Goal: Task Accomplishment & Management: Manage account settings

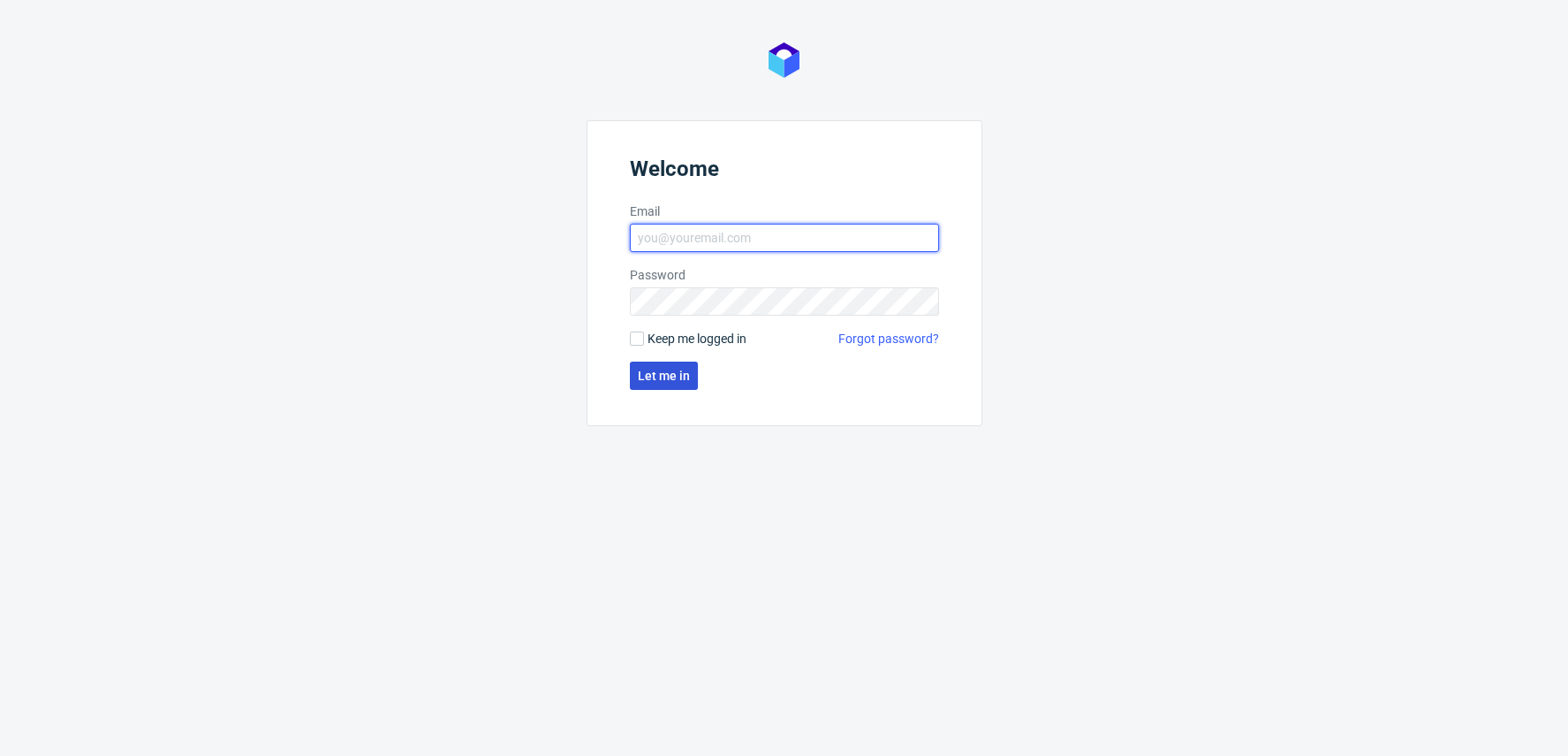
type input "[EMAIL_ADDRESS][DOMAIN_NAME]"
click at [672, 374] on span "Let me in" at bounding box center [664, 376] width 52 height 13
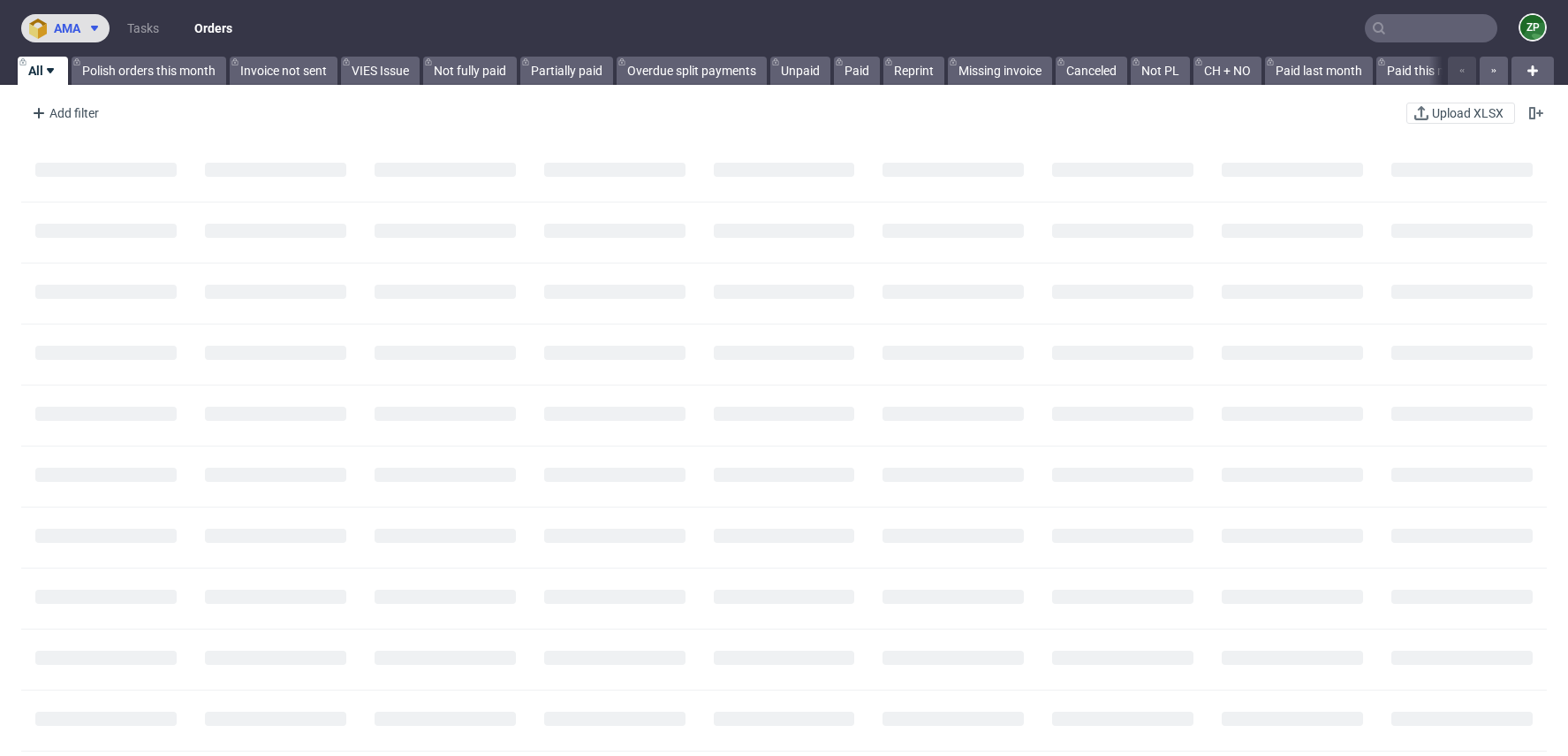
click at [92, 26] on use at bounding box center [95, 28] width 7 height 5
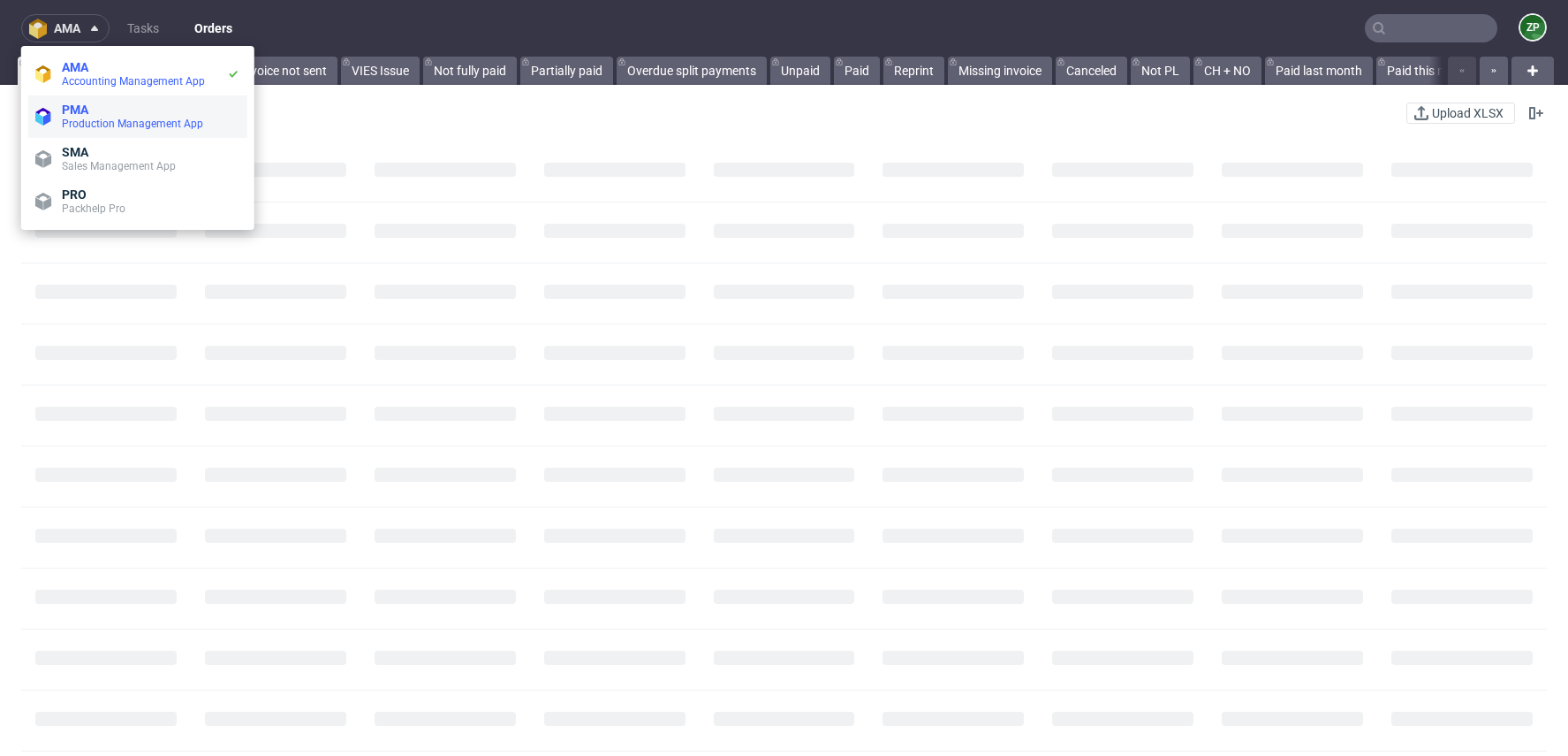
click at [72, 109] on span "PMA" at bounding box center [75, 110] width 26 height 14
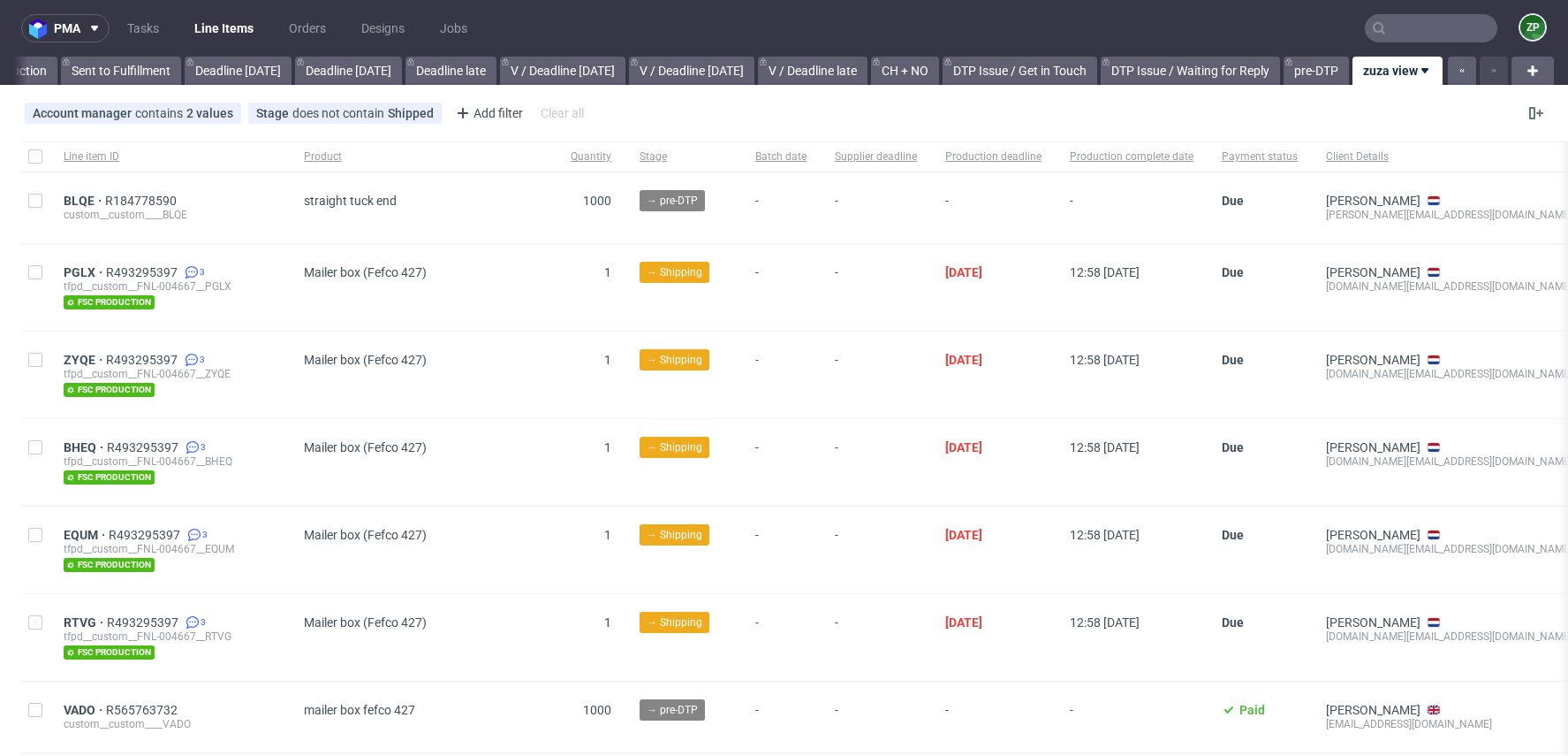
scroll to position [0, 1754]
click at [333, 38] on ul "Tasks Line Items Orders Designs Jobs" at bounding box center [298, 28] width 375 height 28
click at [315, 32] on link "Orders" at bounding box center [307, 28] width 59 height 28
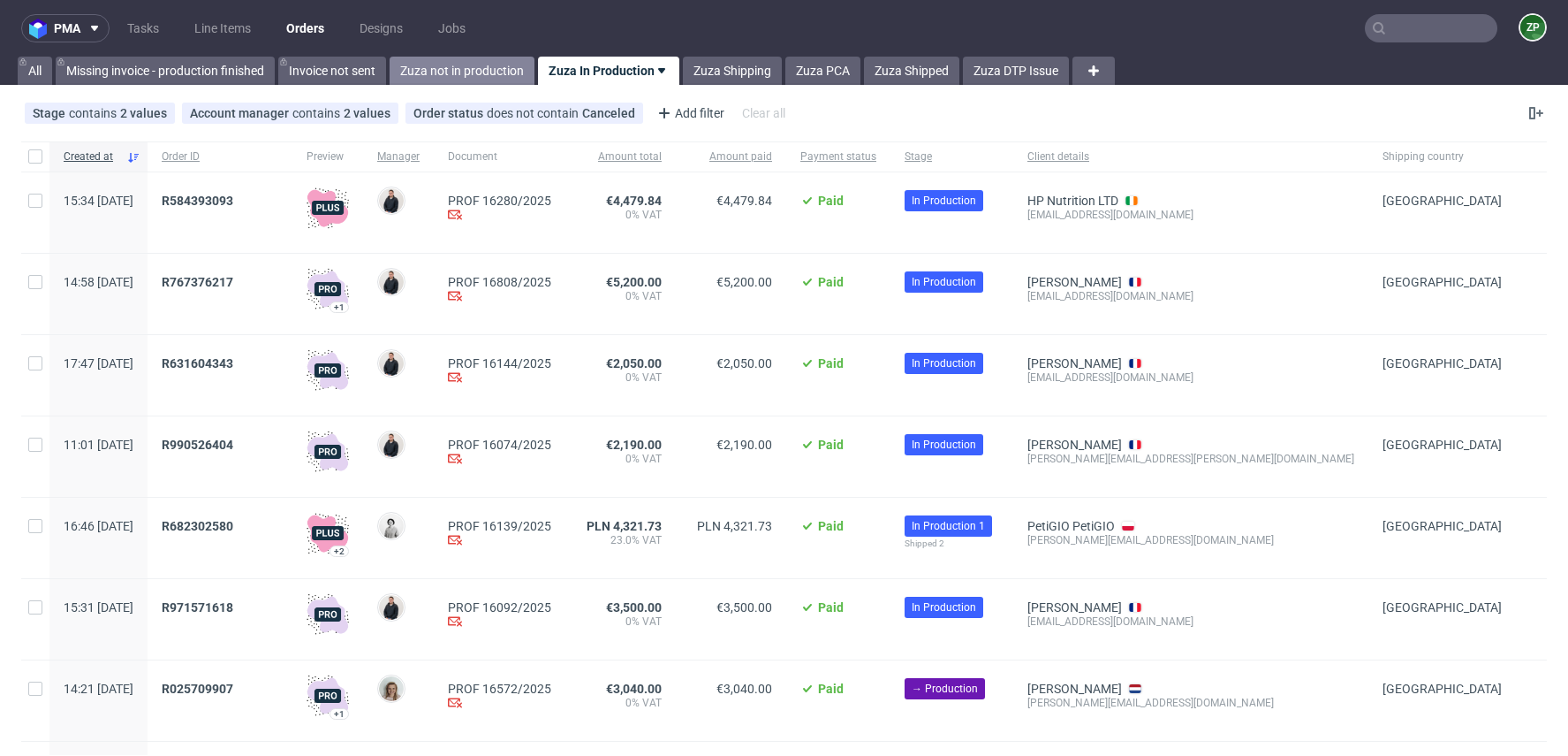
click at [469, 80] on link "Zuza not in production" at bounding box center [462, 70] width 145 height 28
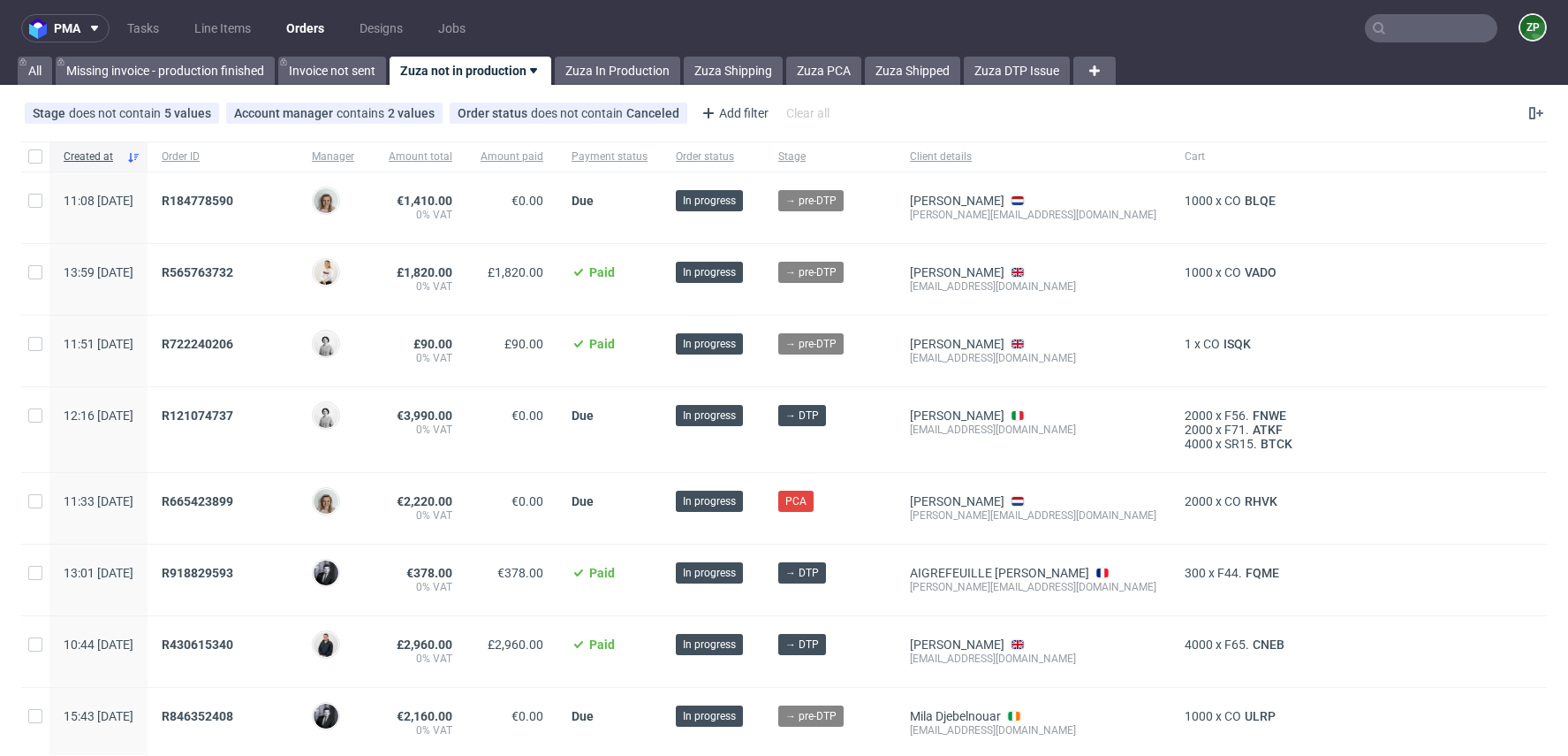
click at [1421, 23] on input "text" at bounding box center [1431, 28] width 133 height 28
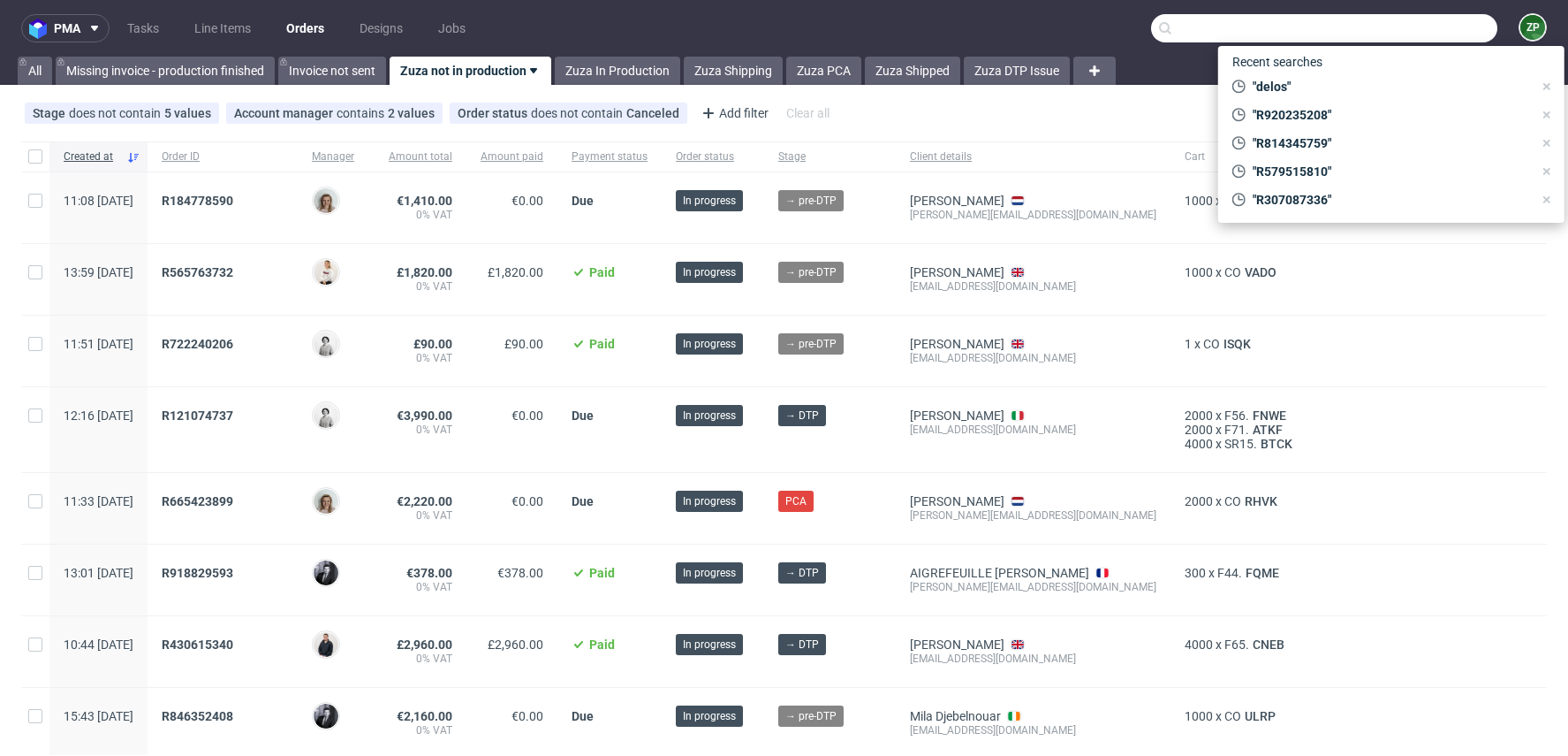
paste input "R700526939"
type input "R700526939"
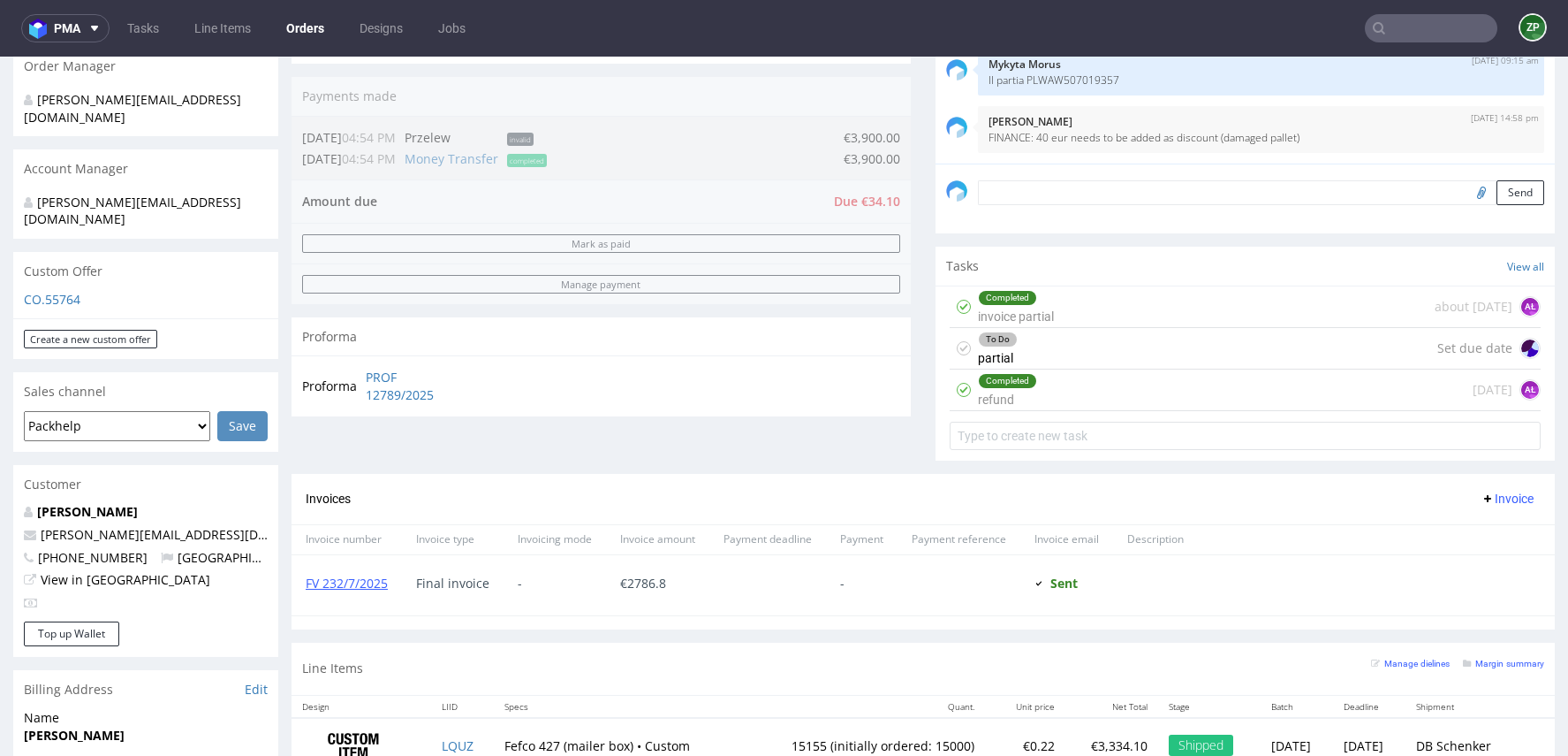
scroll to position [582, 0]
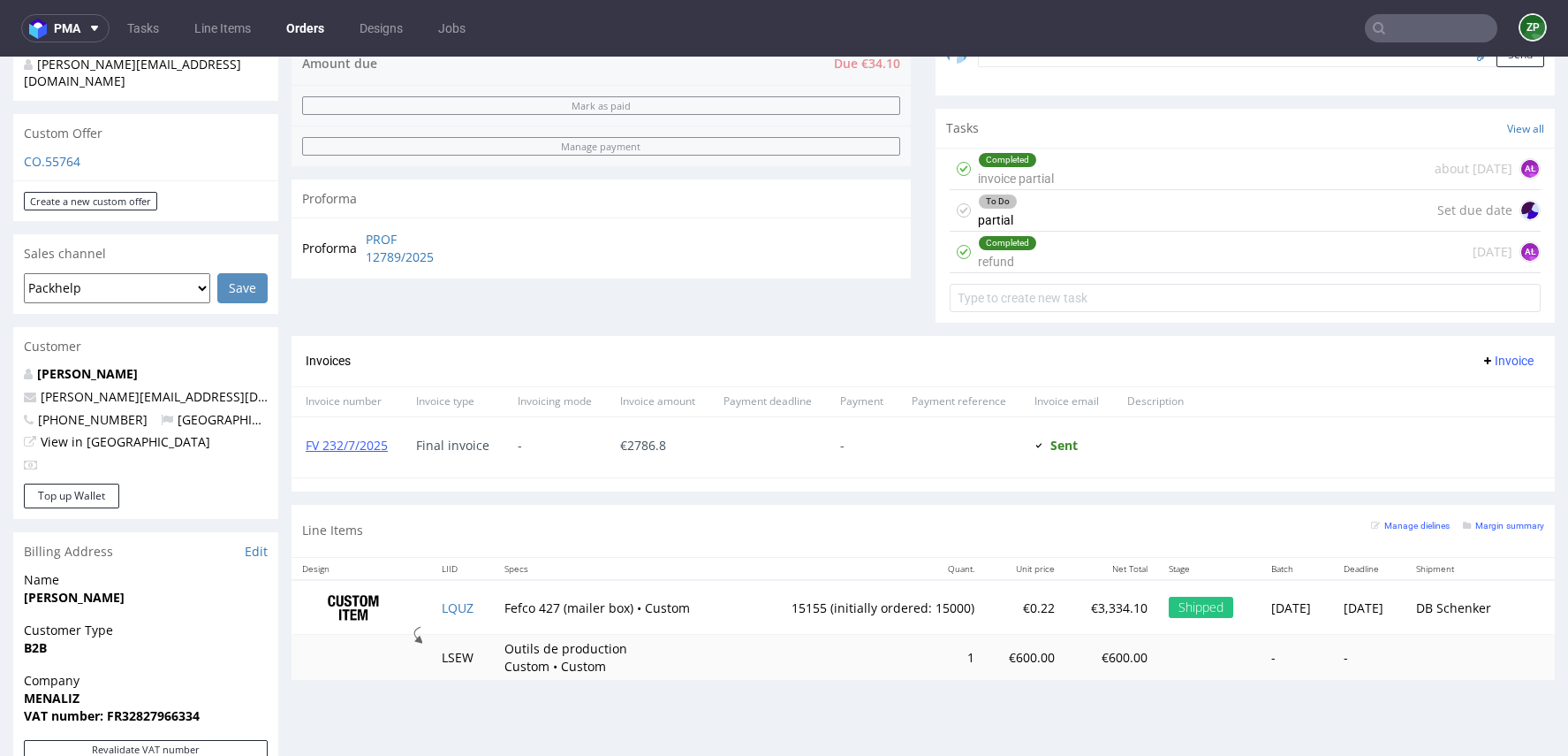
click at [1081, 238] on div "Completed refund 27 days ago AŁ" at bounding box center [1245, 253] width 591 height 41
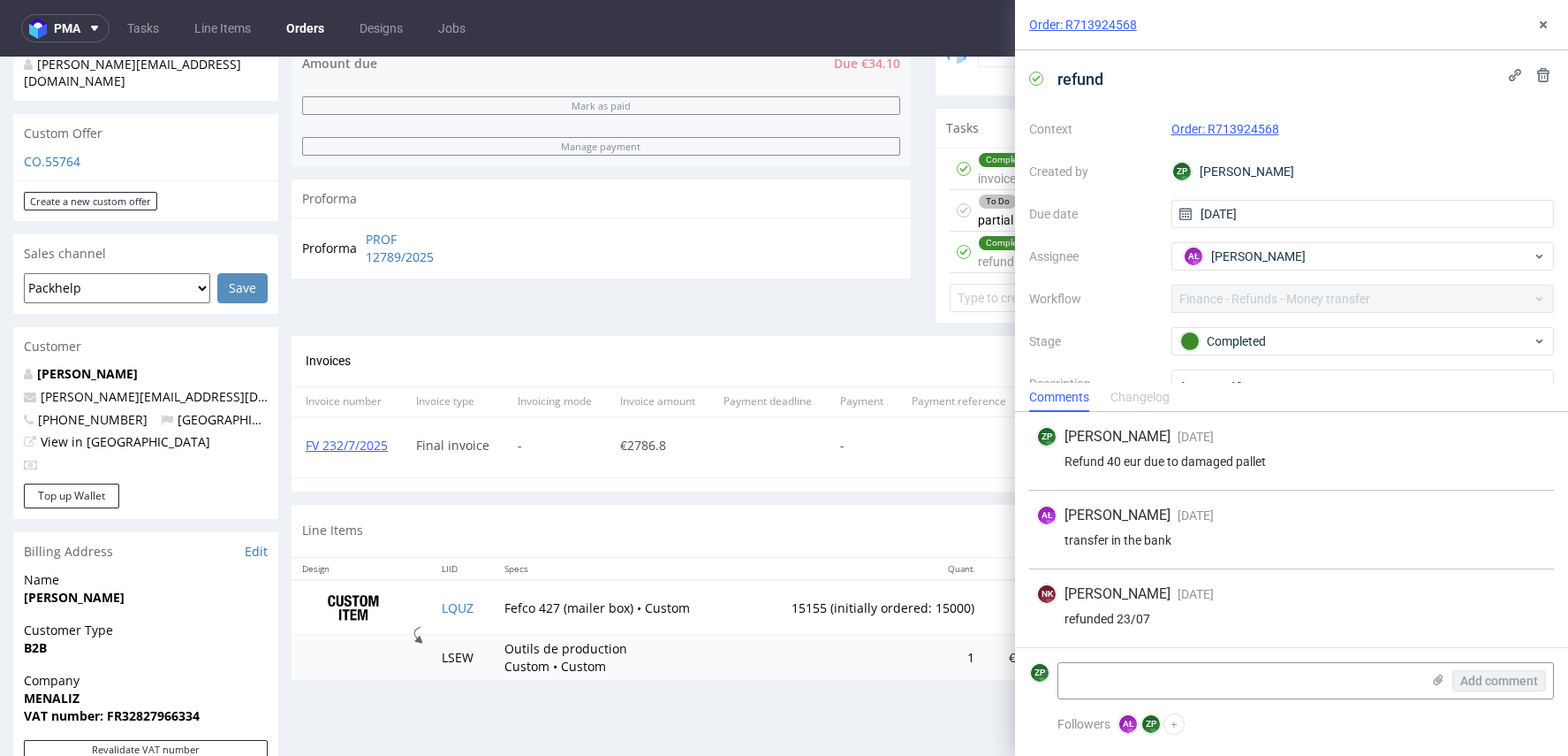
click at [729, 380] on div "Invoices Invoice" at bounding box center [922, 361] width 1263 height 51
click at [536, 433] on div "-" at bounding box center [555, 447] width 103 height 60
click at [347, 441] on link "FV 232/7/2025" at bounding box center [346, 445] width 82 height 17
click at [875, 524] on div "Line Items Manage dielines Margin summary" at bounding box center [922, 531] width 1263 height 52
click at [1545, 22] on use at bounding box center [1544, 25] width 7 height 7
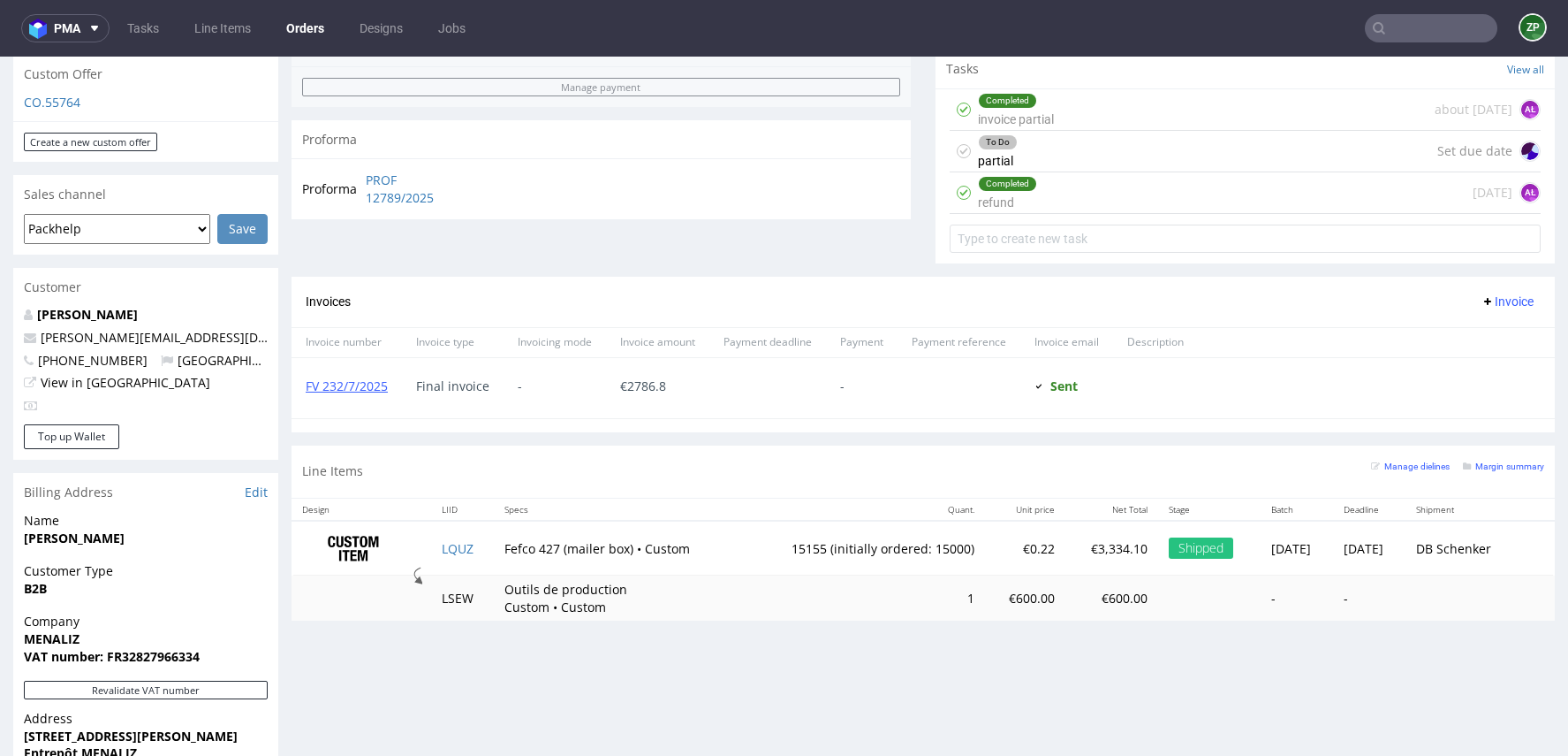
scroll to position [641, 0]
click at [1132, 143] on div "To Do partial Set due date" at bounding box center [1245, 151] width 591 height 41
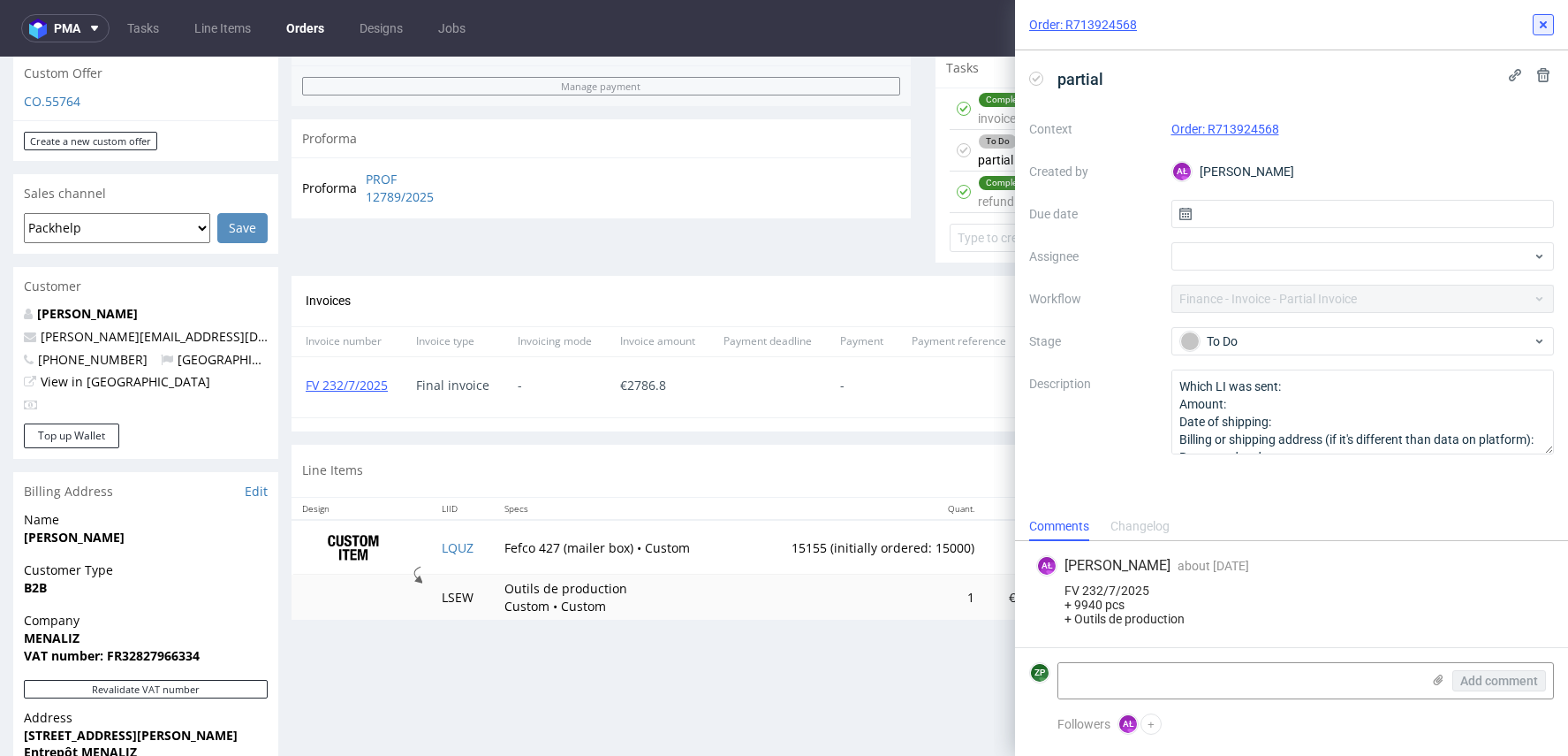
click at [1544, 18] on icon at bounding box center [1544, 25] width 14 height 14
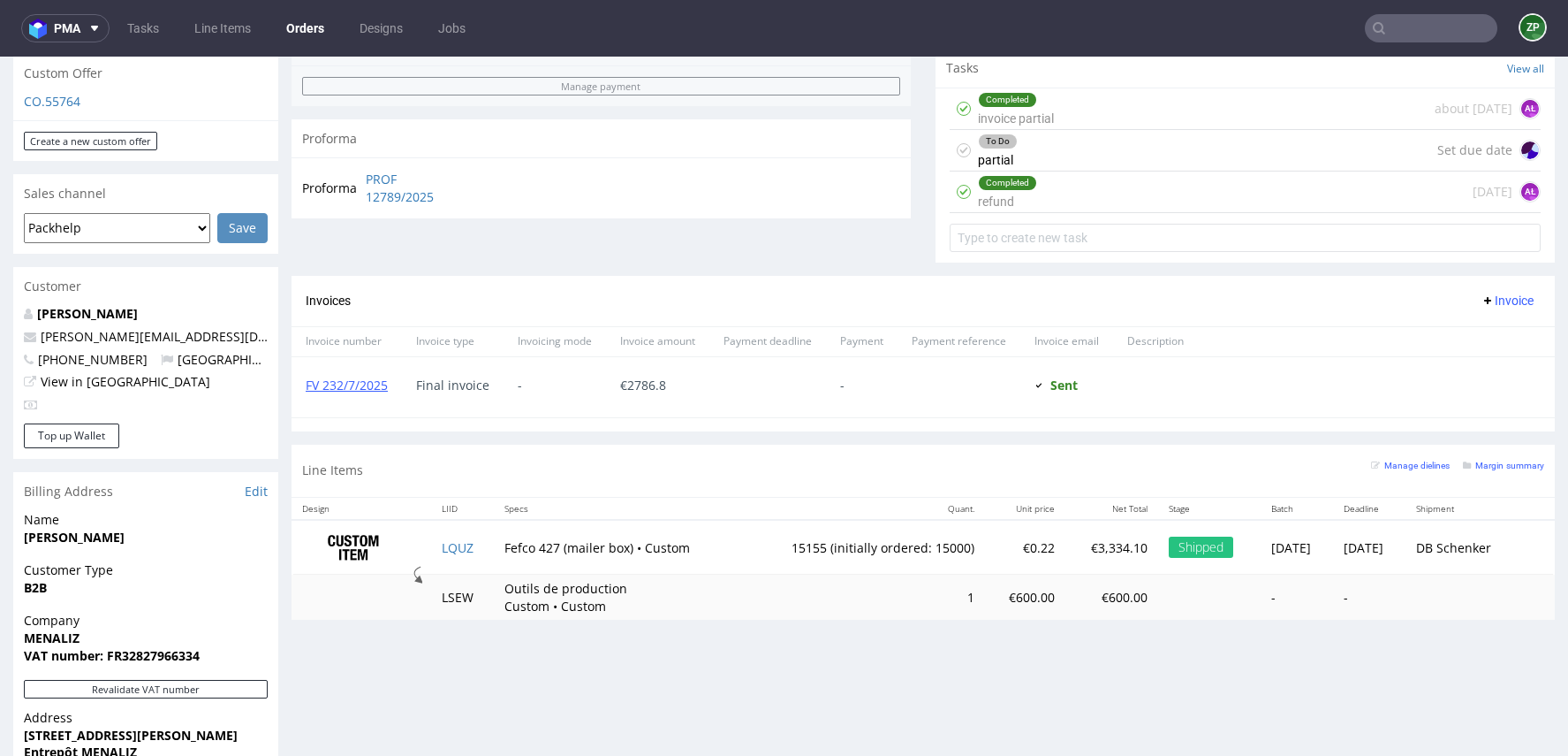
click at [1068, 114] on div "Completed invoice partial about 1 month ago AŁ" at bounding box center [1245, 109] width 591 height 41
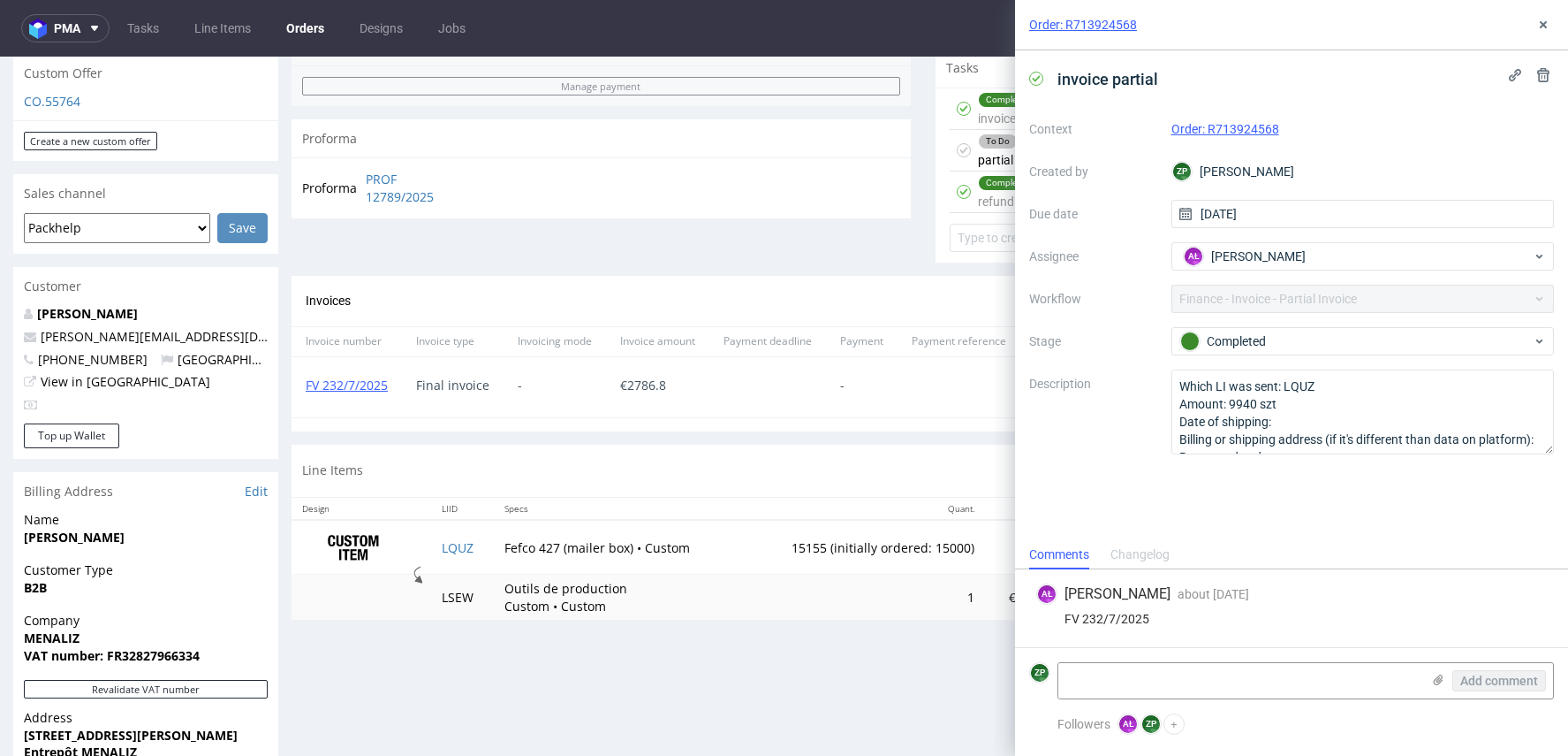
click at [839, 357] on div "-" at bounding box center [861, 387] width 71 height 60
click at [1550, 27] on button at bounding box center [1544, 25] width 22 height 22
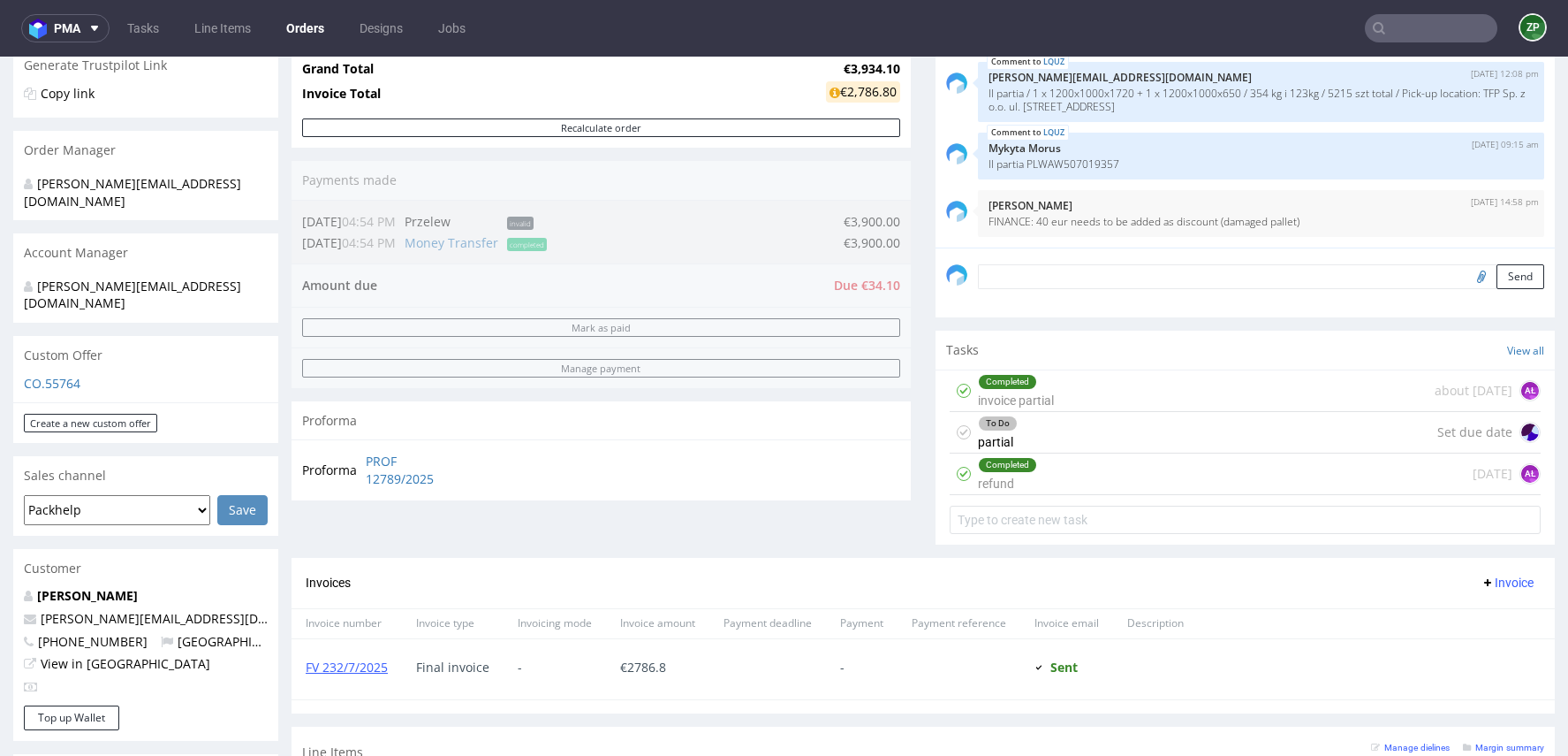
scroll to position [338, 0]
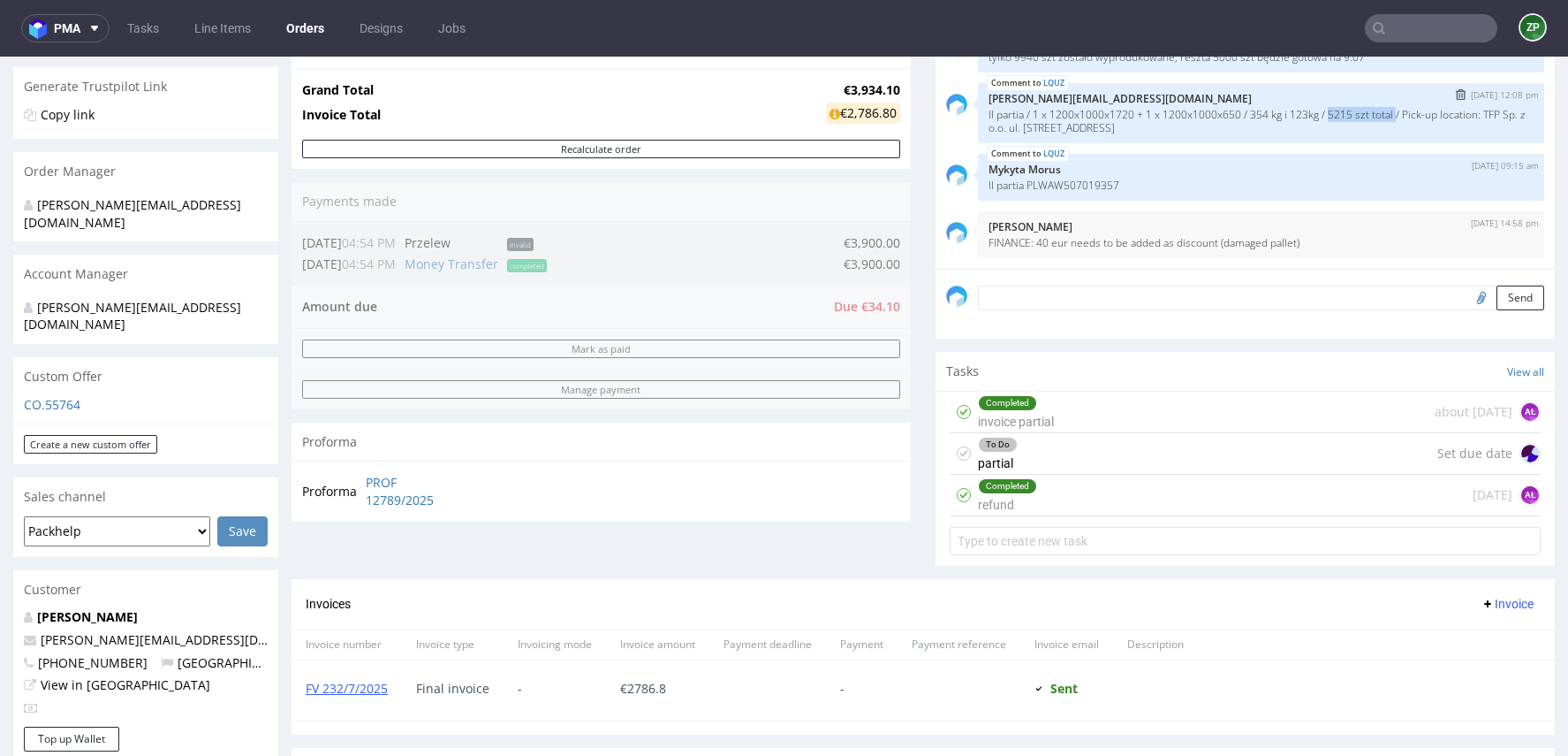
drag, startPoint x: 1322, startPoint y: 109, endPoint x: 1392, endPoint y: 111, distance: 70.0
click at [1392, 111] on p "II partia / 1 x 1200x1000x1720 + 1 x 1200x1000x650 / 354 kg i 123kg / 5215 szt …" at bounding box center [1261, 121] width 546 height 26
copy p "5215 szt total"
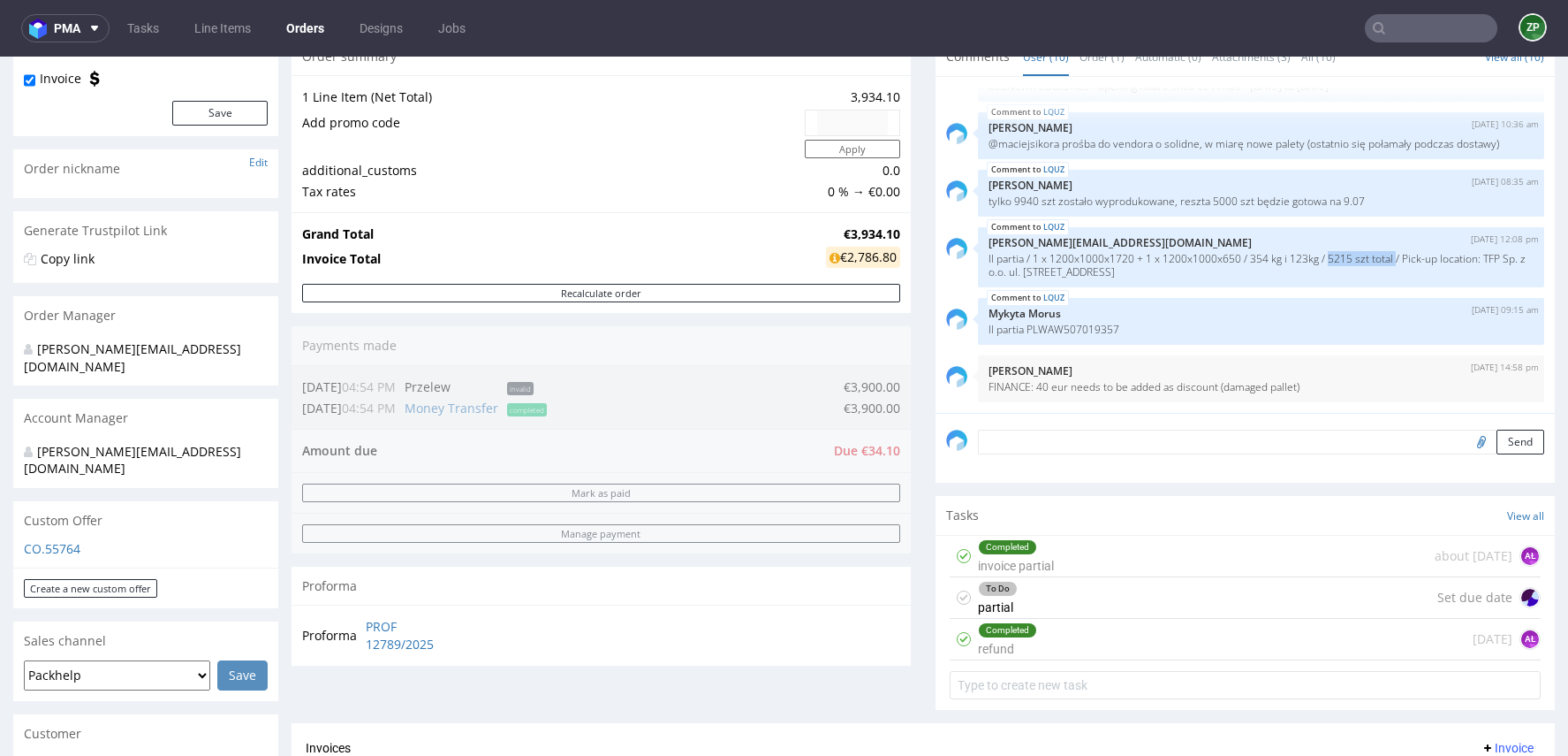
scroll to position [192, 0]
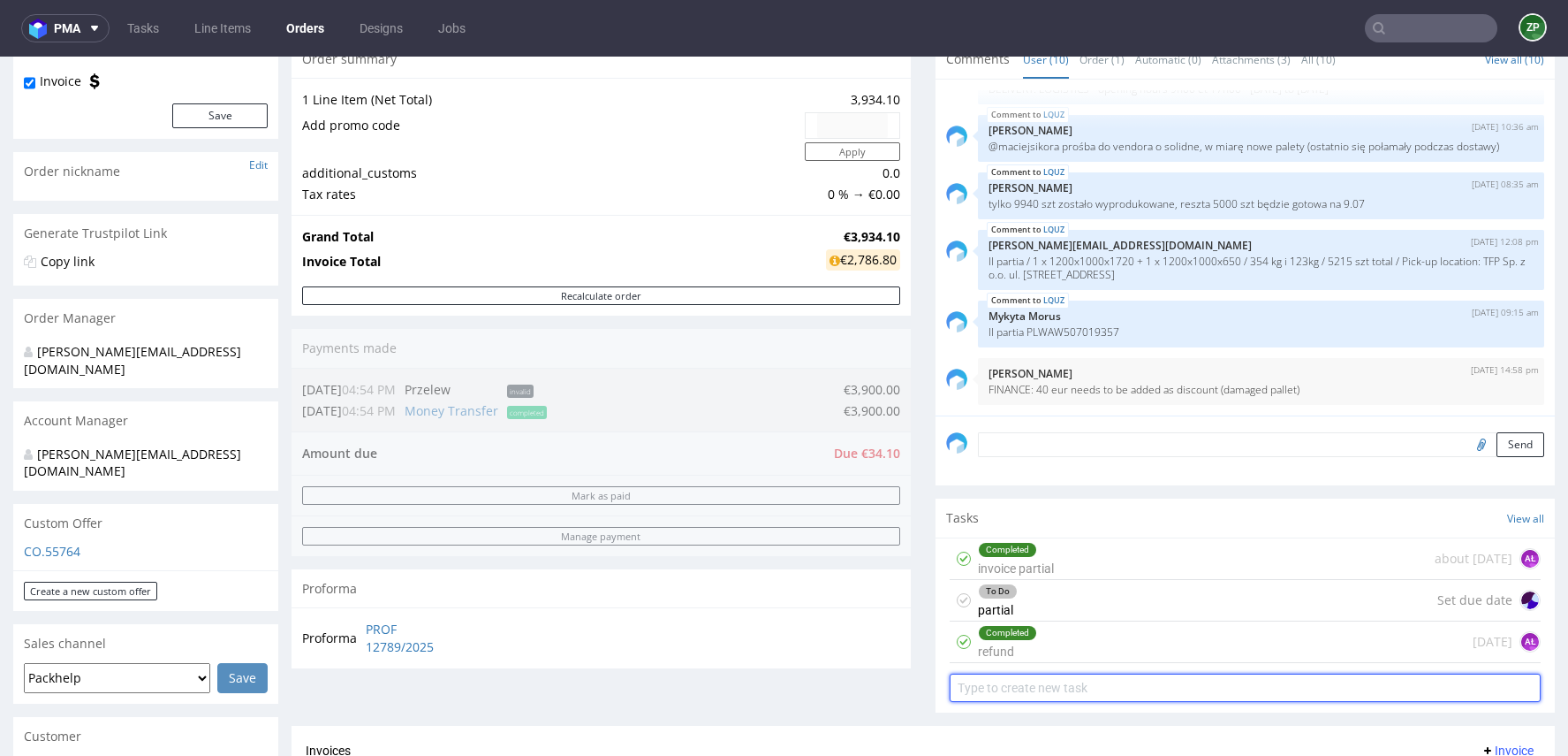
click at [960, 691] on input "text" at bounding box center [1245, 687] width 591 height 28
type input "partial"
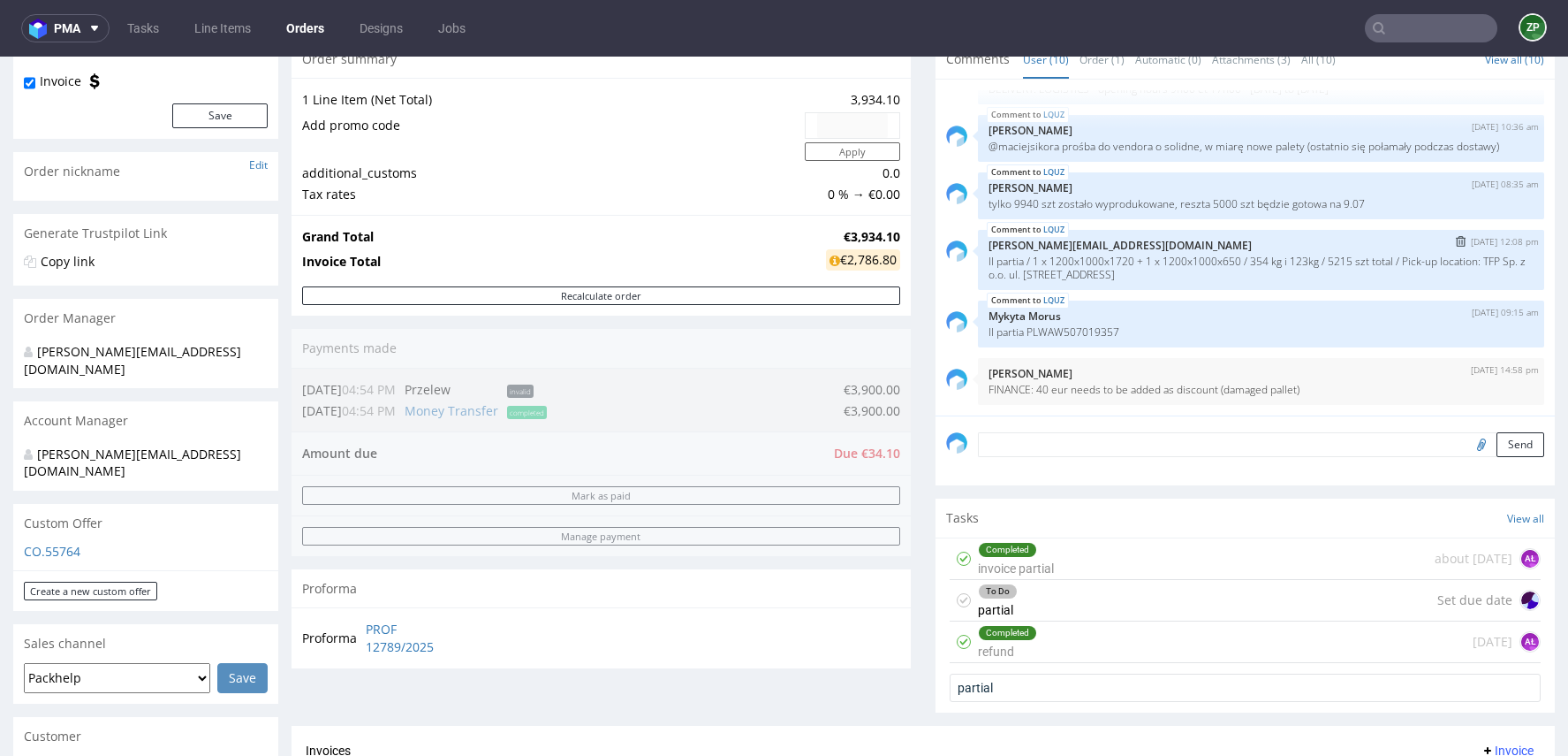
drag, startPoint x: 1321, startPoint y: 254, endPoint x: 1391, endPoint y: 254, distance: 70.0
click at [1391, 254] on p "II partia / 1 x 1200x1000x1720 + 1 x 1200x1000x650 / 354 kg i 123kg / 5215 szt …" at bounding box center [1261, 267] width 546 height 26
drag, startPoint x: 1364, startPoint y: 256, endPoint x: 1323, endPoint y: 254, distance: 41.0
click at [1323, 254] on p "II partia / 1 x 1200x1000x1720 + 1 x 1200x1000x650 / 354 kg i 123kg / 5215 szt …" at bounding box center [1261, 267] width 546 height 26
copy p "5215 szt"
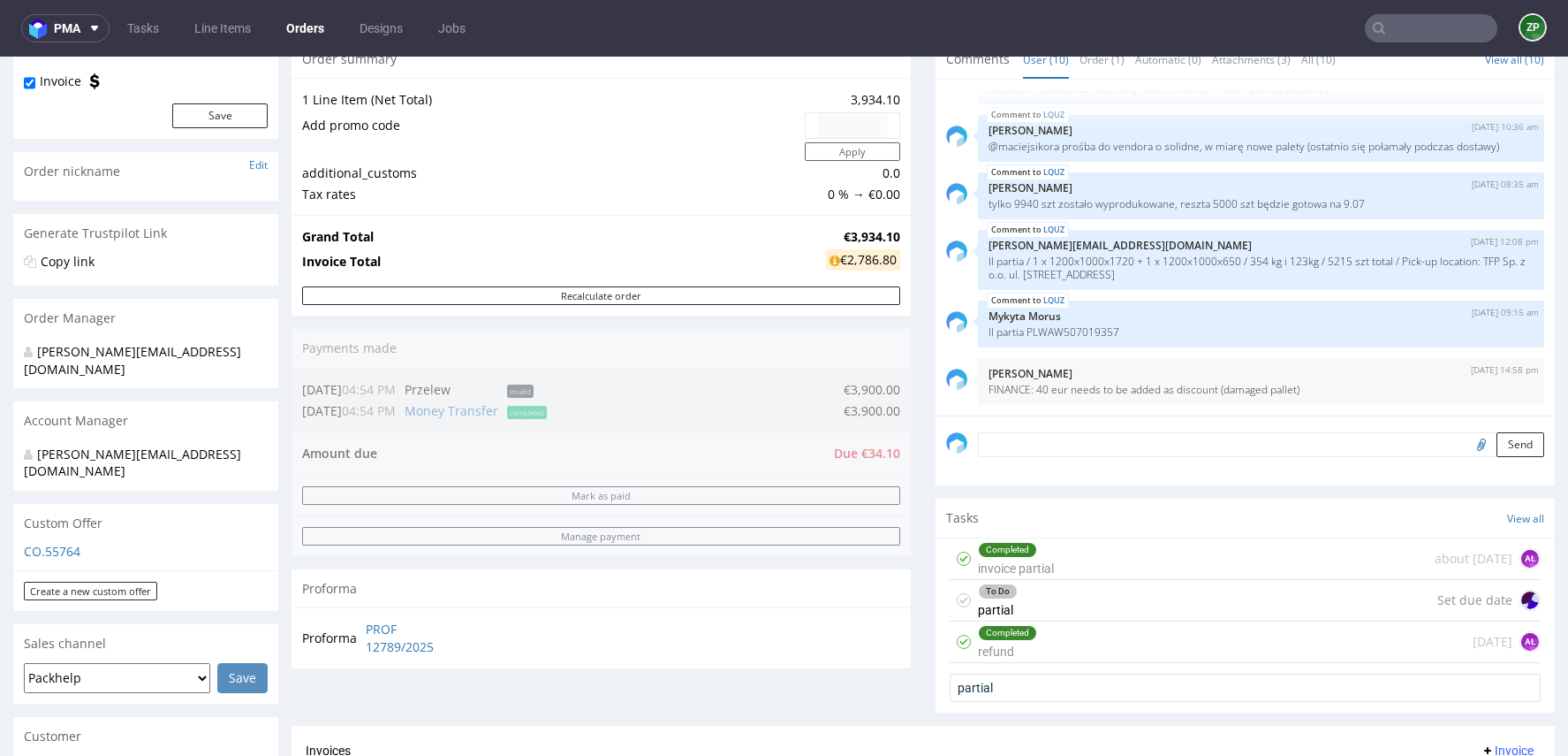
click at [1046, 602] on div "To Do partial Set due date" at bounding box center [1245, 601] width 591 height 41
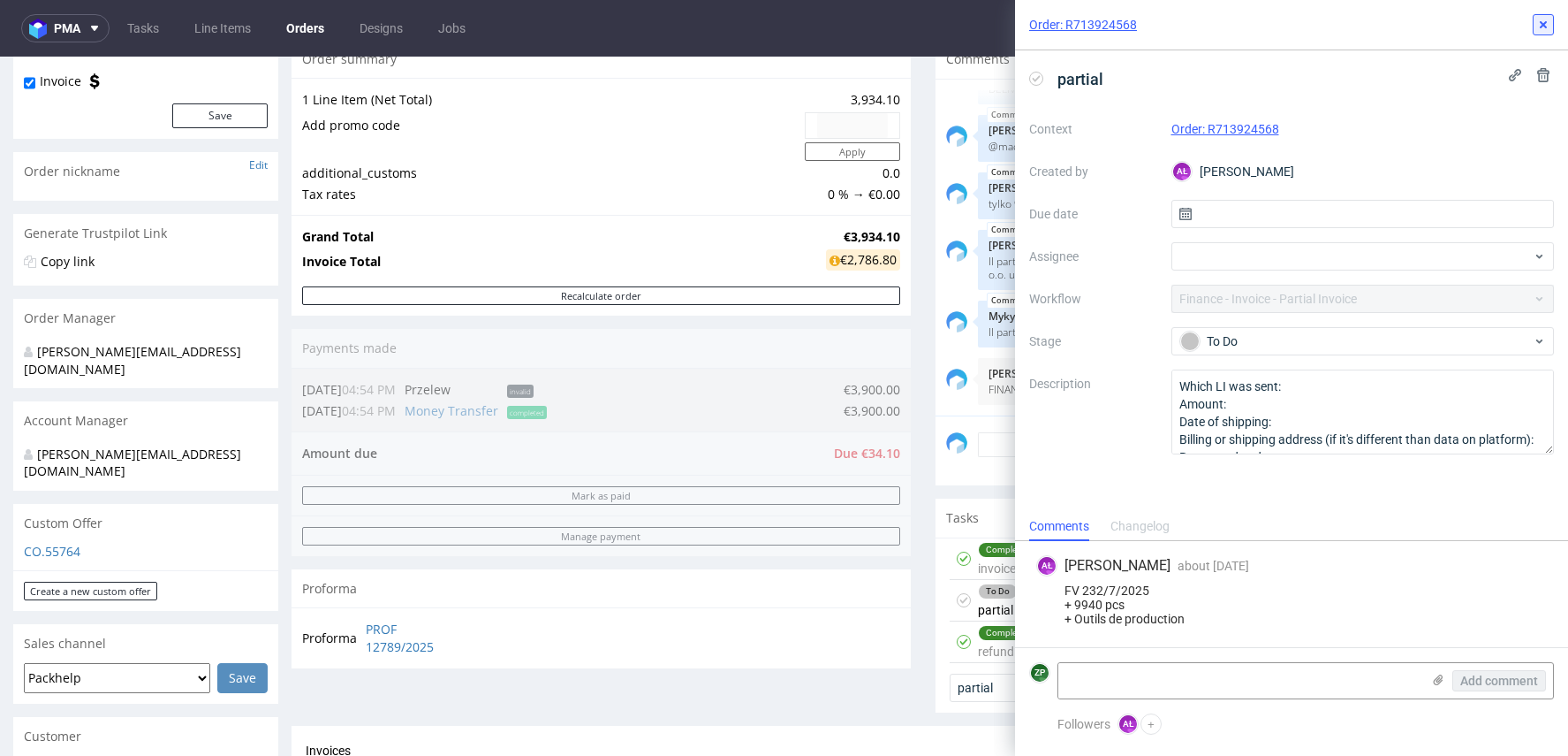
click at [1552, 27] on button at bounding box center [1544, 25] width 22 height 22
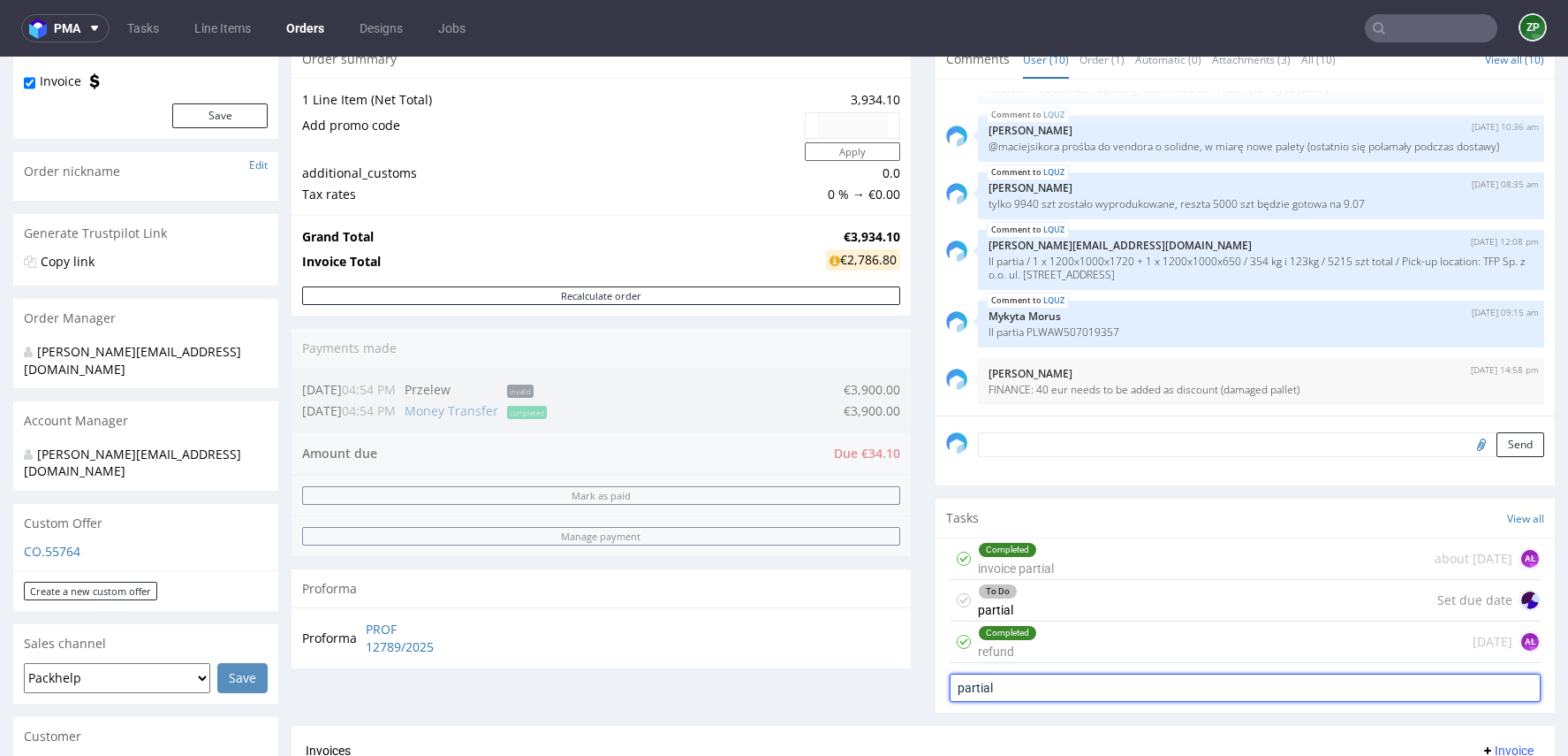
click at [1035, 684] on input "partial" at bounding box center [1245, 687] width 591 height 28
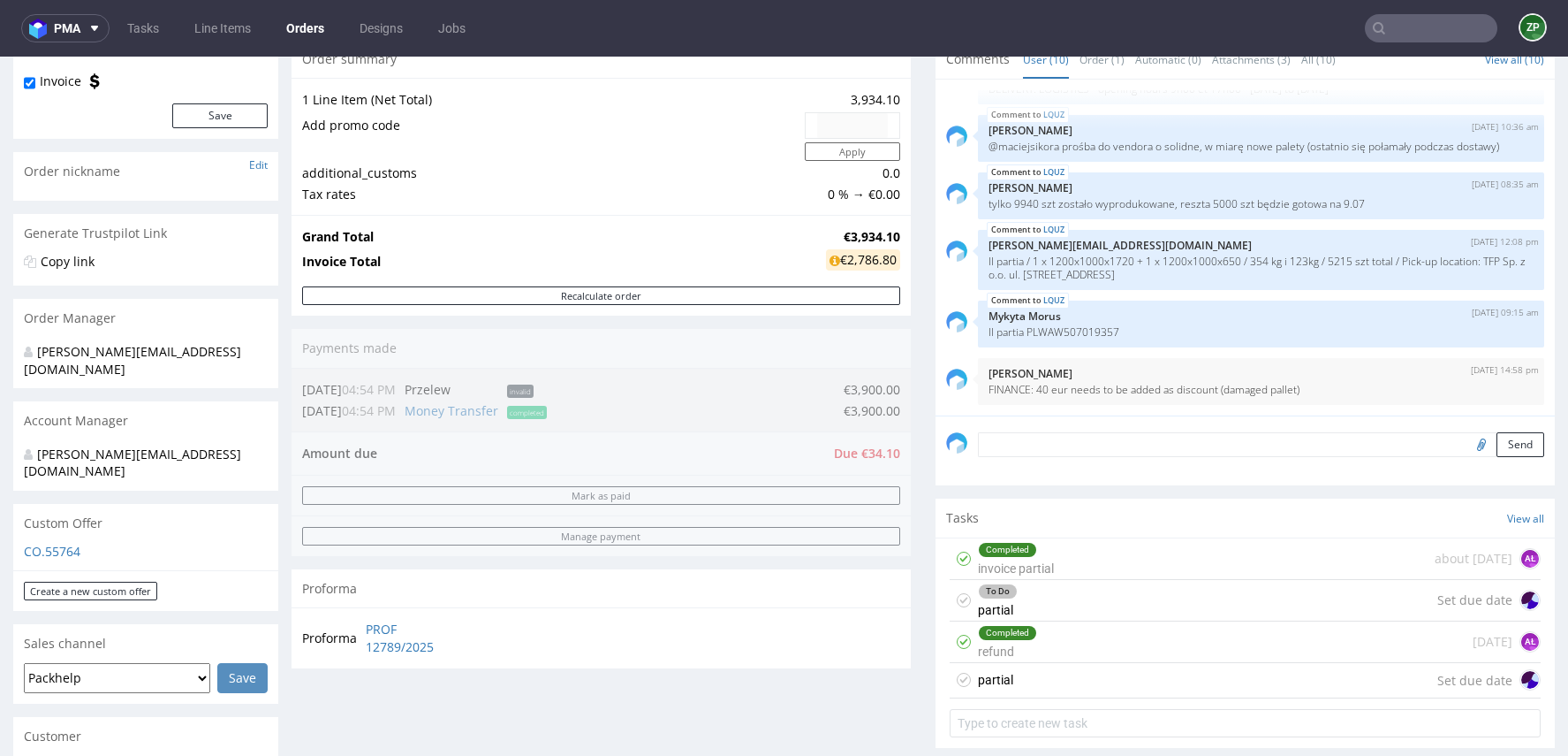
click at [1120, 682] on div "partial Set due date" at bounding box center [1245, 680] width 591 height 35
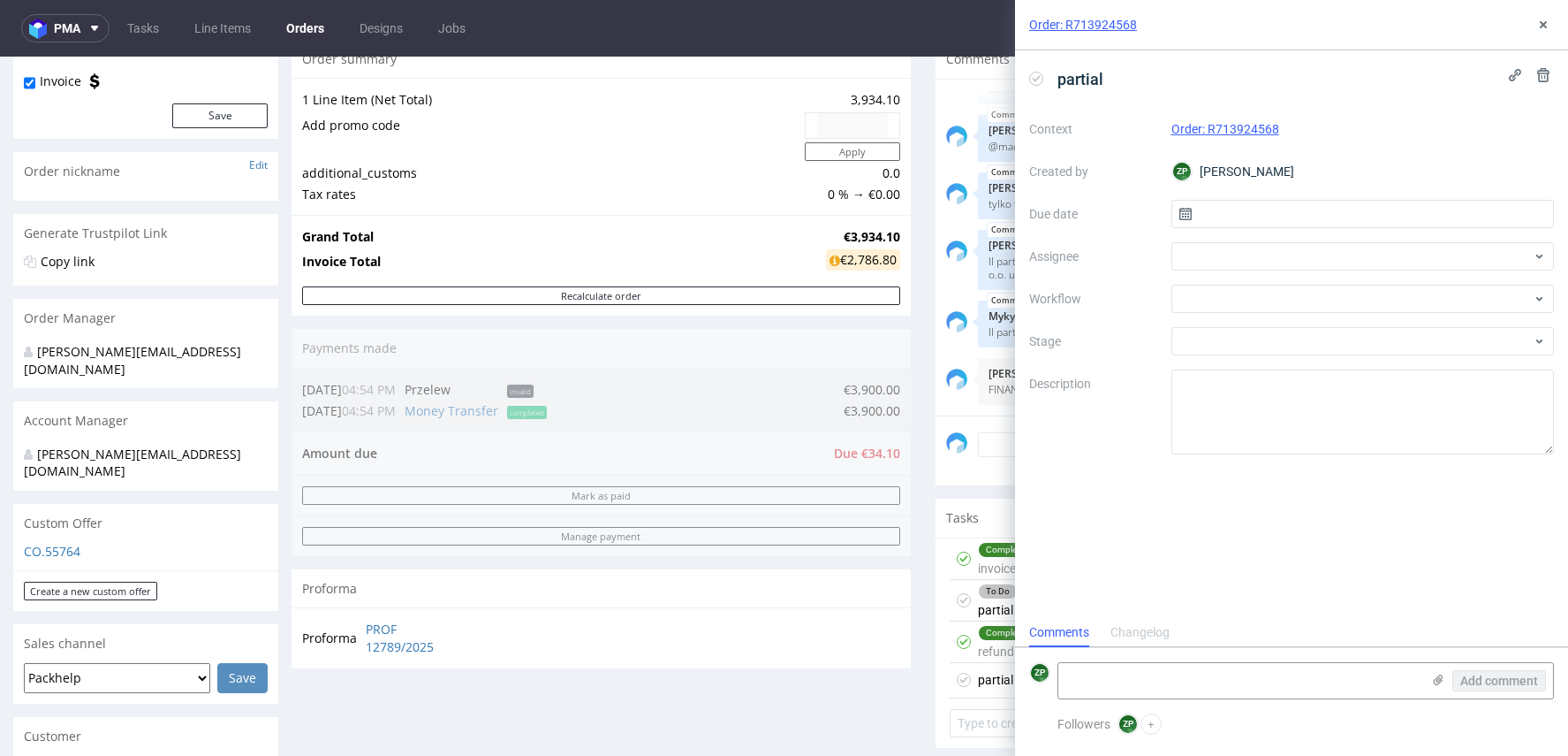
scroll to position [14, 0]
click at [1261, 199] on input "text" at bounding box center [1362, 213] width 383 height 28
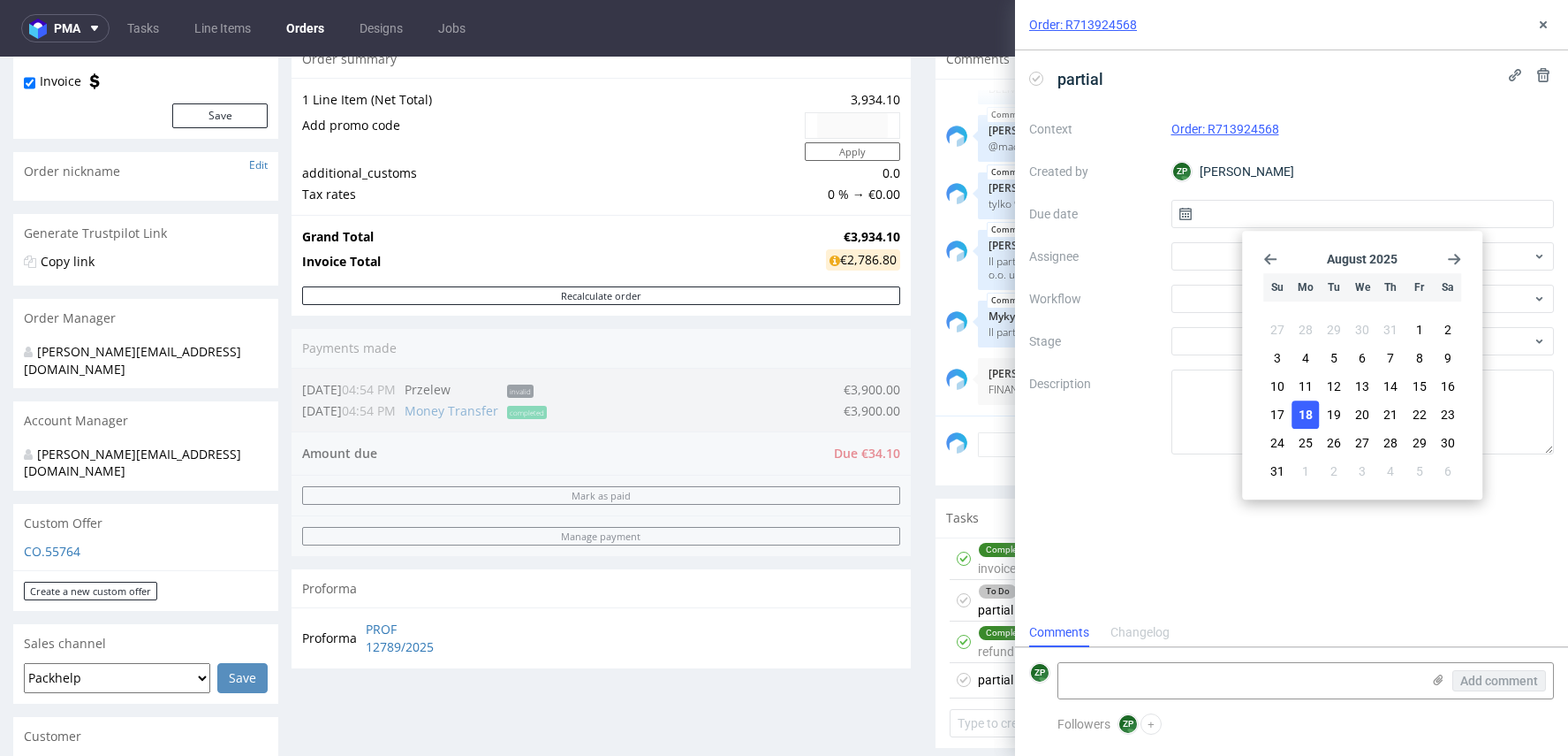
click at [1304, 416] on span "18" at bounding box center [1306, 415] width 14 height 18
type input "18/08/2025"
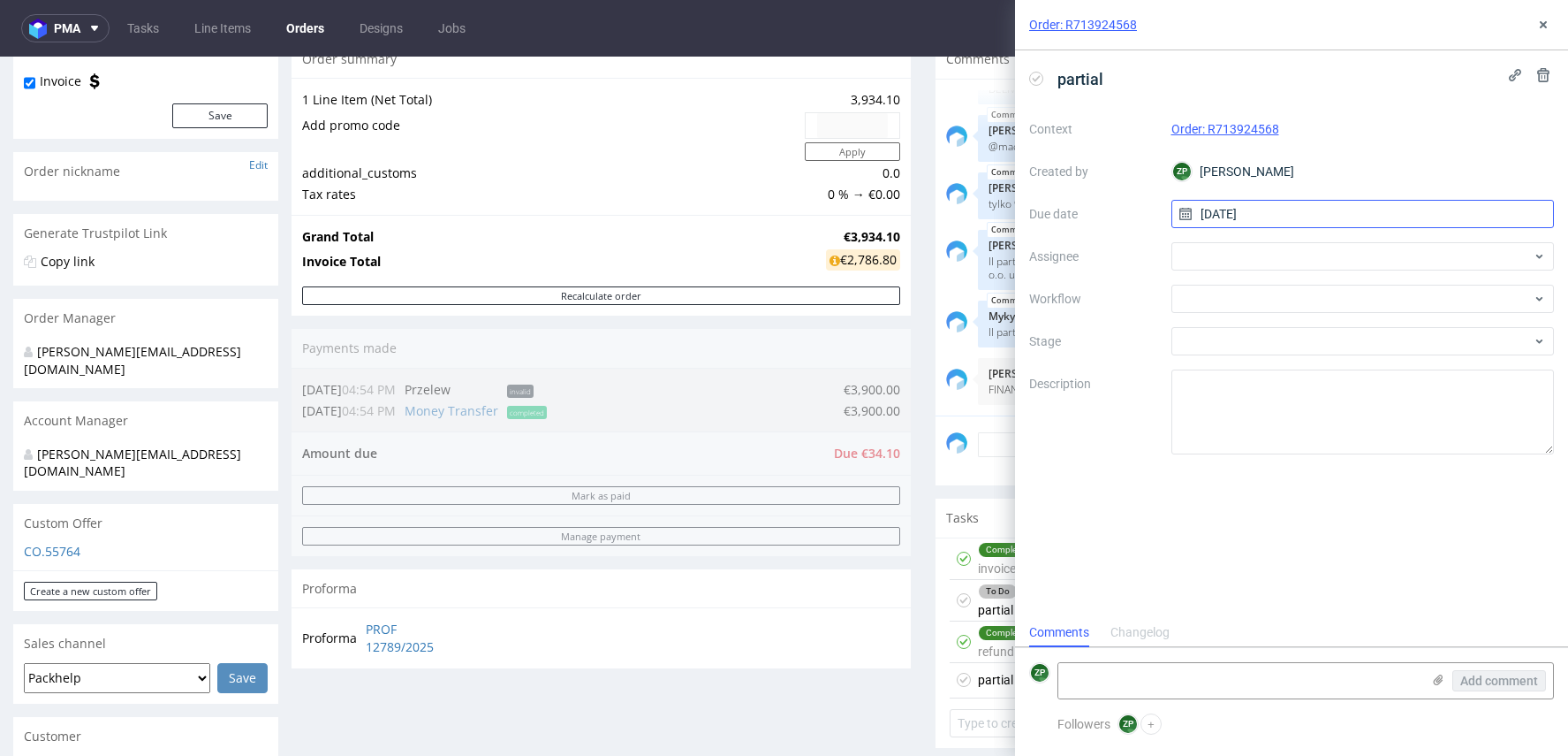
click at [1231, 219] on input "18/08/2025" at bounding box center [1362, 213] width 383 height 28
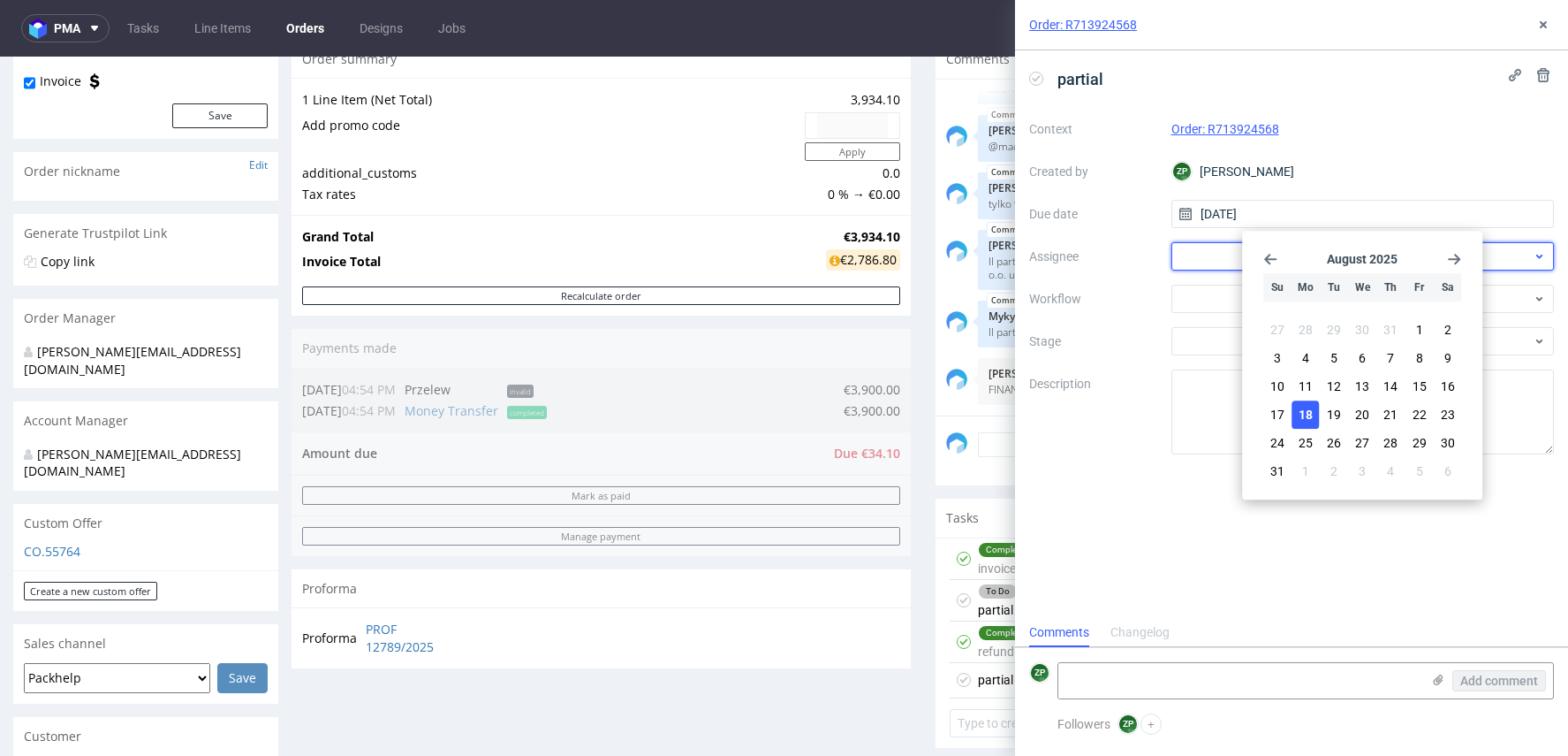
click at [1171, 244] on div at bounding box center [1362, 255] width 383 height 28
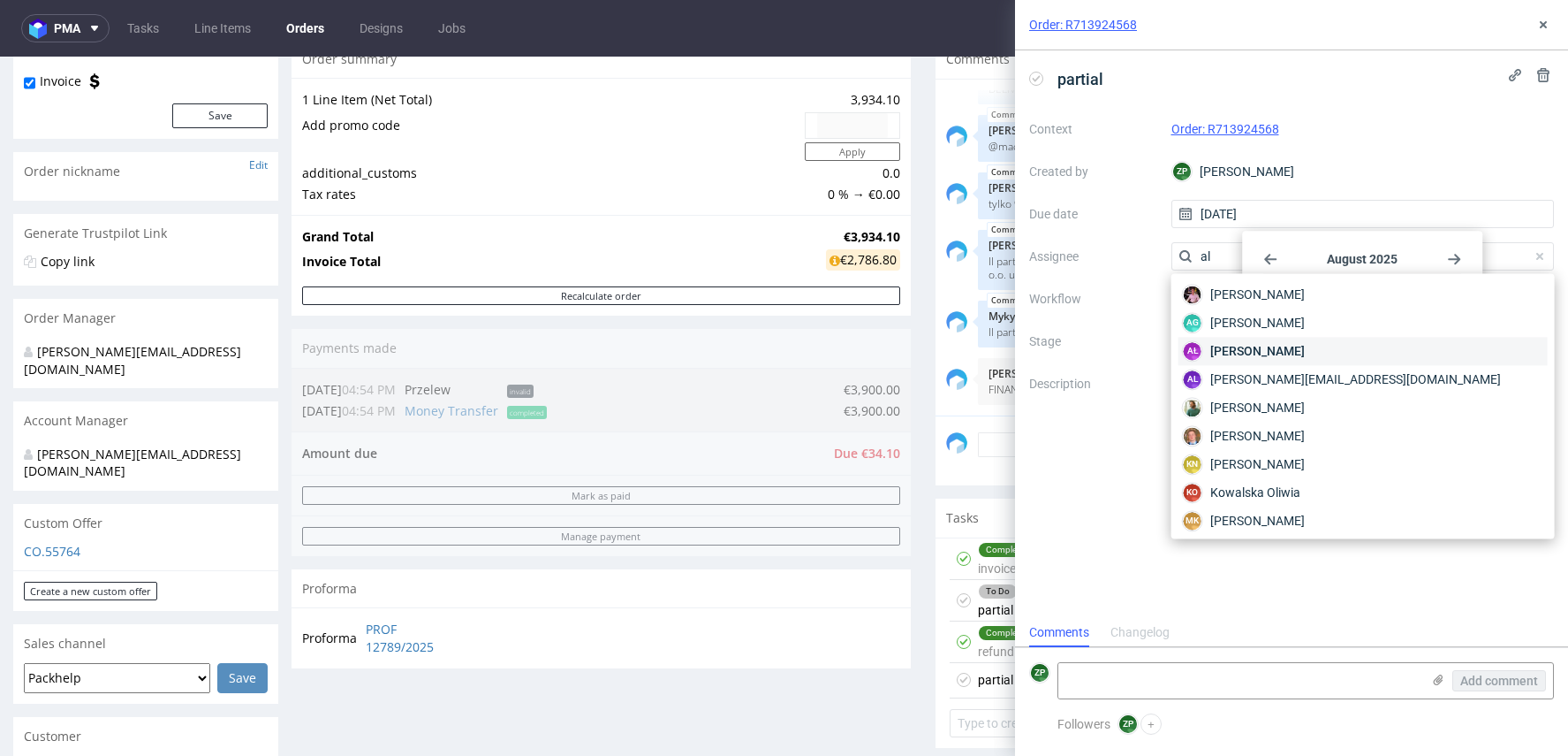
type input "al"
click at [1249, 347] on span "Aleksandra Łętowska" at bounding box center [1257, 351] width 95 height 18
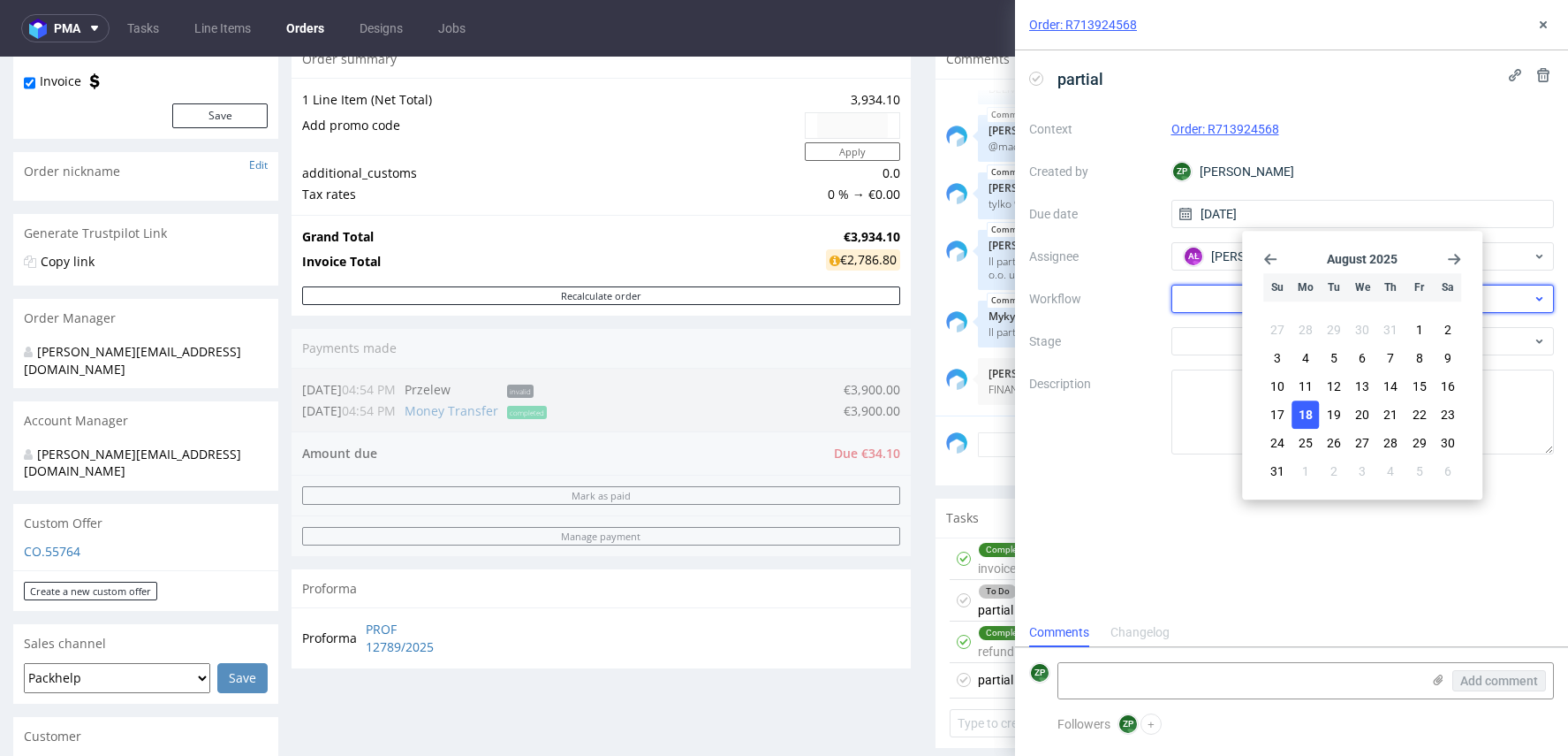
click at [1194, 304] on div at bounding box center [1362, 299] width 383 height 28
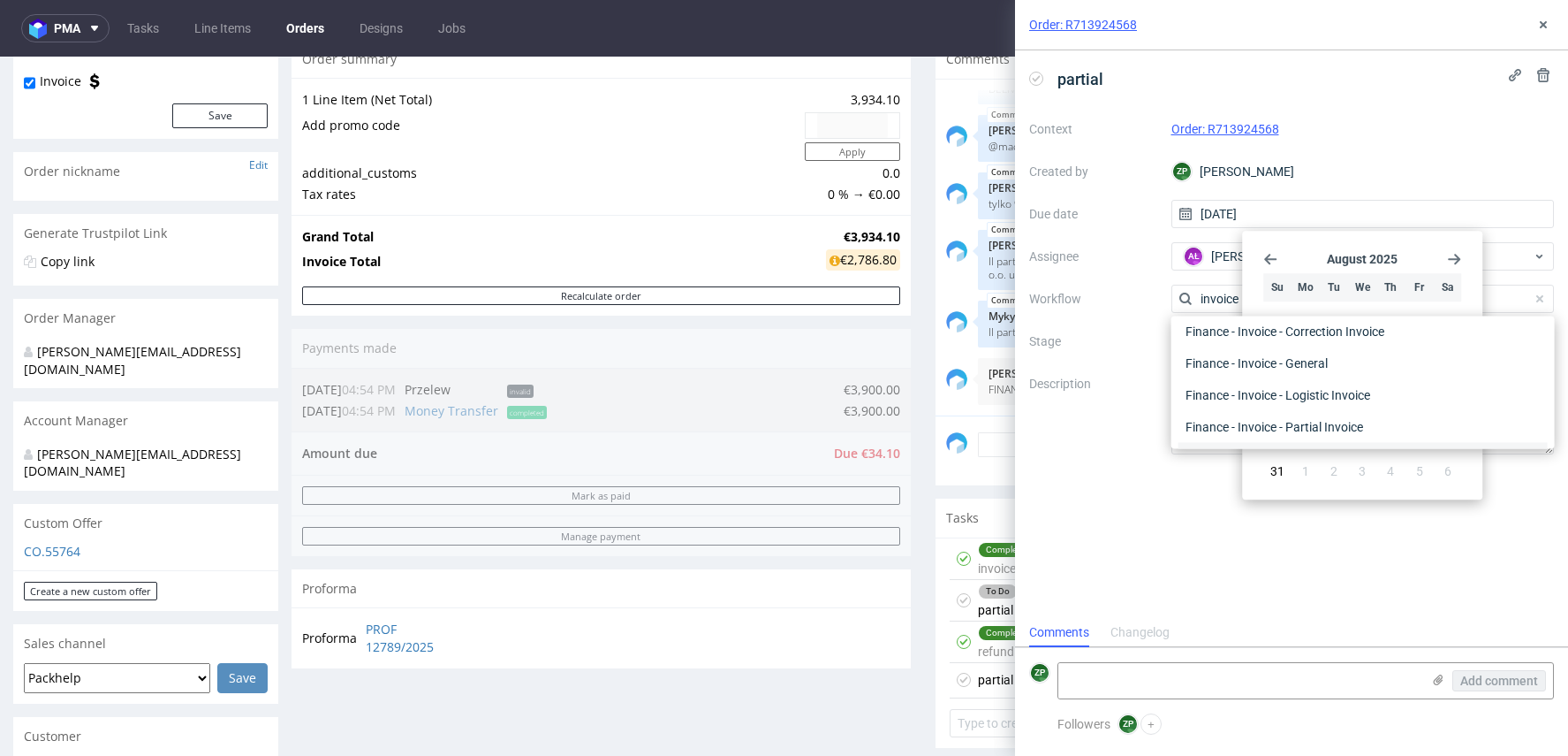
scroll to position [15, 0]
type input "invoice"
click at [1303, 437] on div "Finance - Invoice - Partial Invoice" at bounding box center [1363, 442] width 370 height 32
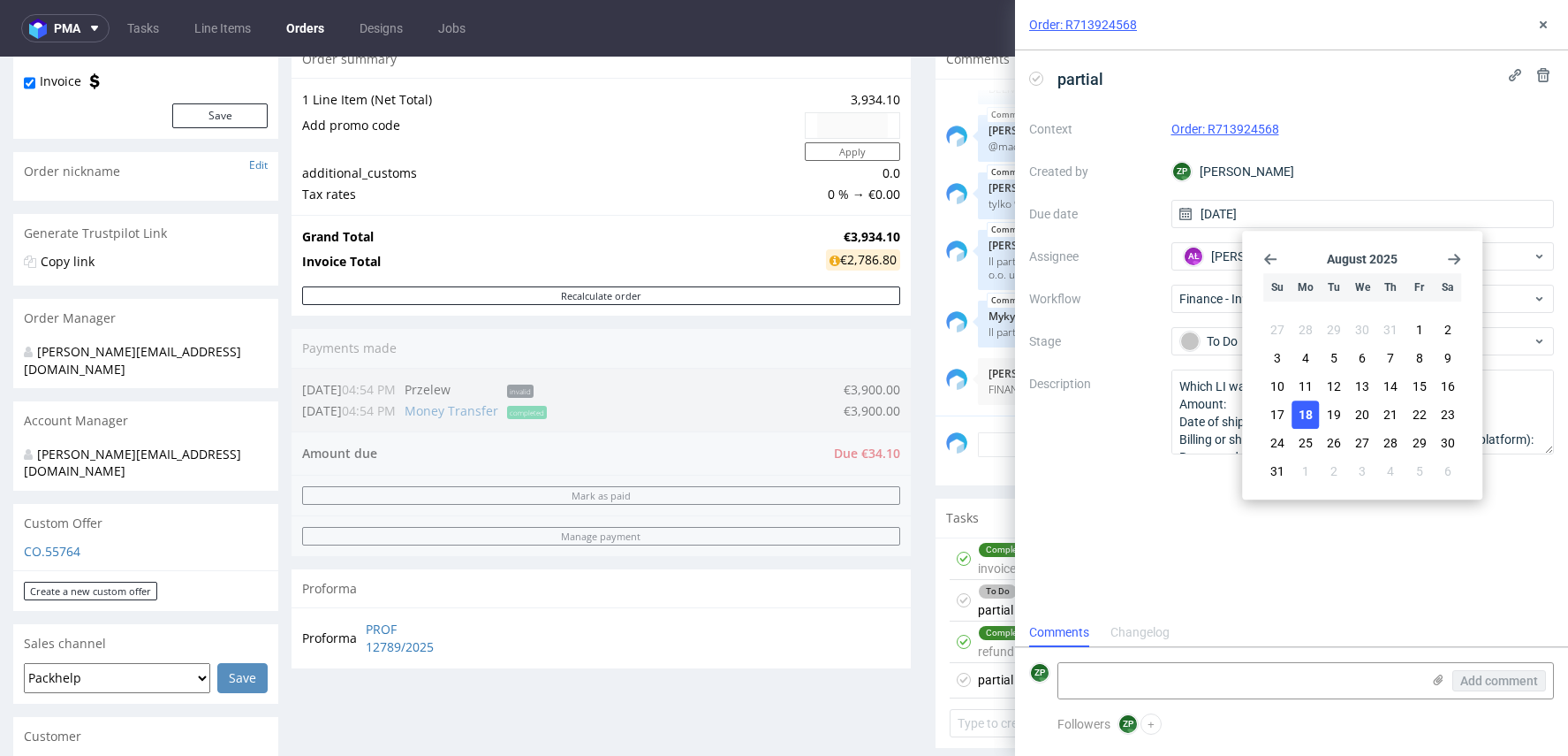
click at [1139, 595] on div "partial Context Order: R713924568 Created by ZP Zuzanna Pawlicka-Sabak Due date…" at bounding box center [1291, 334] width 553 height 567
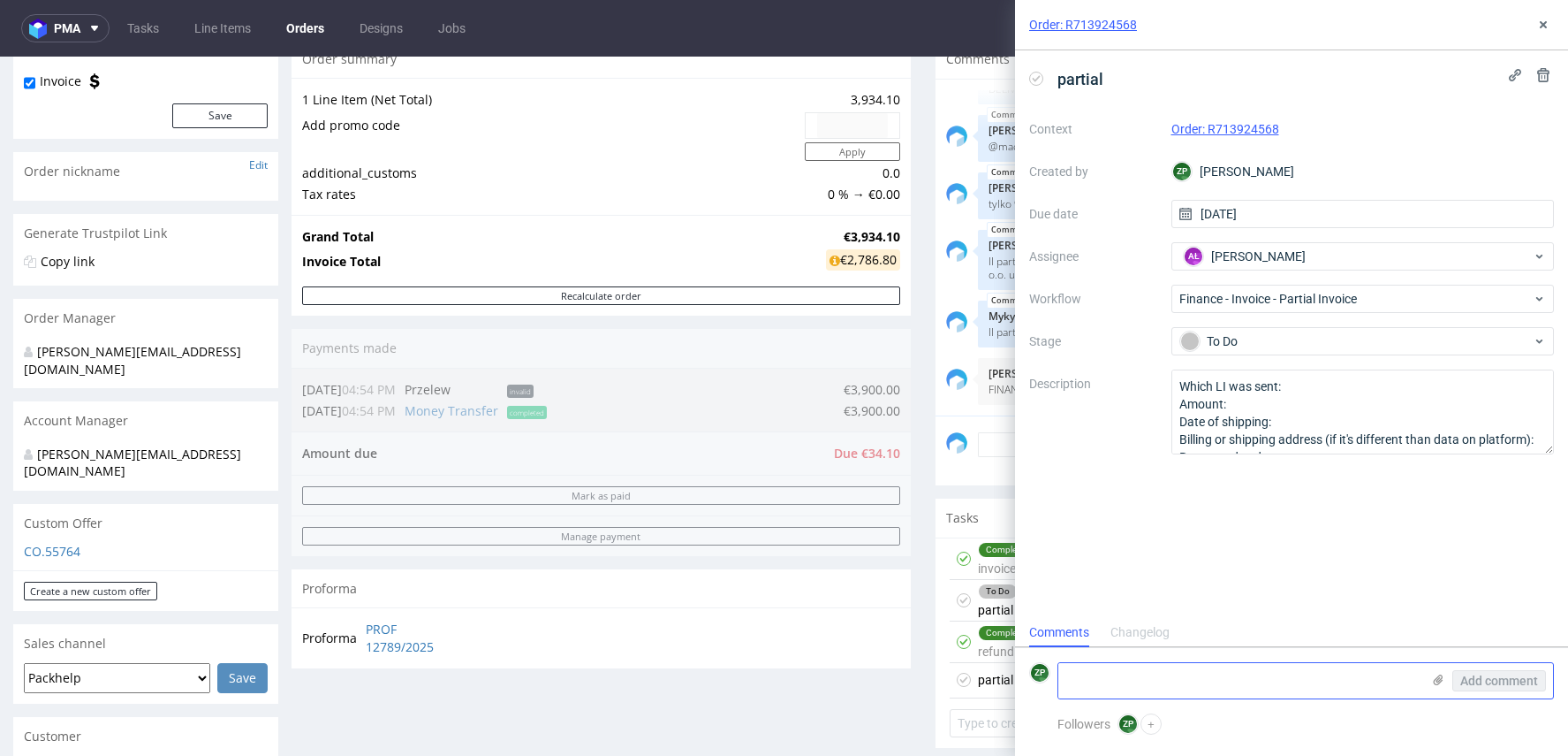
click at [1105, 666] on textarea at bounding box center [1240, 680] width 362 height 35
paste textarea "5215 szt"
click at [1261, 667] on textarea "5215 szt wyszło 9.0" at bounding box center [1240, 680] width 362 height 35
click at [1230, 683] on textarea "5215 szt wyszło 9.0" at bounding box center [1240, 680] width 362 height 35
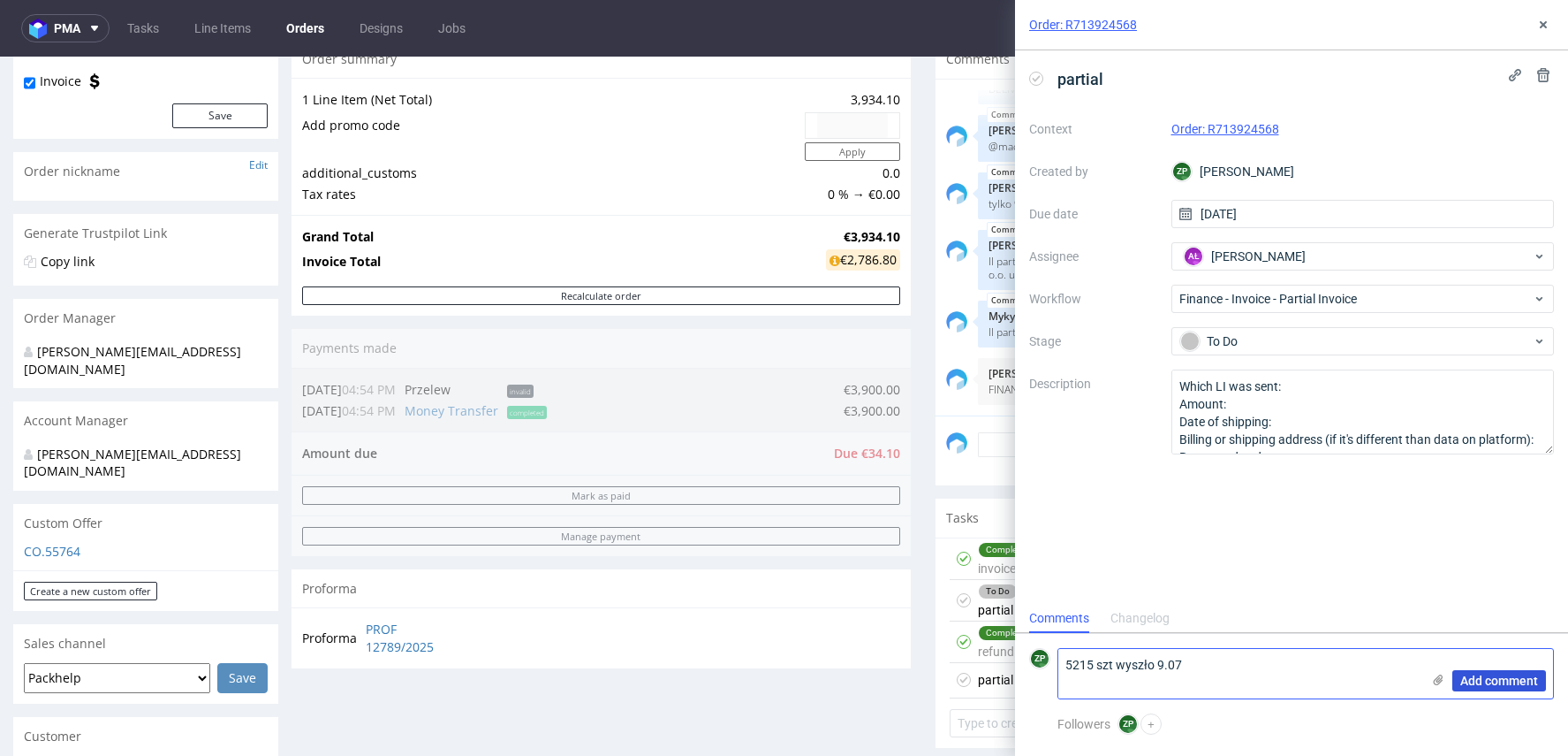
type textarea "5215 szt wyszło 9.07"
click at [1469, 682] on span "Add comment" at bounding box center [1499, 681] width 78 height 13
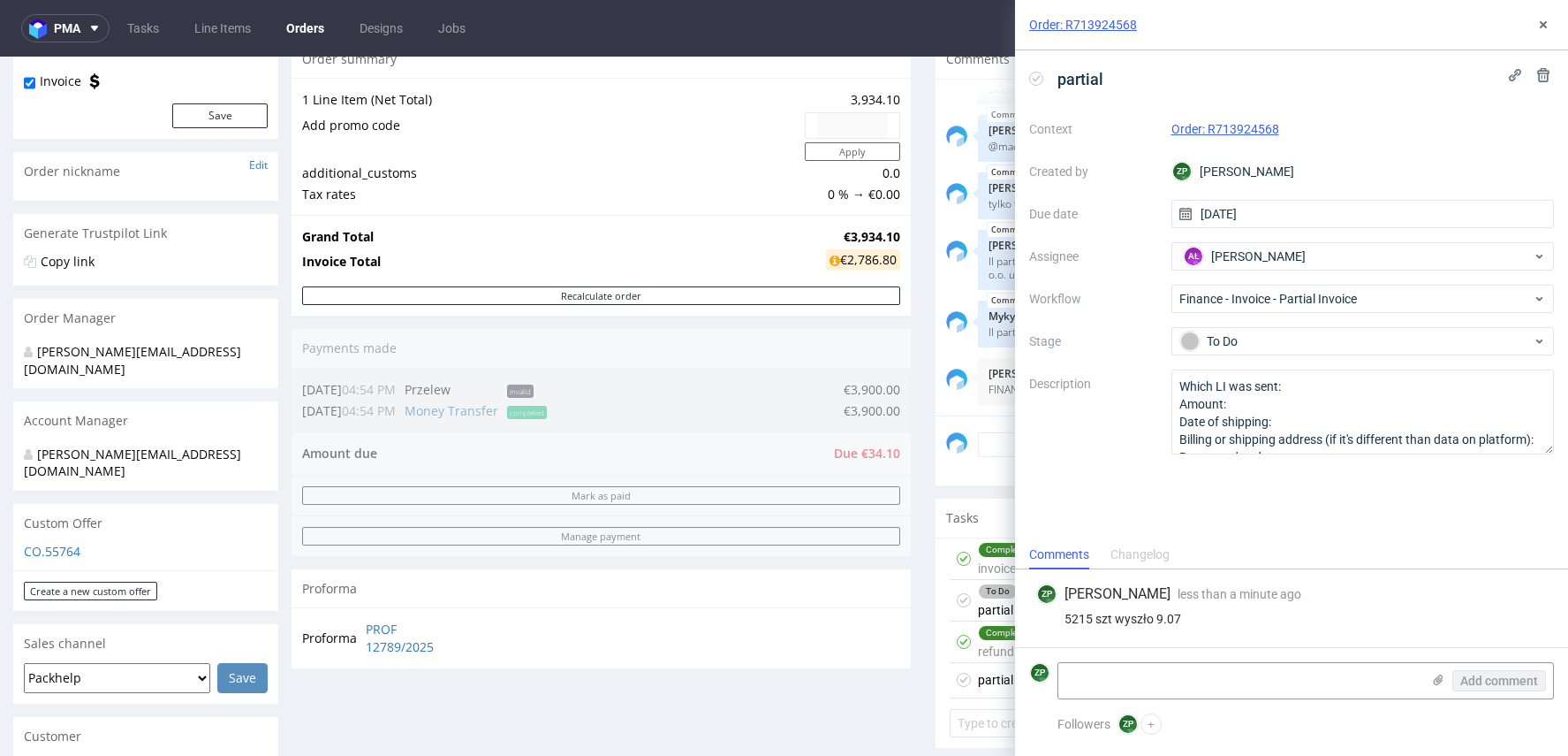
click at [703, 664] on div "Proforma PROF 12789/2025" at bounding box center [601, 637] width 619 height 60
click at [1551, 24] on button at bounding box center [1544, 25] width 22 height 22
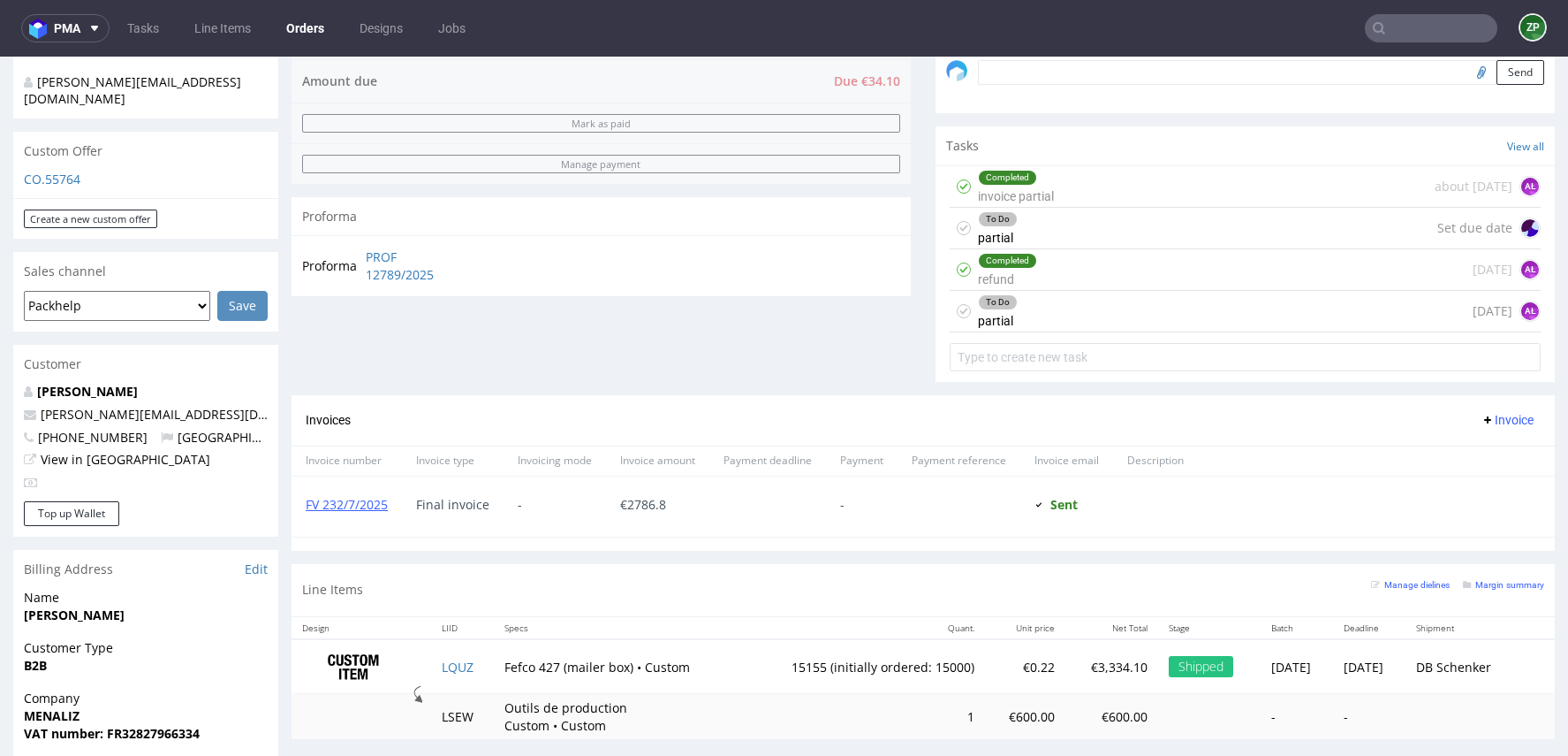
scroll to position [567, 0]
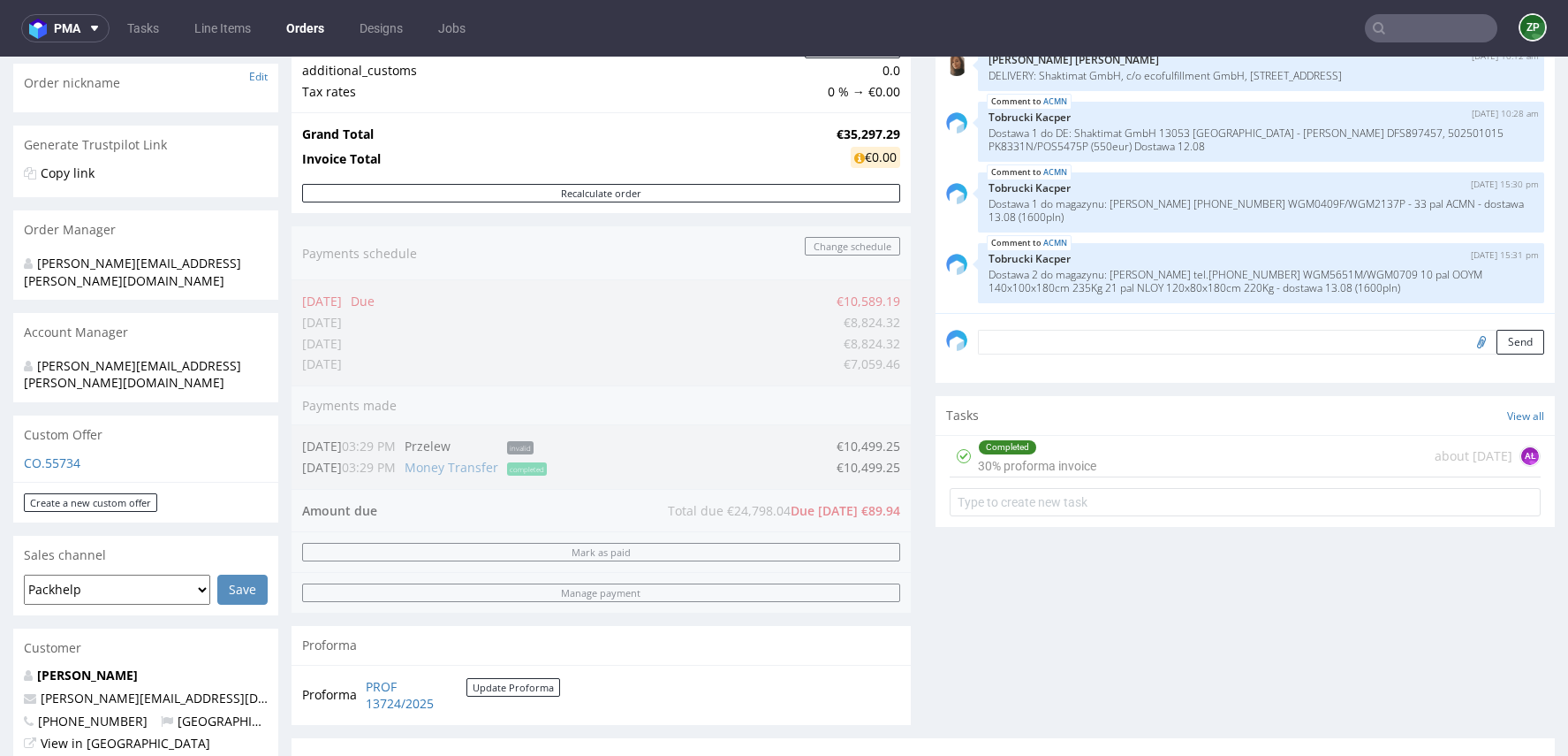
scroll to position [336, 0]
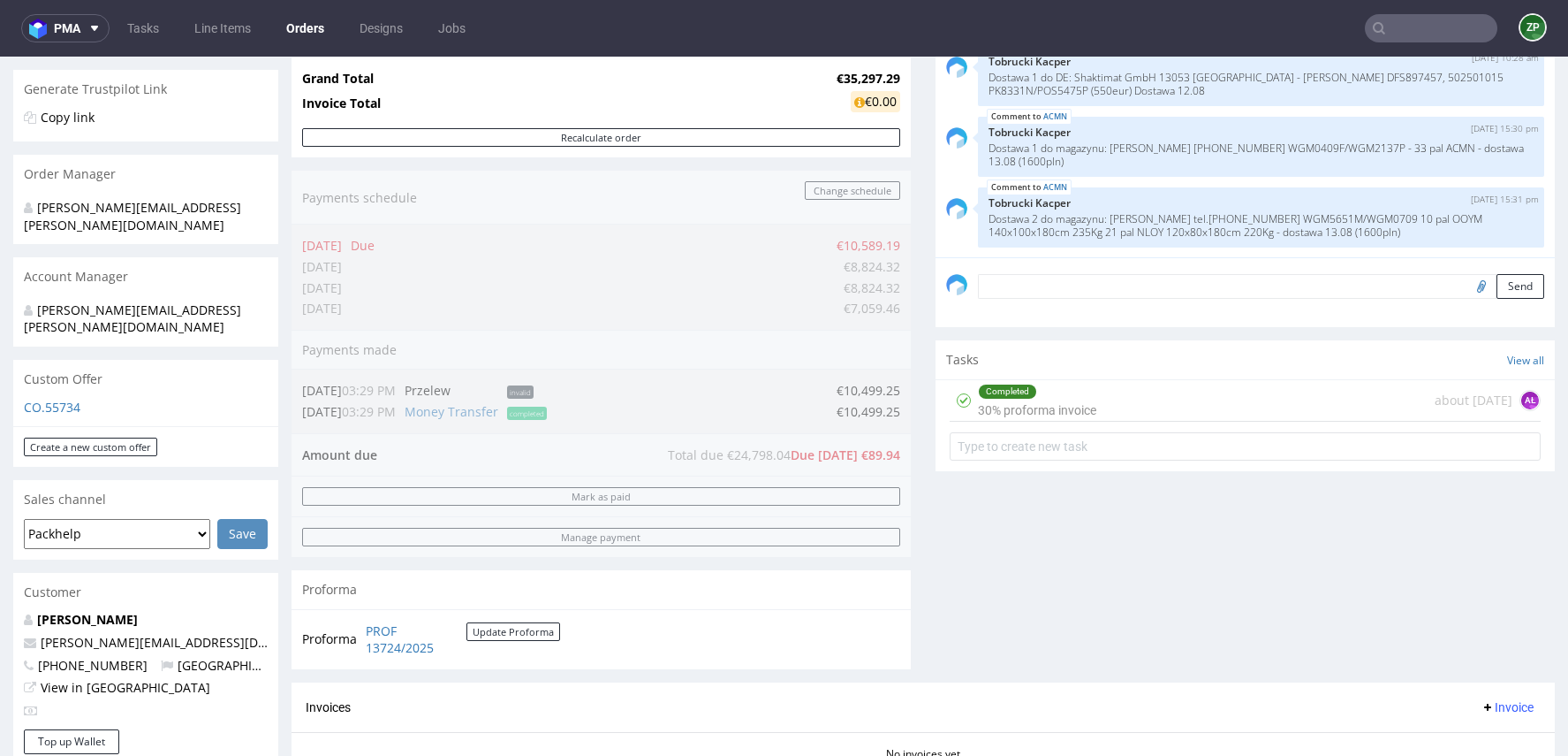
click at [1392, 32] on input "text" at bounding box center [1431, 28] width 133 height 28
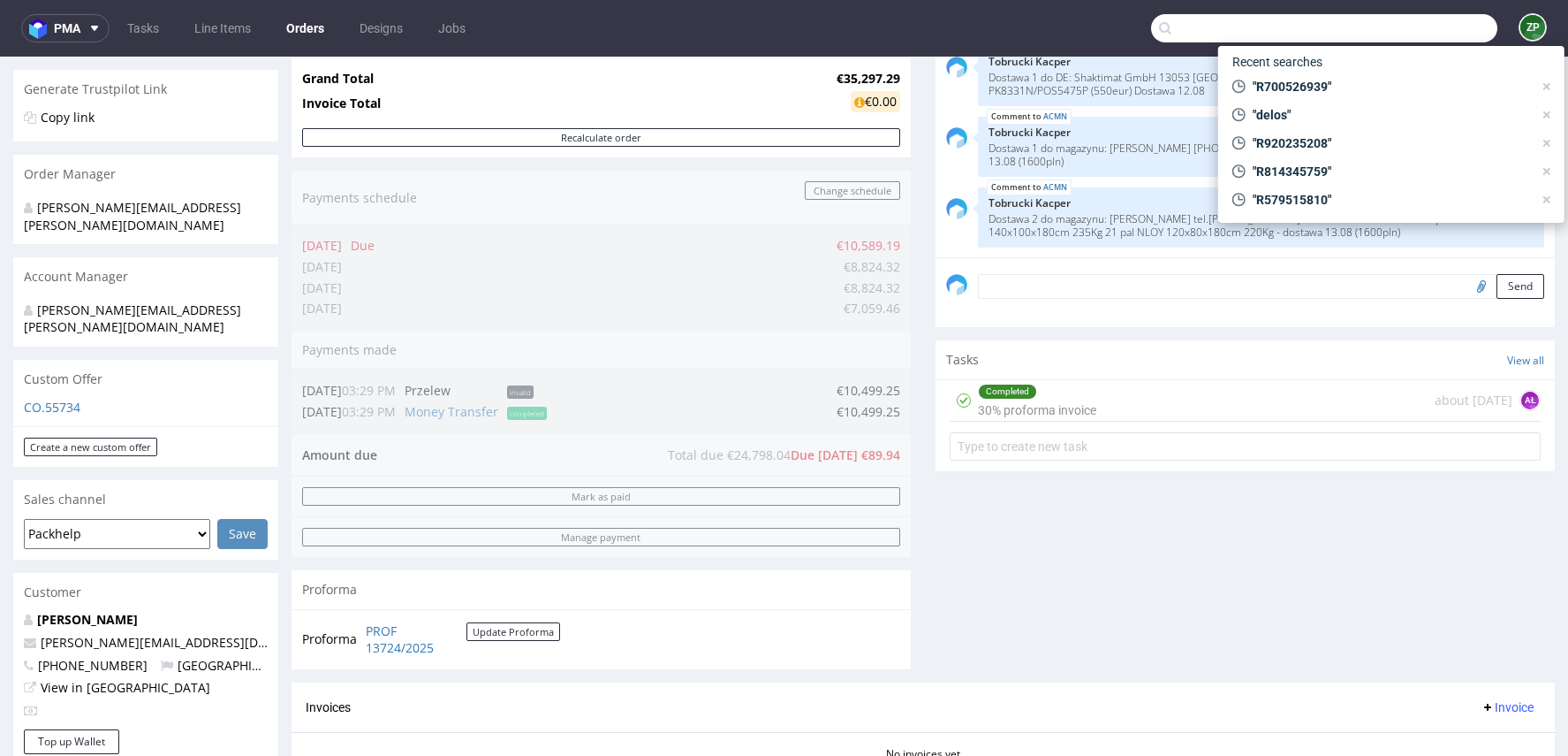
paste input "giftpoint.co.uk"
type input "giftpoint.co.uk"
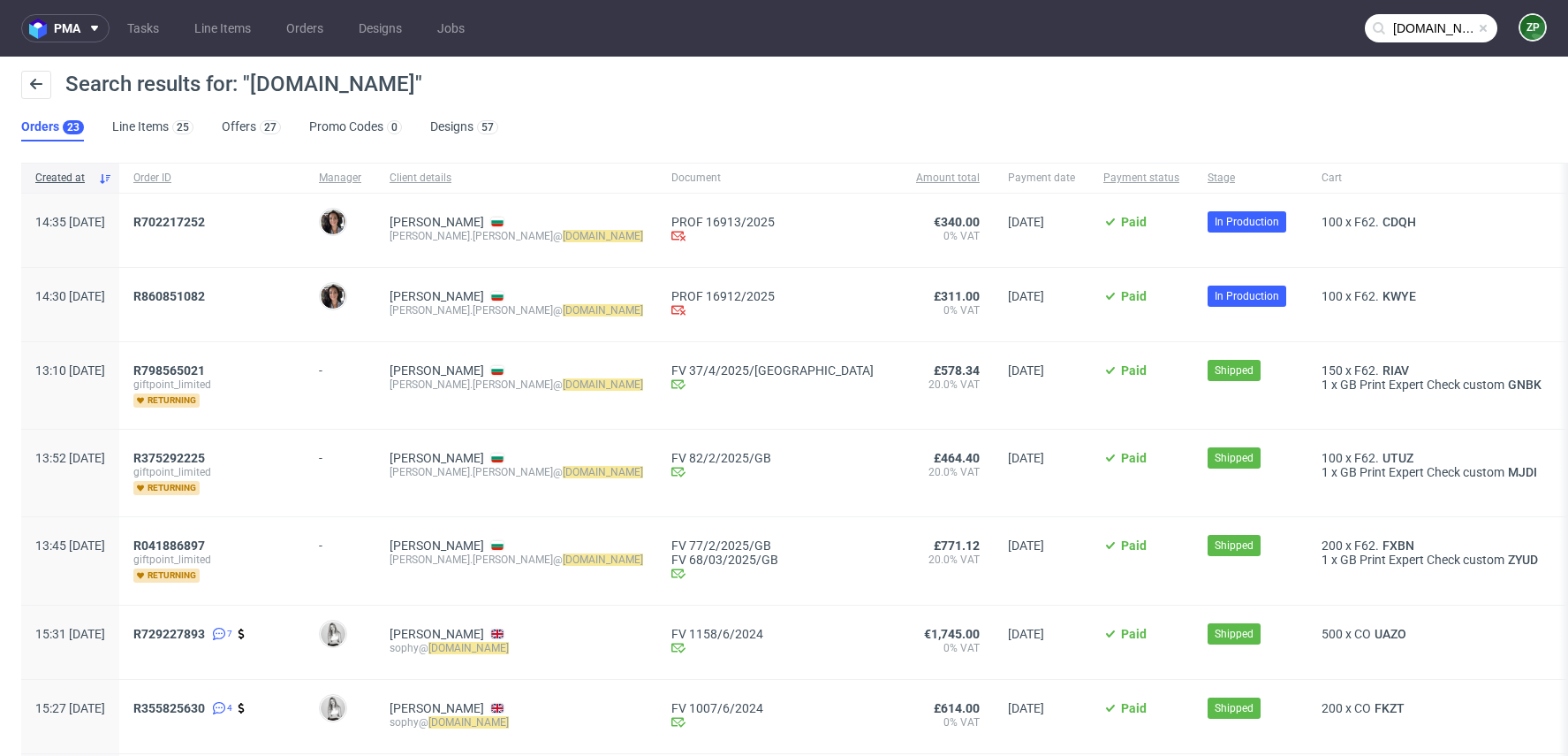
click at [736, 51] on nav "pma Tasks Line Items Orders Designs Jobs giftpoint.co.uk ZP" at bounding box center [784, 28] width 1568 height 57
click at [204, 293] on span "R860851082" at bounding box center [168, 296] width 71 height 14
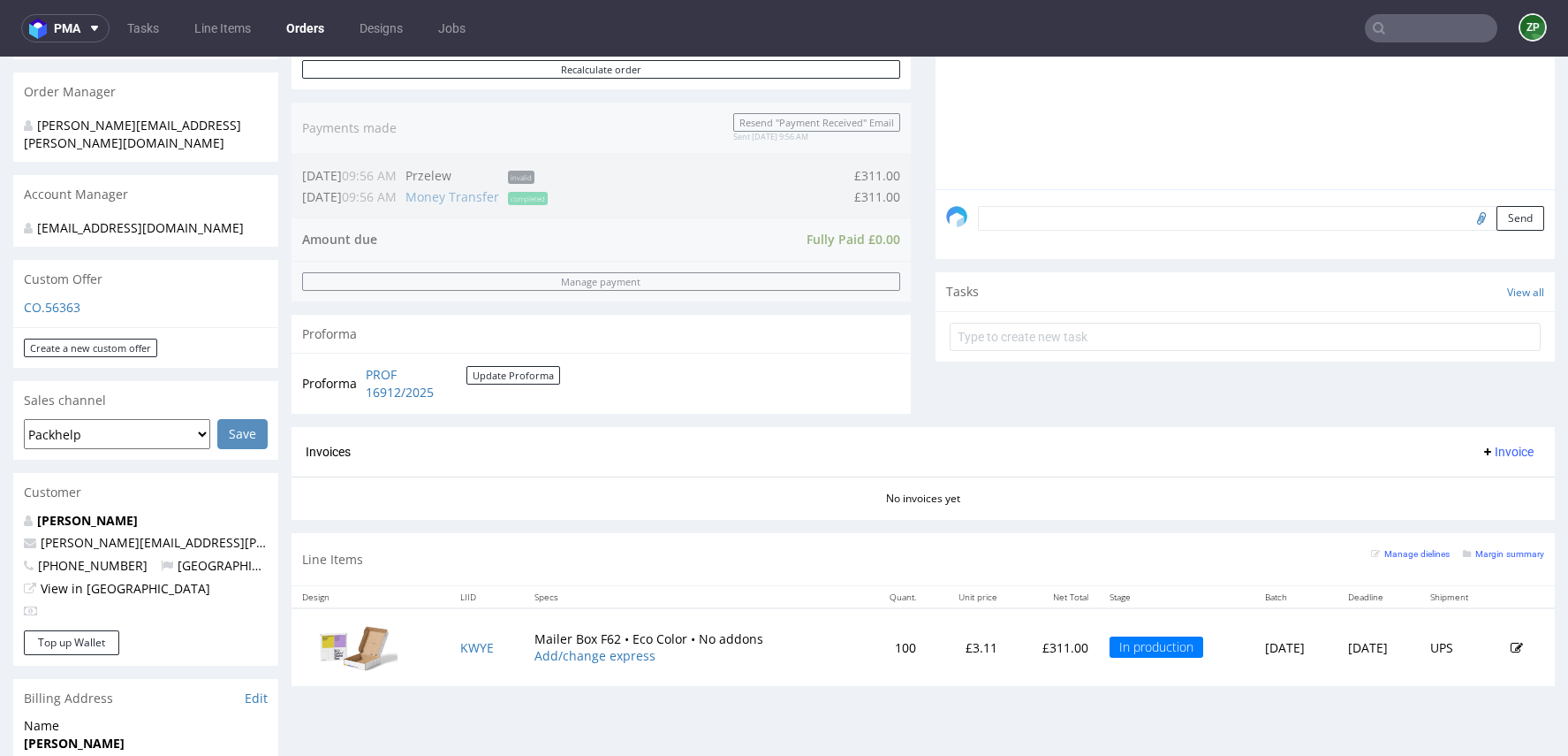
scroll to position [421, 0]
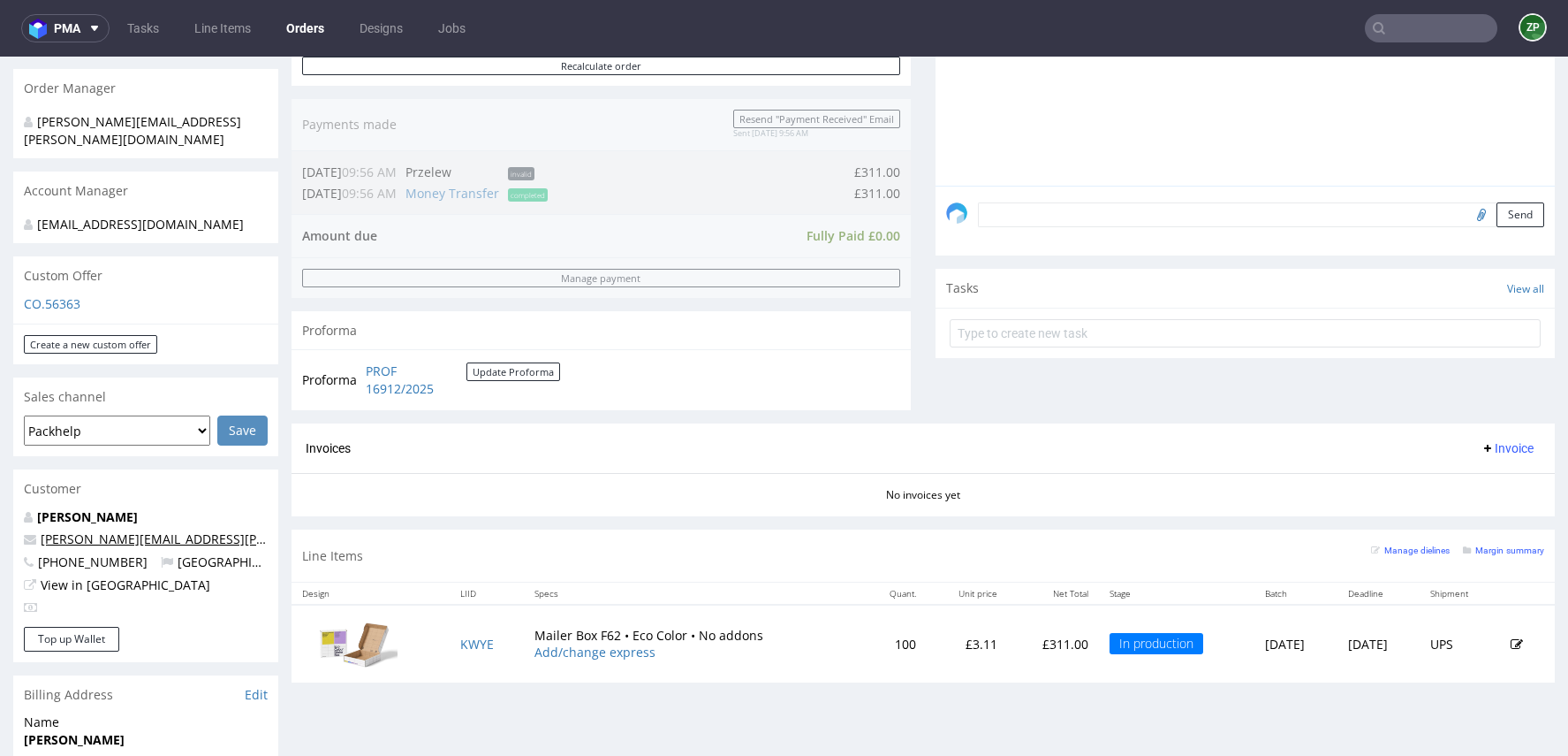
click at [86, 530] on link "maria.martone@giftpoint.co.uk" at bounding box center [243, 539] width 405 height 17
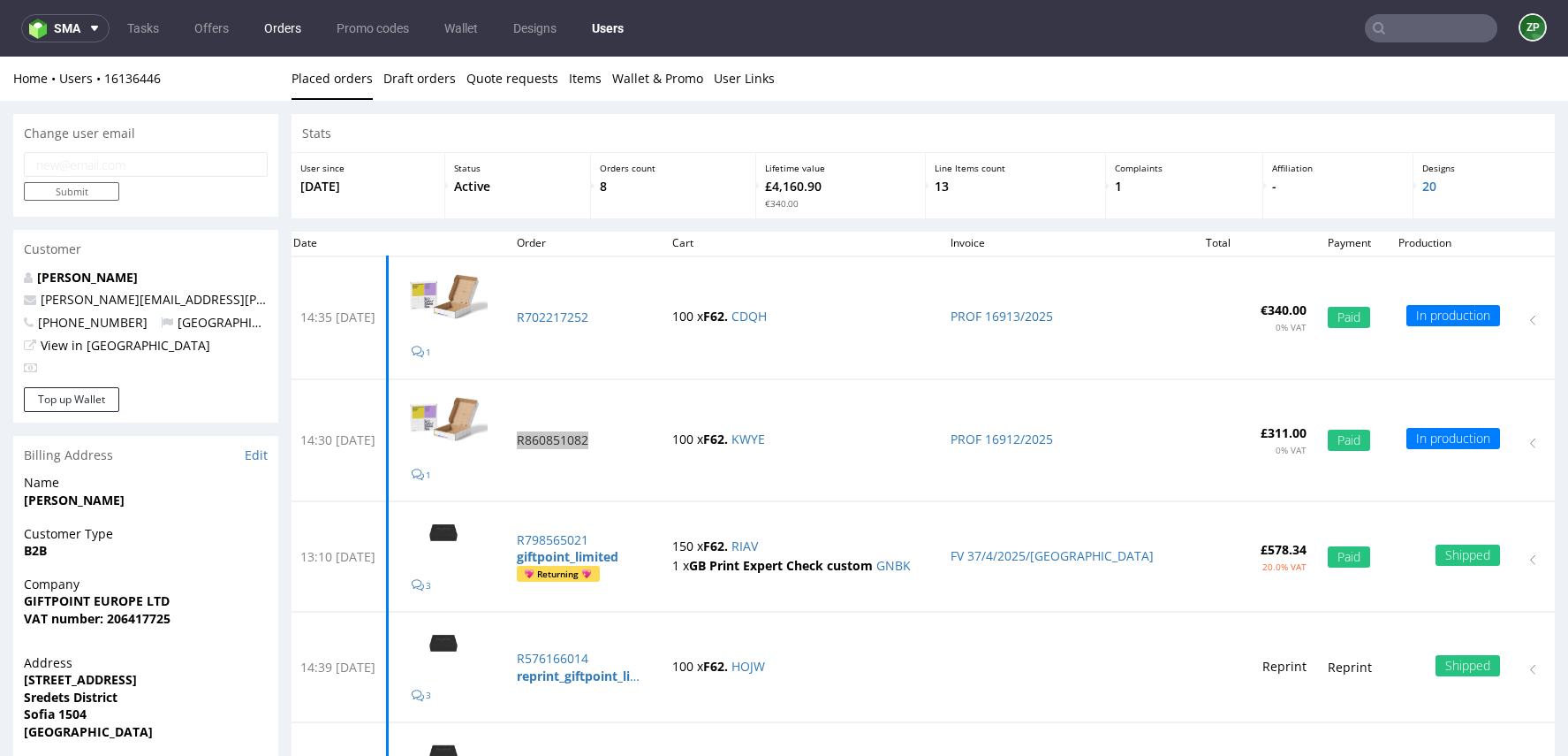
click at [271, 39] on link "Orders" at bounding box center [282, 28] width 59 height 28
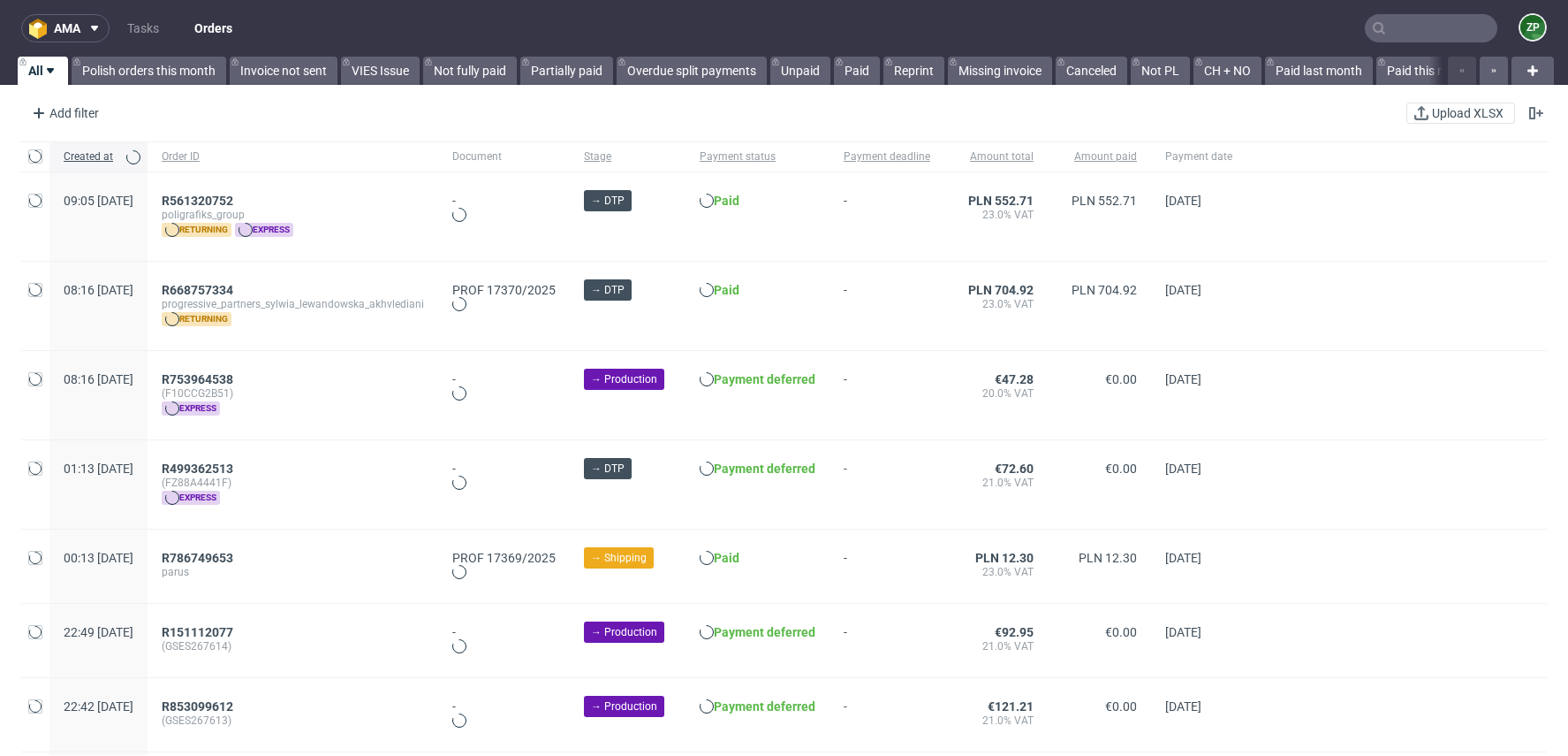
click at [1392, 28] on input "text" at bounding box center [1431, 28] width 133 height 28
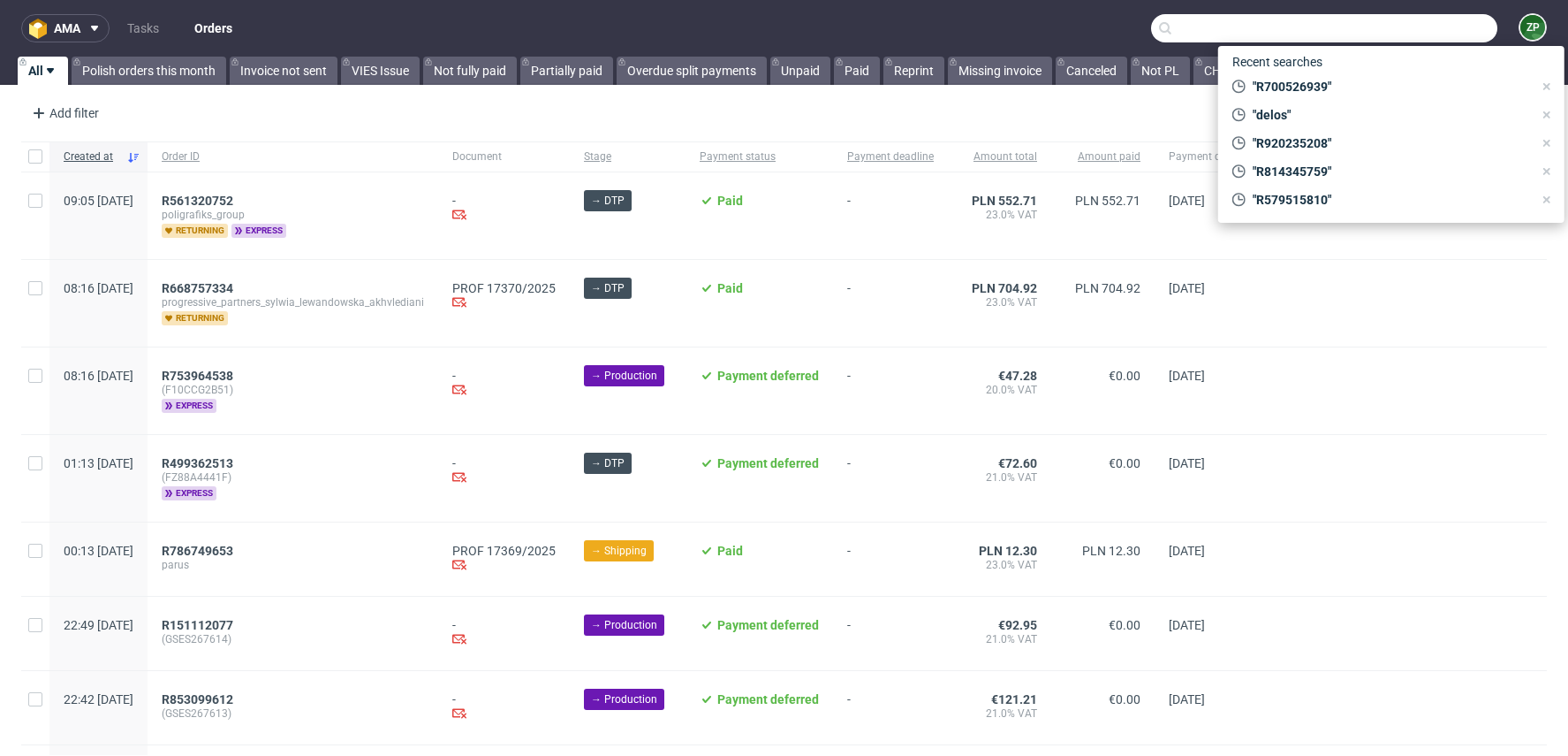
paste input "R827736011"
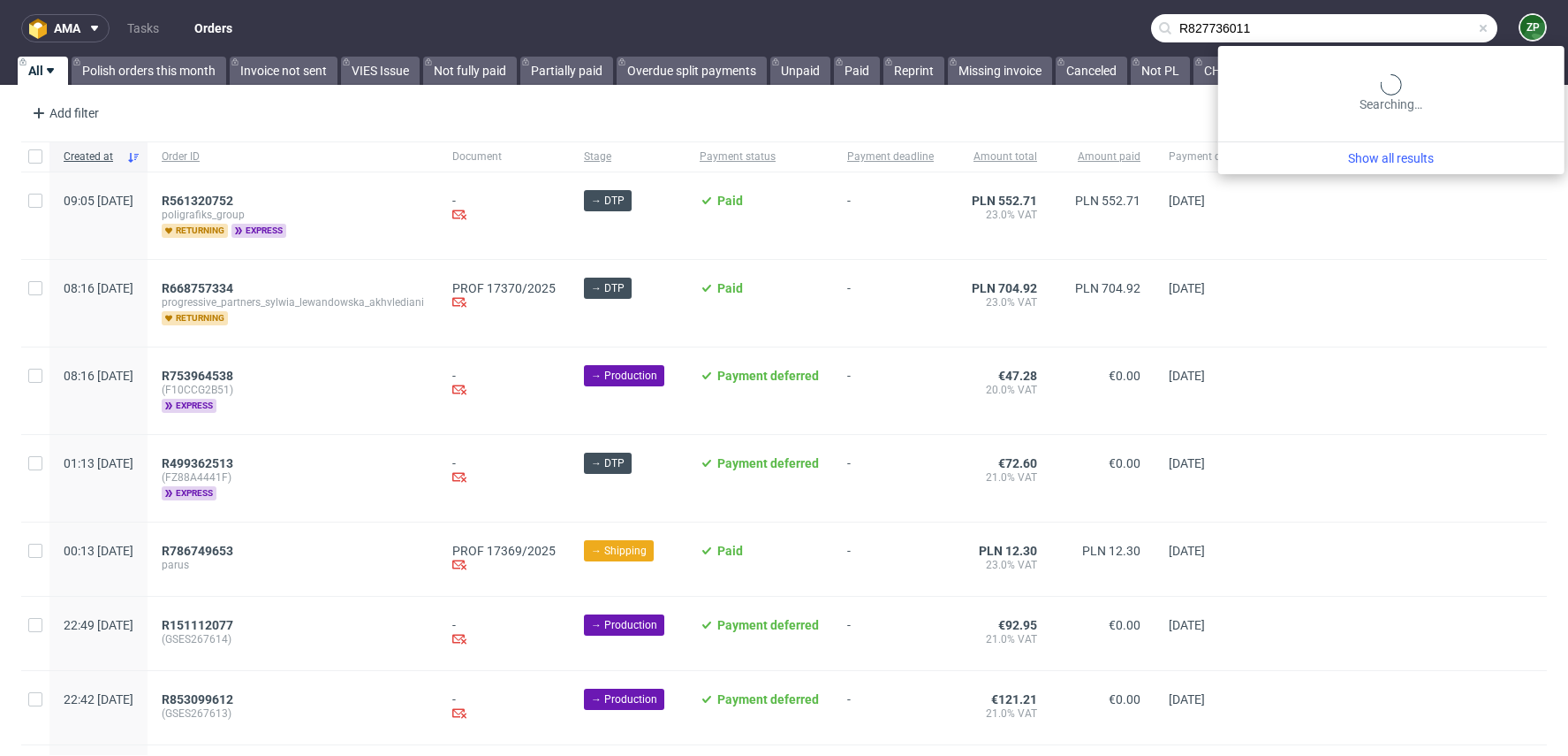
type input "R827736011"
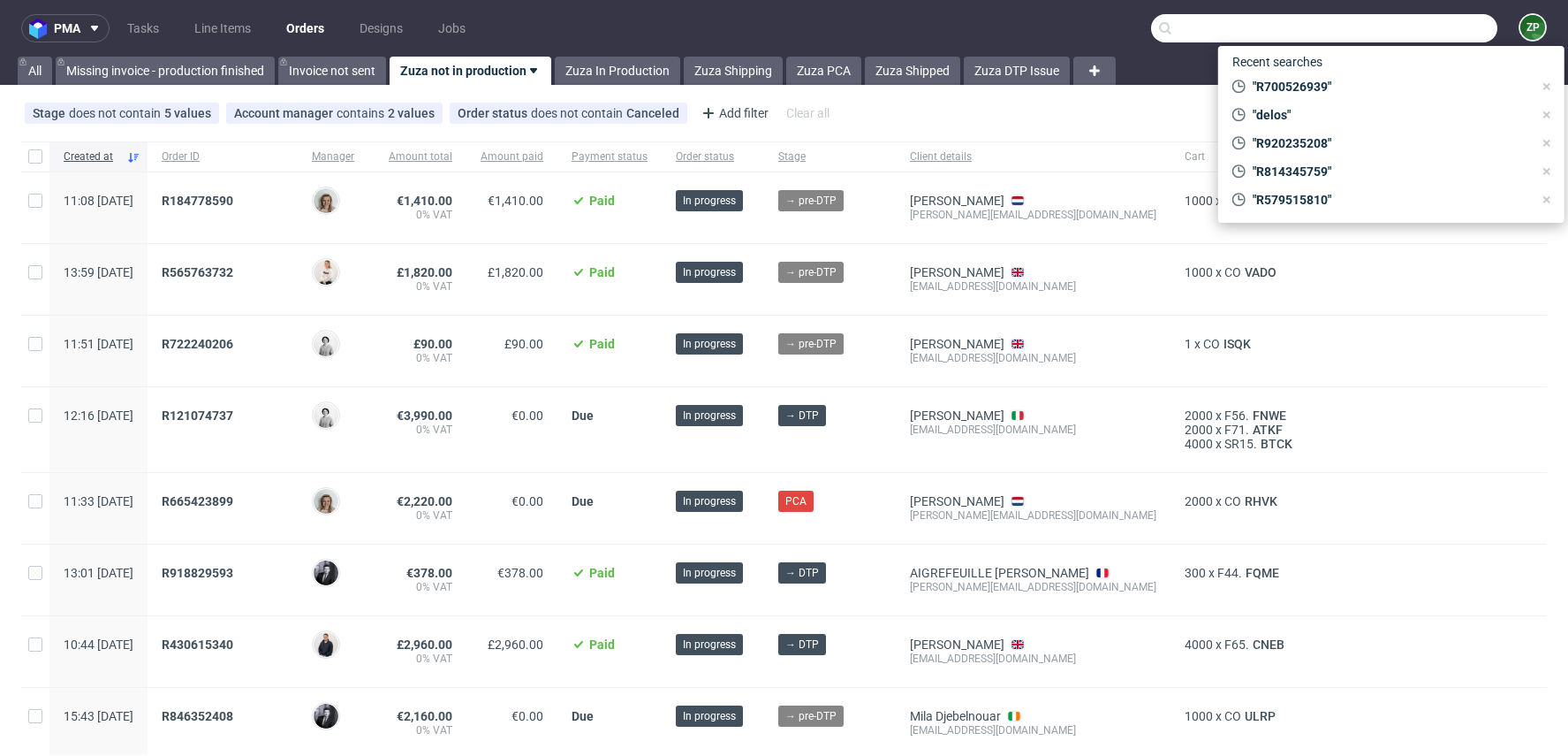
click at [1396, 25] on input "text" at bounding box center [1325, 28] width 346 height 28
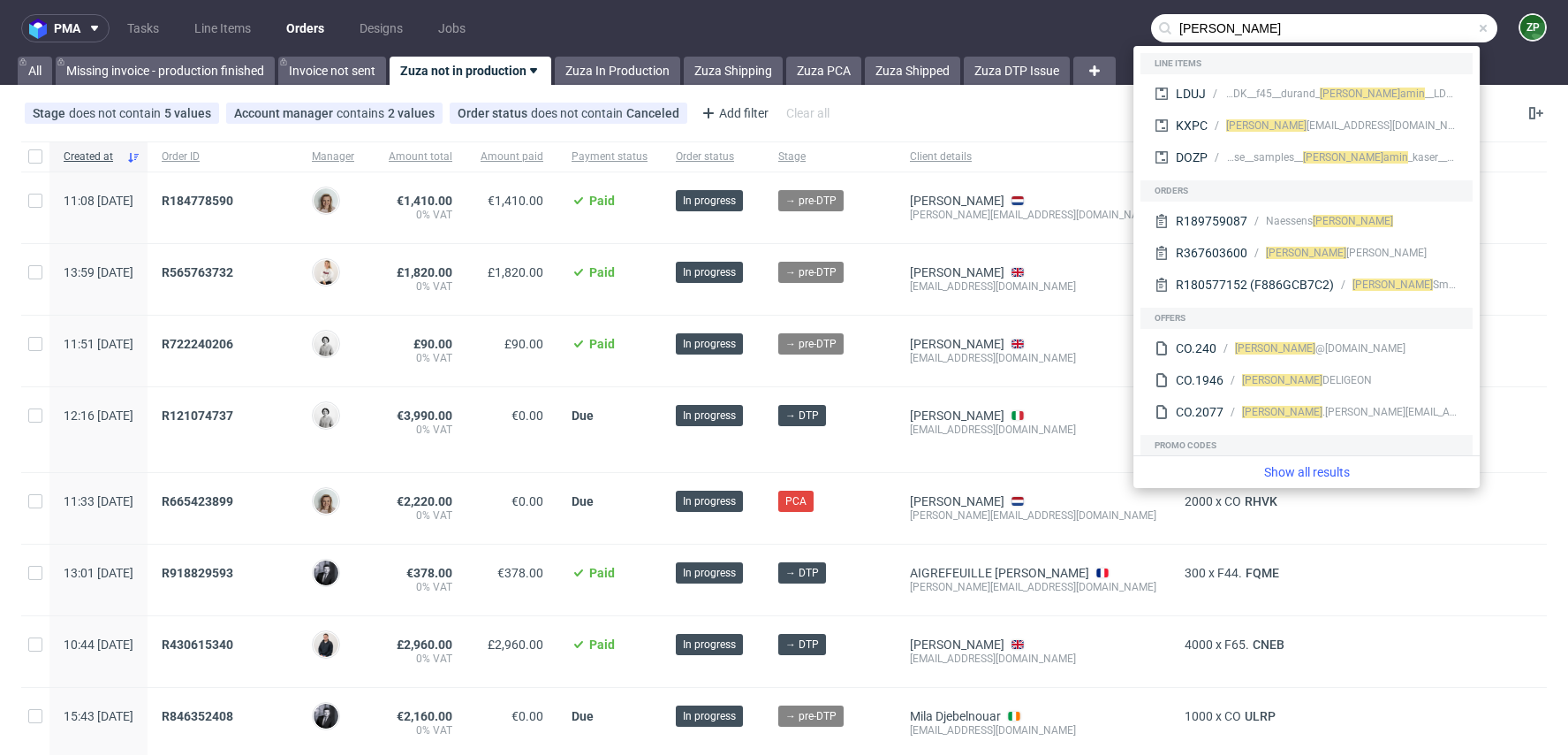
click at [1181, 34] on input "[PERSON_NAME]" at bounding box center [1325, 28] width 346 height 28
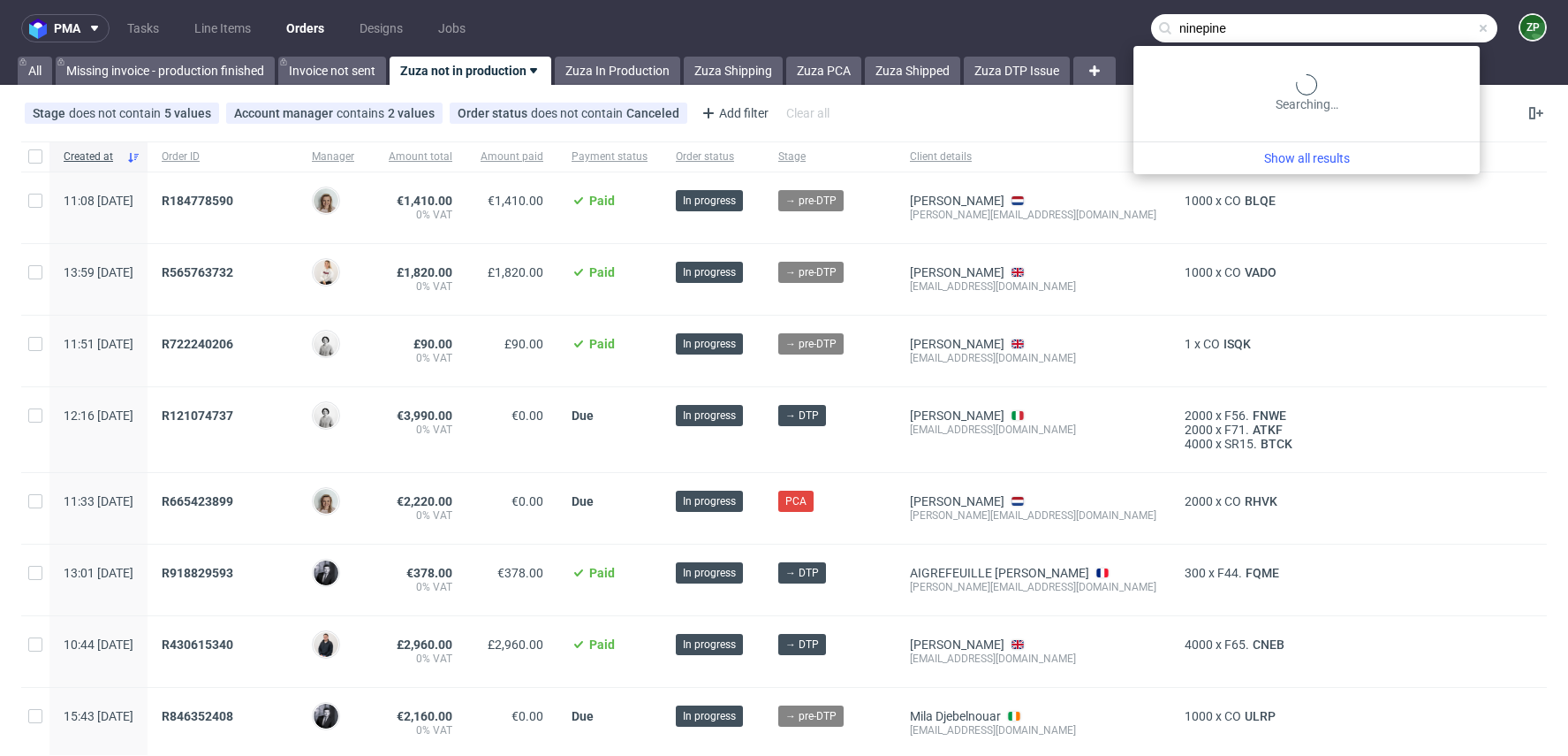
type input "ninepine"
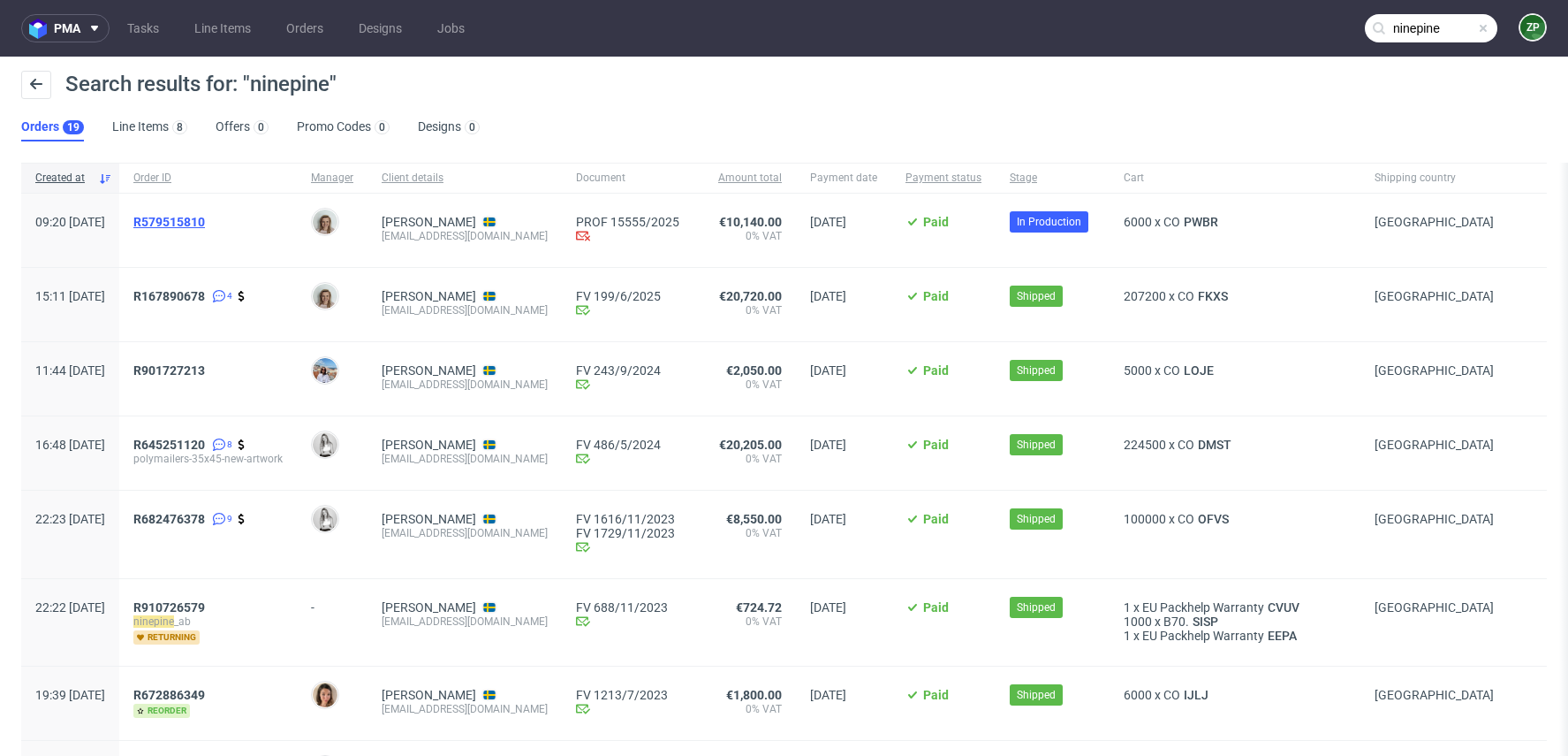
click at [205, 215] on span "R579515810" at bounding box center [169, 222] width 71 height 14
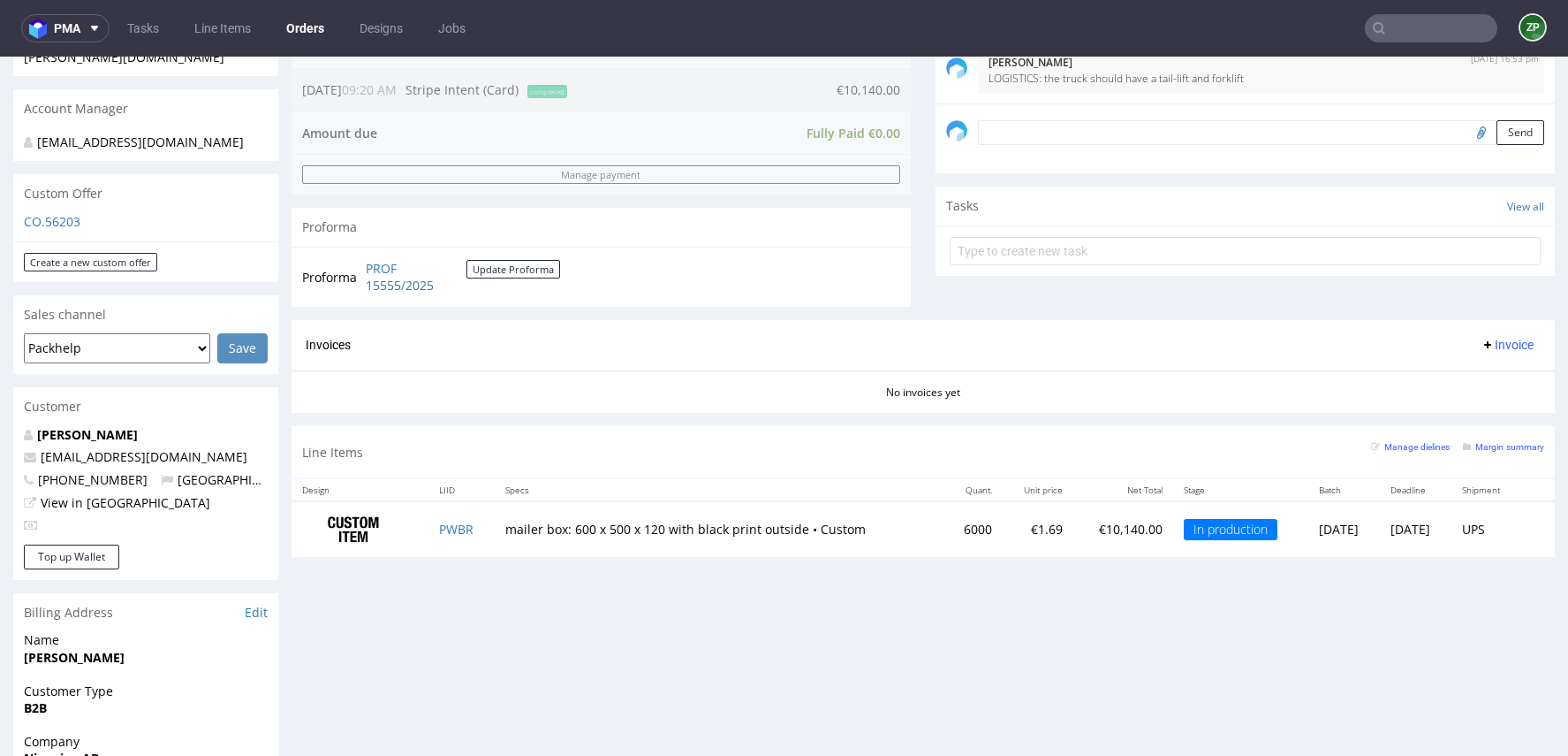
scroll to position [505, 0]
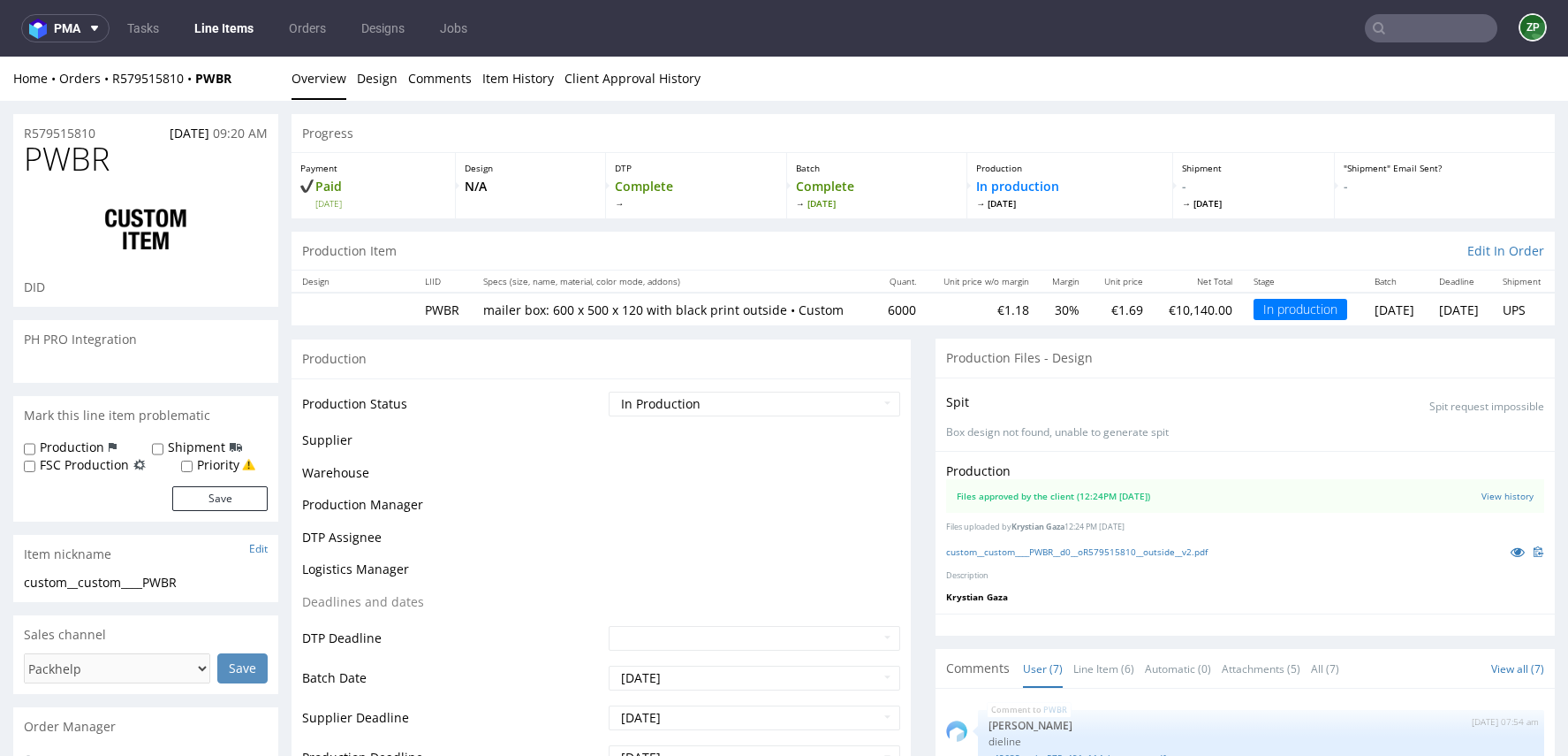
scroll to position [171, 0]
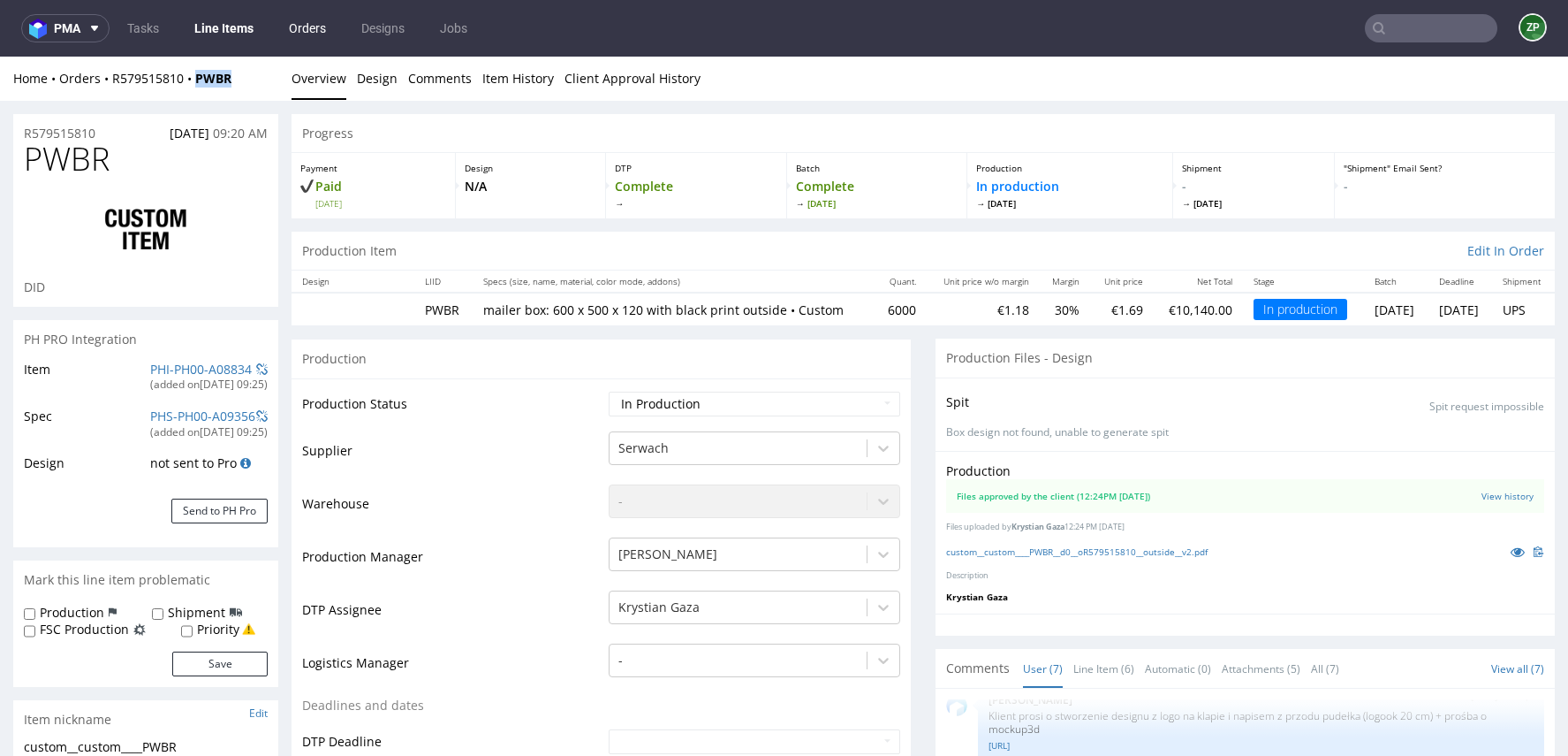
click at [303, 24] on link "Orders" at bounding box center [307, 28] width 59 height 28
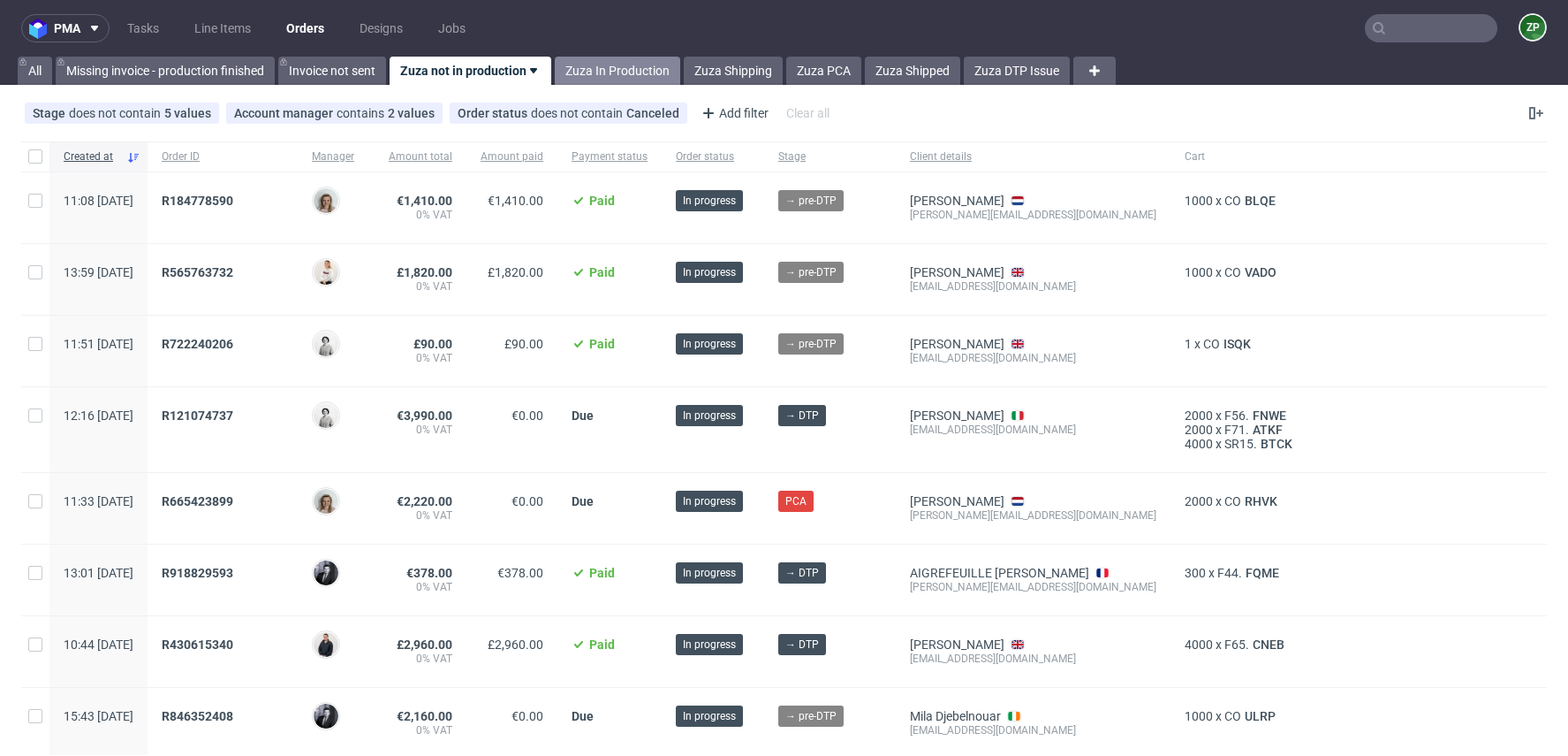
click at [618, 71] on link "Zuza In Production" at bounding box center [617, 70] width 125 height 28
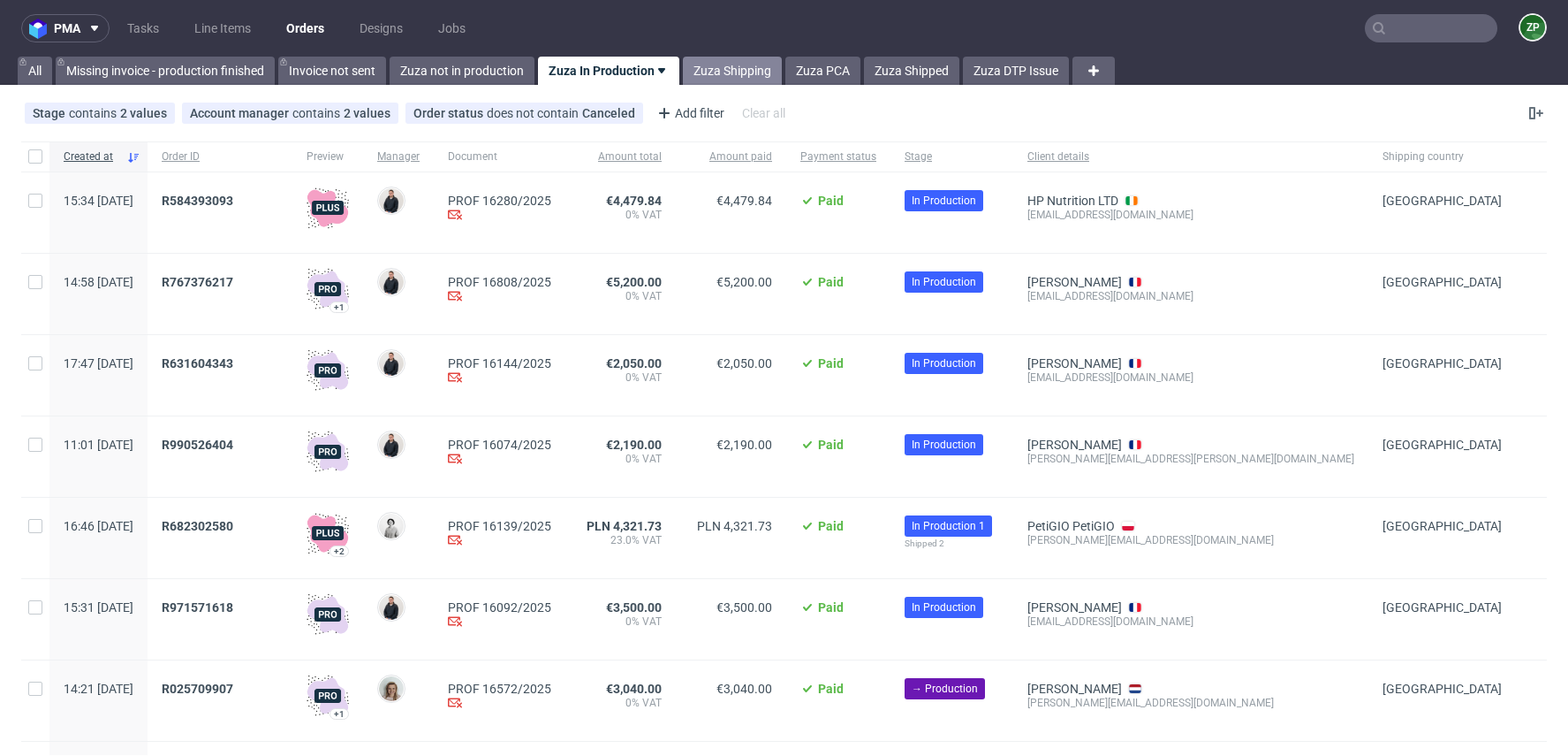
click at [758, 78] on link "Zuza Shipping" at bounding box center [732, 70] width 99 height 28
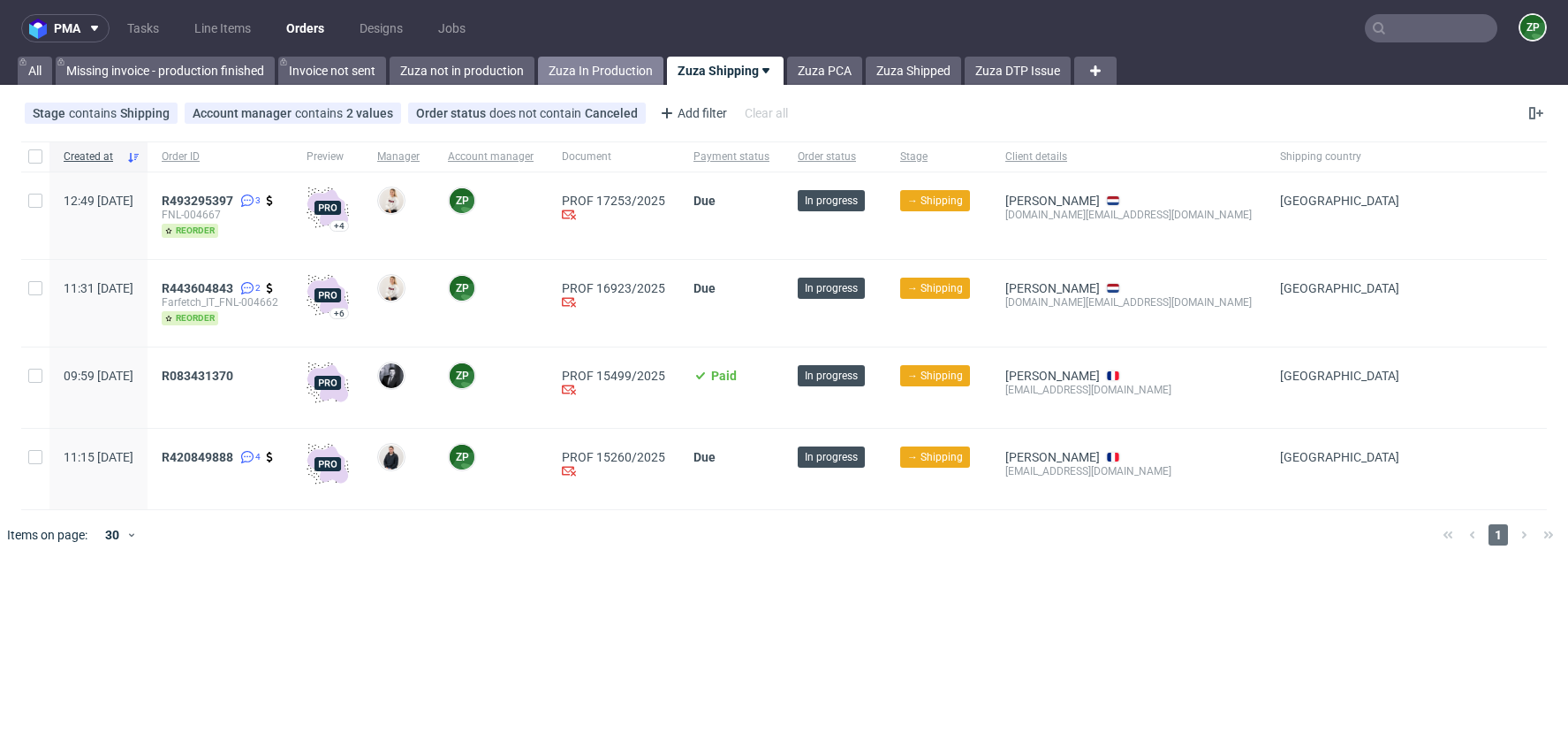
click at [551, 80] on link "Zuza In Production" at bounding box center [601, 70] width 125 height 28
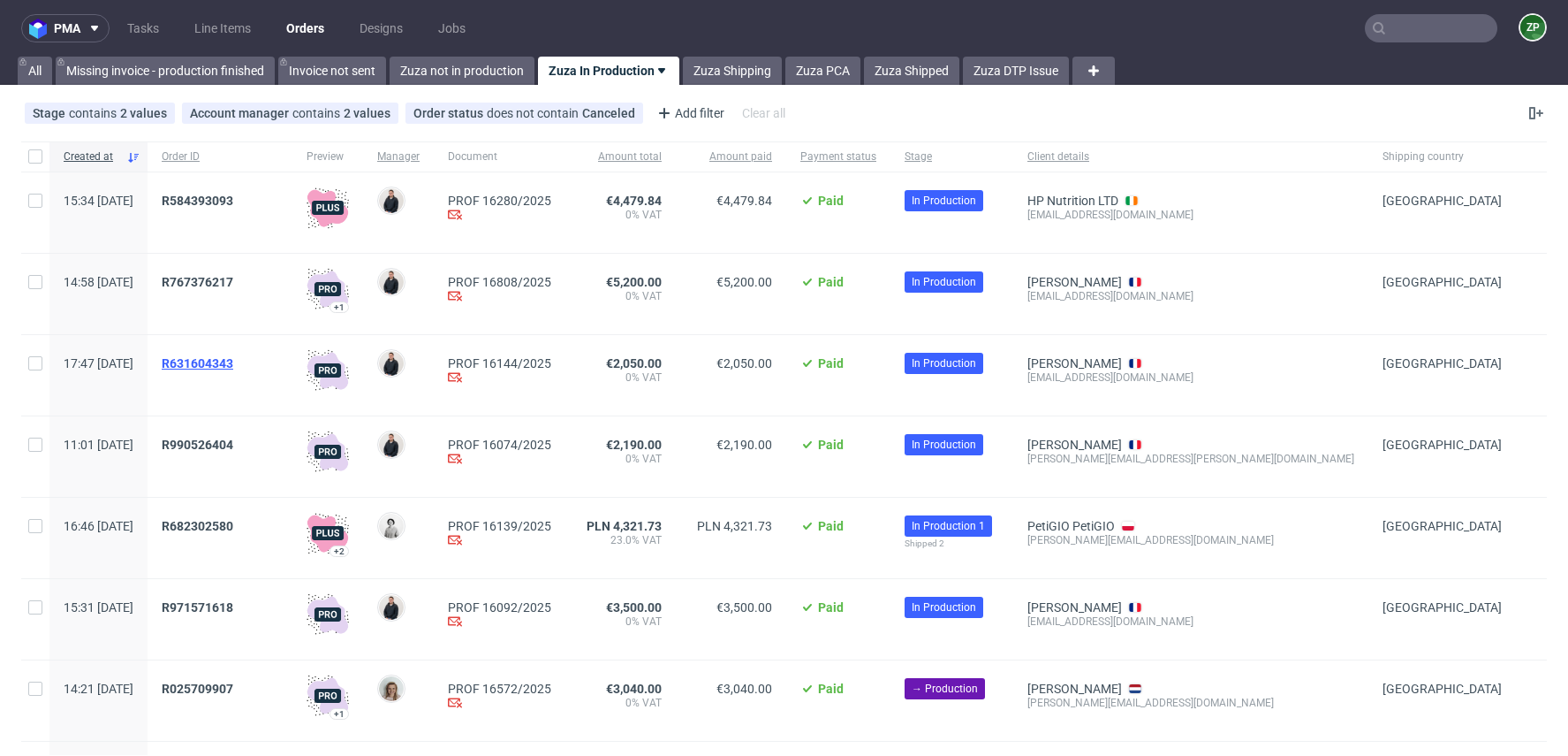
click at [234, 361] on span "R631604343" at bounding box center [197, 364] width 71 height 14
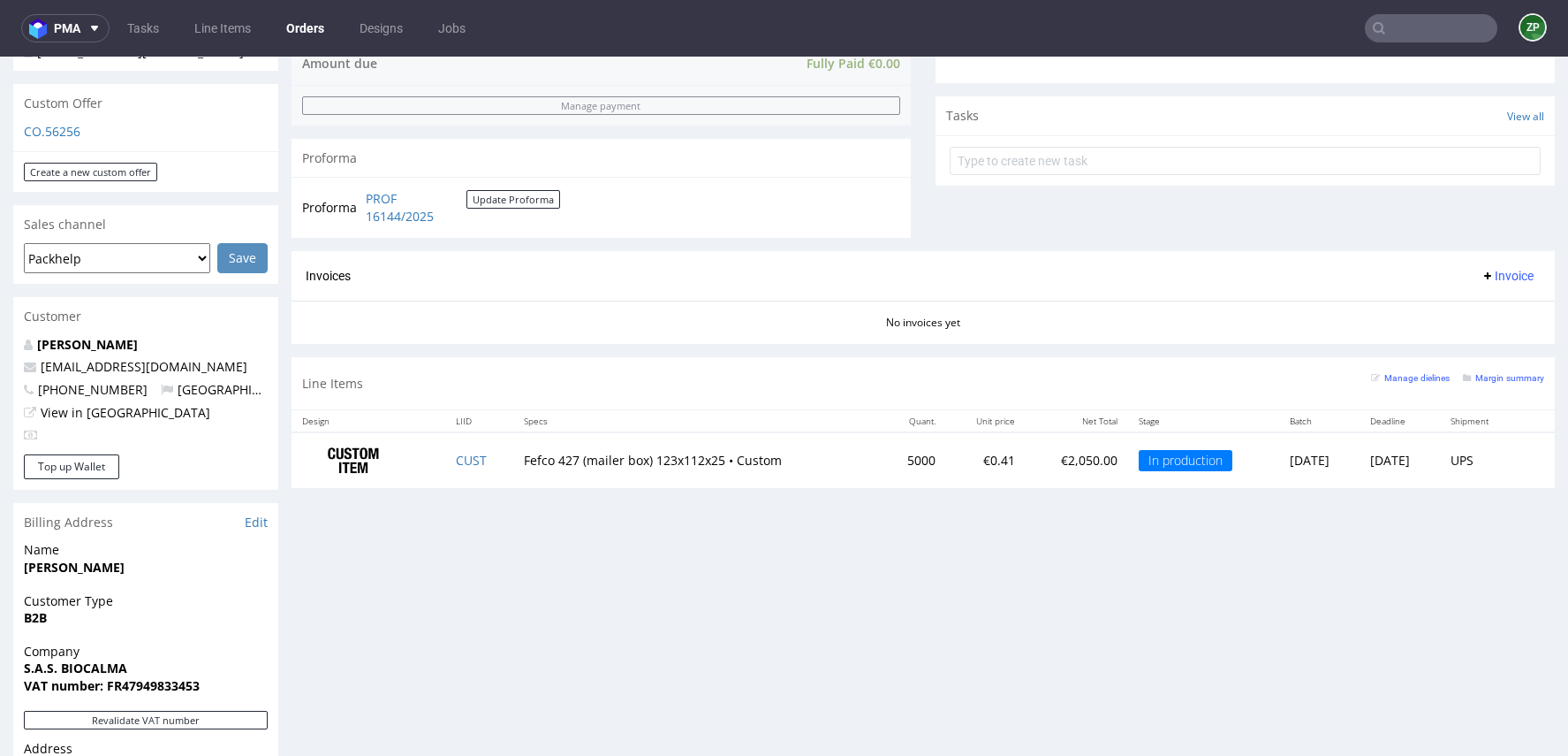
scroll to position [598, 0]
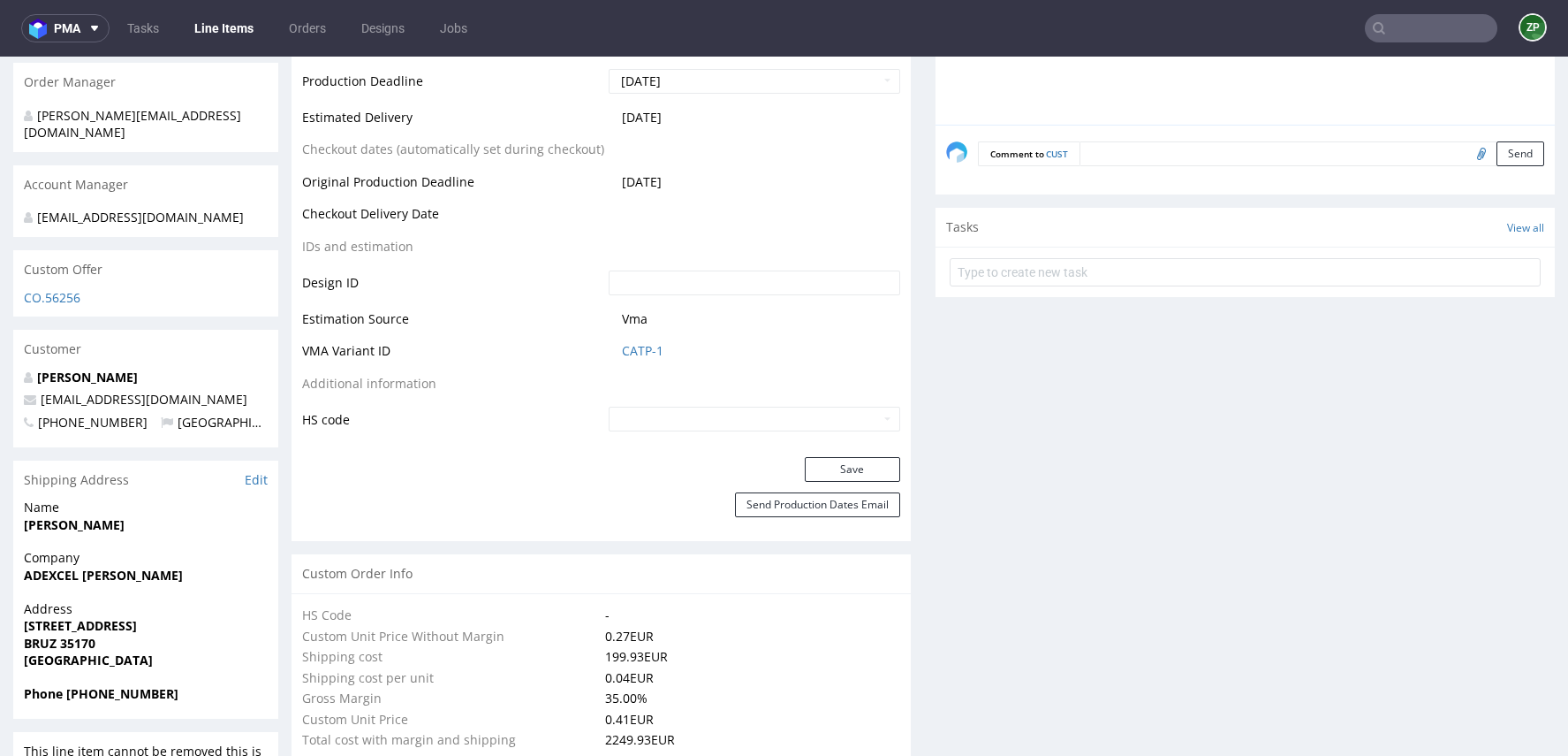
scroll to position [771, 0]
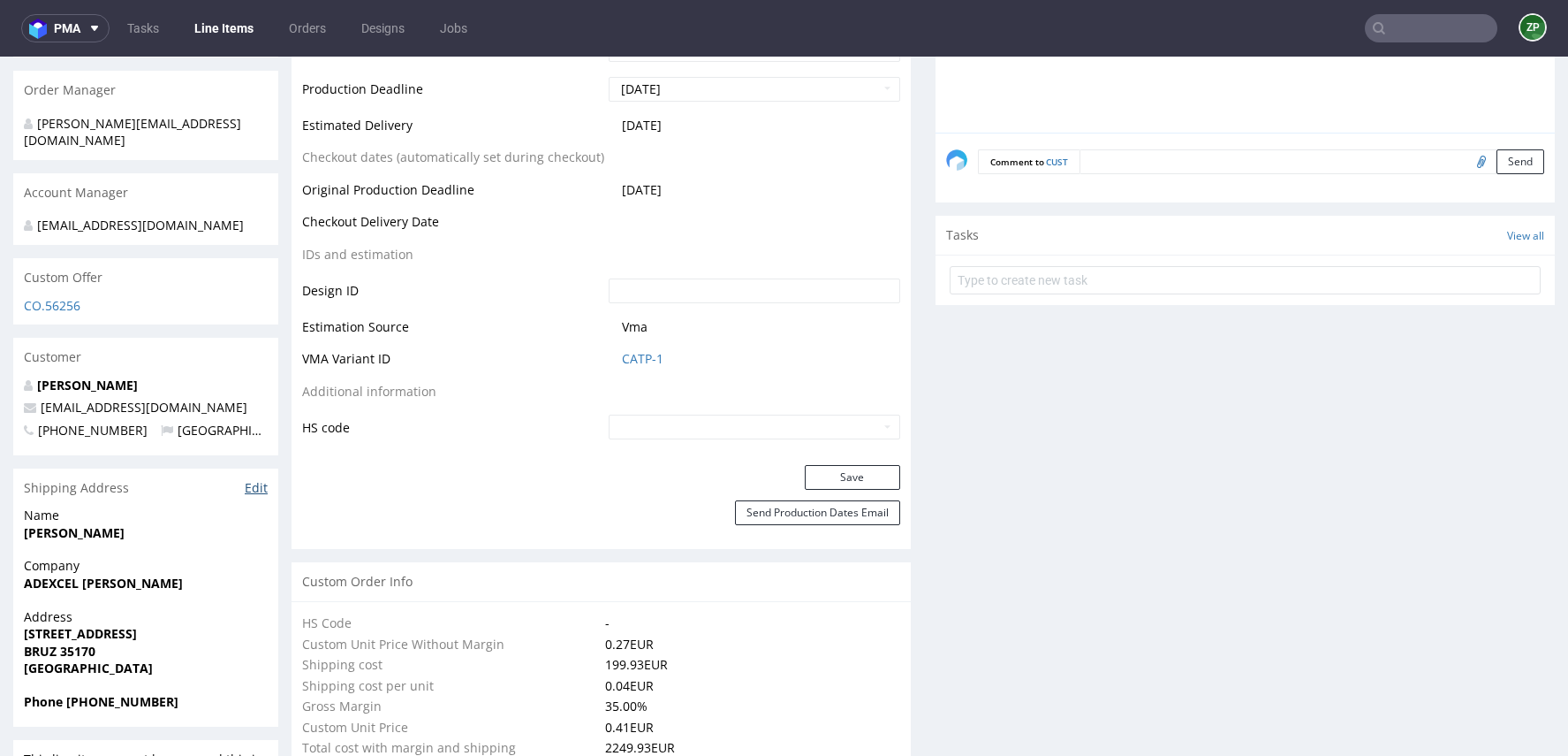
click at [263, 484] on link "Edit" at bounding box center [255, 488] width 23 height 18
click at [1399, 36] on input "text" at bounding box center [1431, 28] width 133 height 28
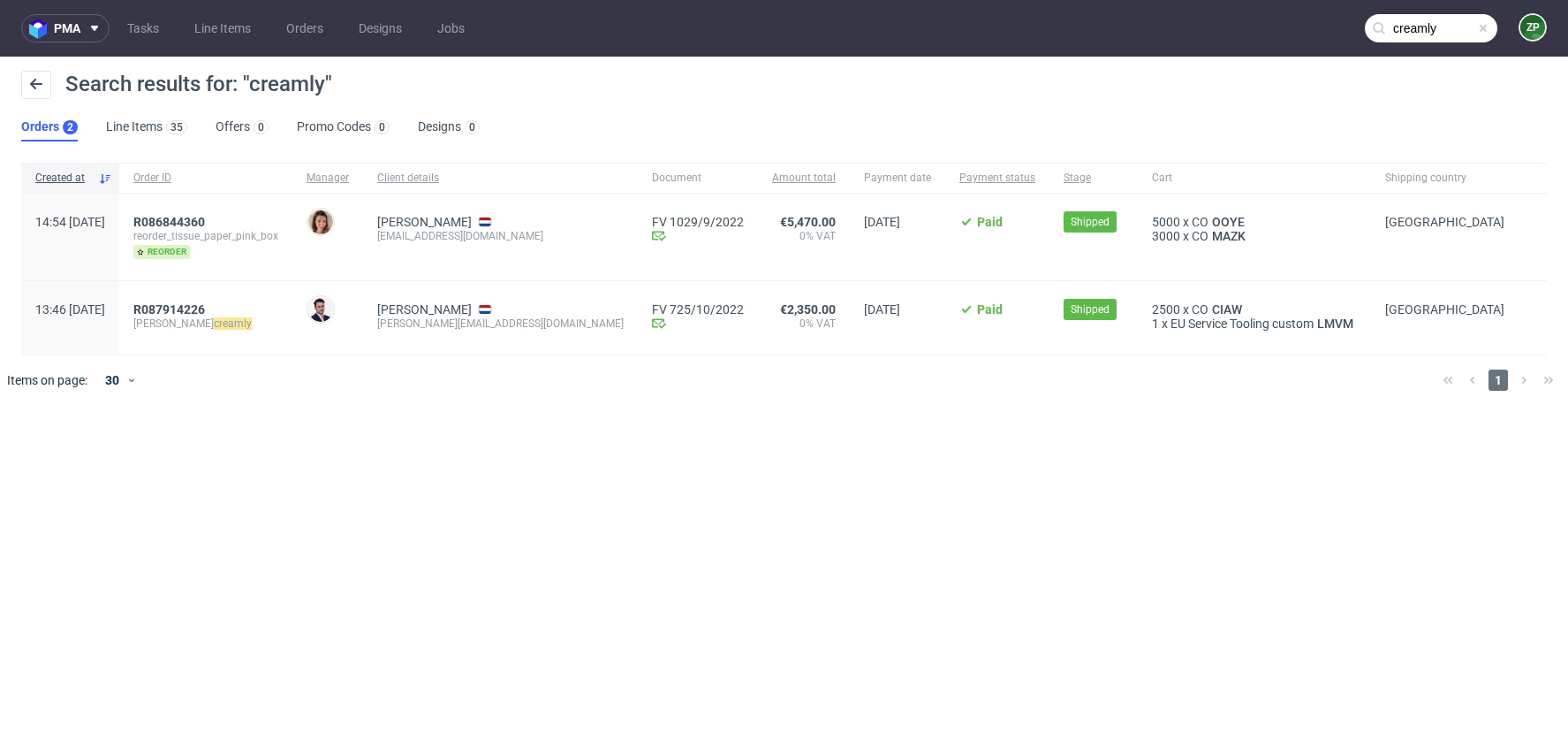
click at [1454, 32] on input "creamly" at bounding box center [1431, 28] width 133 height 28
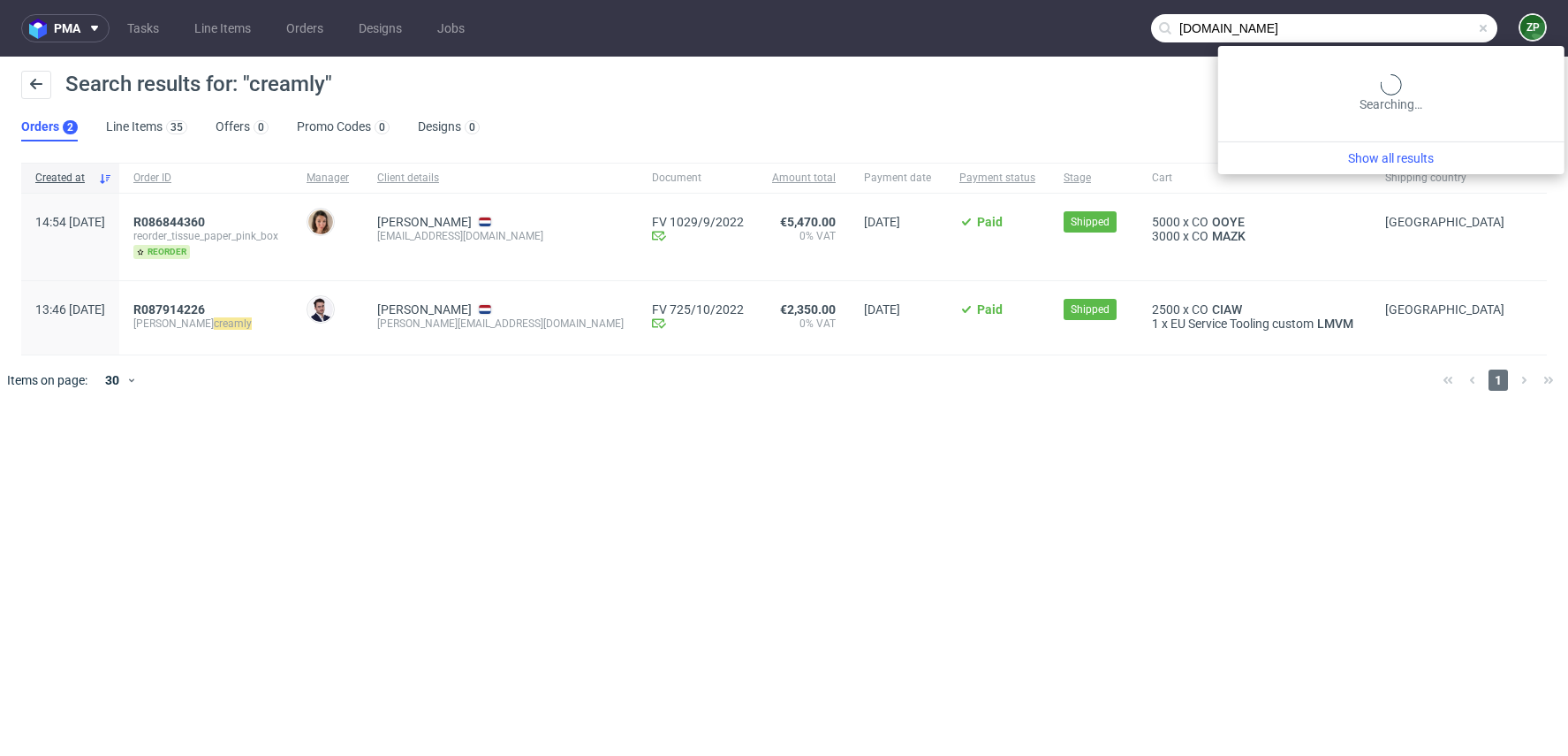
type input "cream.ly"
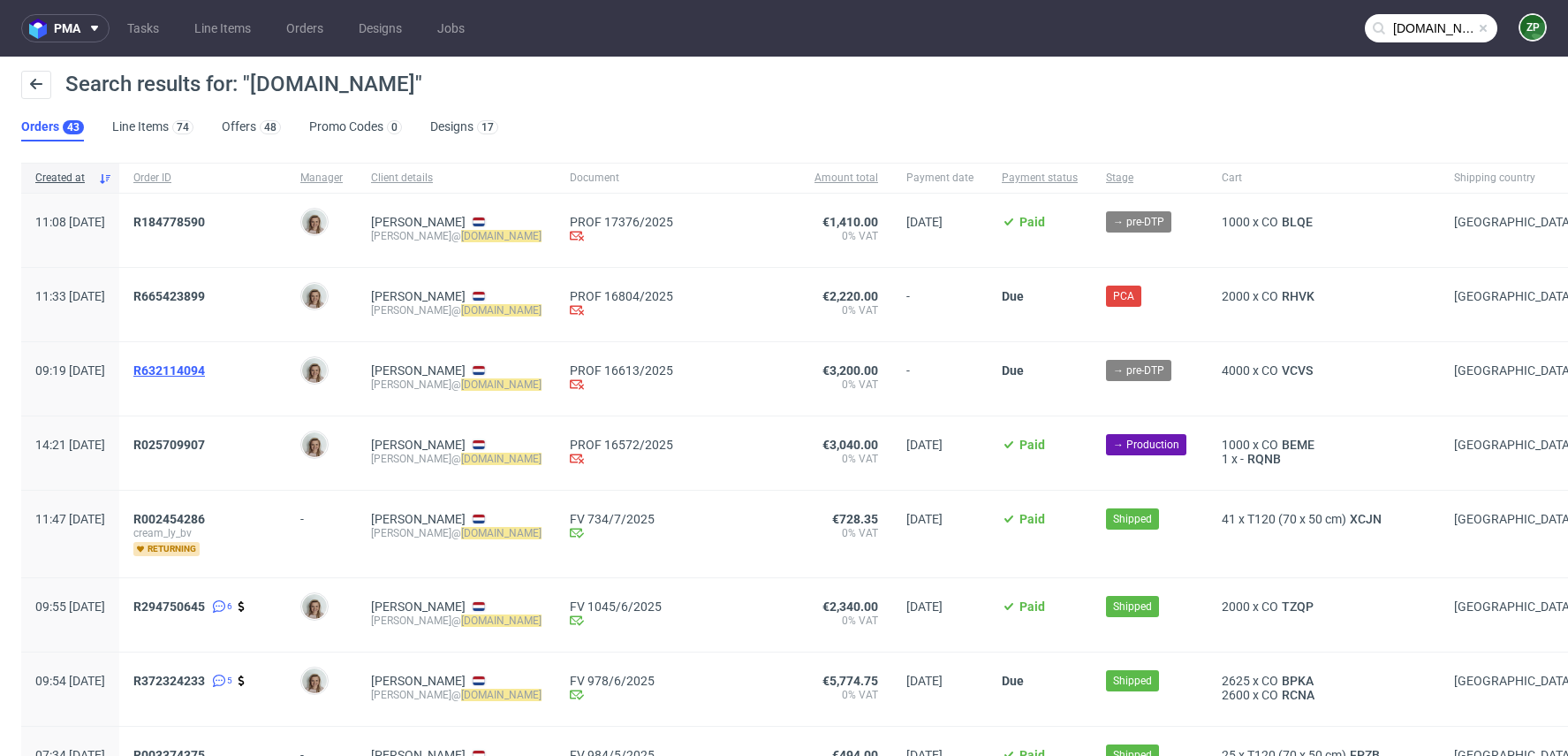
click at [205, 364] on span "R632114094" at bounding box center [169, 371] width 71 height 14
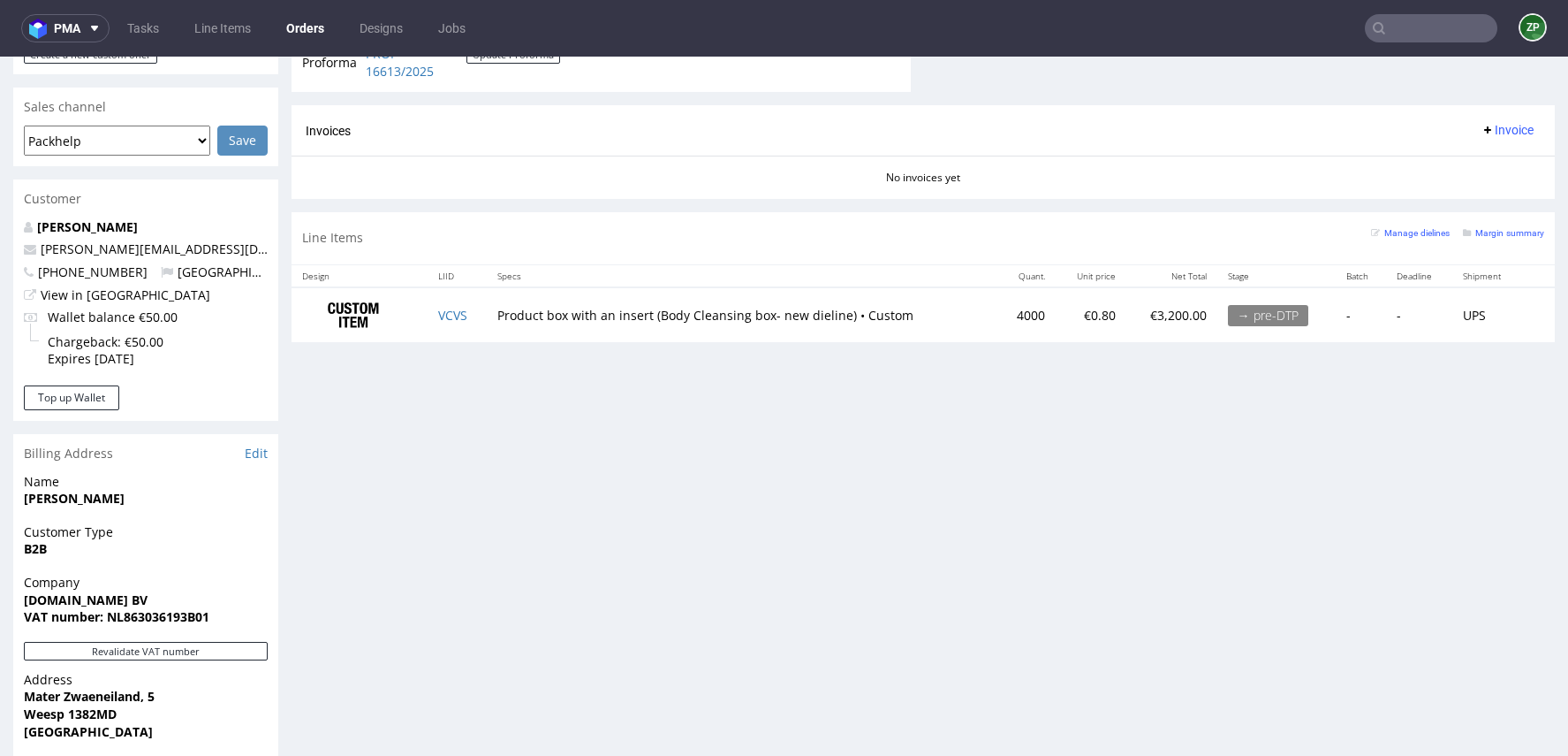
scroll to position [717, 0]
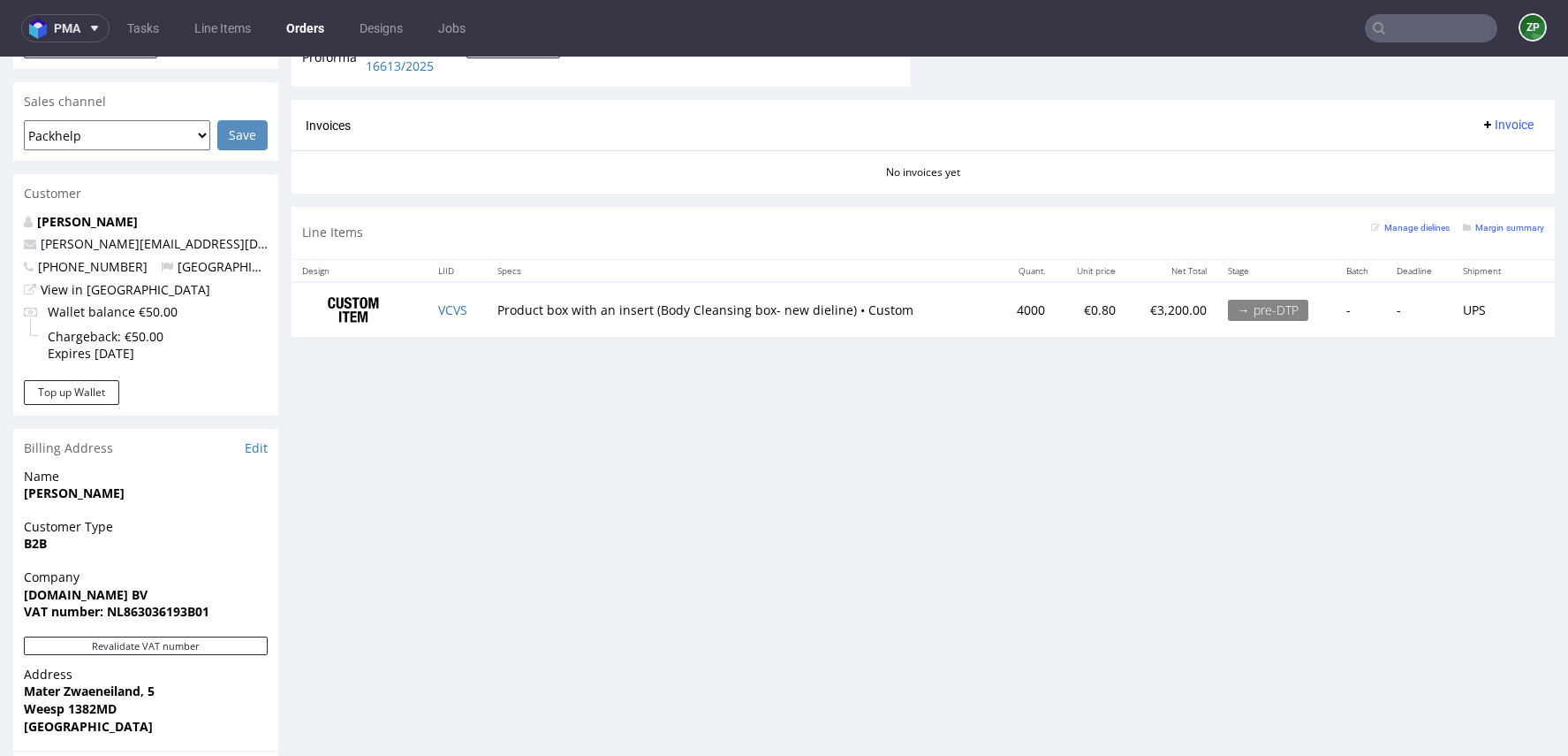
type input "cream.ly"
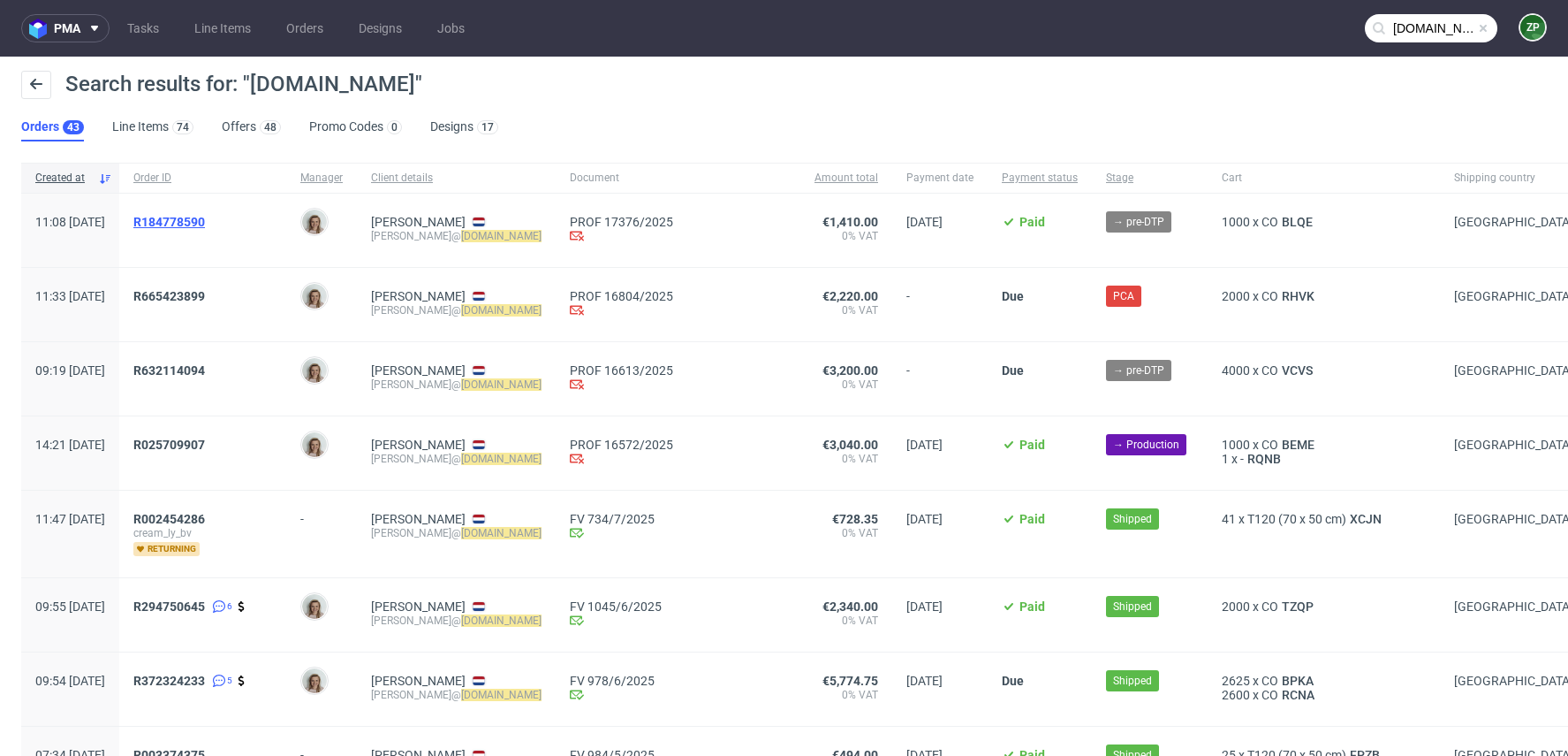
click at [205, 221] on span "R184778590" at bounding box center [169, 222] width 71 height 14
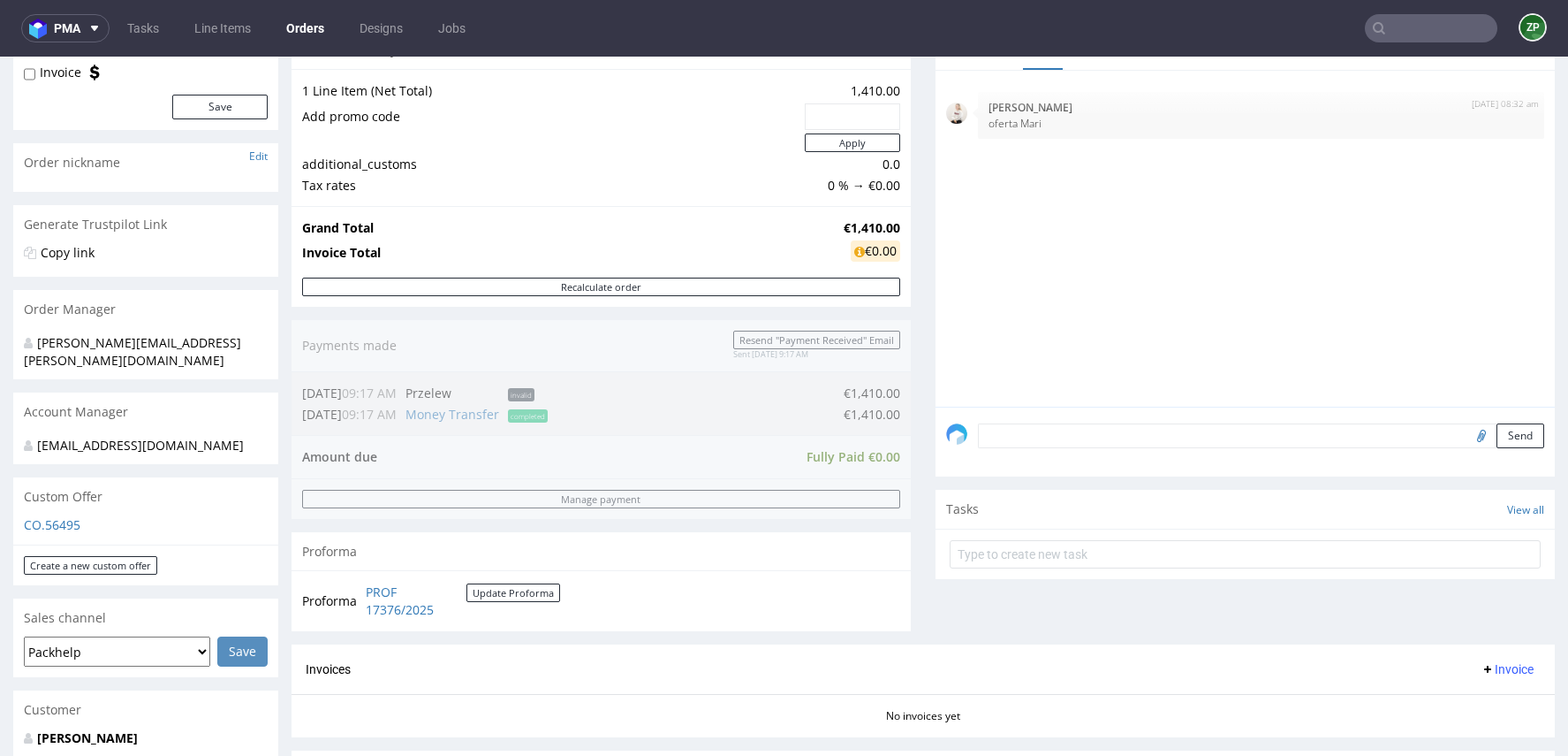
scroll to position [201, 0]
click at [295, 23] on link "Orders" at bounding box center [306, 28] width 60 height 28
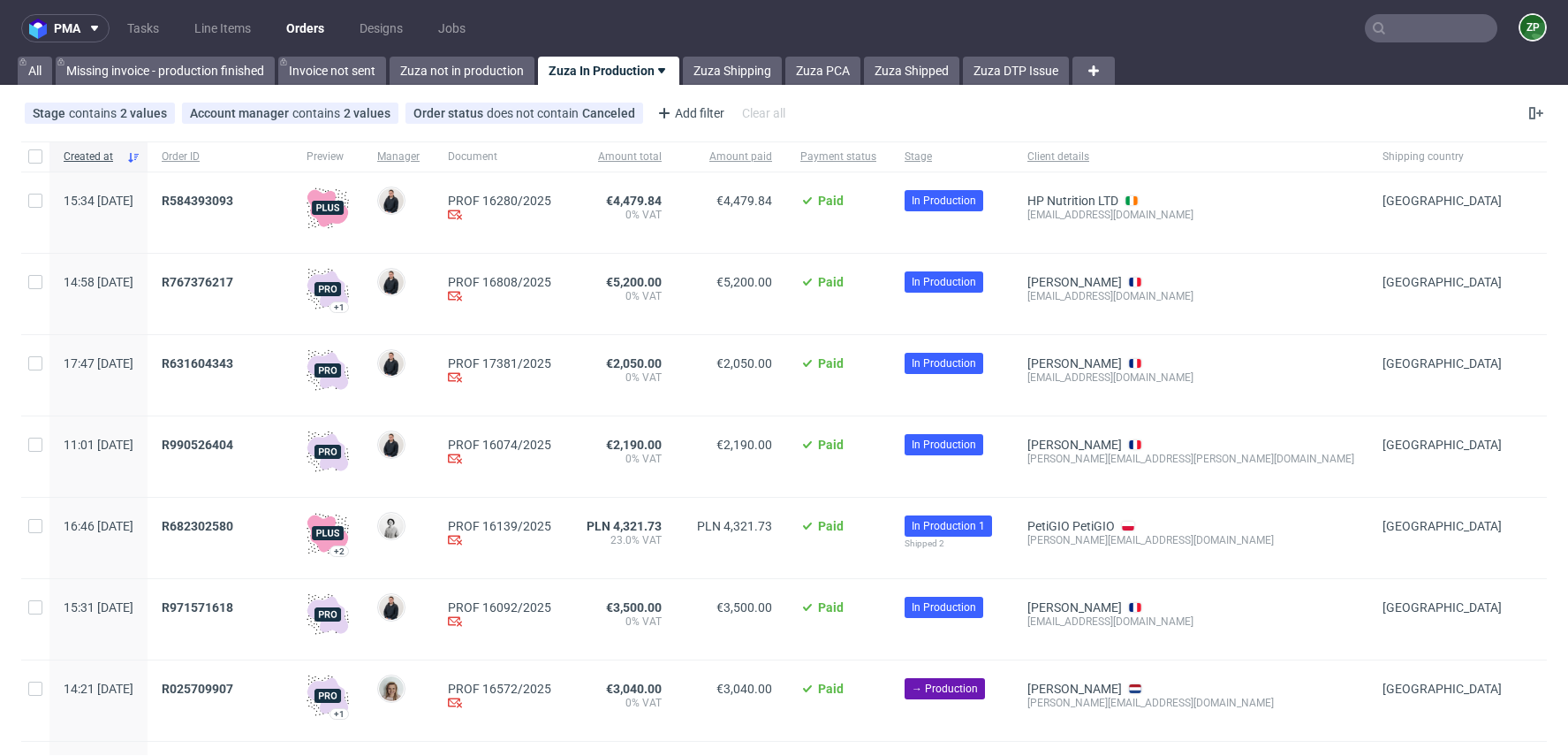
click at [480, 89] on div "pma Tasks Line Items Orders Designs Jobs ZP All Missing invoice - production fi…" at bounding box center [784, 378] width 1568 height 756
click at [472, 73] on link "Zuza not in production" at bounding box center [462, 70] width 145 height 28
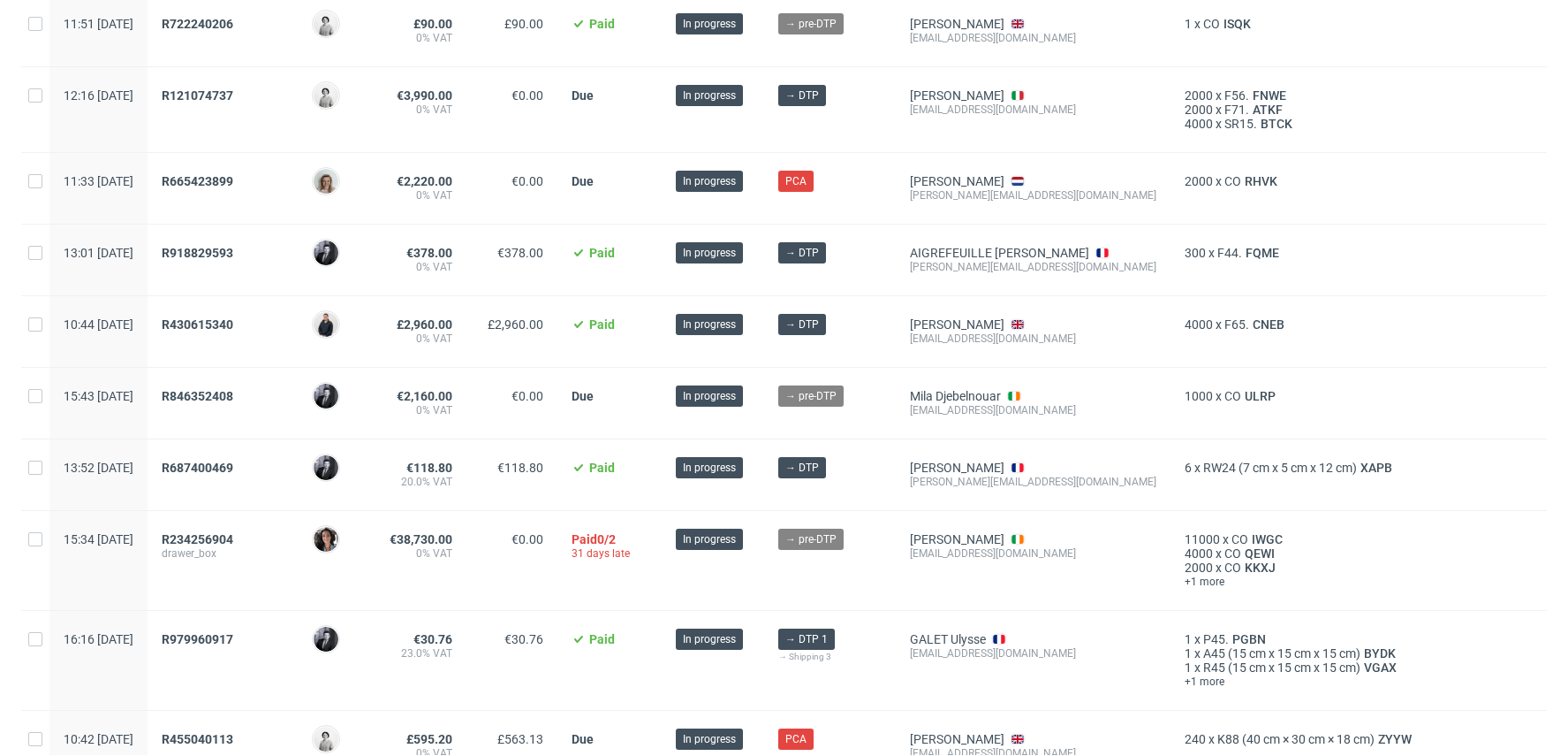
scroll to position [552, 0]
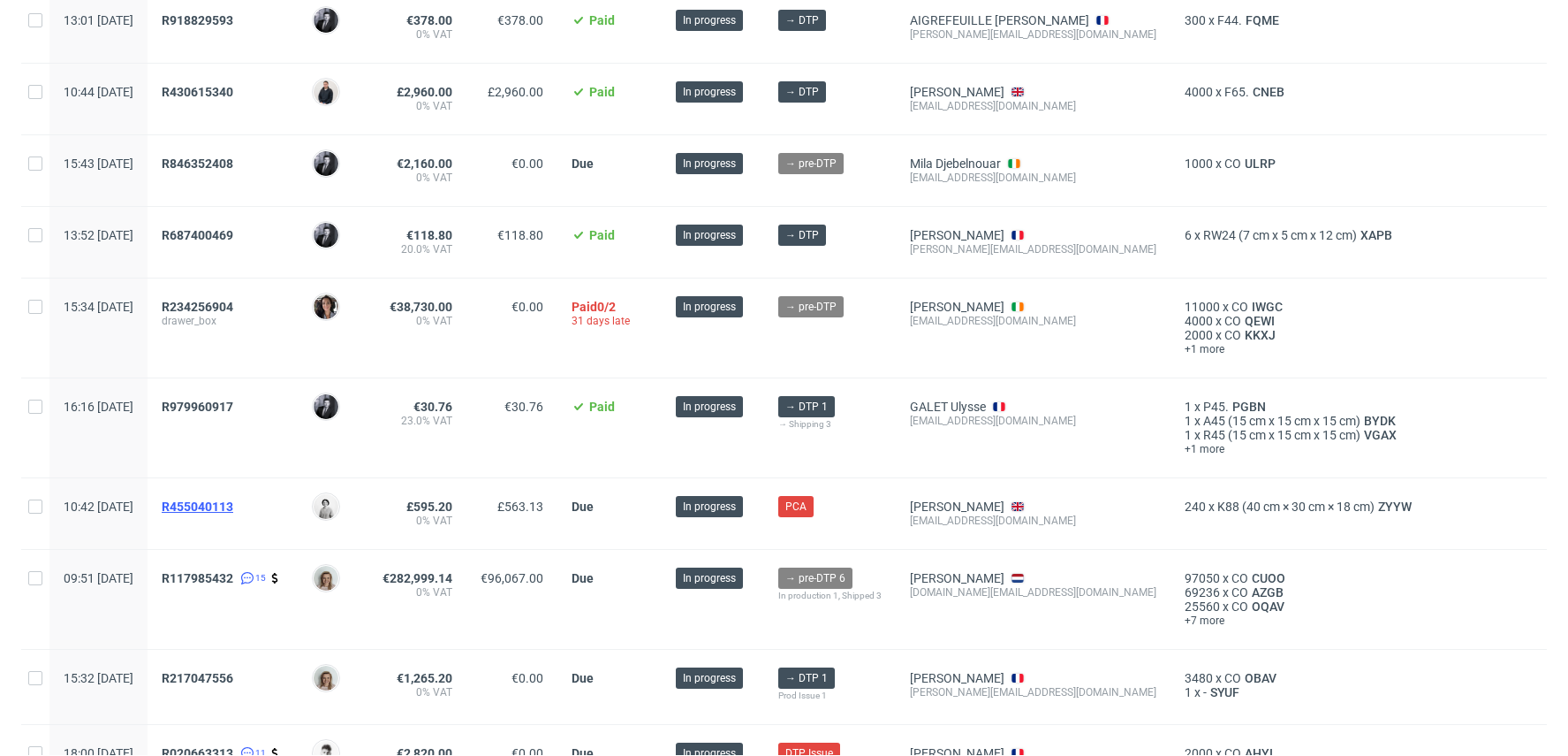
click at [234, 503] on span "R455040113" at bounding box center [197, 507] width 71 height 14
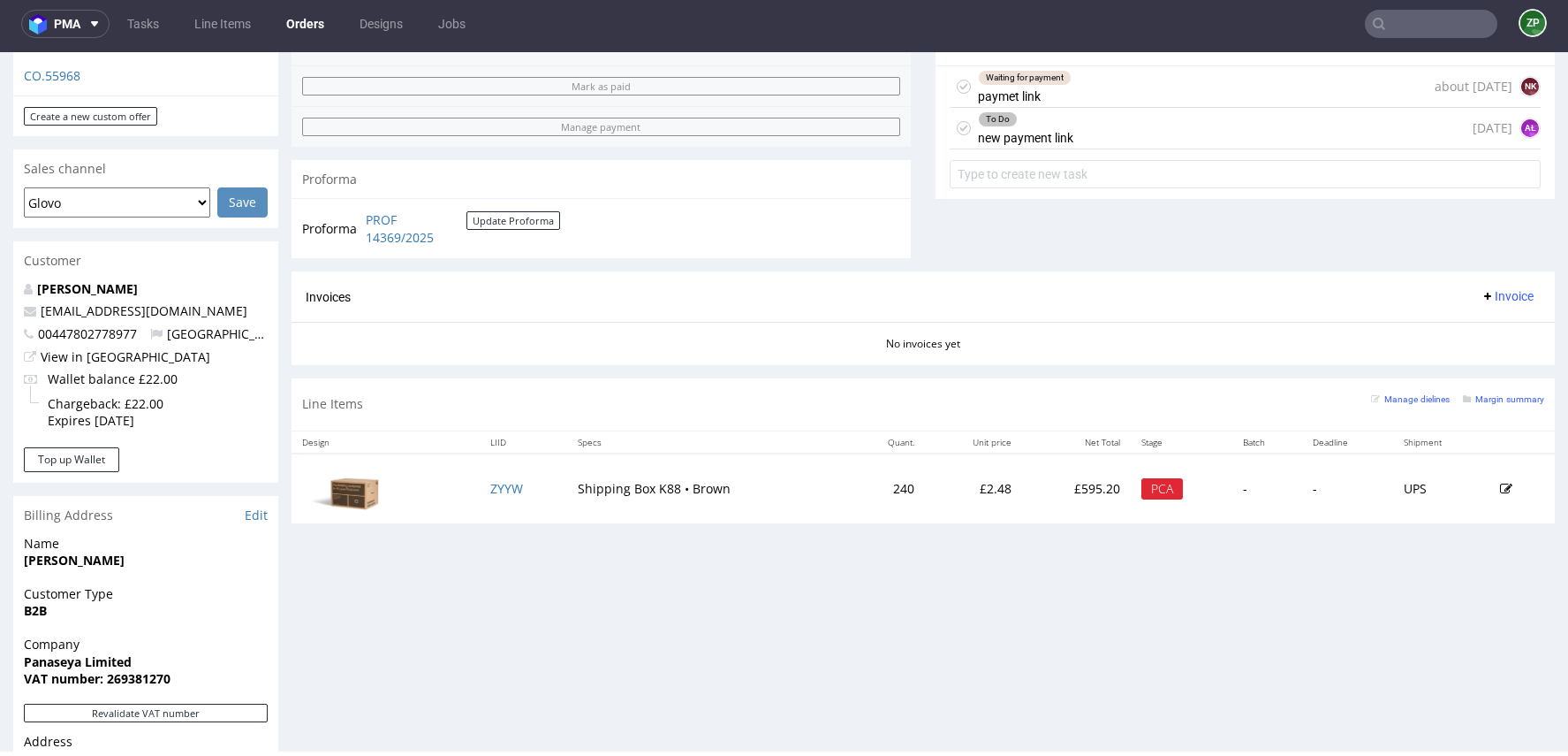
scroll to position [650, 0]
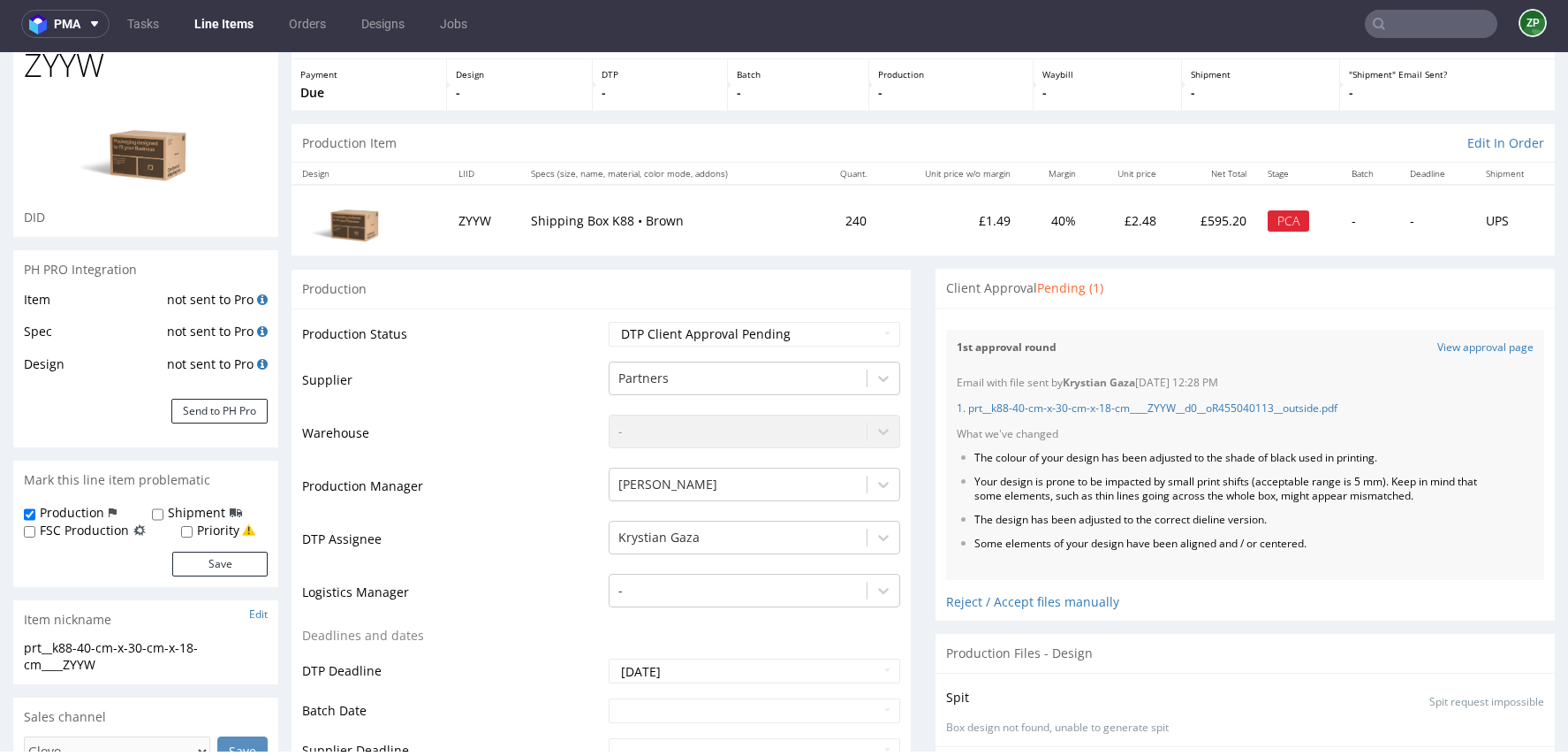
scroll to position [86, 0]
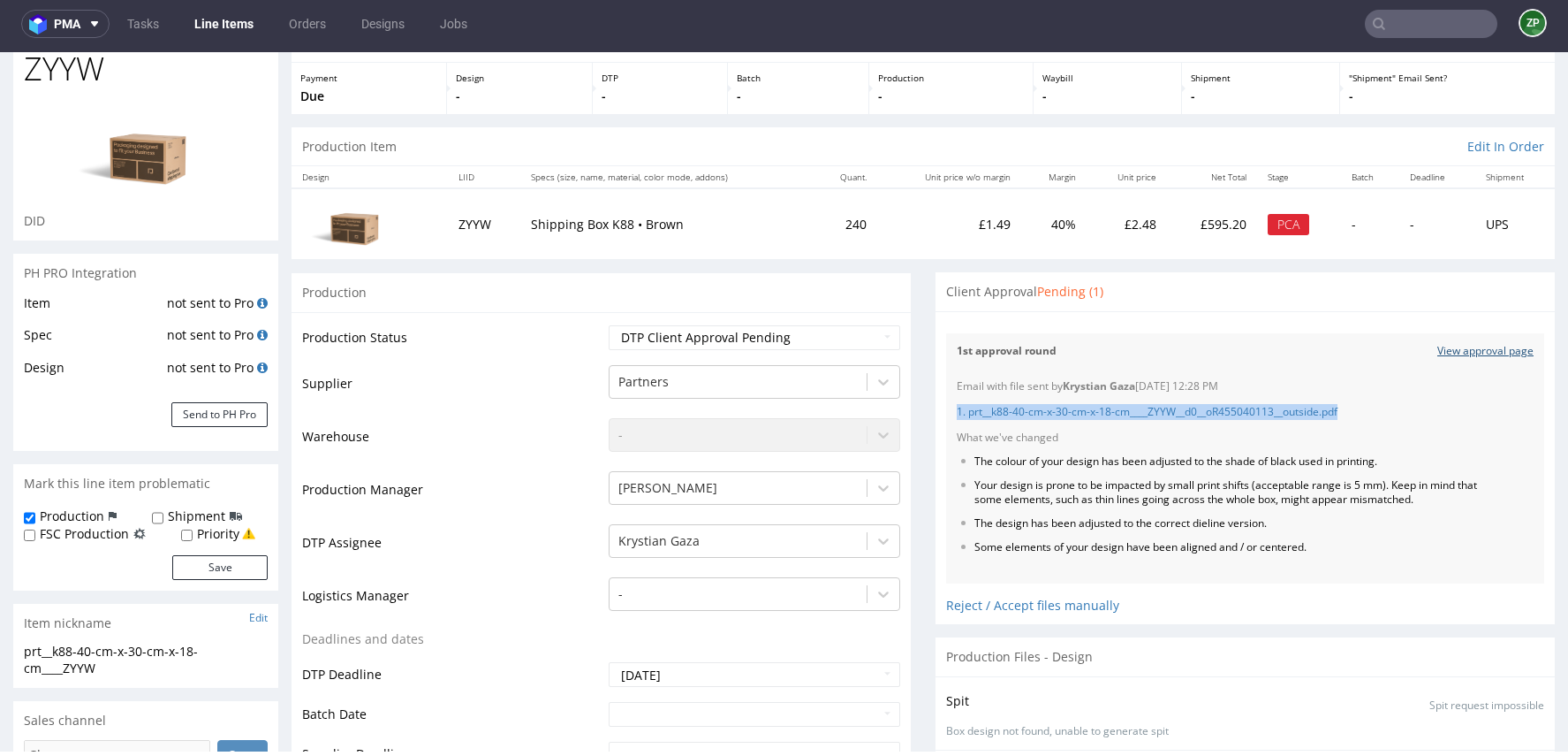
click at [1437, 347] on link "View approval page" at bounding box center [1485, 351] width 96 height 15
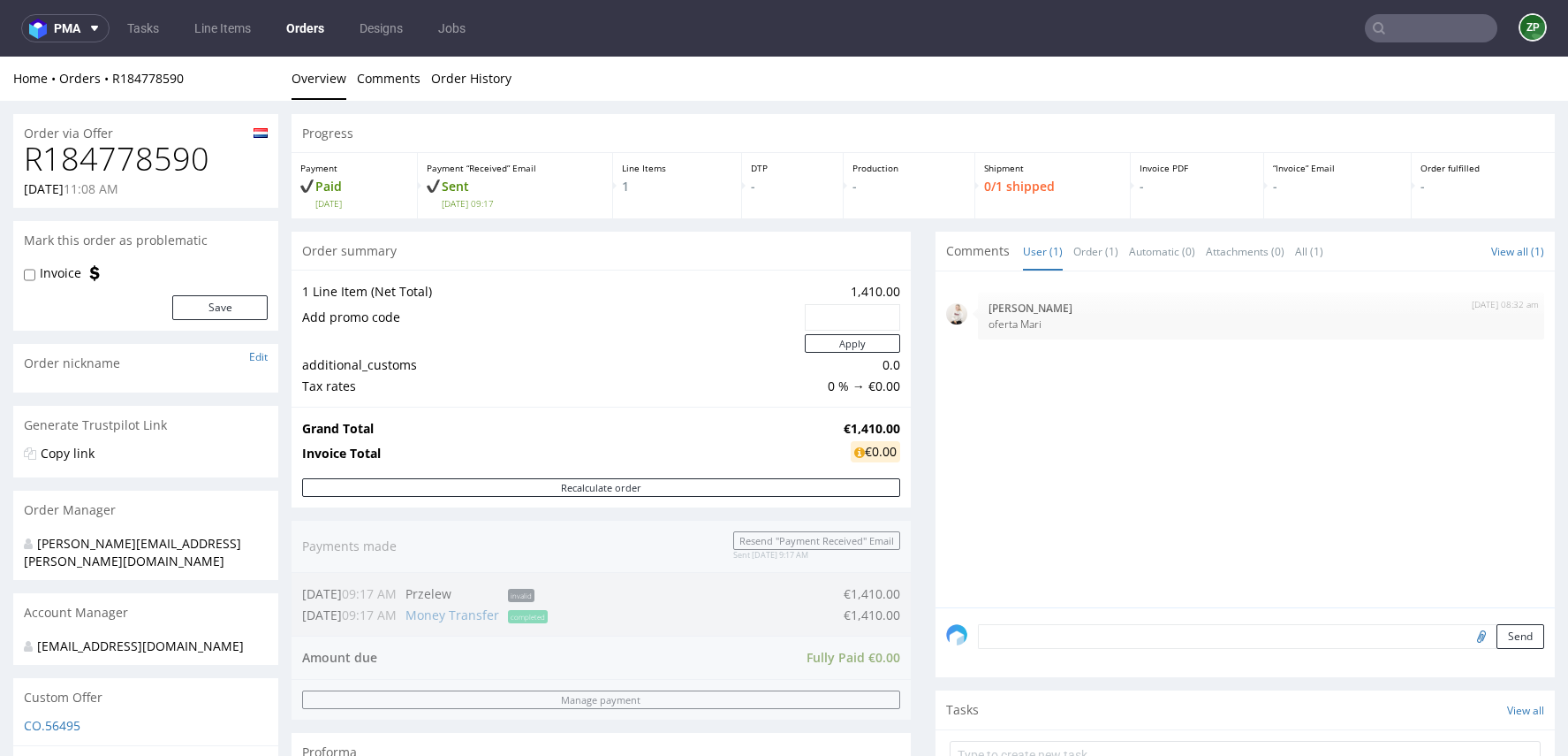
click at [307, 23] on link "Orders" at bounding box center [306, 28] width 60 height 28
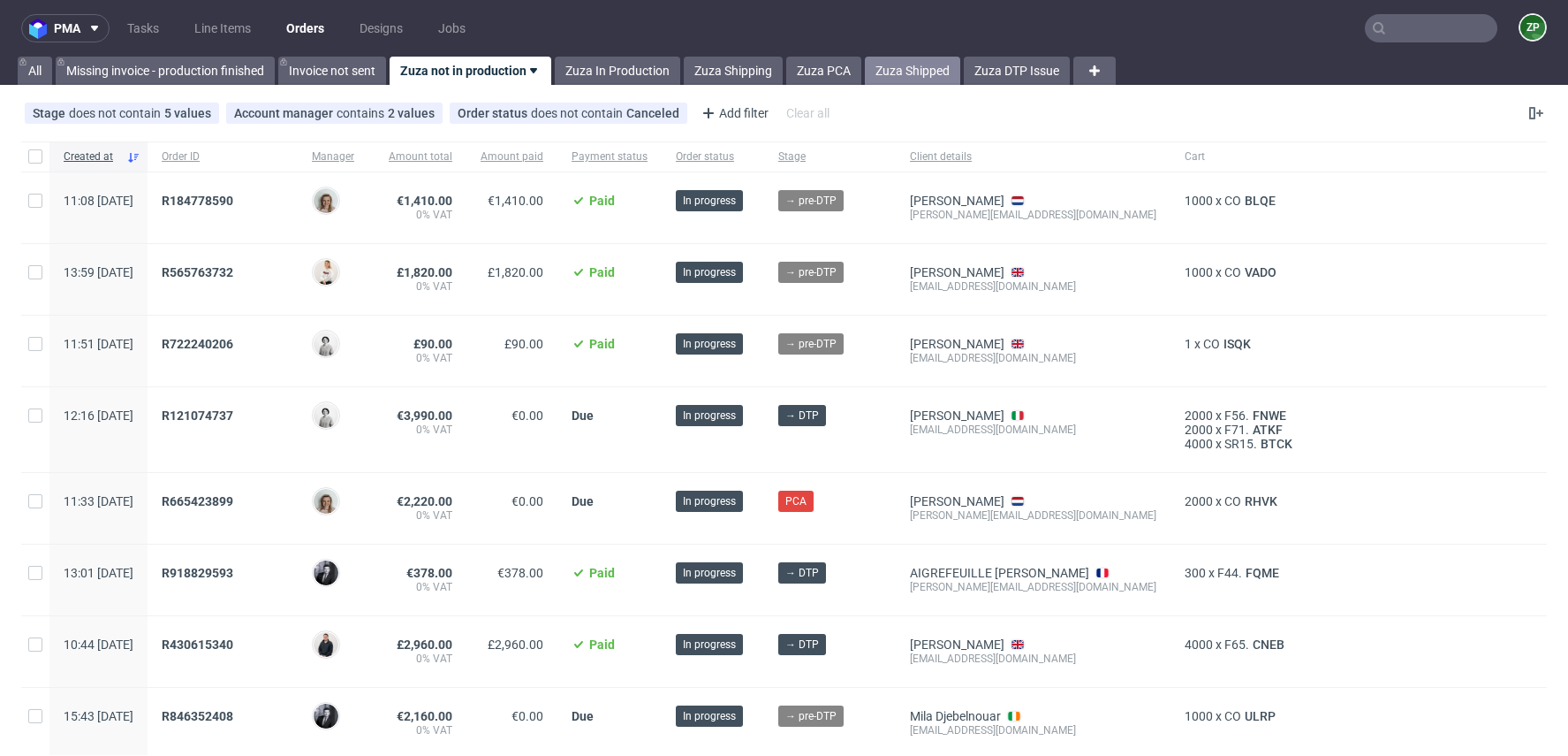
click at [891, 81] on link "Zuza Shipped" at bounding box center [912, 70] width 96 height 28
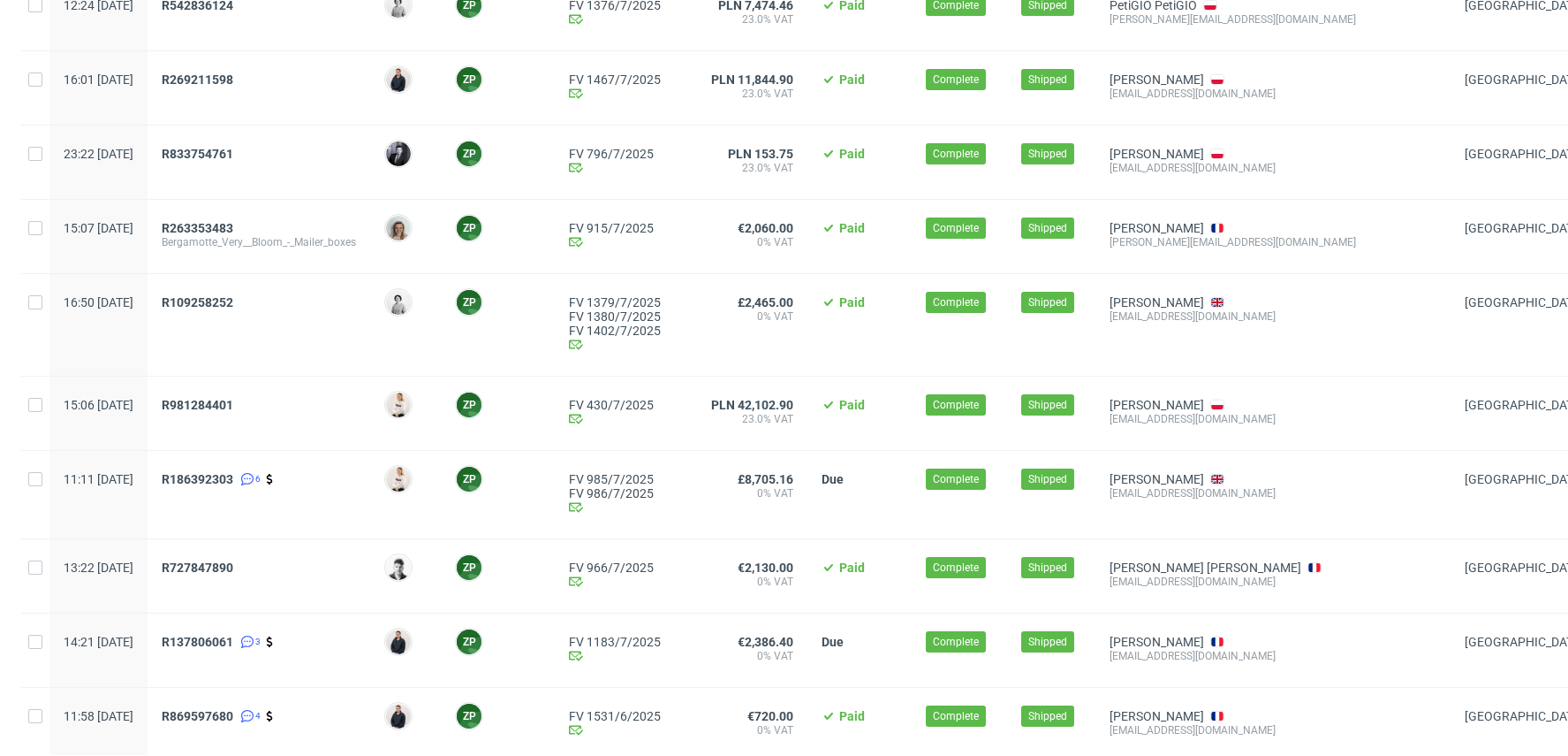
scroll to position [860, 0]
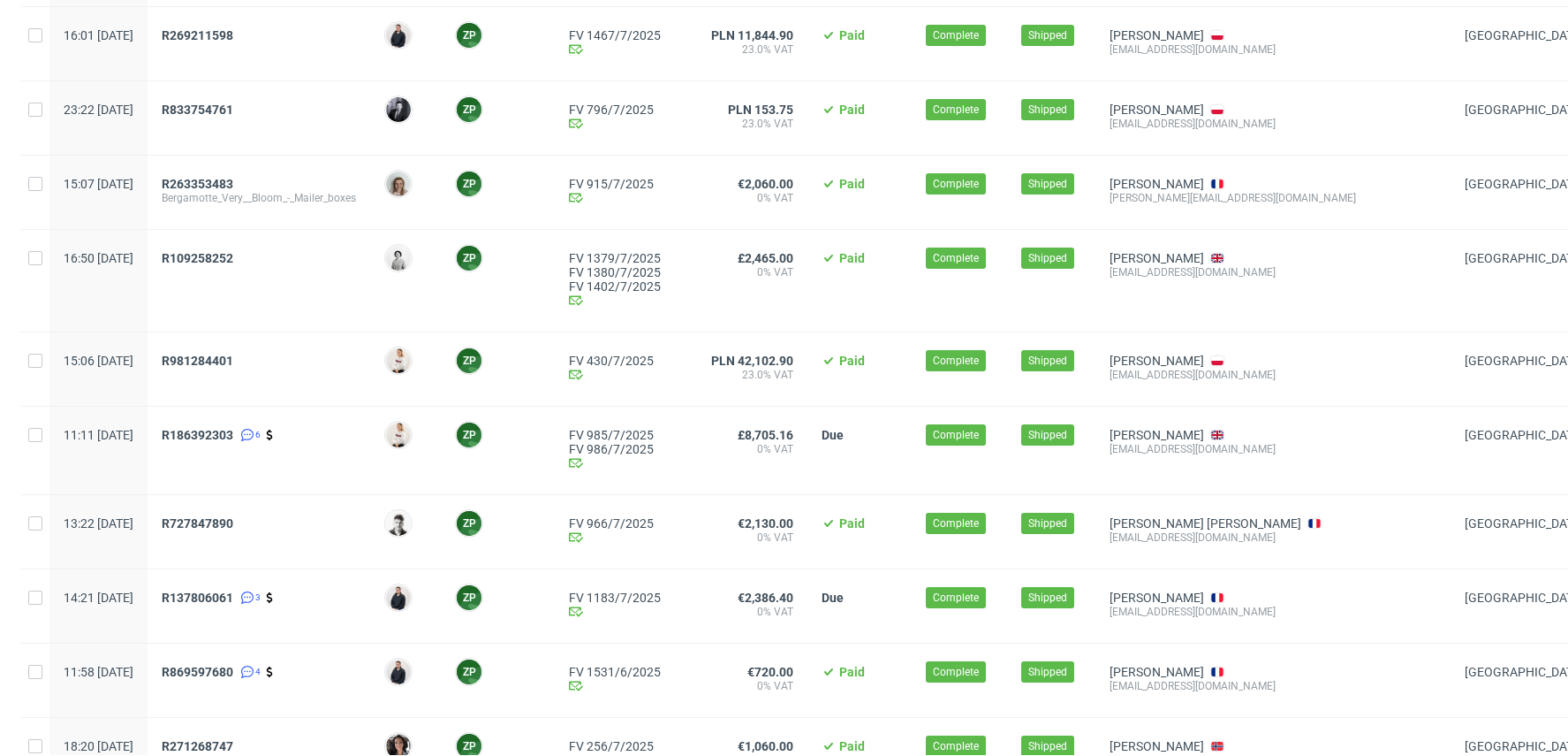
click at [236, 244] on div "R109258252" at bounding box center [259, 281] width 223 height 102
click at [230, 252] on span "R109258252" at bounding box center [197, 258] width 71 height 14
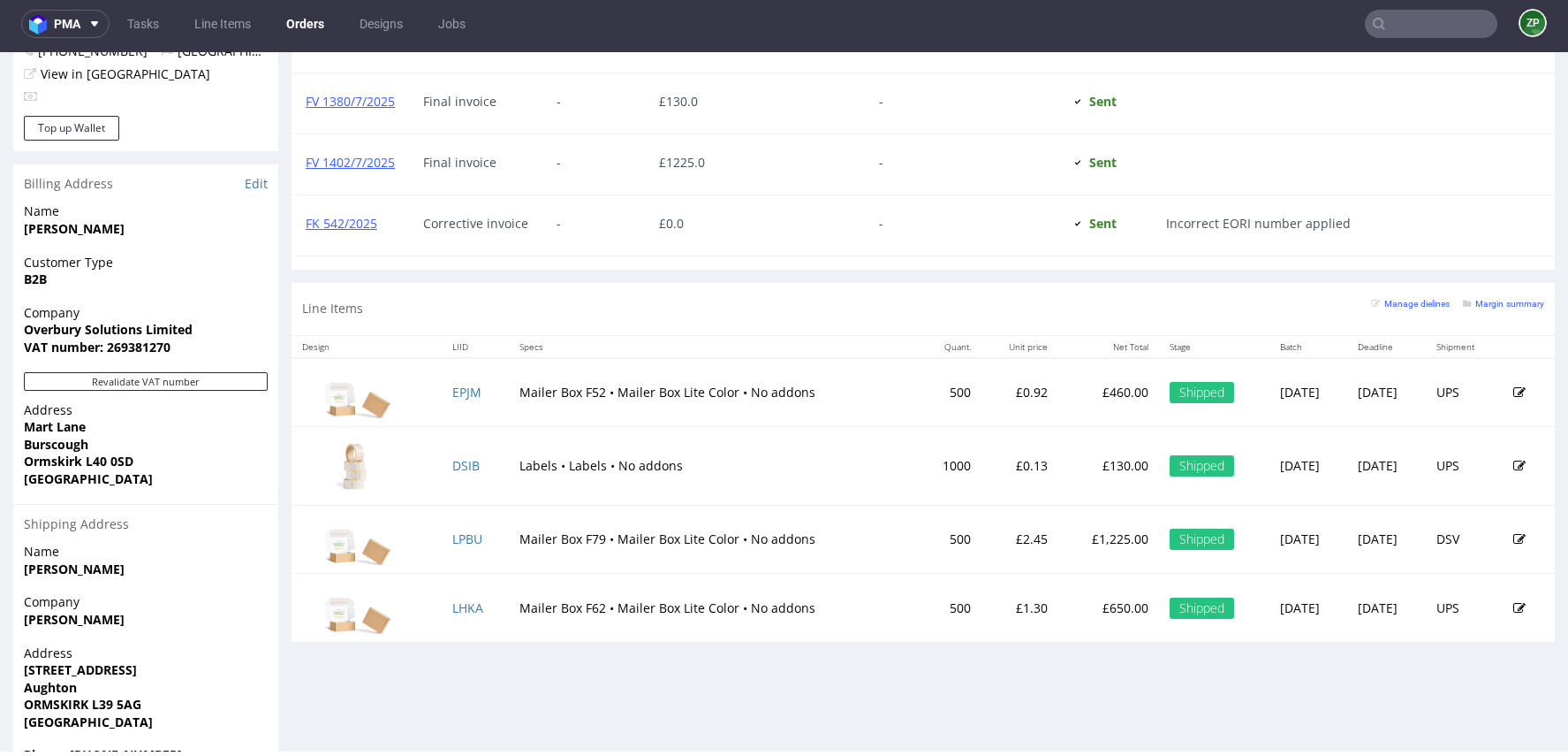
scroll to position [931, 0]
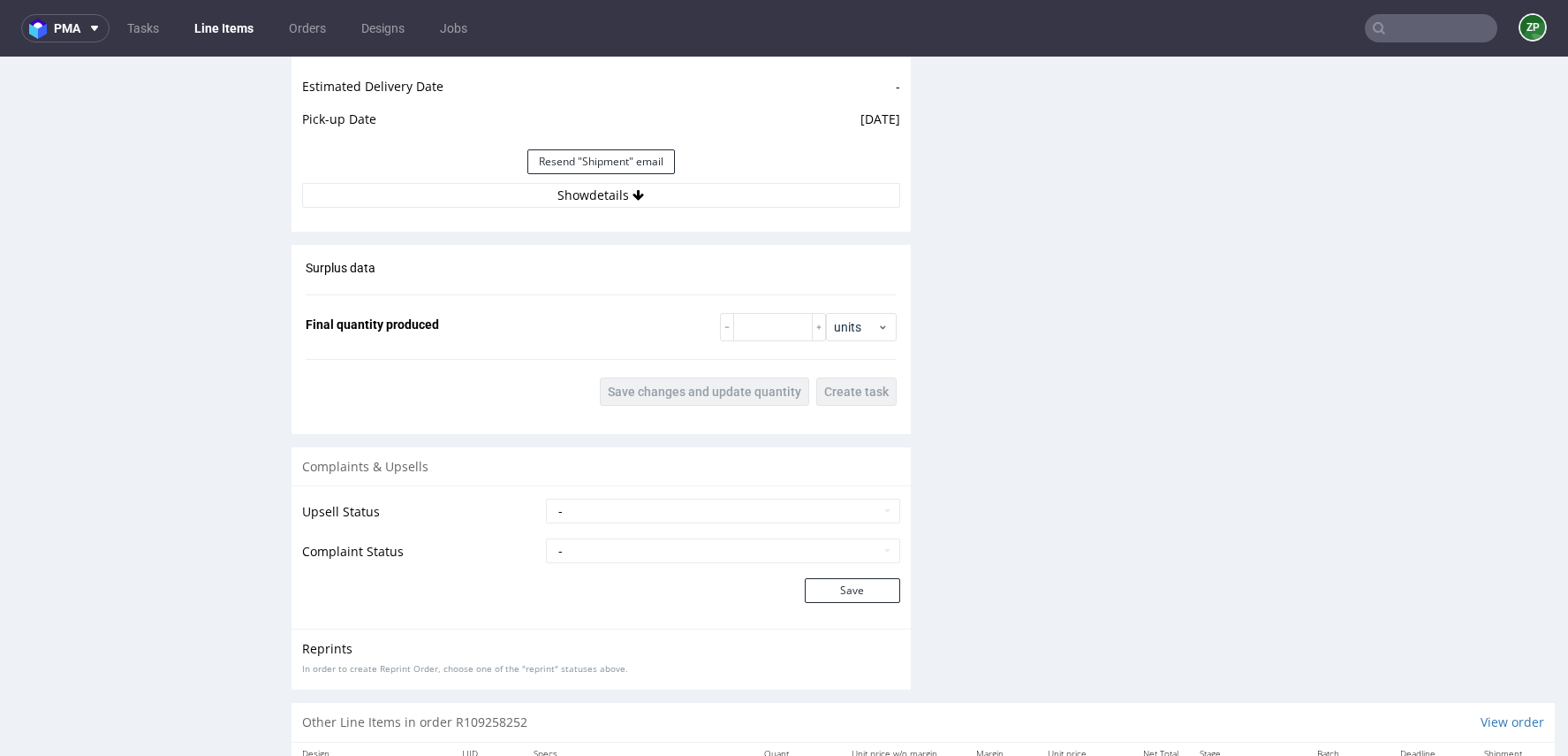
scroll to position [2525, 0]
click at [633, 189] on icon at bounding box center [638, 195] width 12 height 13
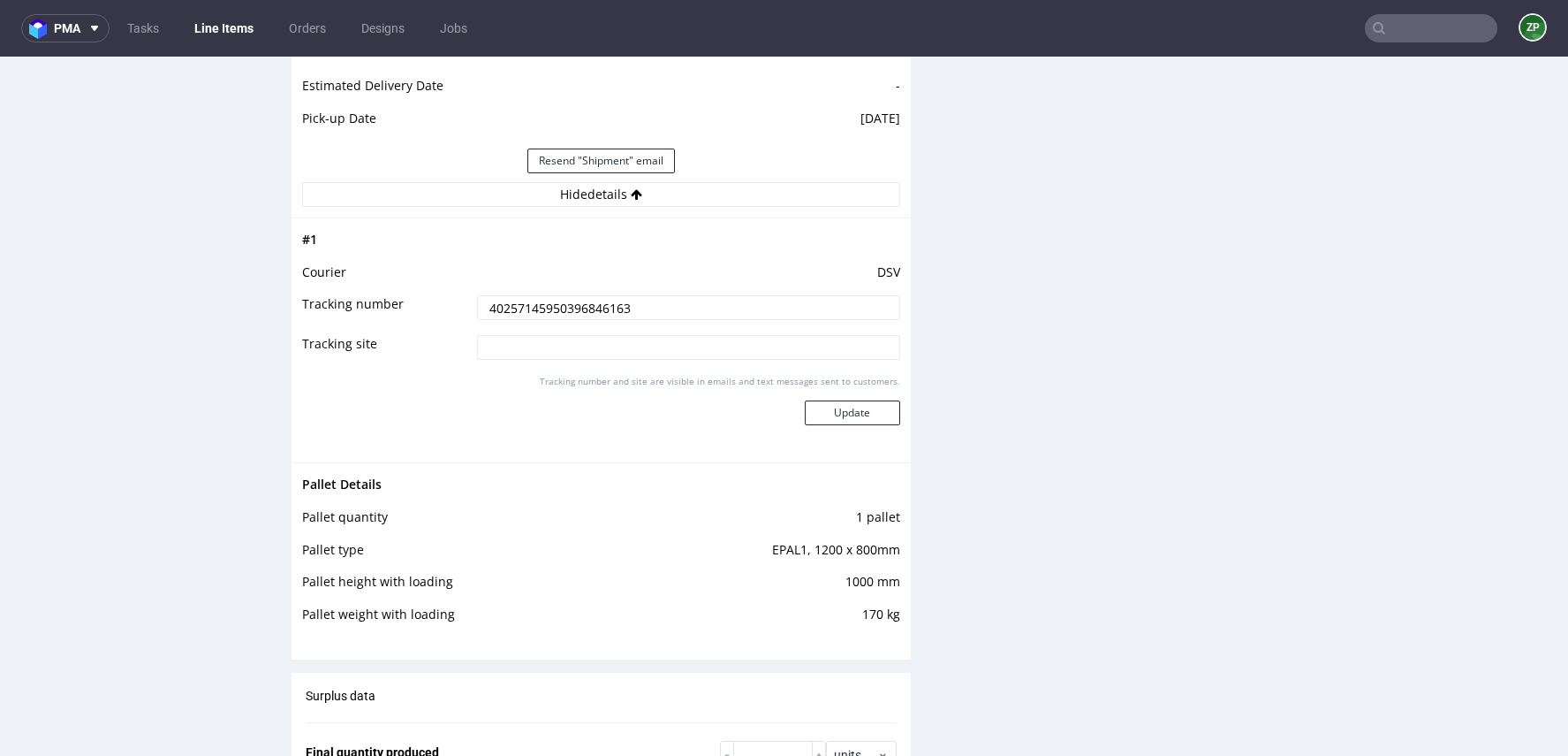
click at [559, 315] on input "40257145950396846163" at bounding box center [688, 307] width 422 height 24
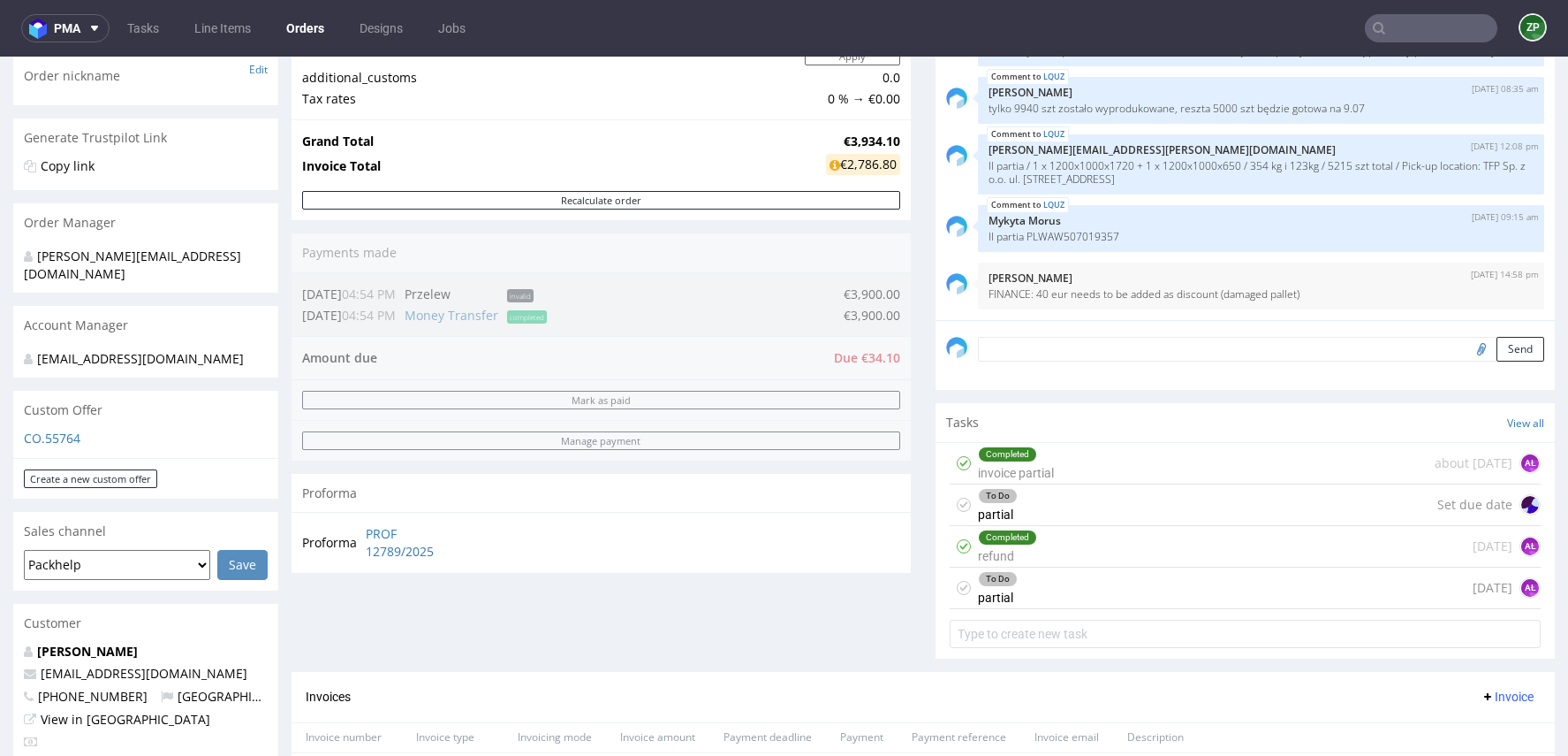
scroll to position [289, 0]
click at [1418, 41] on input "text" at bounding box center [1431, 28] width 133 height 28
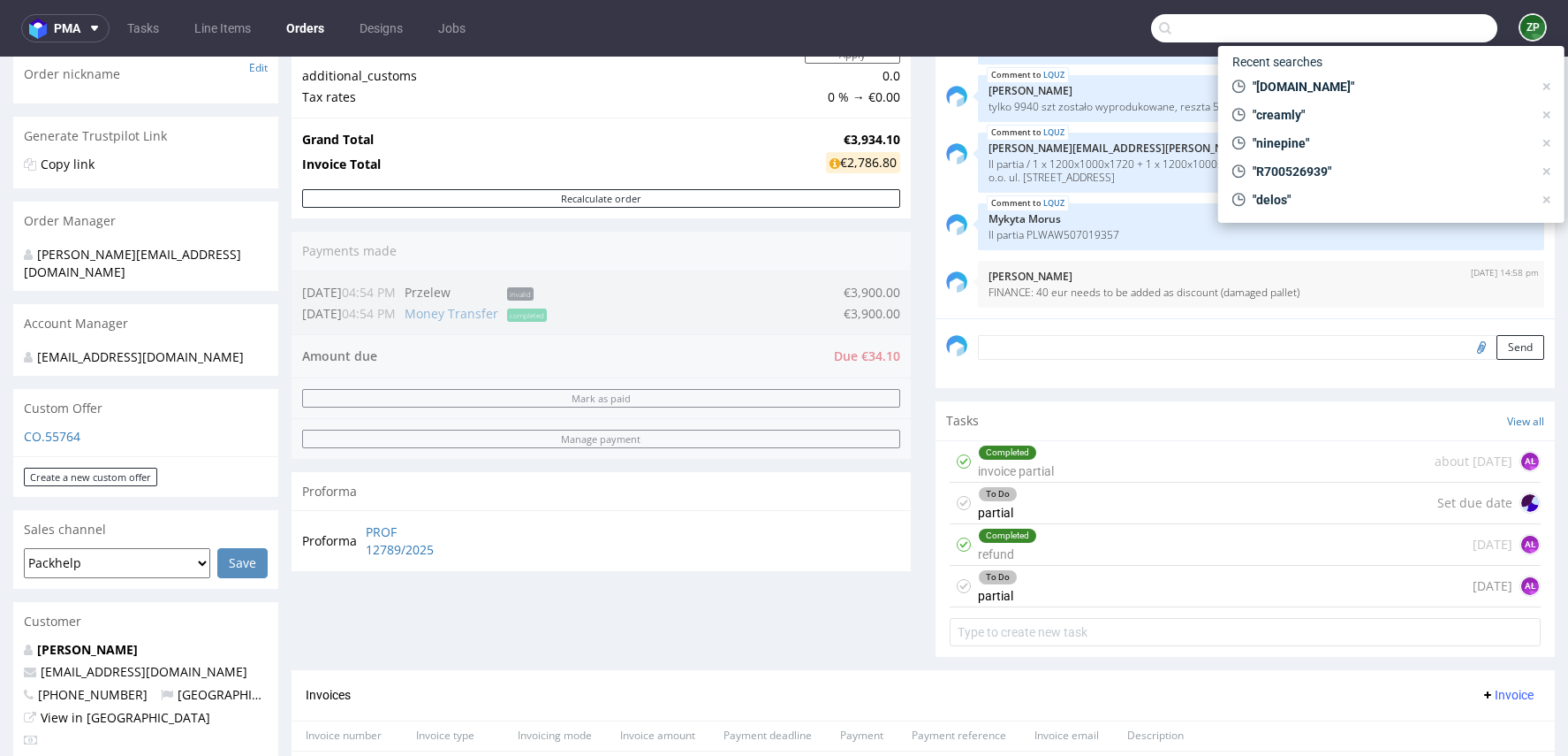
paste input "[PERSON_NAME]"
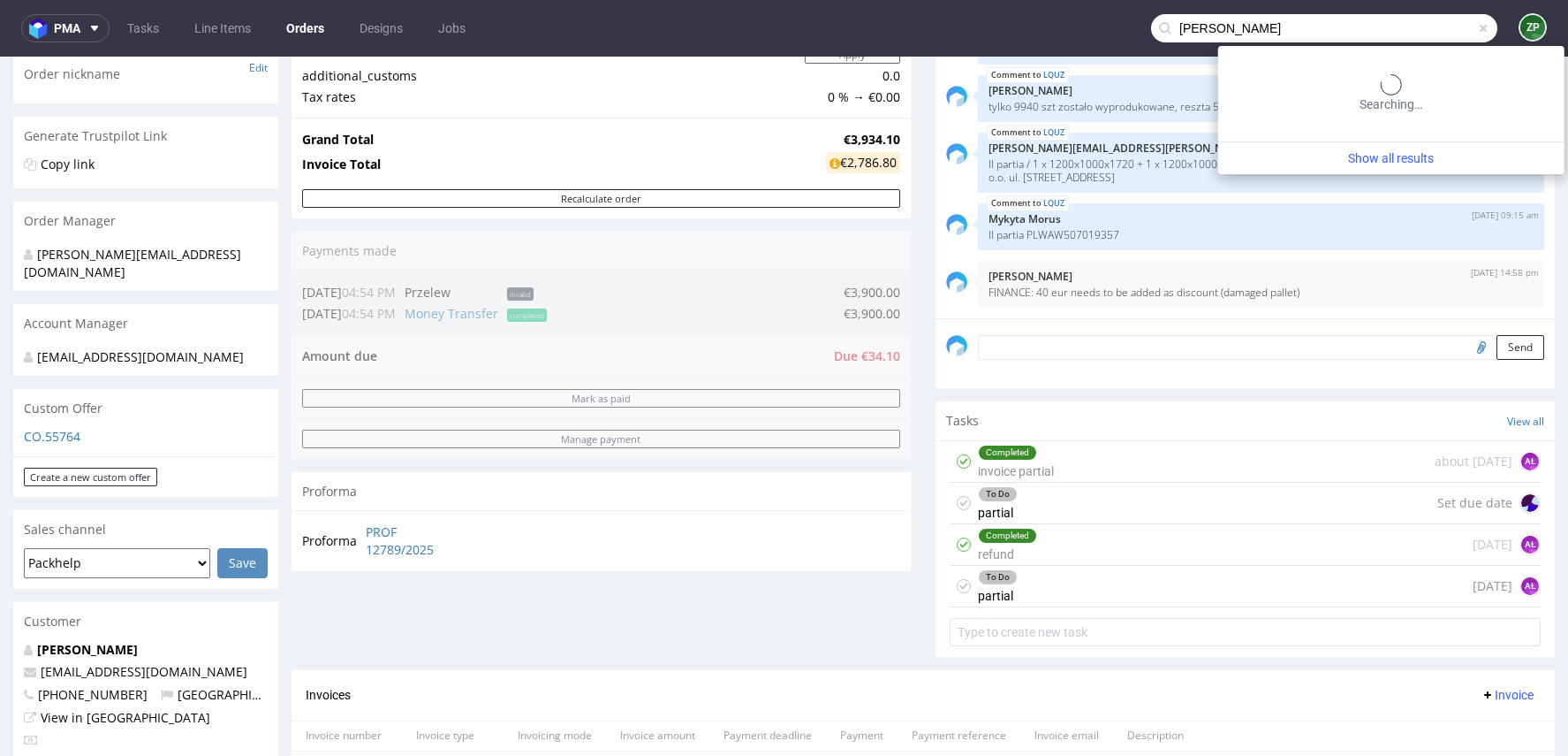
type input "[PERSON_NAME]"
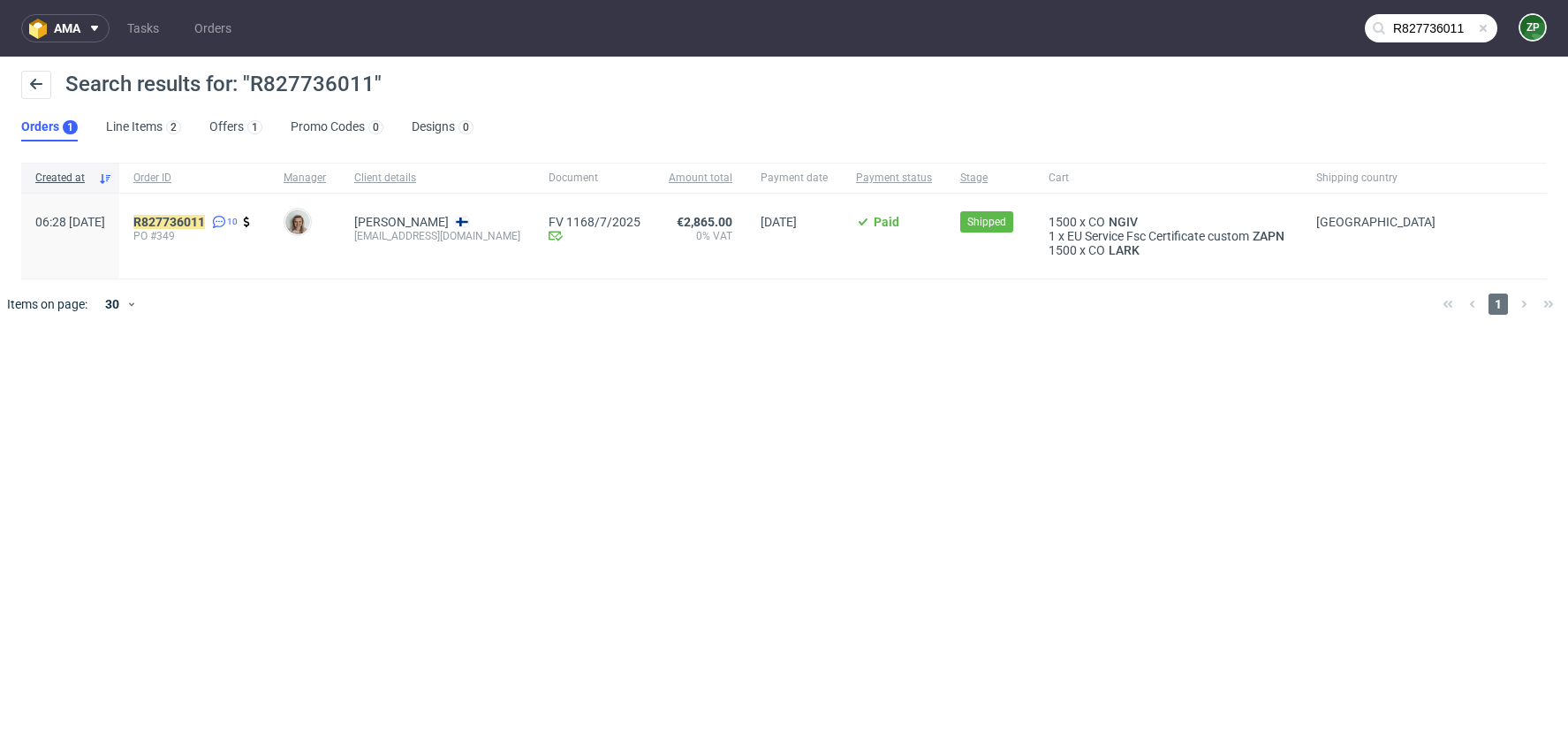
click at [1449, 30] on input "R827736011" at bounding box center [1431, 28] width 133 height 28
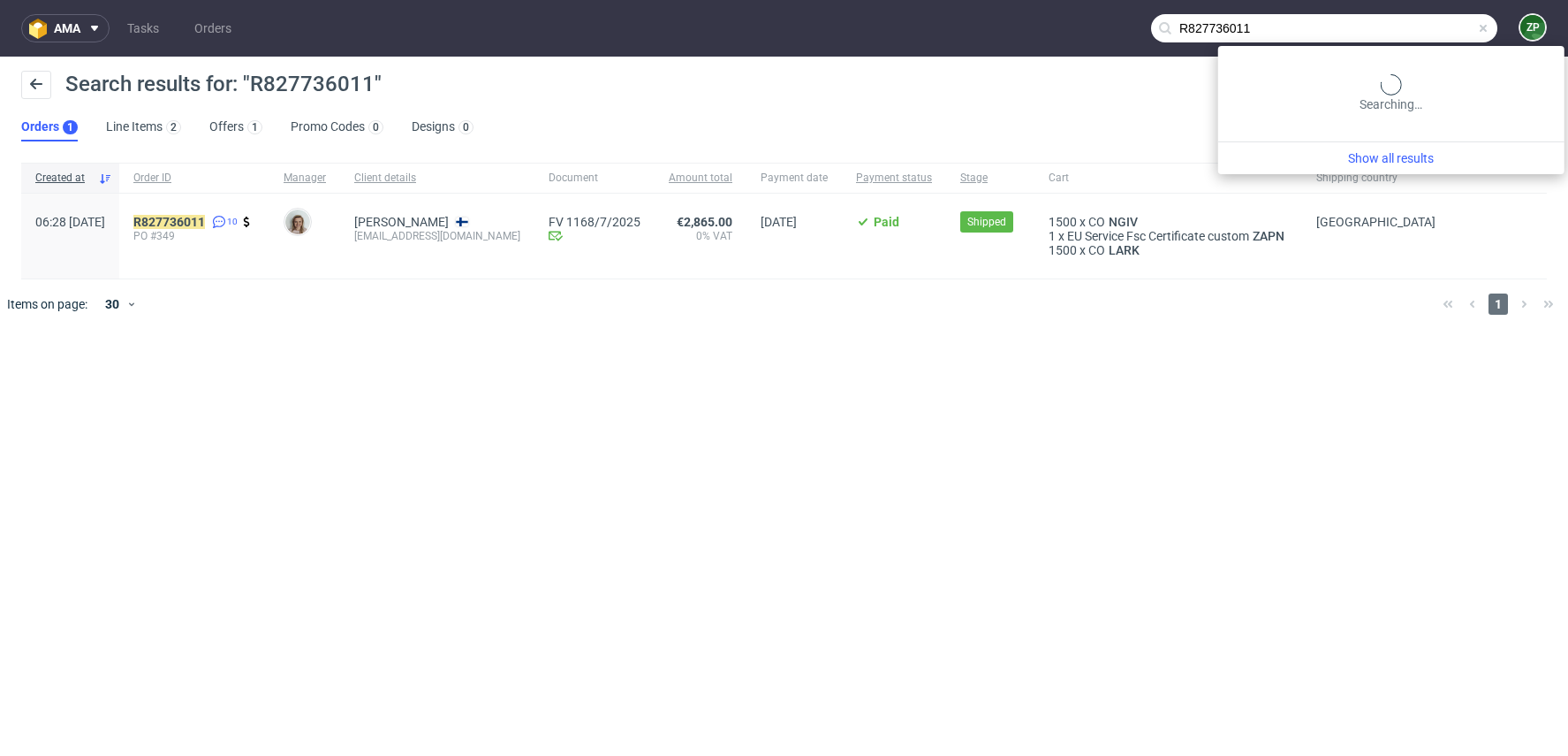
click at [1449, 30] on input "R827736011" at bounding box center [1325, 28] width 346 height 28
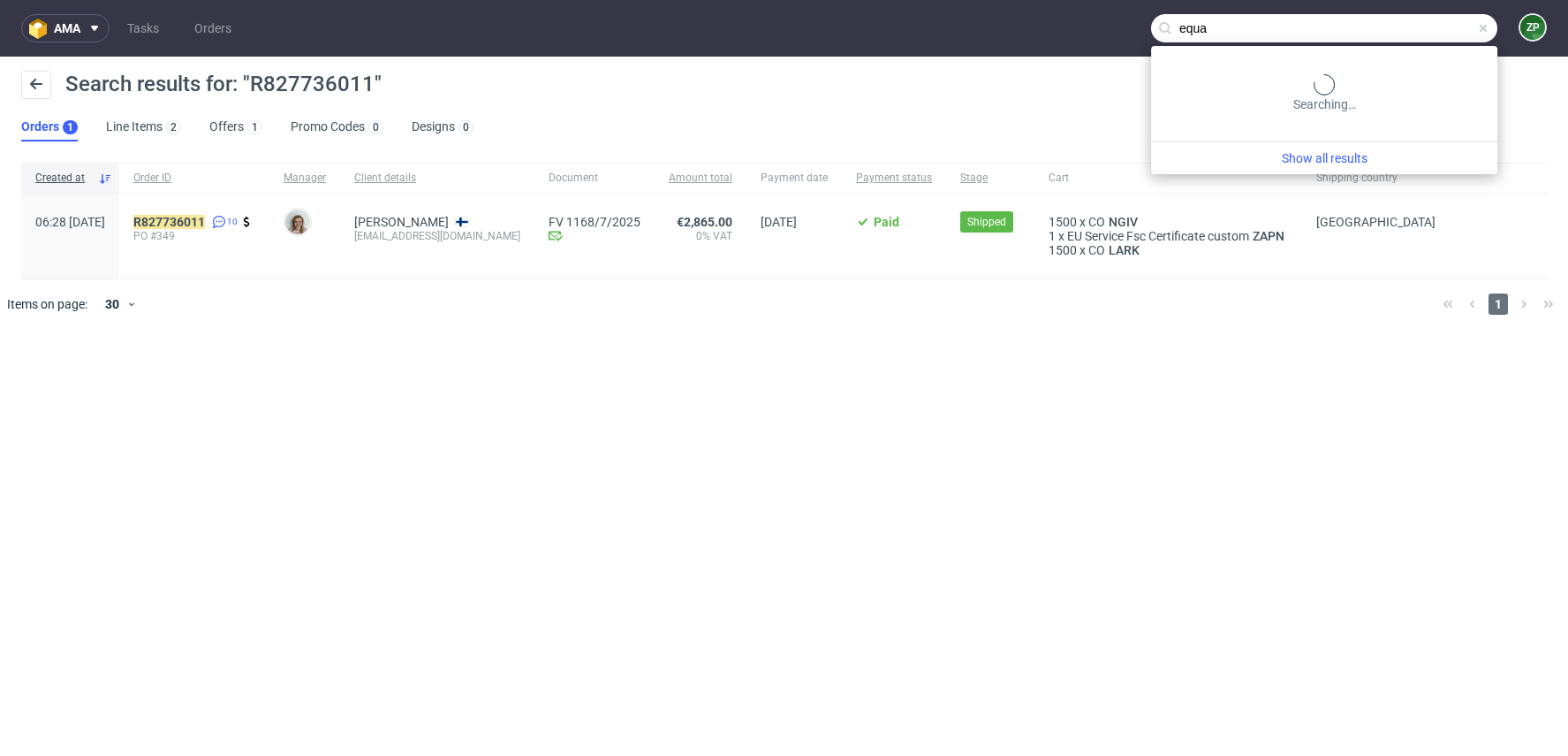
type input "equa"
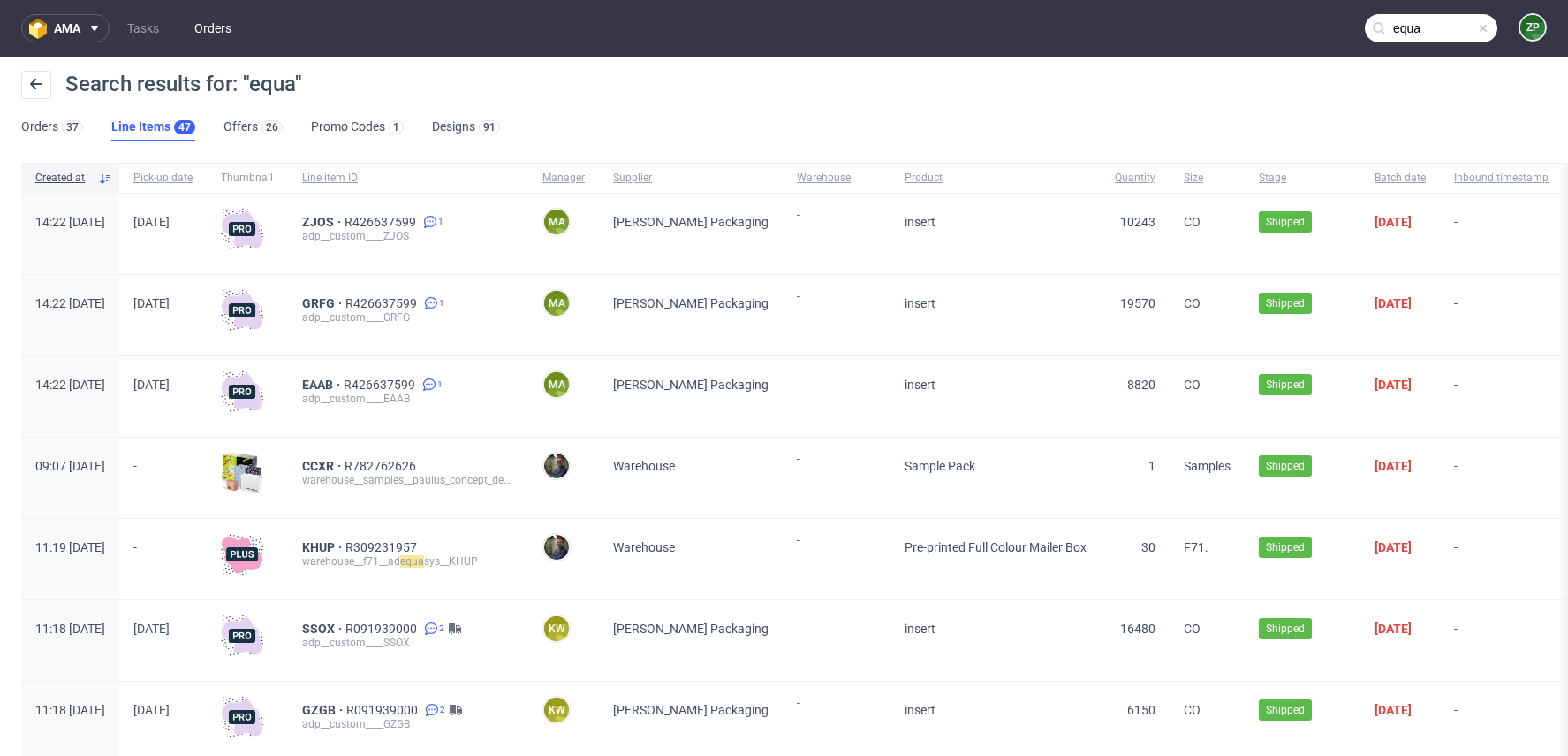
click at [234, 32] on link "Orders" at bounding box center [213, 28] width 59 height 28
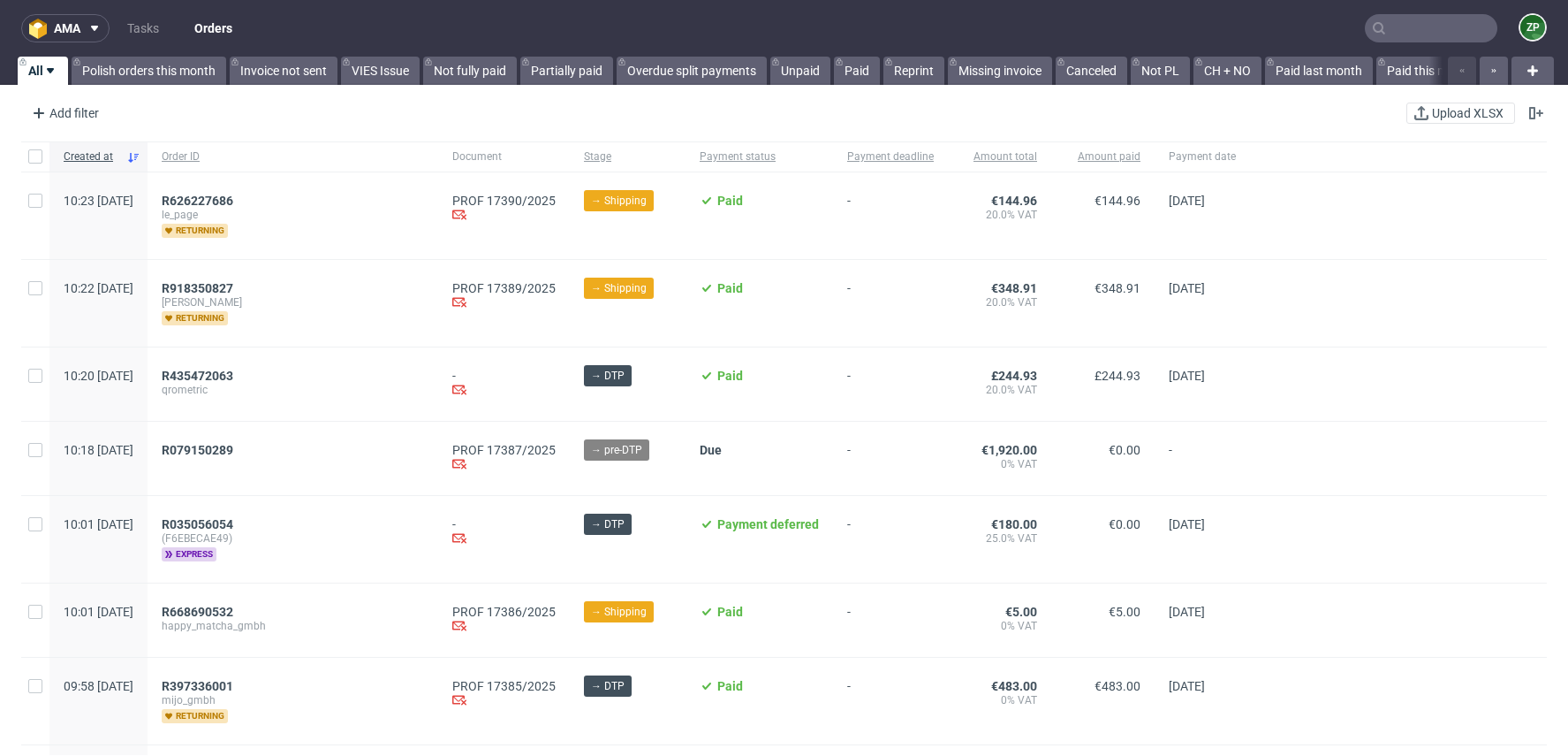
click at [1392, 27] on input "text" at bounding box center [1431, 28] width 133 height 28
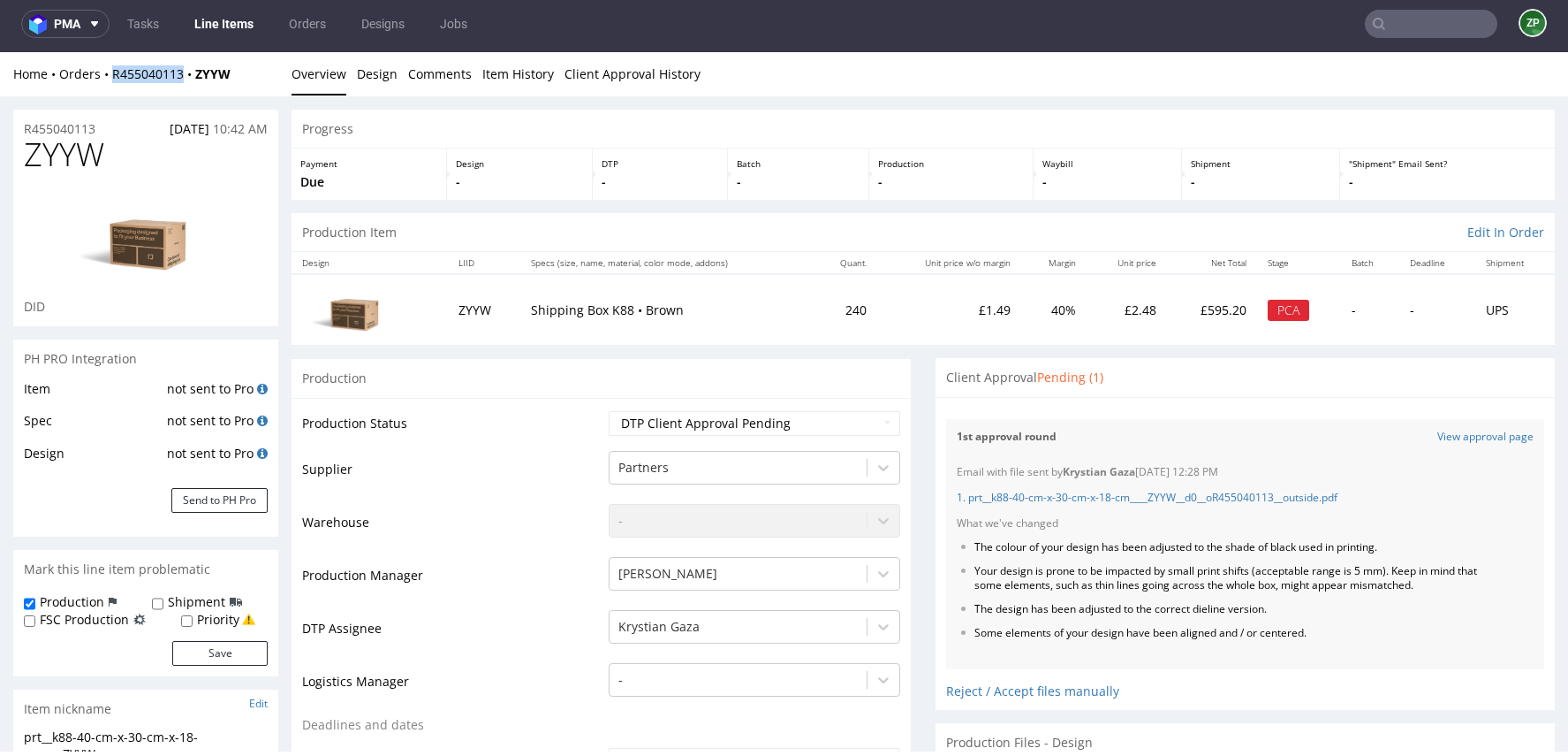
scroll to position [19, 0]
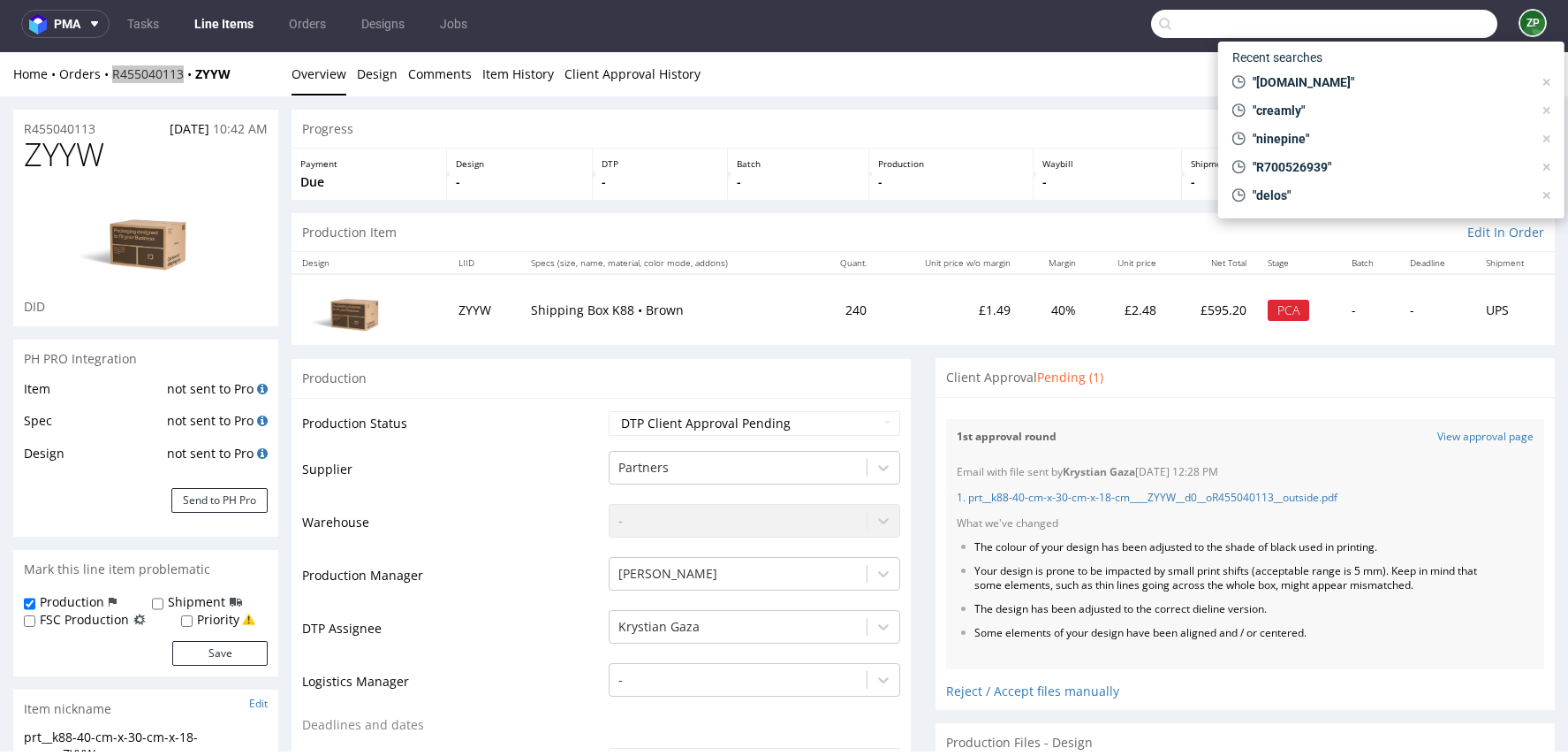
click at [1452, 32] on input "text" at bounding box center [1325, 23] width 346 height 28
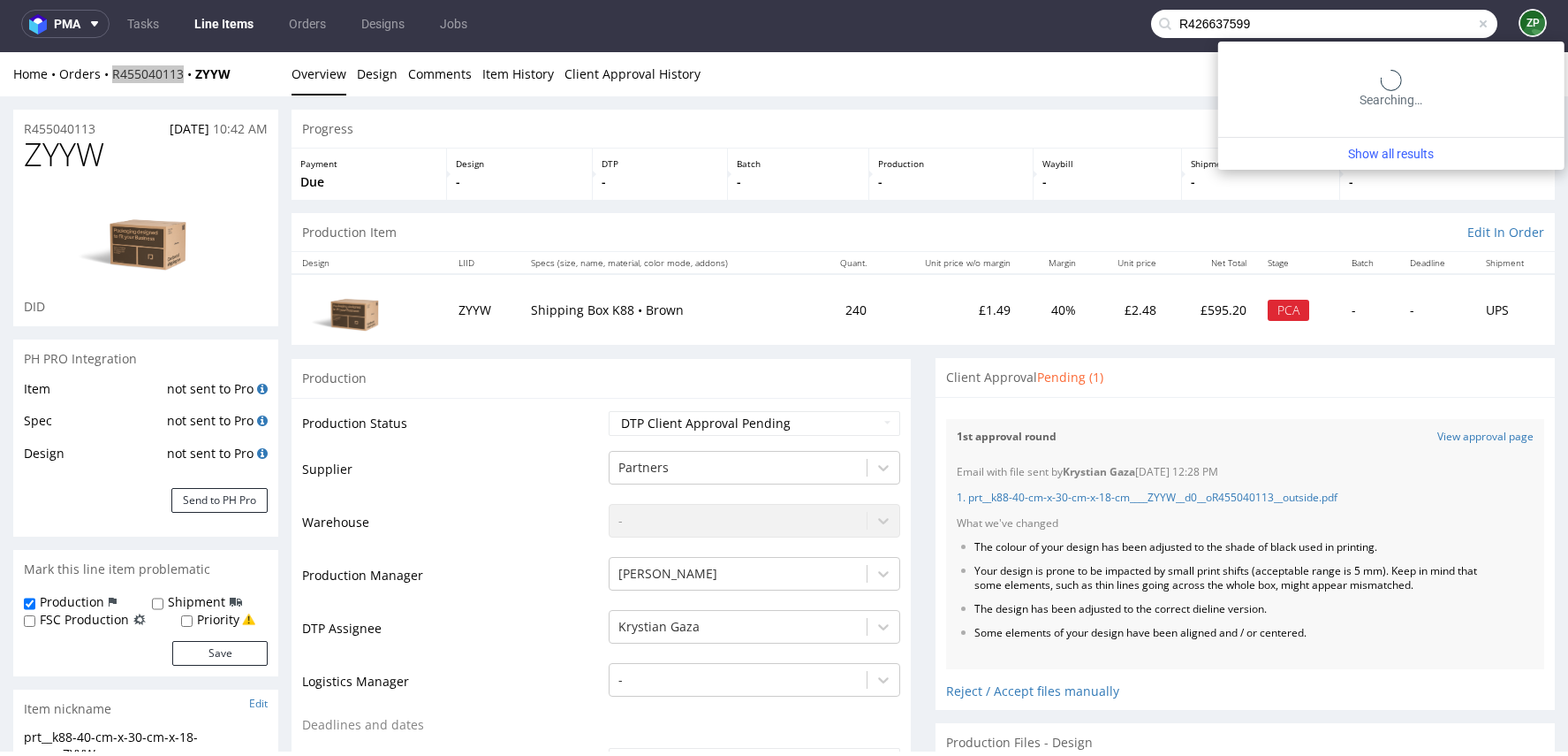
type input "R426637599"
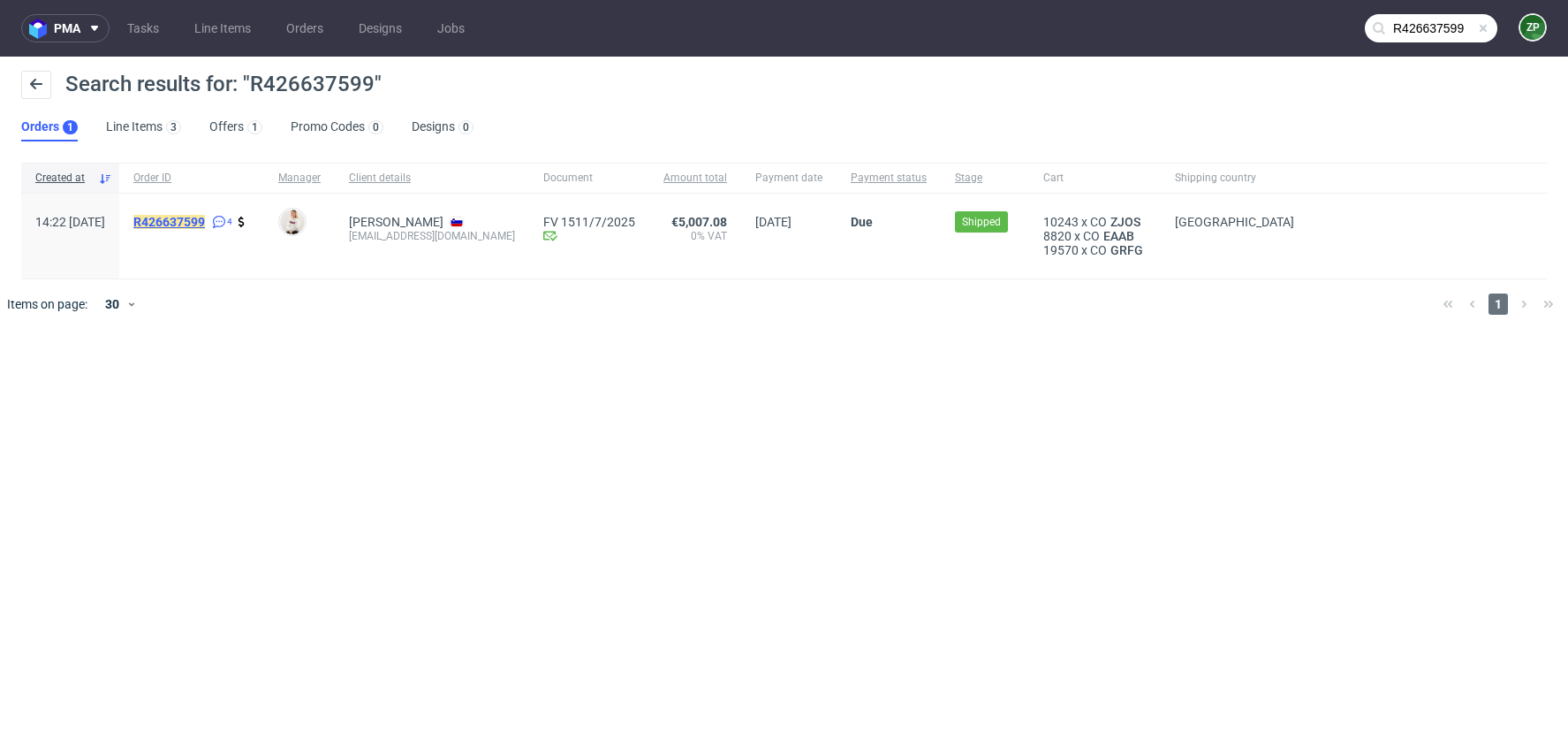
click at [205, 218] on mark "R426637599" at bounding box center [169, 222] width 71 height 14
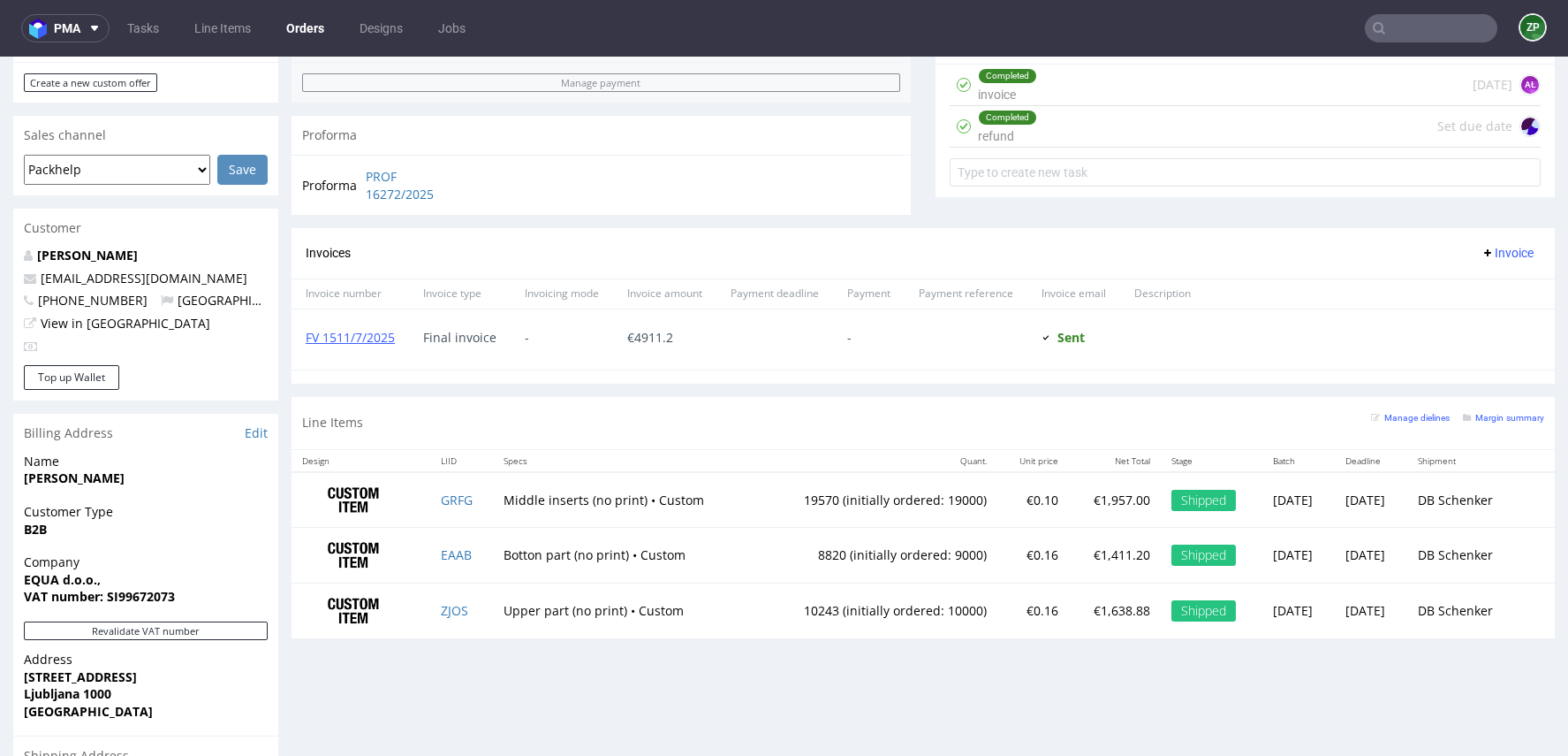
scroll to position [712, 0]
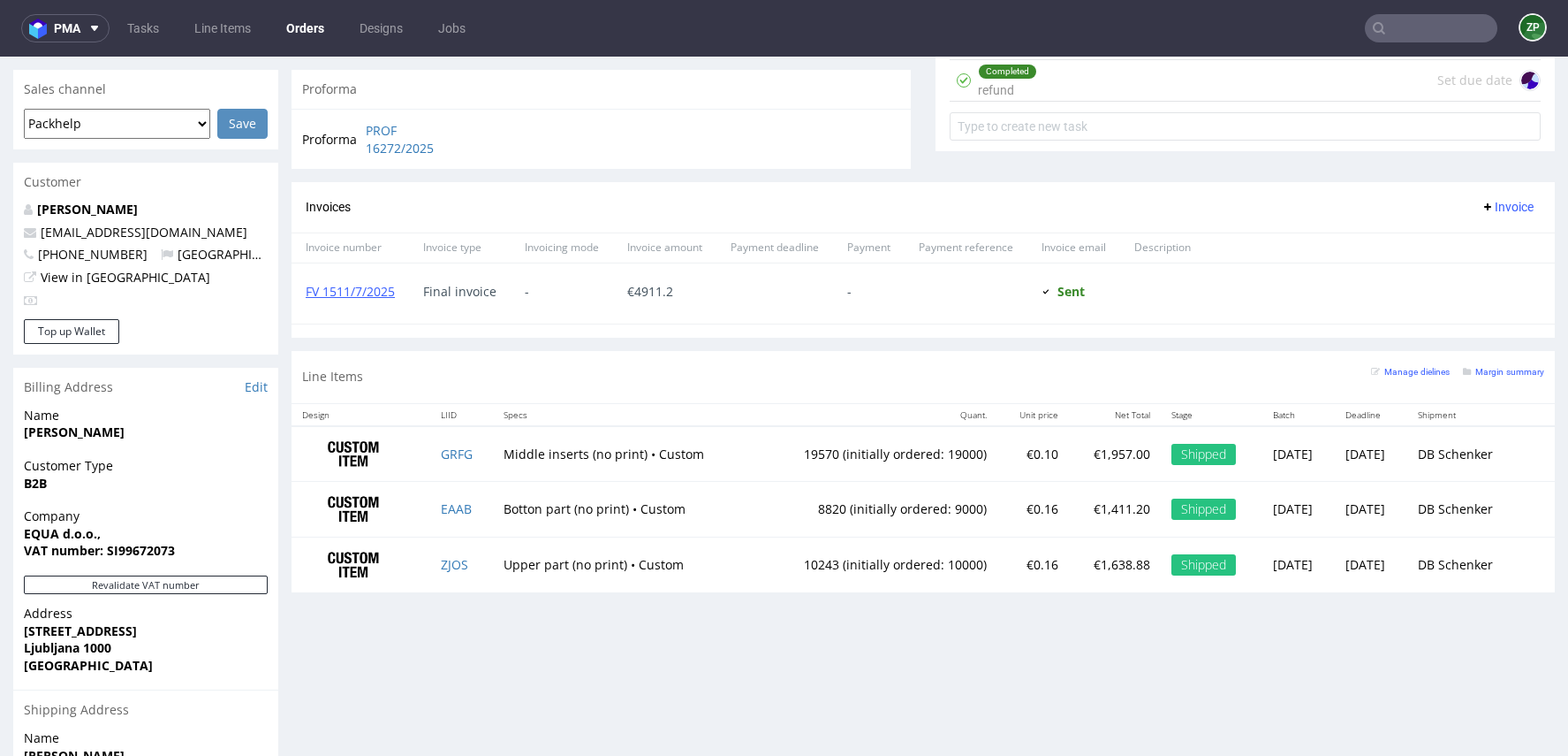
click at [307, 30] on link "Orders" at bounding box center [306, 28] width 60 height 28
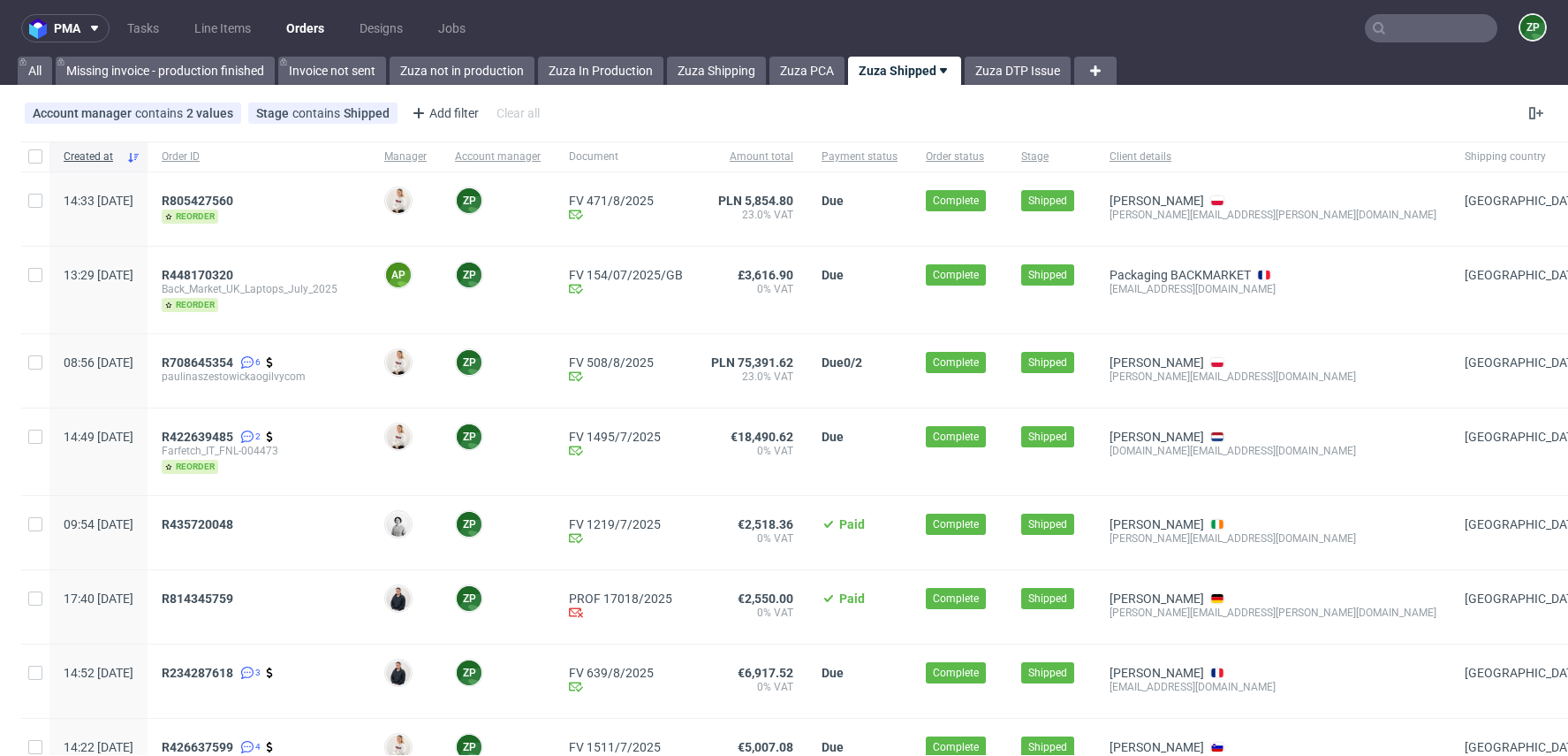
click at [1386, 21] on input "text" at bounding box center [1431, 28] width 133 height 28
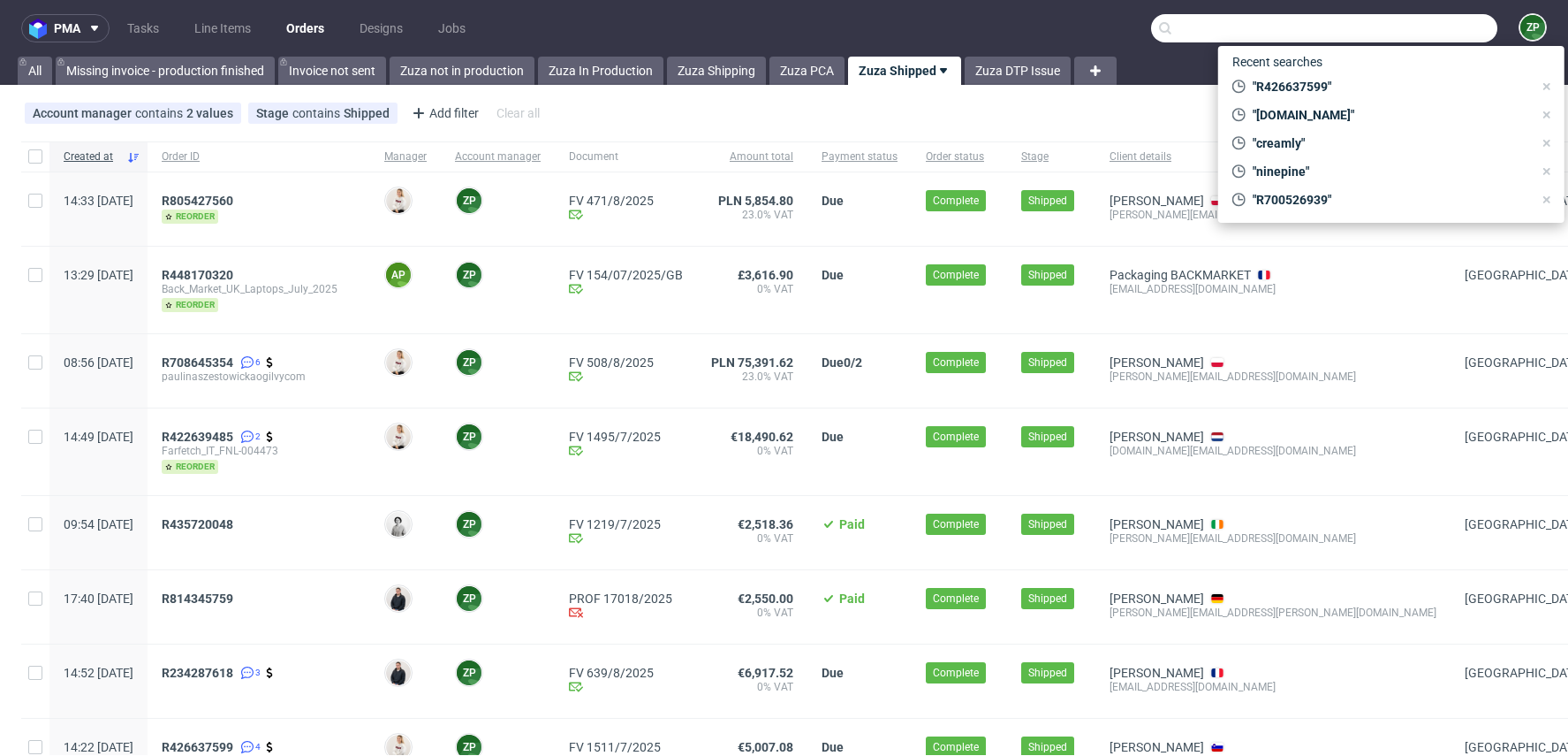
paste input "[DOMAIN_NAME]"
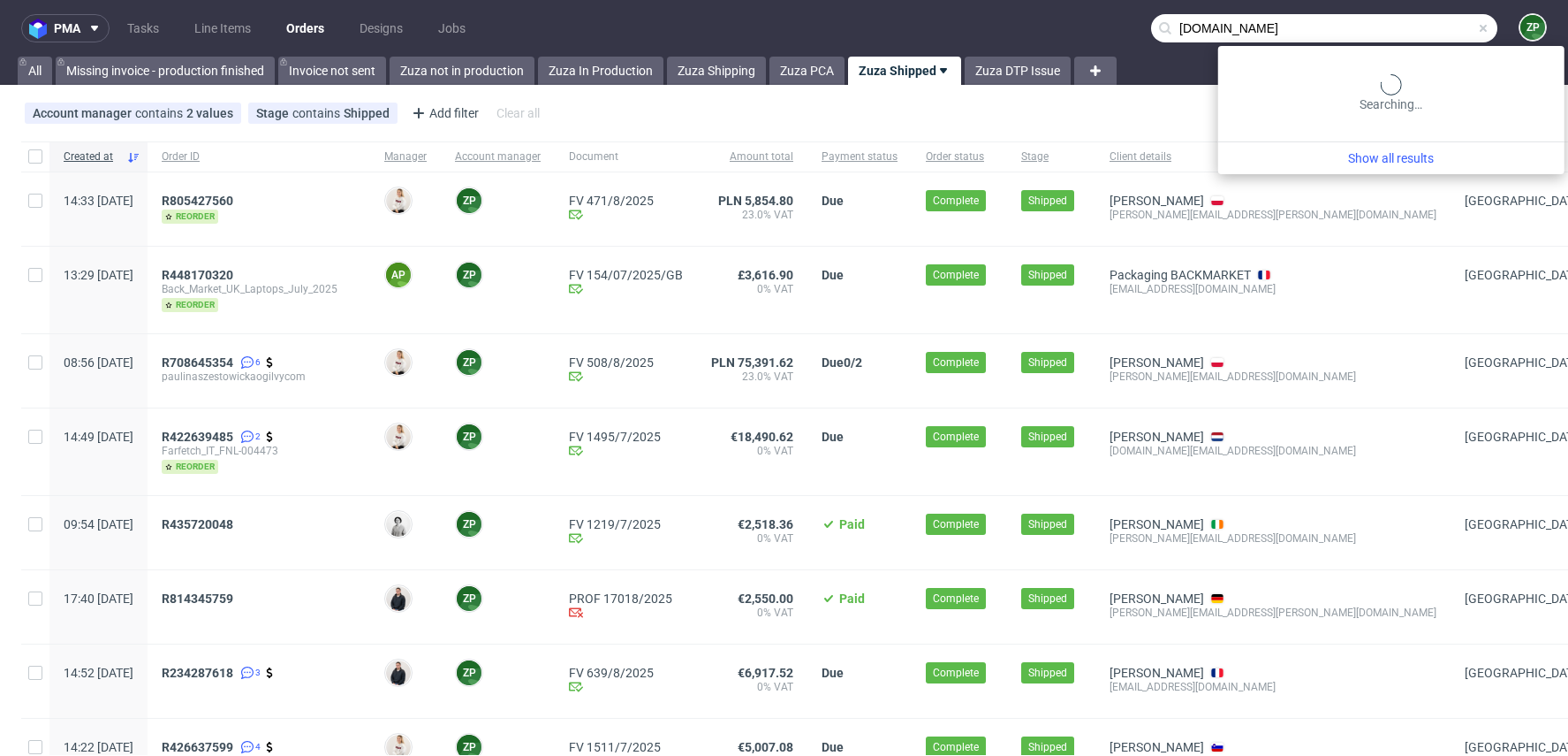
type input "[DOMAIN_NAME]"
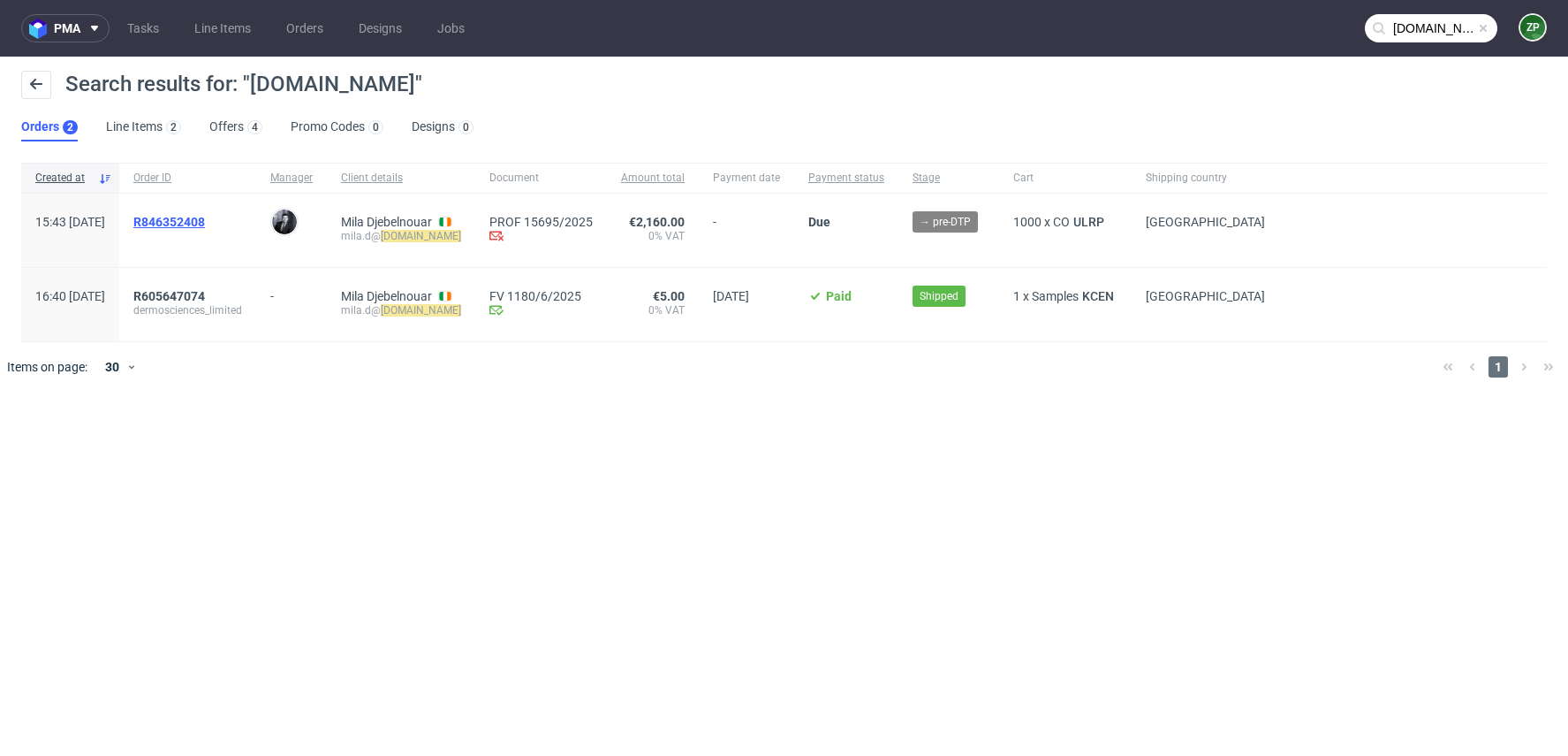
click at [205, 215] on span "R846352408" at bounding box center [169, 222] width 71 height 14
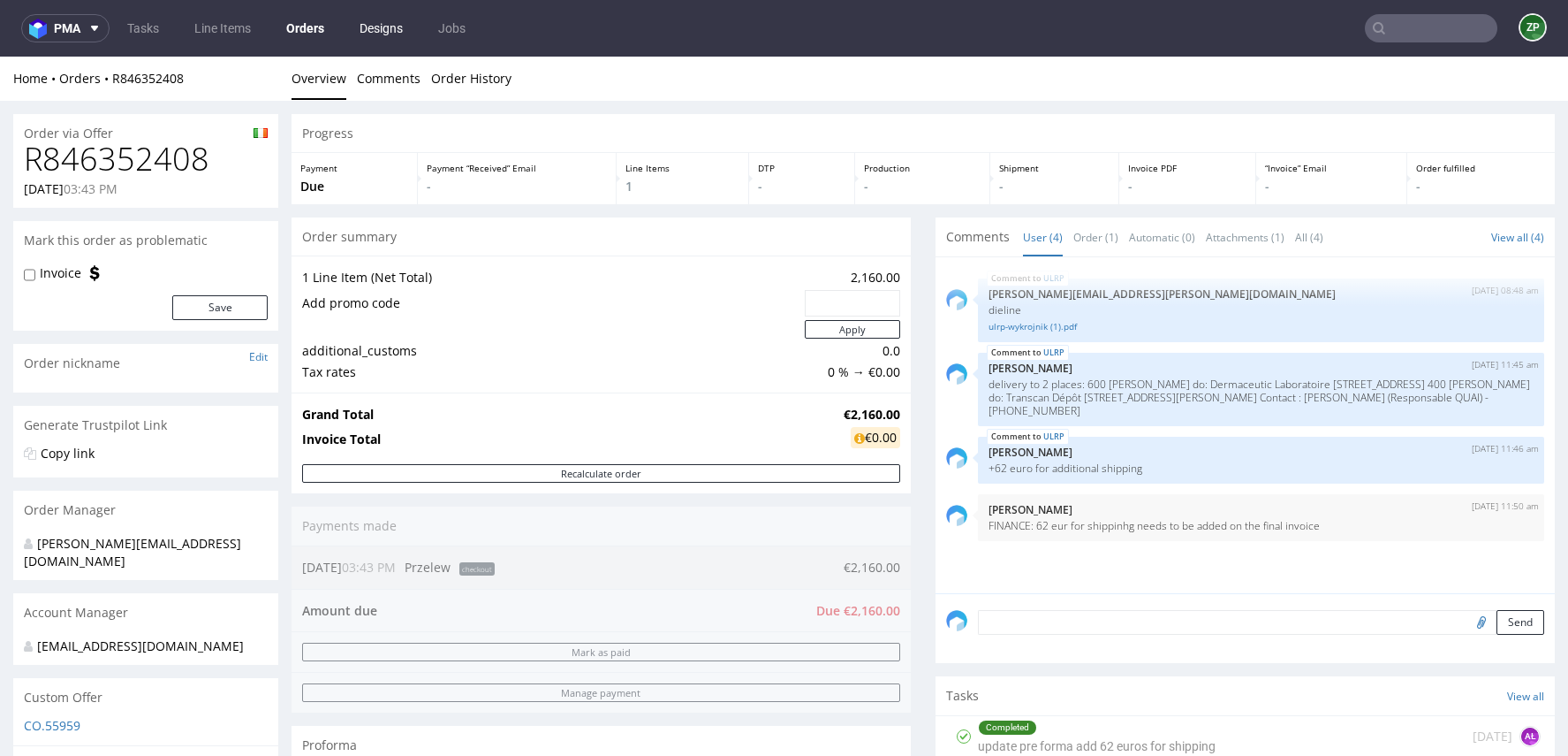
click at [386, 27] on link "Designs" at bounding box center [381, 28] width 65 height 28
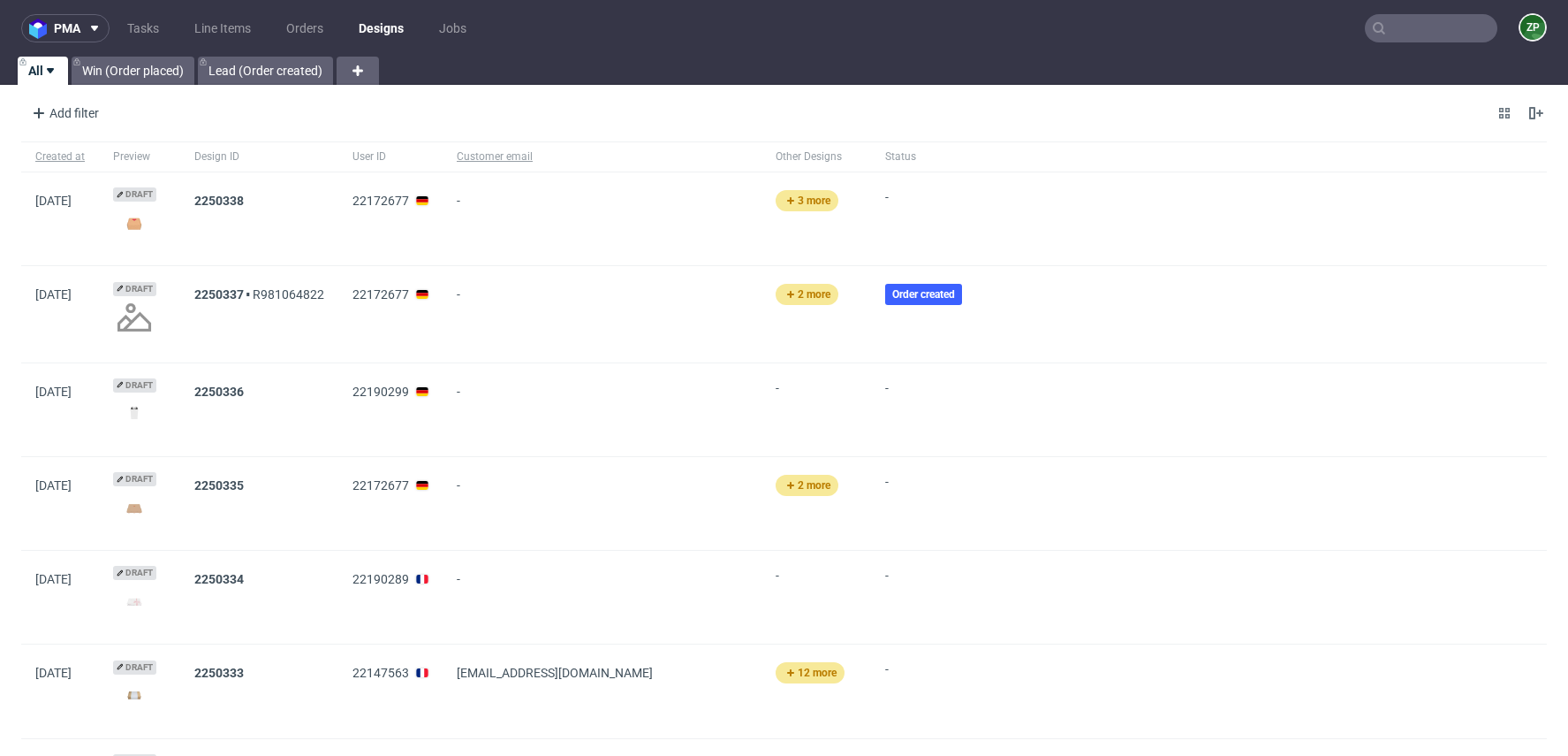
click at [300, 14] on nav "pma Tasks Line Items Orders Designs Jobs ZP" at bounding box center [784, 28] width 1568 height 57
click at [300, 32] on link "Orders" at bounding box center [305, 28] width 59 height 28
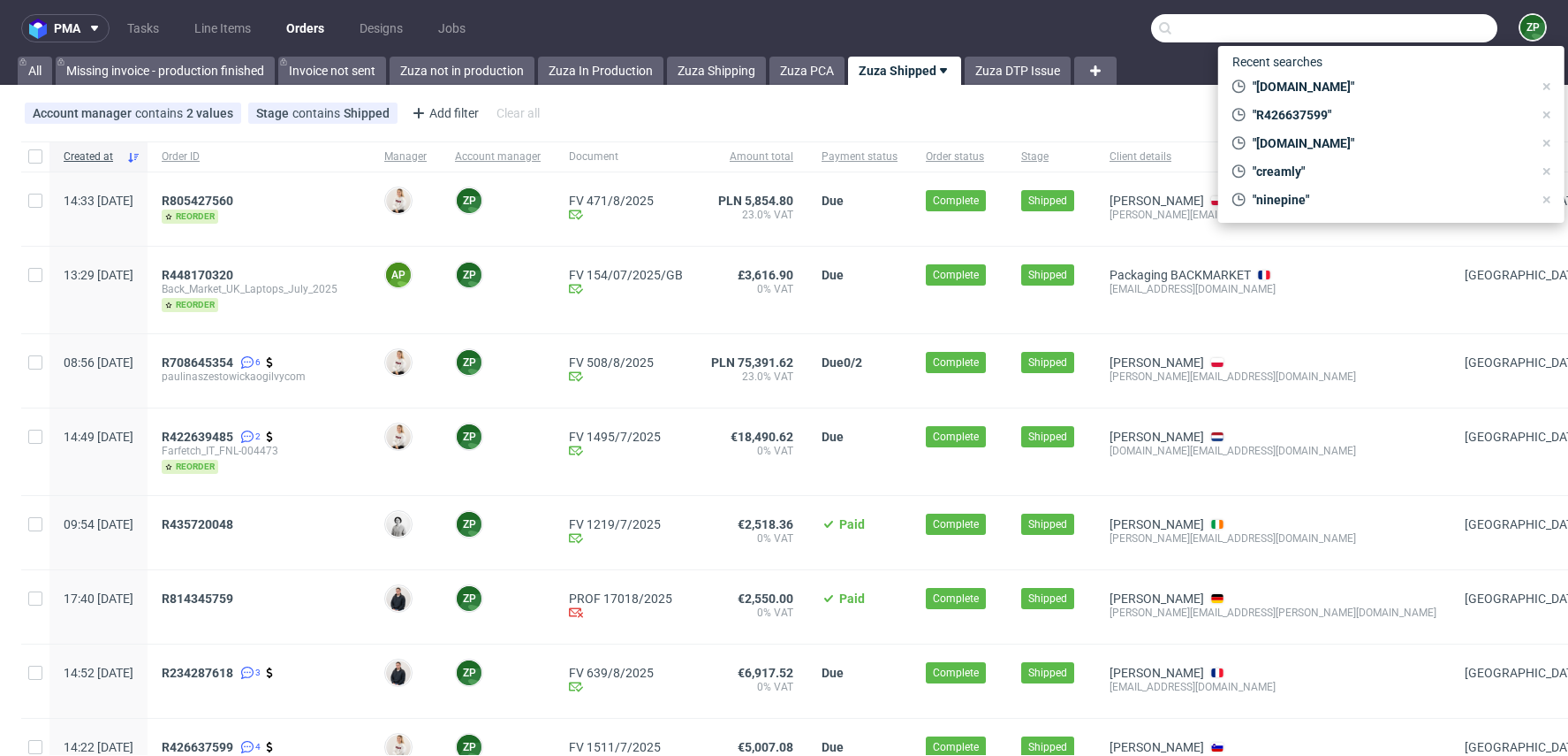
click at [1408, 25] on input "text" at bounding box center [1325, 28] width 346 height 28
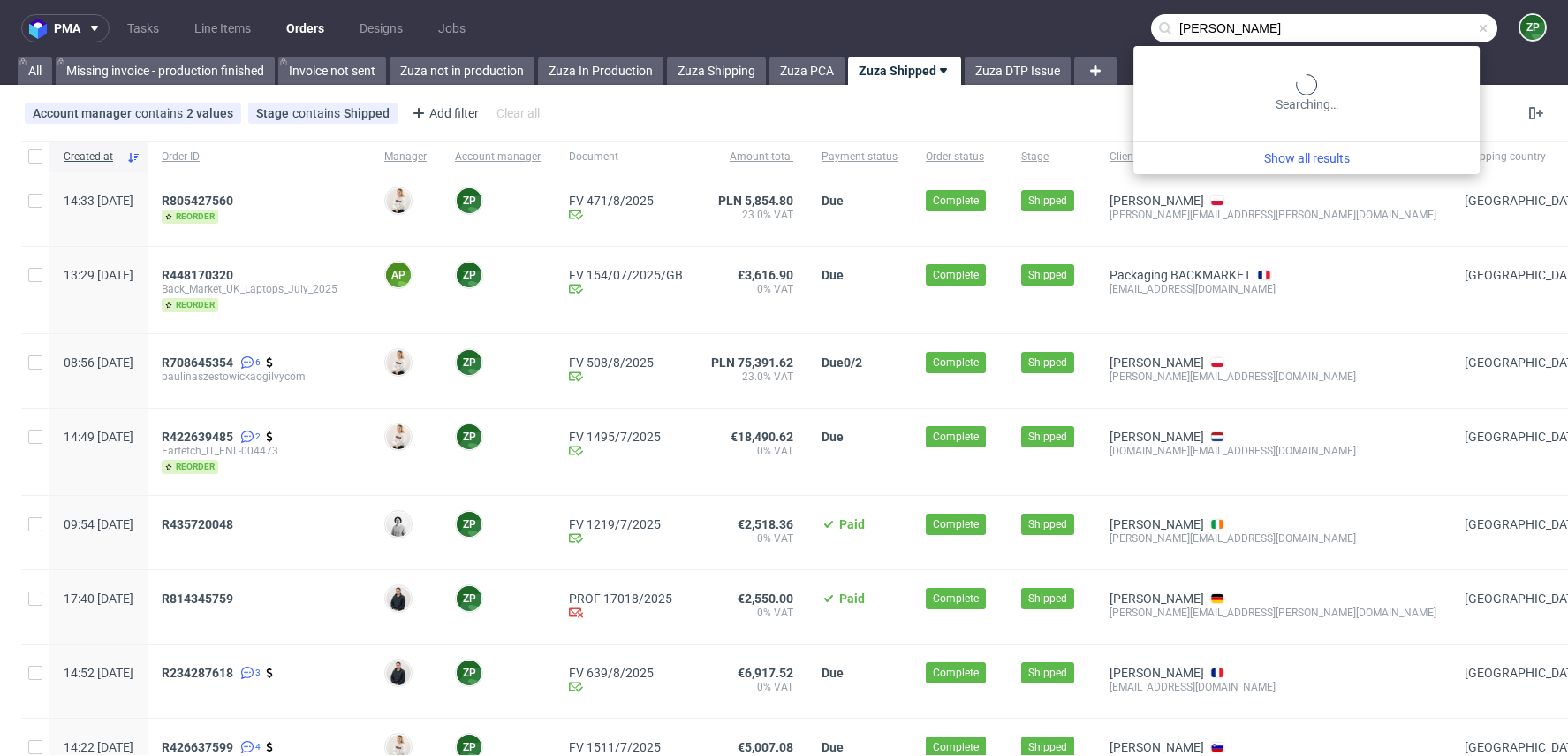
type input "clair mumford"
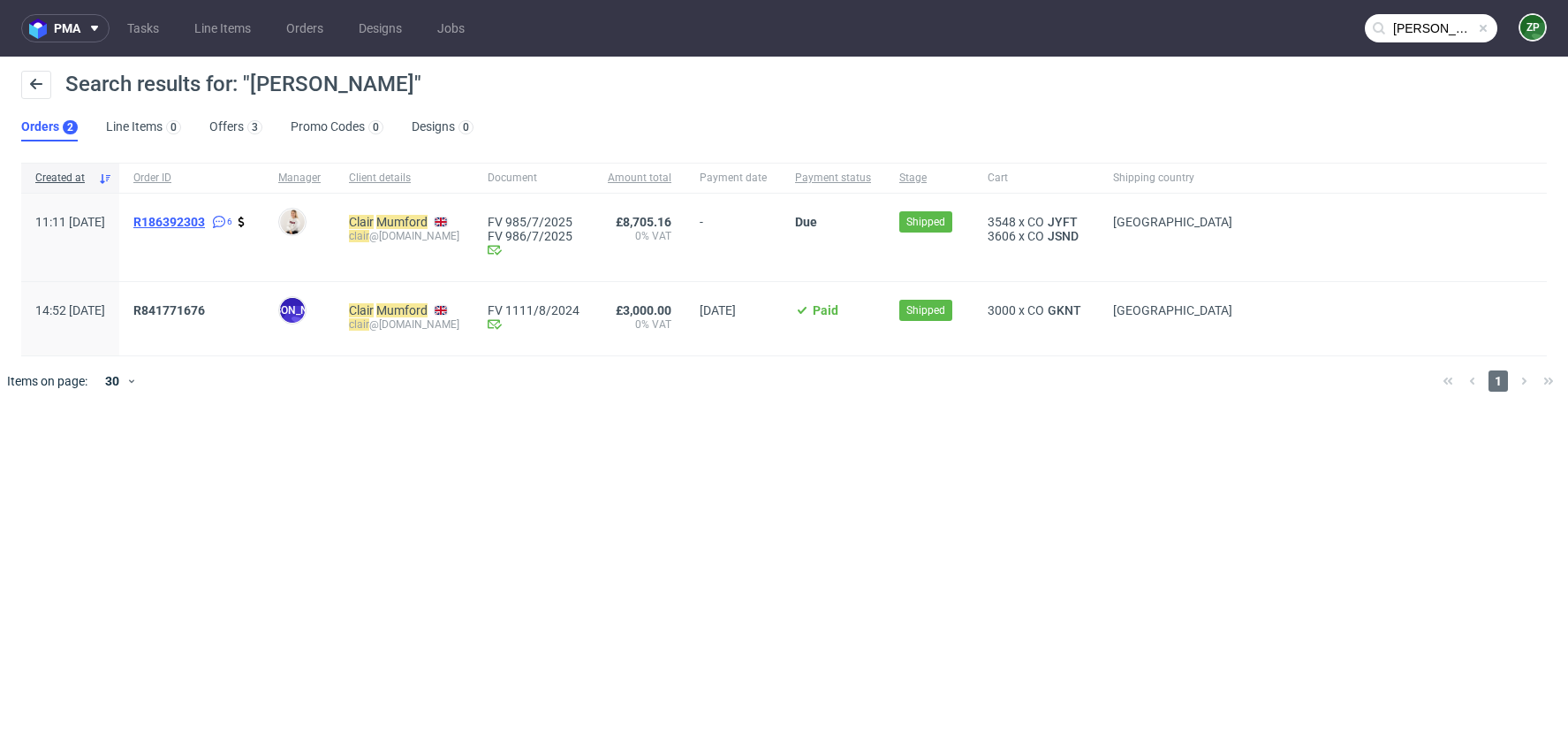
click at [205, 219] on span "R186392303" at bounding box center [169, 222] width 71 height 14
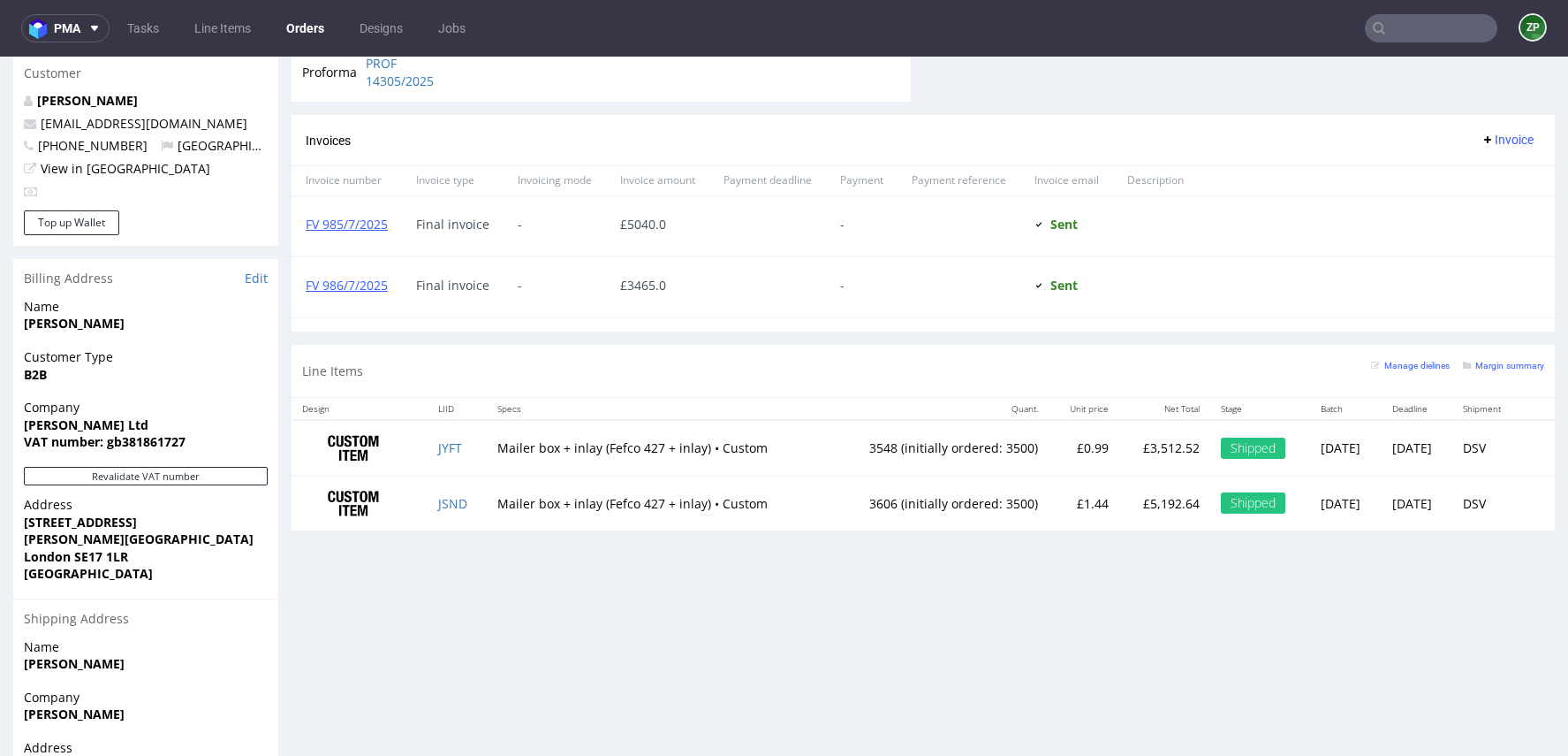
scroll to position [822, 0]
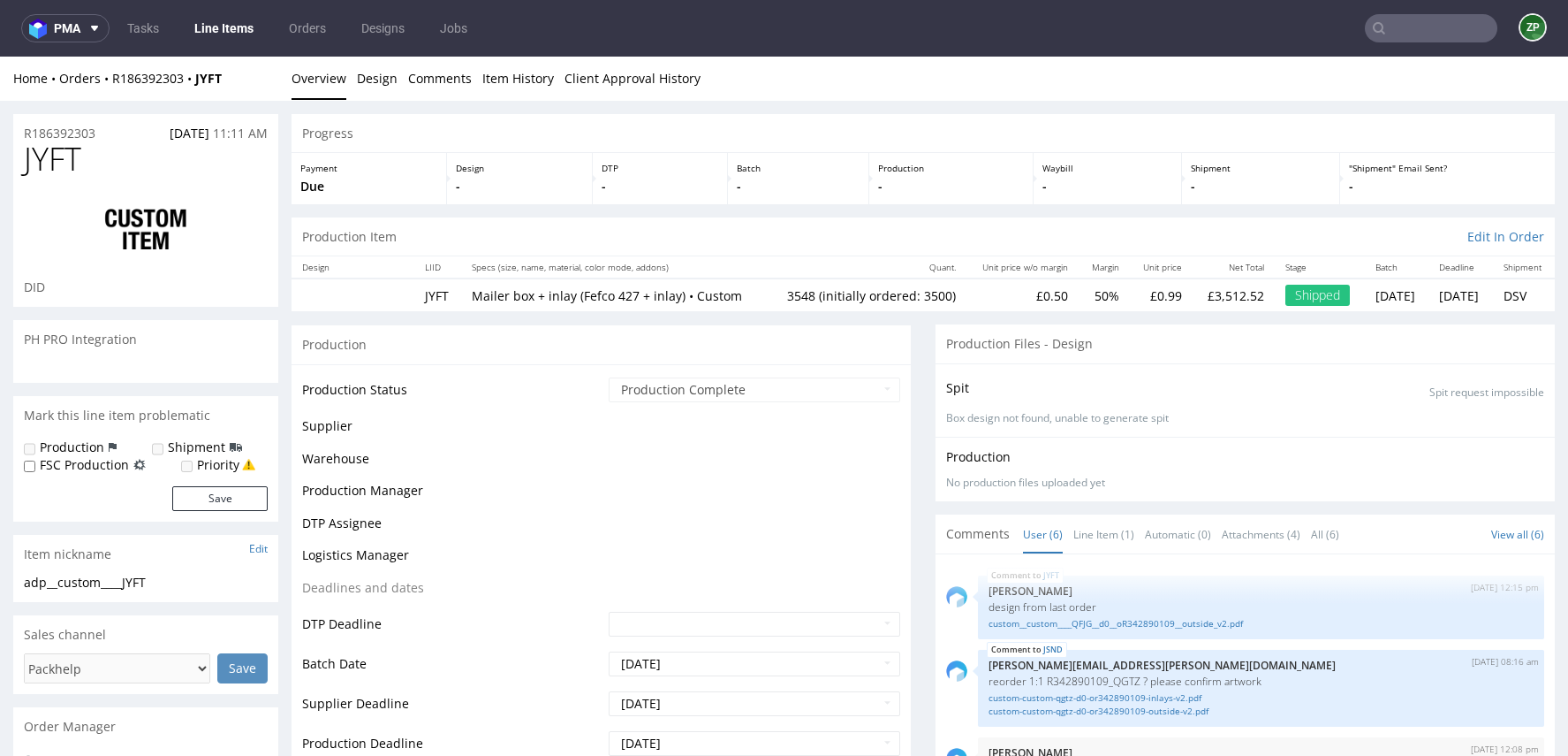
scroll to position [110, 0]
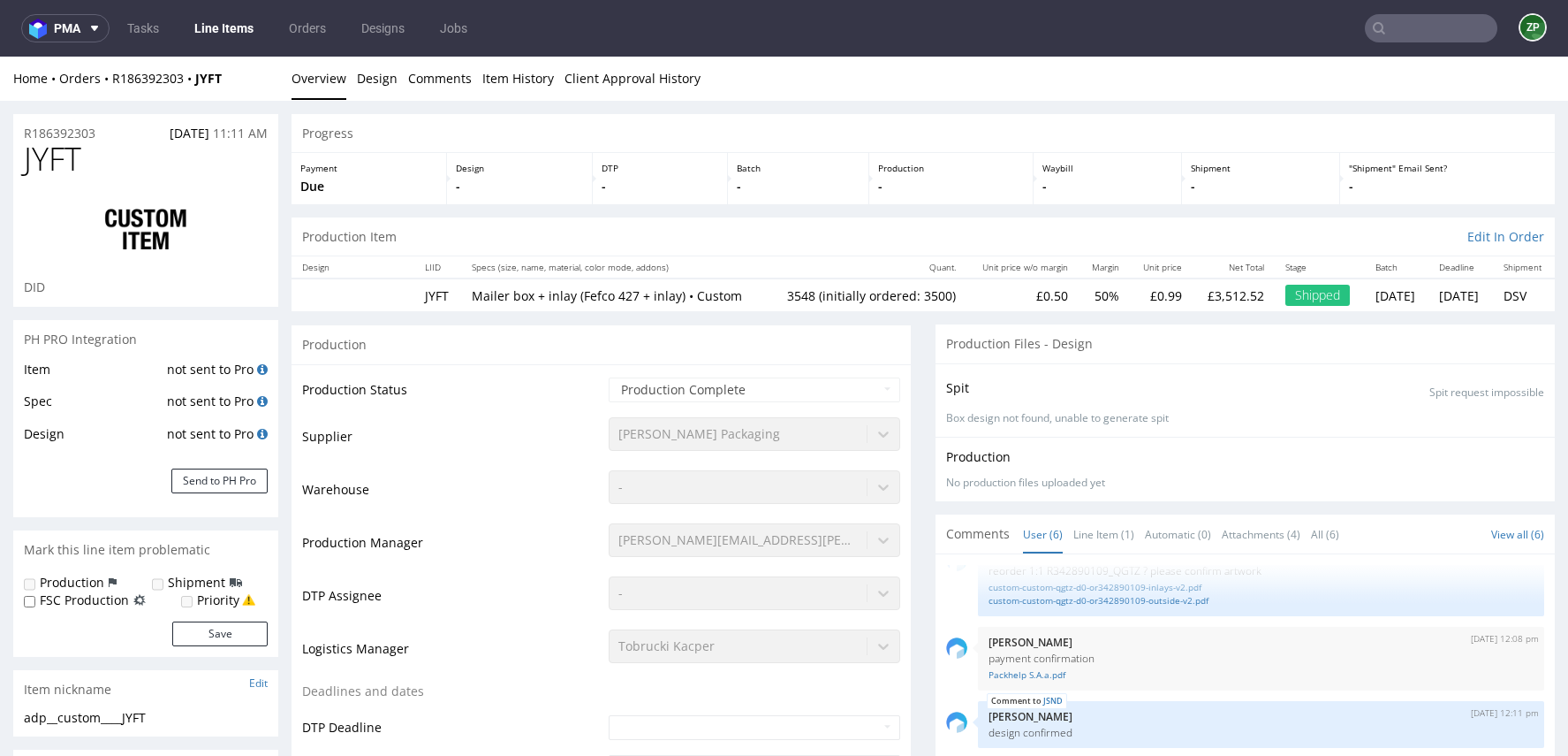
type input "3548"
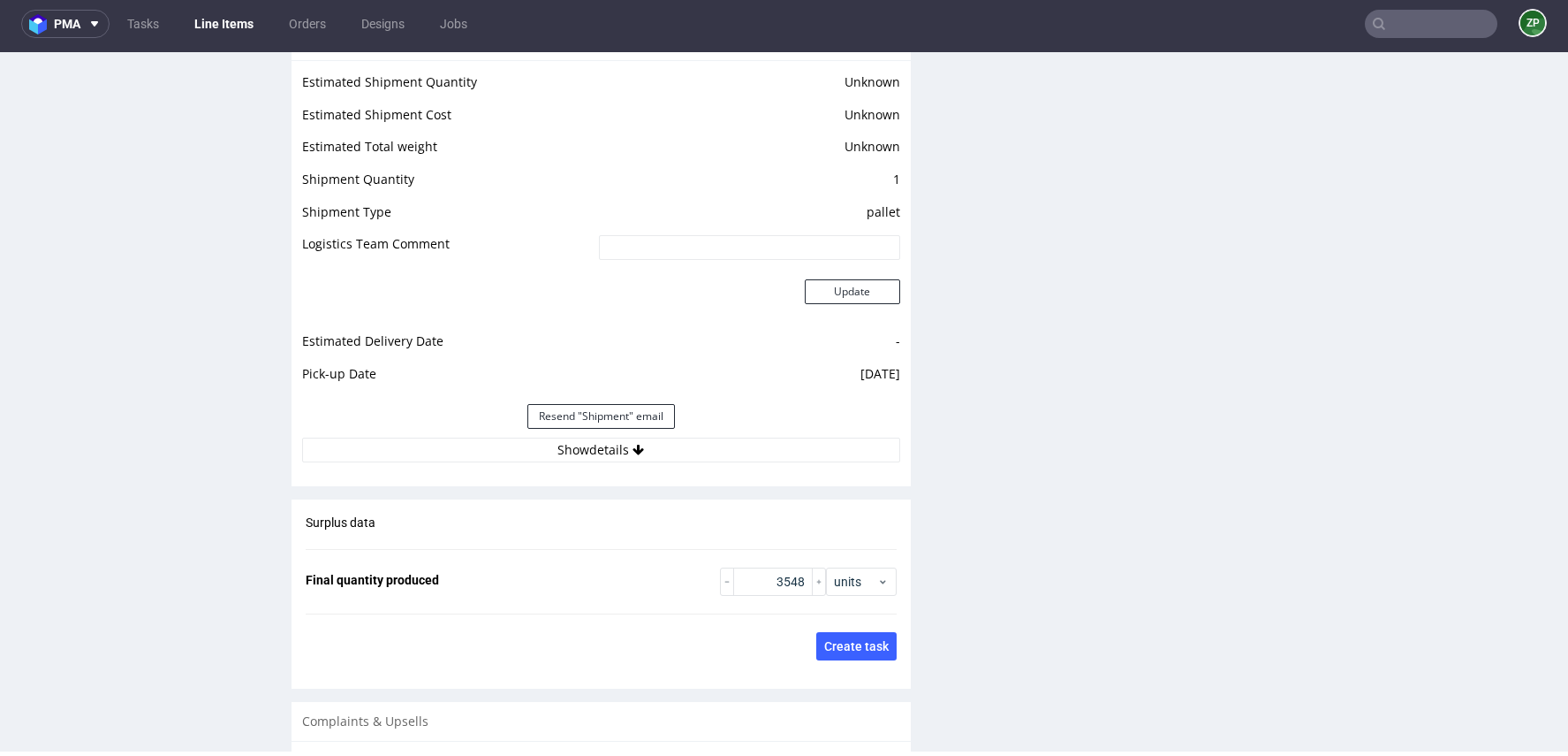
scroll to position [2454, 0]
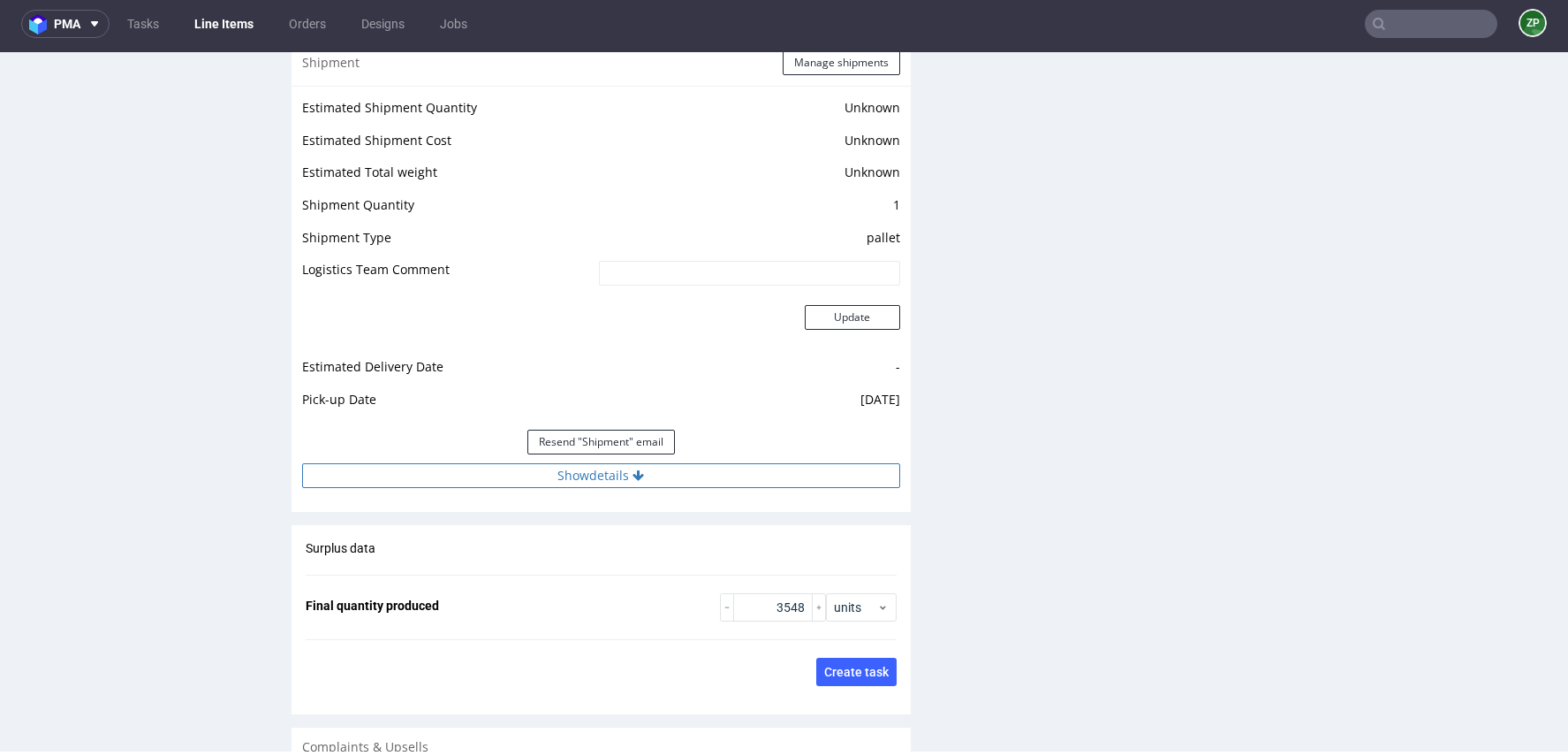
click at [597, 466] on button "Show details" at bounding box center [601, 475] width 598 height 24
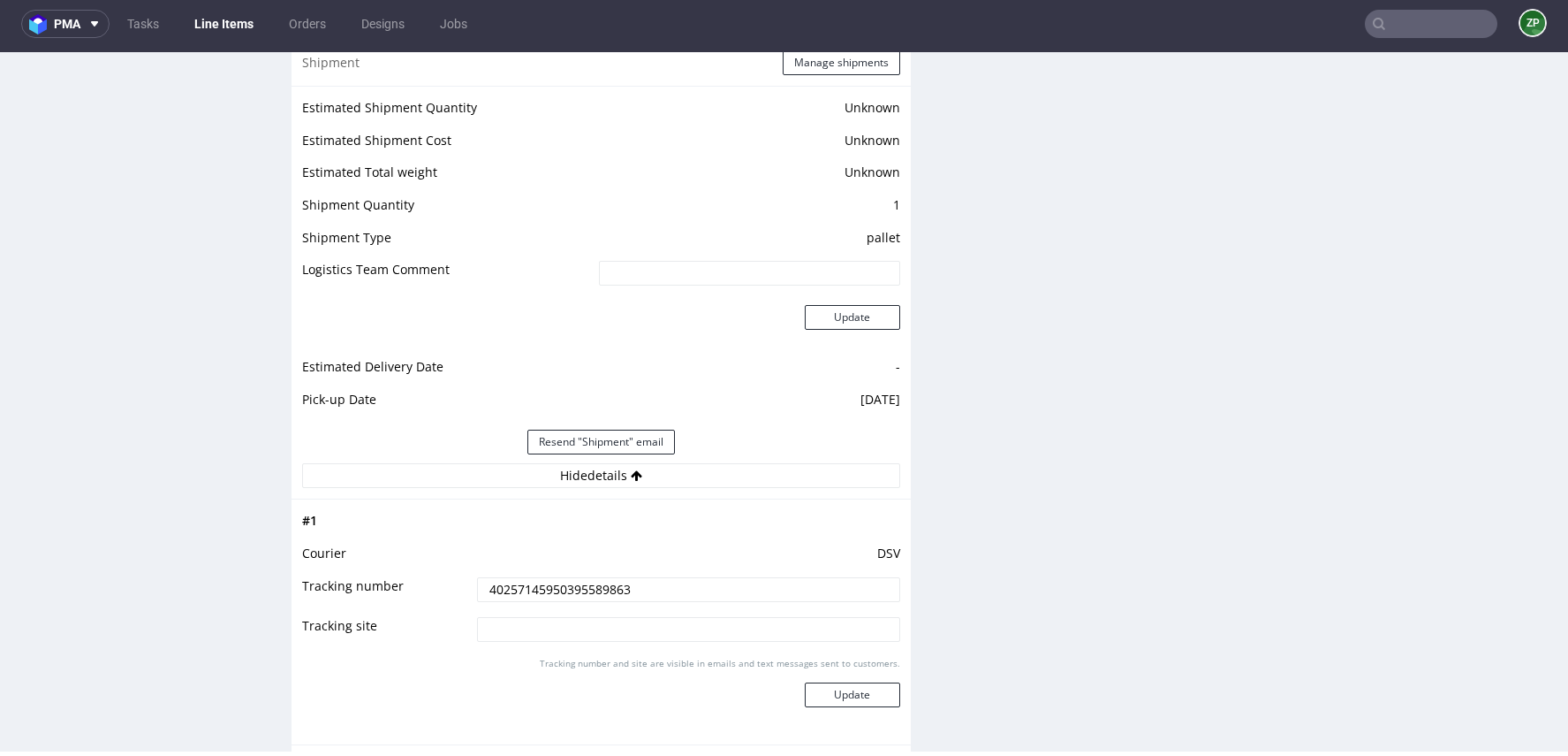
click at [596, 585] on input "40257145950395589863" at bounding box center [688, 589] width 422 height 24
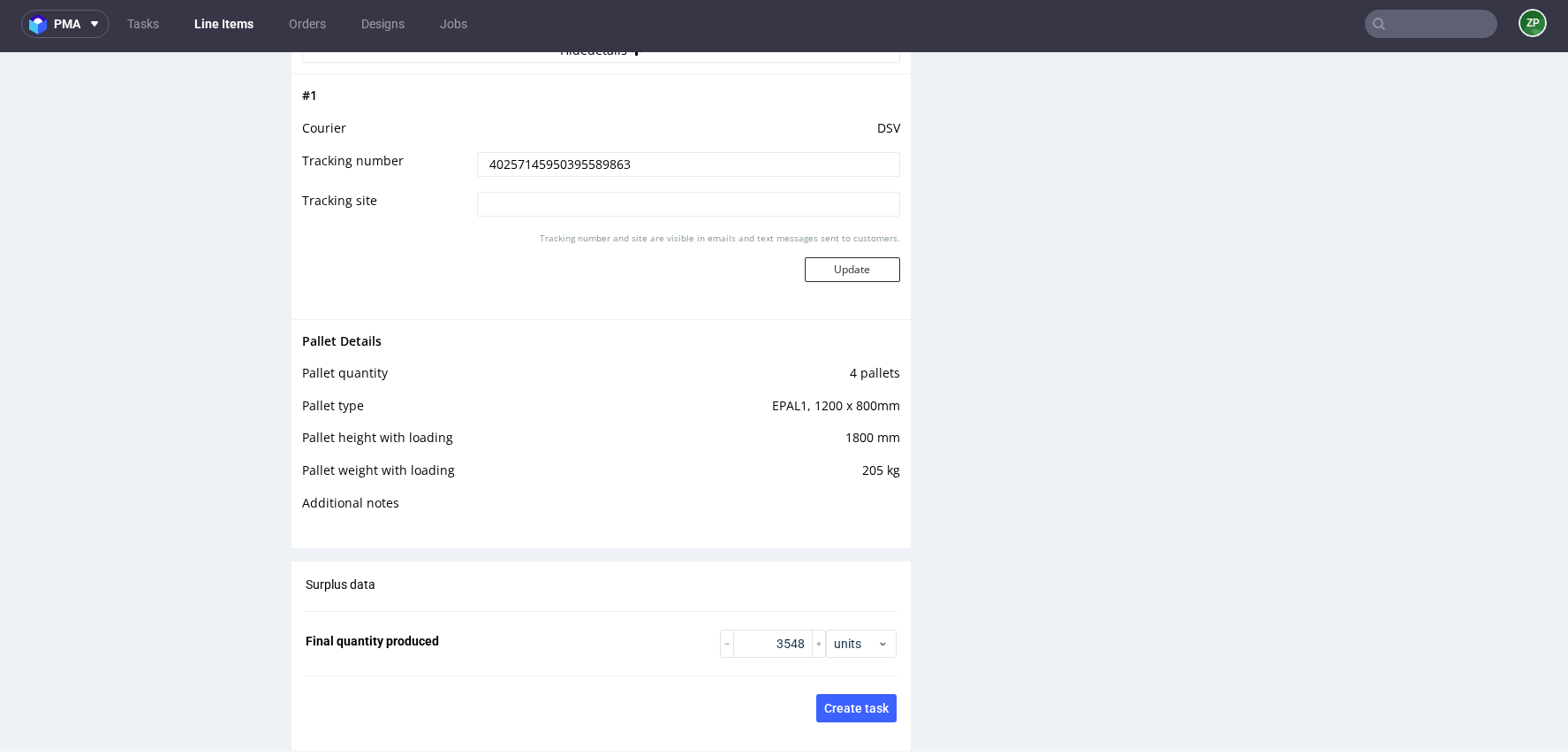
scroll to position [2887, 0]
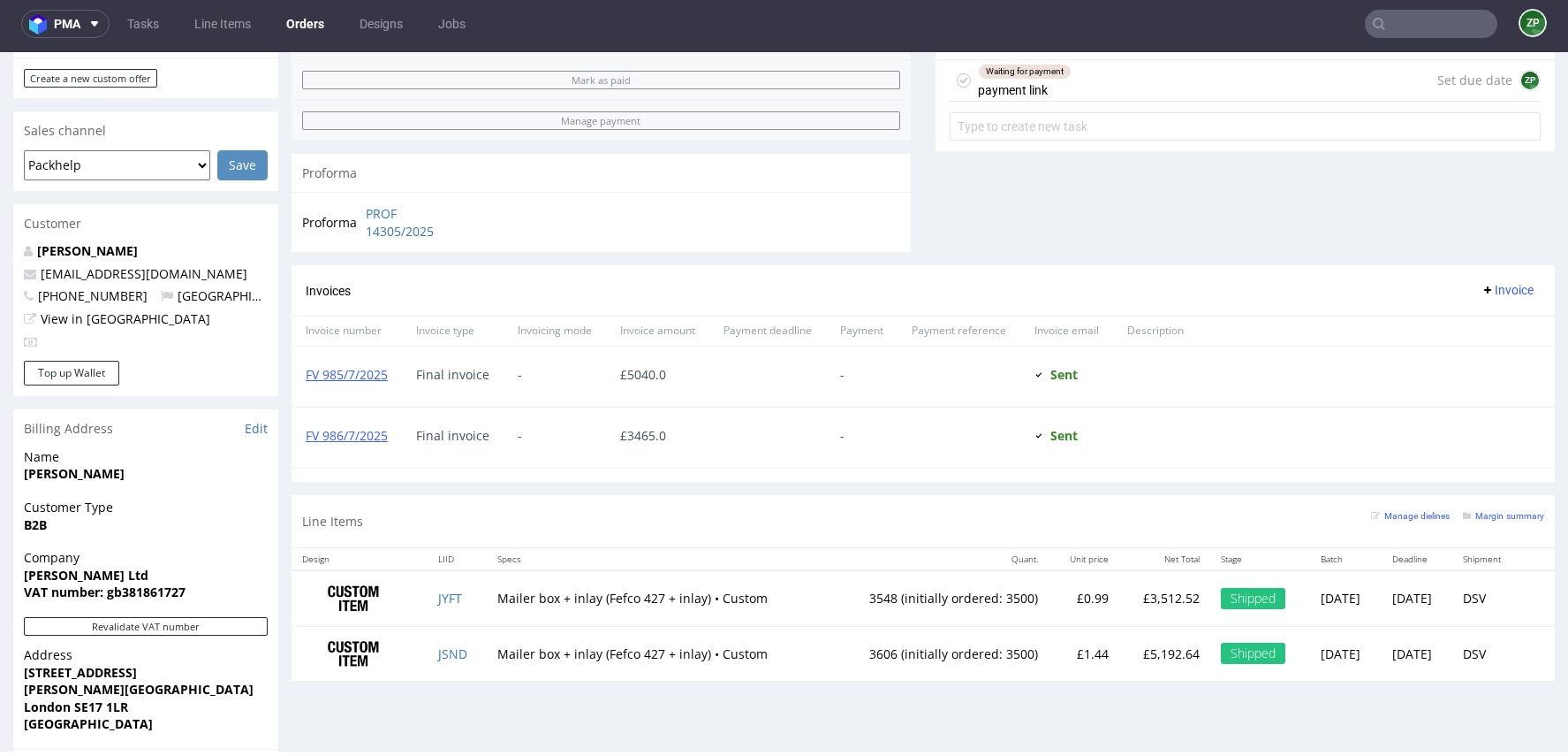
scroll to position [960, 0]
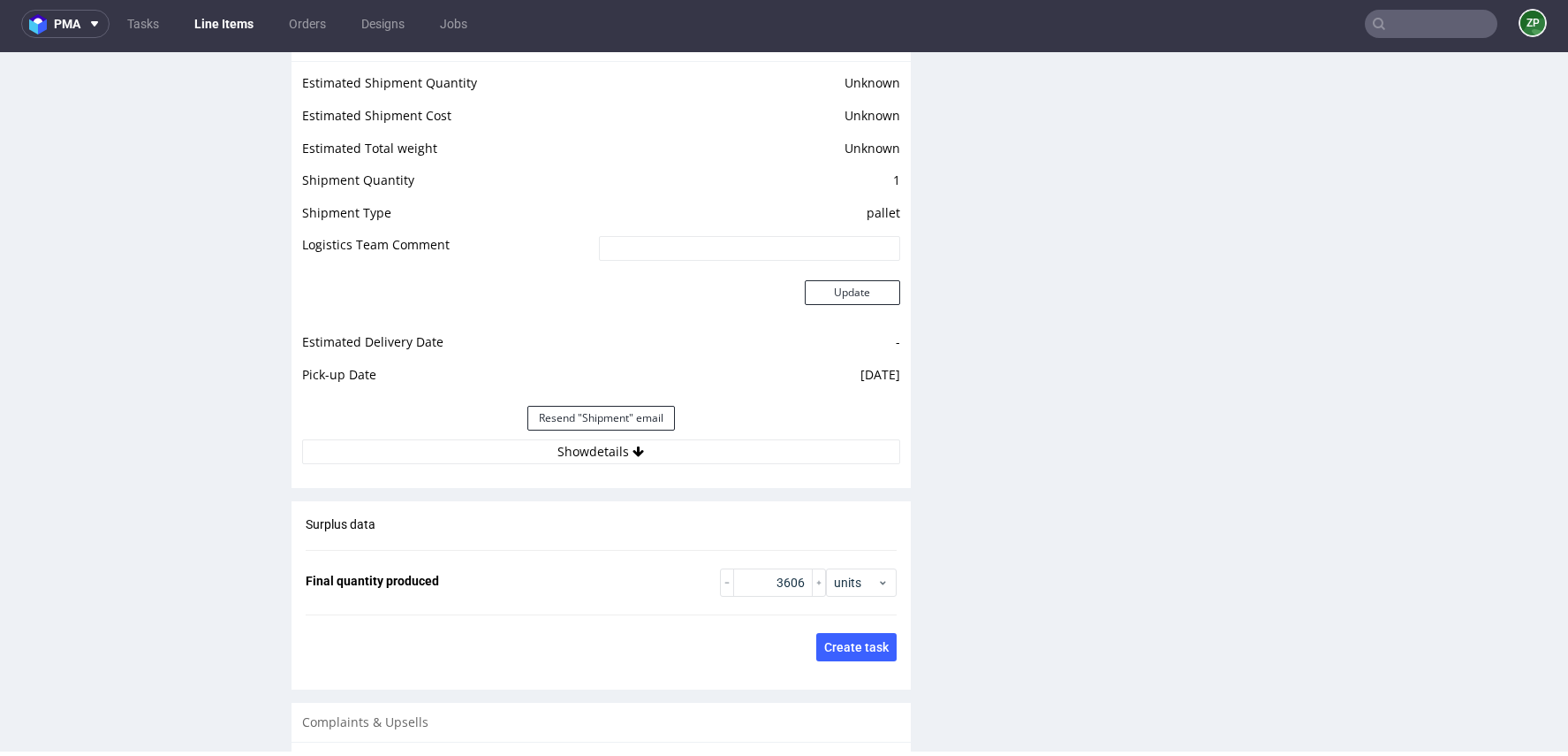
scroll to position [2456, 0]
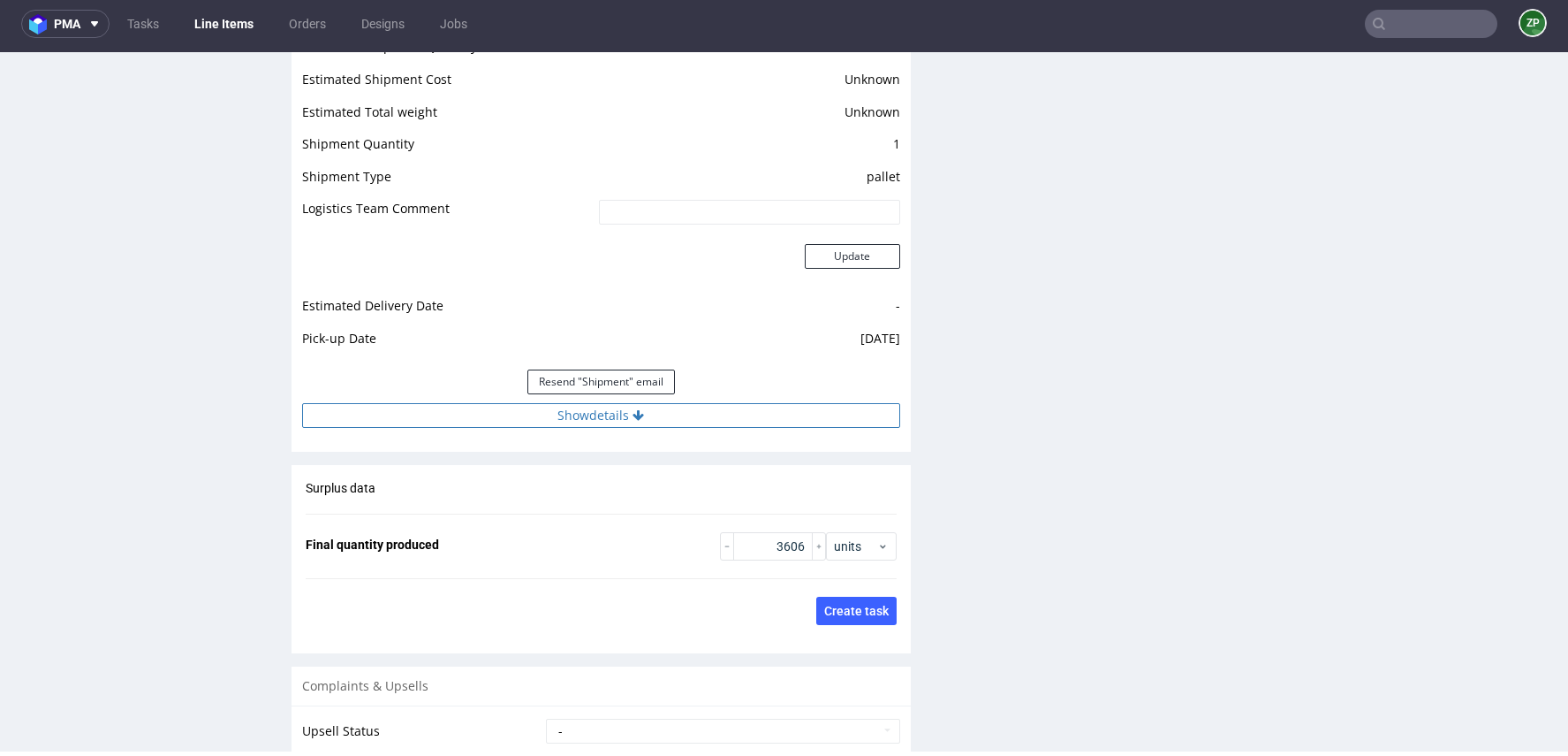
click at [674, 418] on button "Show details" at bounding box center [601, 415] width 598 height 24
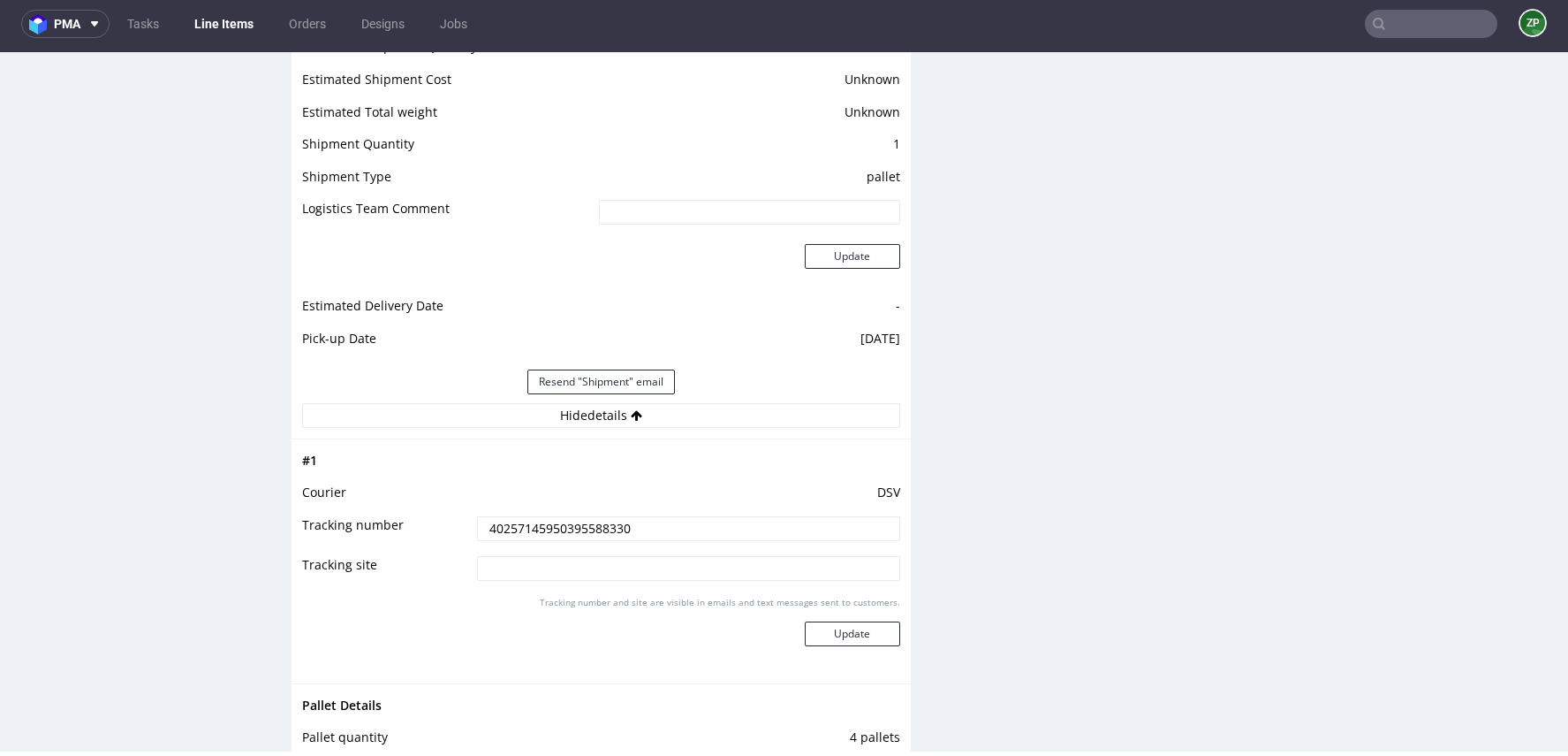
click at [551, 537] on input "40257145950395588330" at bounding box center [688, 528] width 422 height 24
click at [305, 25] on link "Orders" at bounding box center [307, 23] width 59 height 28
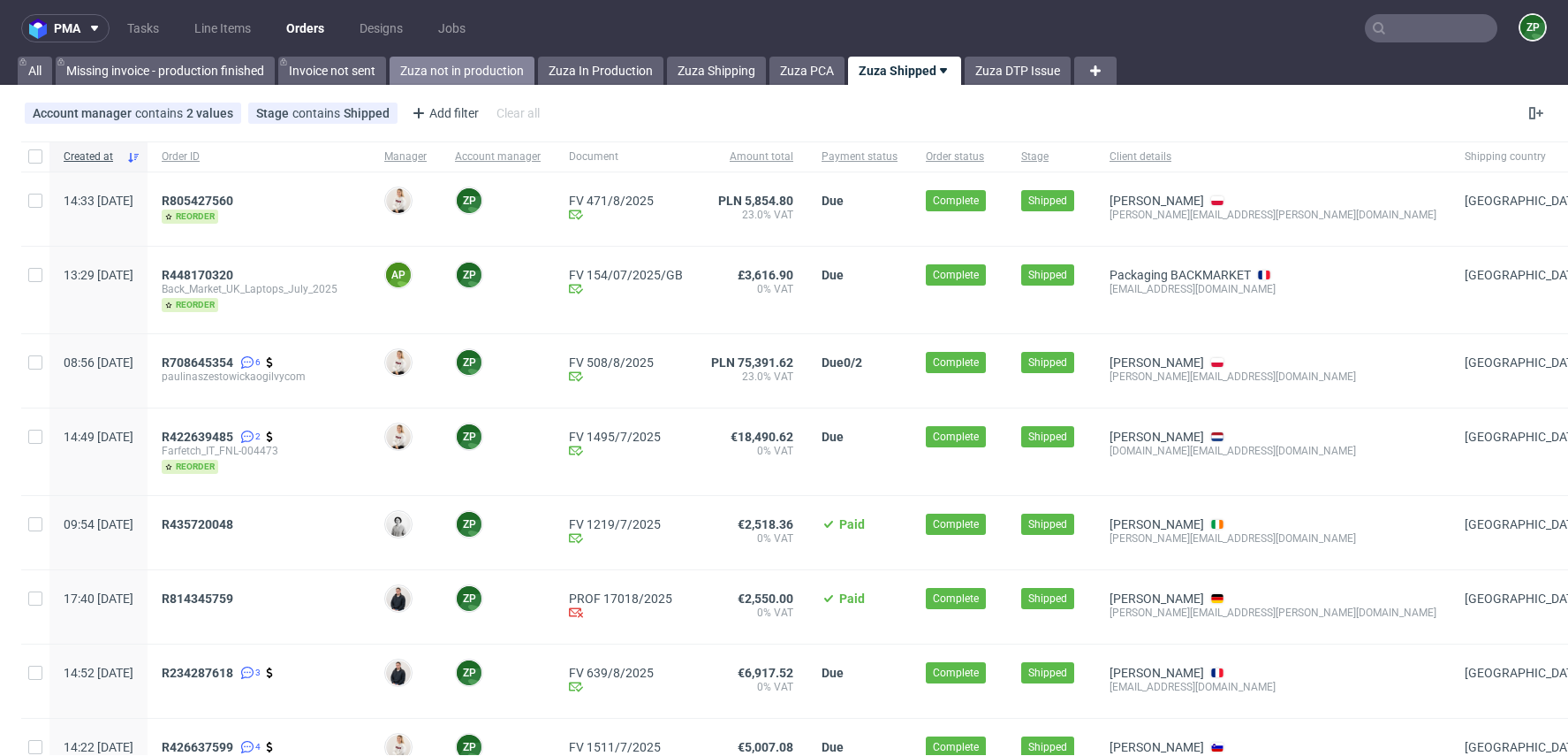
click at [460, 76] on link "Zuza not in production" at bounding box center [462, 70] width 145 height 28
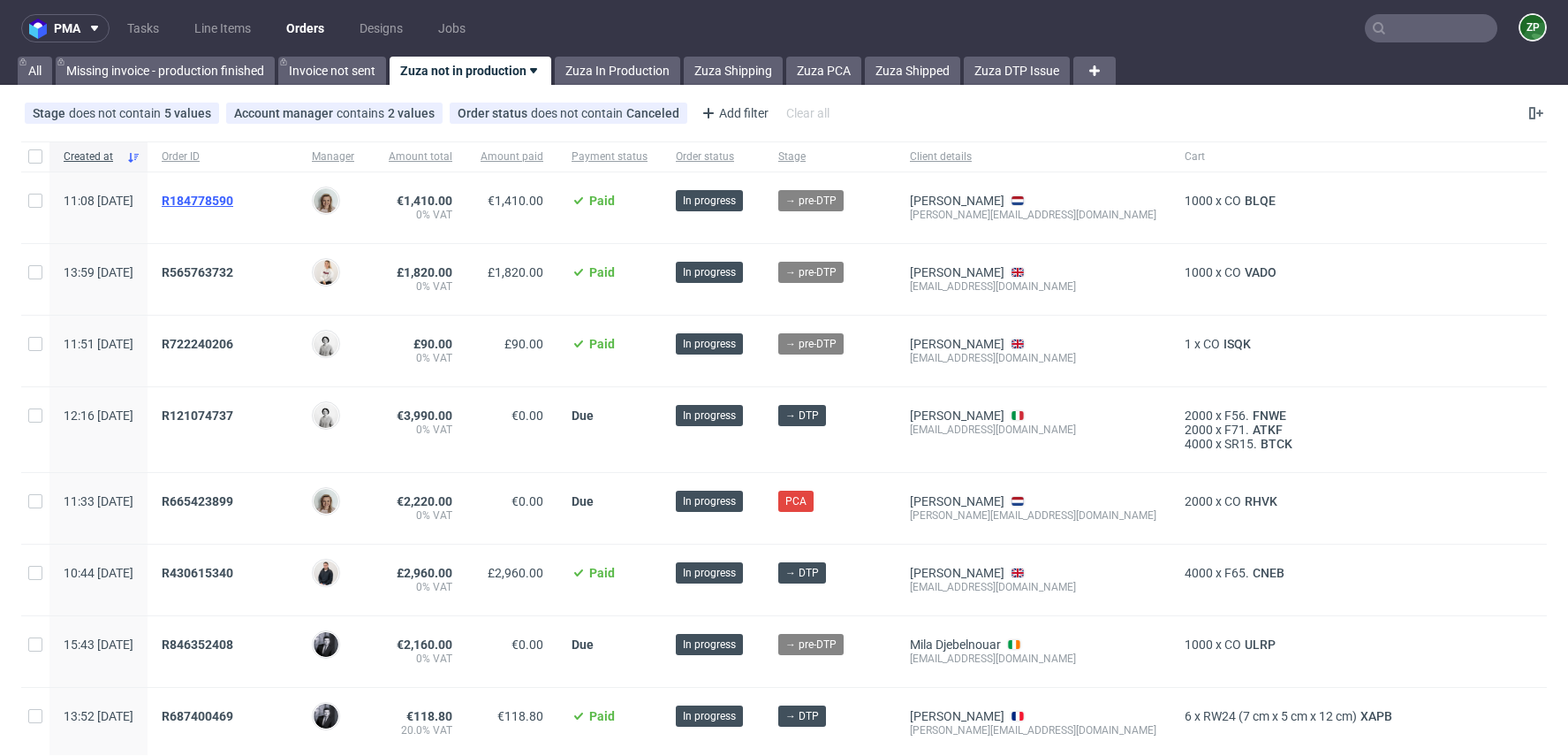
click at [234, 196] on span "R184778590" at bounding box center [197, 201] width 71 height 14
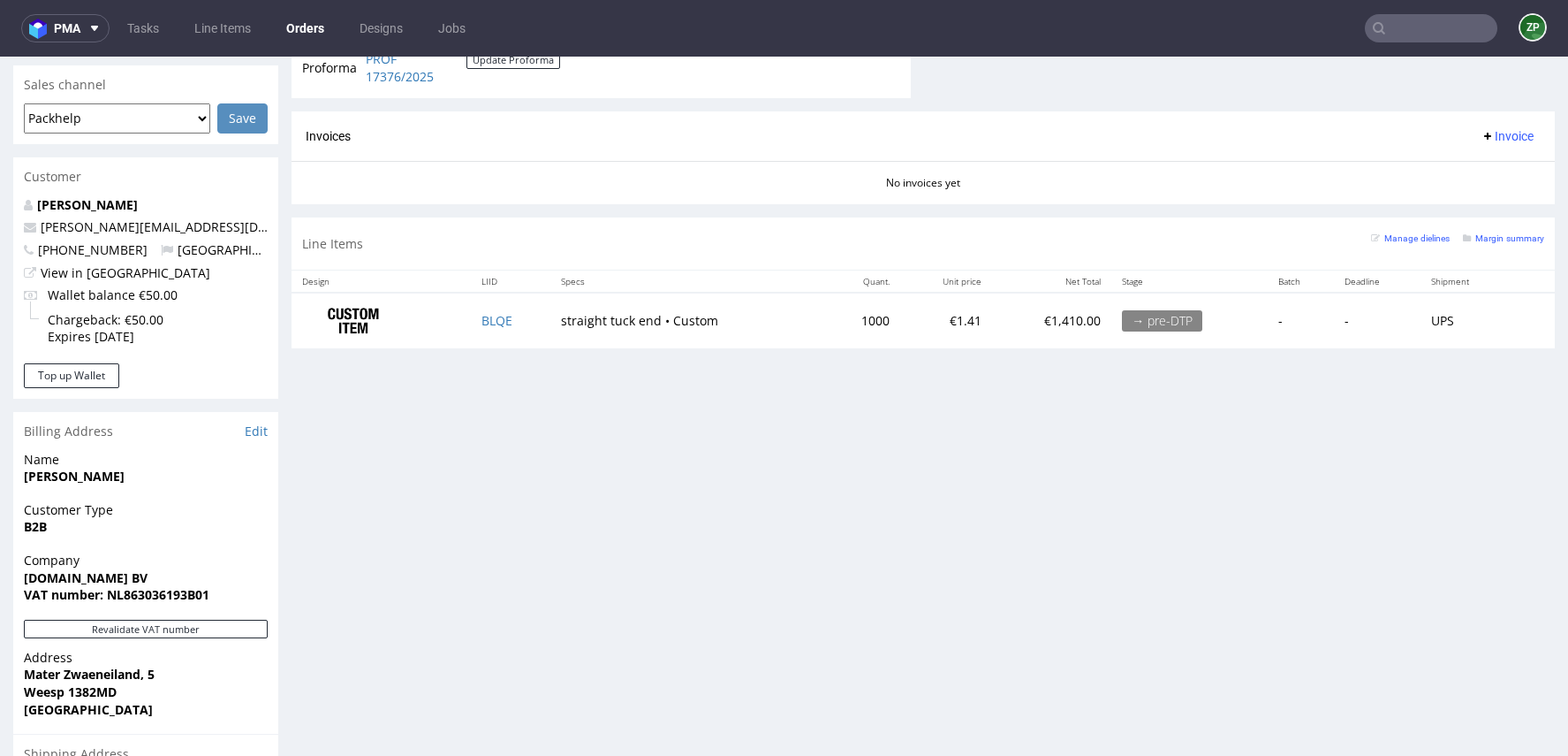
scroll to position [738, 0]
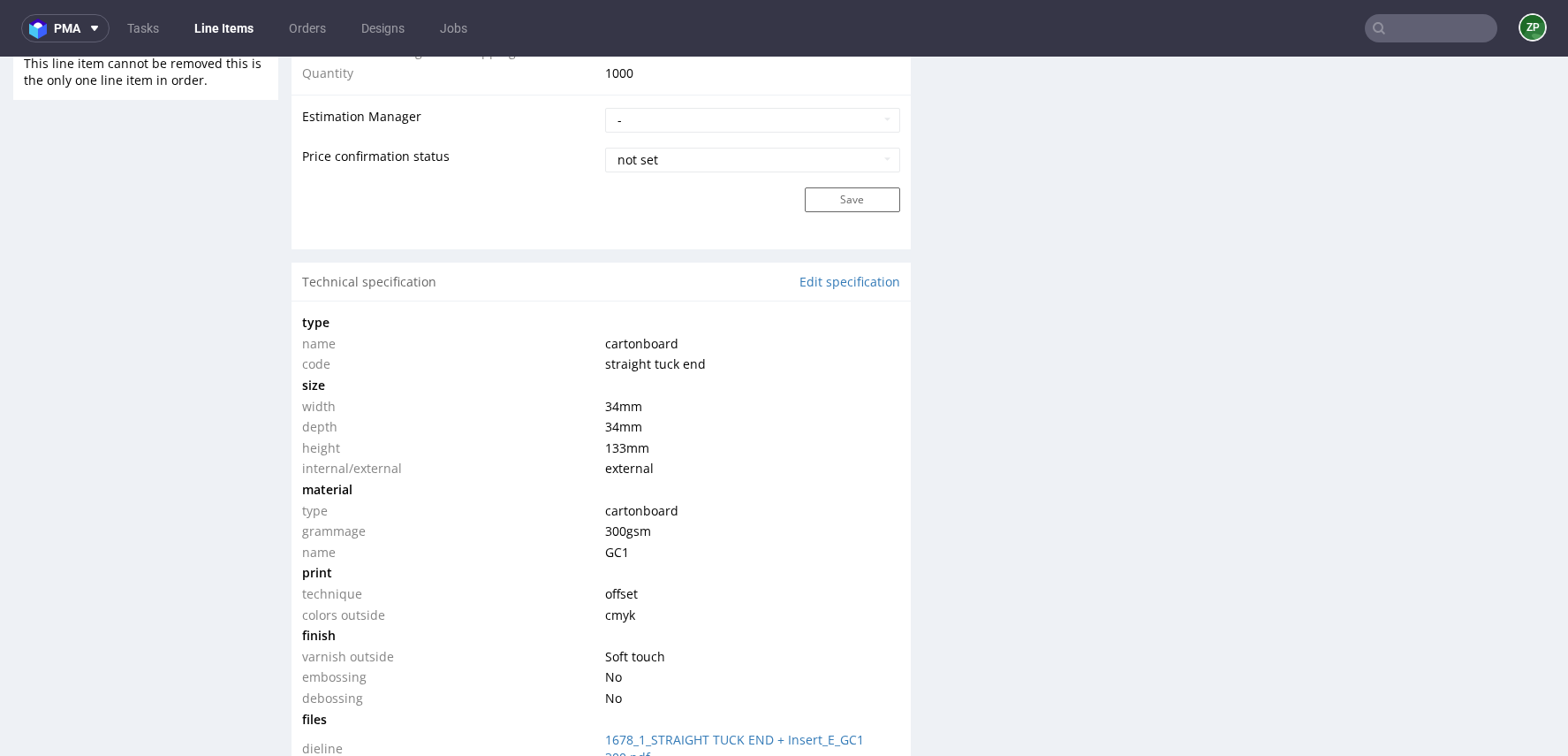
scroll to position [1580, 0]
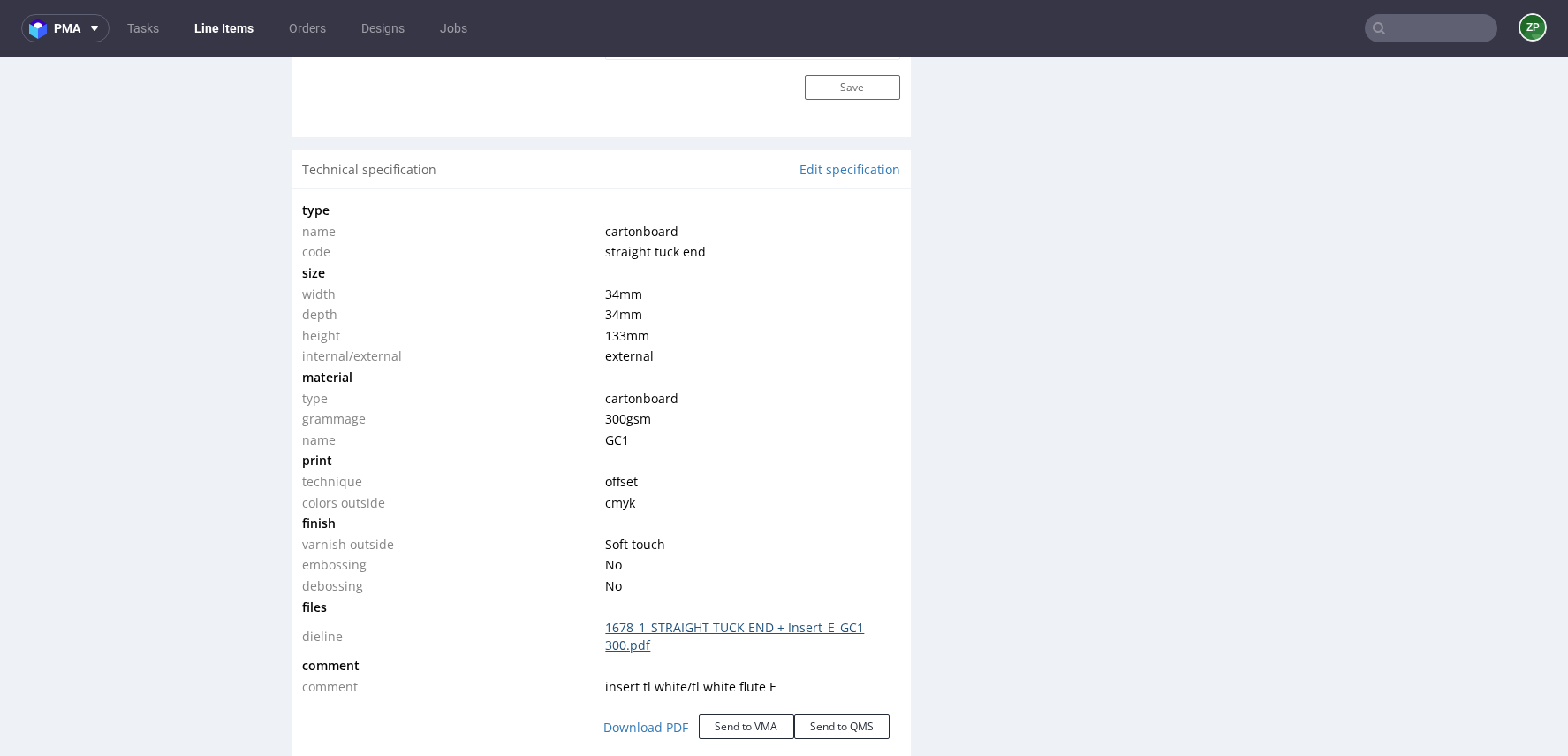
click at [651, 622] on link "1678_1_STRAIGHT TUCK END + Insert_E_GC1 300.pdf" at bounding box center [734, 636] width 259 height 34
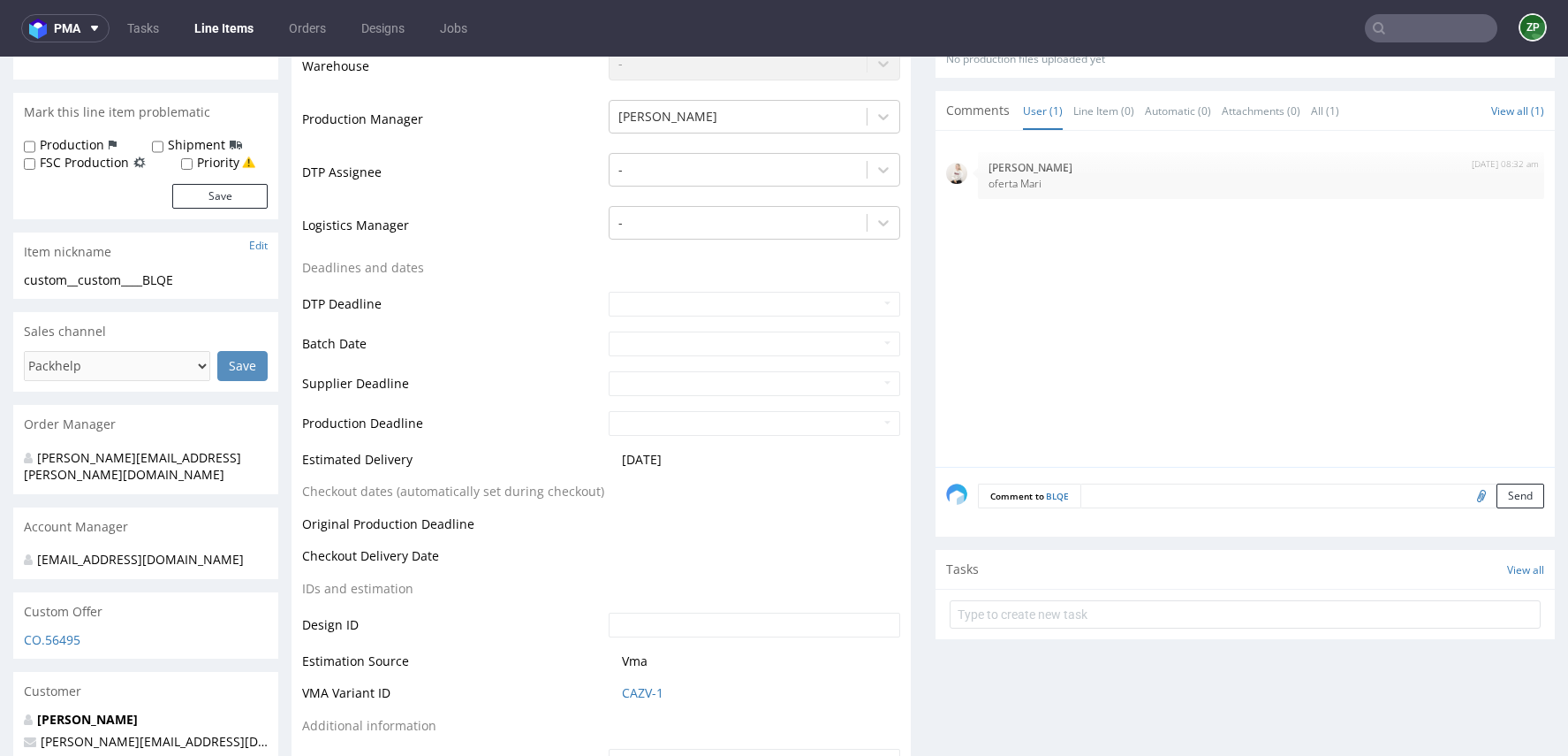
scroll to position [462, 0]
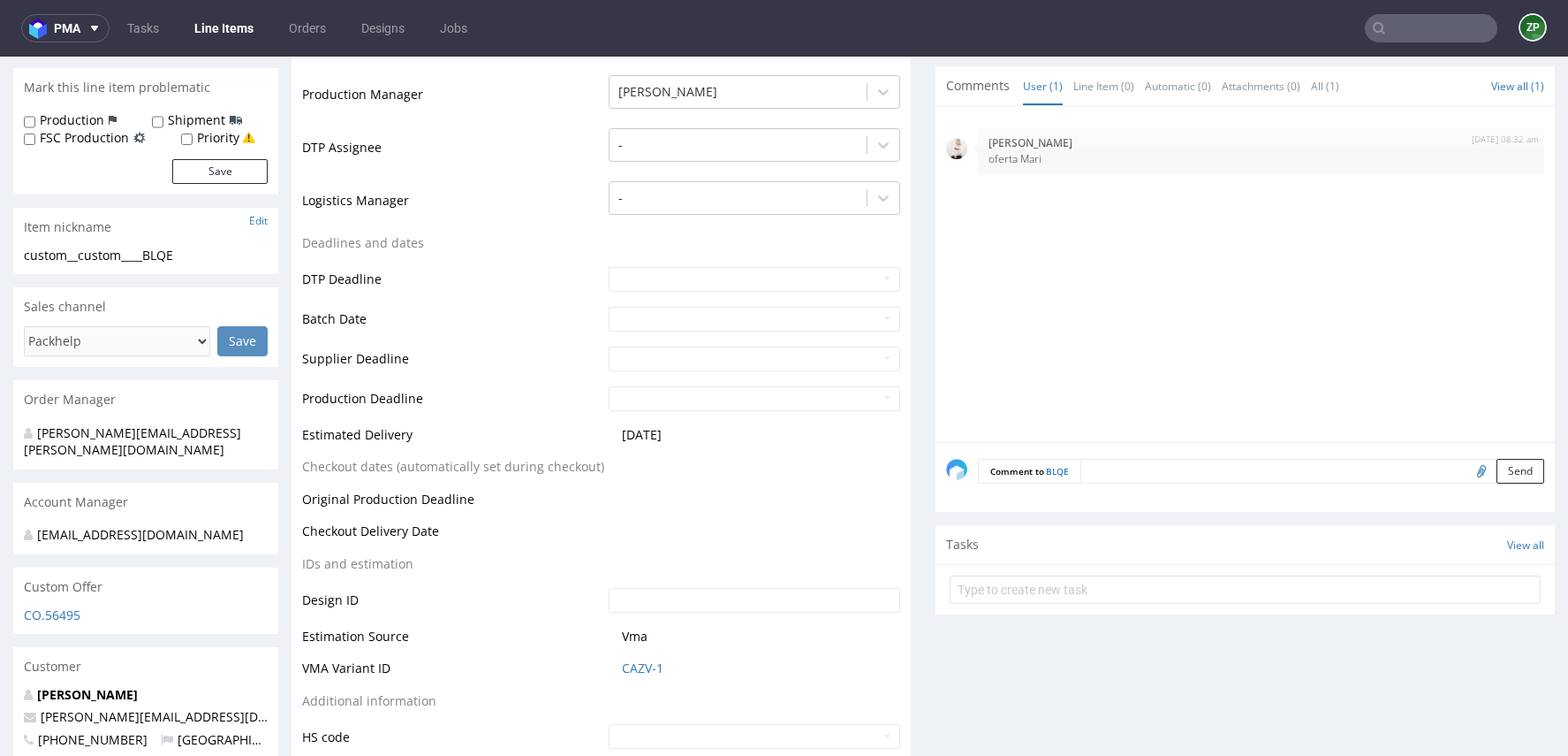
click at [1108, 475] on textarea at bounding box center [1312, 471] width 463 height 24
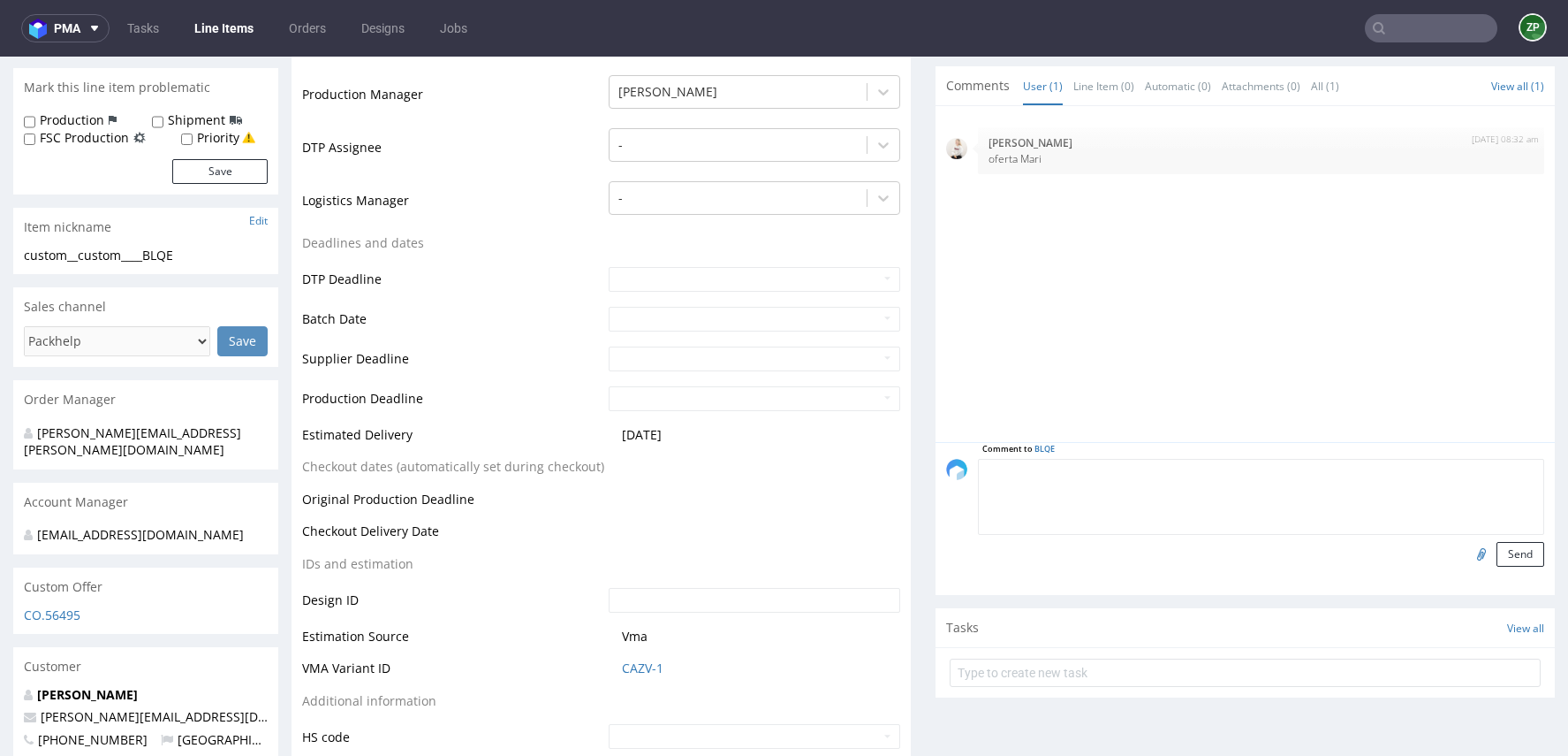
click at [1471, 546] on input "file" at bounding box center [1479, 553] width 24 height 23
type input "C:\fakepath\1678_1_STRAIGHT TUCK END + Insert_E_GC1 300.pdf"
click at [1501, 553] on button "Send" at bounding box center [1520, 554] width 48 height 24
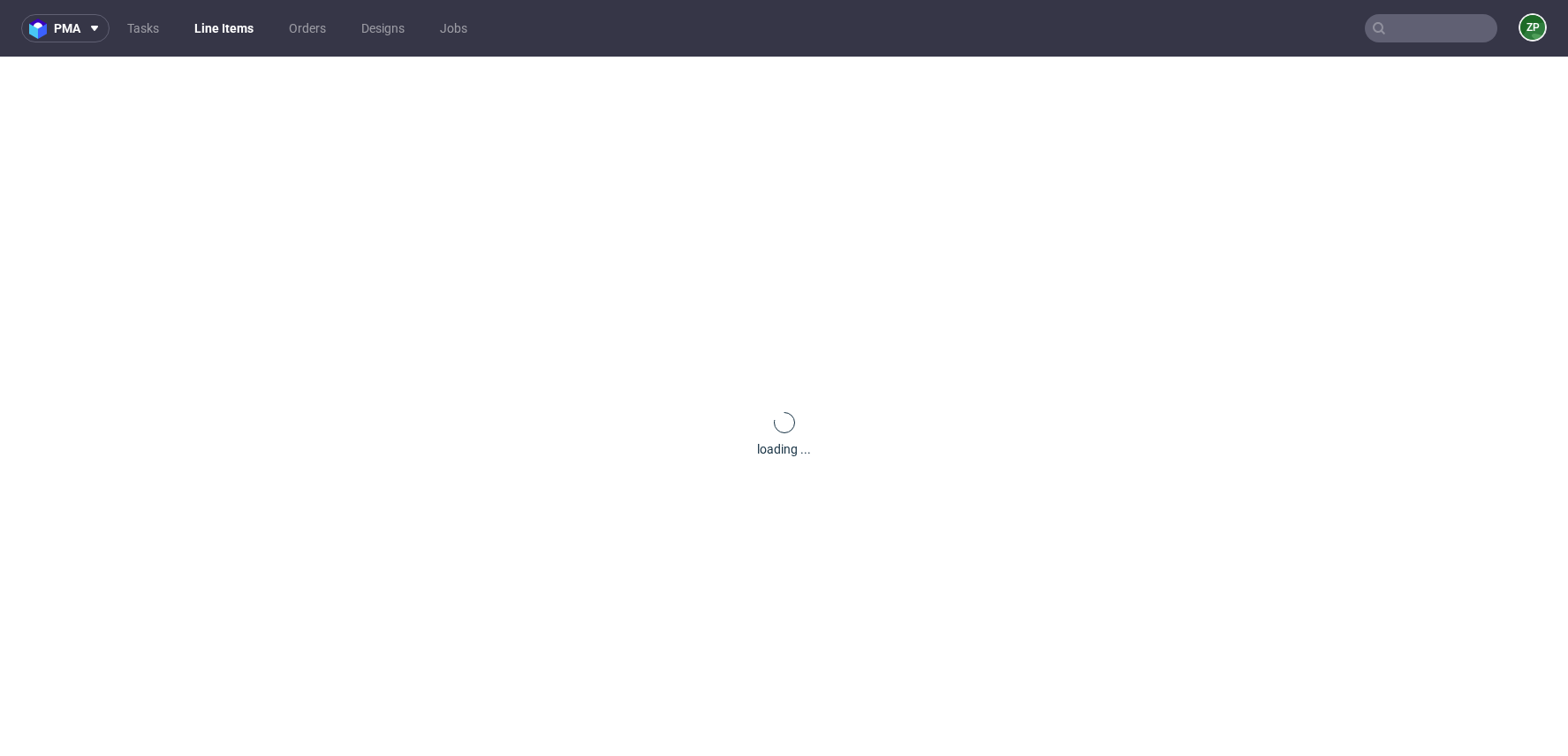
scroll to position [0, 0]
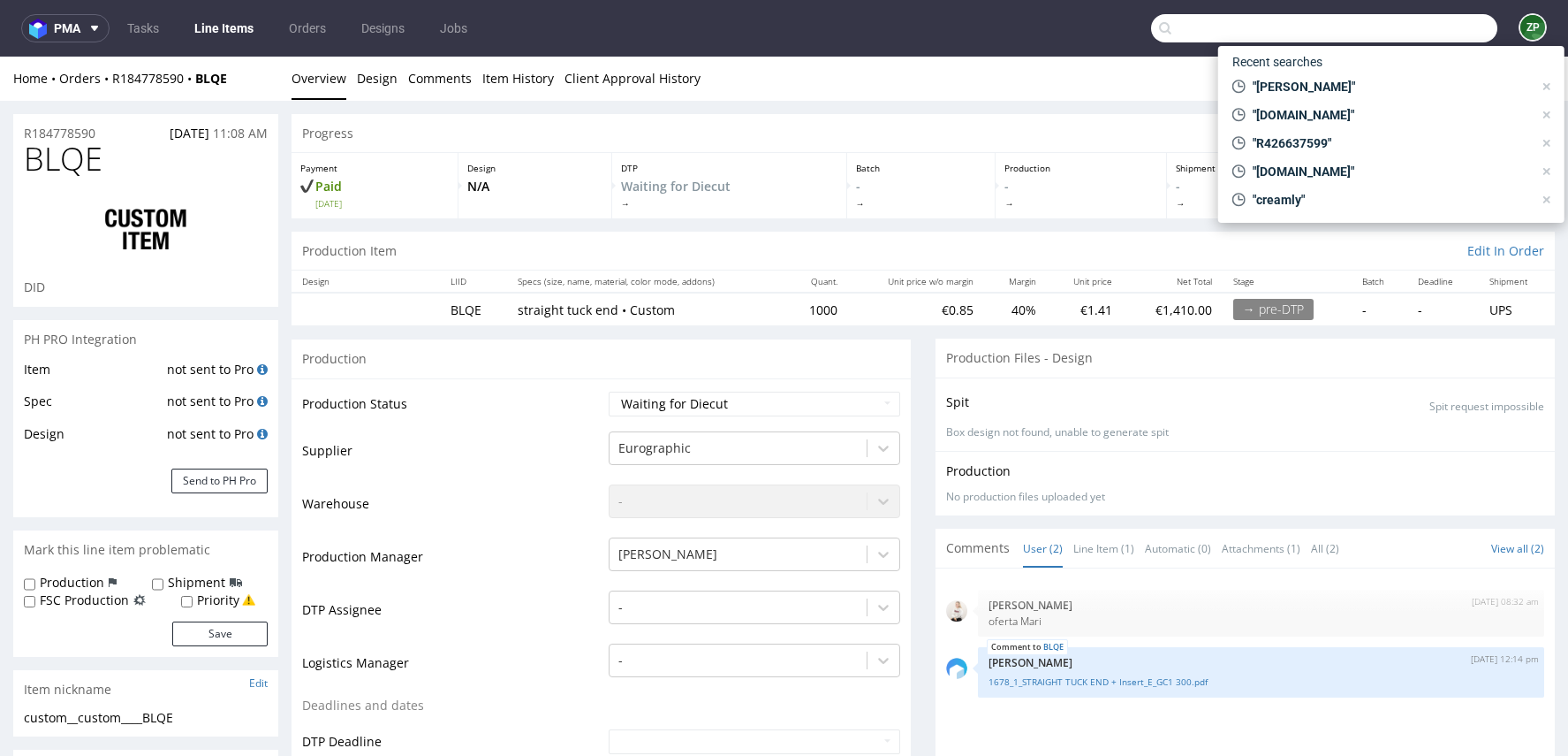
click at [1411, 29] on input "text" at bounding box center [1325, 28] width 346 height 28
paste input "R708645354"
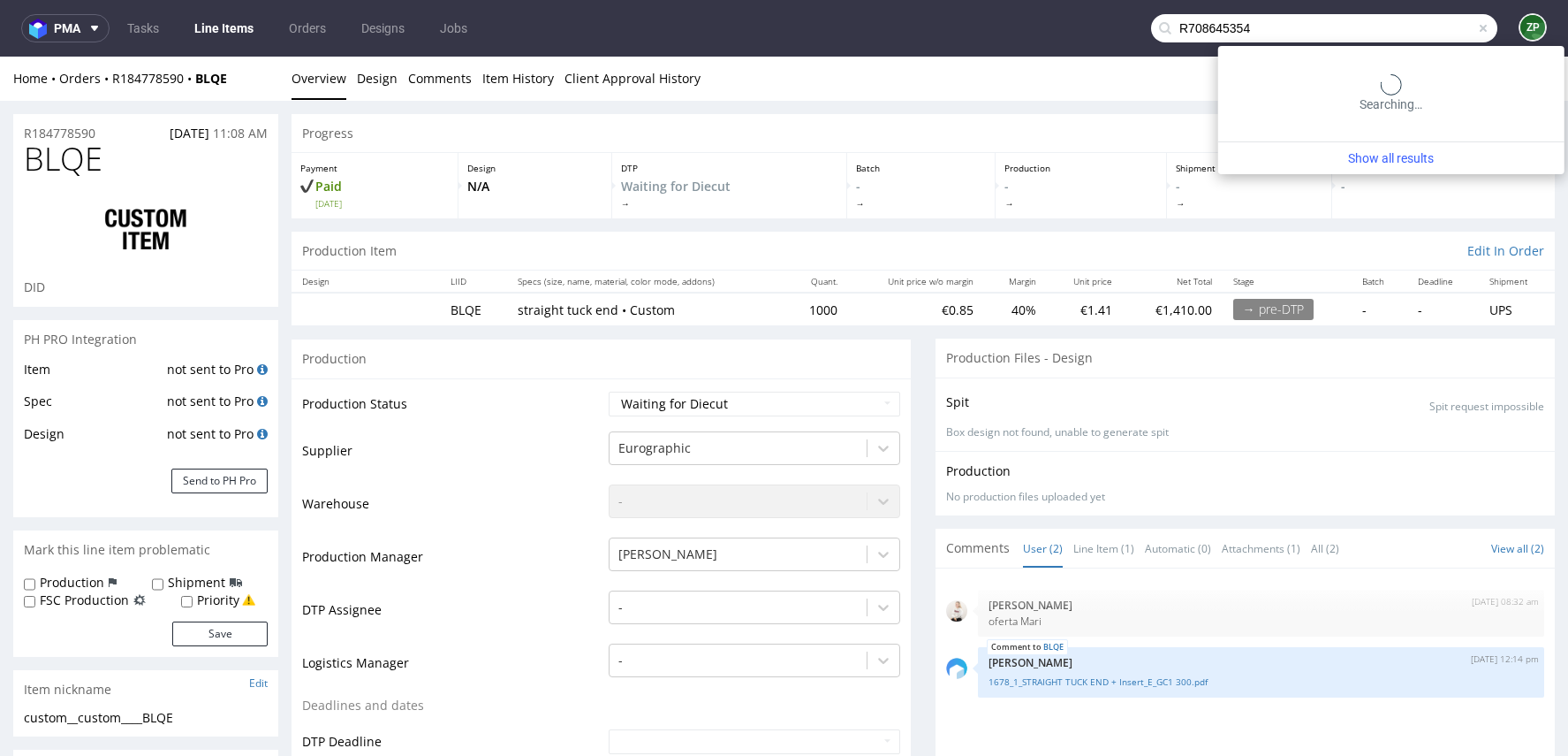
type input "R708645354"
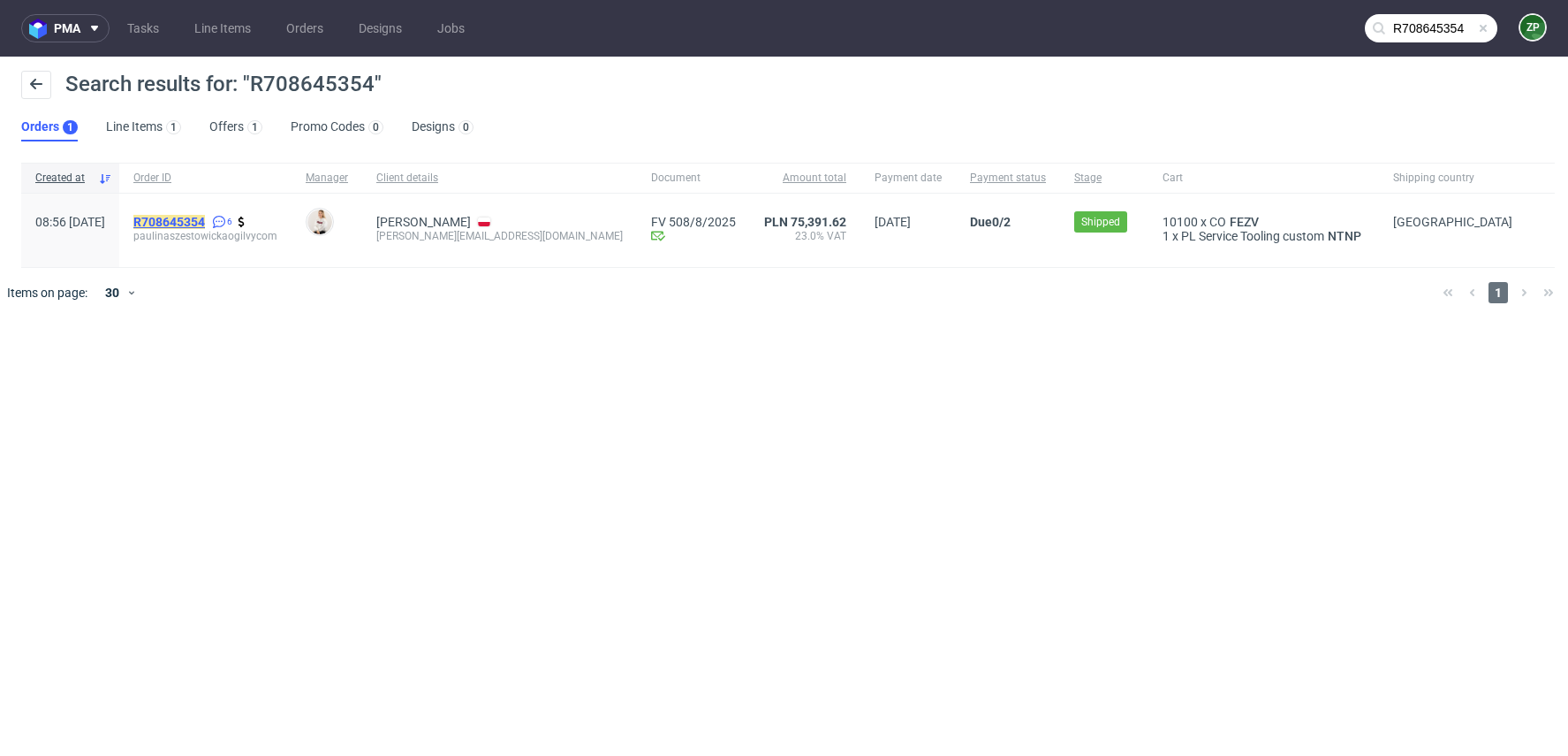
click at [186, 219] on mark "R708645354" at bounding box center [169, 222] width 71 height 14
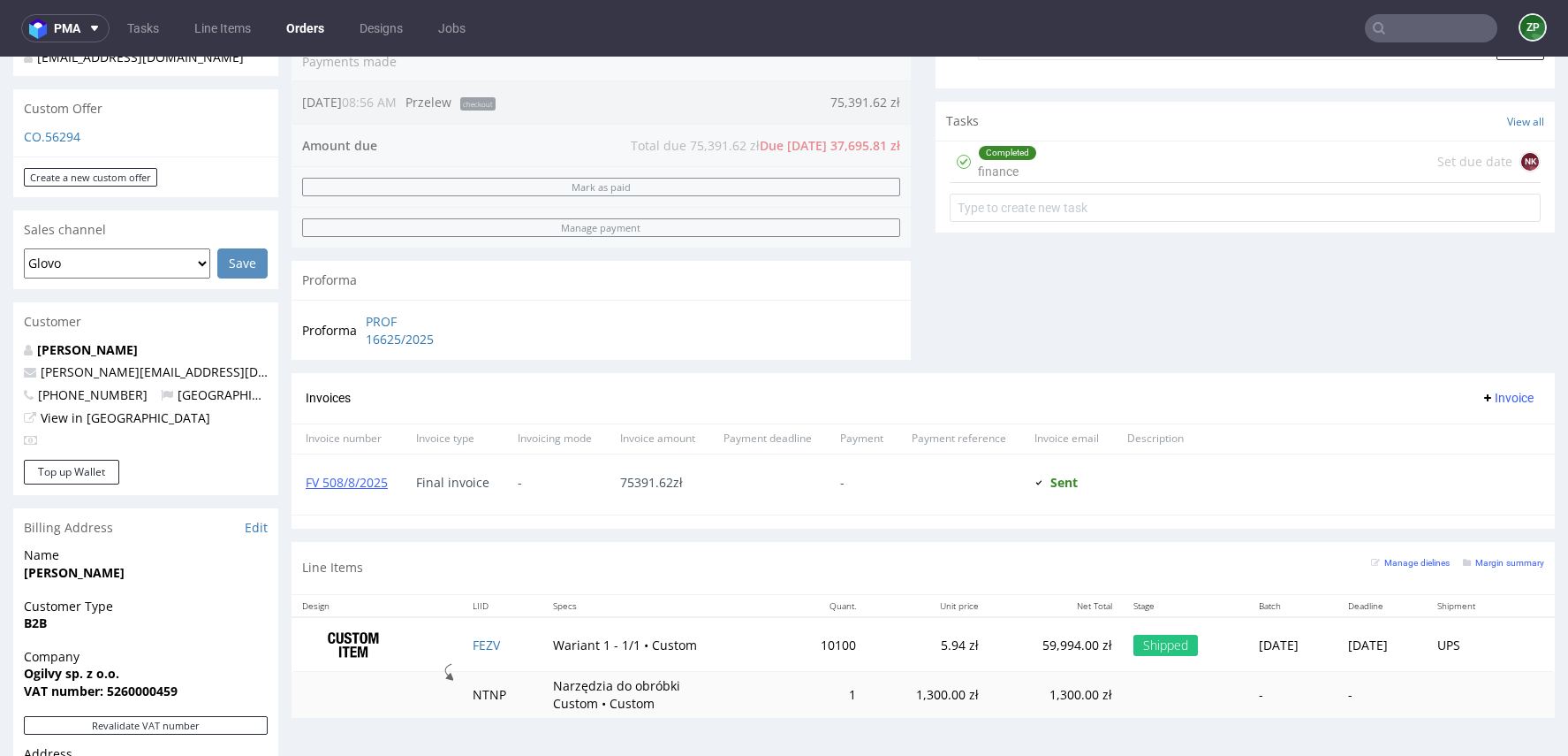
scroll to position [594, 0]
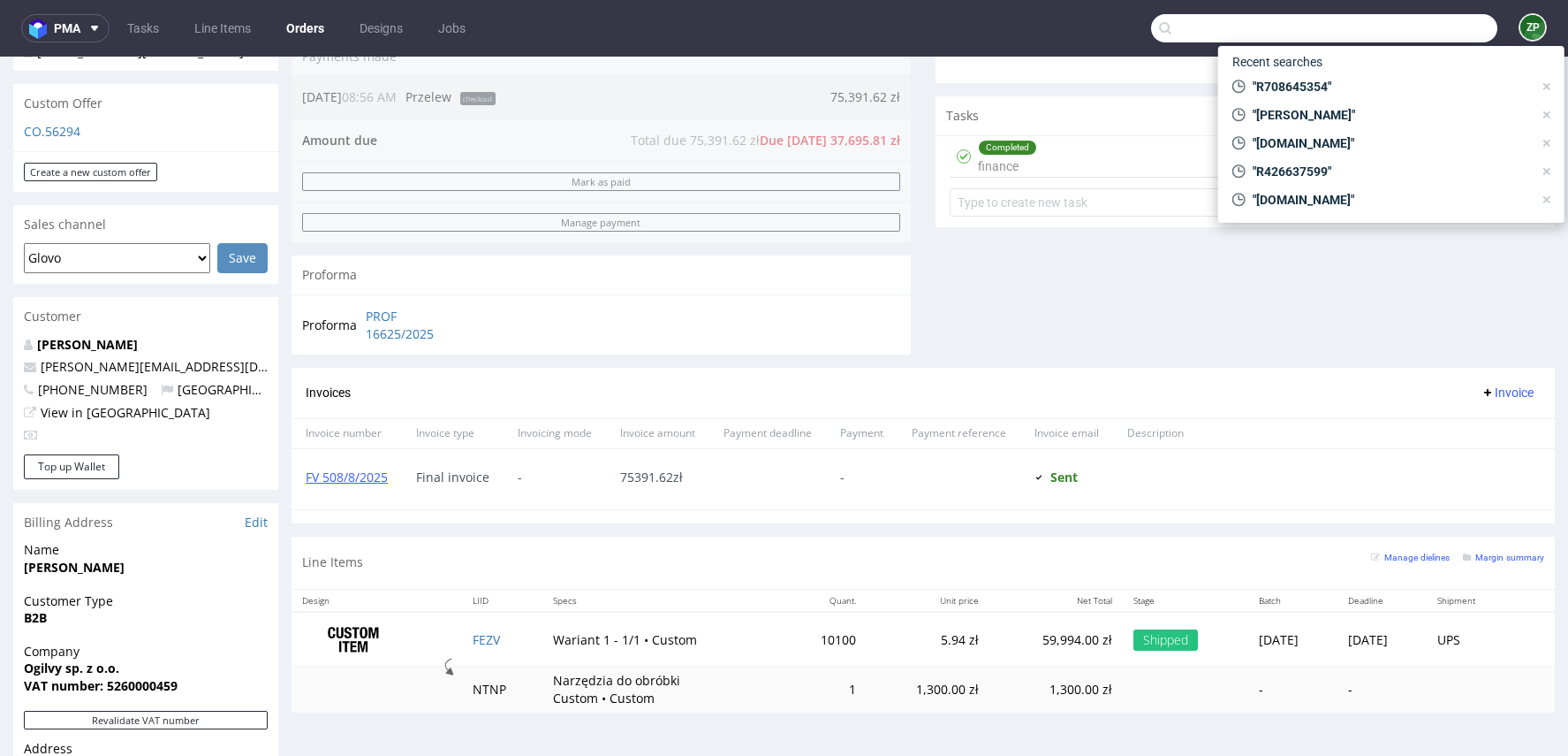
click at [1401, 29] on input "text" at bounding box center [1325, 28] width 346 height 28
paste input "R234256904"
type input "R234256904"
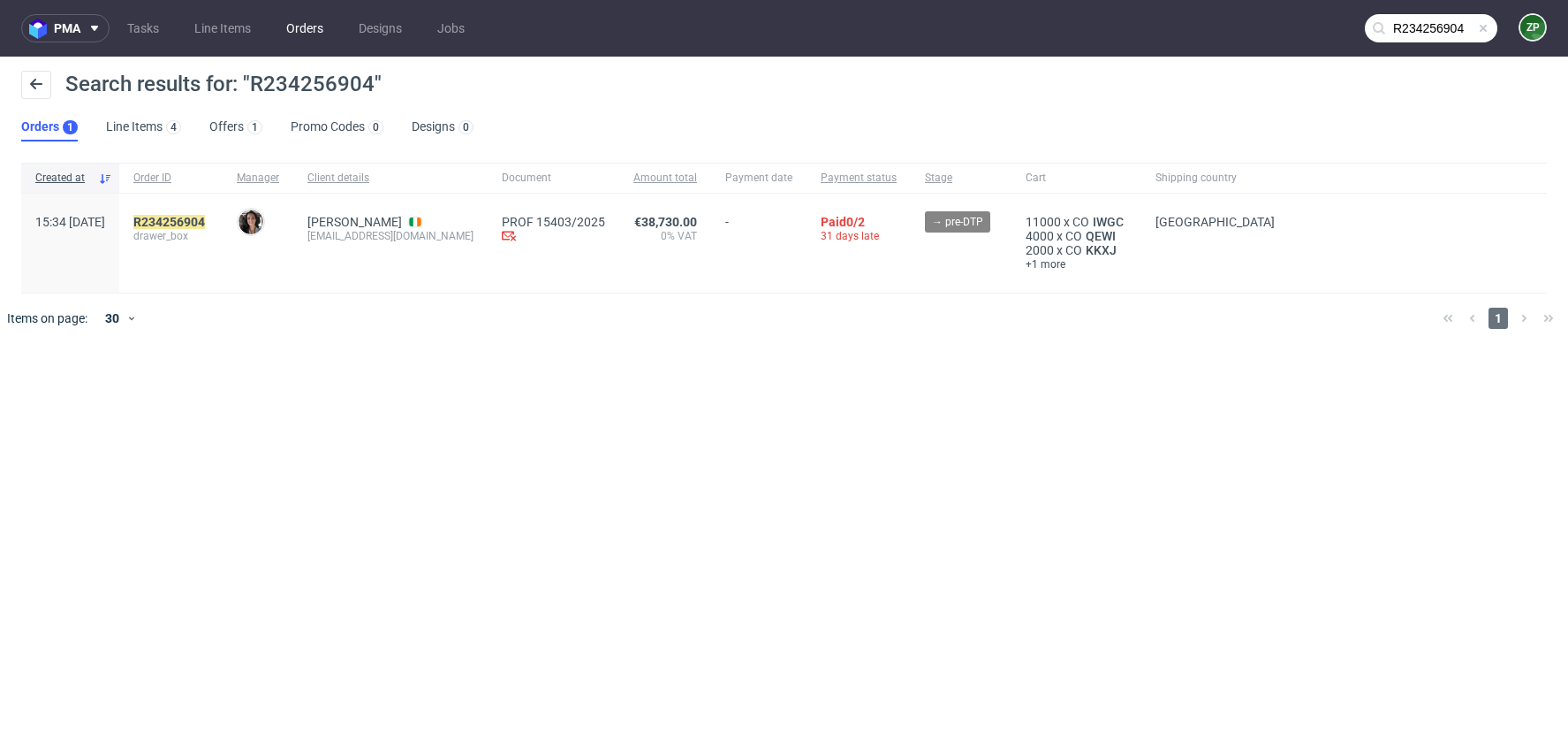
click at [298, 34] on link "Orders" at bounding box center [305, 28] width 59 height 28
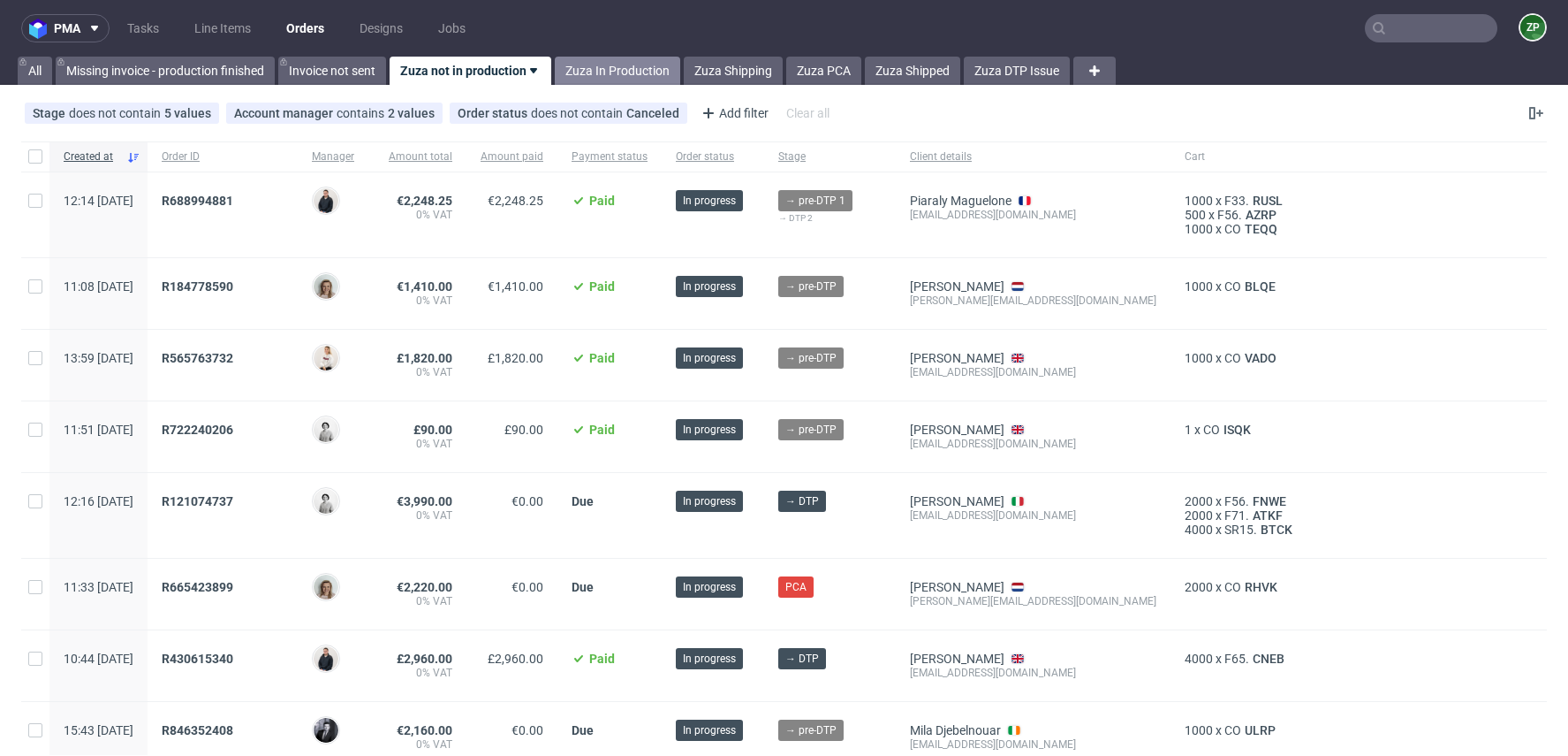
click at [621, 71] on link "Zuza In Production" at bounding box center [617, 70] width 125 height 28
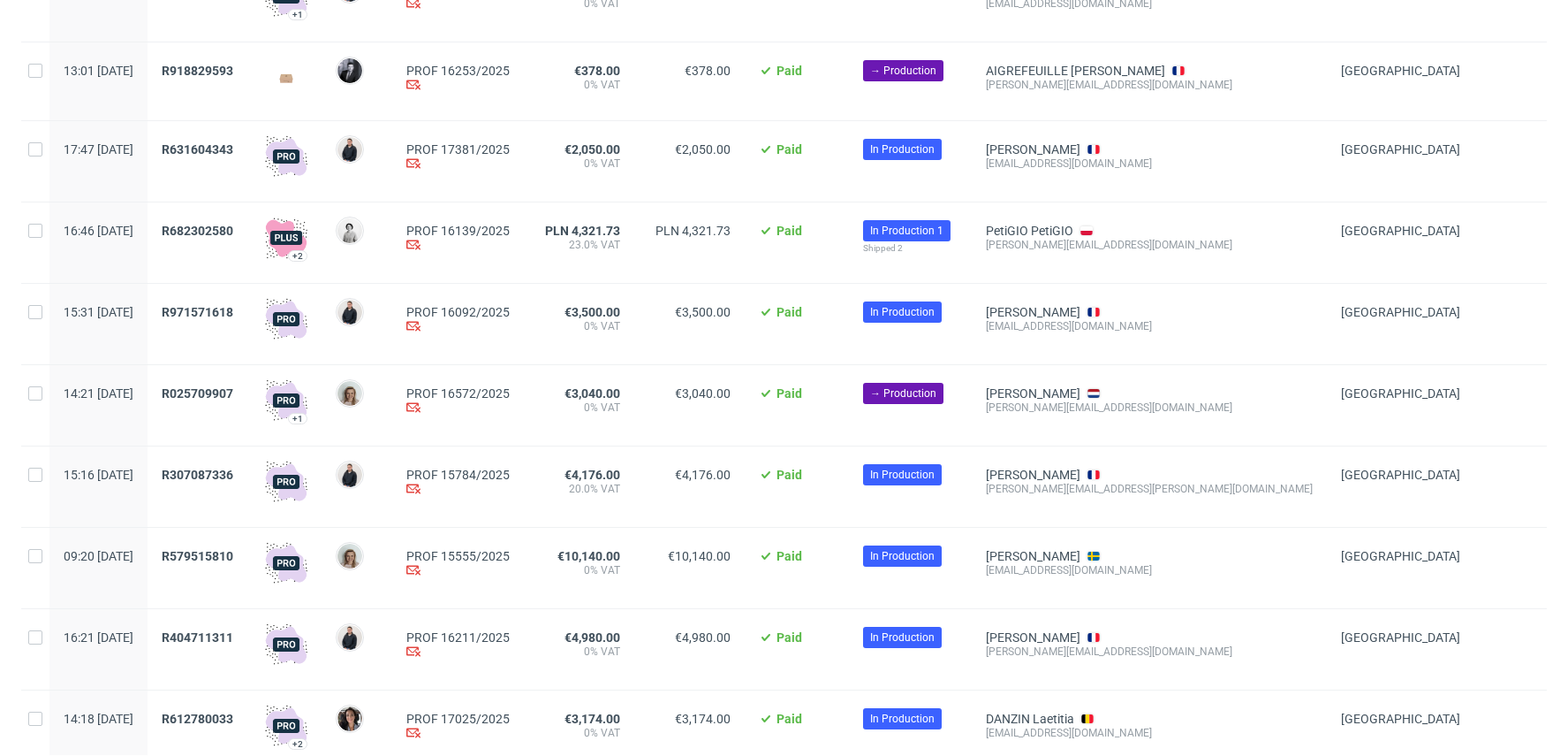
scroll to position [287, 0]
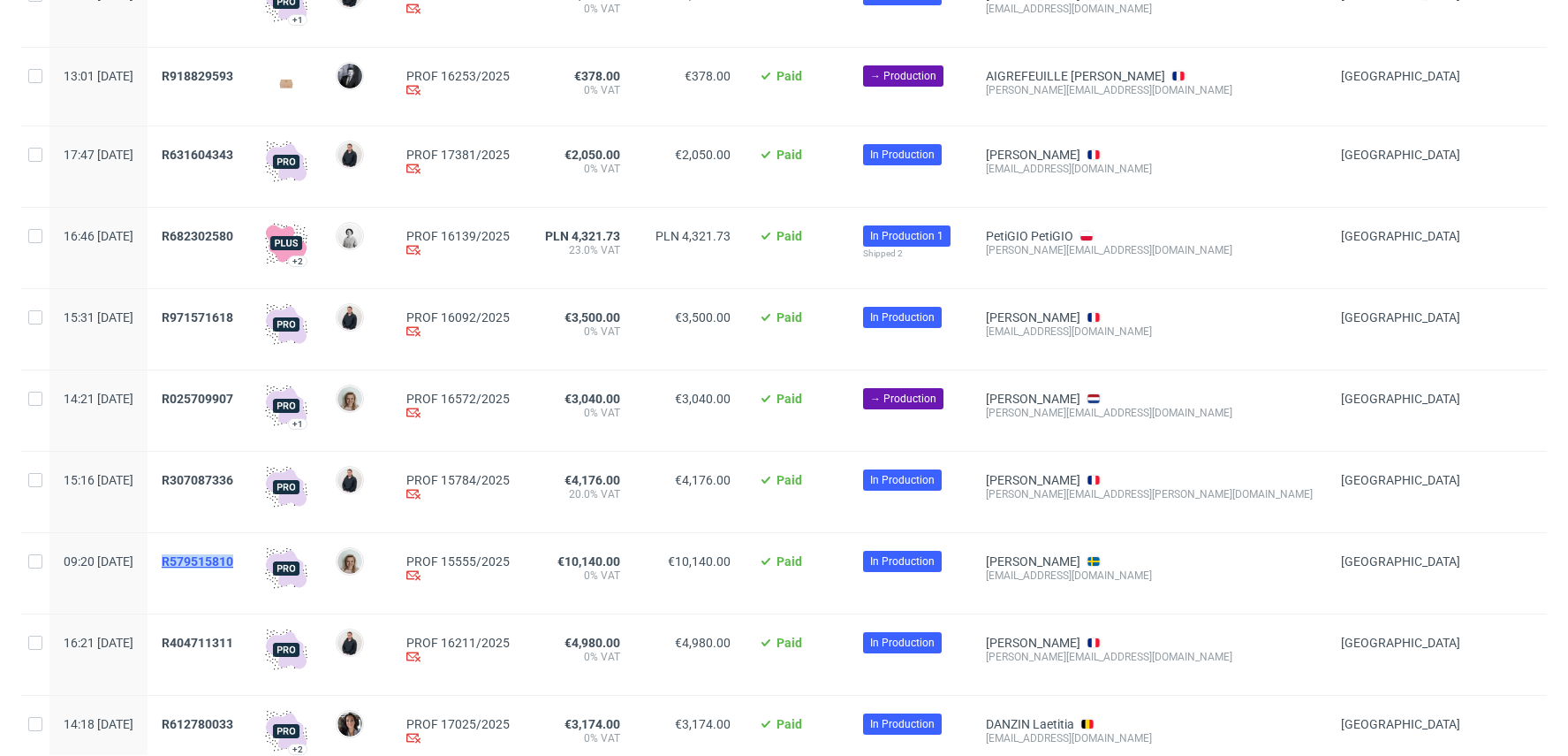
click at [229, 554] on span "R579515810" at bounding box center [197, 561] width 71 height 14
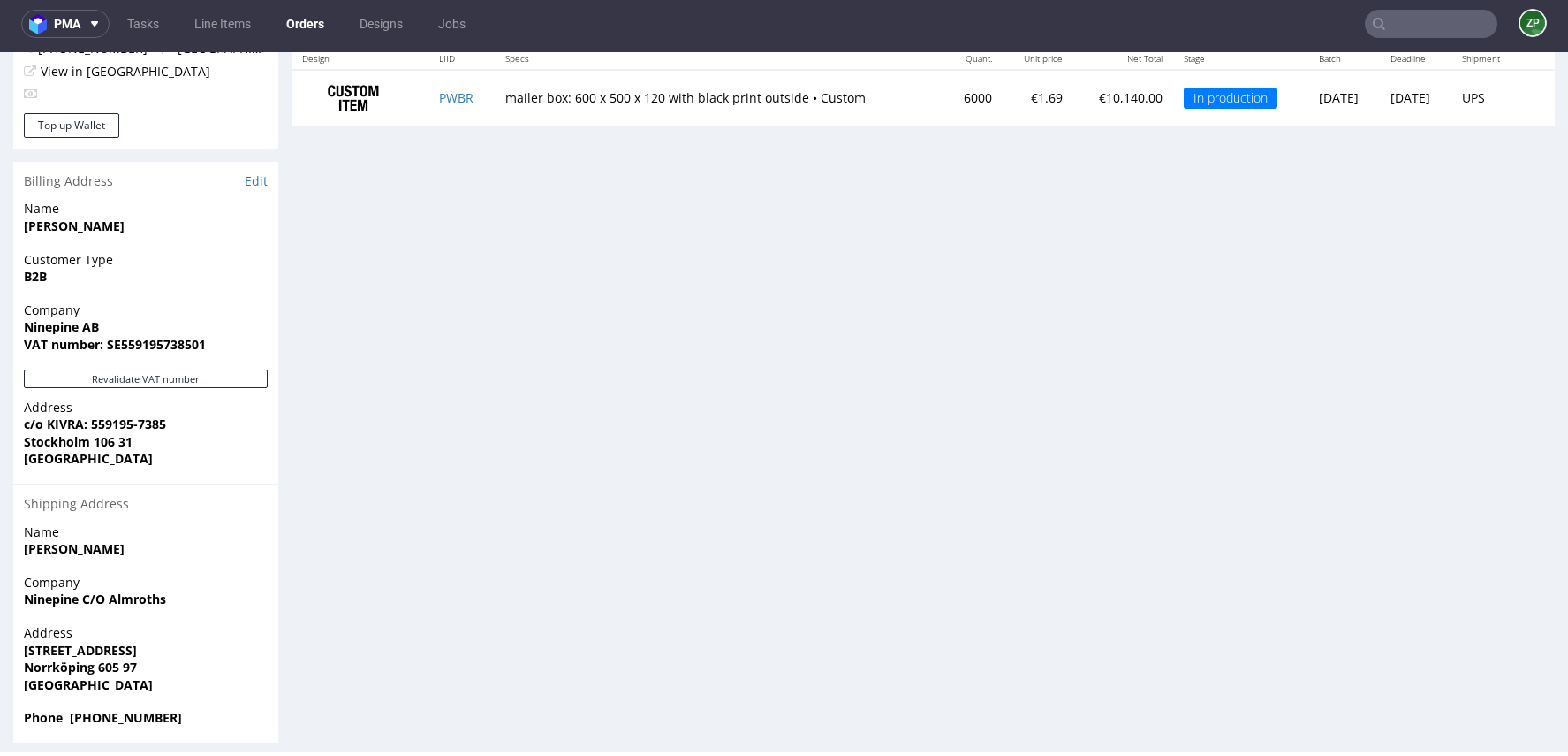
scroll to position [944, 0]
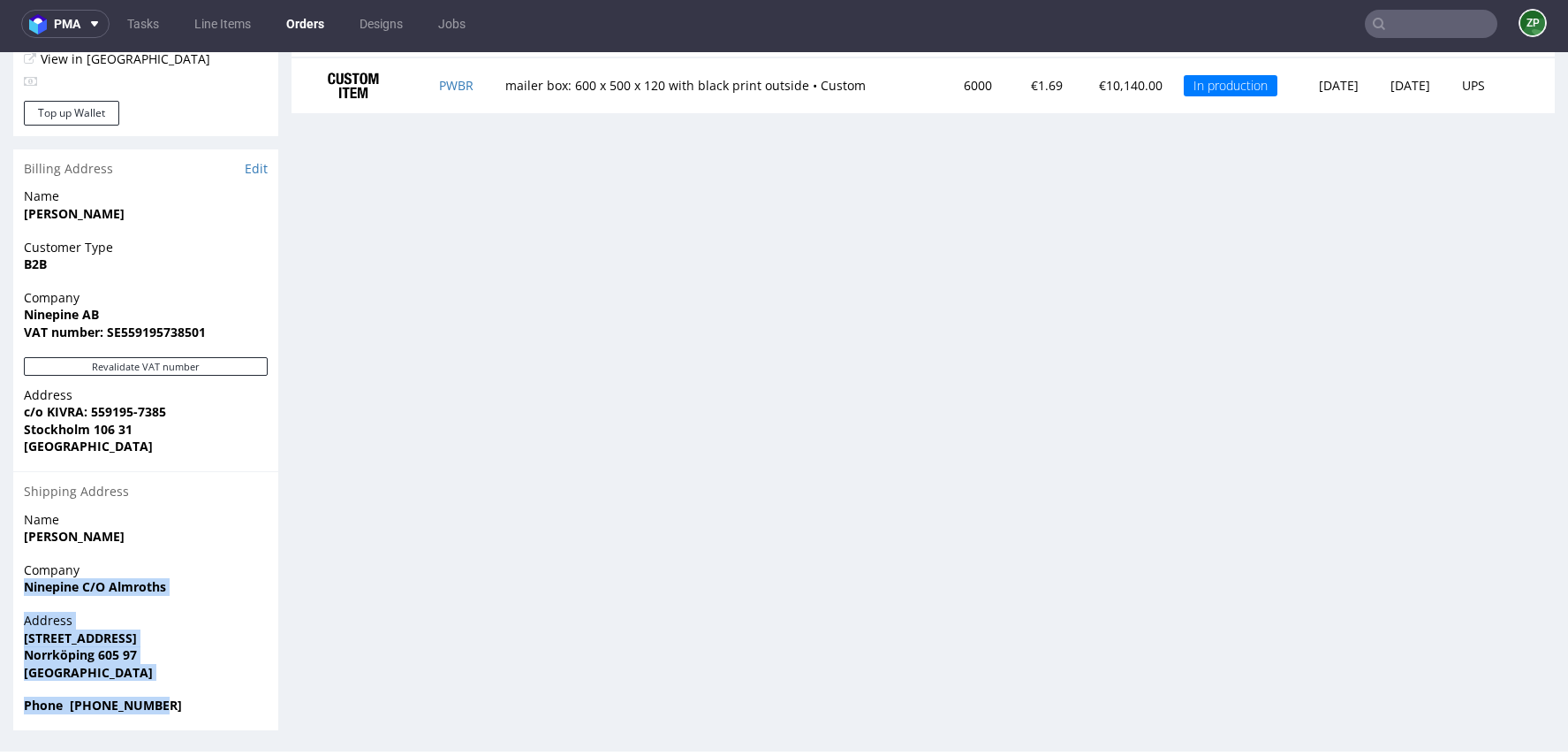
drag, startPoint x: 23, startPoint y: 586, endPoint x: 235, endPoint y: 705, distance: 243.1
click at [235, 705] on section "Billing Address Edit Name Benjamin Lau Customer Type B2B Company Ninepine AB VA…" at bounding box center [146, 440] width 265 height 581
copy section "Ninepine C/O Almroths Address Säterivägen 25 Norrköping 605 97 Sweden Phone +46…"
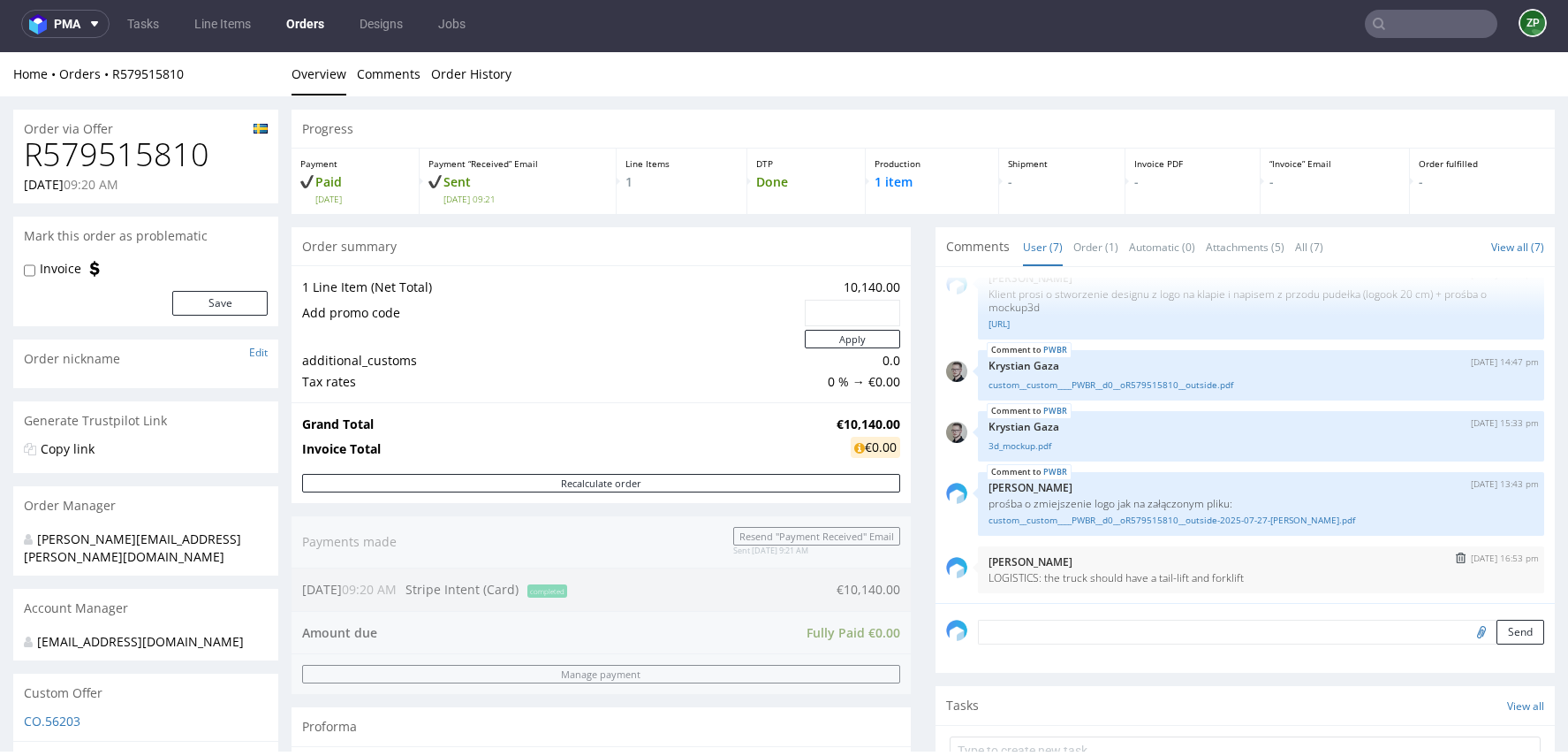
click at [1039, 578] on p "LOGISTICS: the truck should have a tail-lift and forklift" at bounding box center [1261, 577] width 546 height 14
drag, startPoint x: 1041, startPoint y: 574, endPoint x: 1260, endPoint y: 576, distance: 219.0
click at [1260, 576] on p "LOGISTICS: the truck should have a tail-lift and forklift" at bounding box center [1261, 577] width 546 height 14
copy p "the truck should have a tail-lift and forklift"
click at [299, 25] on link "Orders" at bounding box center [306, 23] width 60 height 28
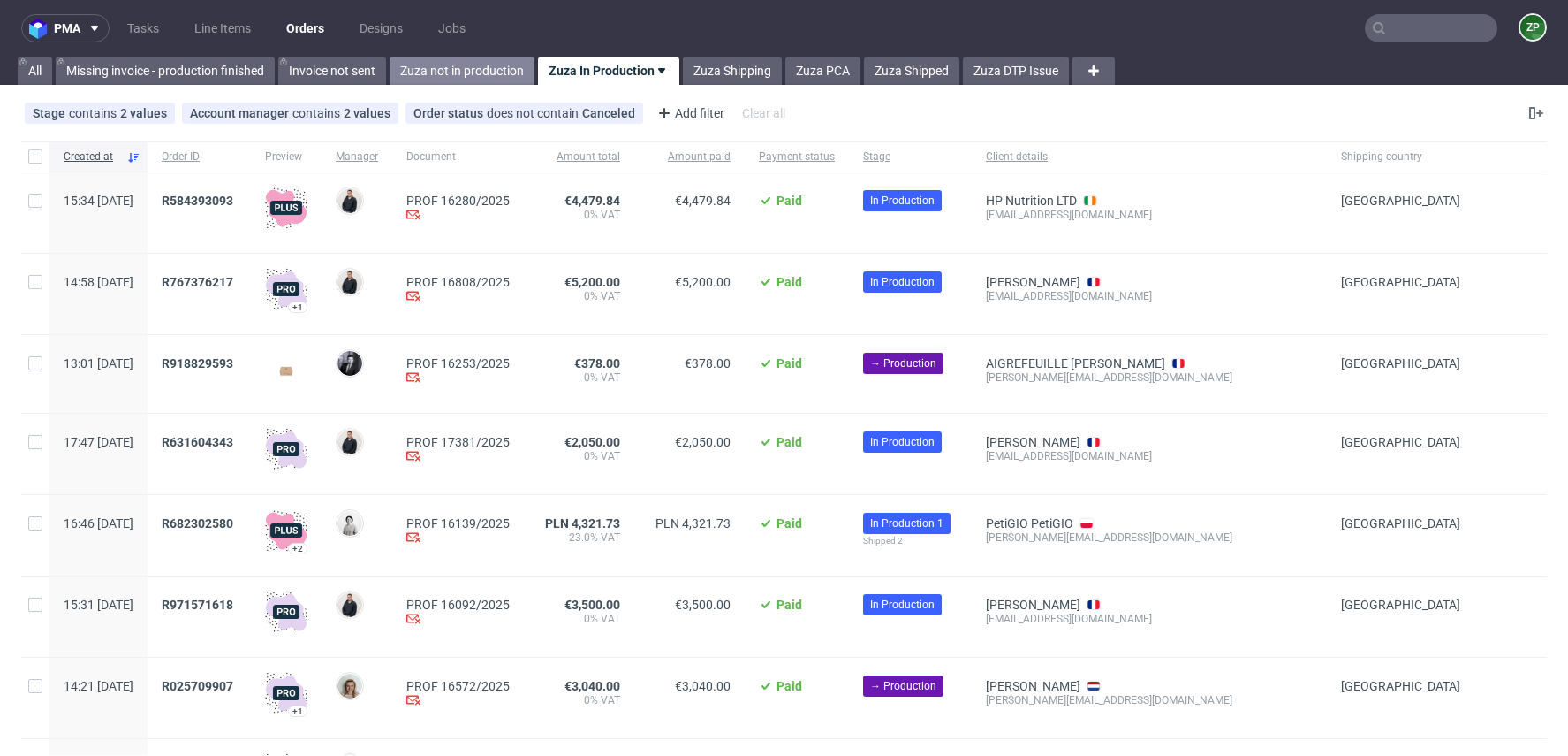
click at [488, 78] on link "Zuza not in production" at bounding box center [462, 70] width 145 height 28
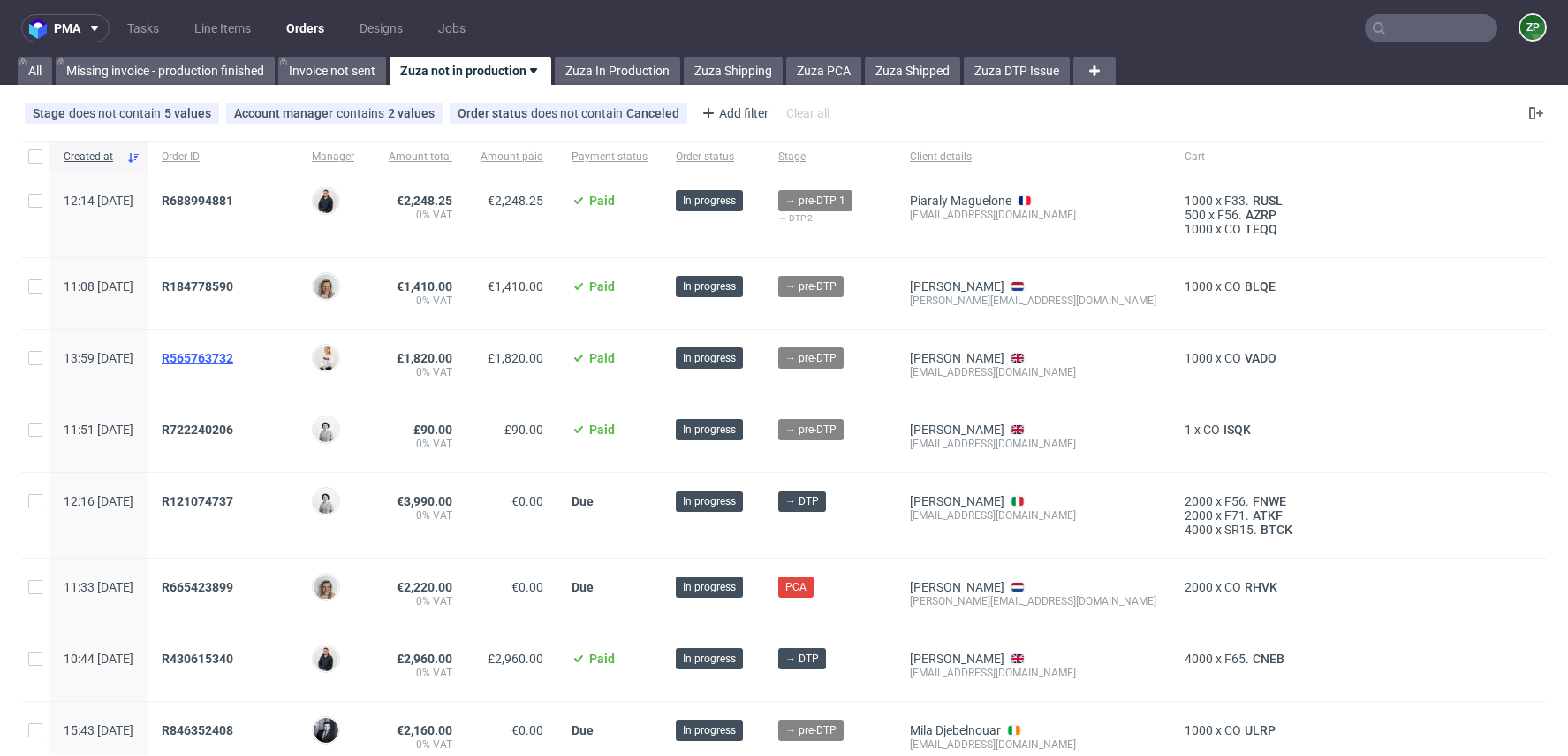
click at [234, 363] on span "R565763732" at bounding box center [197, 358] width 71 height 14
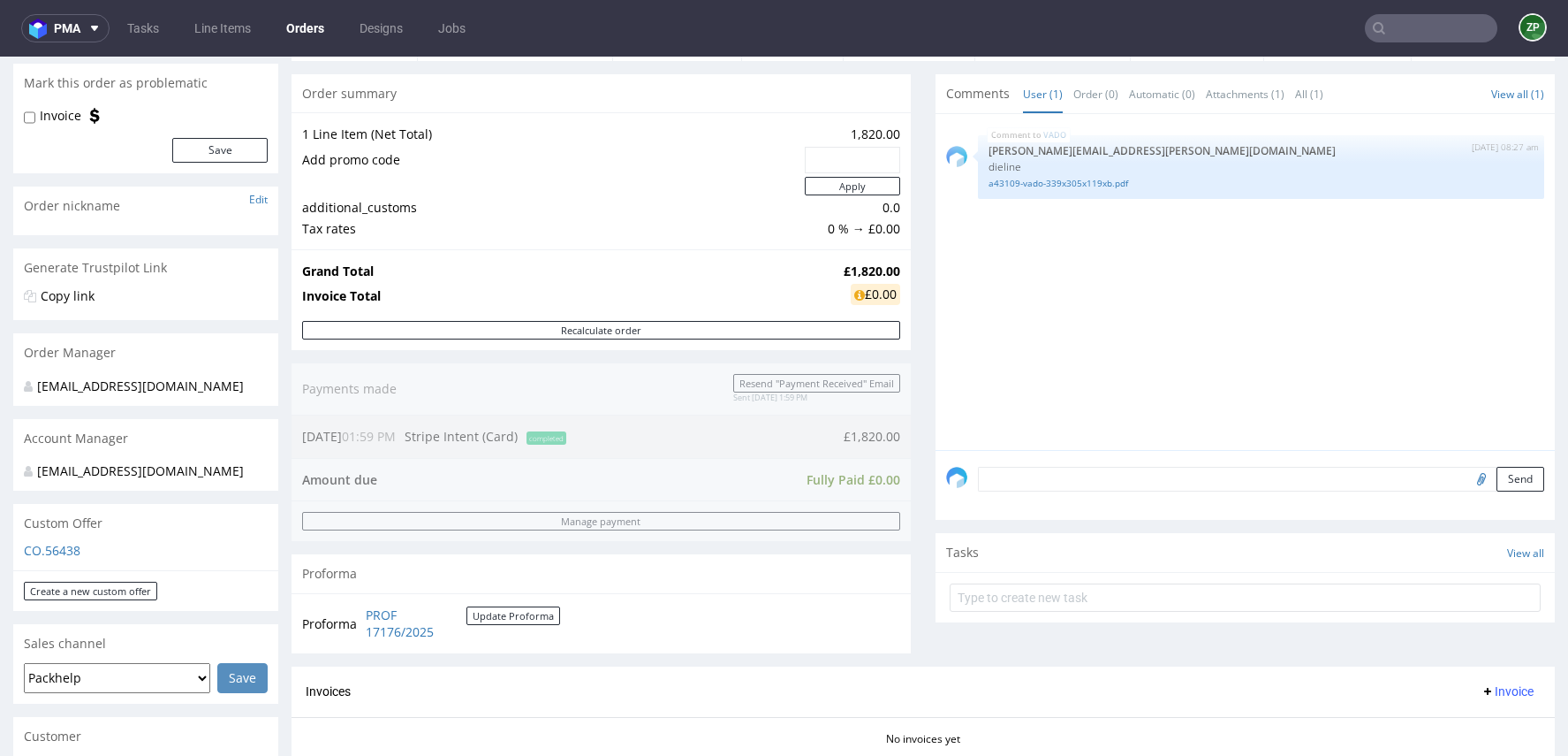
scroll to position [279, 0]
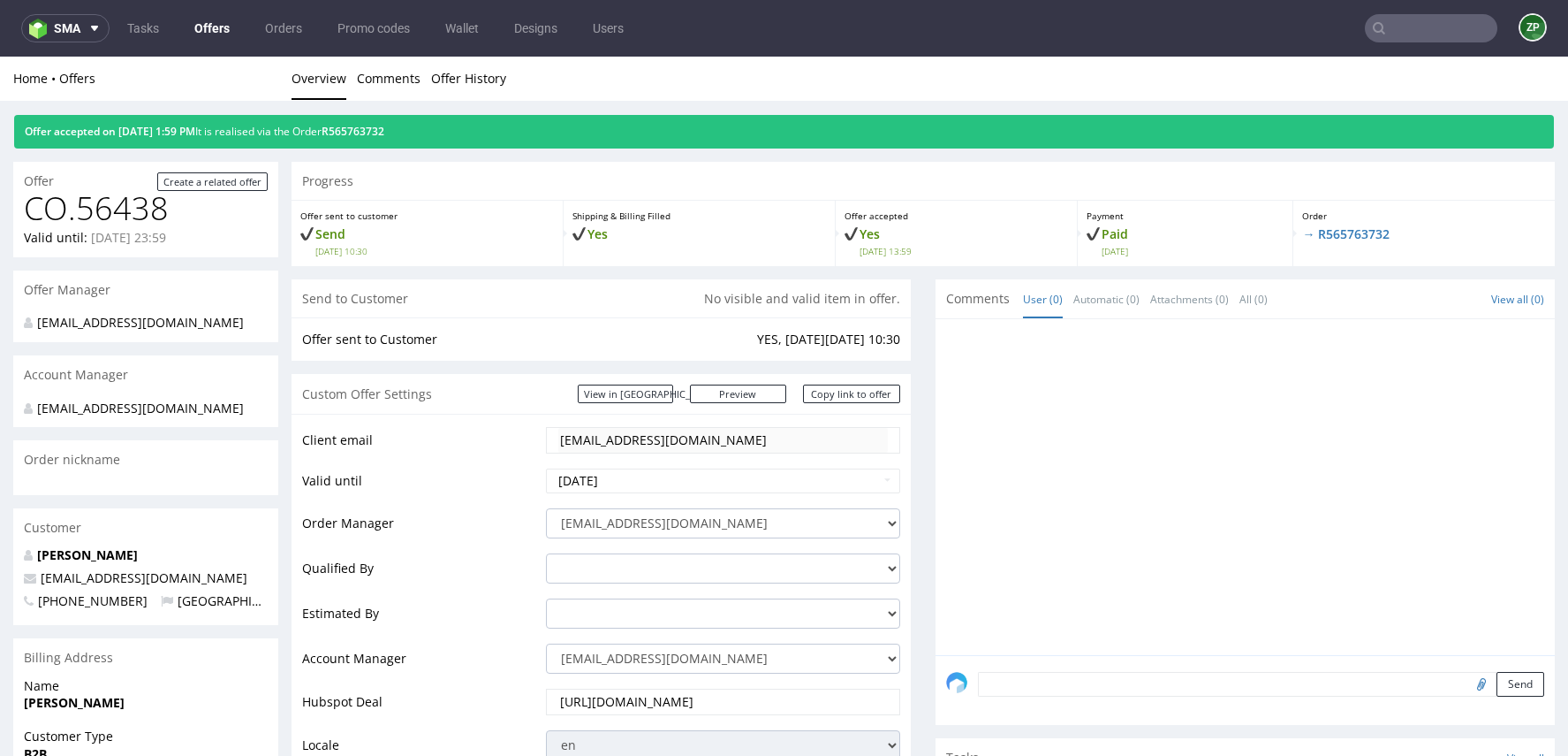
scroll to position [72, 0]
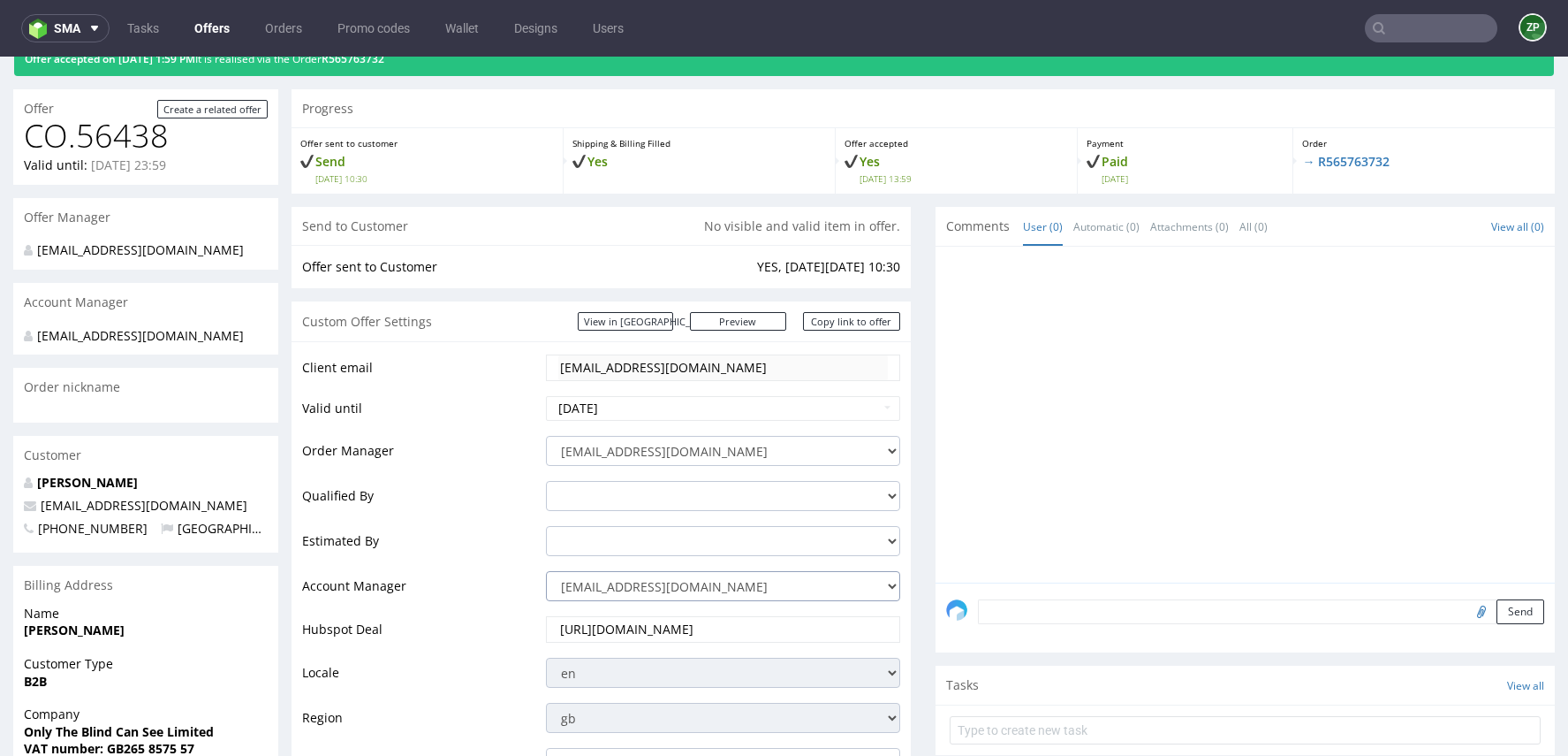
click at [591, 590] on select "zuzanna.pawlicka-sabak@packhelp.com adrian.margula@packhelp.com alex.lemee@pack…" at bounding box center [723, 585] width 354 height 30
select select "19218416"
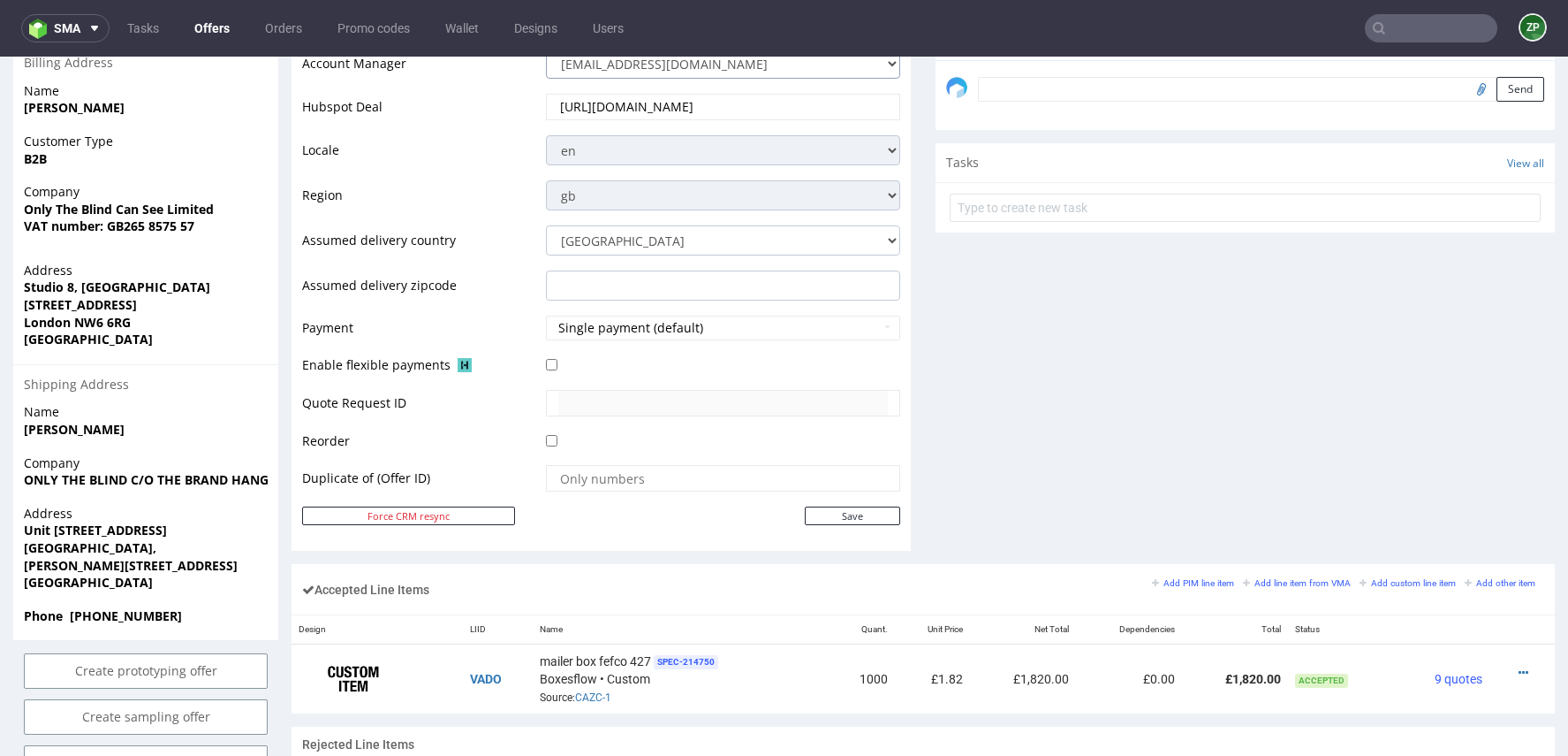
scroll to position [629, 0]
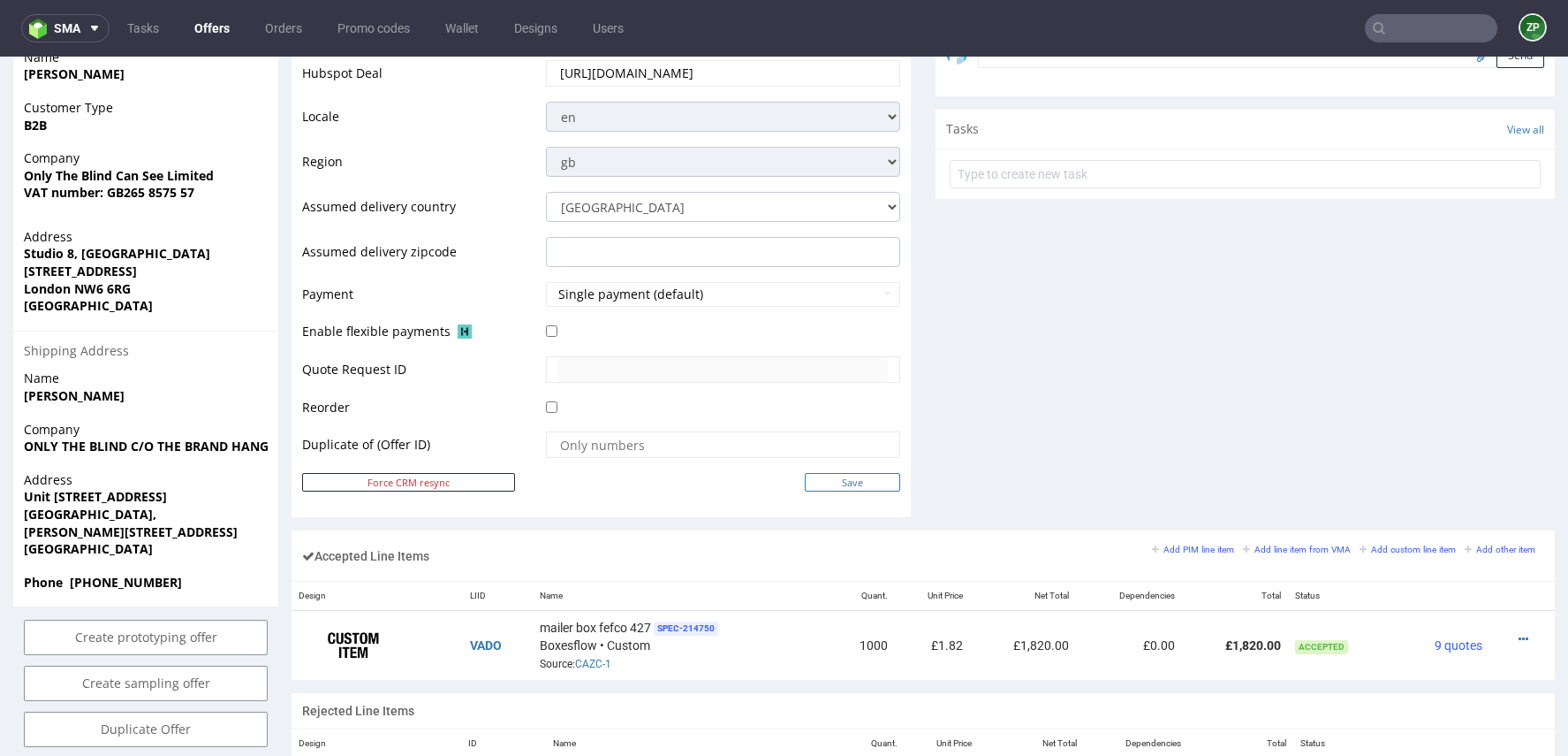
click at [828, 479] on input "Save" at bounding box center [853, 482] width 96 height 19
type input "In progress..."
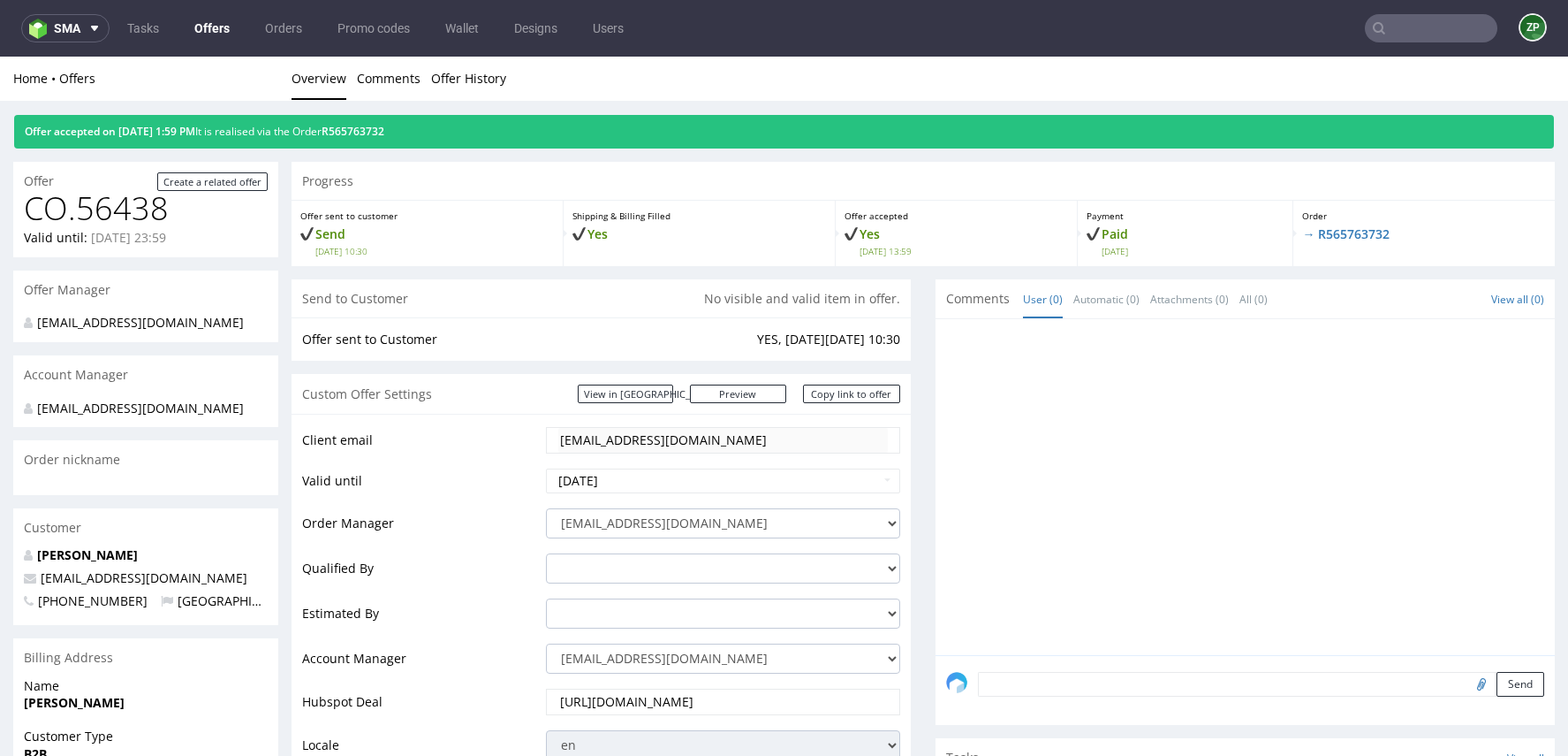
scroll to position [0, 0]
click at [215, 23] on link "Offers" at bounding box center [212, 28] width 57 height 28
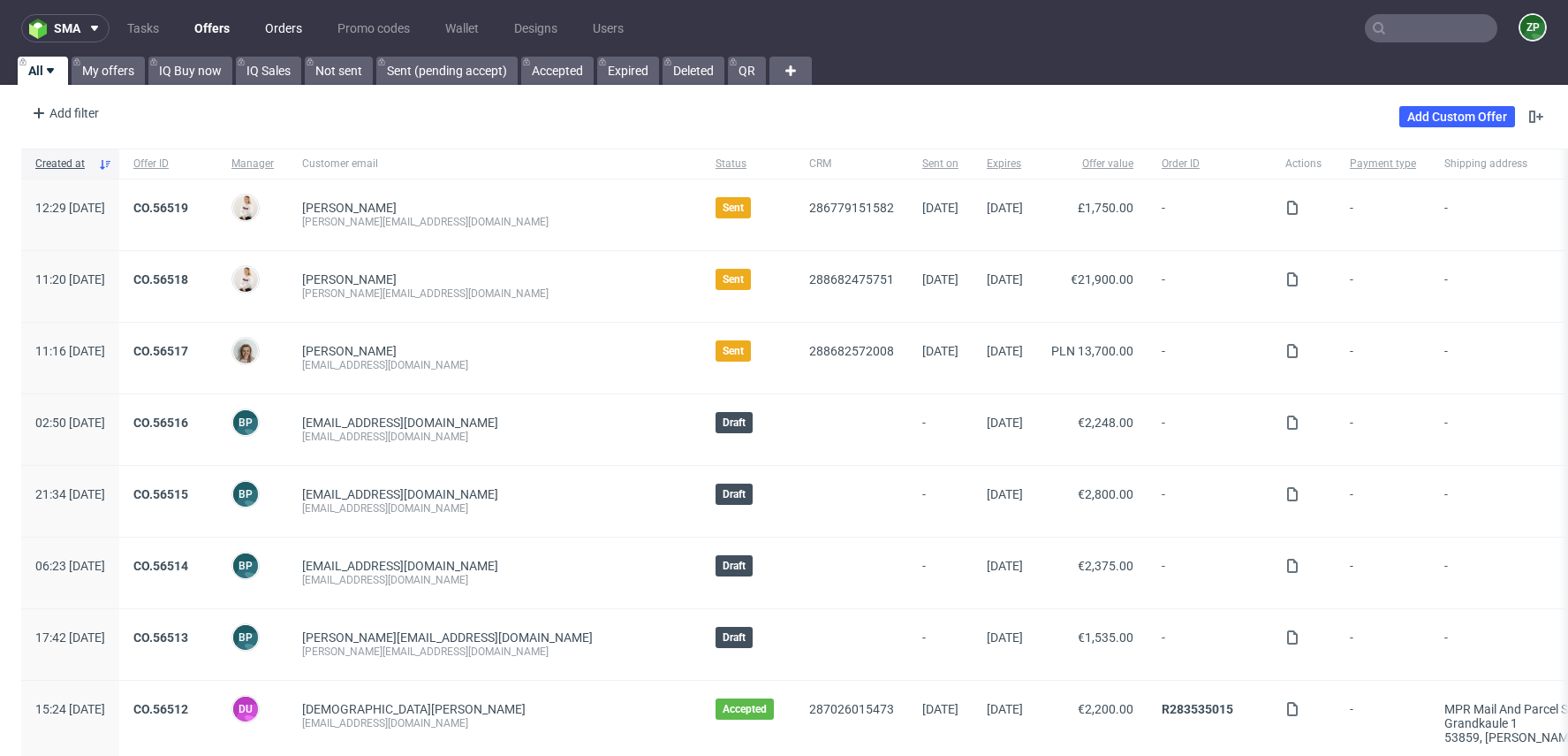
click at [307, 27] on link "Orders" at bounding box center [283, 28] width 59 height 28
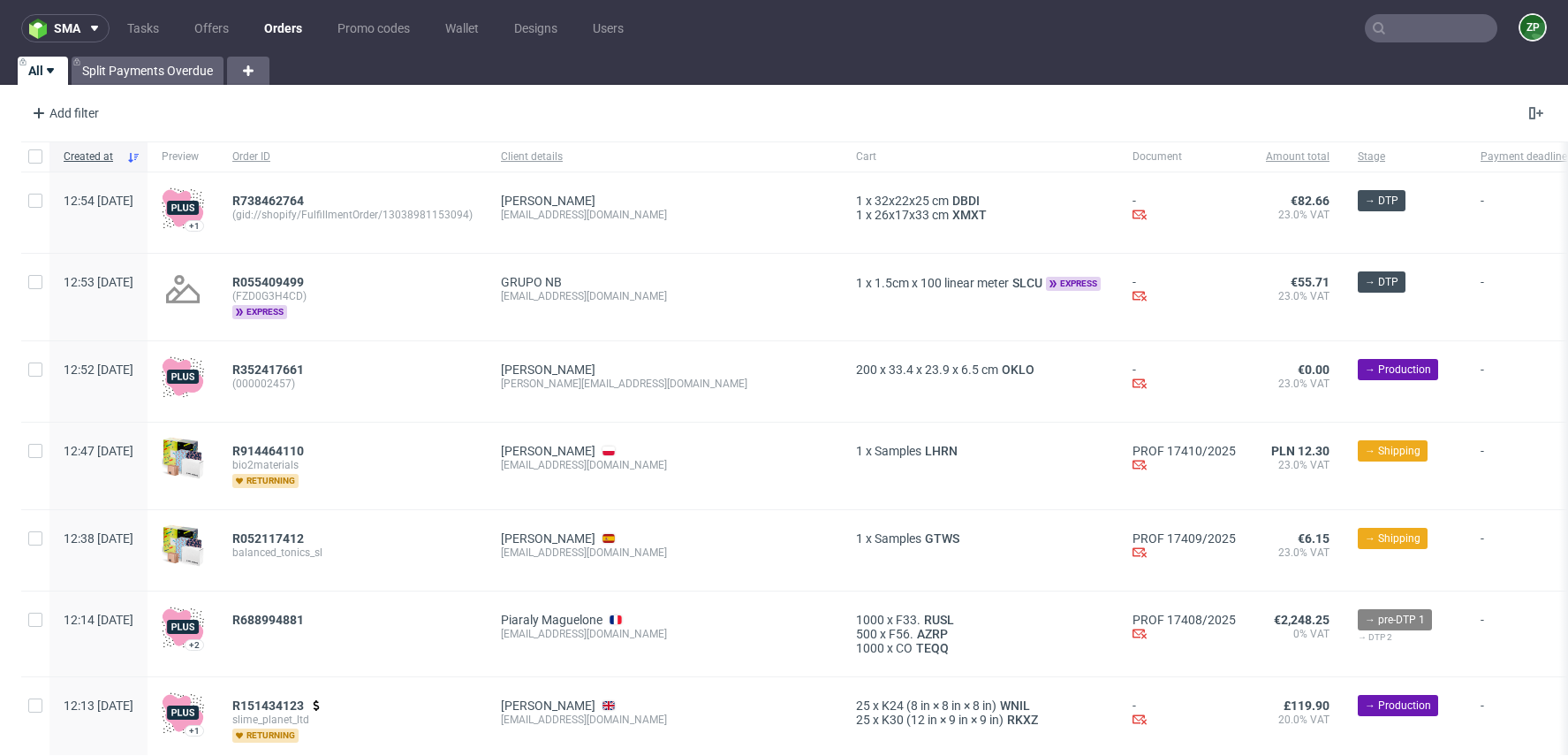
click at [298, 28] on link "Orders" at bounding box center [283, 28] width 60 height 28
click at [84, 32] on span at bounding box center [91, 29] width 22 height 14
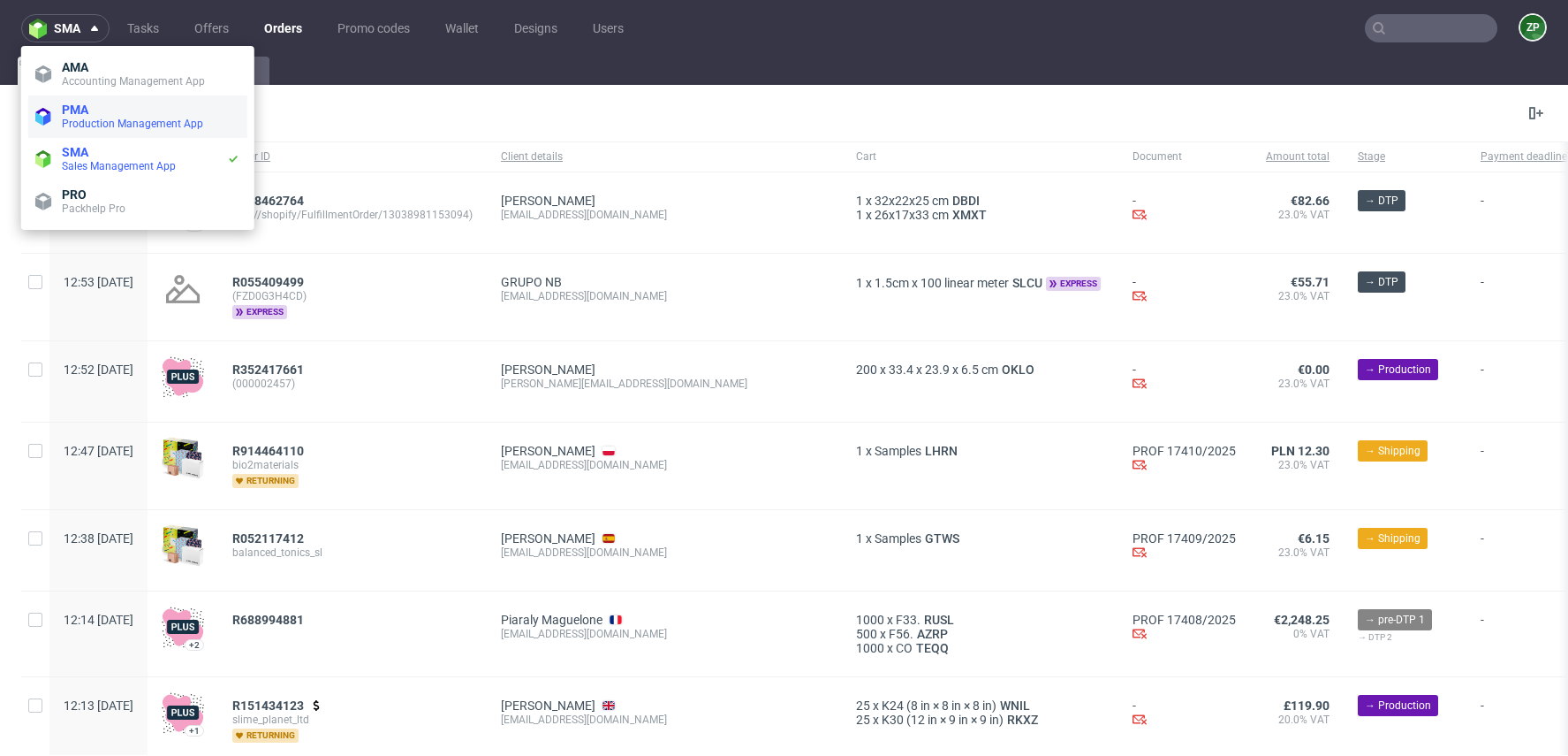
click at [96, 119] on span "Production Management App" at bounding box center [133, 124] width 142 height 13
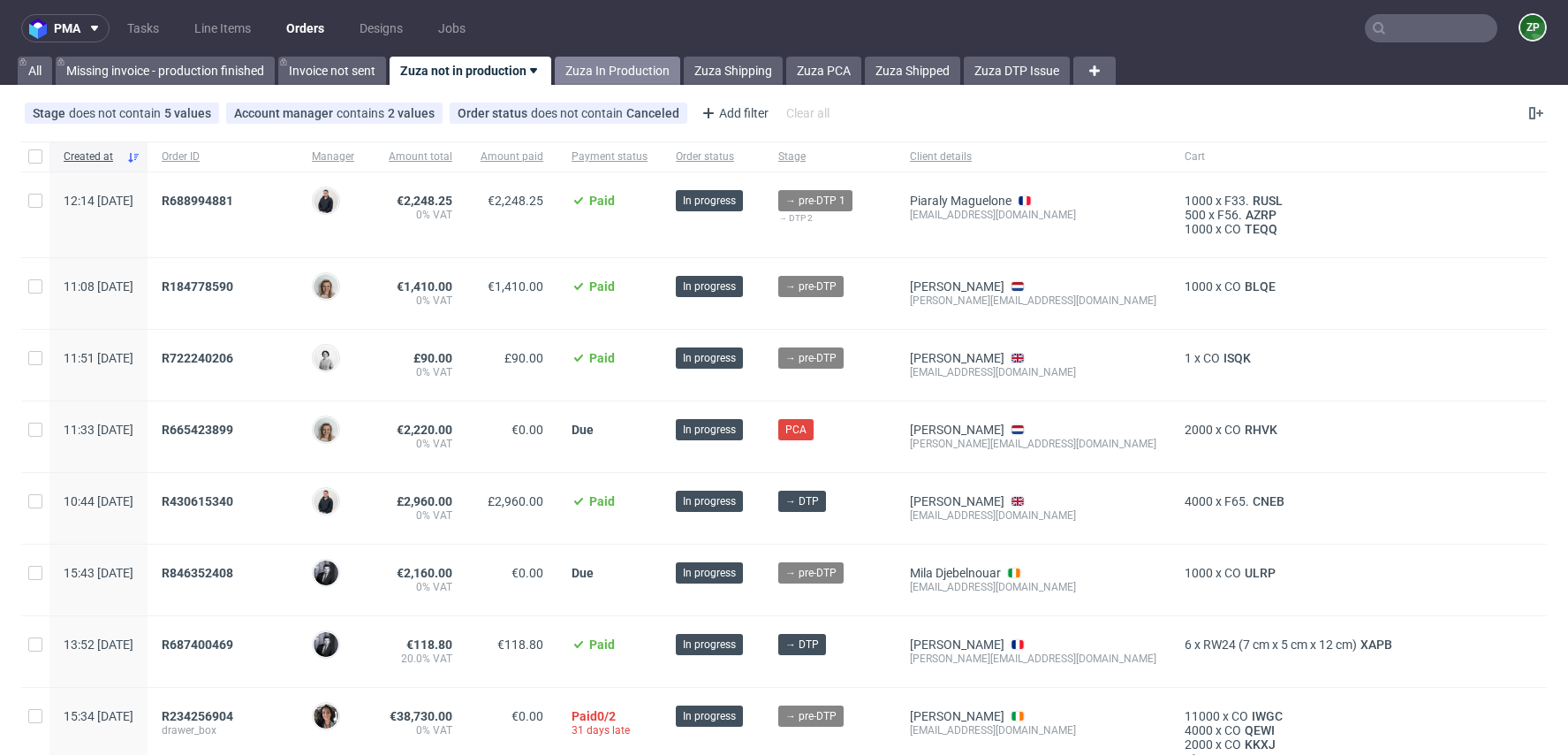
click at [621, 69] on link "Zuza In Production" at bounding box center [617, 70] width 125 height 28
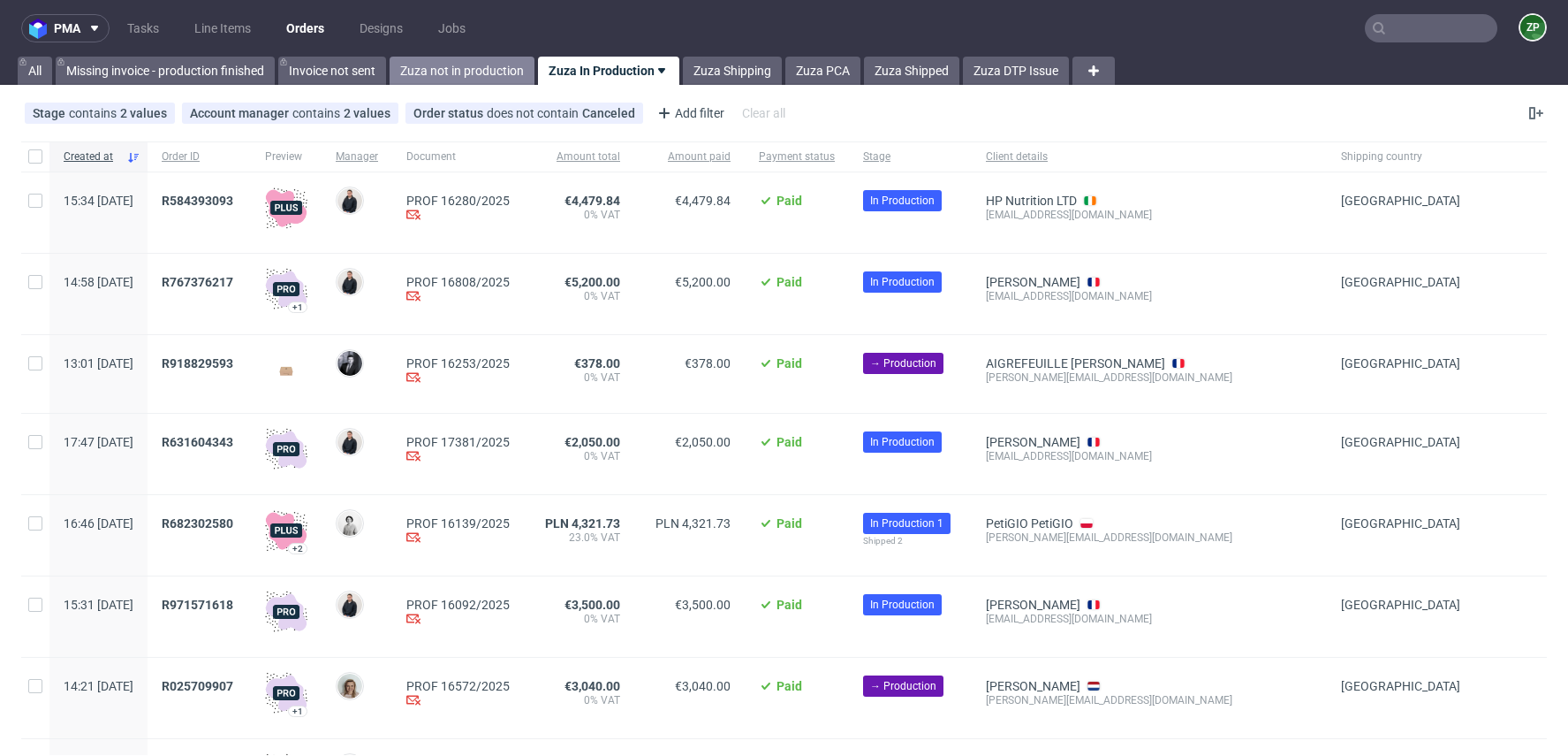
click at [464, 70] on link "Zuza not in production" at bounding box center [462, 70] width 145 height 28
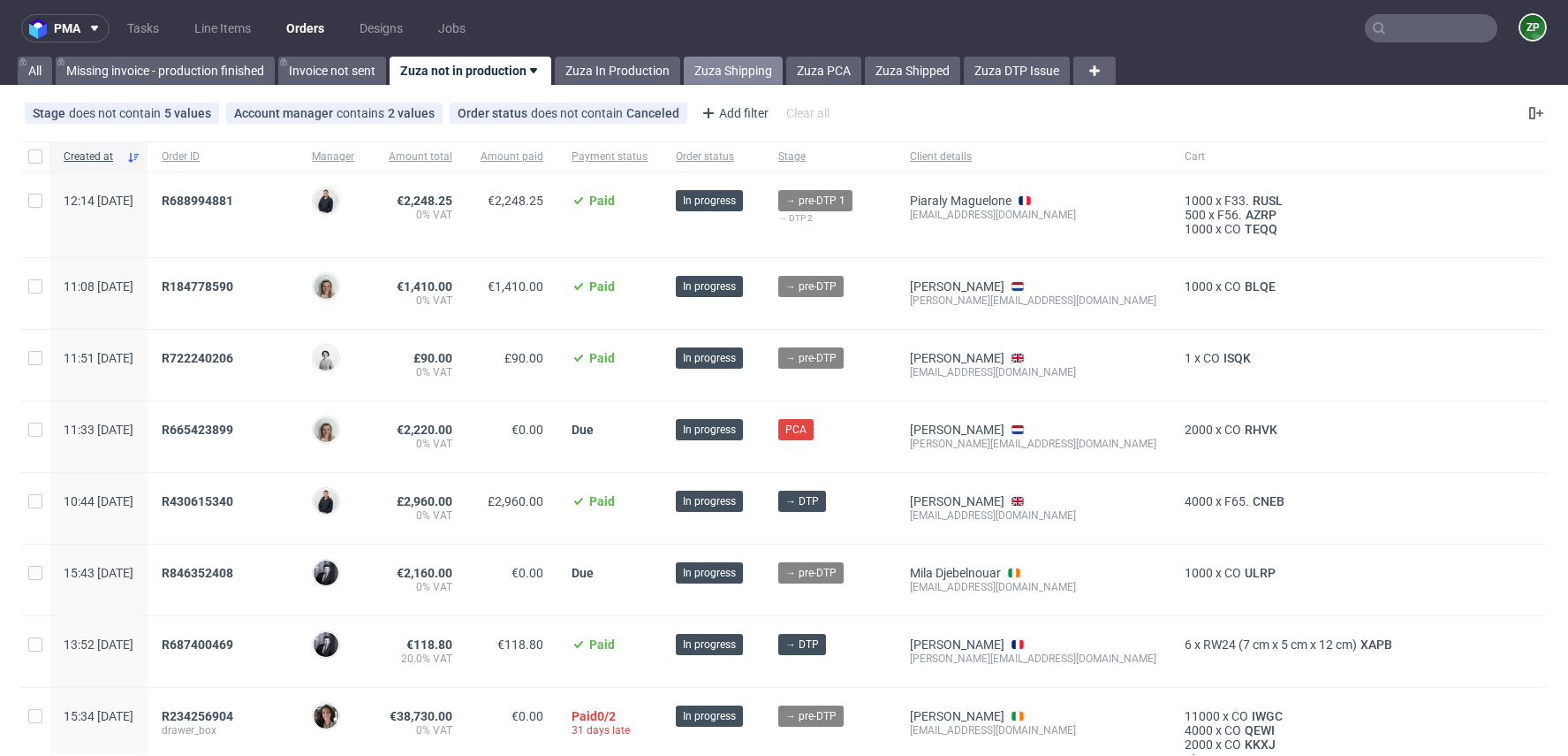
click at [756, 69] on link "Zuza Shipping" at bounding box center [733, 70] width 99 height 28
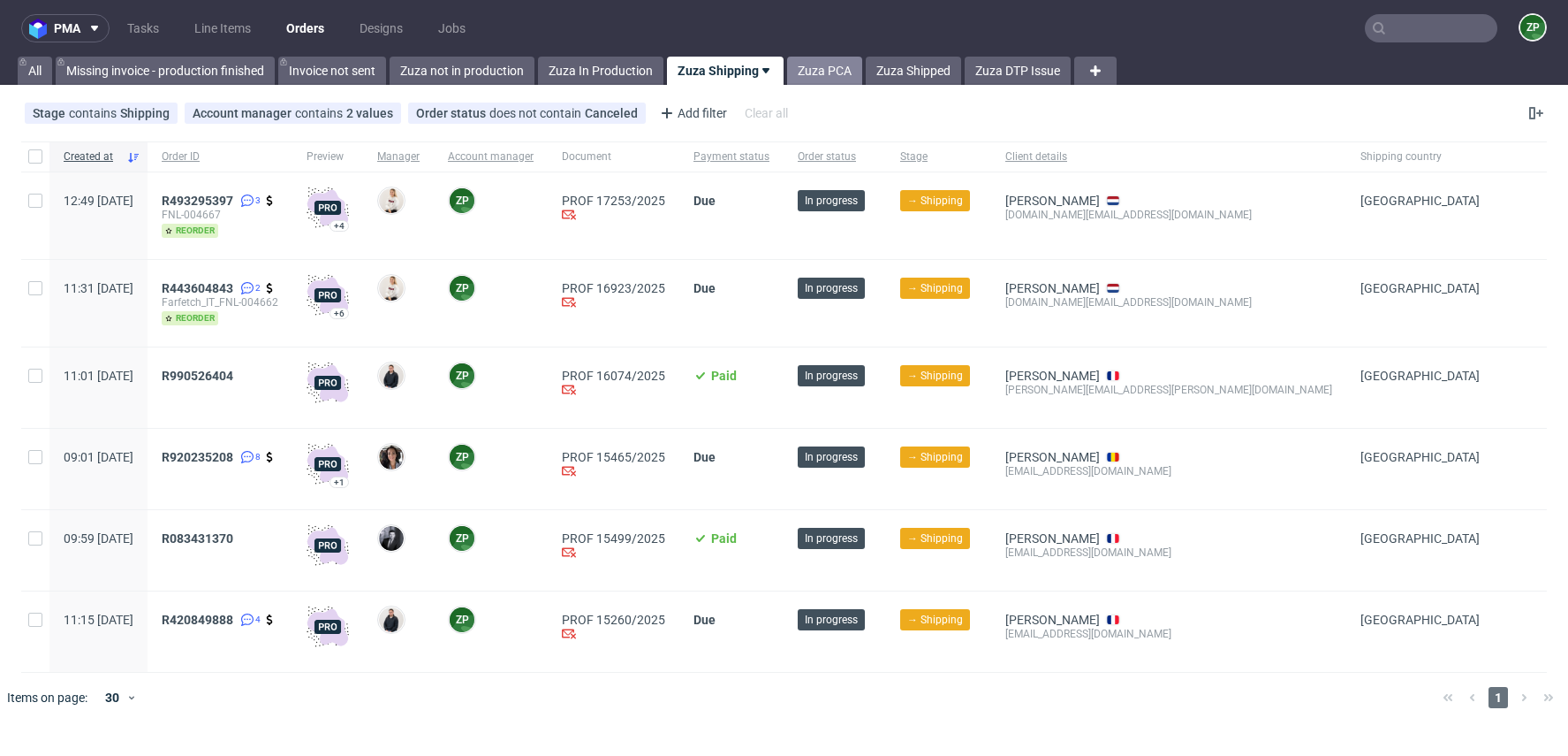
click at [816, 83] on link "Zuza PCA" at bounding box center [824, 70] width 75 height 28
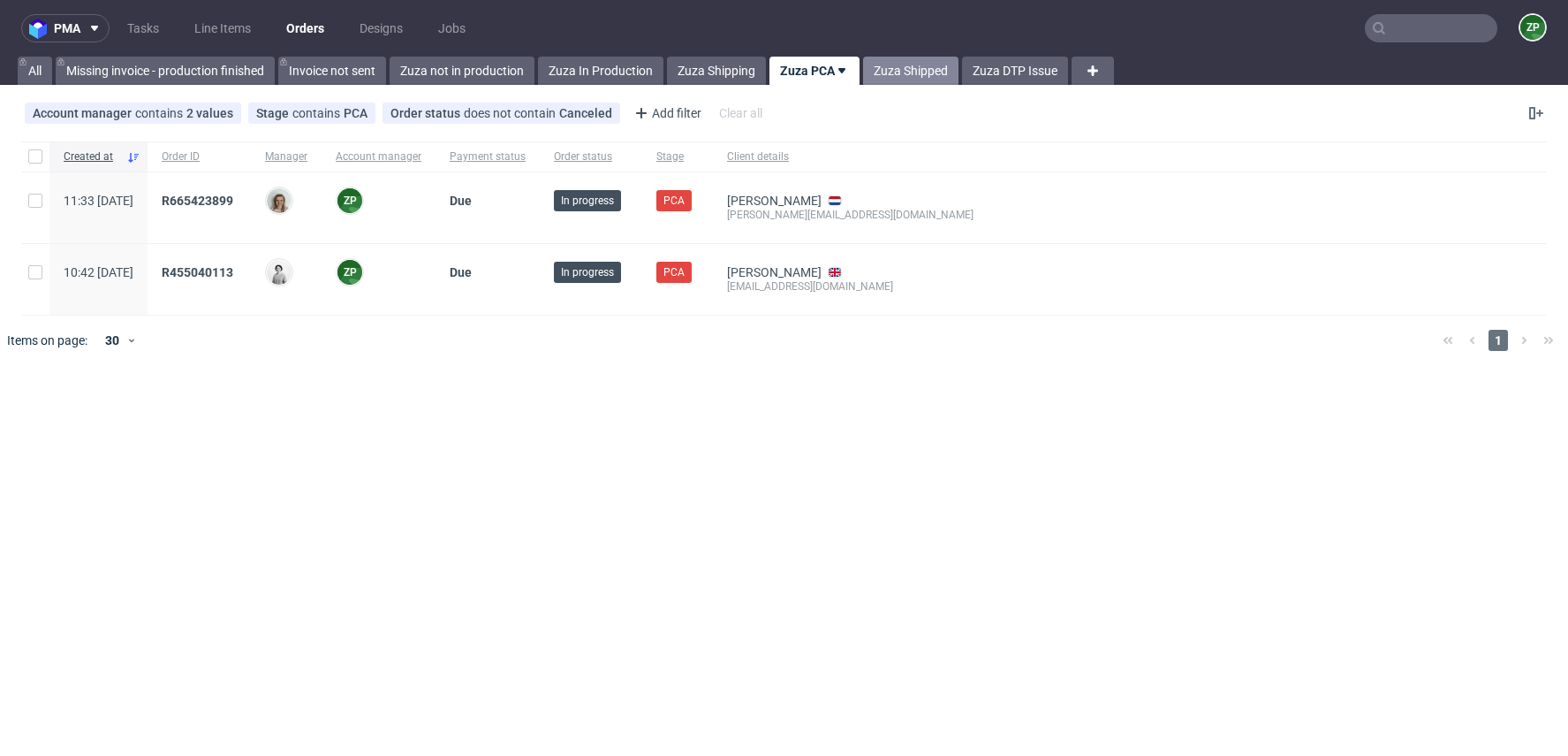
click at [902, 66] on link "Zuza Shipped" at bounding box center [911, 70] width 96 height 28
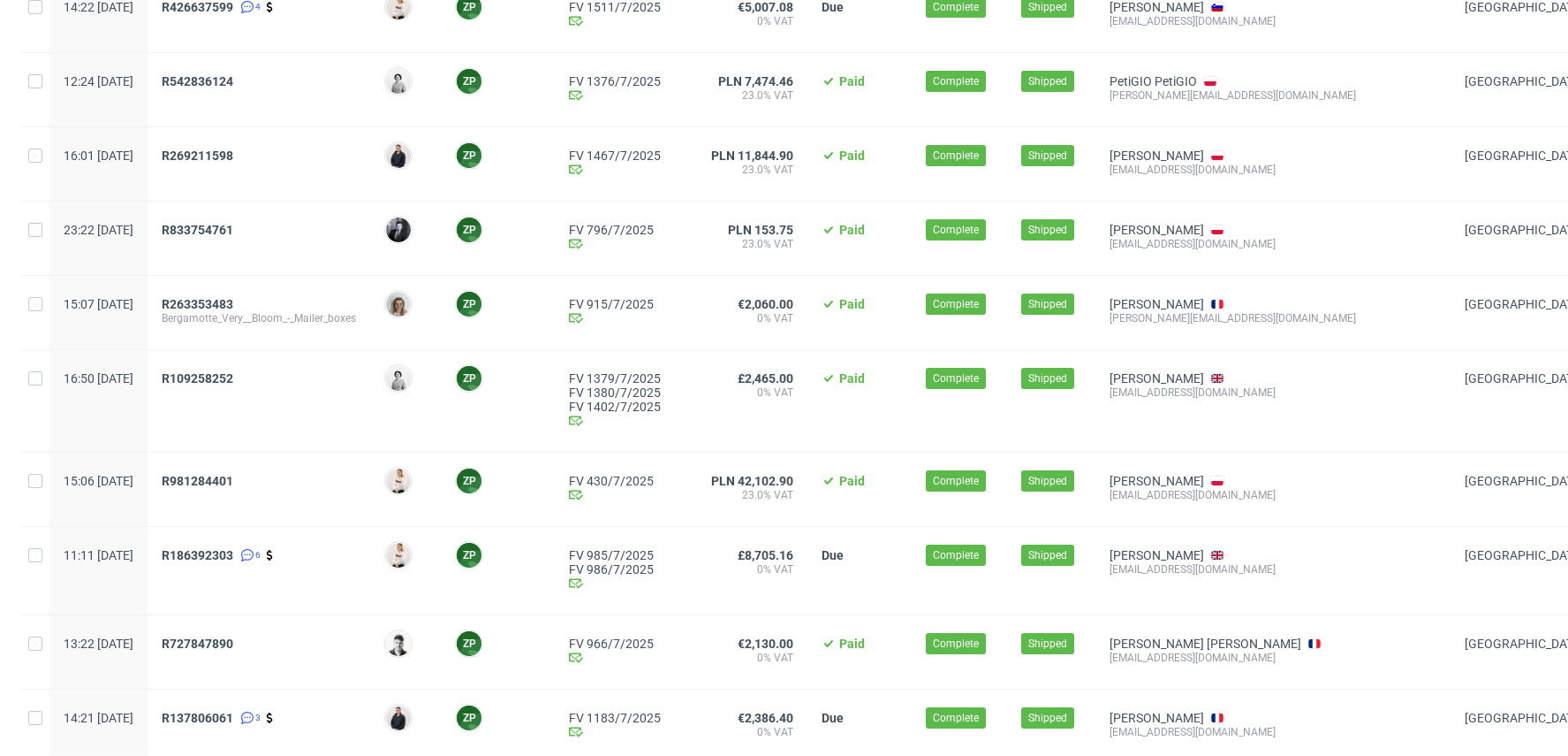
scroll to position [727, 0]
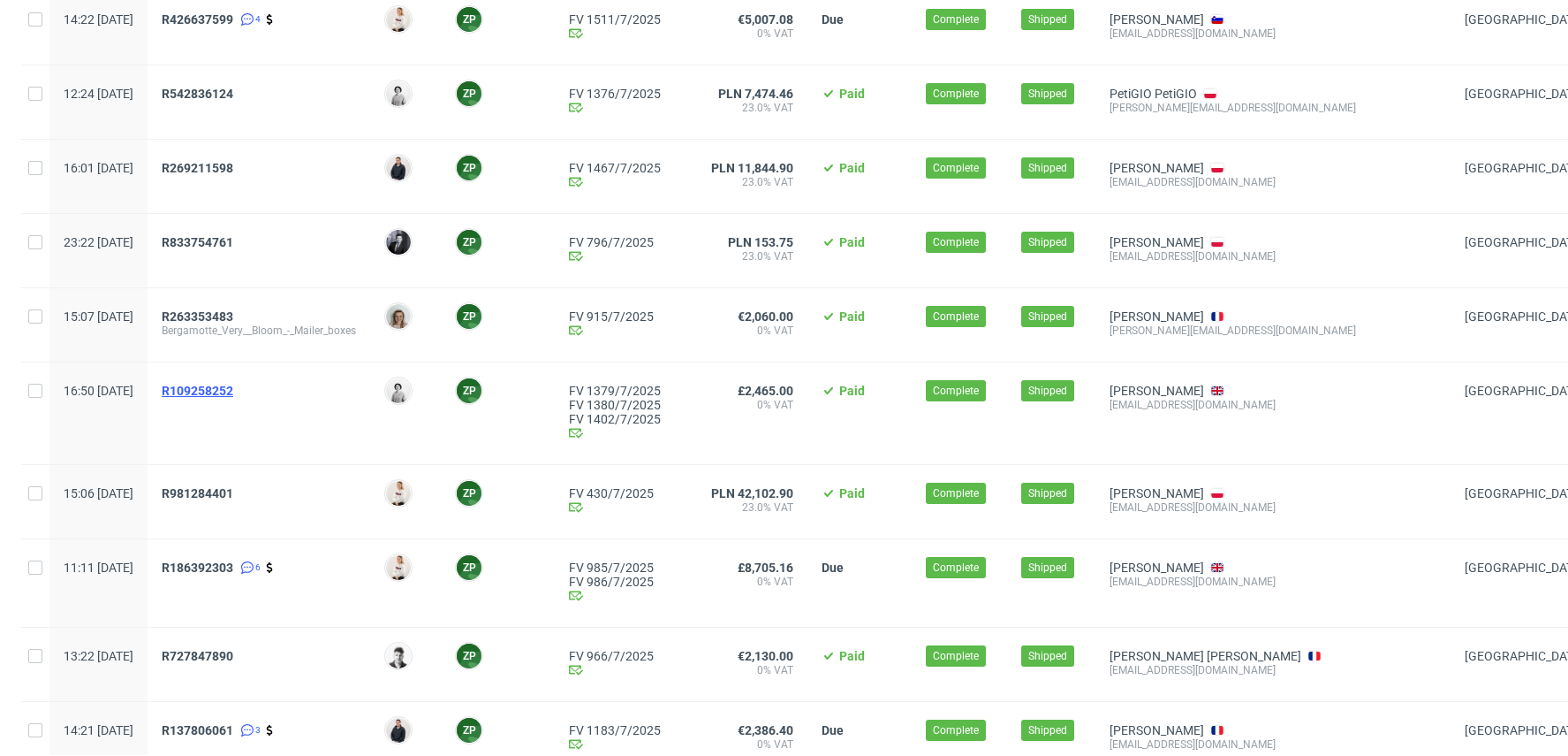
click at [234, 388] on span "R109258252" at bounding box center [197, 391] width 71 height 14
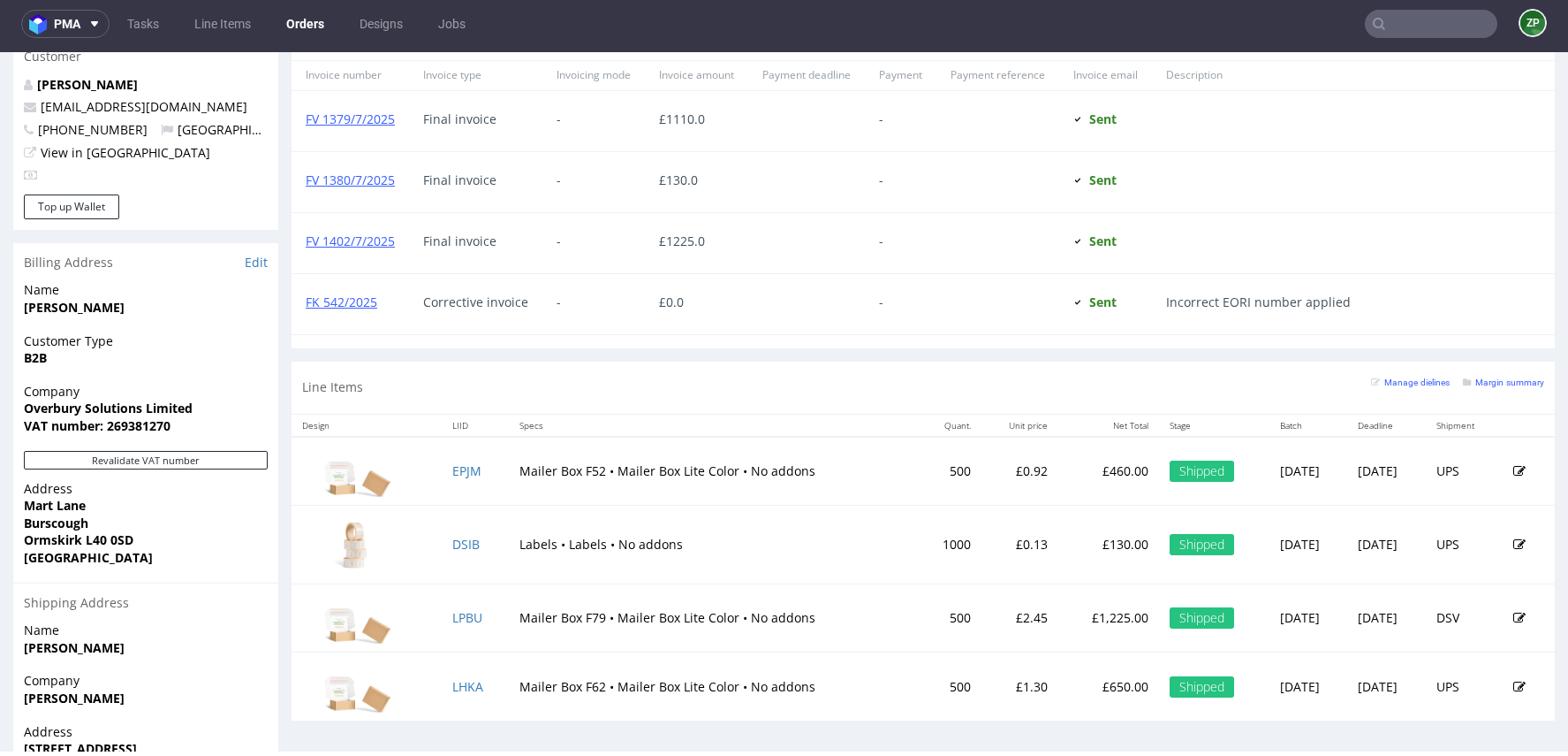
scroll to position [871, 0]
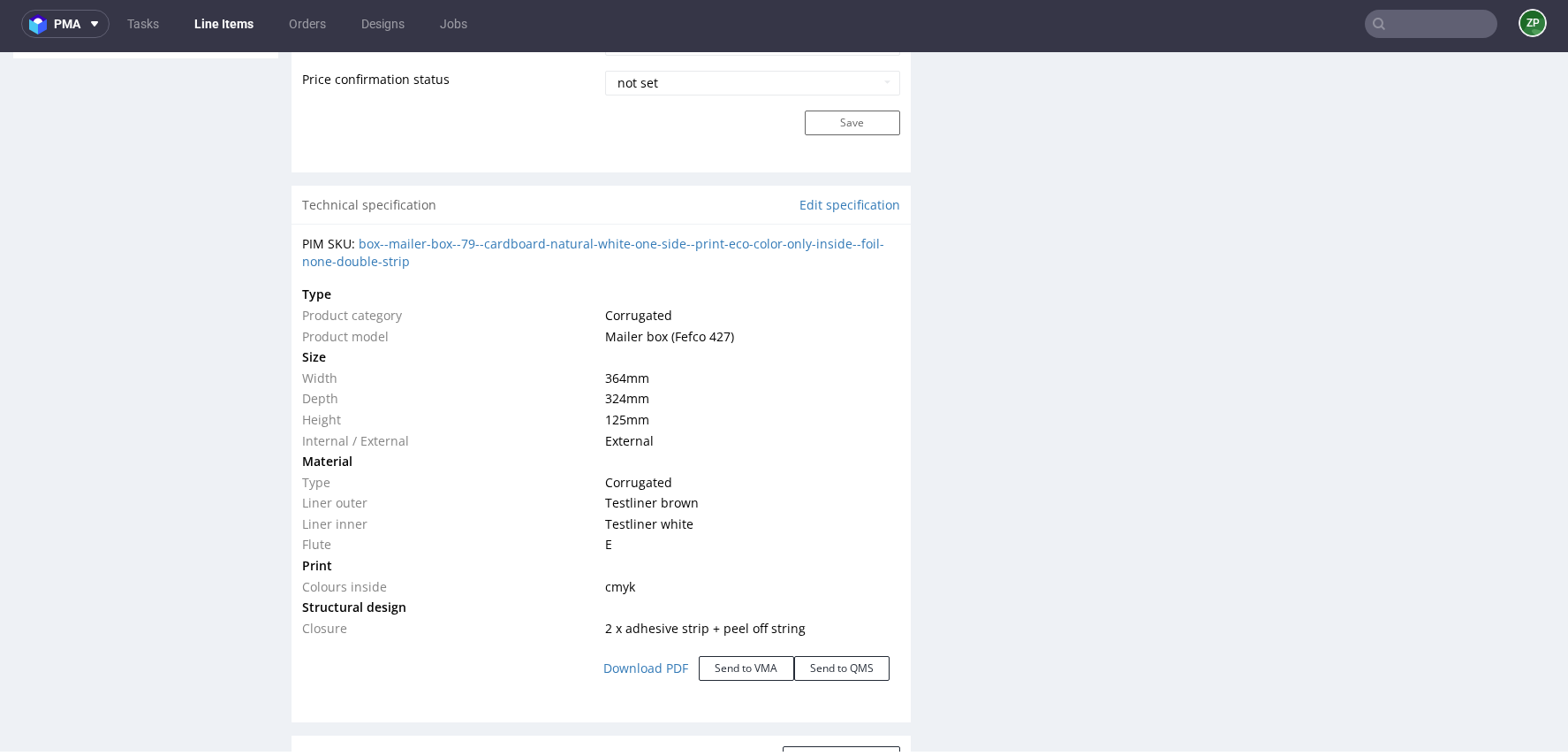
scroll to position [2132, 0]
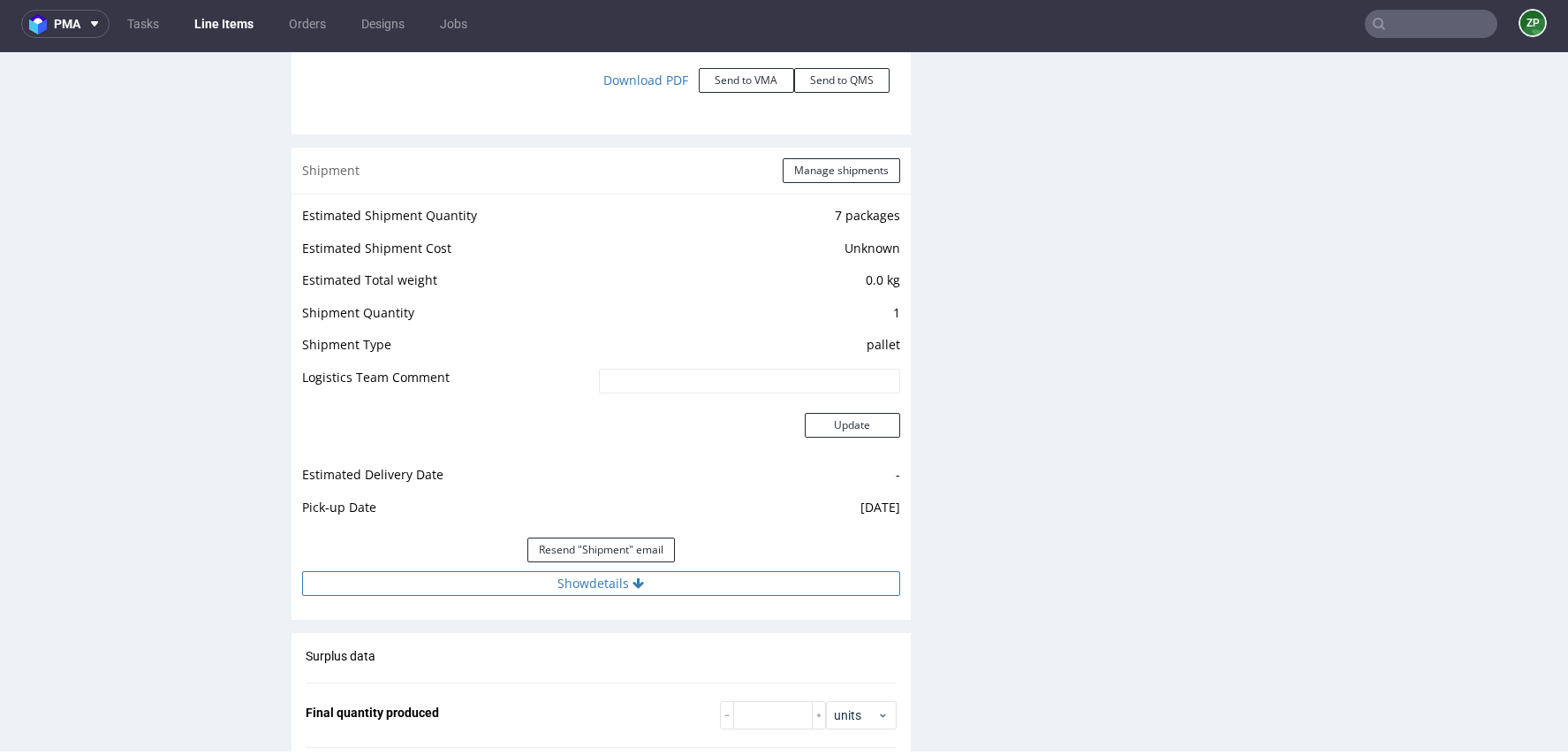
click at [592, 587] on button "Show details" at bounding box center [601, 583] width 598 height 24
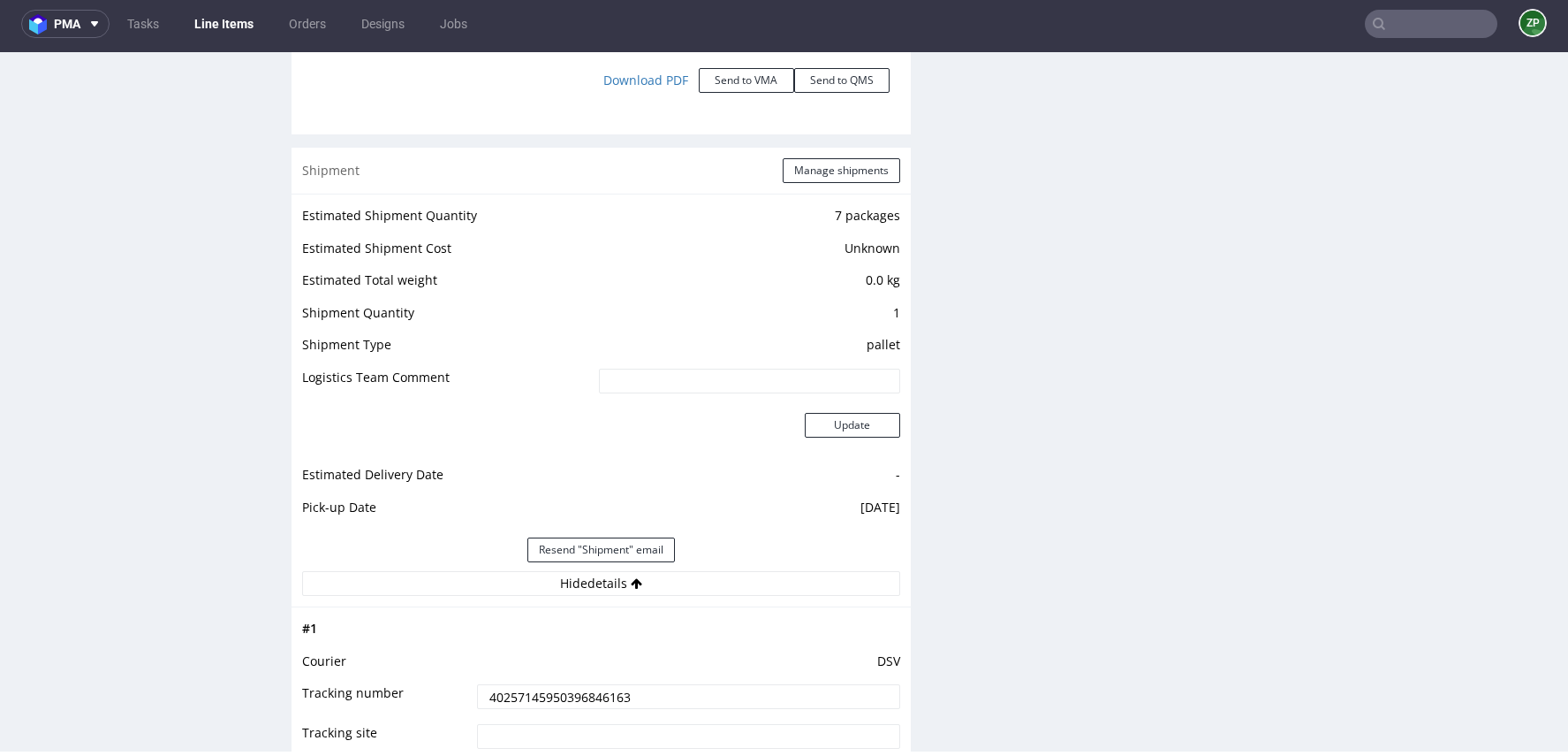
click at [534, 691] on input "40257145950396846163" at bounding box center [688, 696] width 422 height 24
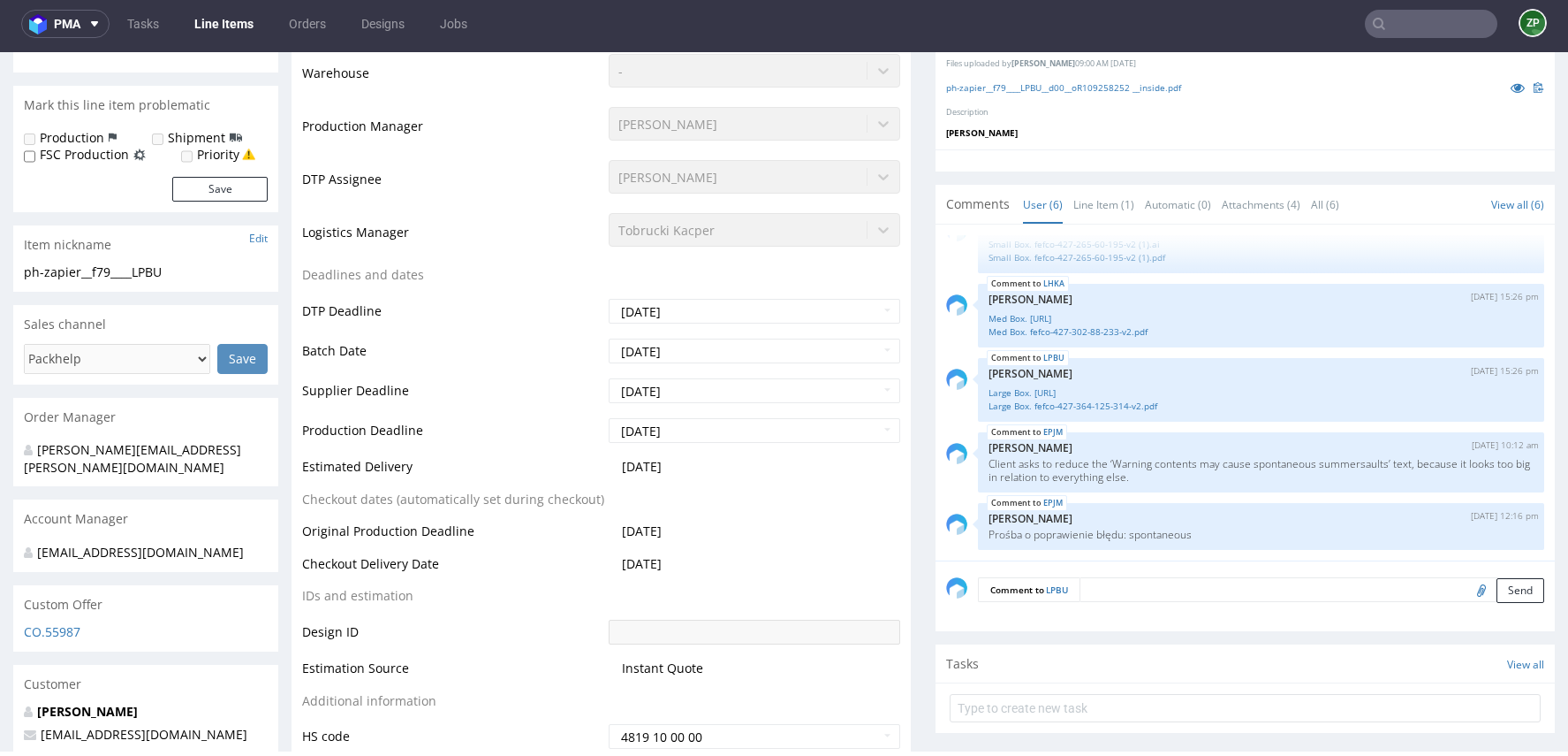
scroll to position [460, 0]
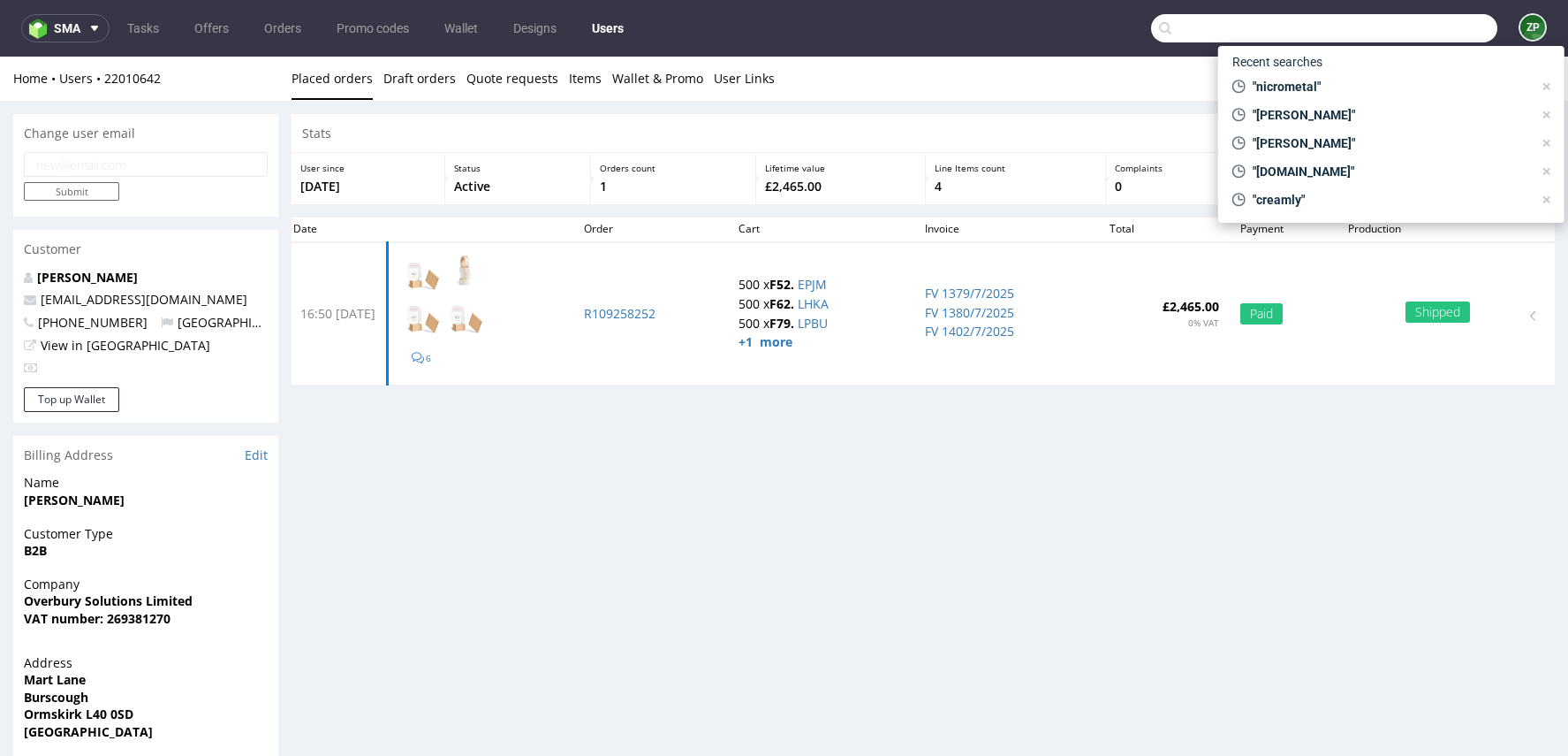
click at [1397, 32] on input "text" at bounding box center [1325, 28] width 346 height 28
click at [286, 40] on link "Orders" at bounding box center [282, 28] width 59 height 28
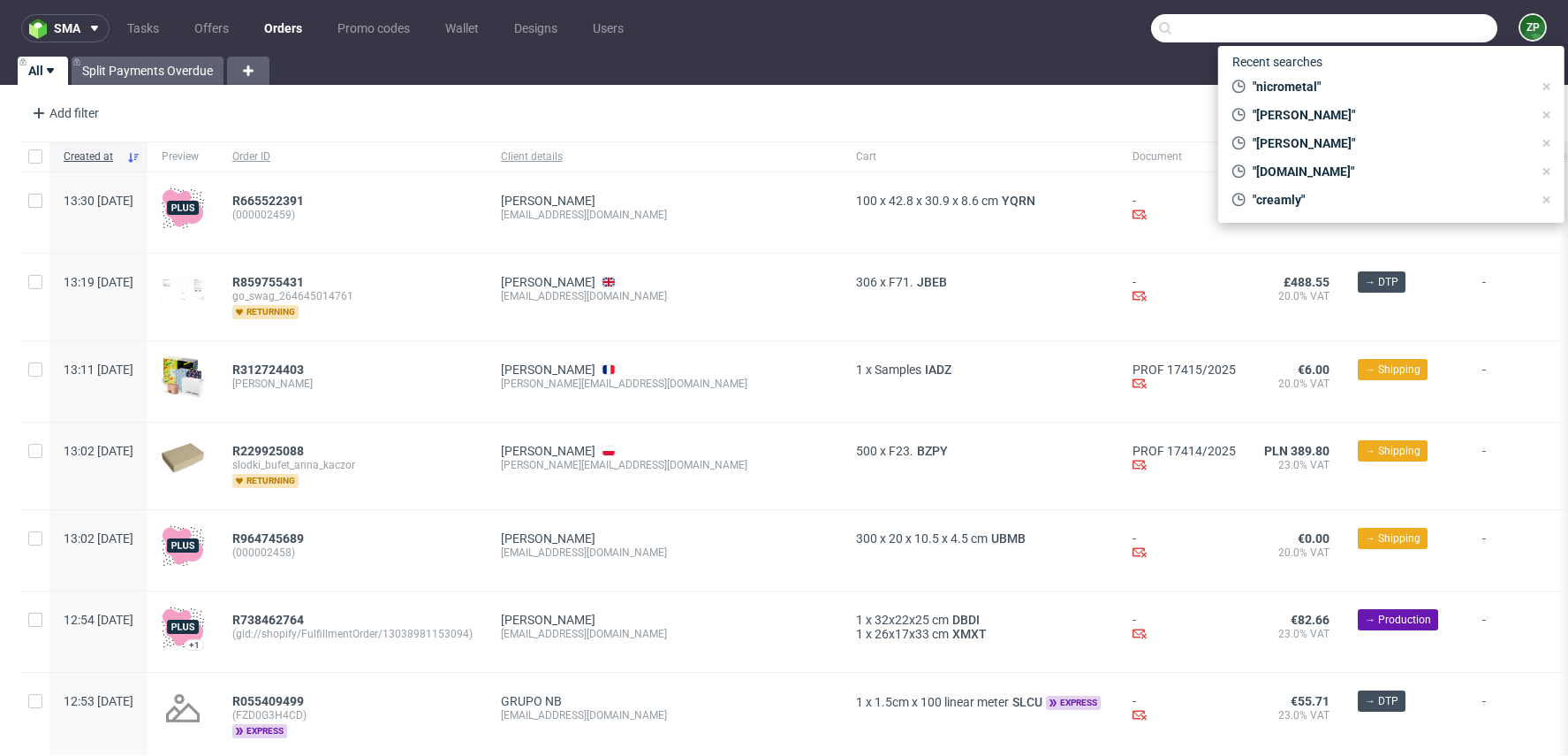
click at [950, 114] on div "Add filter Hide filters Clear all" at bounding box center [784, 113] width 1568 height 42
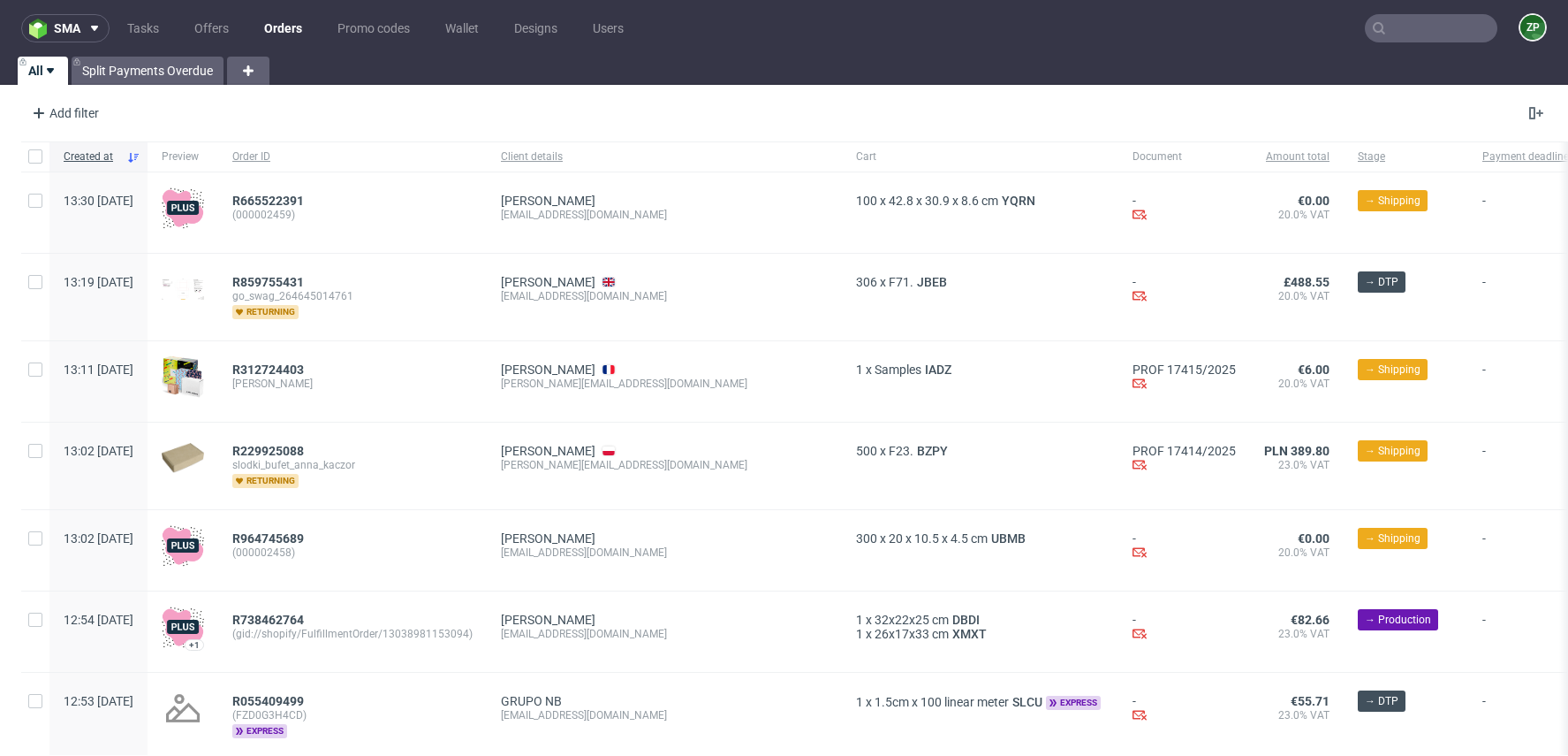
click at [1421, 31] on input "text" at bounding box center [1431, 28] width 133 height 28
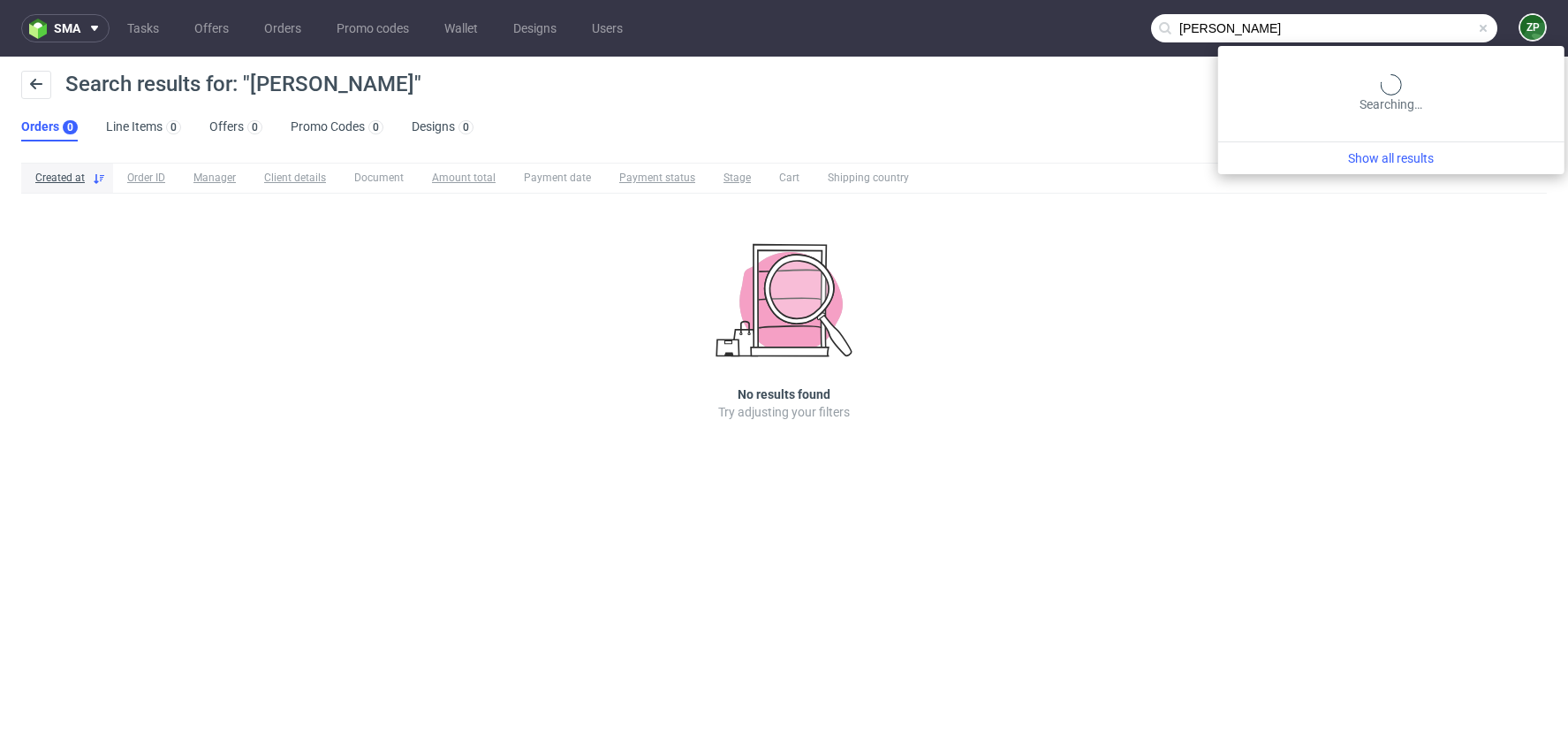
click at [1435, 24] on input "donnely" at bounding box center [1325, 28] width 346 height 28
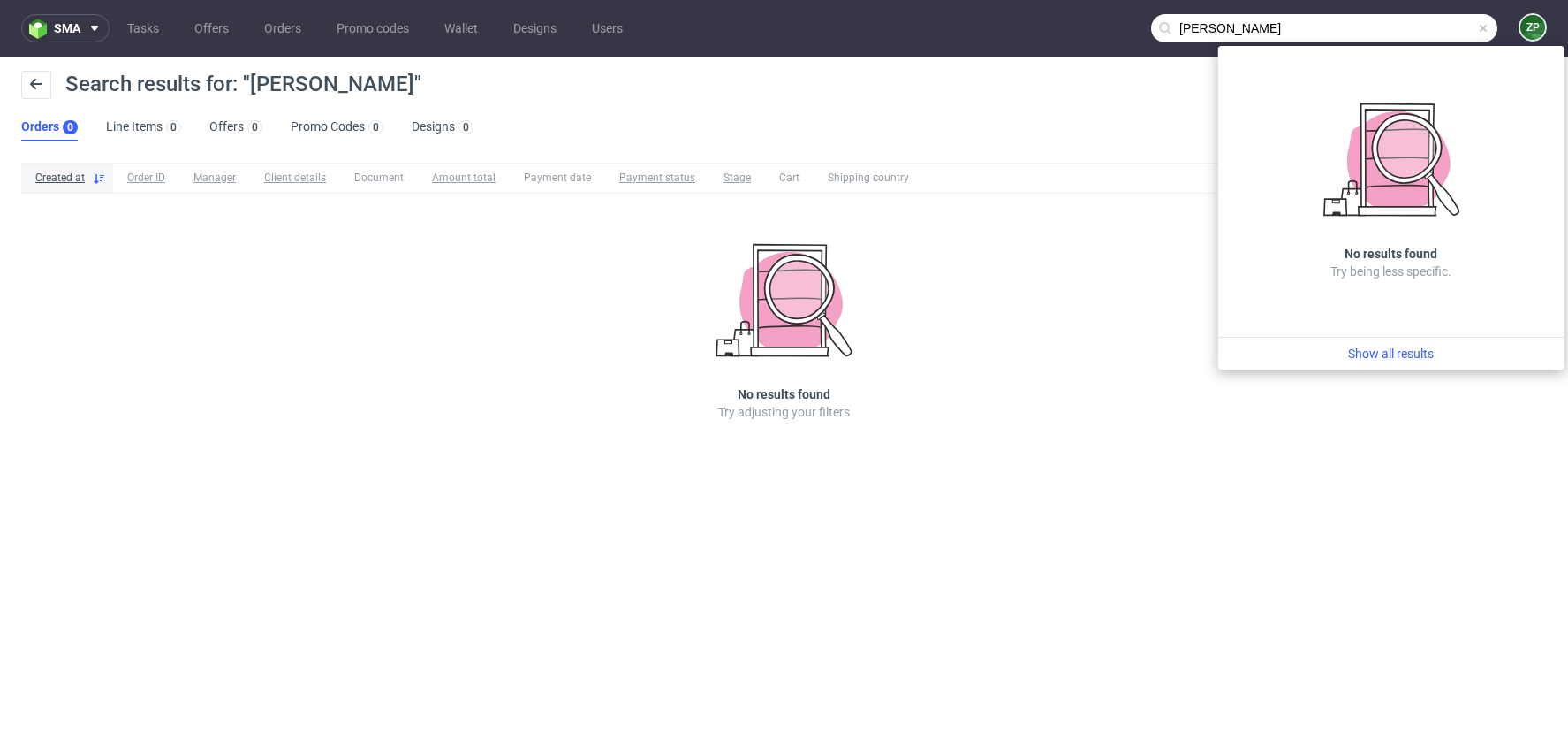
click at [1183, 22] on input "donnely" at bounding box center [1325, 28] width 346 height 28
drag, startPoint x: 1176, startPoint y: 25, endPoint x: 1341, endPoint y: 31, distance: 165.1
click at [1341, 31] on input "donnely" at bounding box center [1325, 28] width 346 height 28
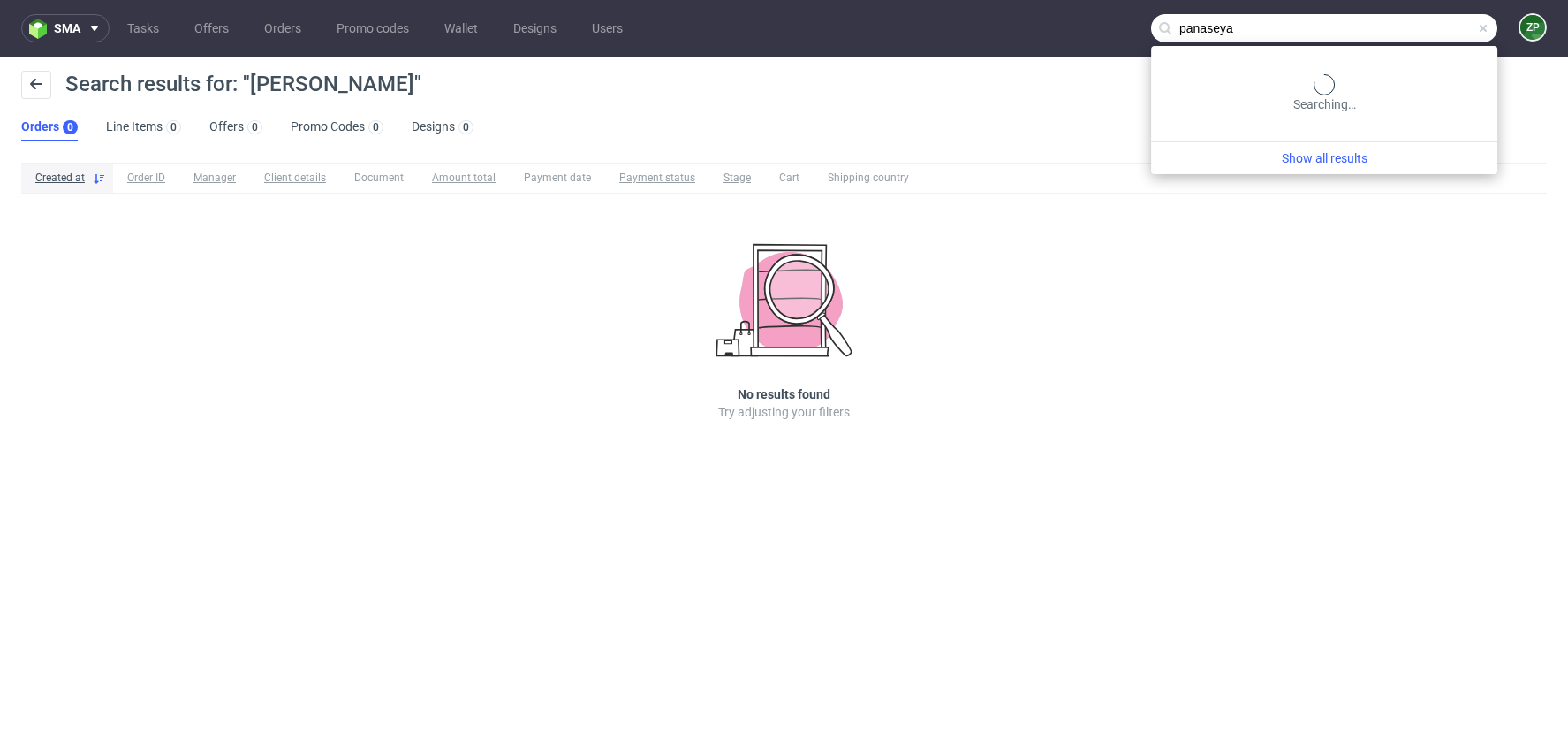
type input "panaseya"
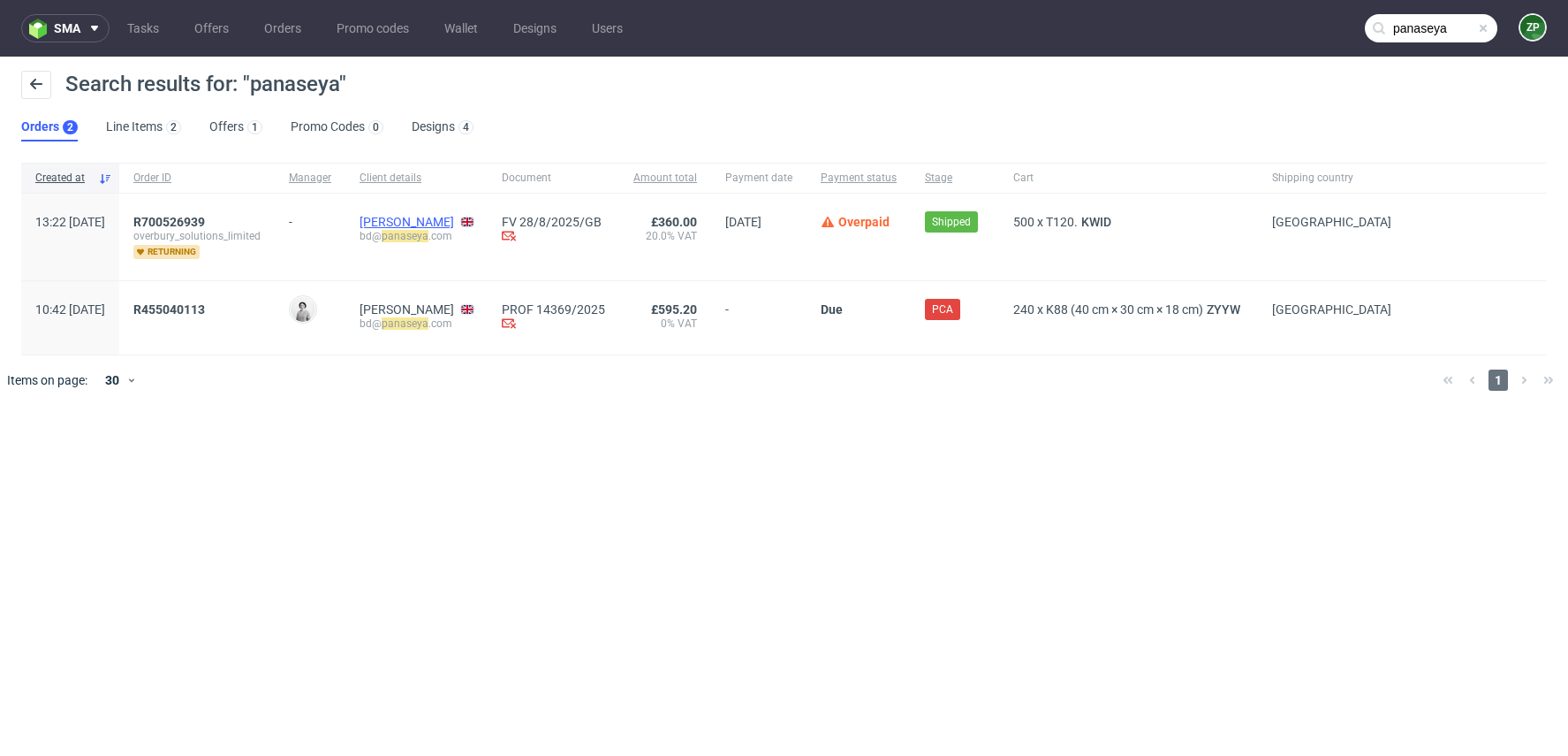
click at [446, 221] on link "[PERSON_NAME]" at bounding box center [407, 222] width 95 height 14
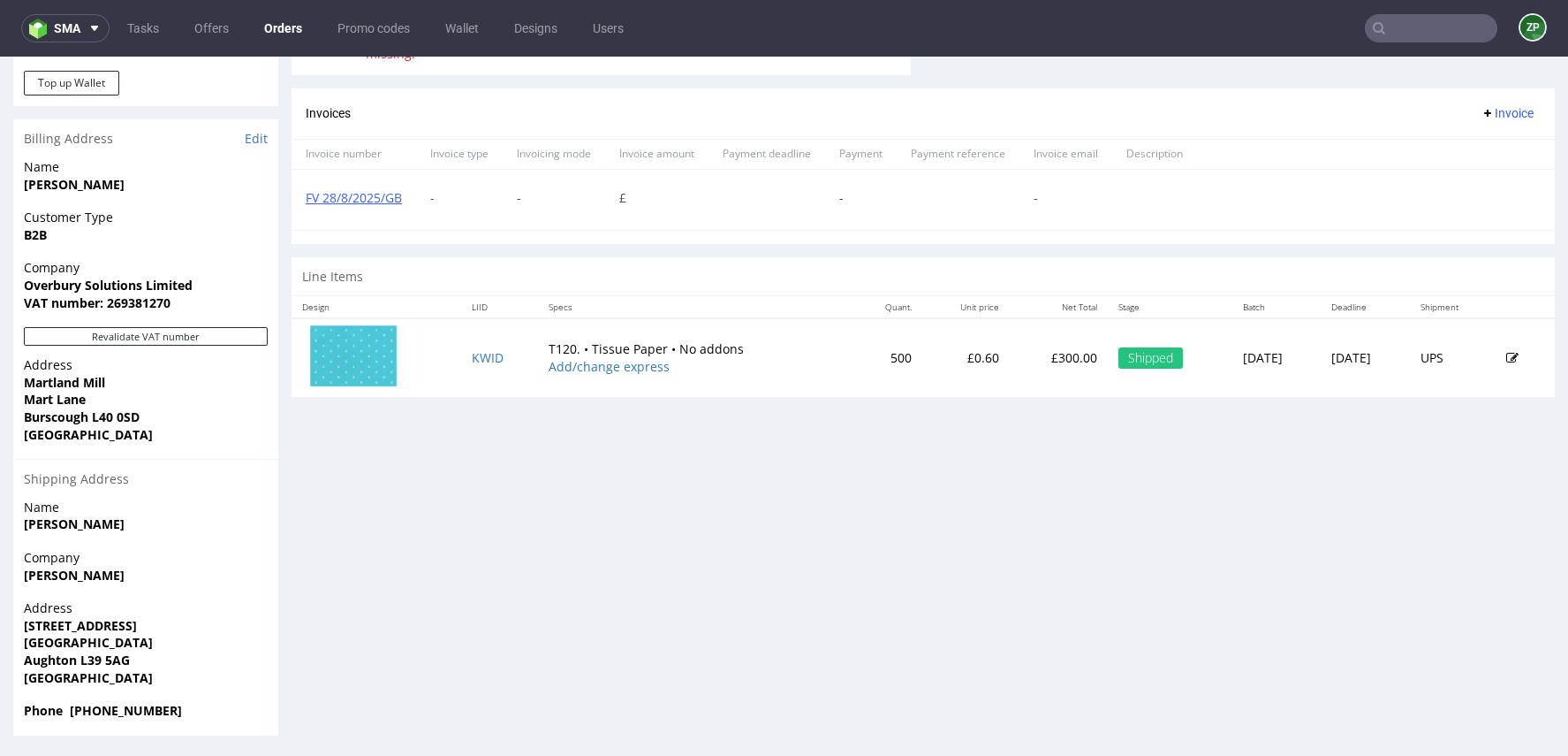
scroll to position [5, 0]
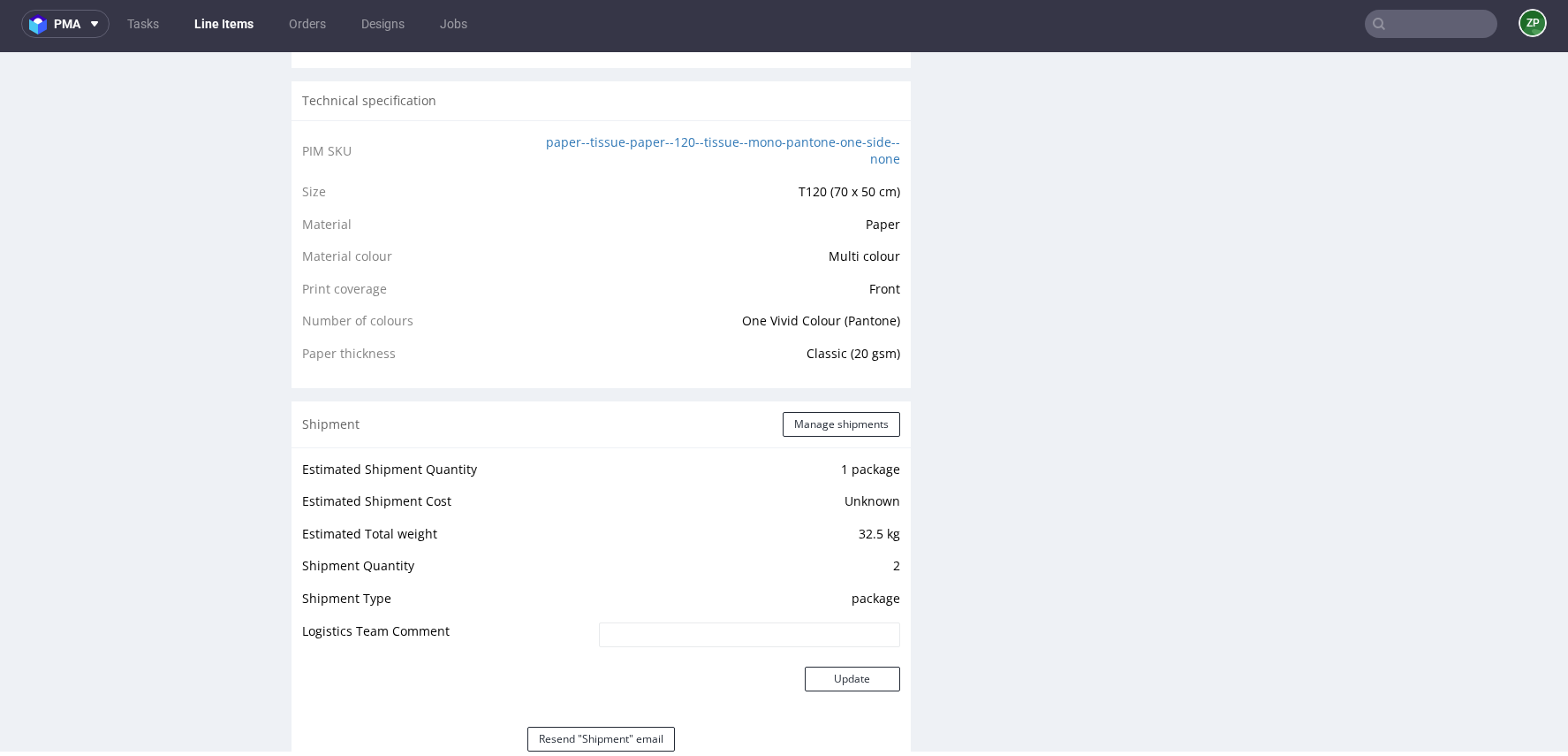
scroll to position [1328, 0]
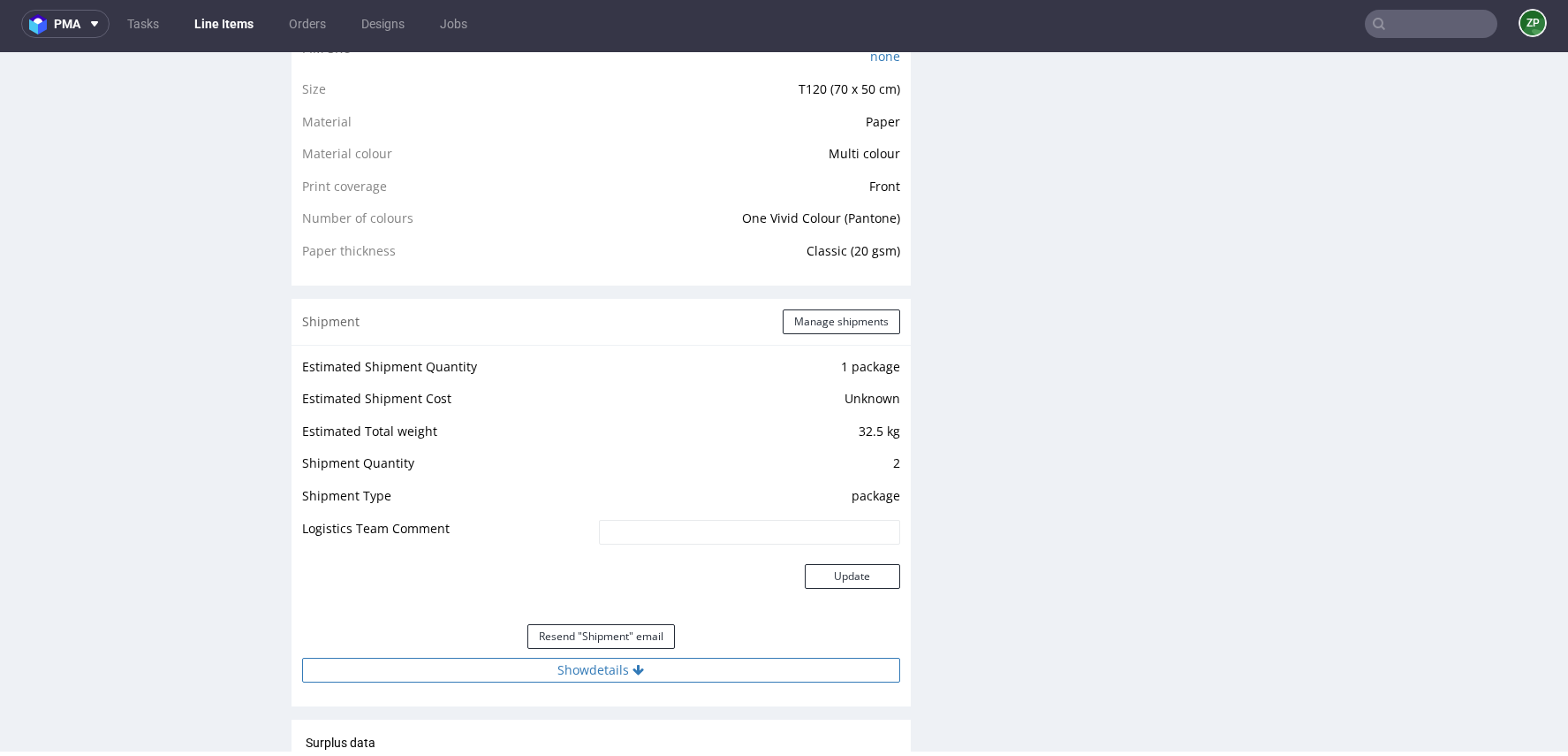
click at [607, 673] on button "Show details" at bounding box center [601, 669] width 598 height 24
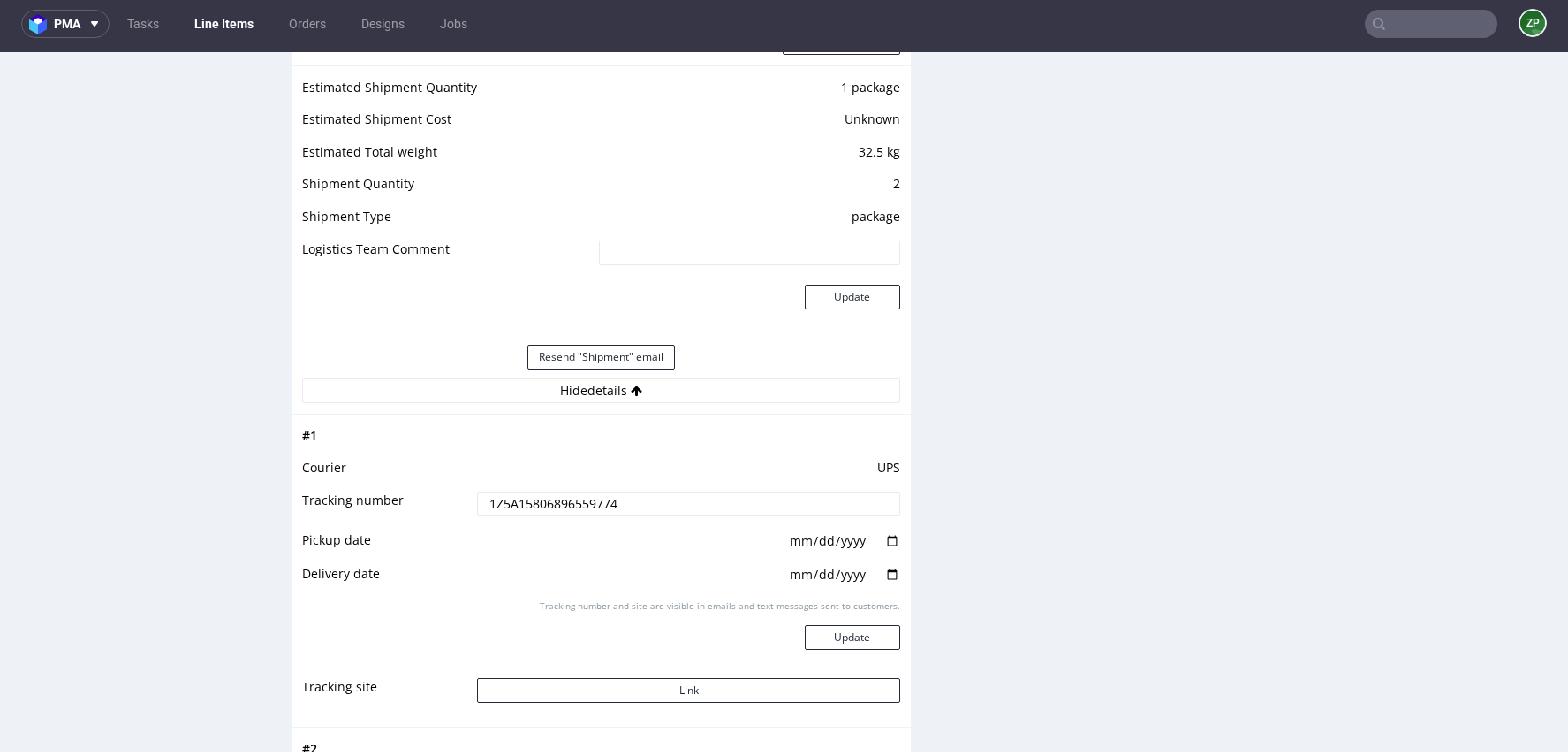
click at [552, 502] on input "1Z5A15806896559774" at bounding box center [688, 503] width 422 height 24
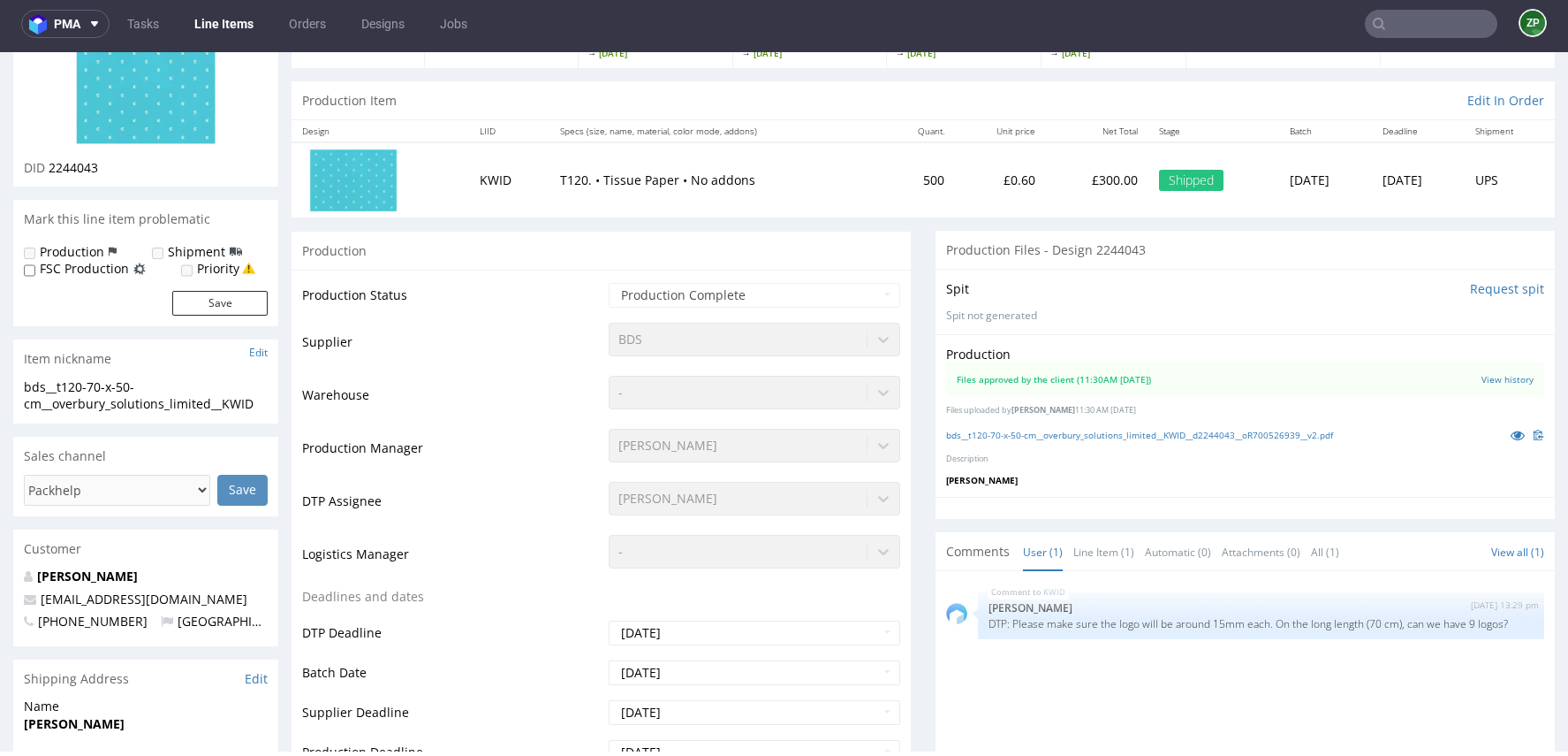
scroll to position [0, 0]
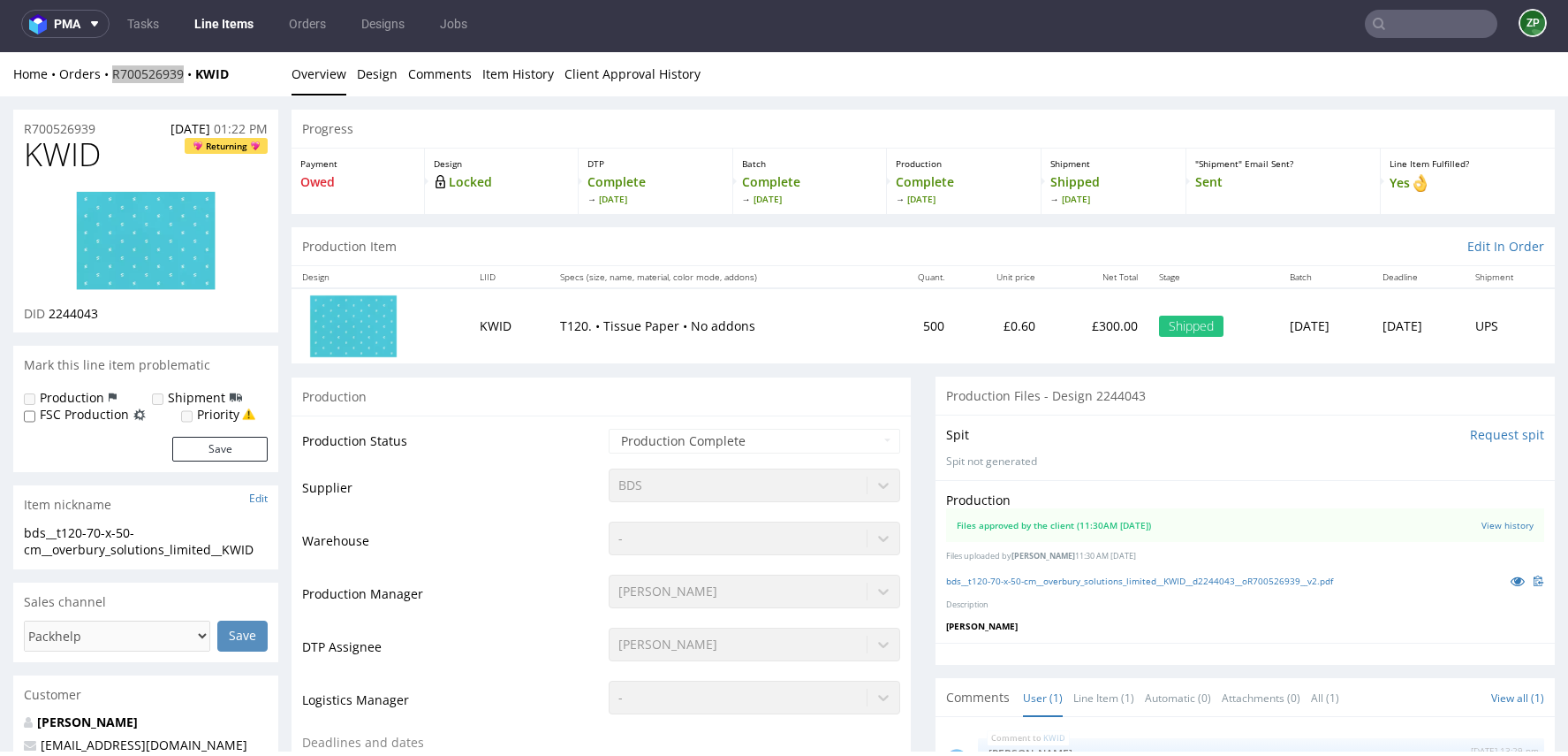
click at [1385, 34] on input "text" at bounding box center [1431, 23] width 133 height 28
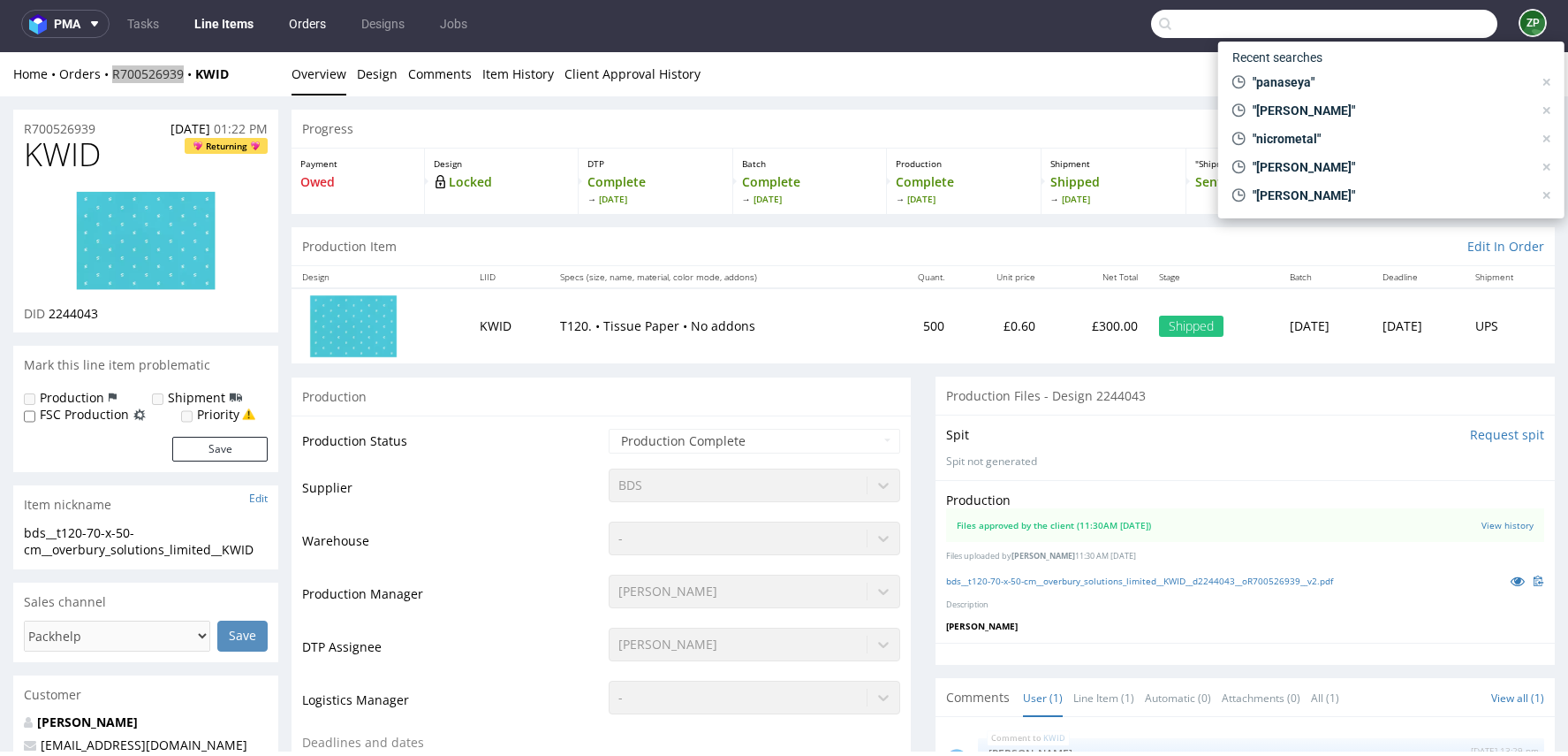
click at [326, 29] on link "Orders" at bounding box center [307, 23] width 59 height 28
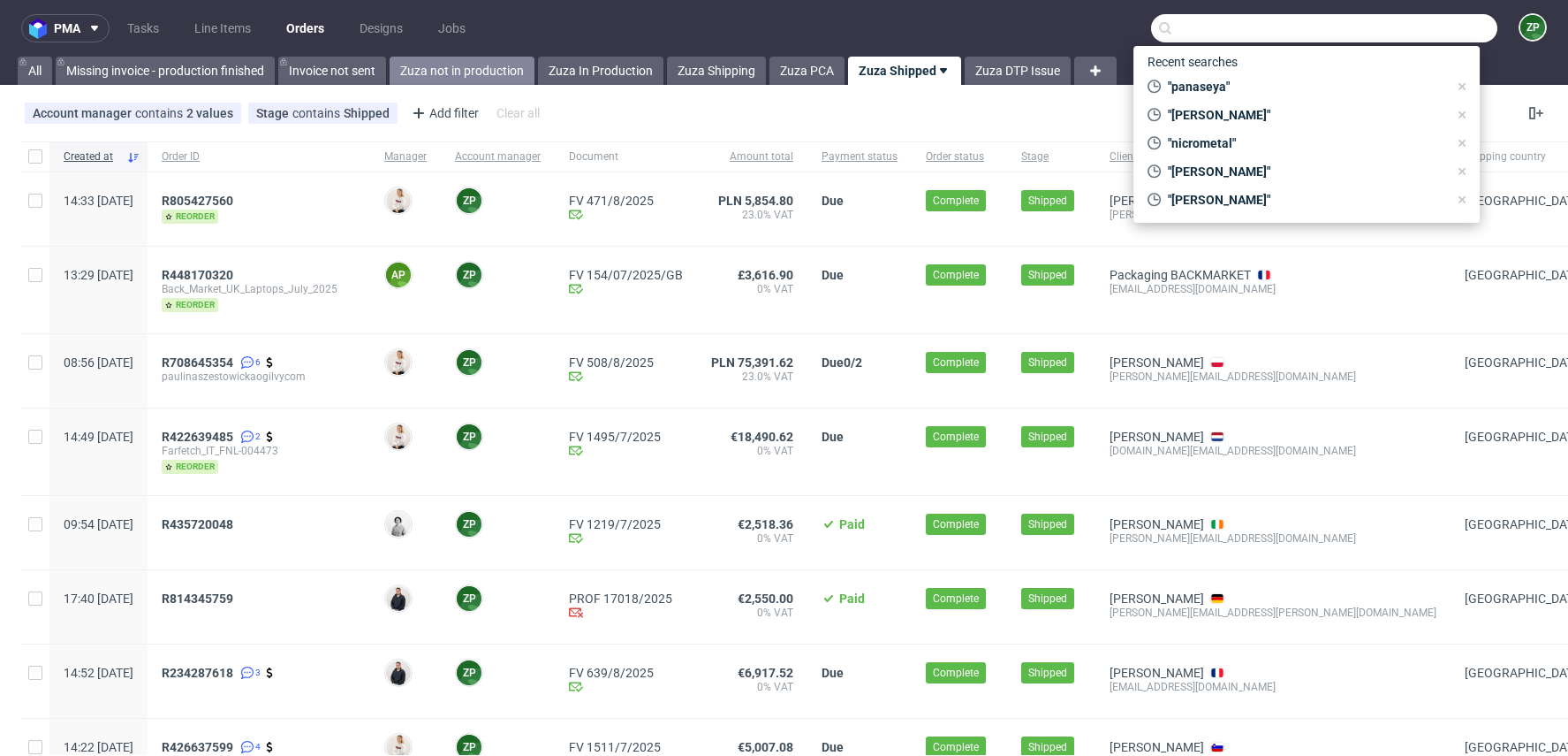
click at [456, 66] on link "Zuza not in production" at bounding box center [462, 70] width 145 height 28
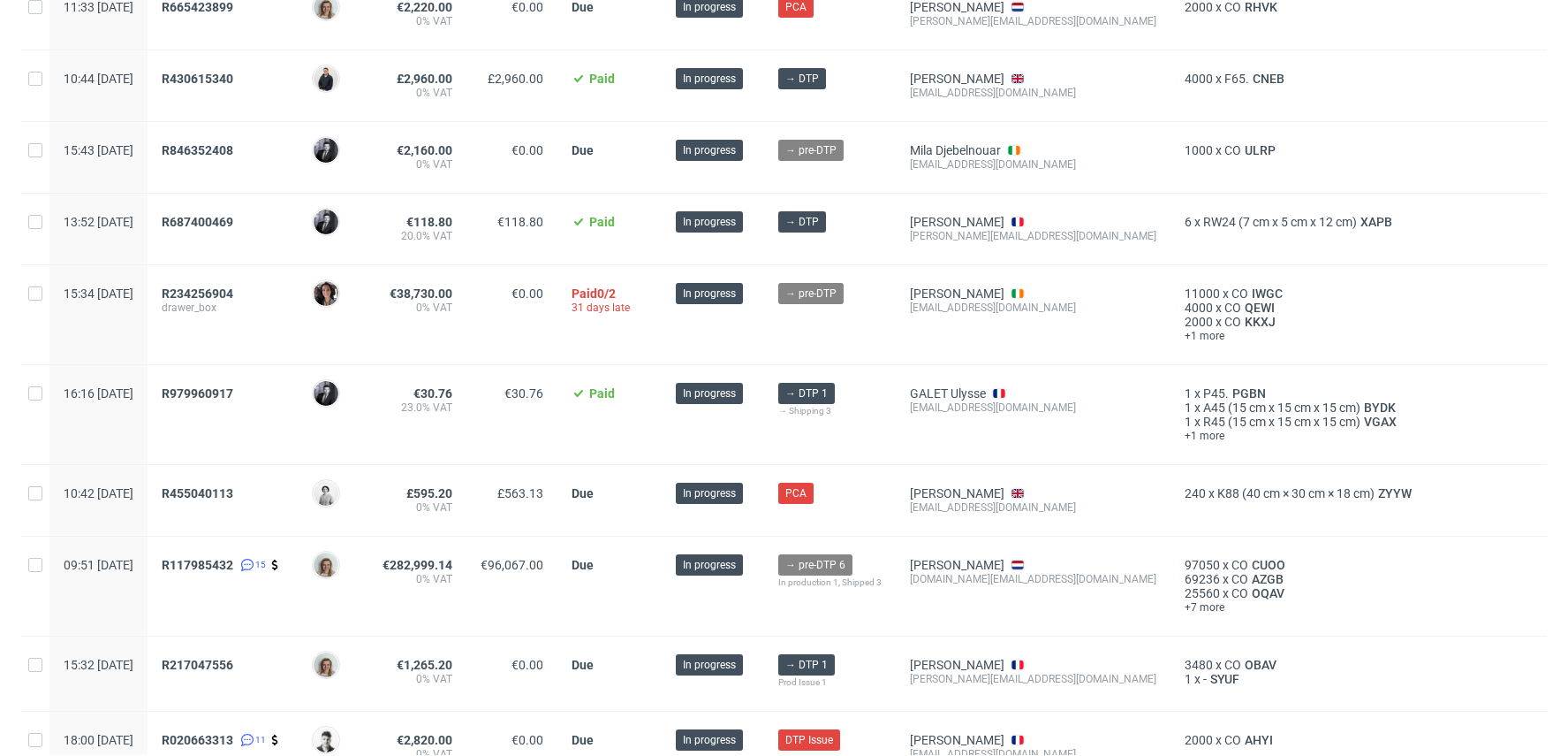
scroll to position [429, 0]
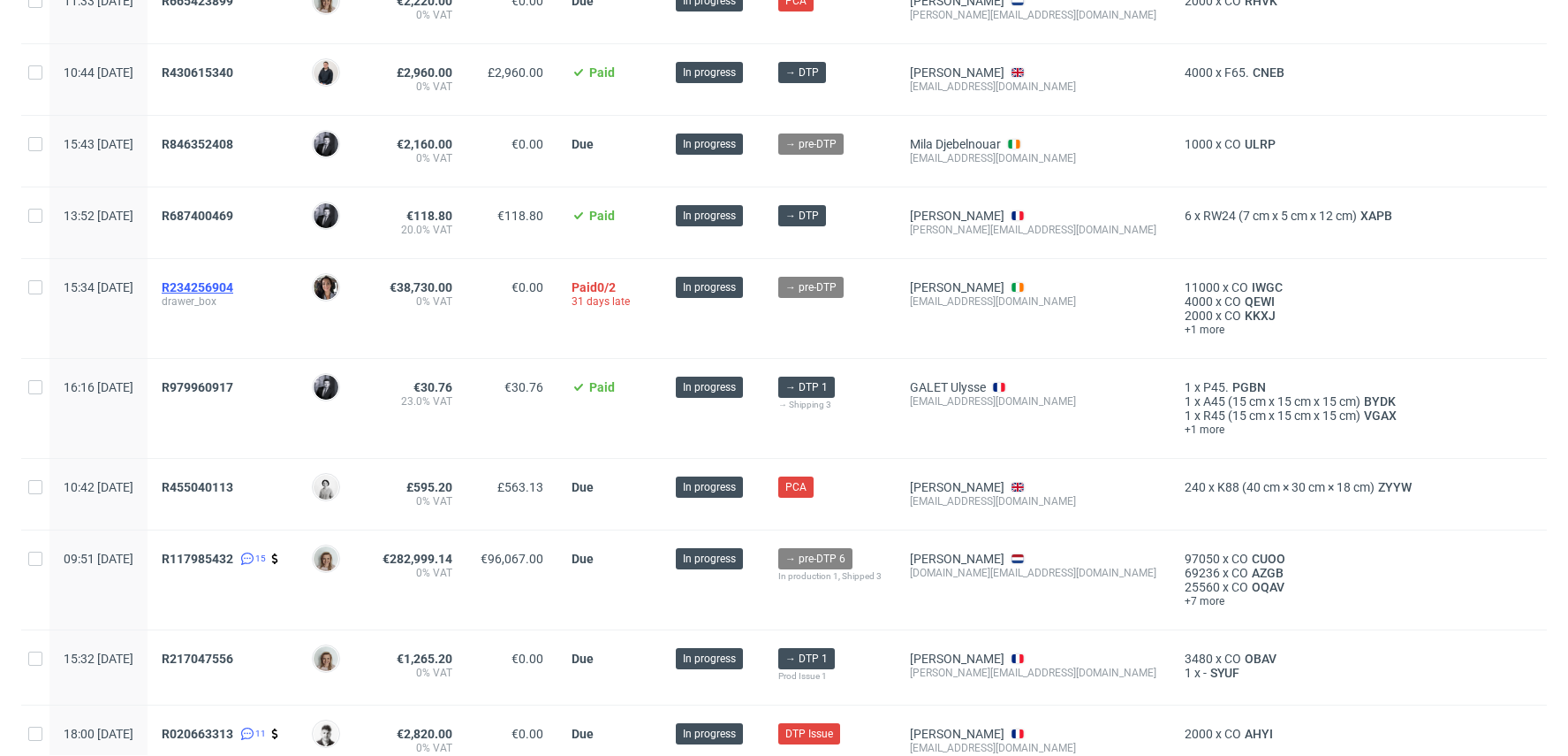
click at [234, 287] on span "R234256904" at bounding box center [197, 288] width 71 height 14
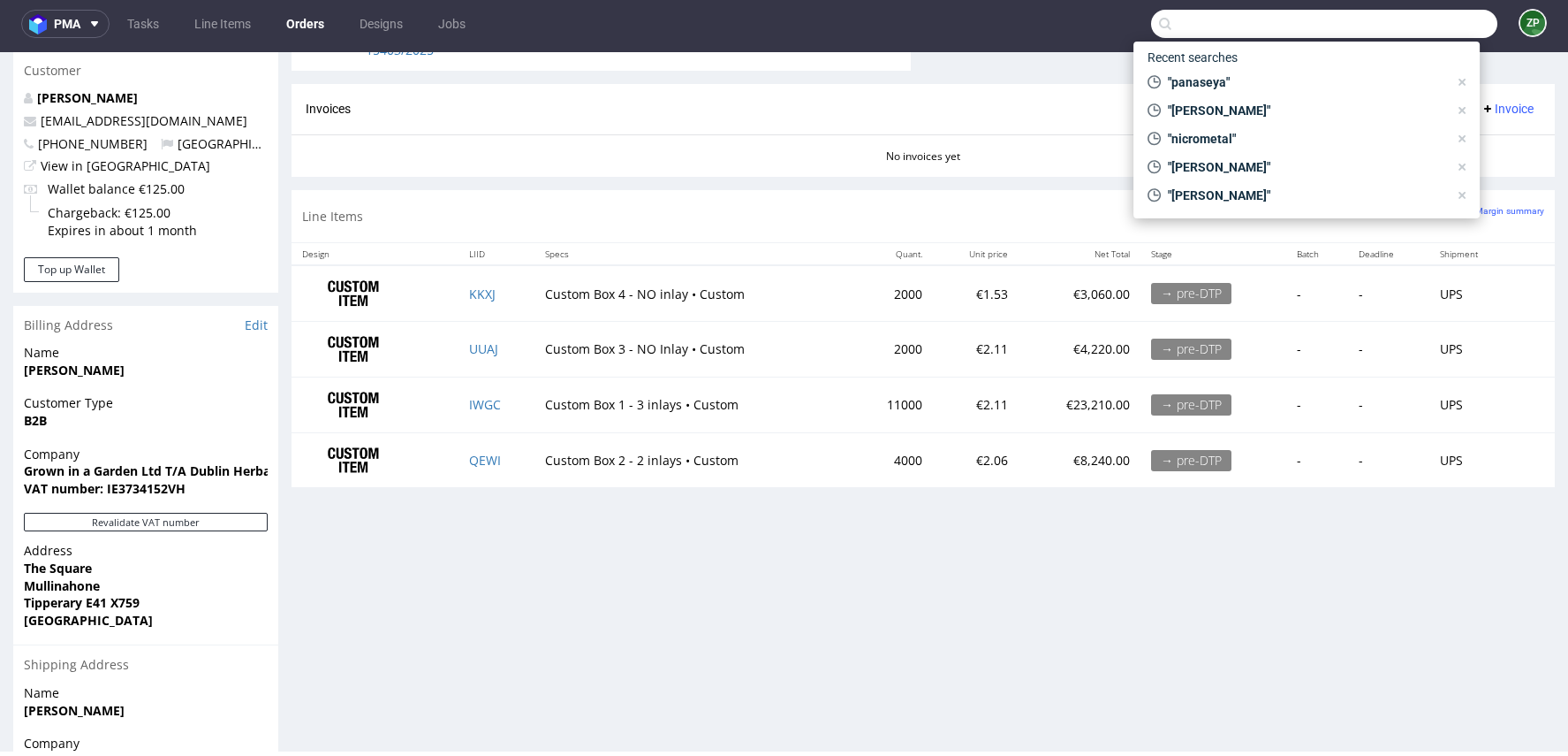
scroll to position [855, 0]
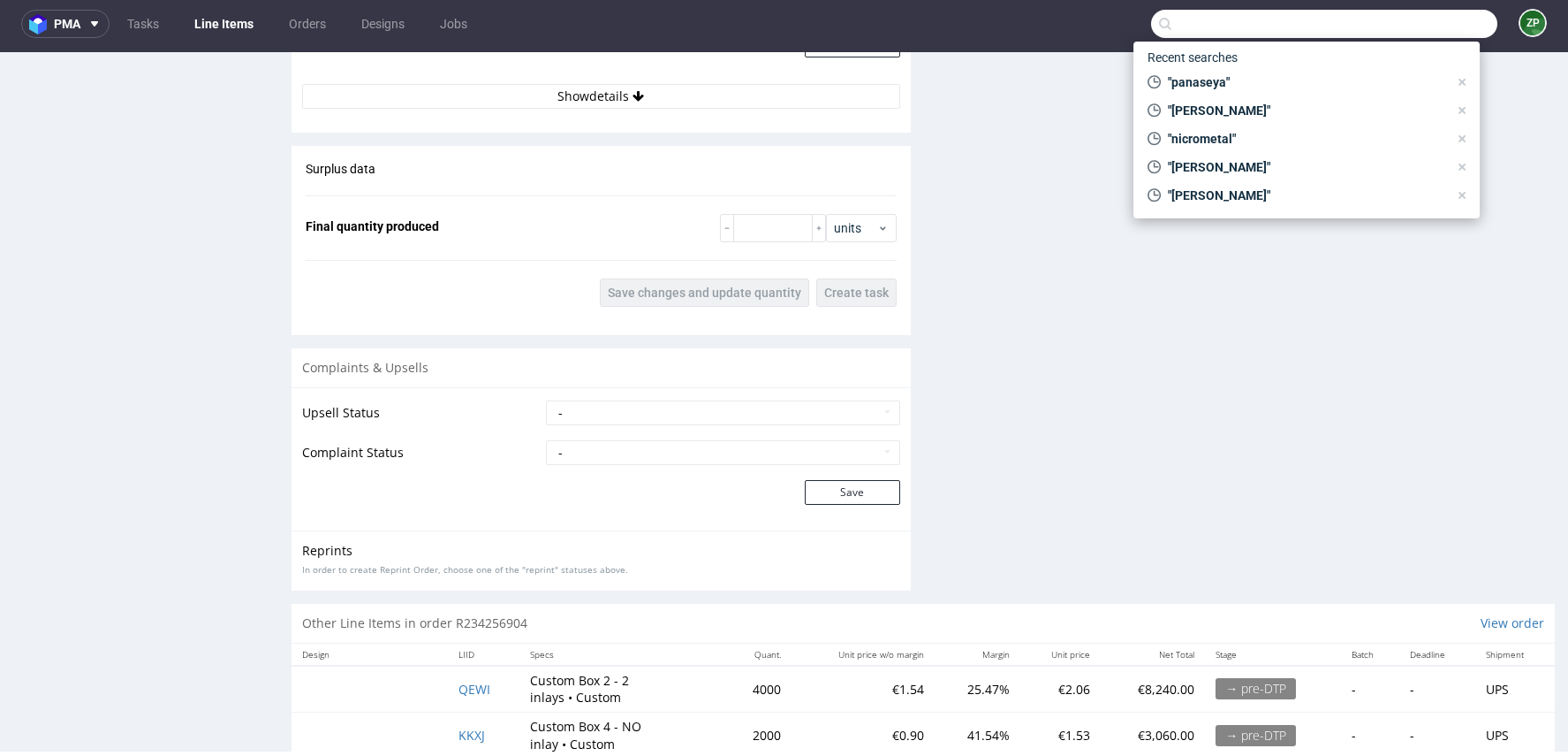
scroll to position [2845, 0]
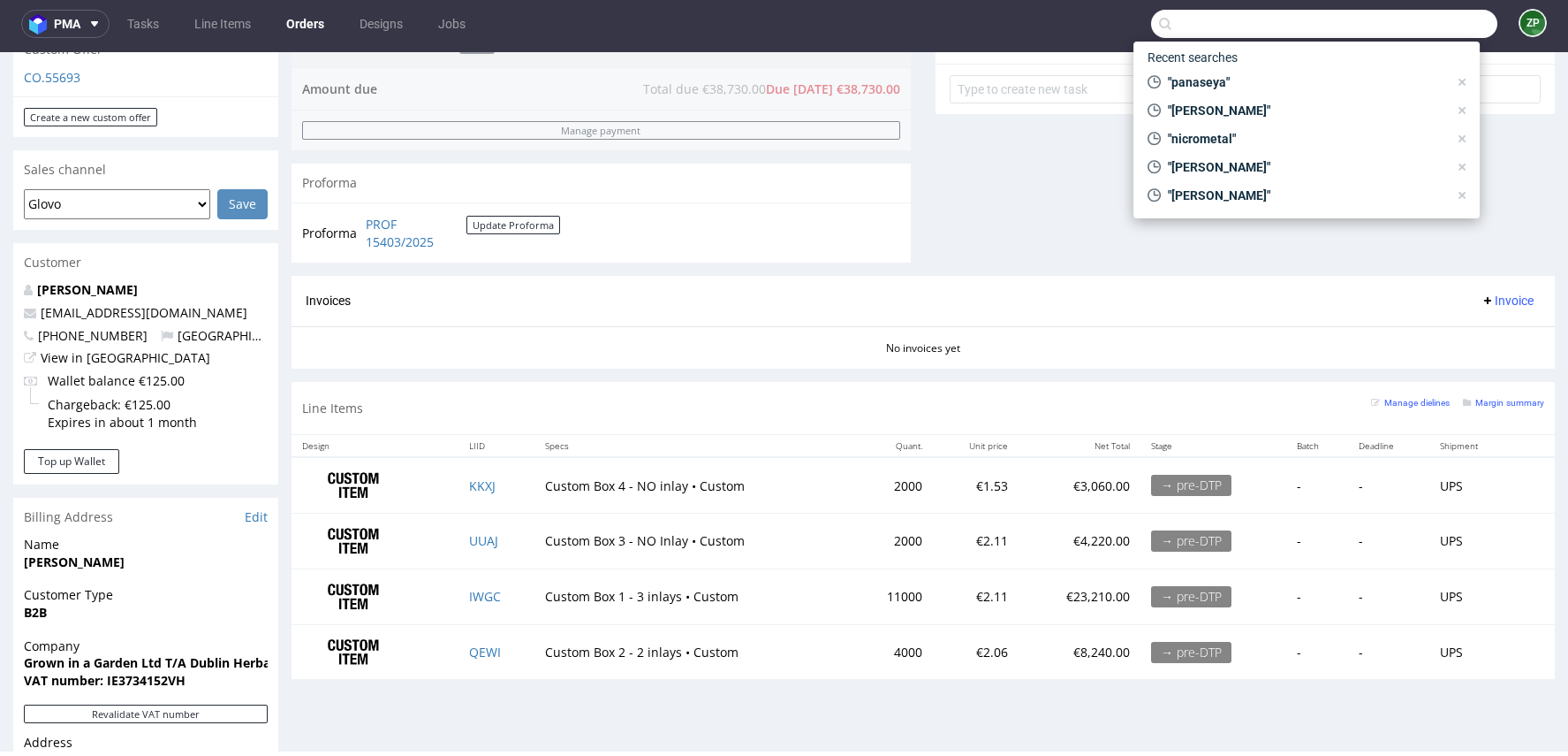
scroll to position [641, 0]
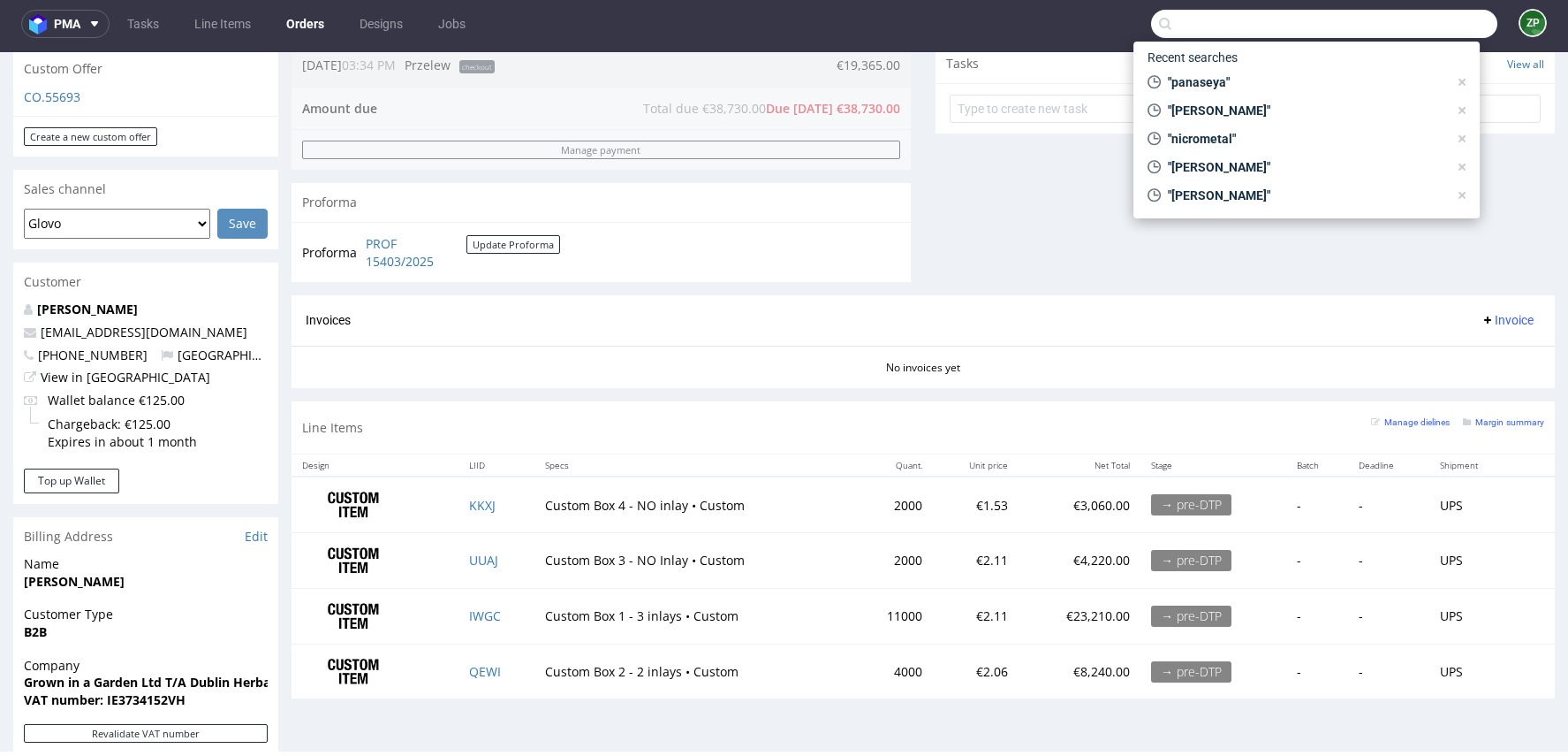
click at [1050, 295] on div "Invoices Invoice" at bounding box center [922, 320] width 1263 height 51
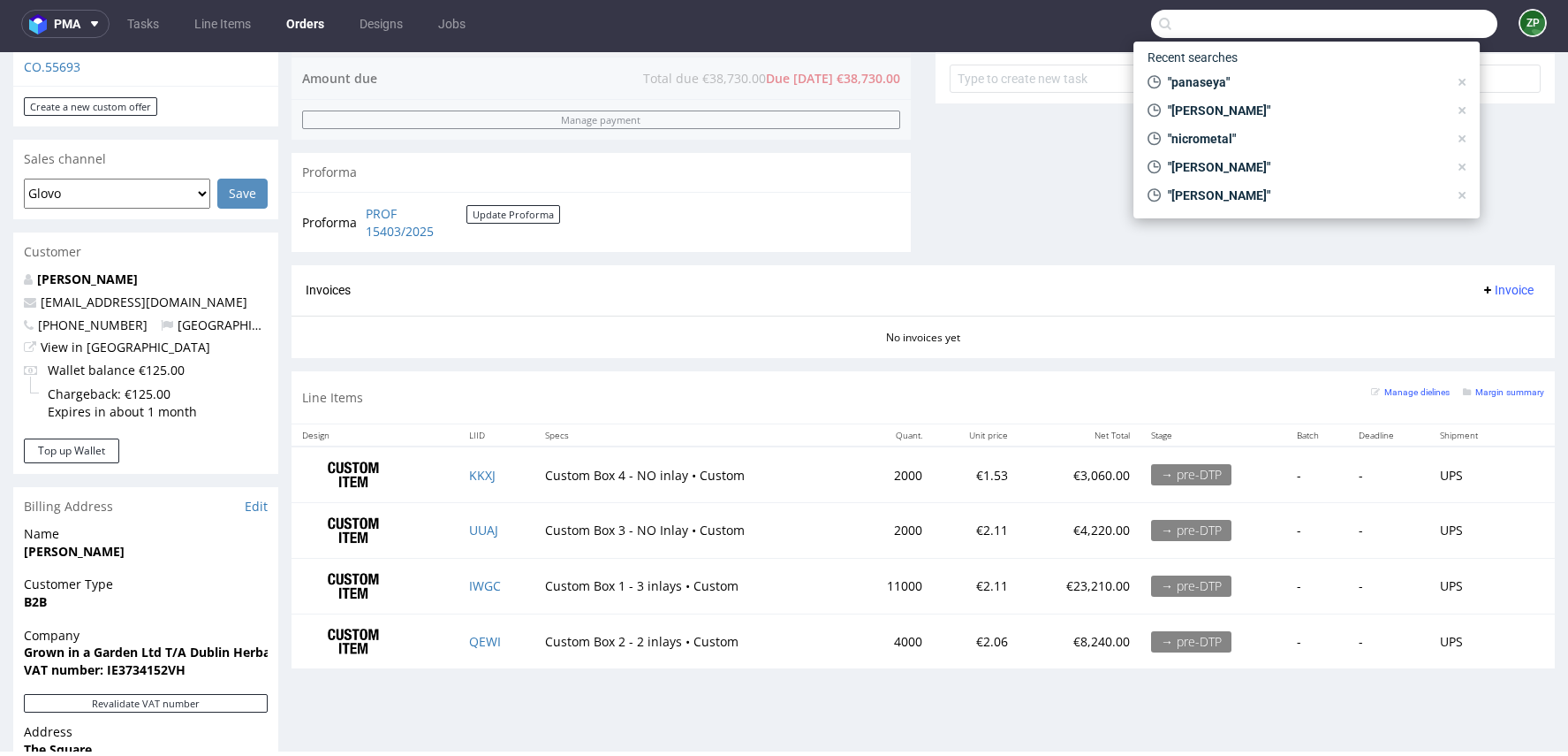
scroll to position [691, 0]
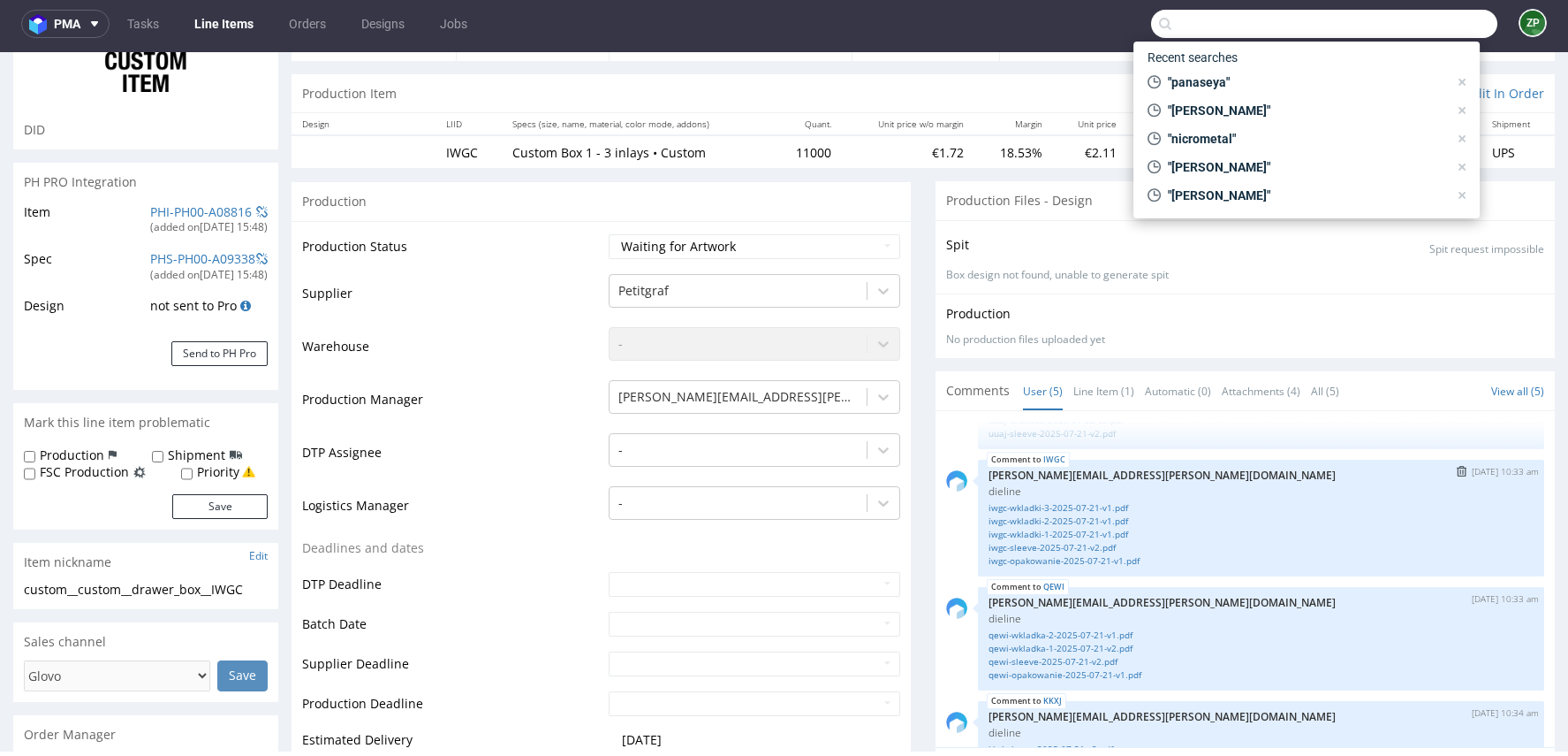
scroll to position [27, 0]
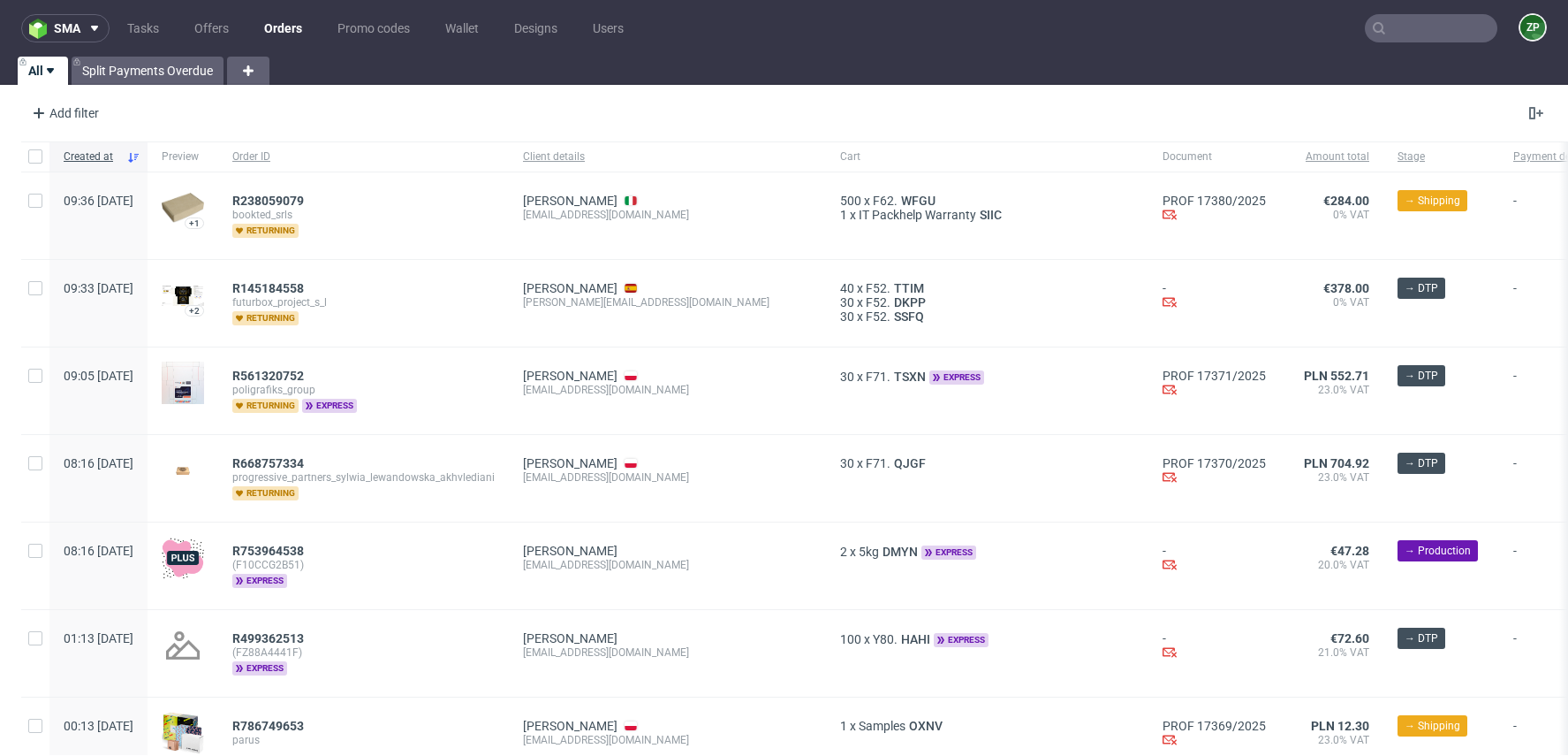
click at [283, 25] on link "Orders" at bounding box center [283, 28] width 60 height 28
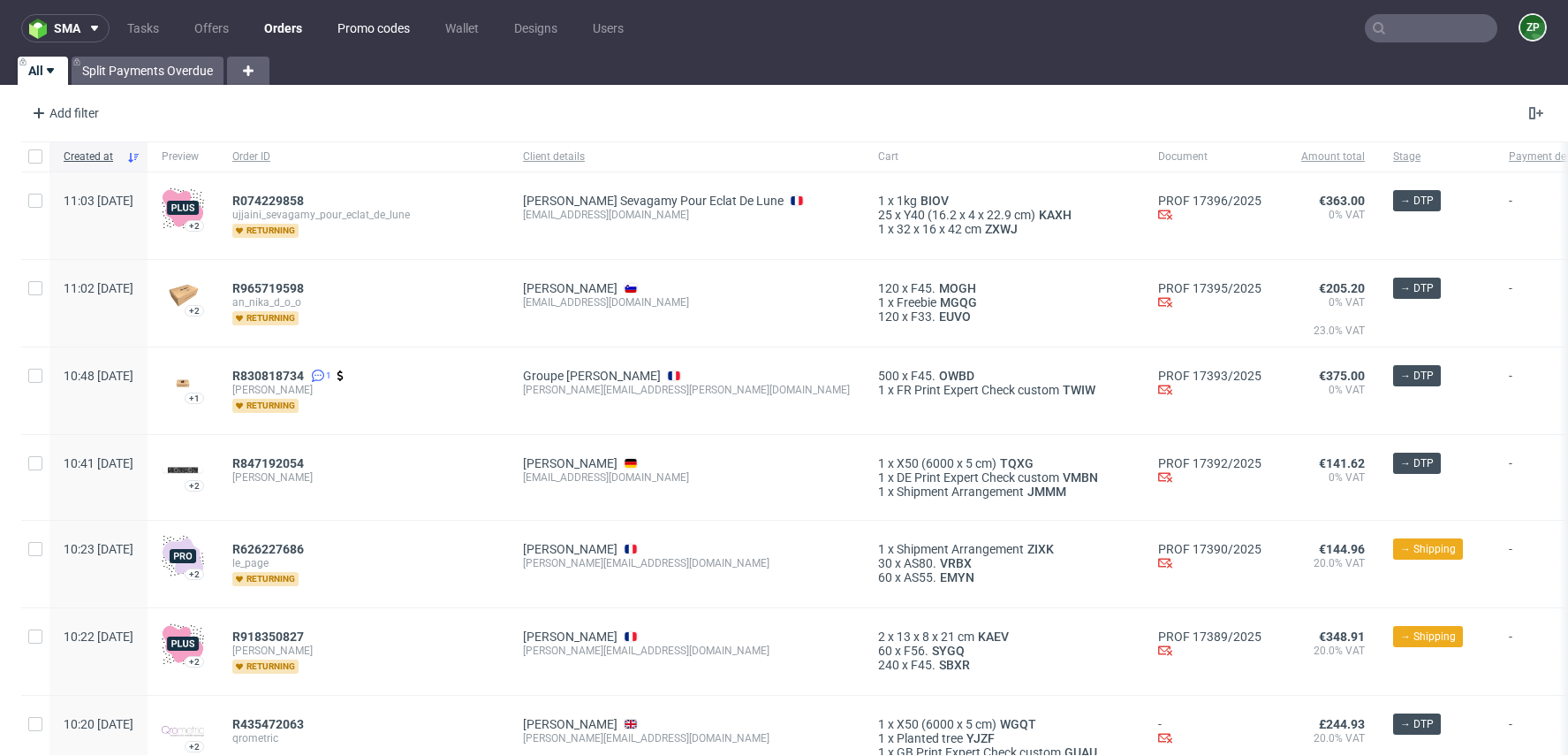
click at [396, 19] on link "Promo codes" at bounding box center [374, 28] width 94 height 28
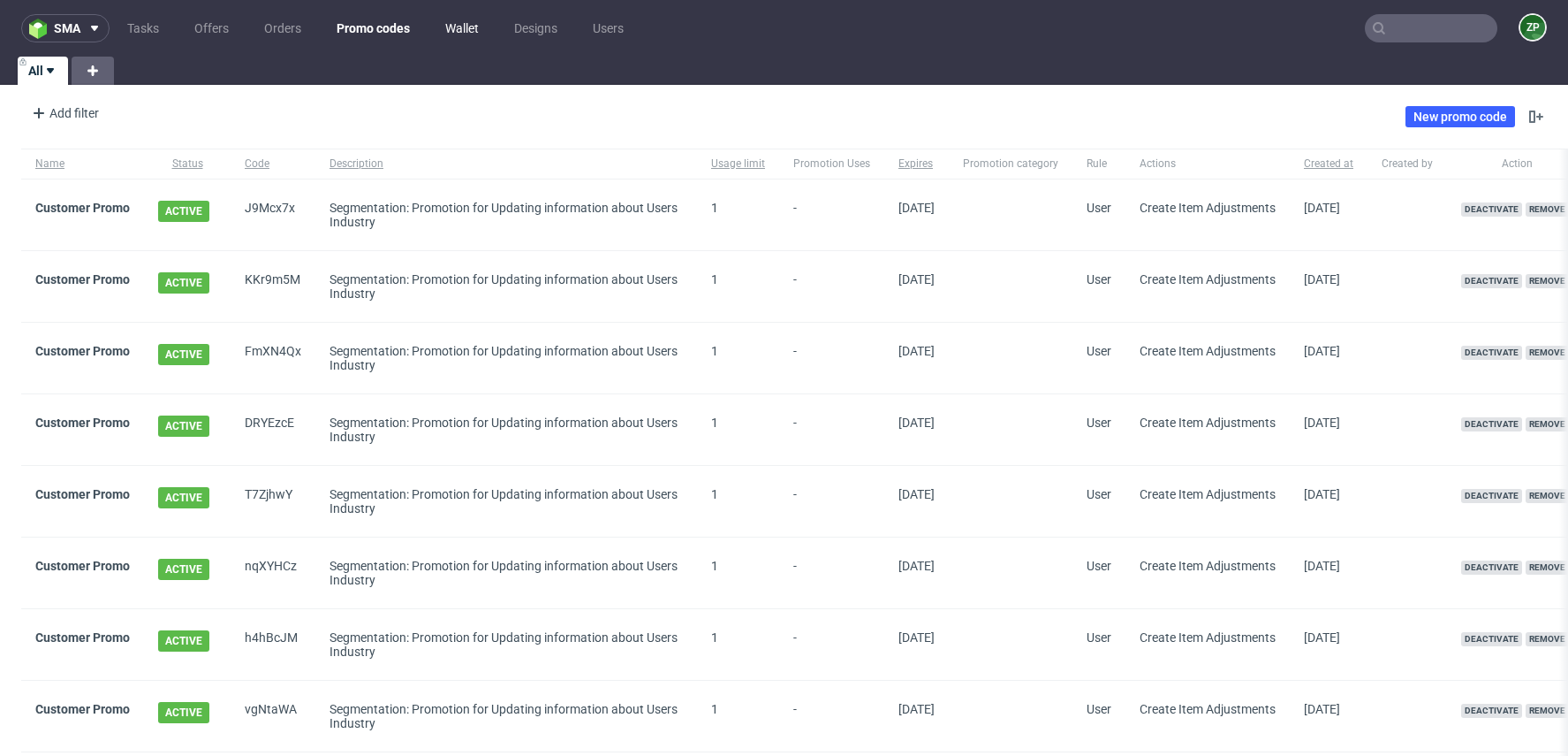
click at [467, 32] on link "Wallet" at bounding box center [462, 28] width 55 height 28
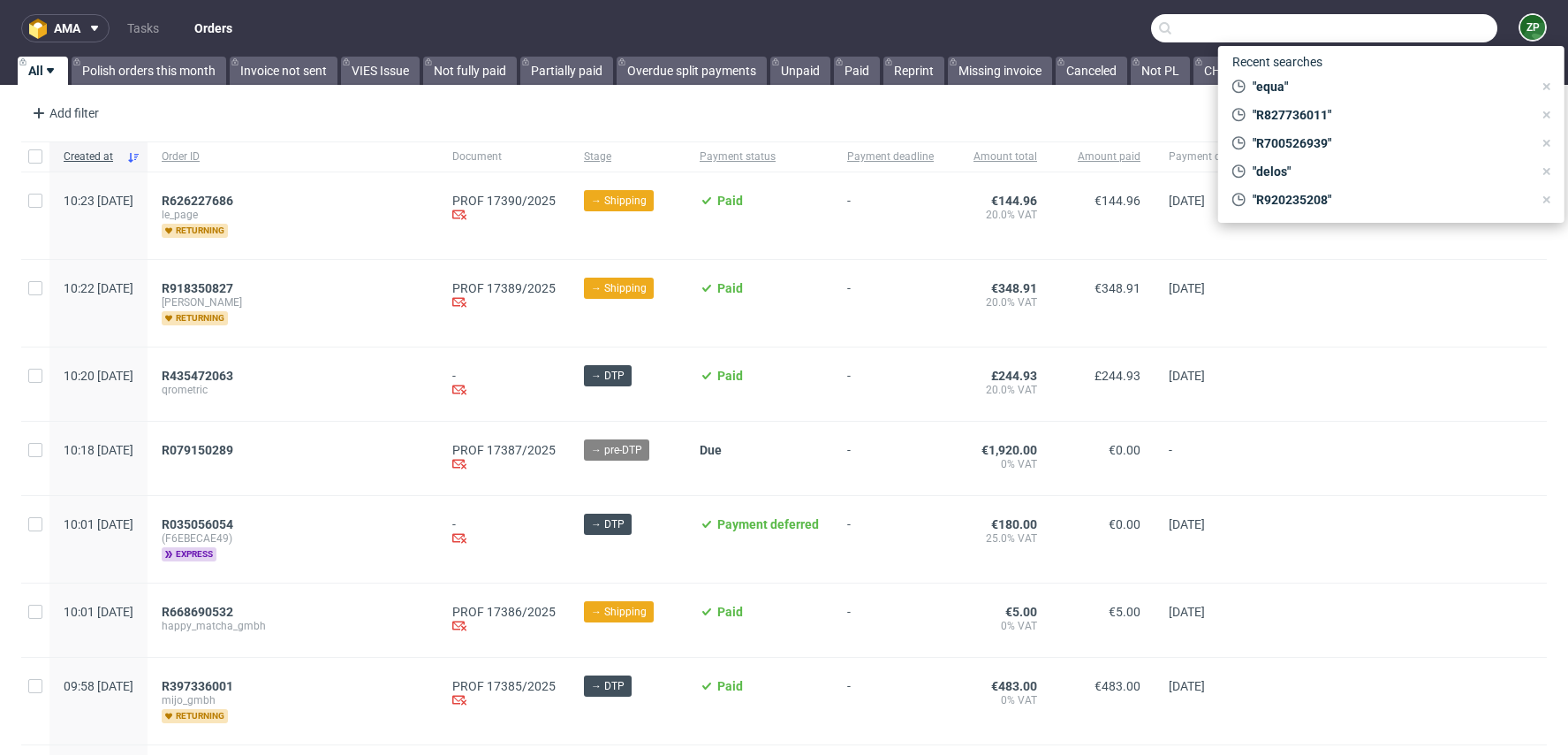
click at [217, 29] on link "Orders" at bounding box center [214, 28] width 60 height 28
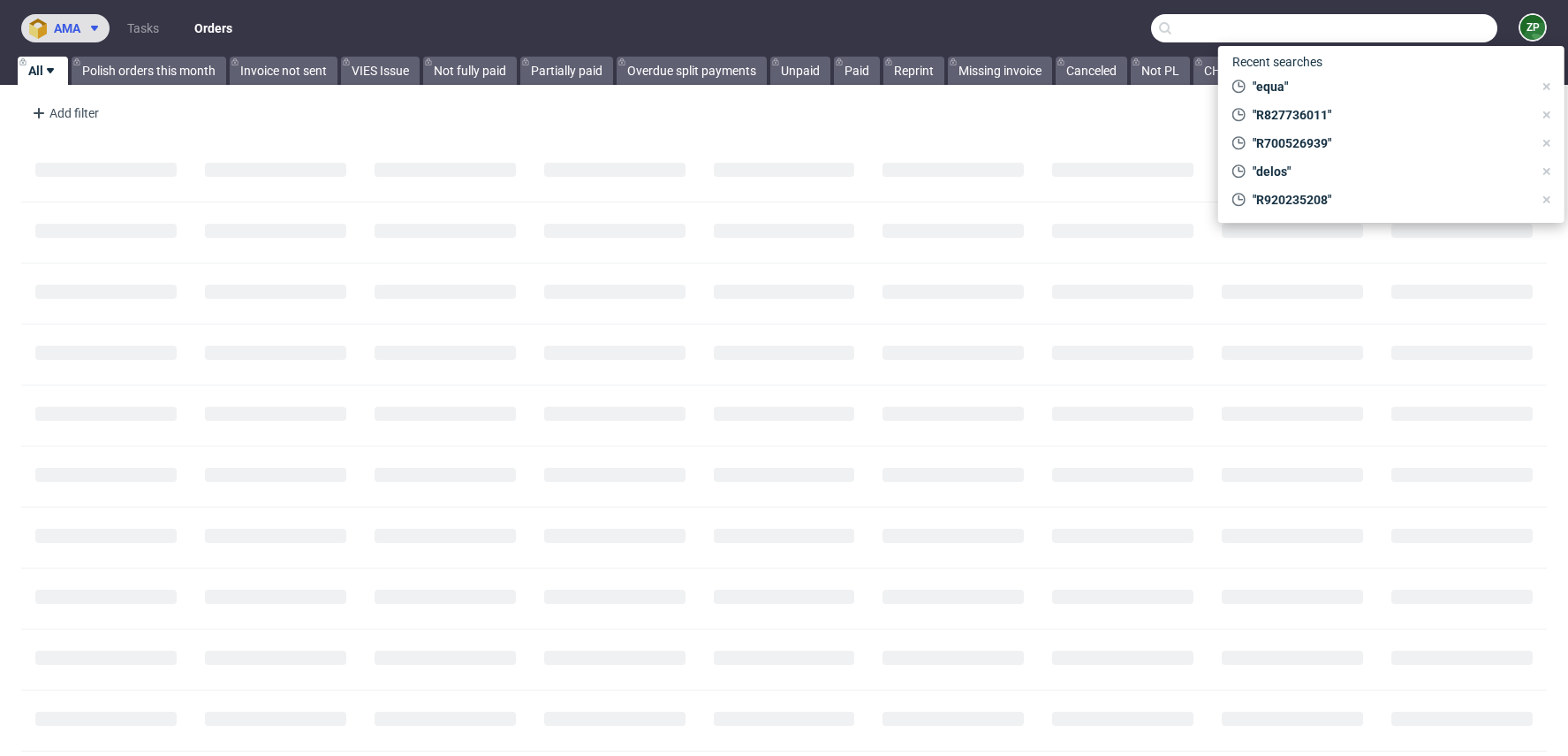
click at [79, 30] on span "ama" at bounding box center [67, 28] width 26 height 13
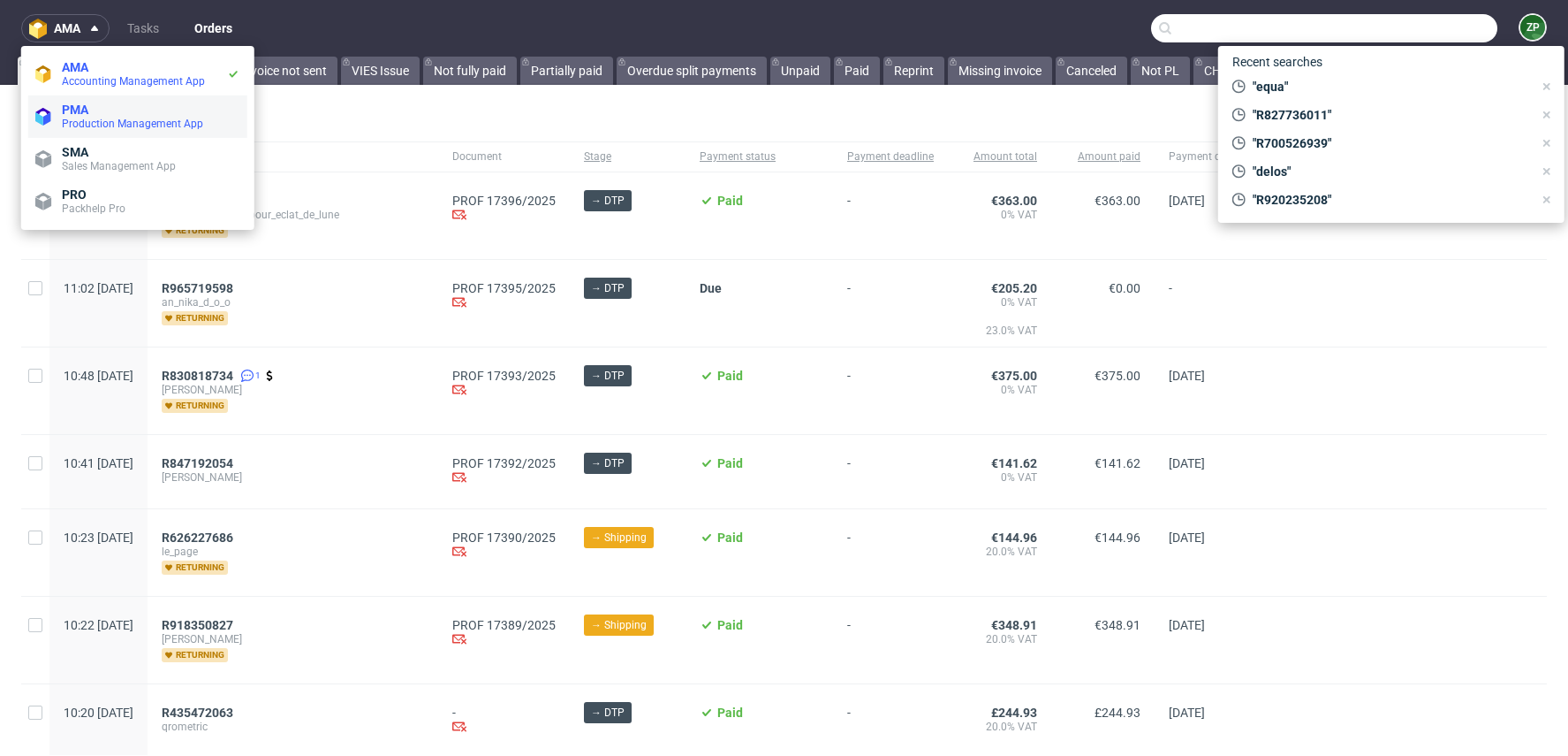
click at [115, 127] on span "Production Management App" at bounding box center [133, 124] width 142 height 13
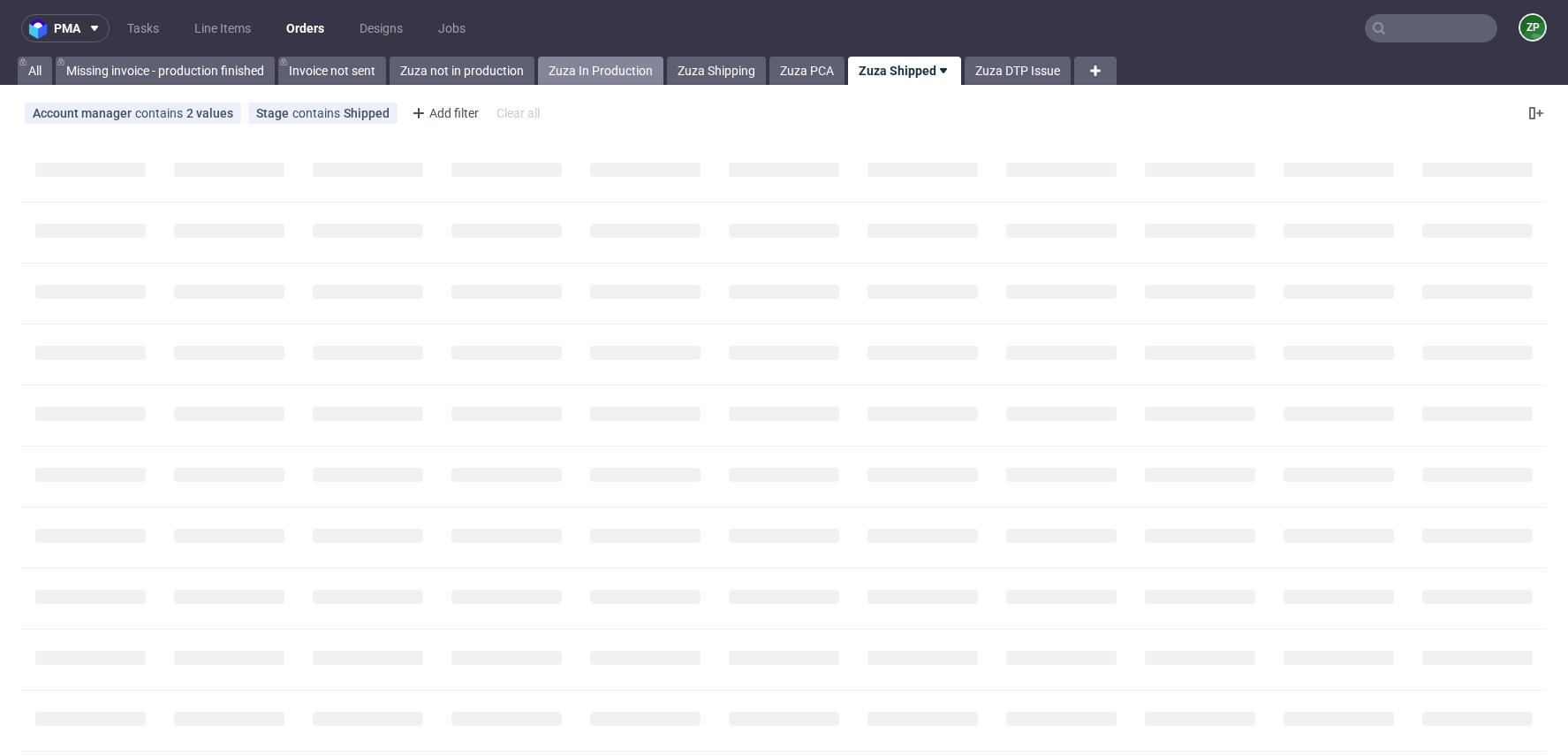
click at [570, 78] on link "Zuza In Production" at bounding box center [601, 70] width 125 height 28
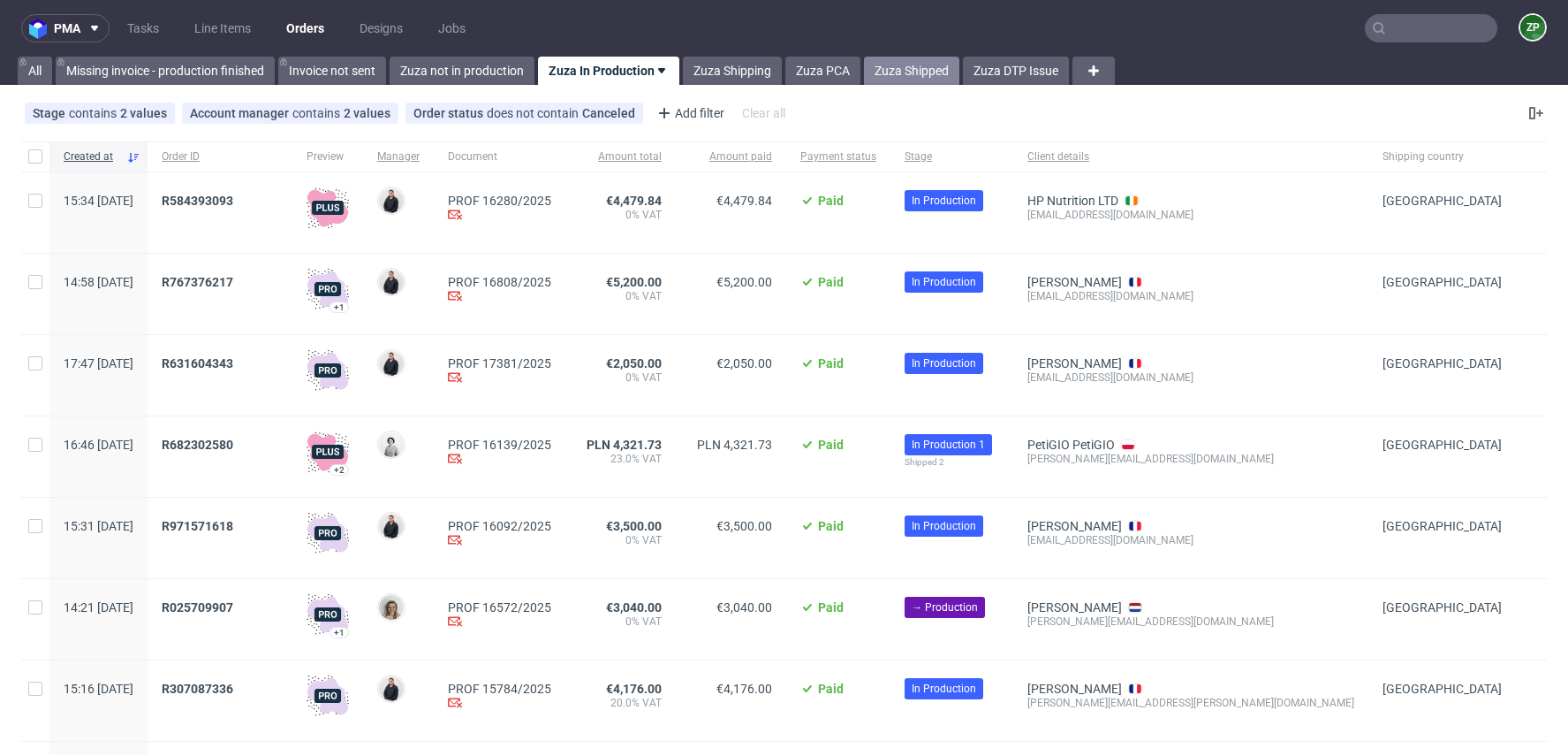
click at [906, 70] on link "Zuza Shipped" at bounding box center [912, 70] width 96 height 28
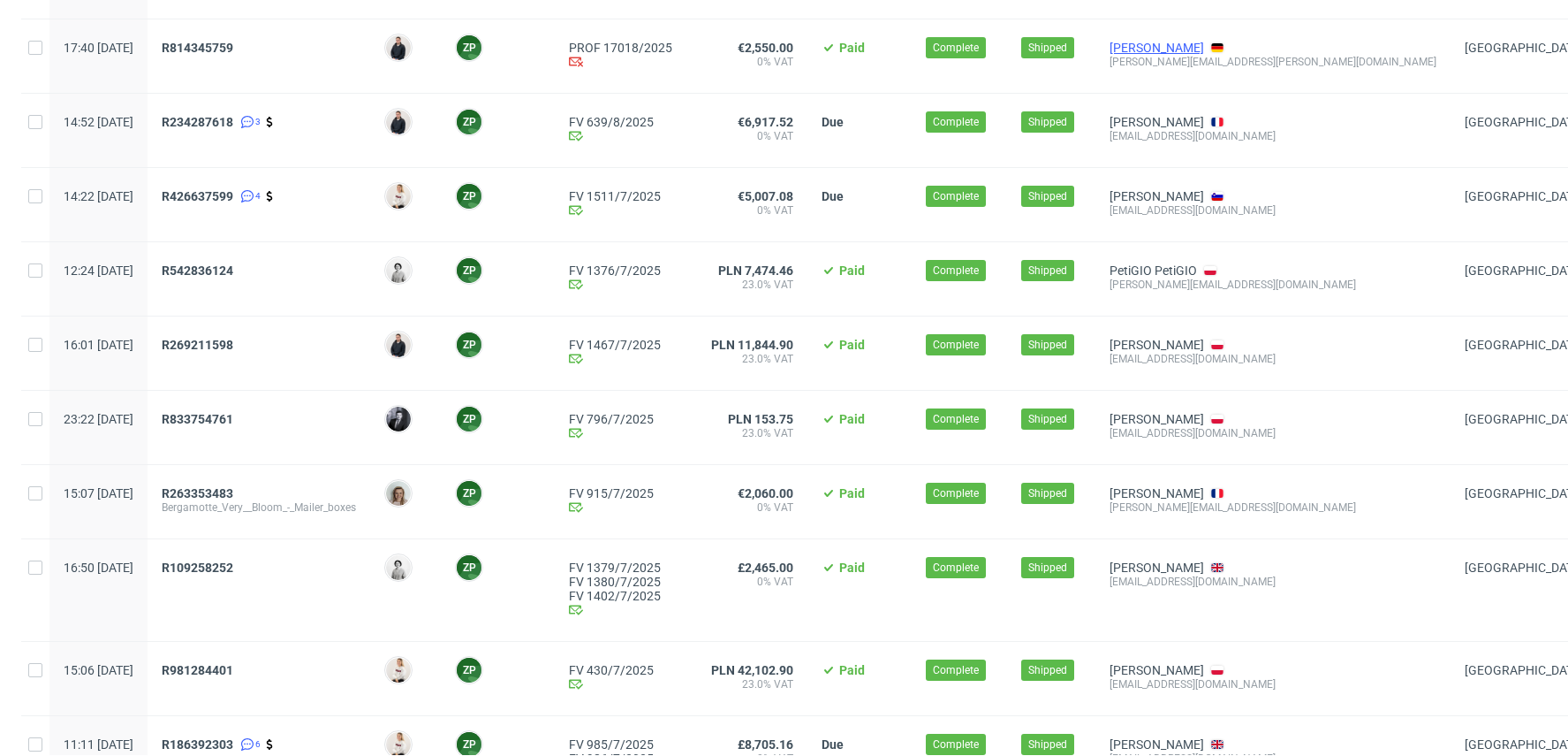
scroll to position [620, 0]
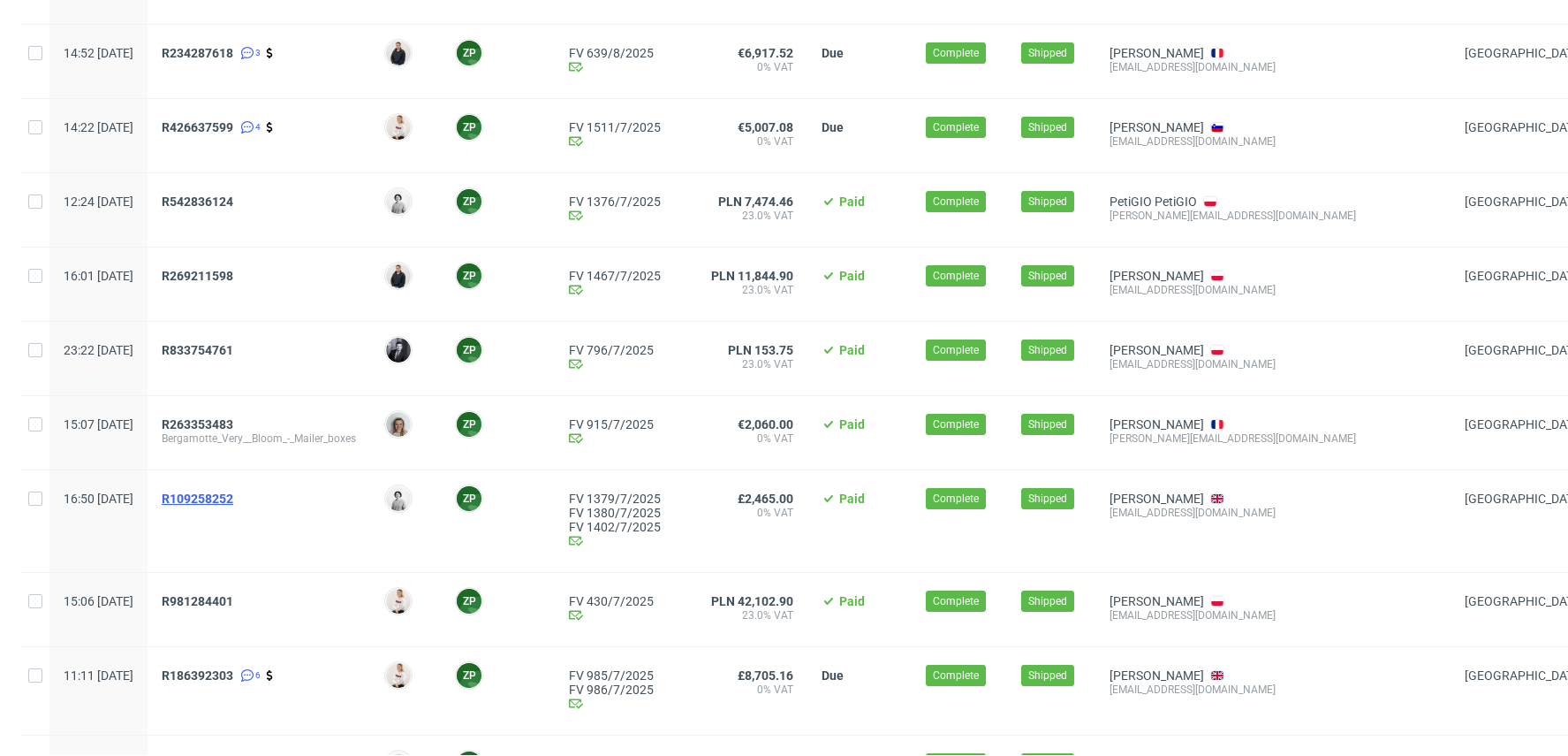
click at [234, 495] on span "R109258252" at bounding box center [197, 499] width 71 height 14
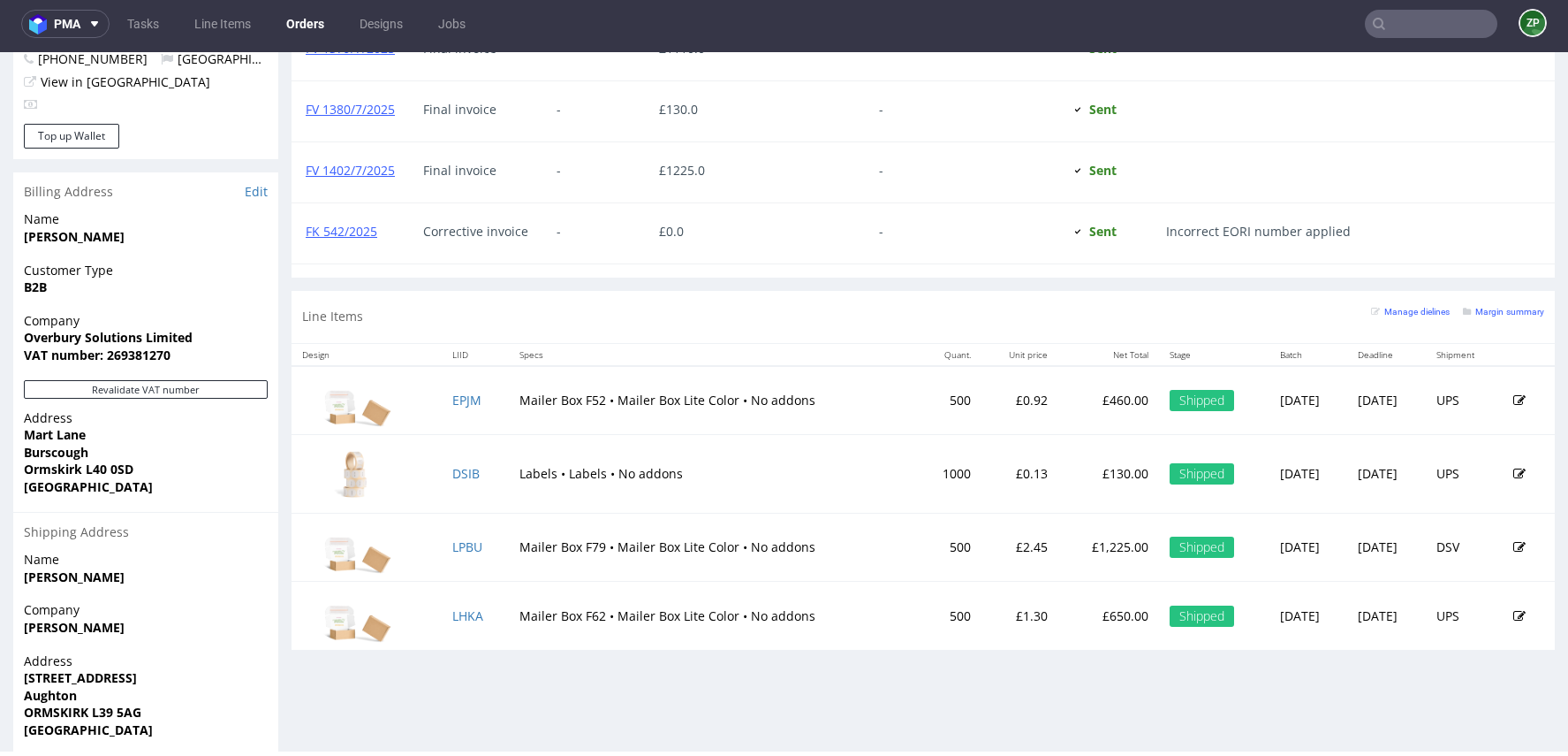
scroll to position [978, 0]
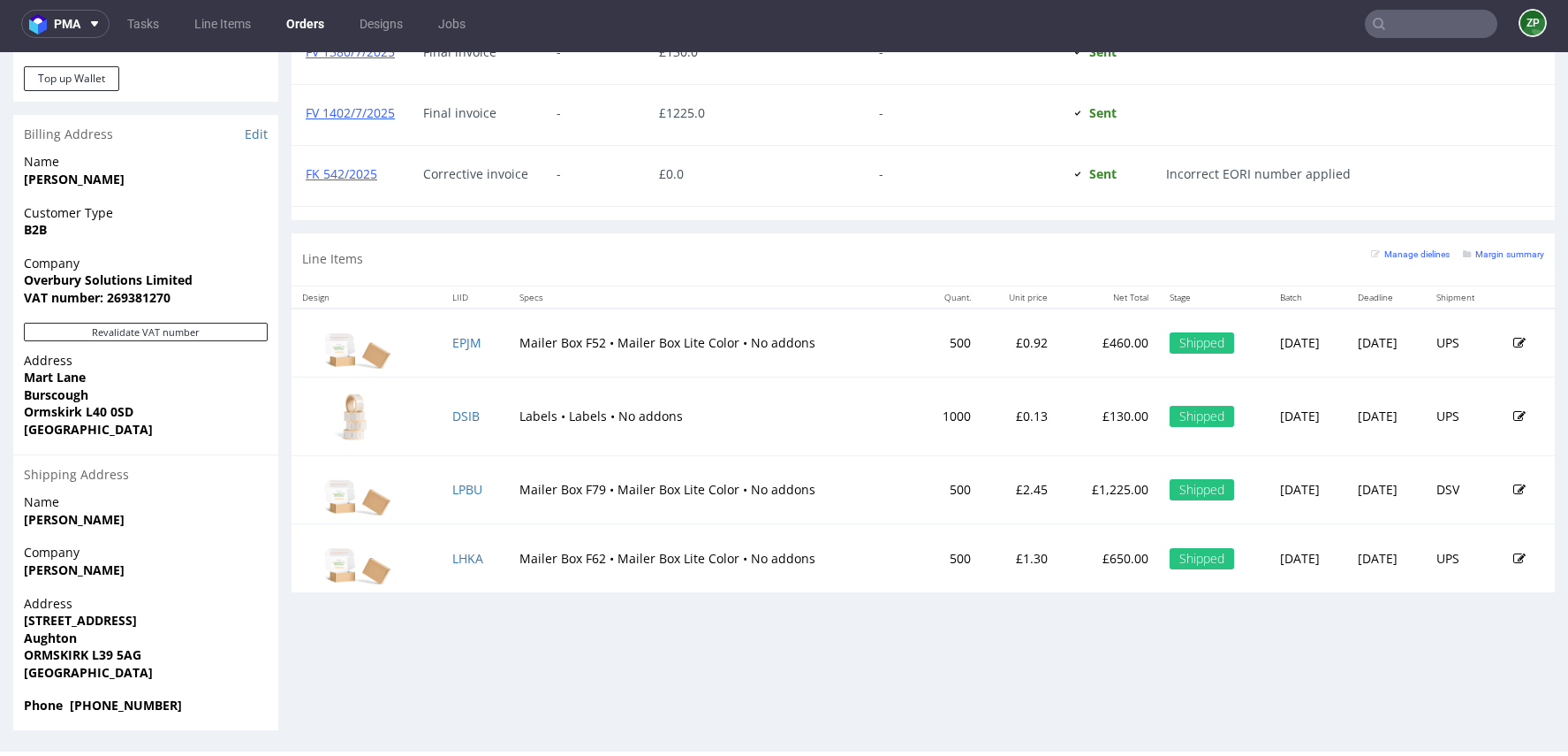
click at [1392, 29] on input "text" at bounding box center [1431, 23] width 133 height 28
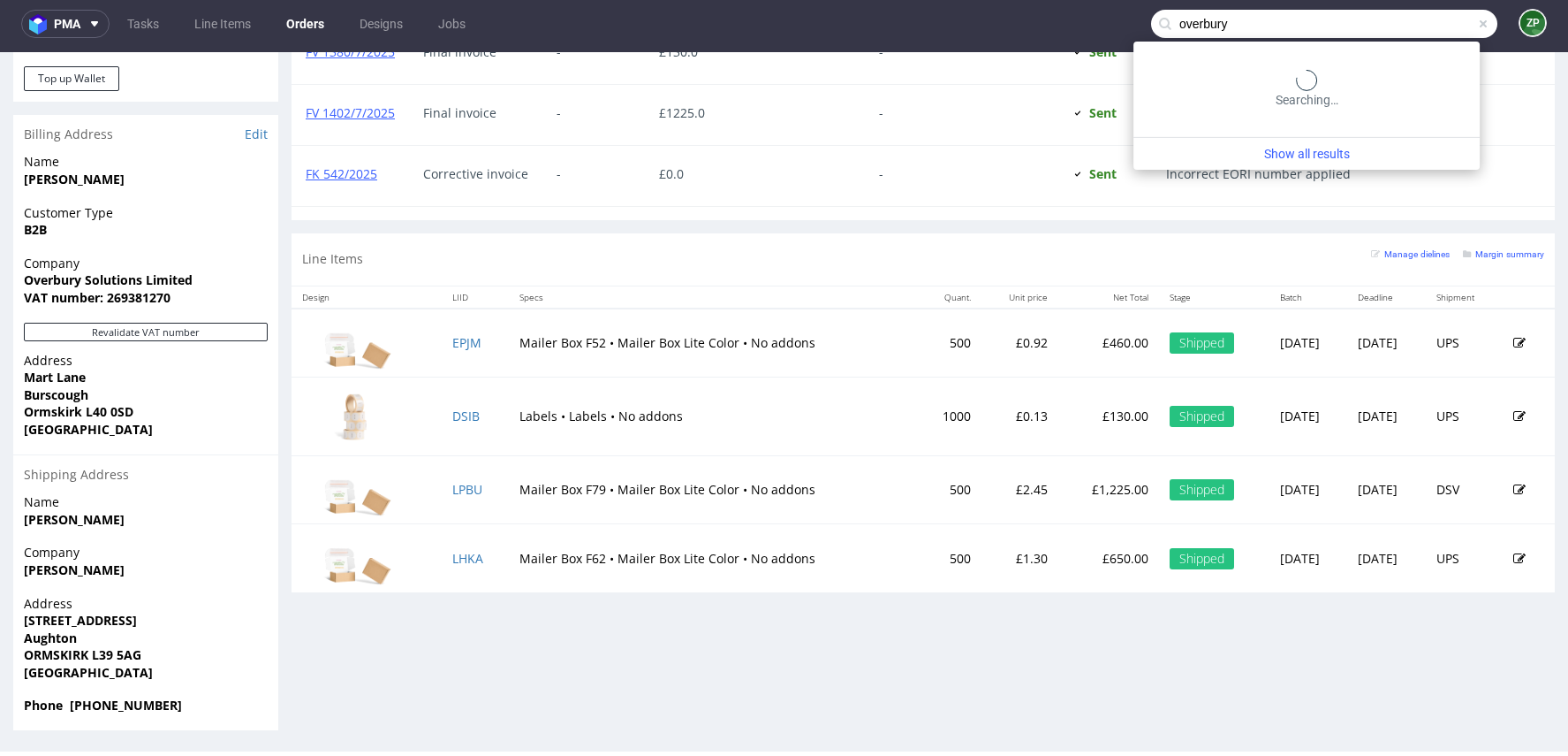
type input "overbury"
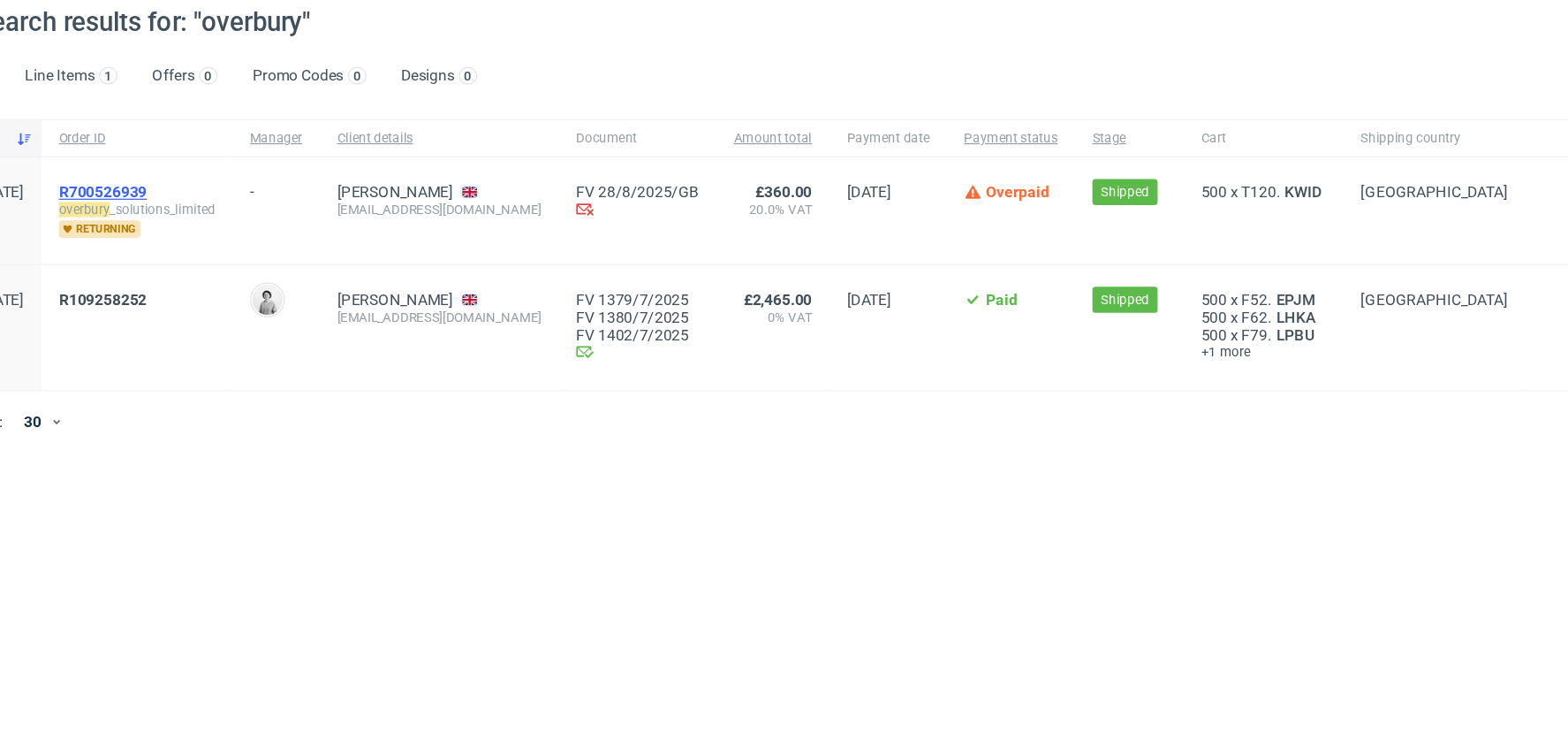
click at [205, 223] on span "R700526939" at bounding box center [169, 222] width 71 height 14
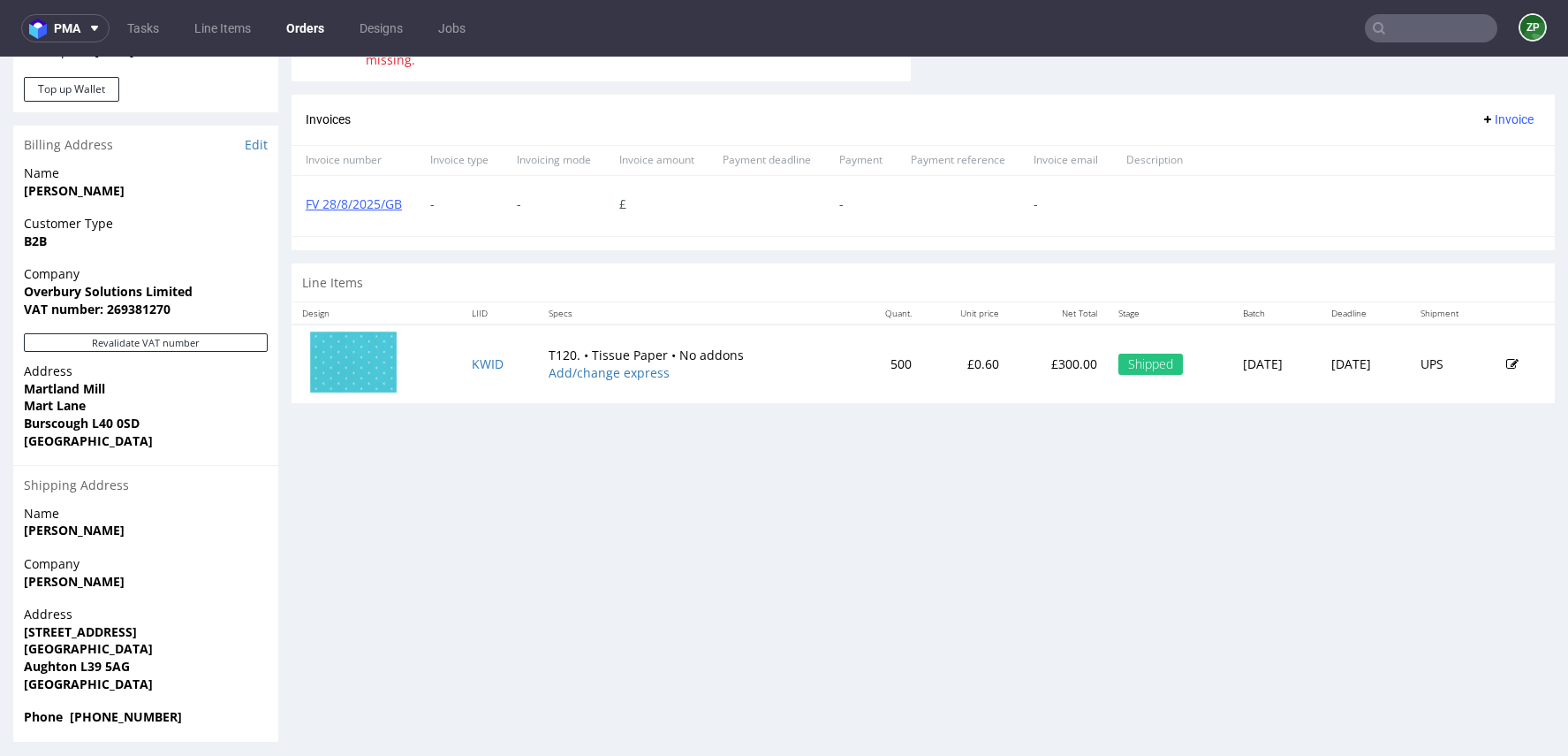
scroll to position [735, 0]
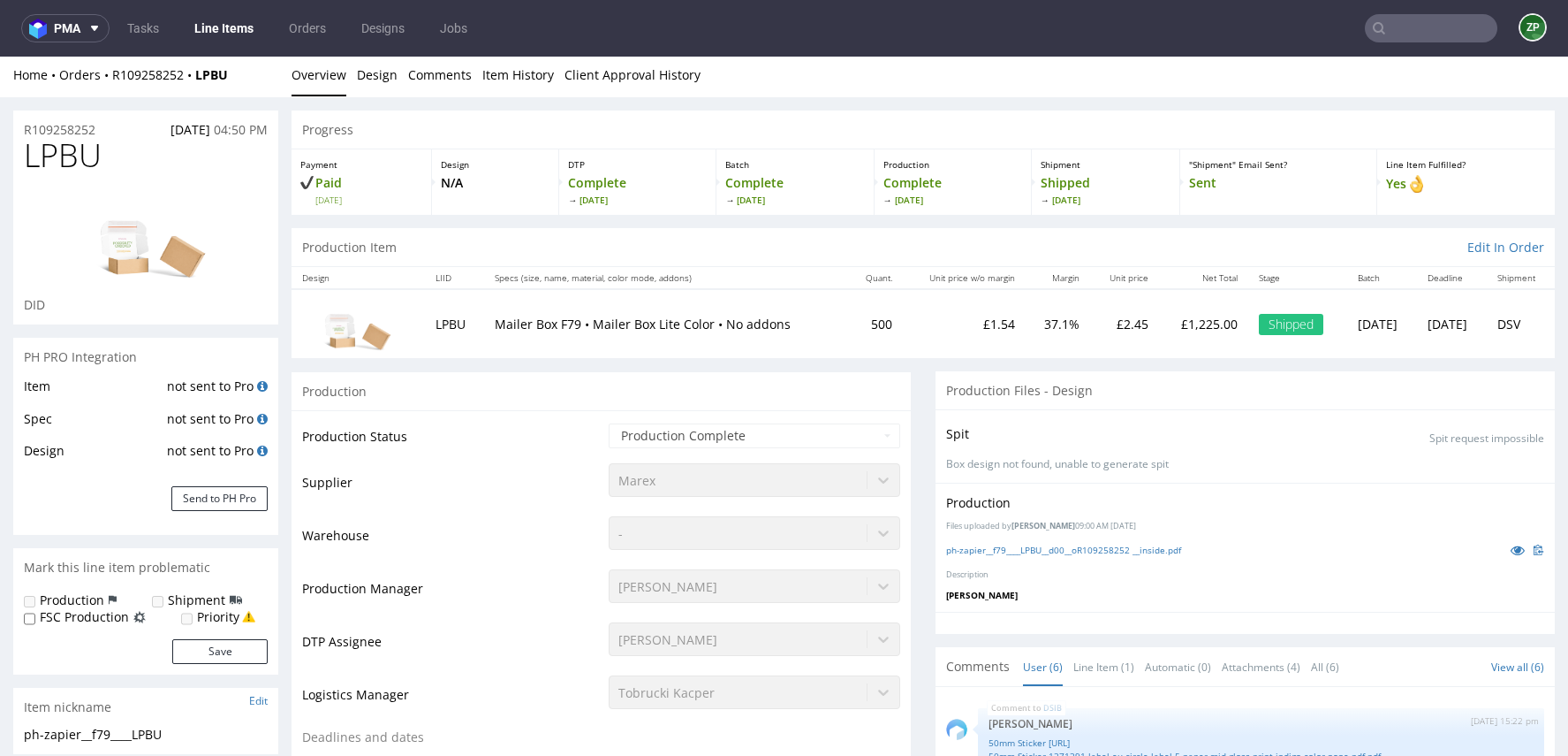
scroll to position [110, 0]
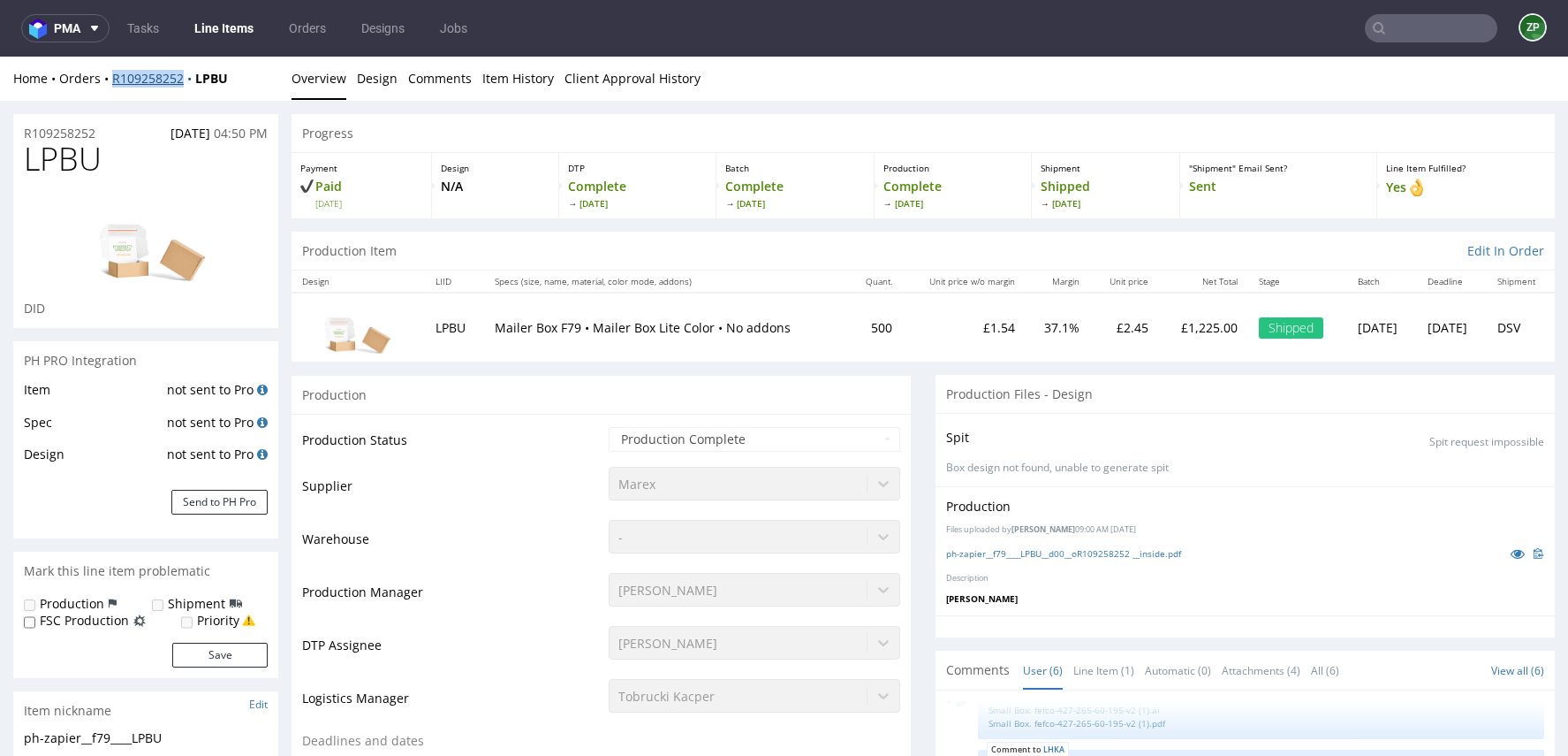
copy link "R109258252"
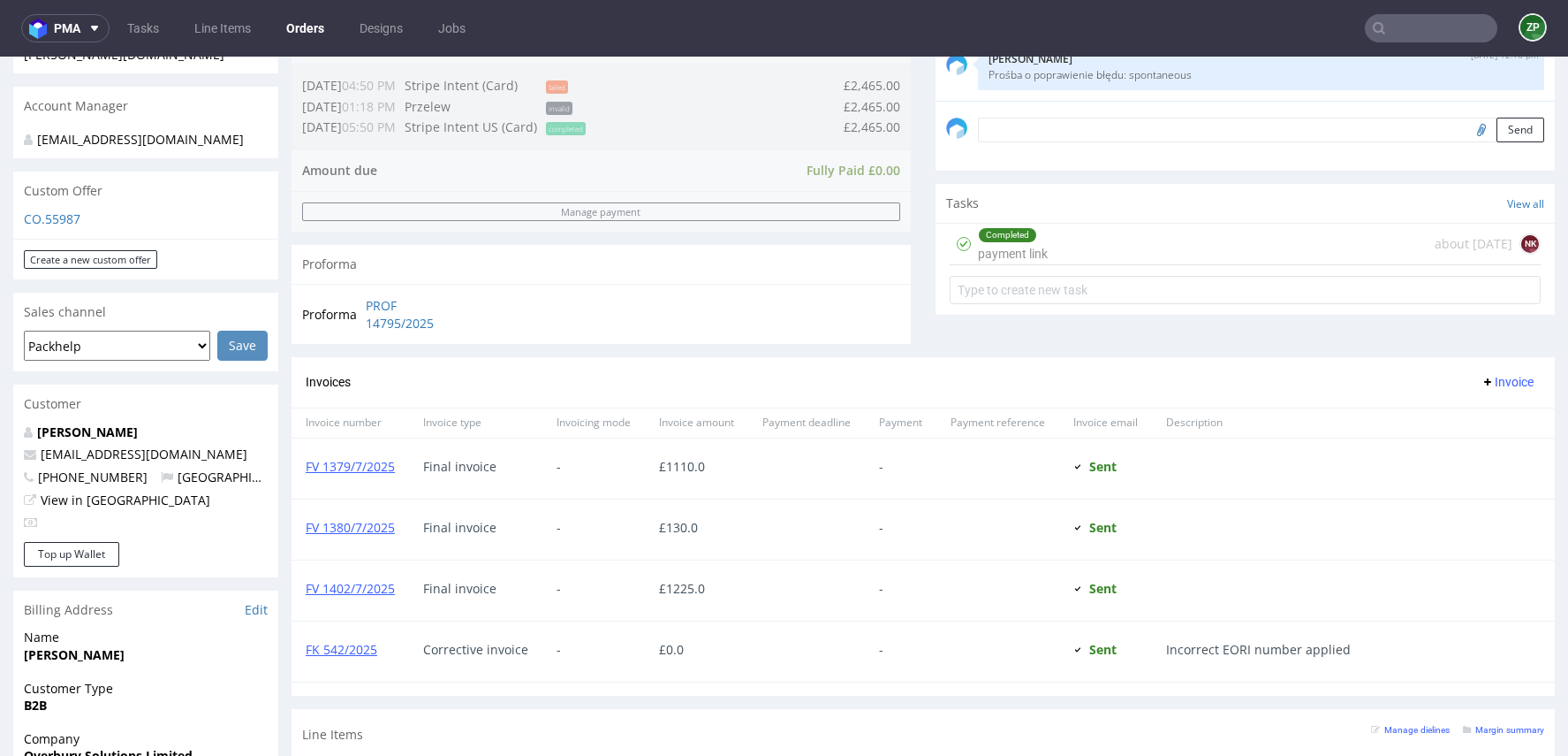
scroll to position [509, 0]
click at [1389, 38] on input "text" at bounding box center [1431, 28] width 133 height 28
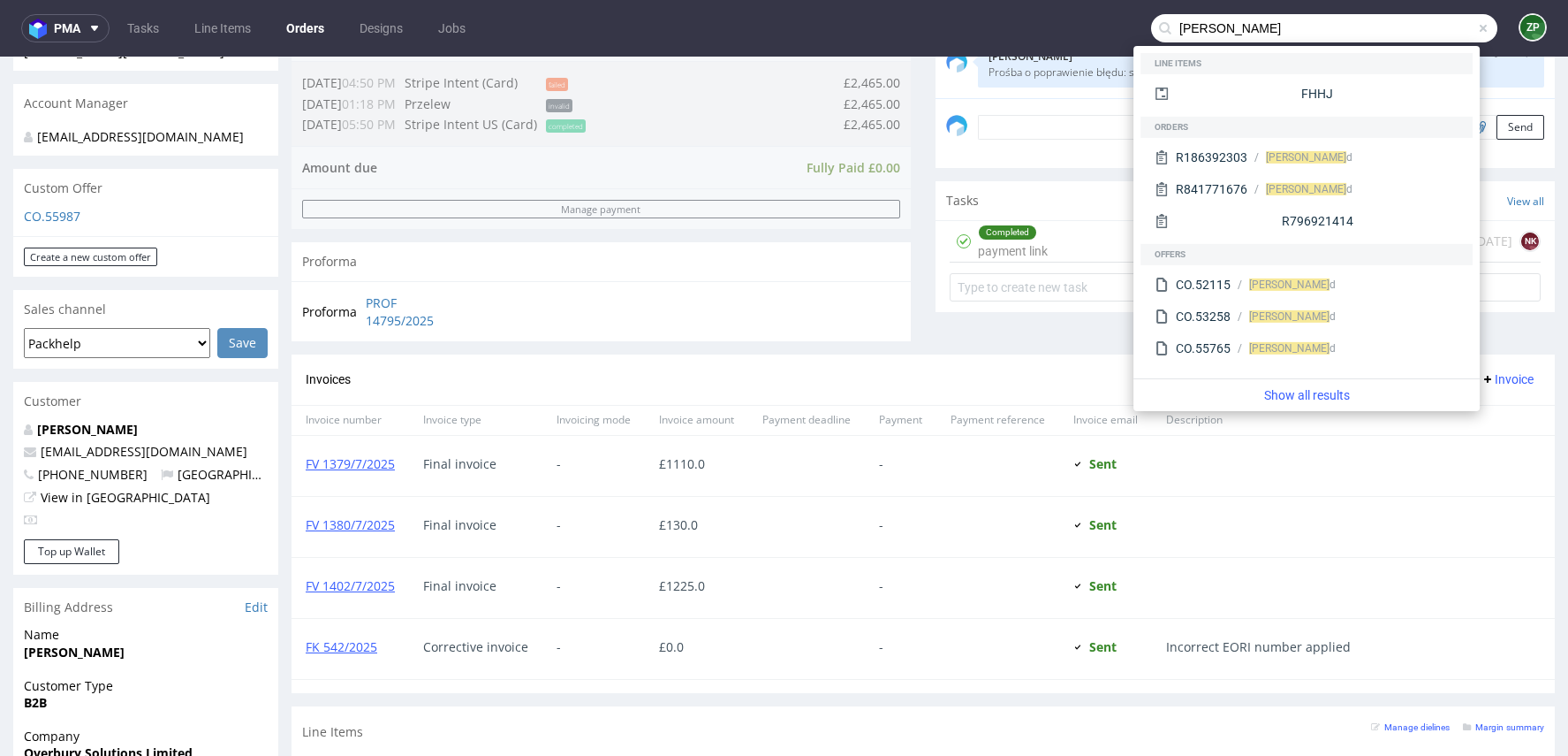
type input "[PERSON_NAME]"
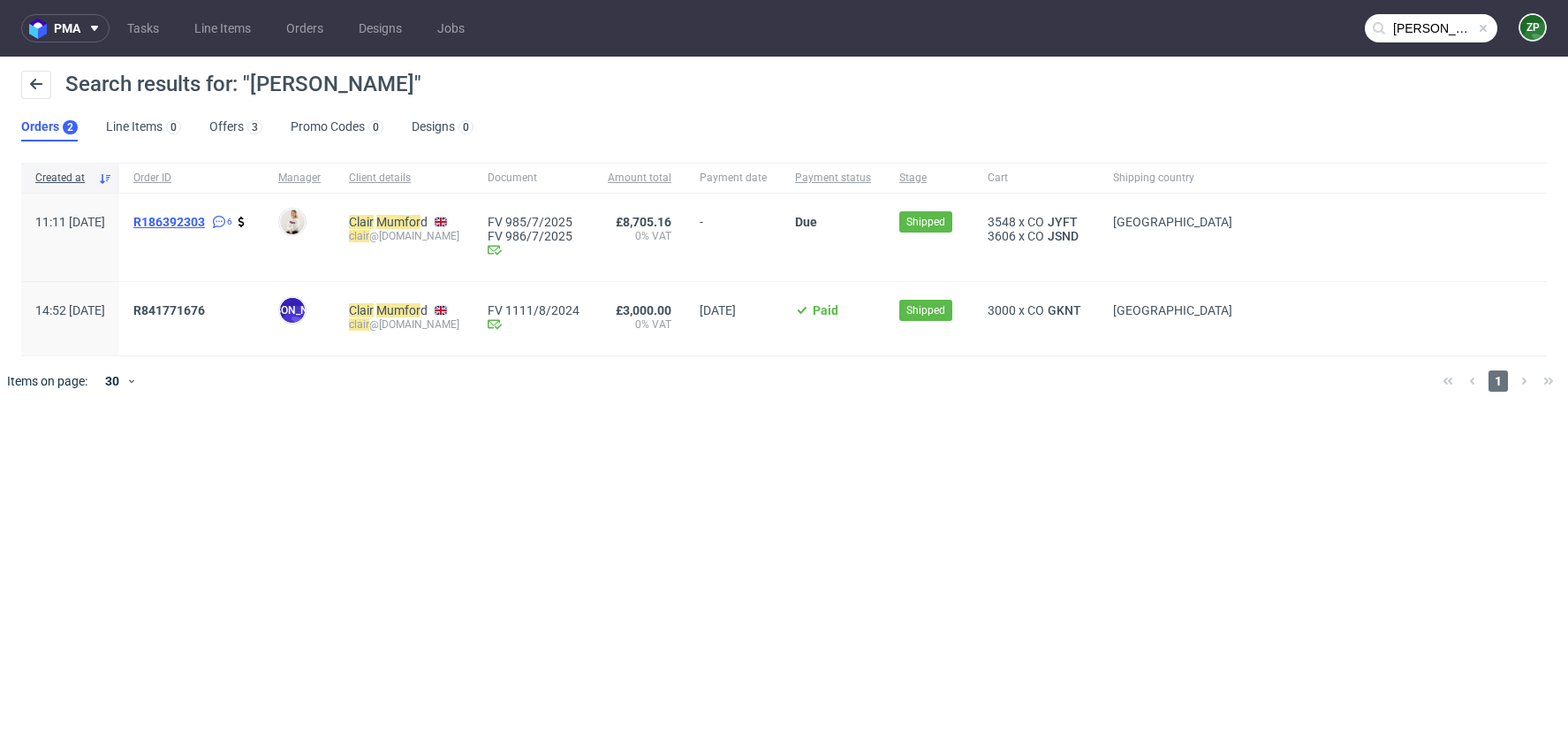
click at [205, 219] on span "R186392303" at bounding box center [169, 222] width 71 height 14
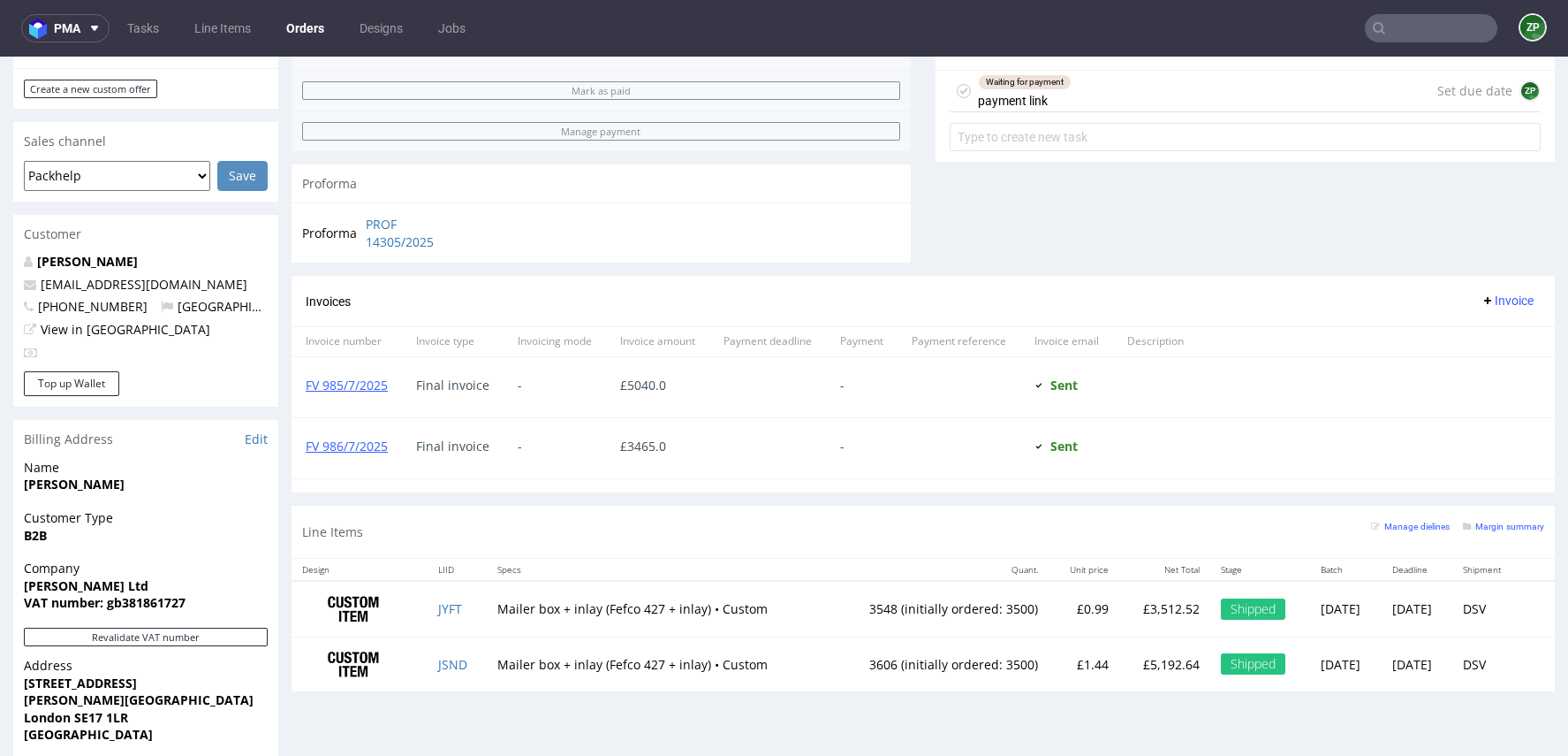
scroll to position [659, 0]
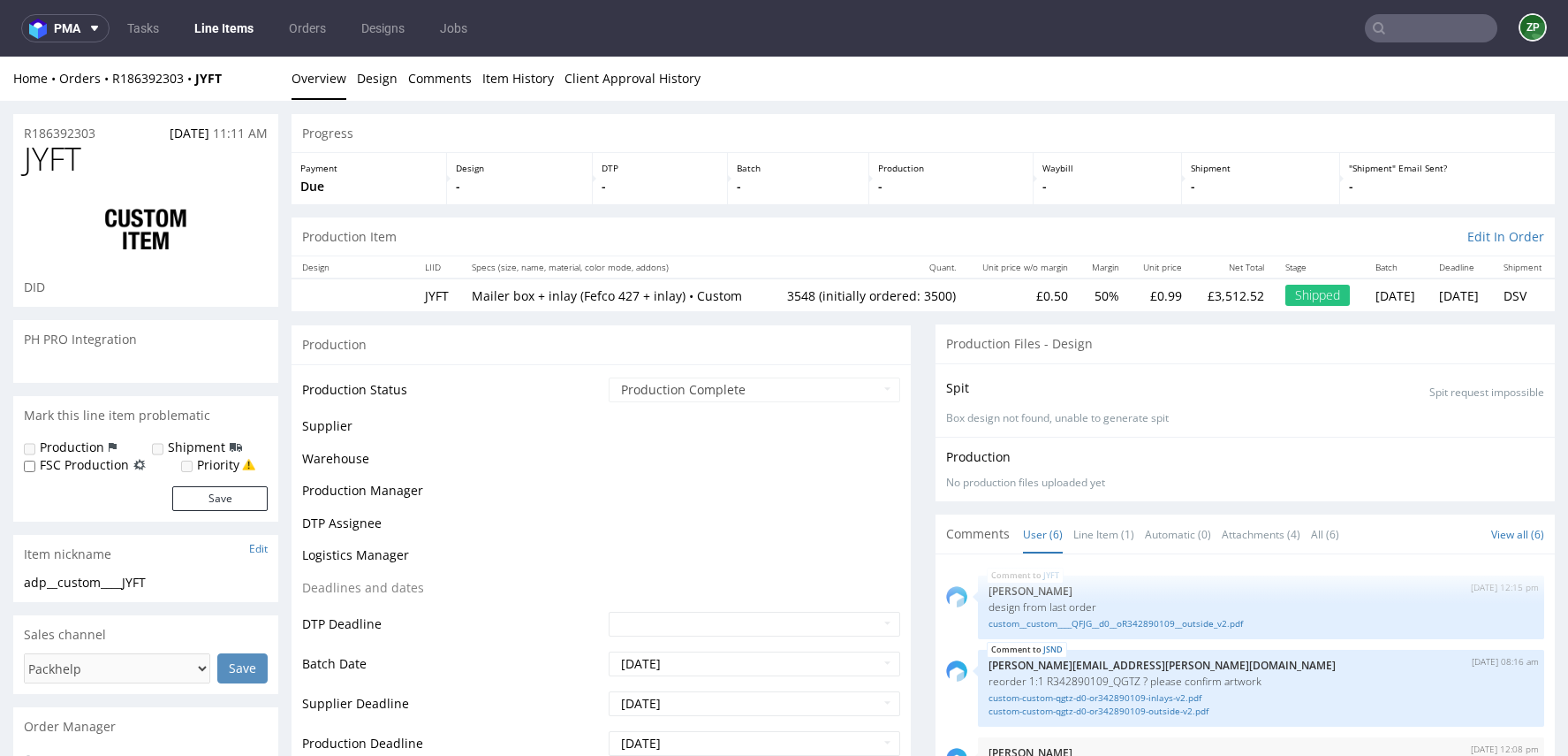
scroll to position [110, 0]
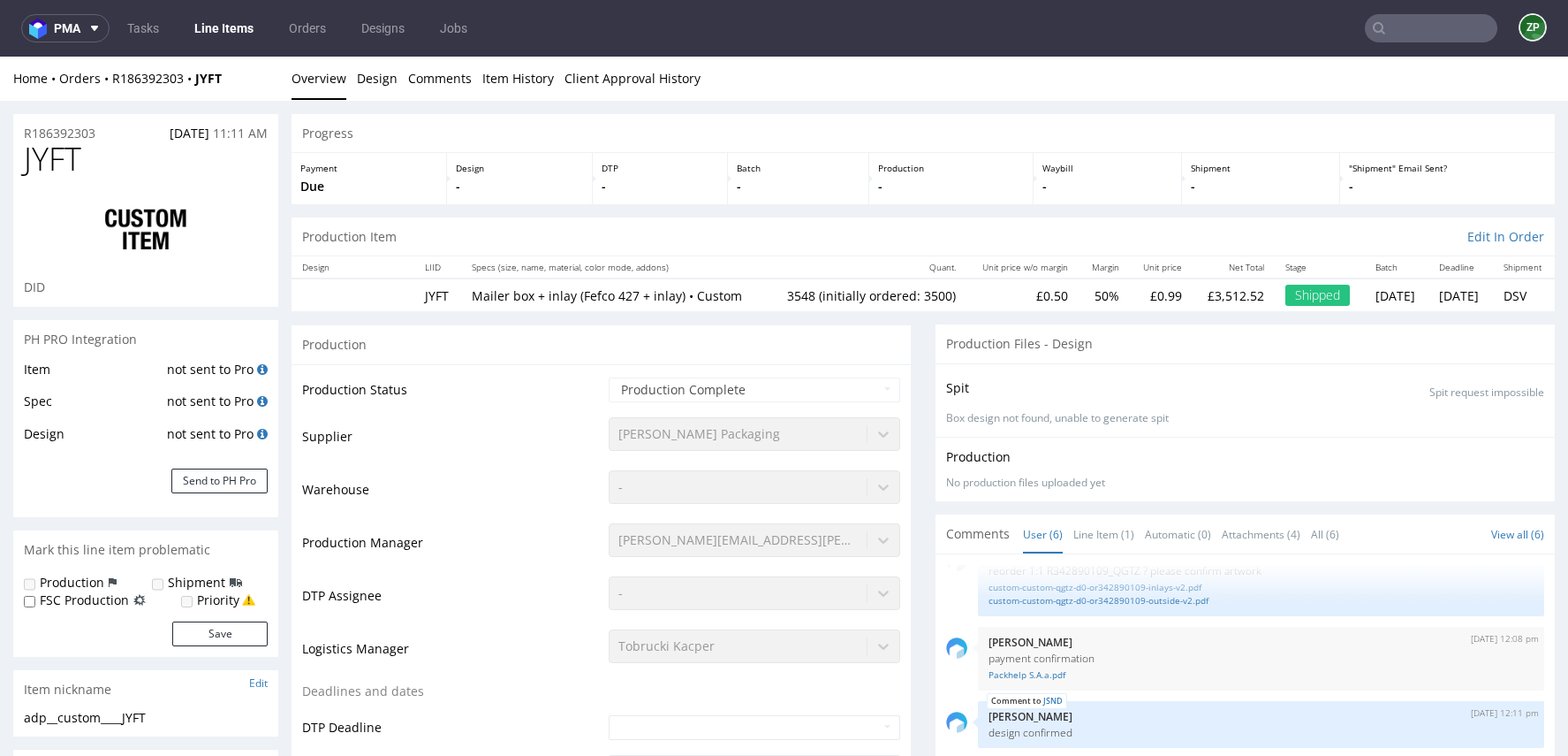
type input "3548"
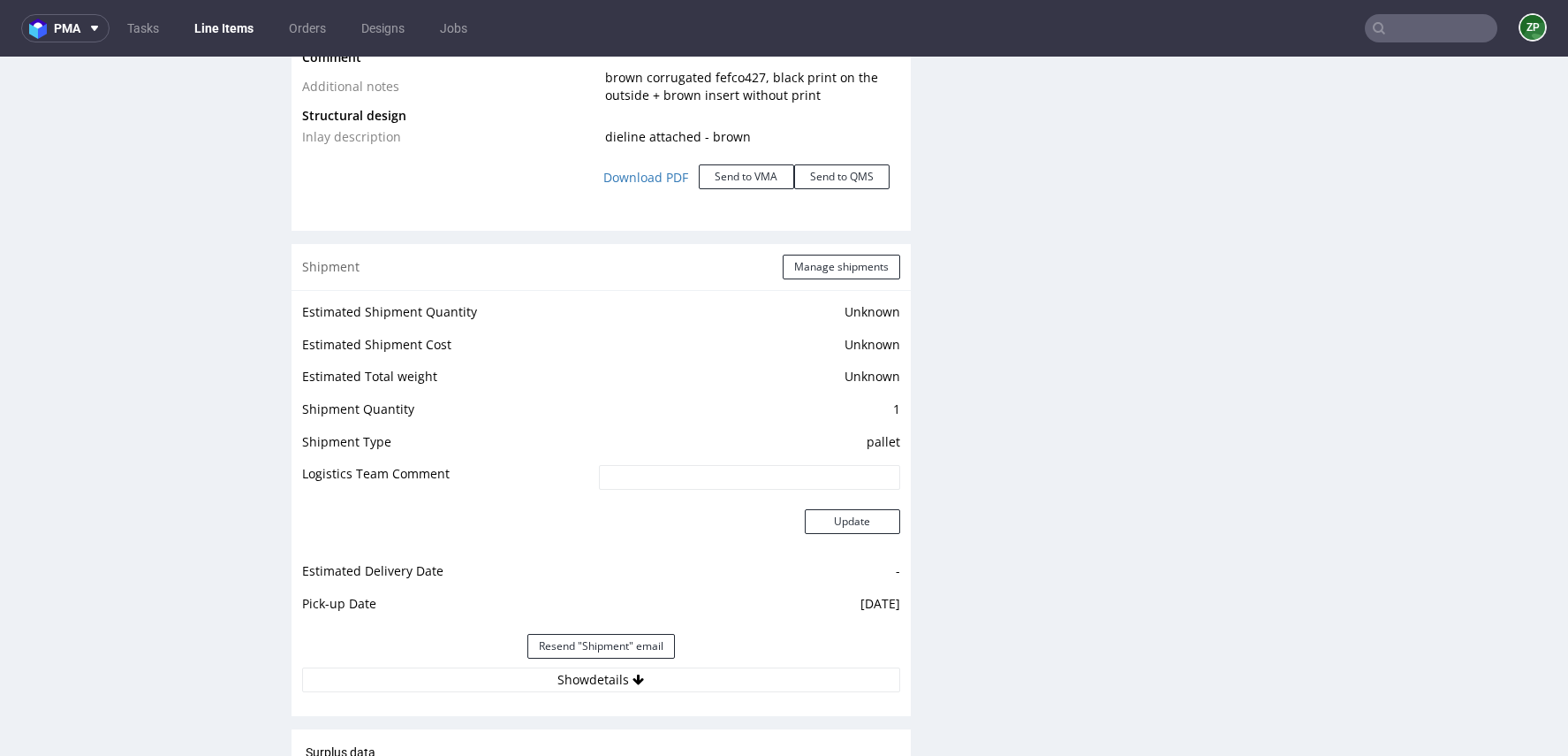
scroll to position [2309, 0]
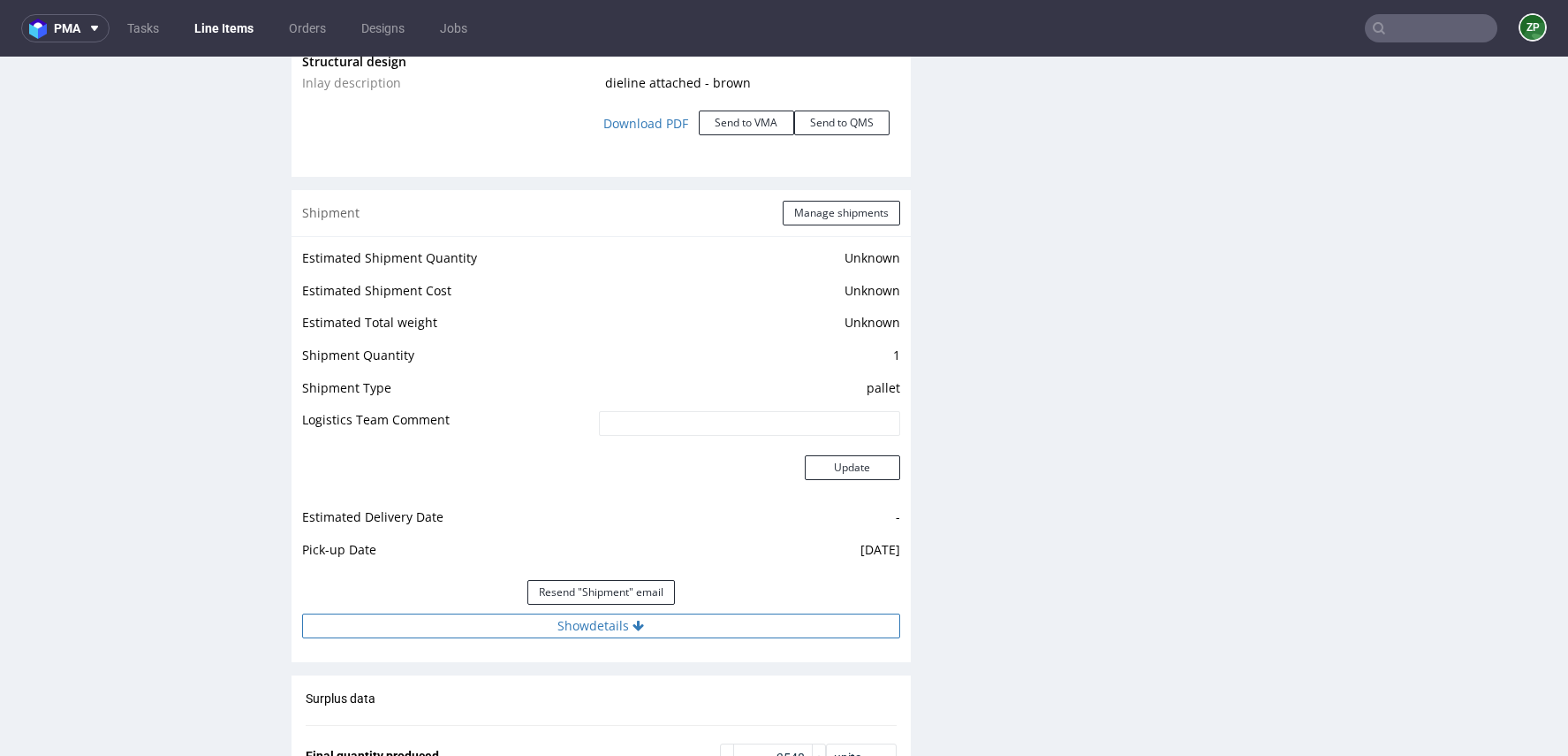
click at [618, 619] on button "Show details" at bounding box center [601, 625] width 598 height 24
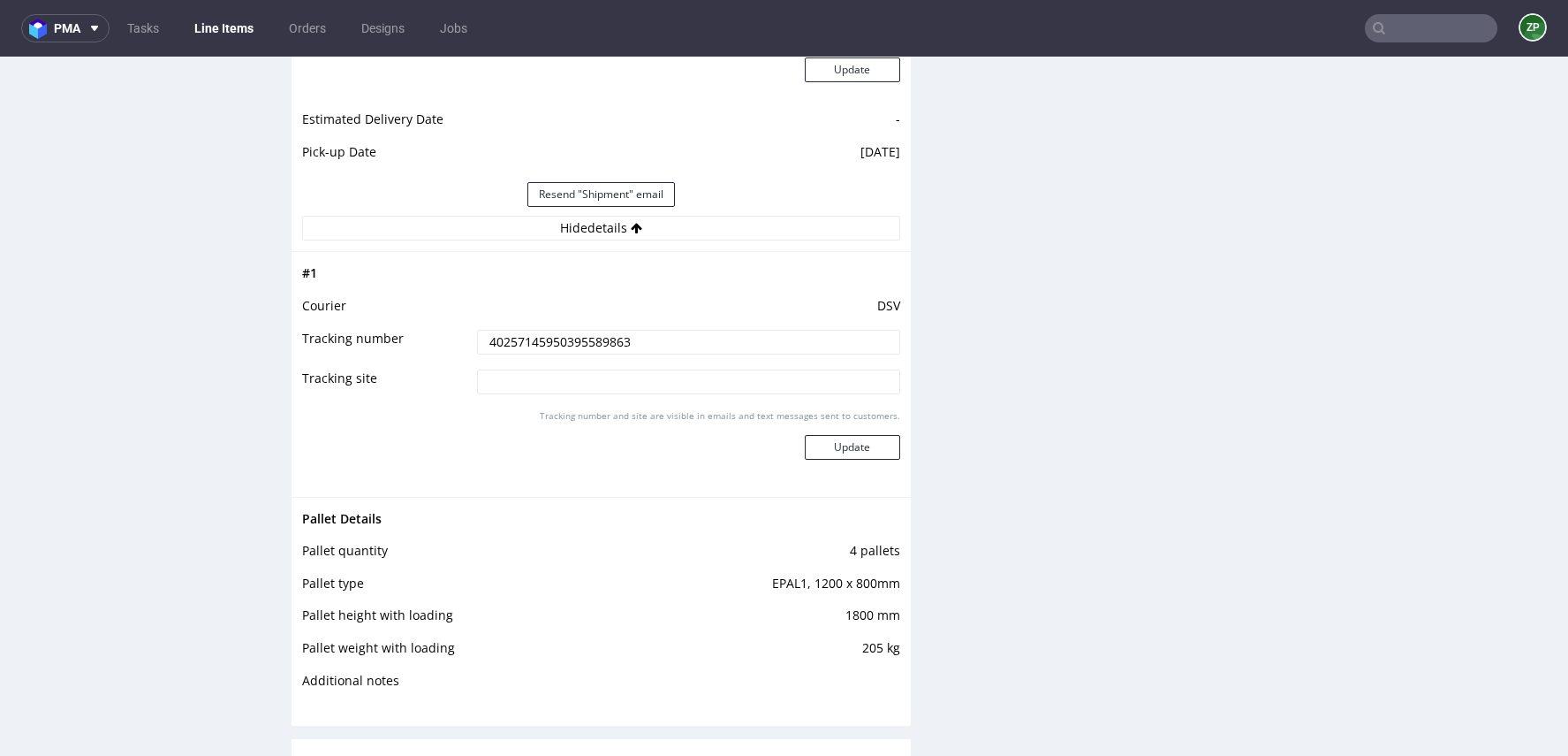
scroll to position [2706, 0]
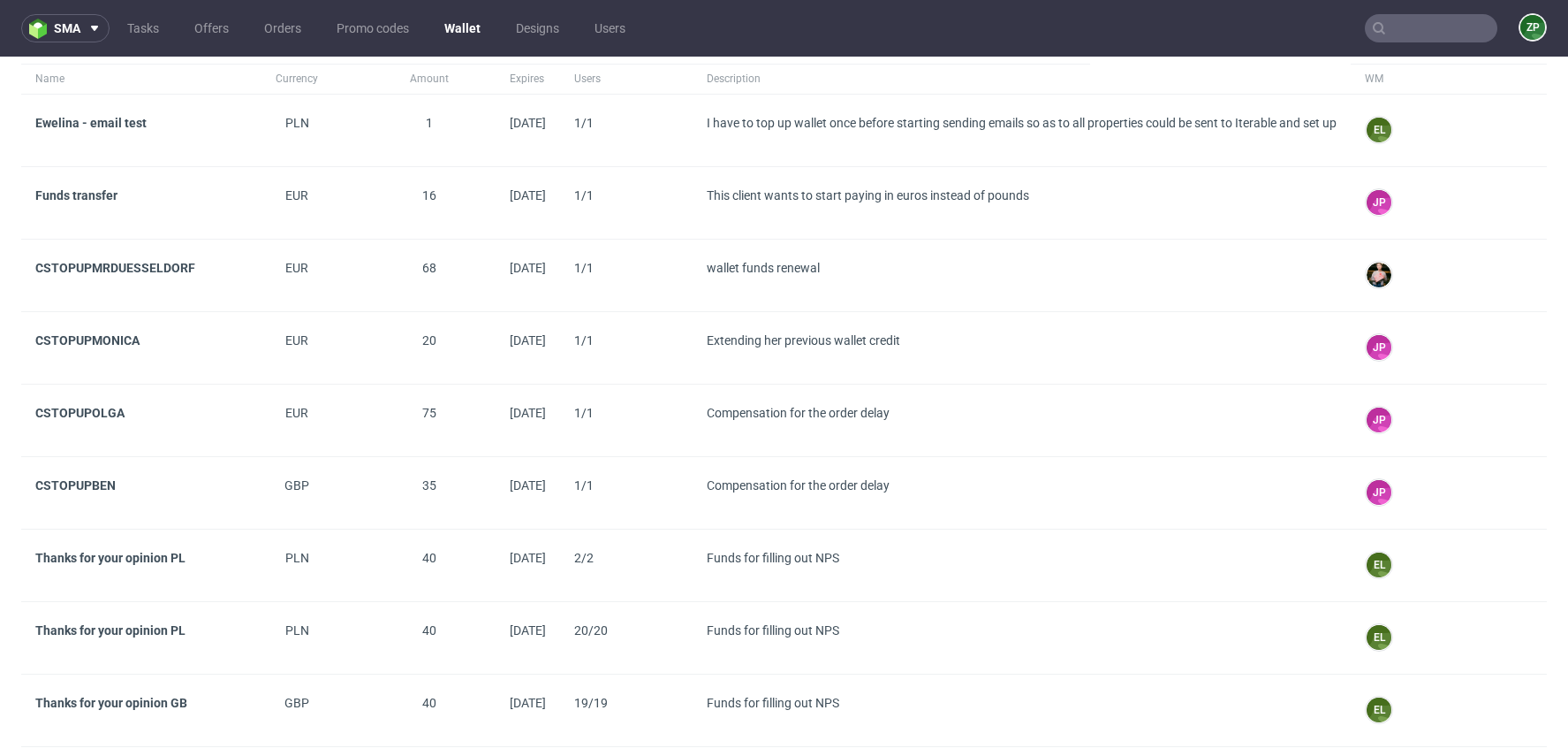
click at [463, 29] on link "Wallet" at bounding box center [463, 28] width 58 height 28
click at [264, 27] on link "Orders" at bounding box center [282, 28] width 59 height 28
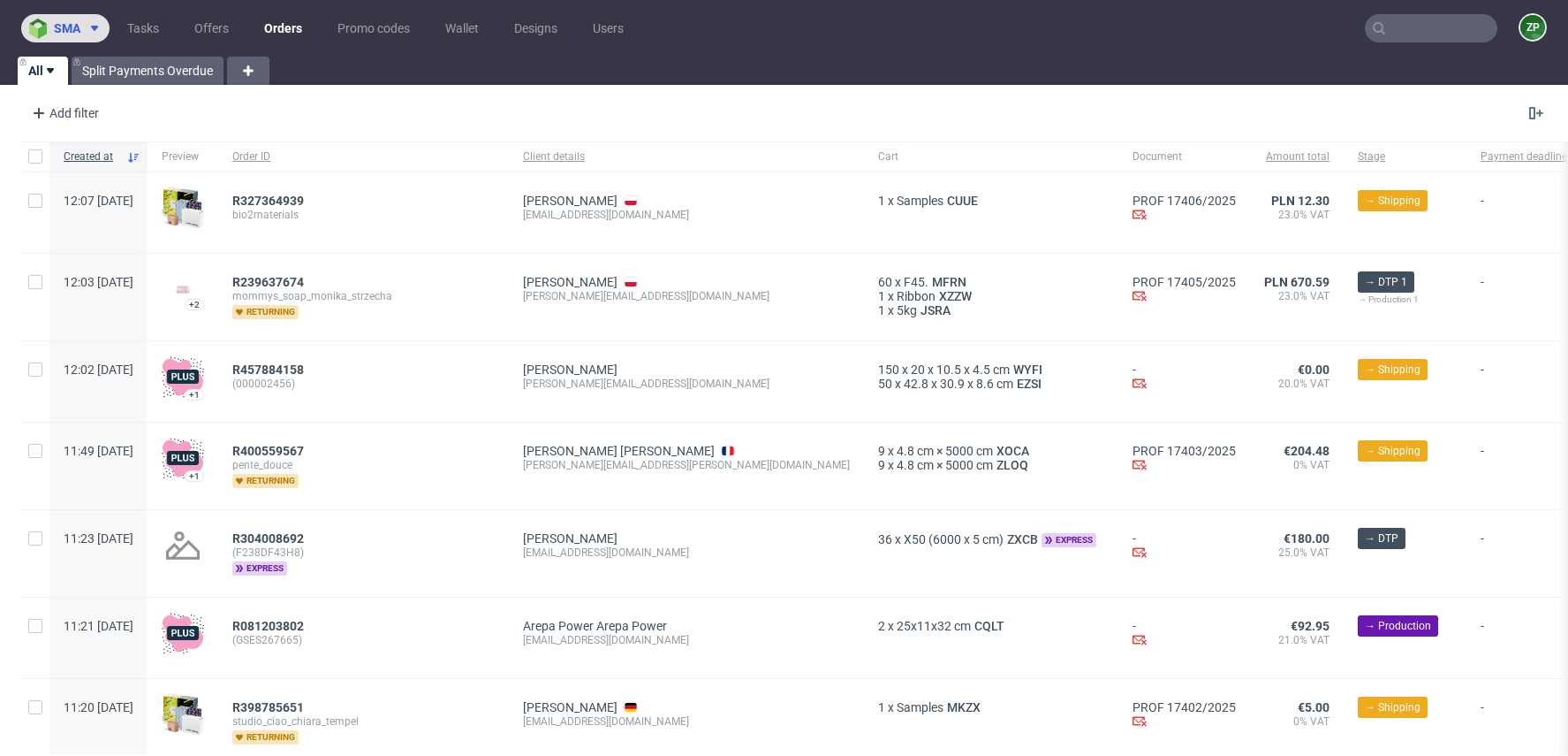
click at [78, 30] on span "sma" at bounding box center [67, 28] width 26 height 13
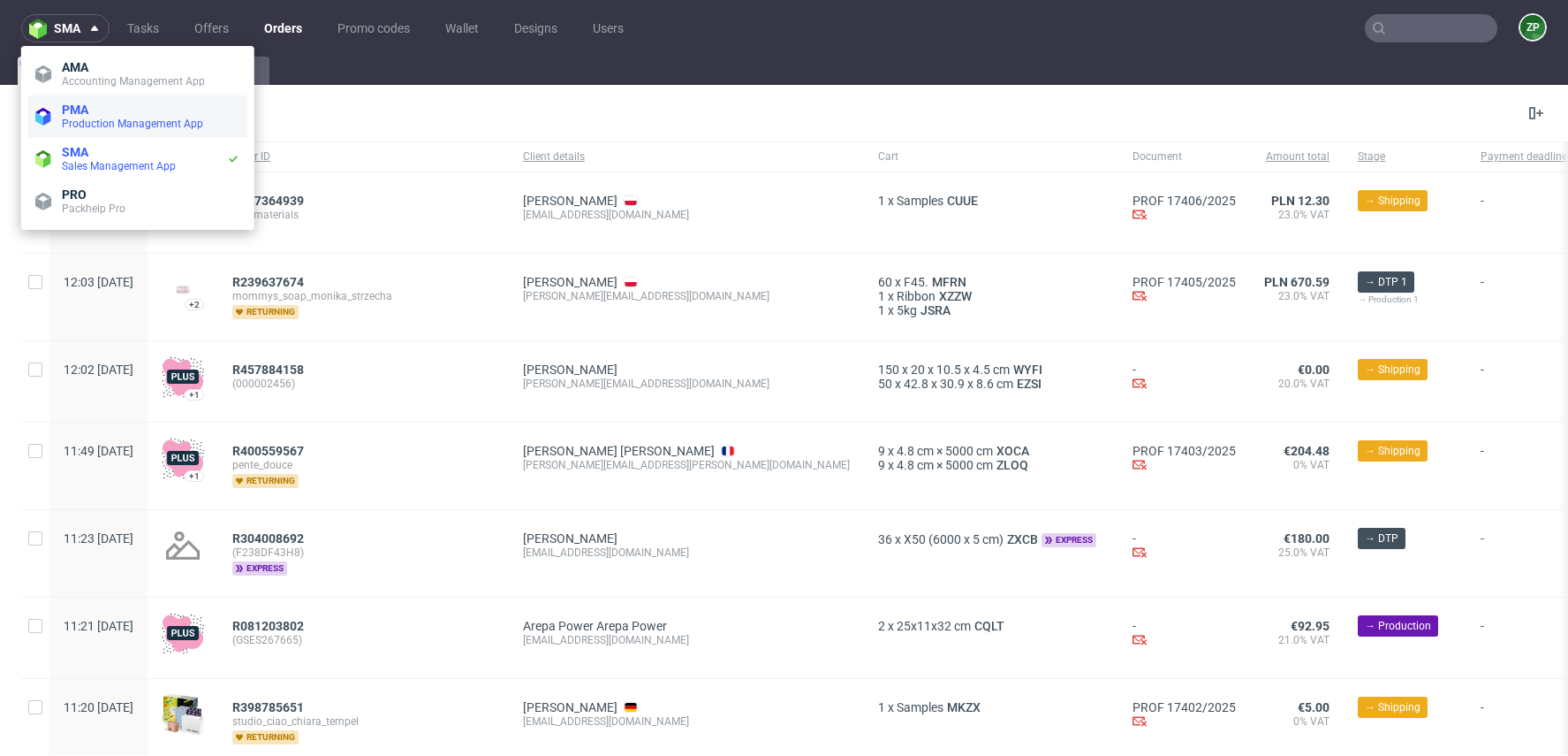
click at [78, 117] on span "Production Management App" at bounding box center [133, 124] width 142 height 13
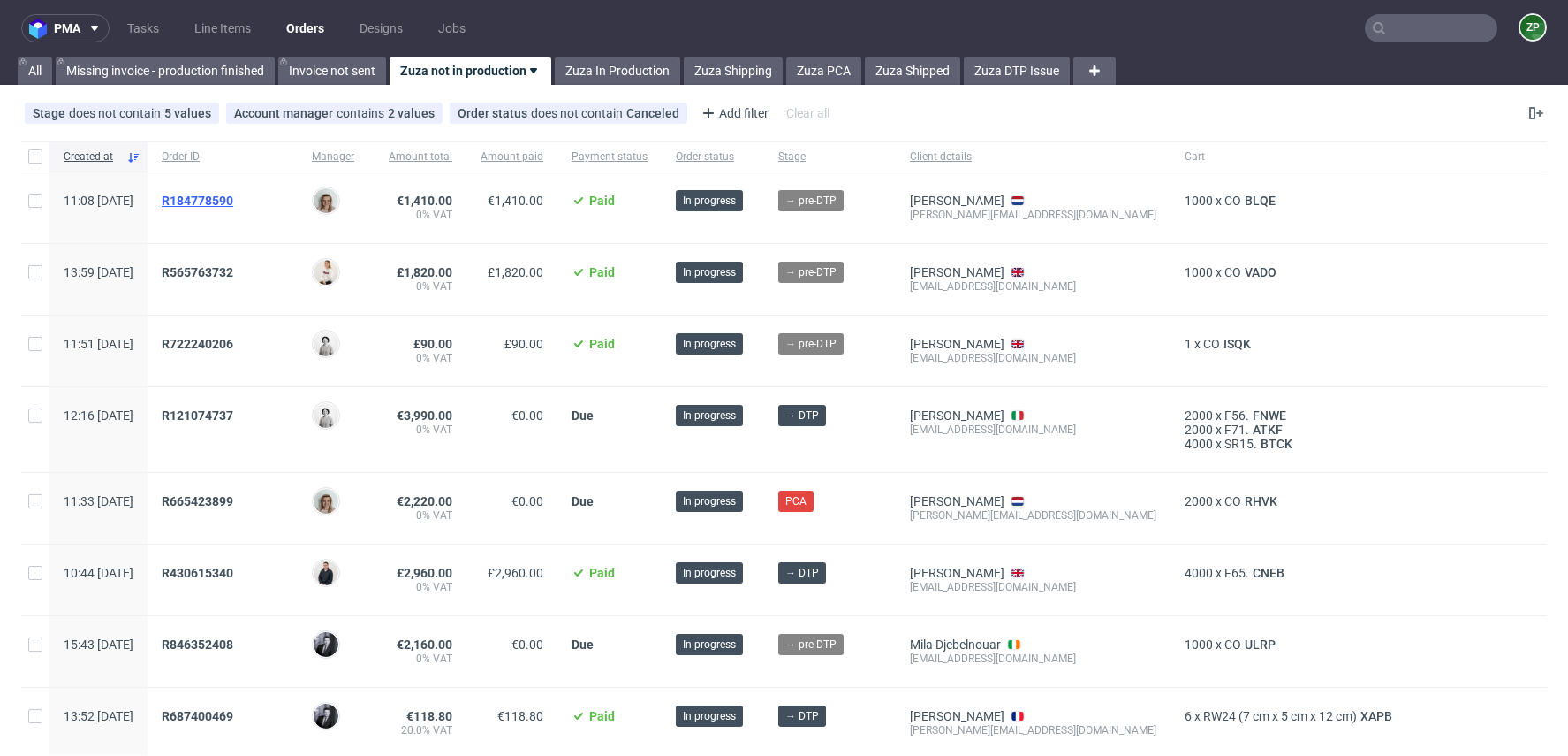
click at [234, 200] on span "R184778590" at bounding box center [197, 201] width 71 height 14
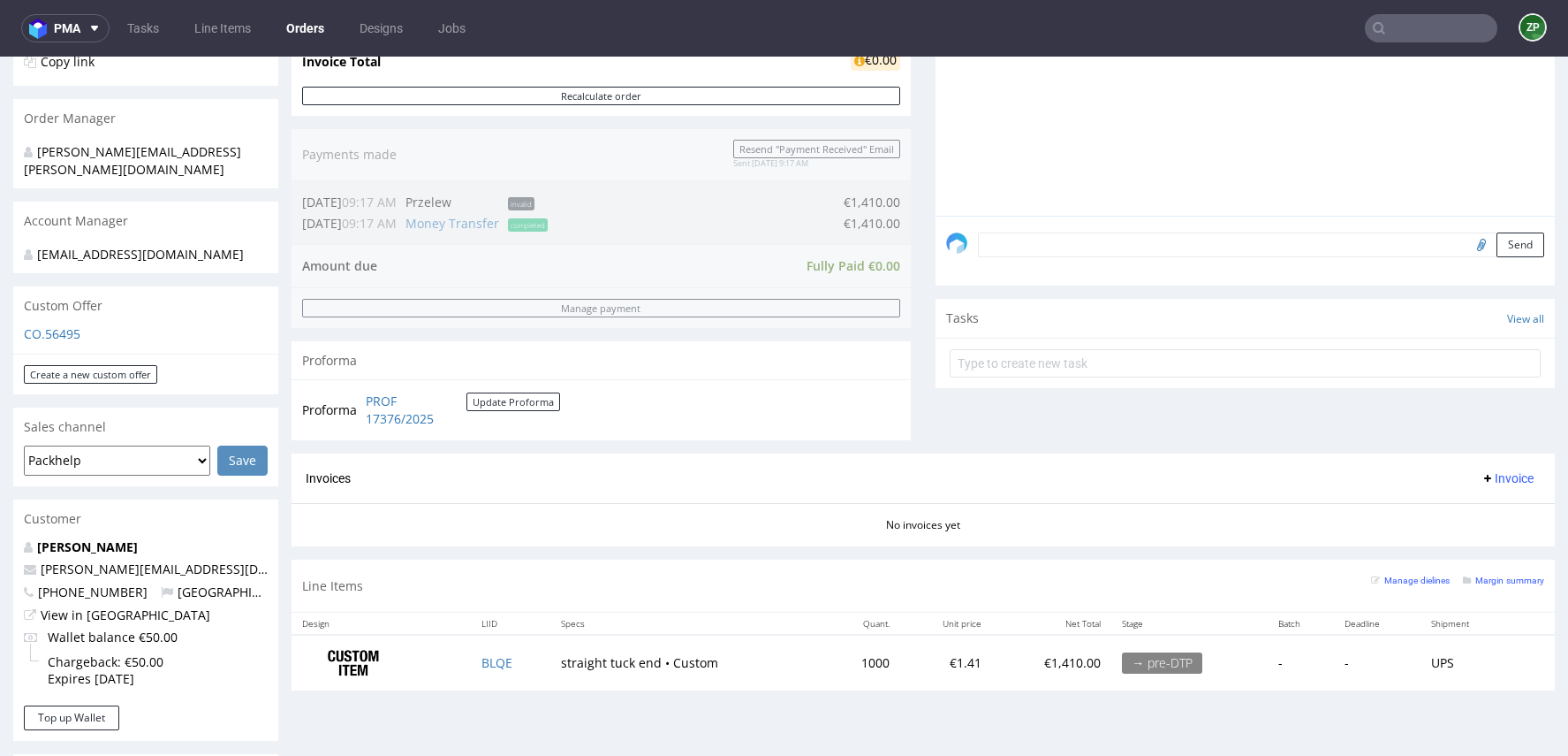
scroll to position [396, 0]
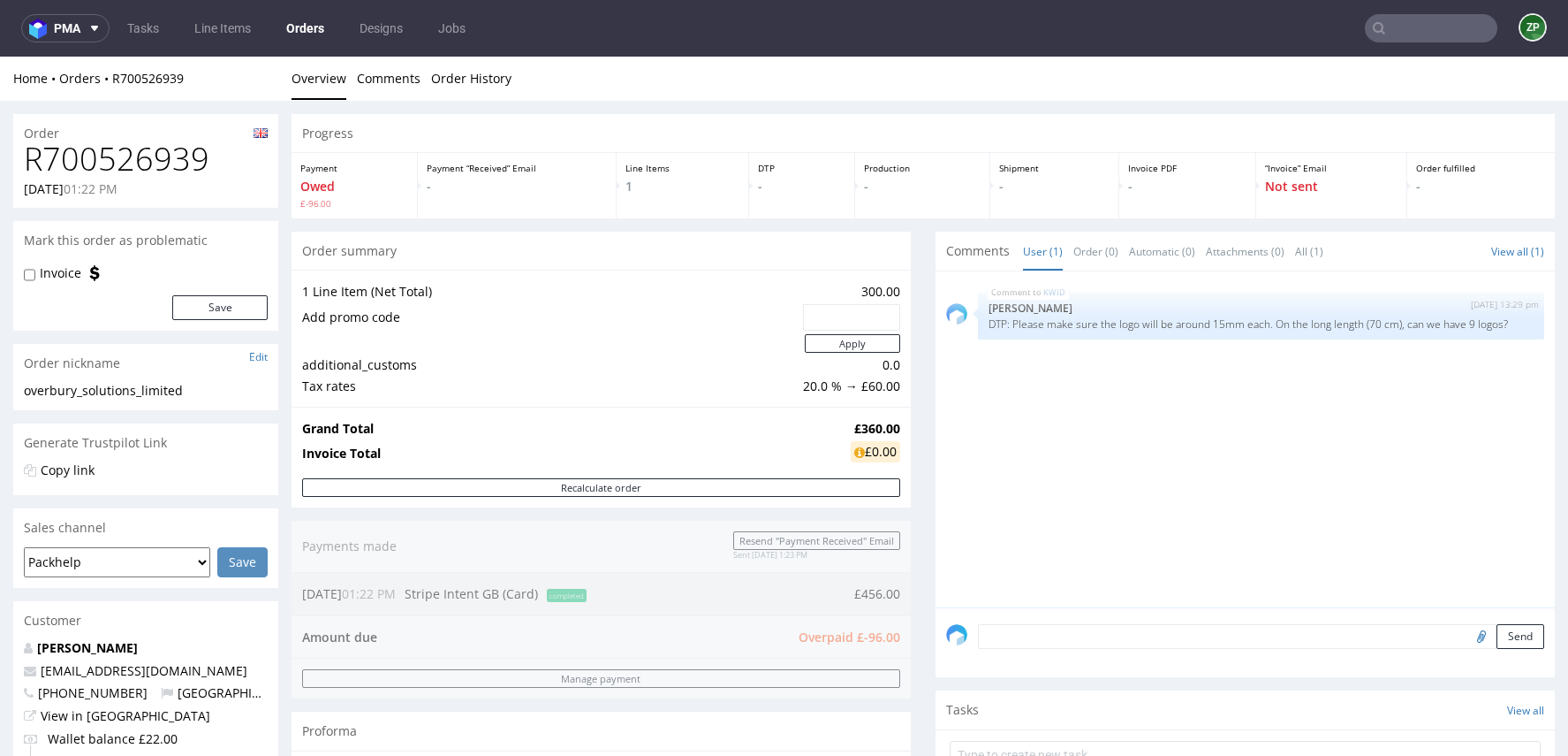
scroll to position [735, 0]
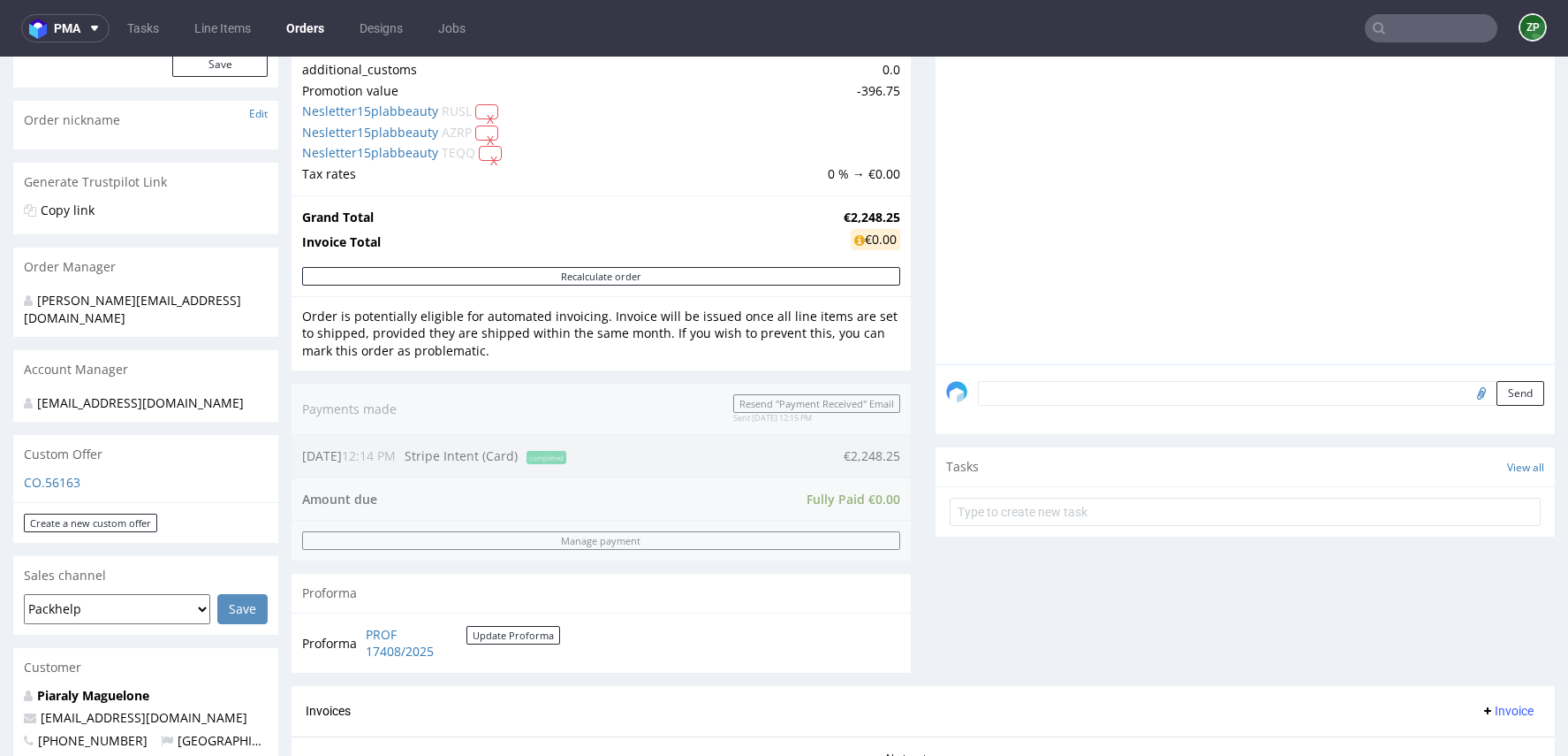
scroll to position [272, 0]
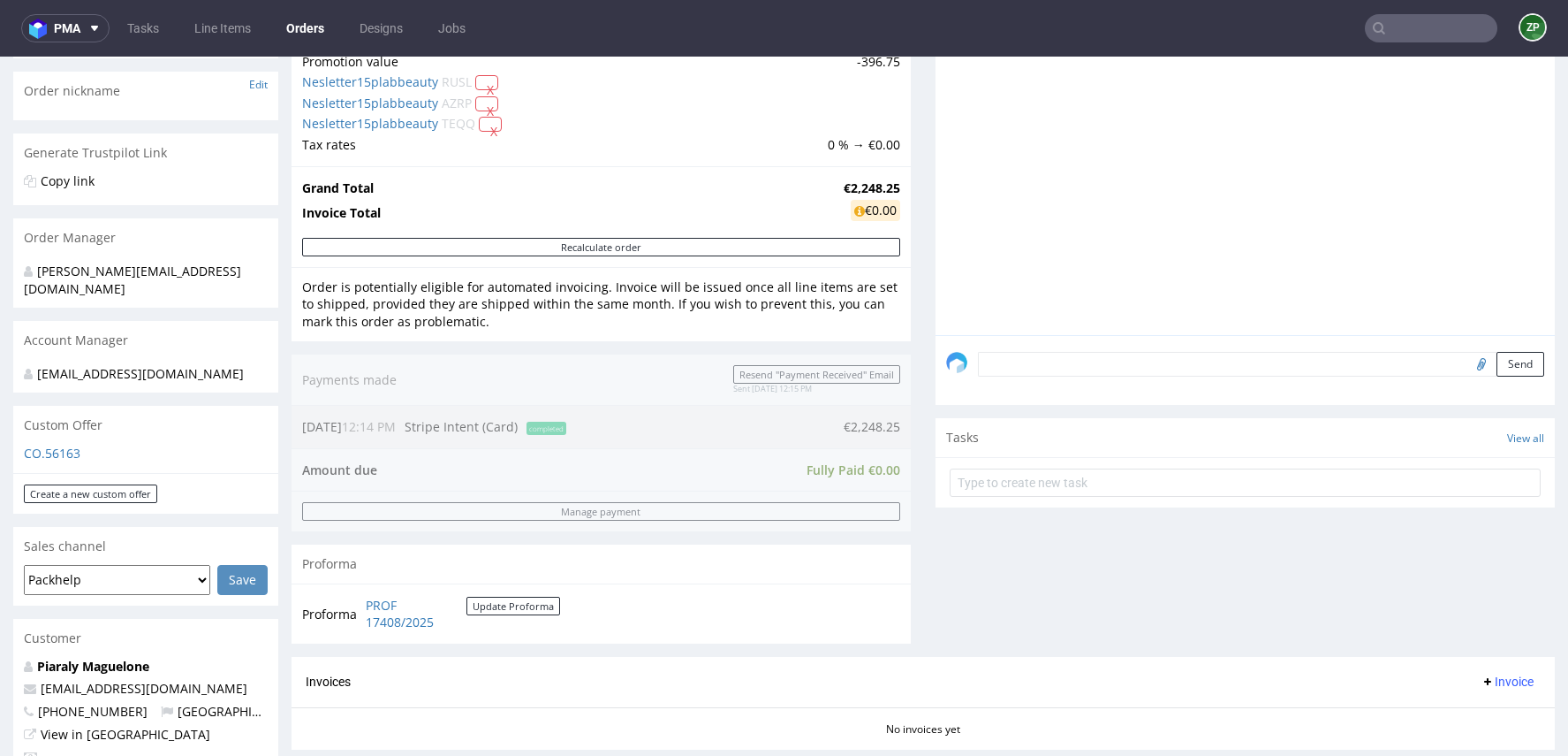
click at [1413, 32] on input "text" at bounding box center [1431, 28] width 133 height 28
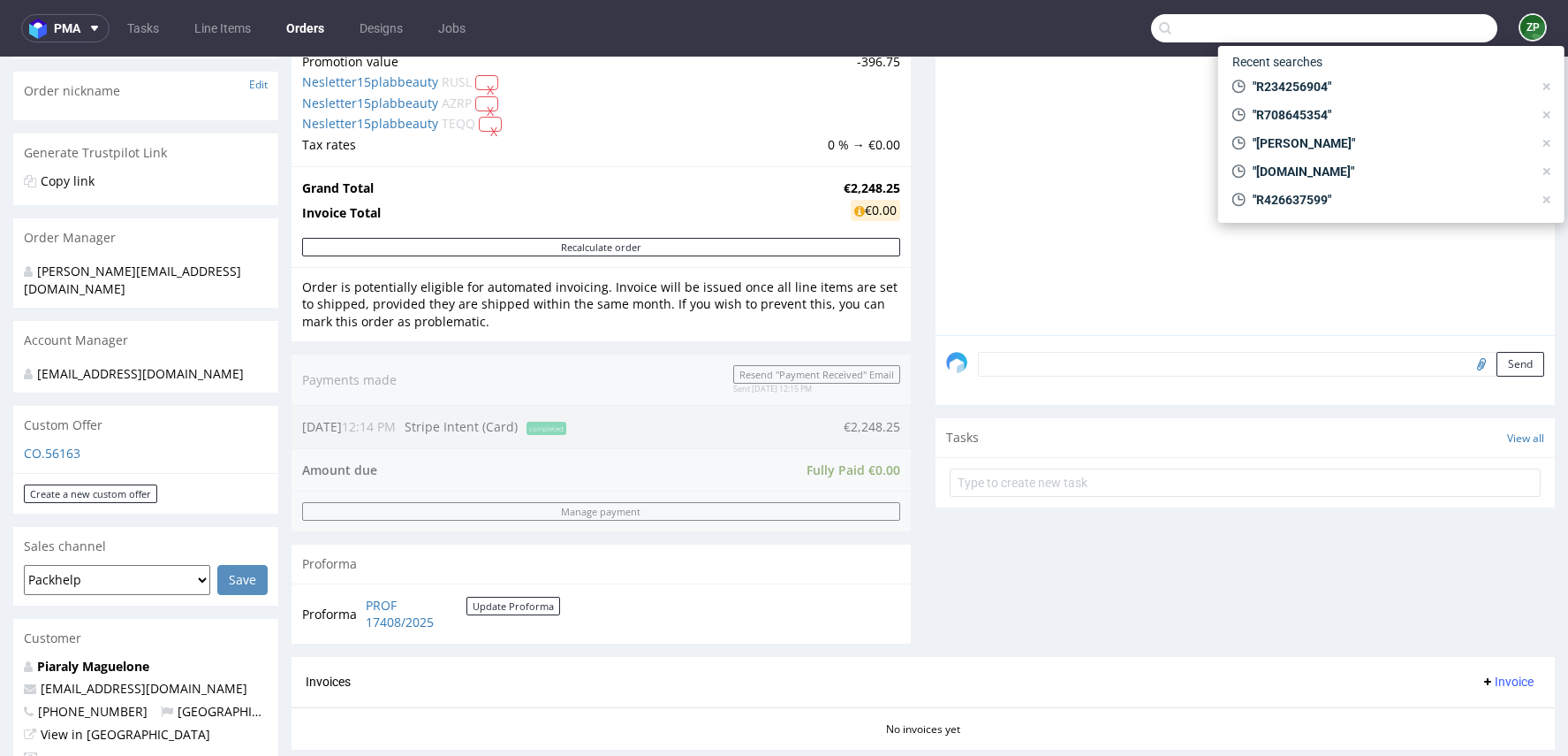
paste input "- R279663296"
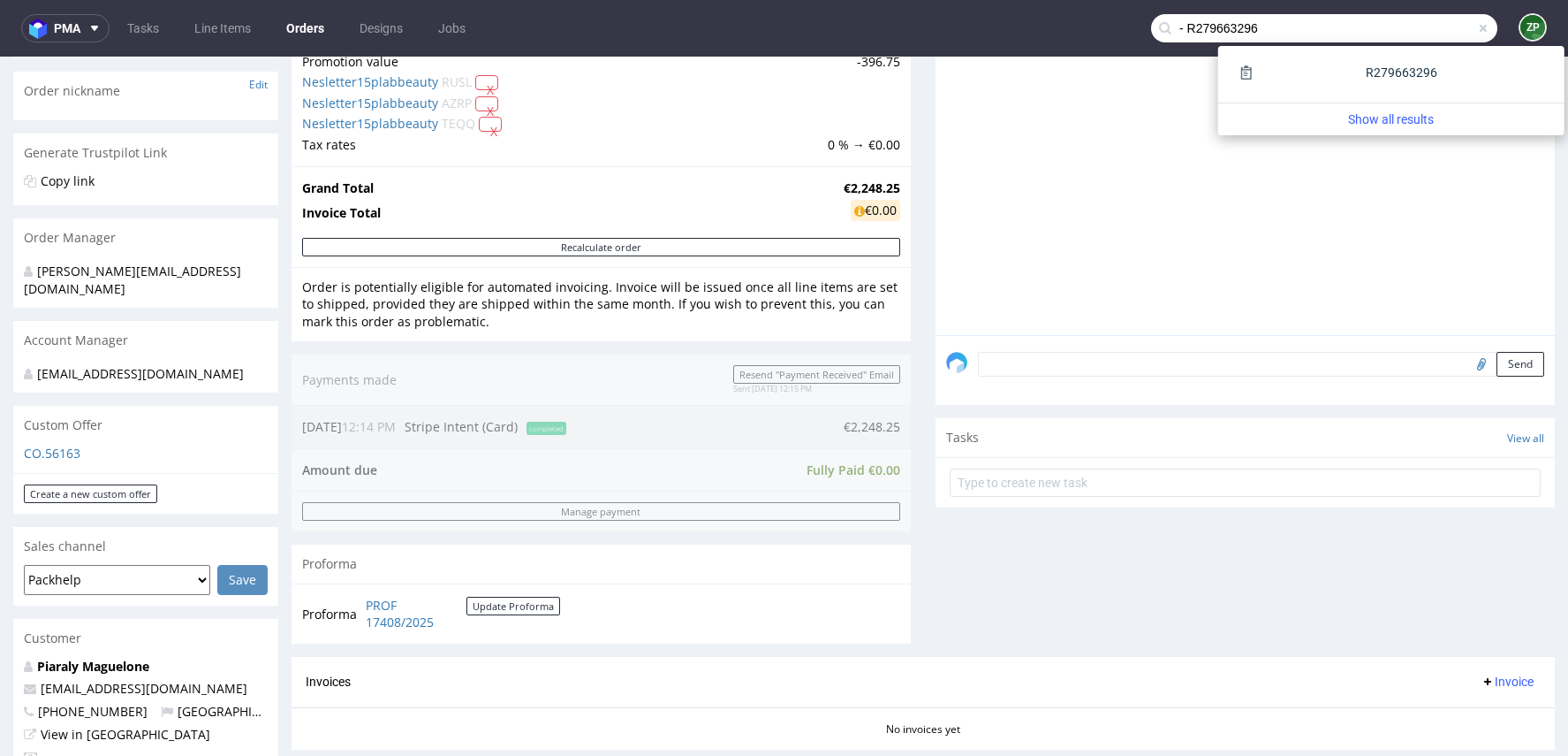
drag, startPoint x: 1172, startPoint y: 22, endPoint x: 1142, endPoint y: 22, distance: 30.0
click at [1151, 22] on div "- R279663296" at bounding box center [1325, 28] width 346 height 28
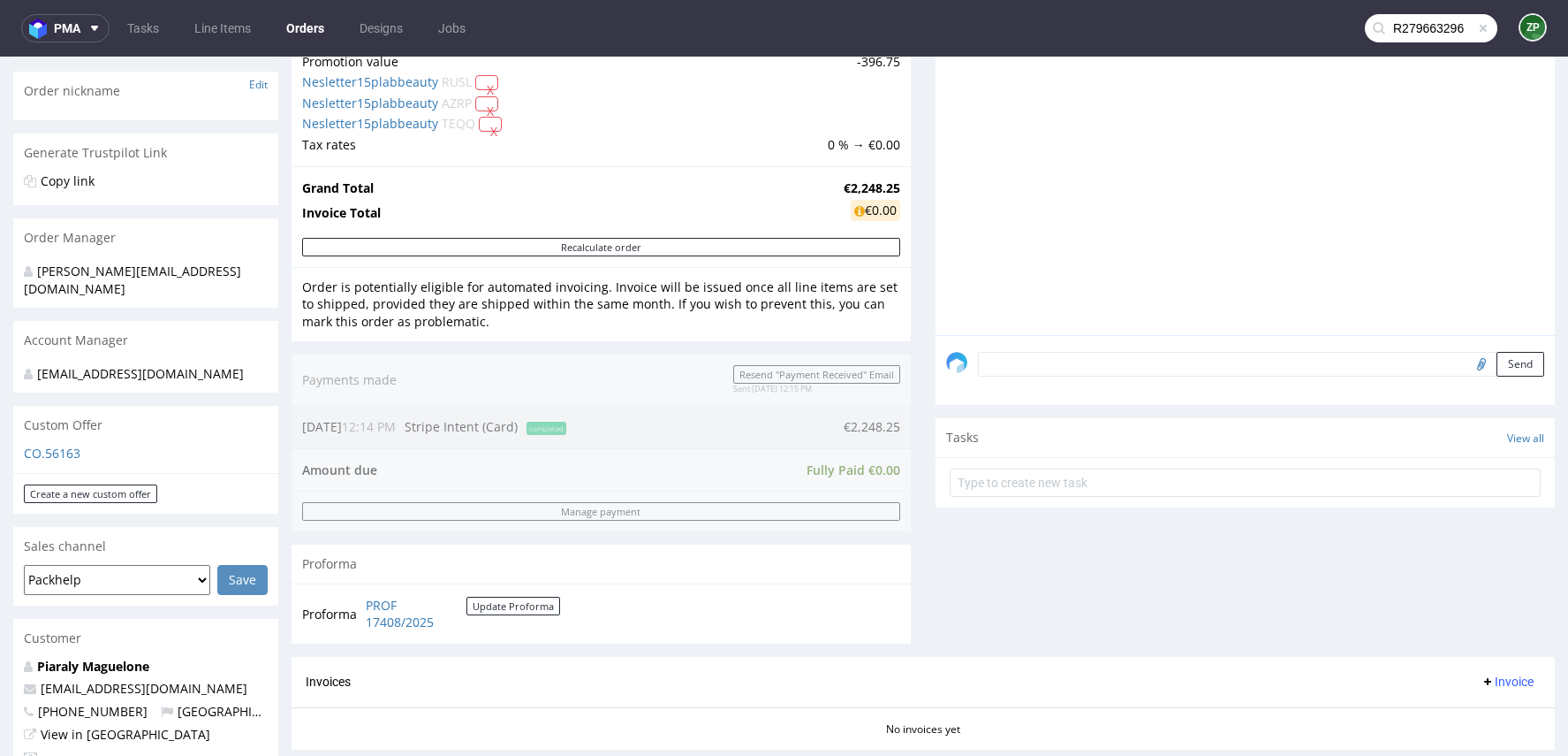
type input "R279663296"
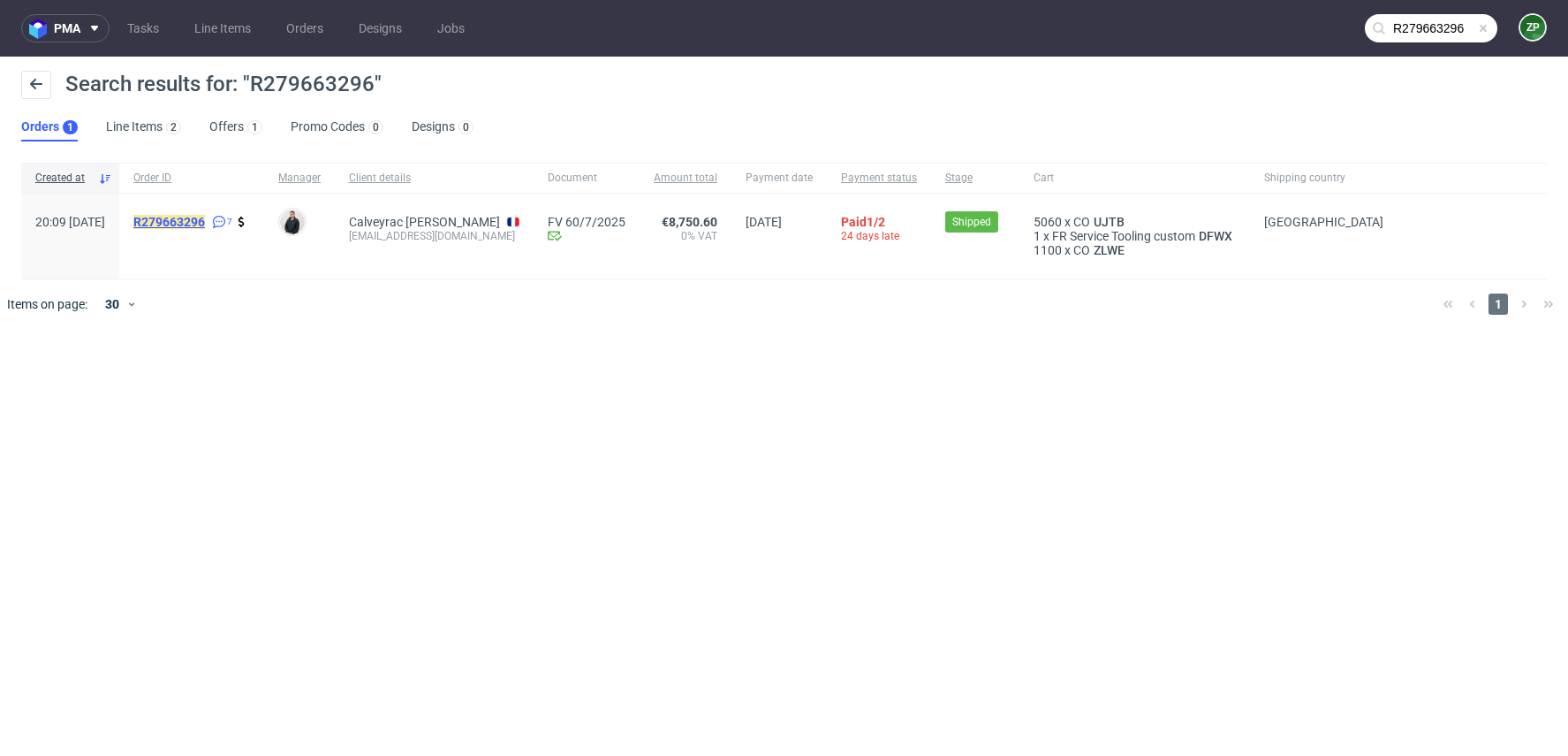
click at [205, 216] on mark "R279663296" at bounding box center [169, 222] width 71 height 14
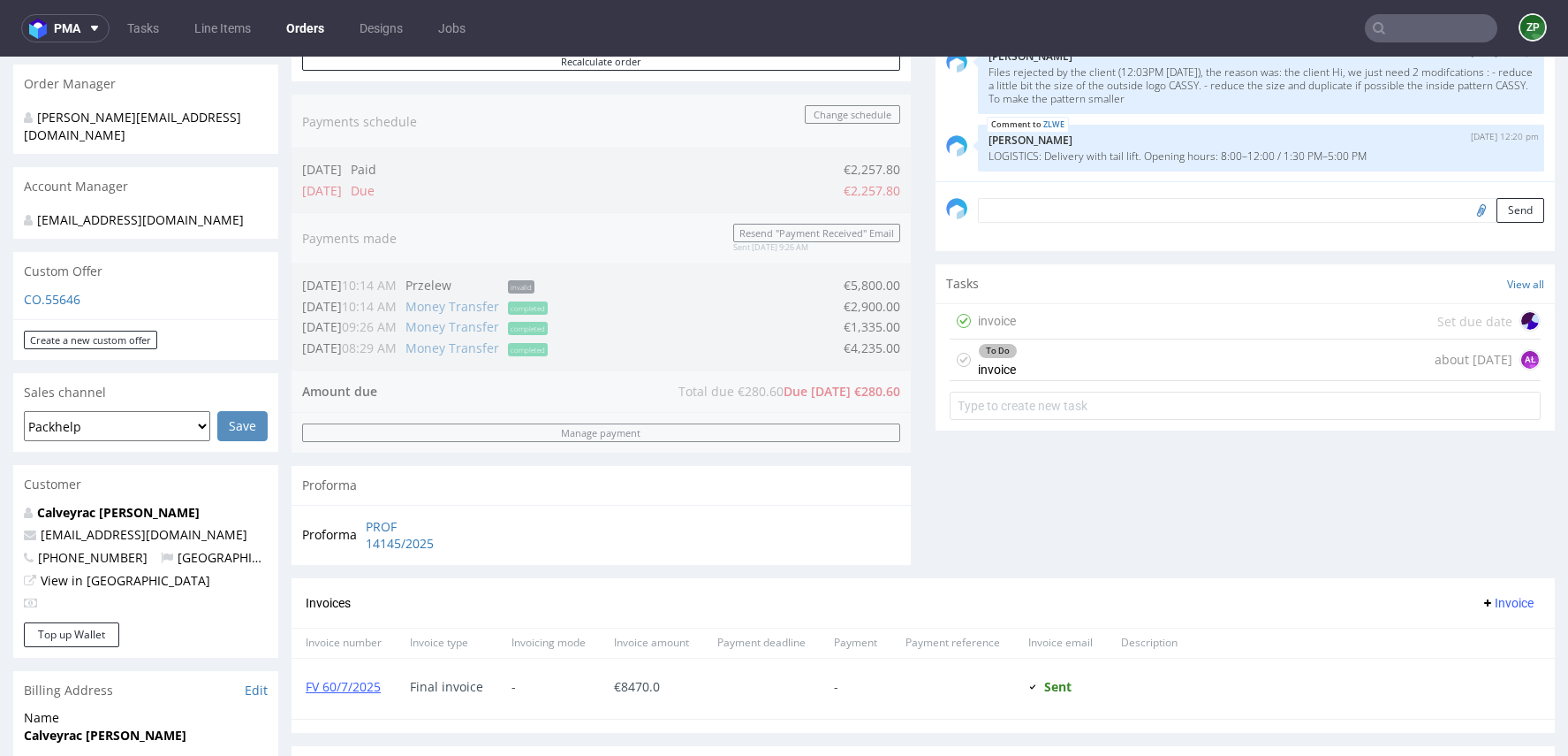
scroll to position [416, 0]
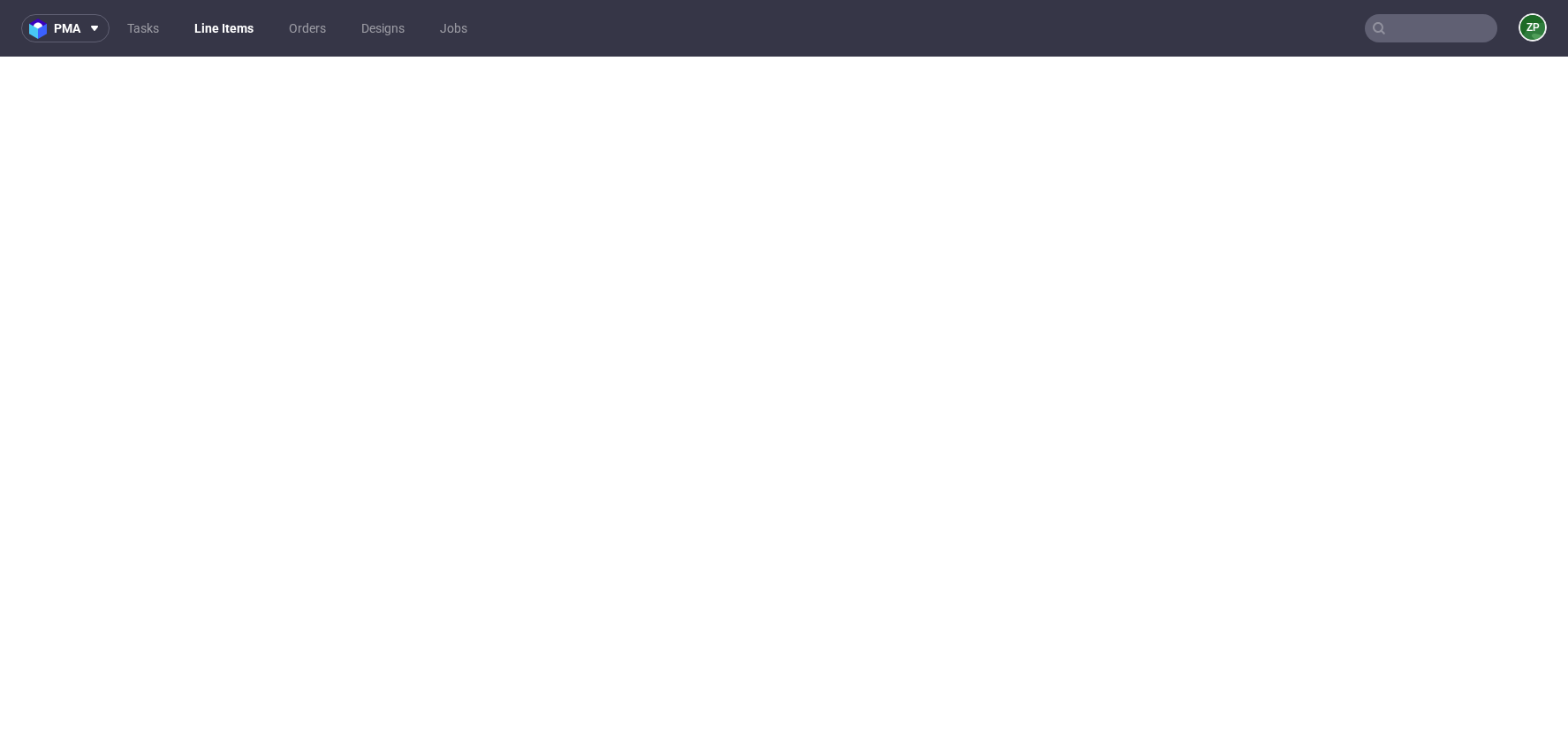
click at [312, 26] on link "Orders" at bounding box center [307, 28] width 59 height 28
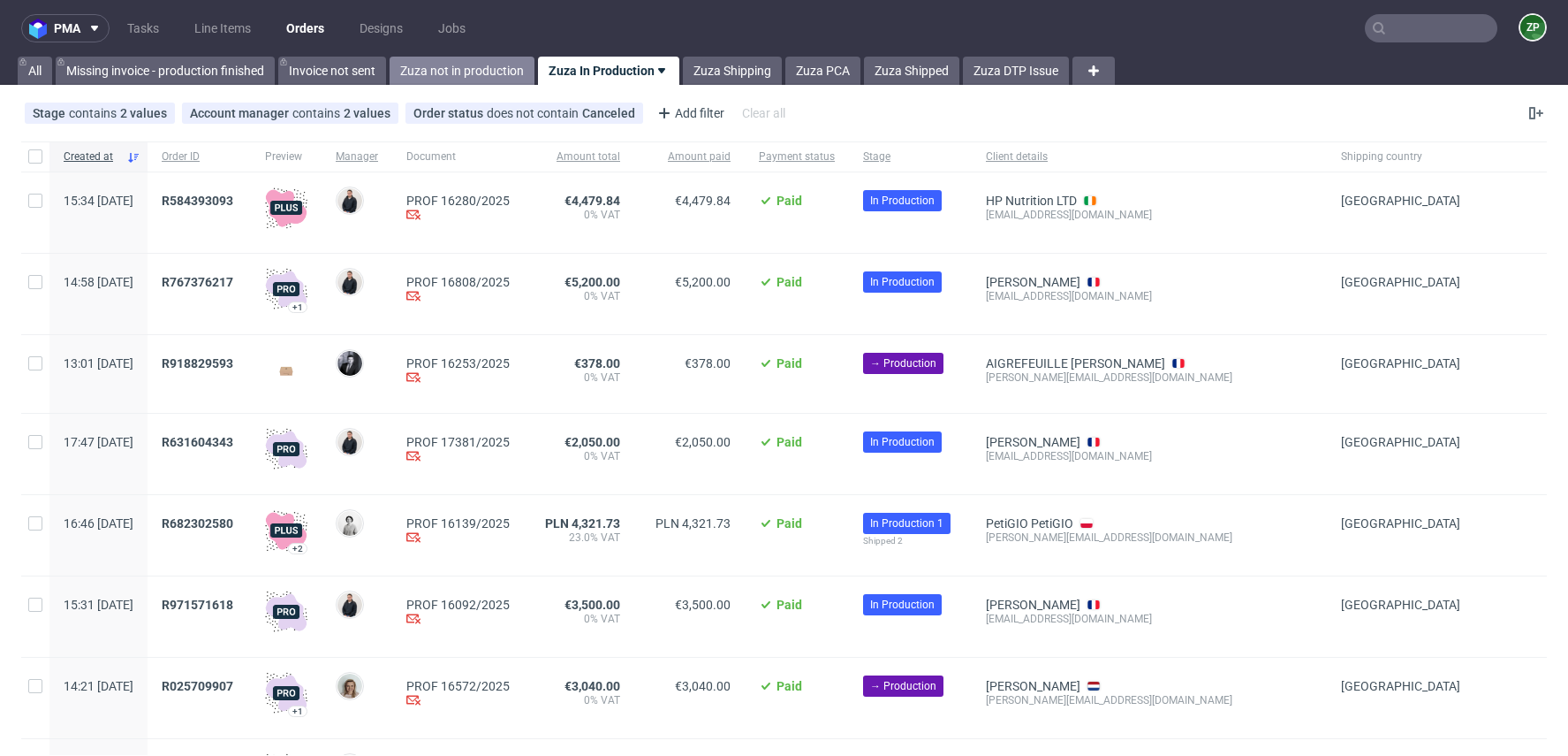
click at [416, 60] on link "Zuza not in production" at bounding box center [462, 70] width 145 height 28
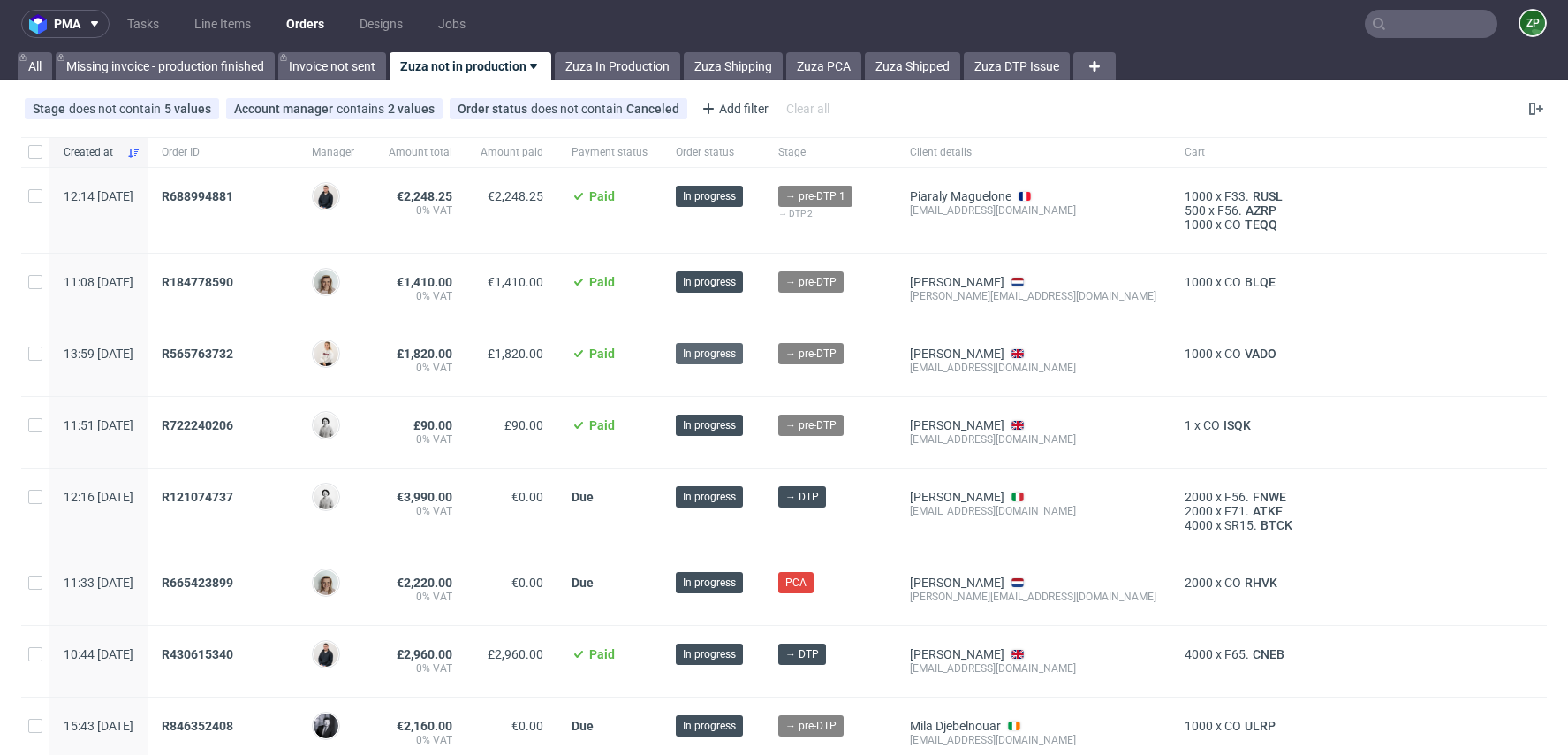
scroll to position [70, 0]
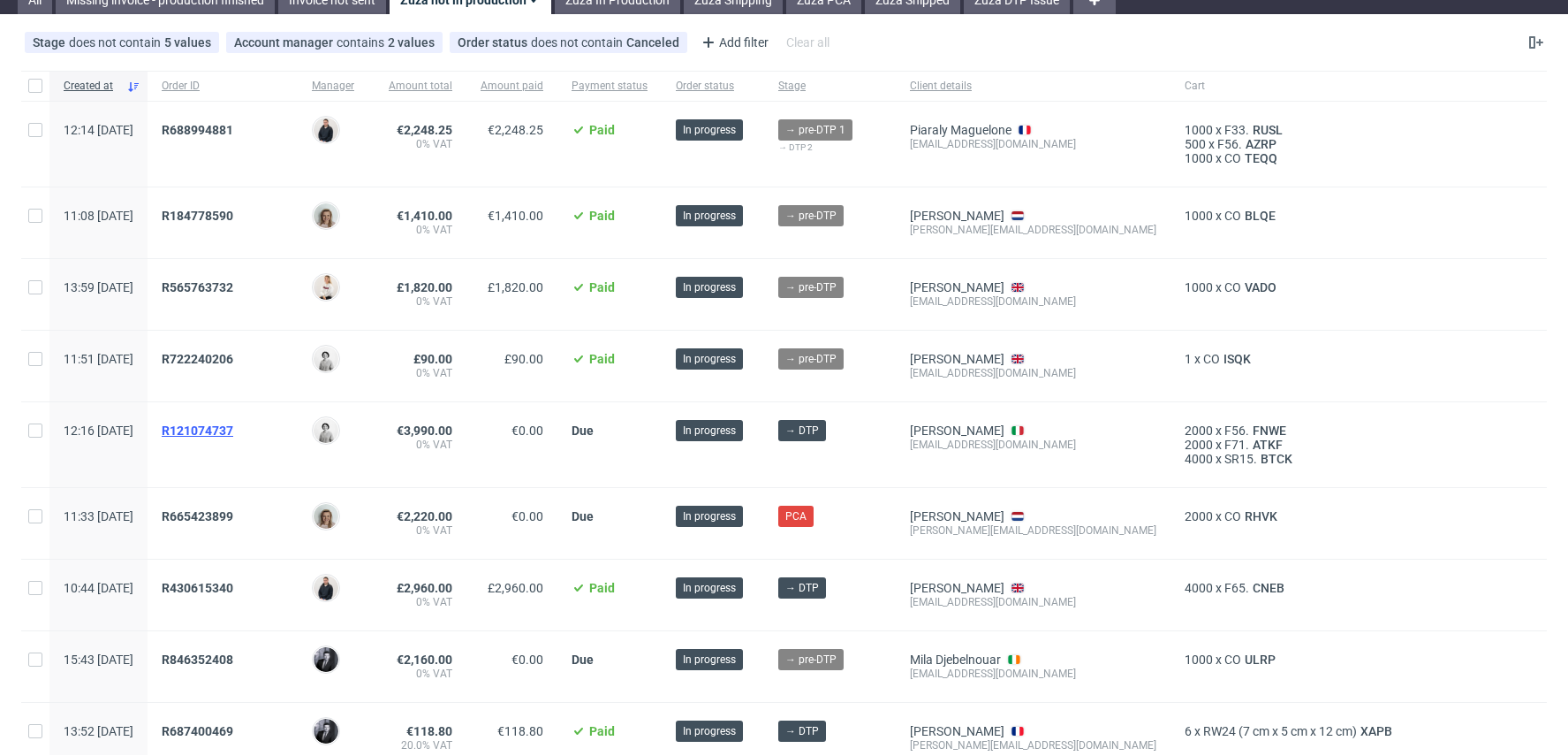
click at [234, 424] on span "R121074737" at bounding box center [197, 430] width 71 height 14
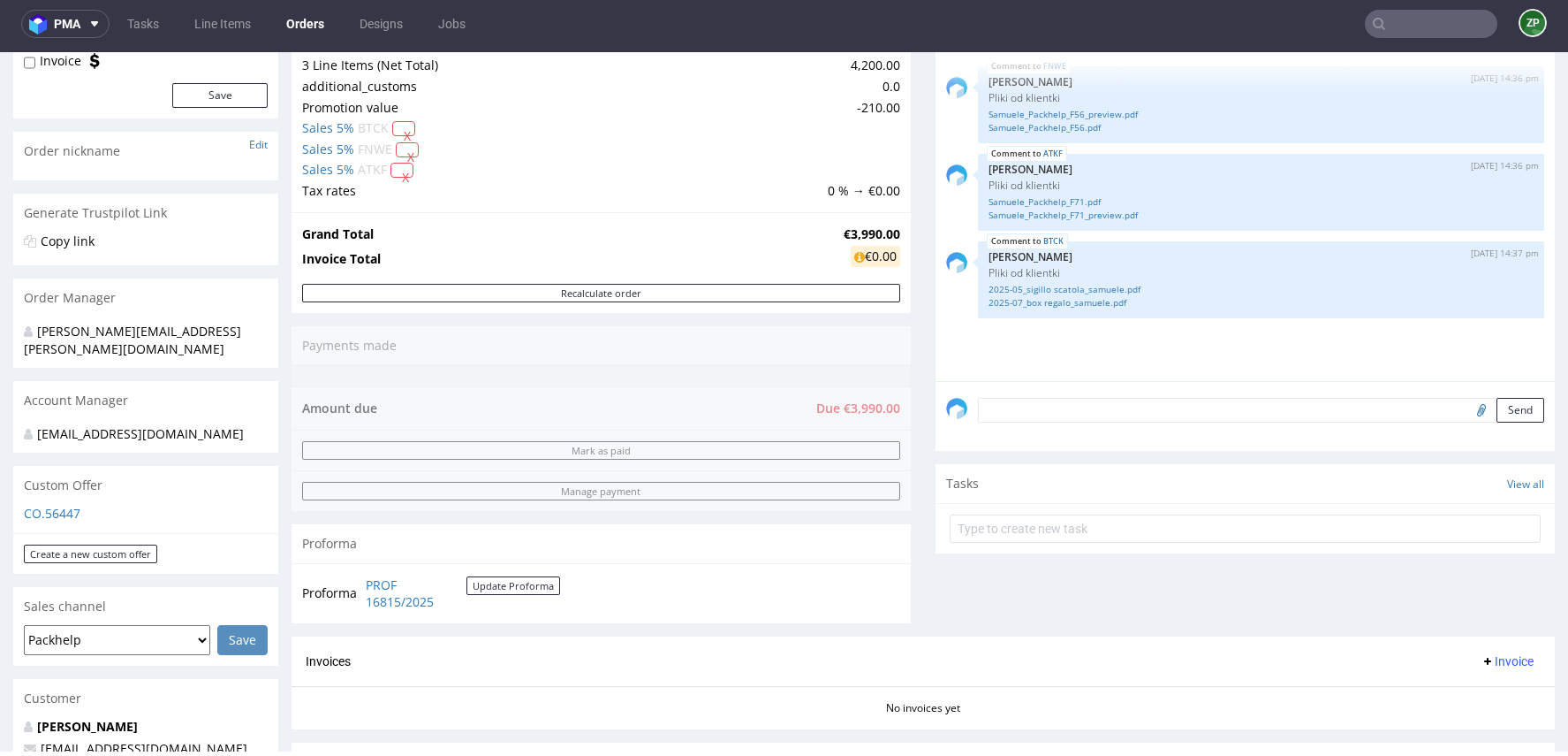
scroll to position [263, 0]
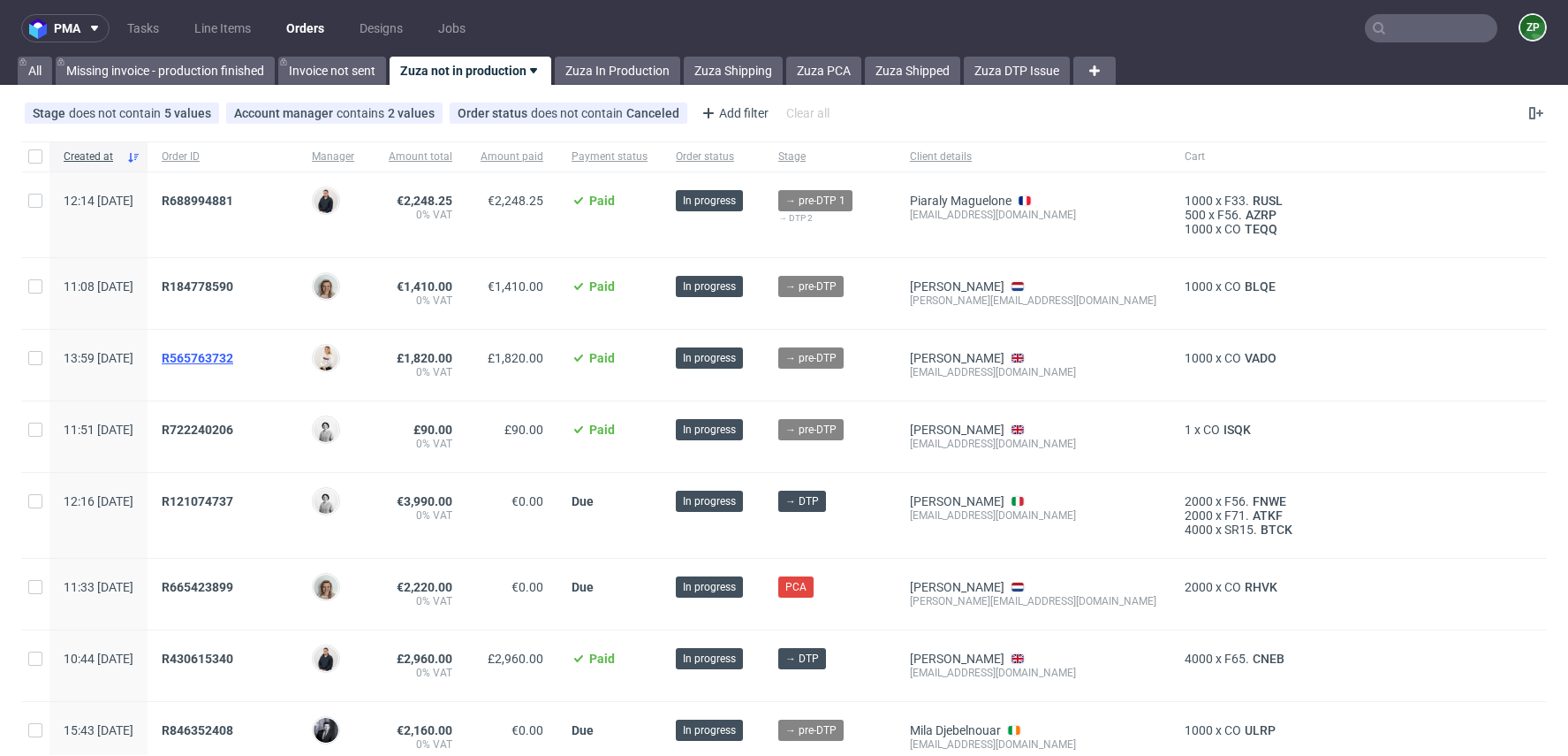
click at [234, 355] on span "R565763732" at bounding box center [197, 358] width 71 height 14
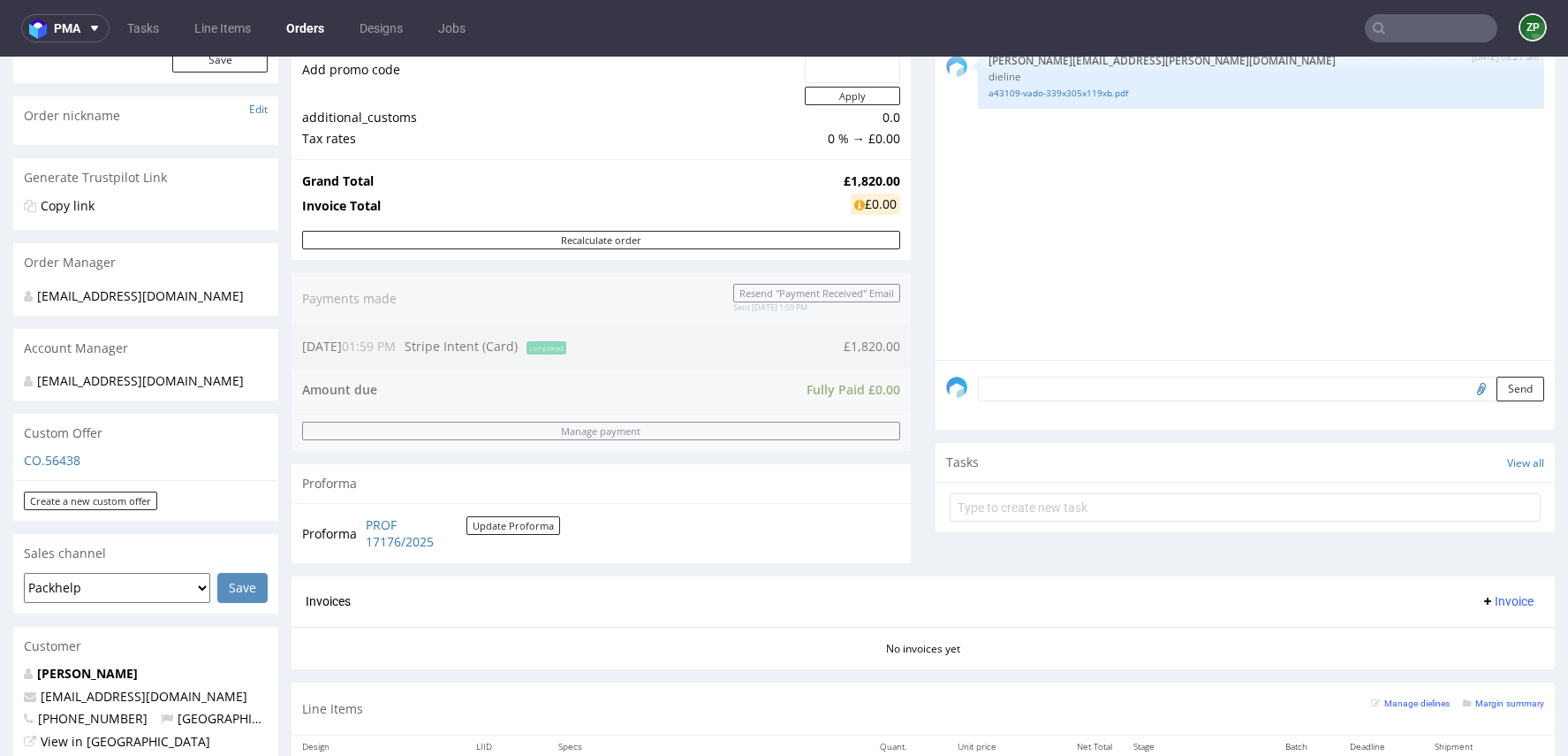
scroll to position [248, 0]
click at [1408, 26] on input "text" at bounding box center [1431, 28] width 133 height 28
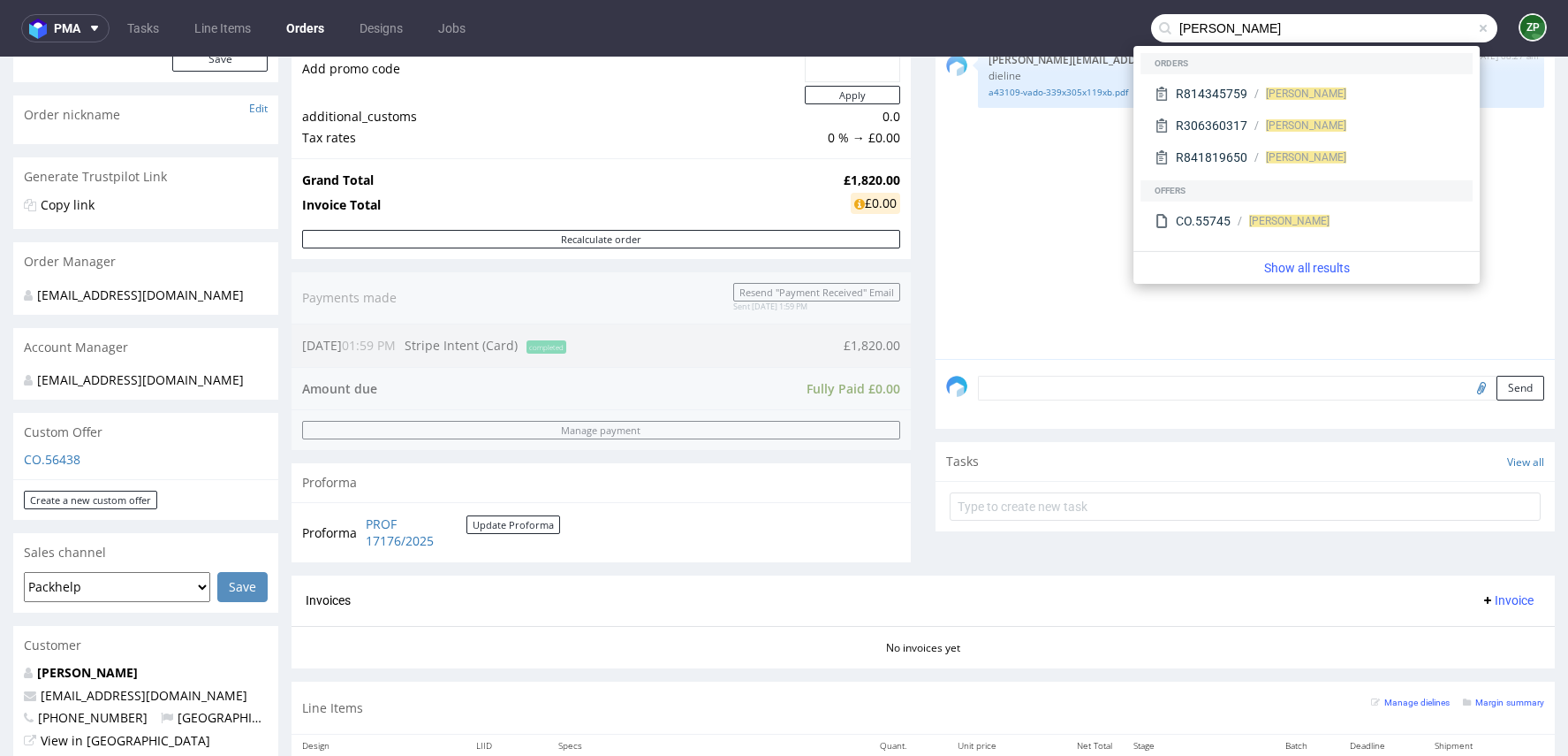
type input "andre wittig"
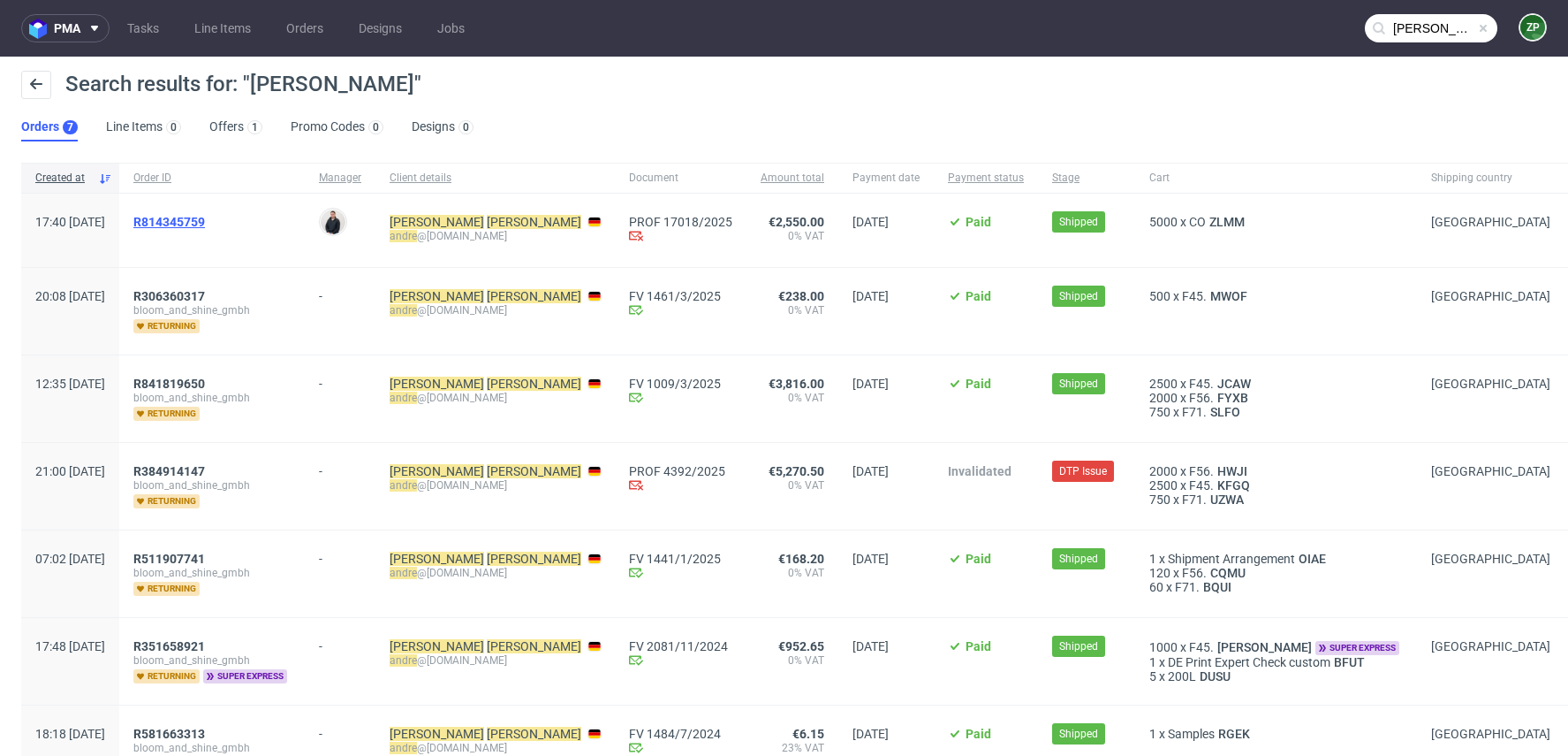
click at [197, 217] on span "R814345759" at bounding box center [169, 222] width 71 height 14
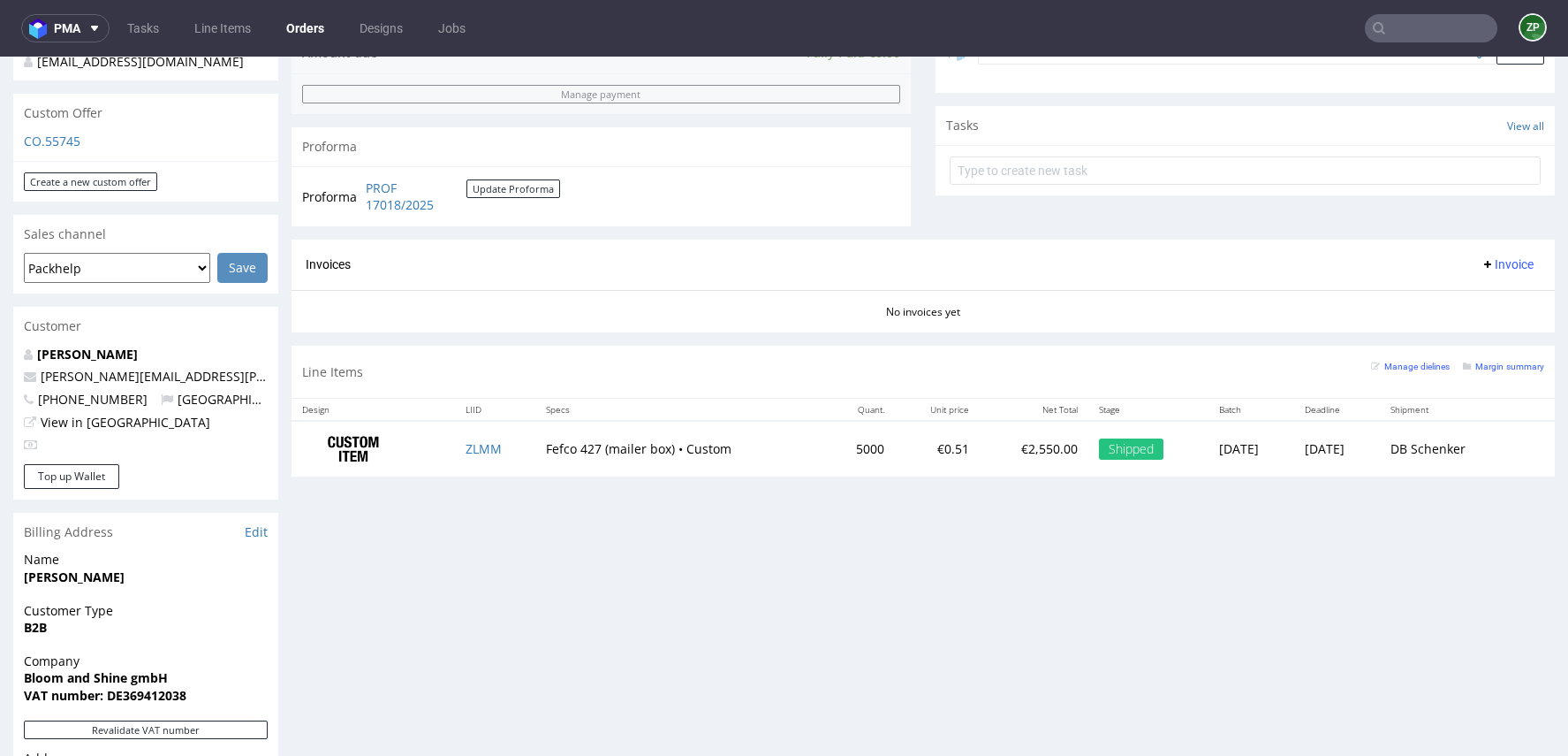
scroll to position [584, 0]
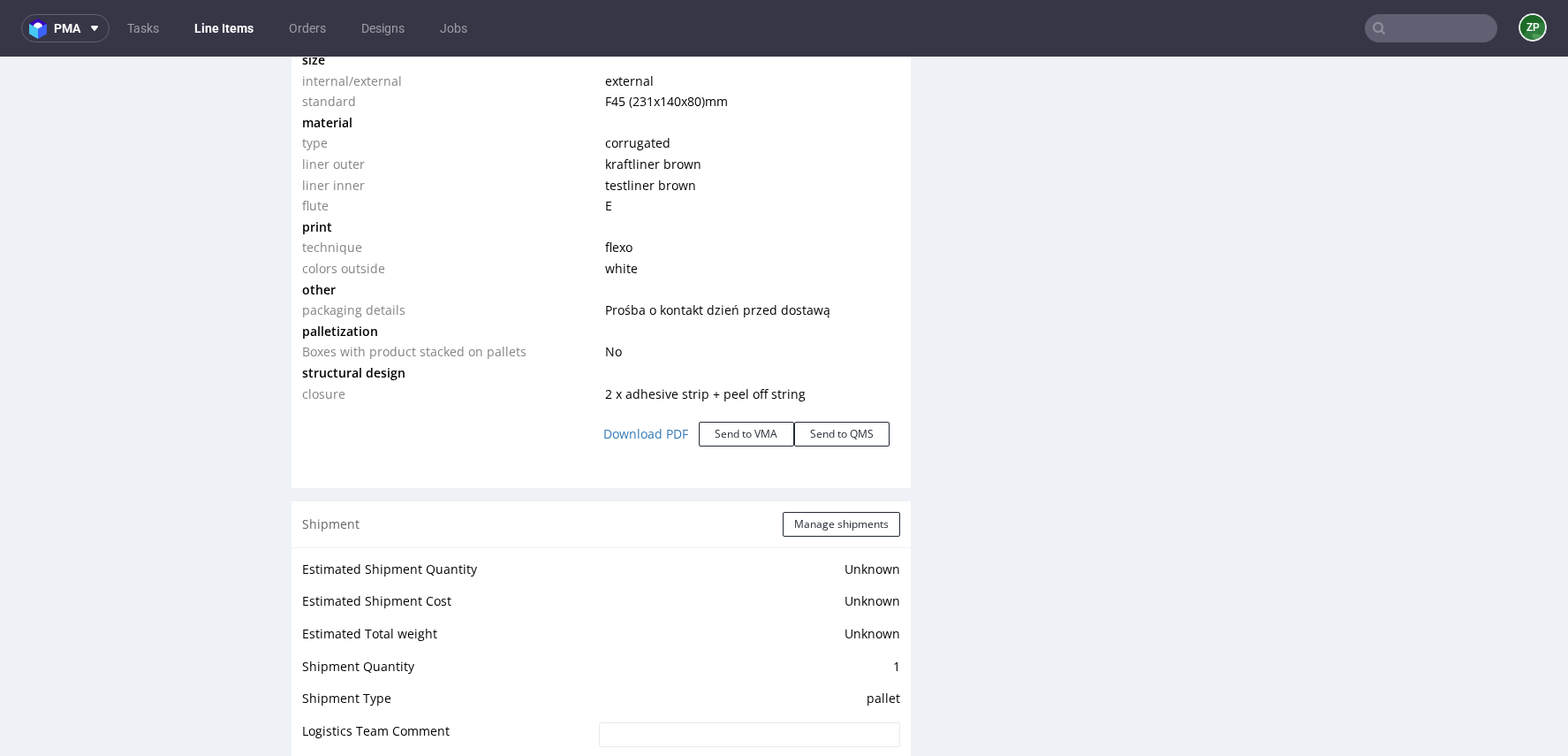
scroll to position [2263, 0]
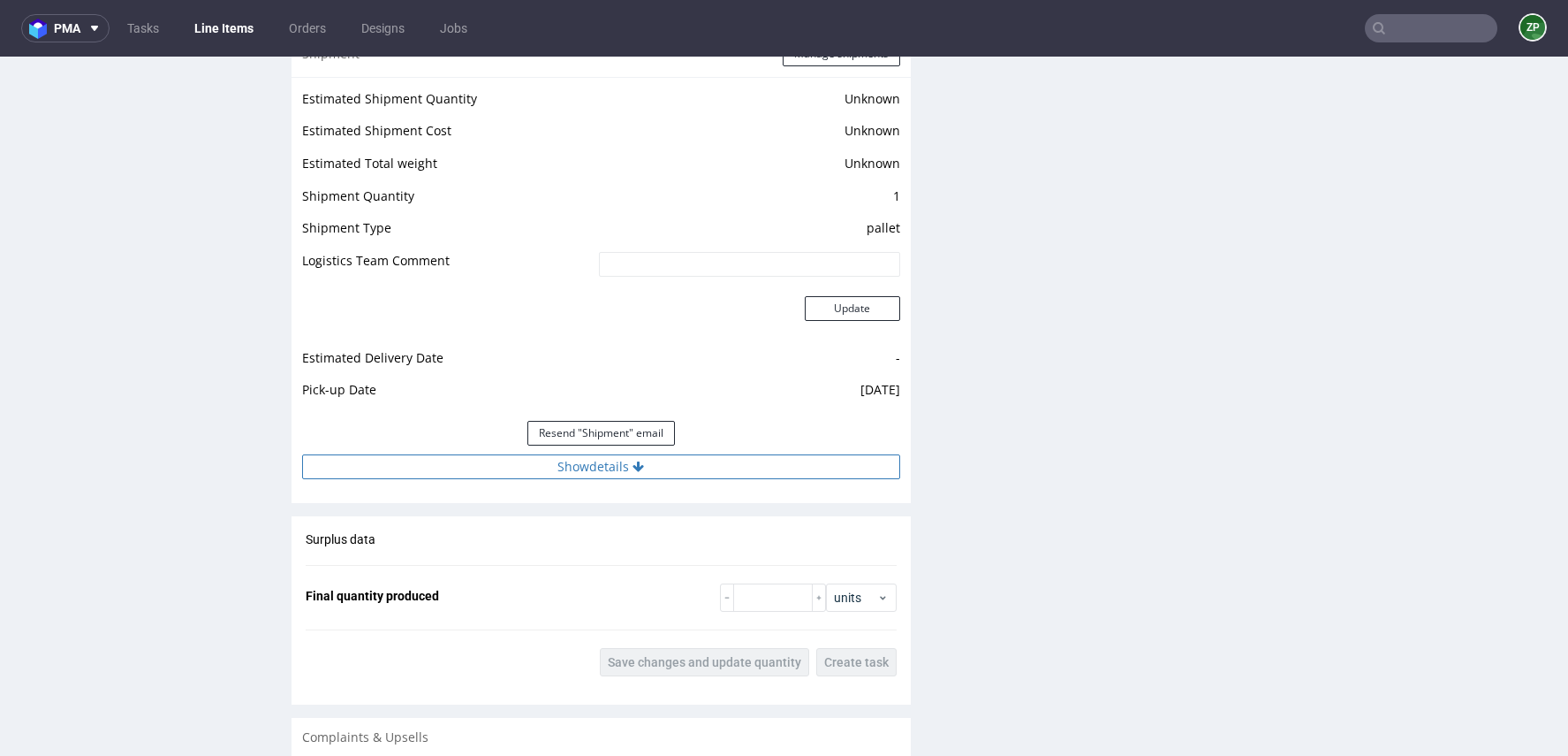
click at [544, 467] on button "Show details" at bounding box center [601, 466] width 598 height 24
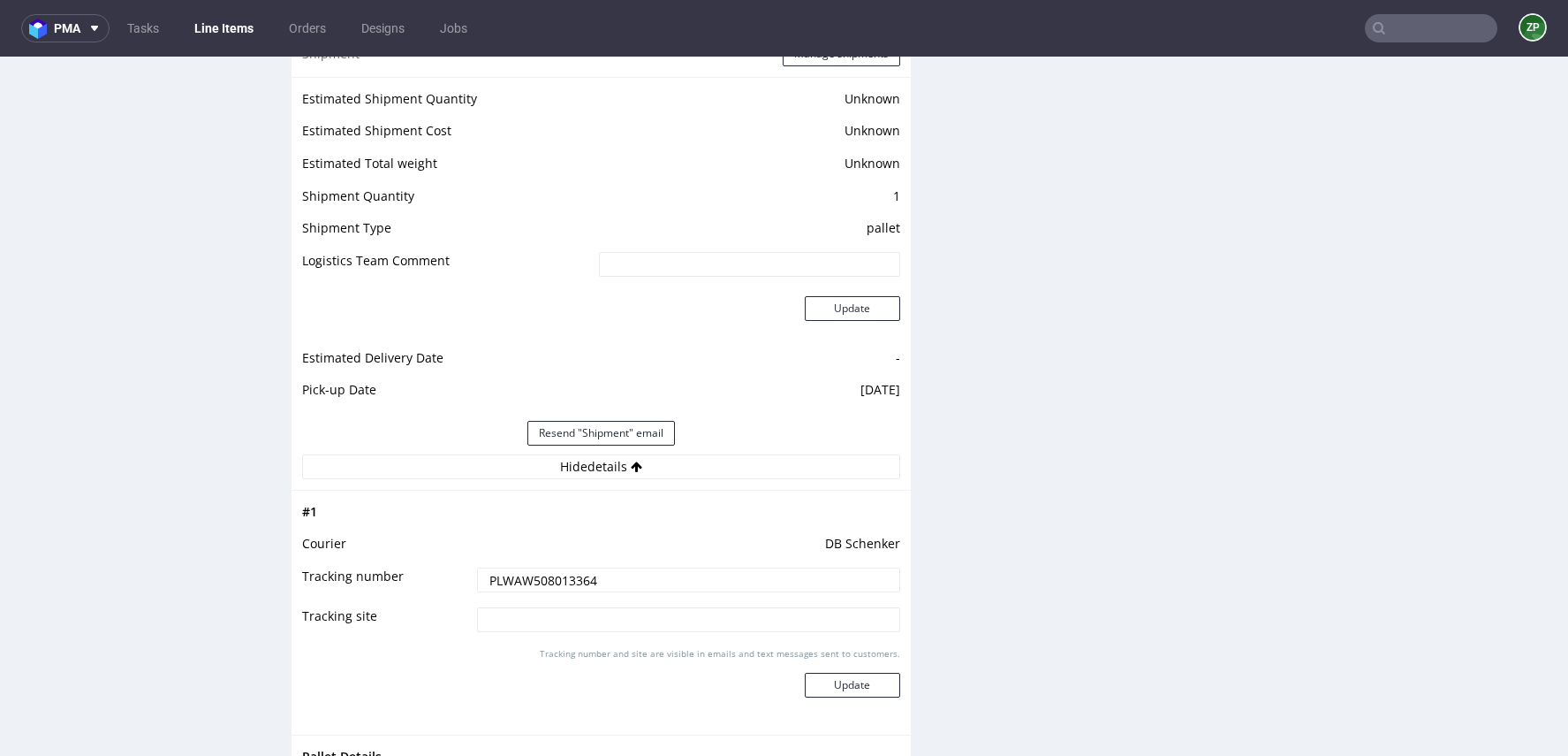
click at [528, 570] on input "PLWAW508013364" at bounding box center [688, 579] width 422 height 24
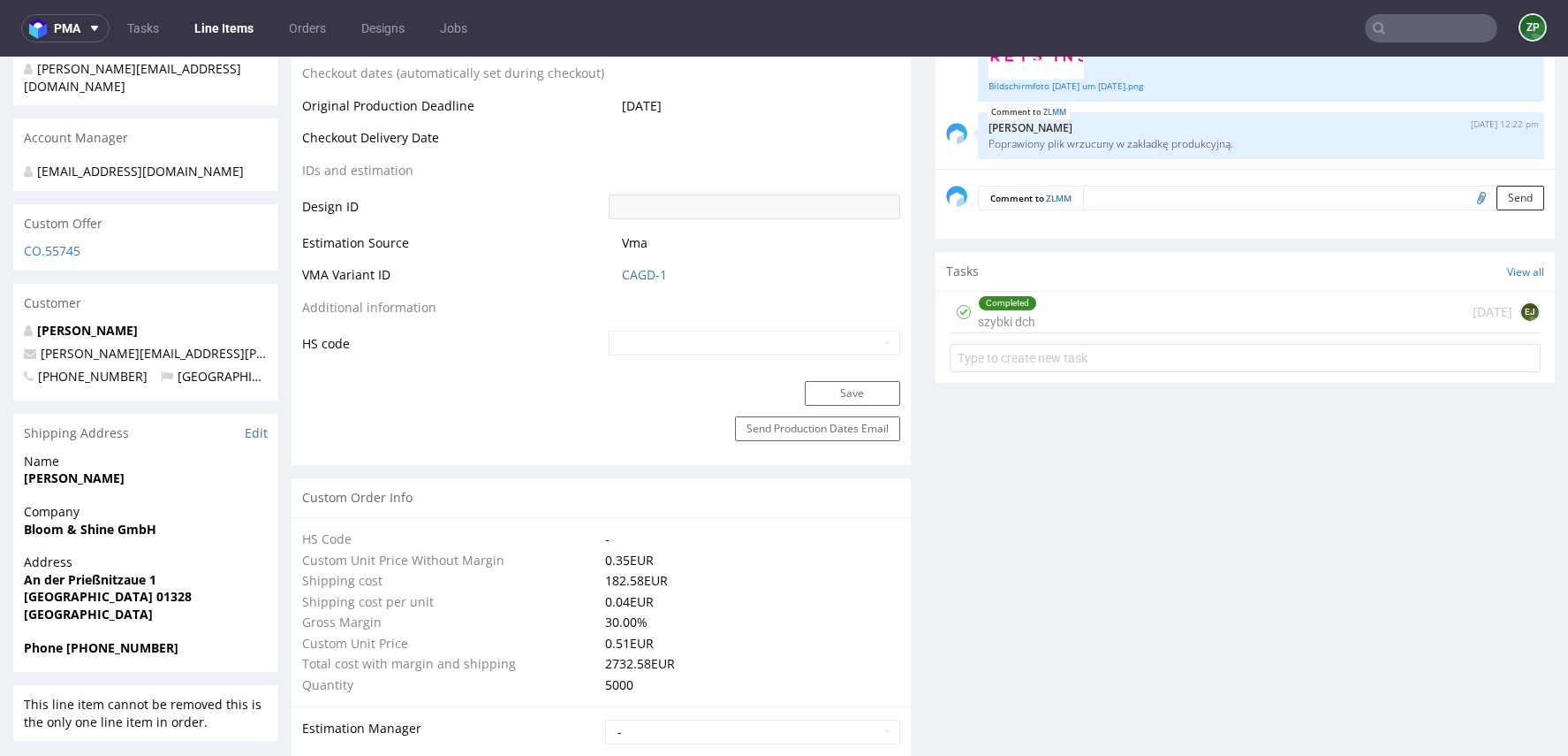
scroll to position [968, 0]
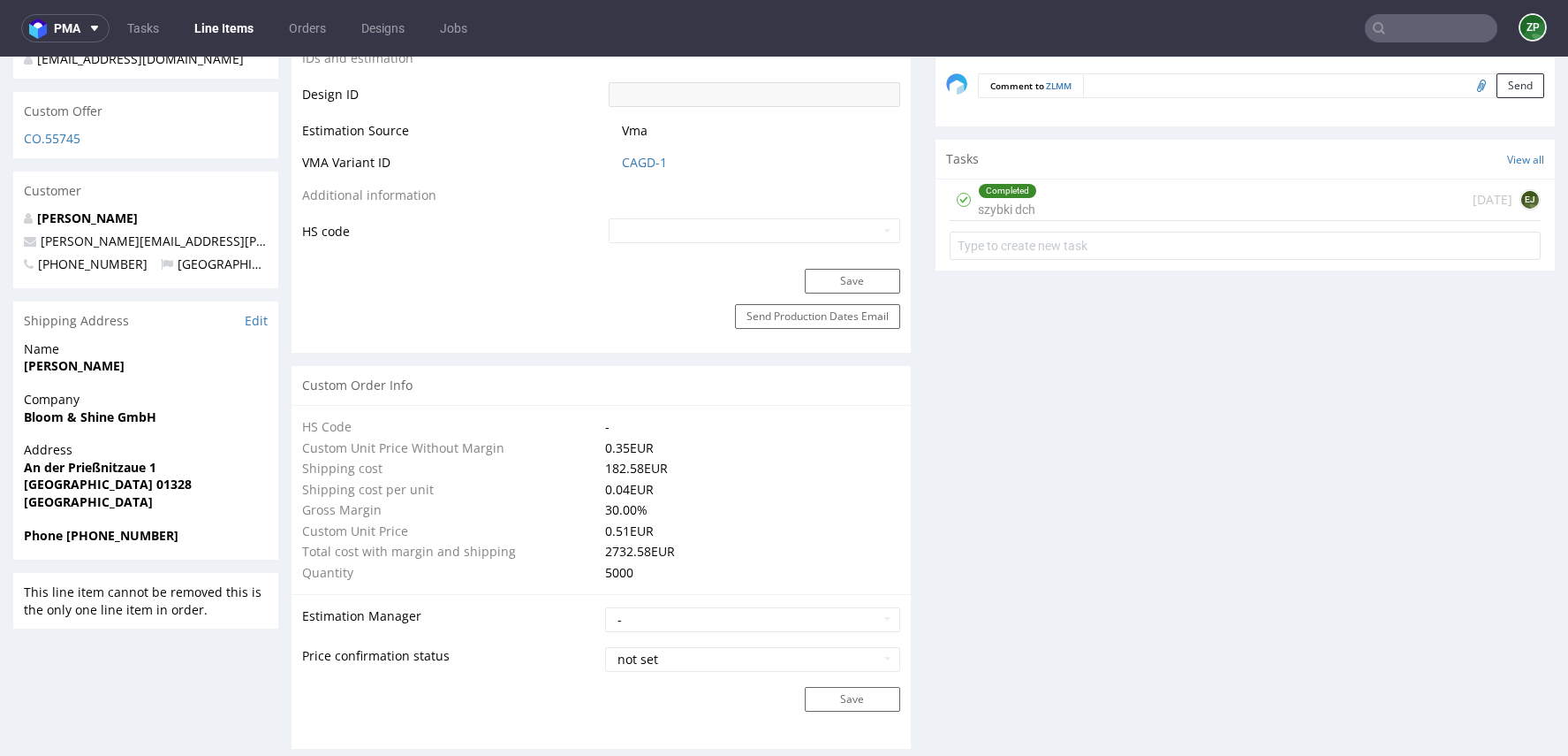
click at [1398, 17] on input "text" at bounding box center [1431, 28] width 133 height 28
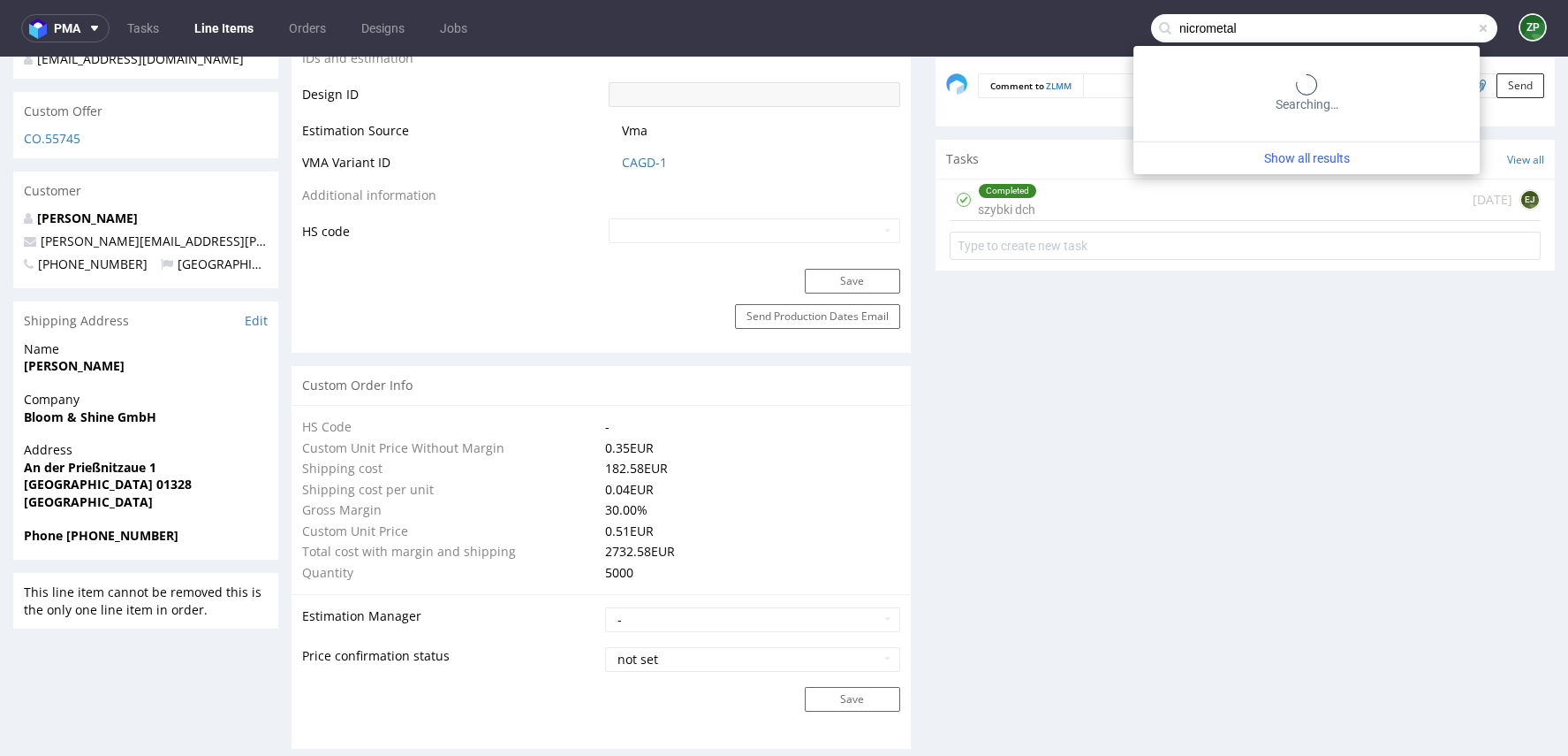
type input "nicrometal"
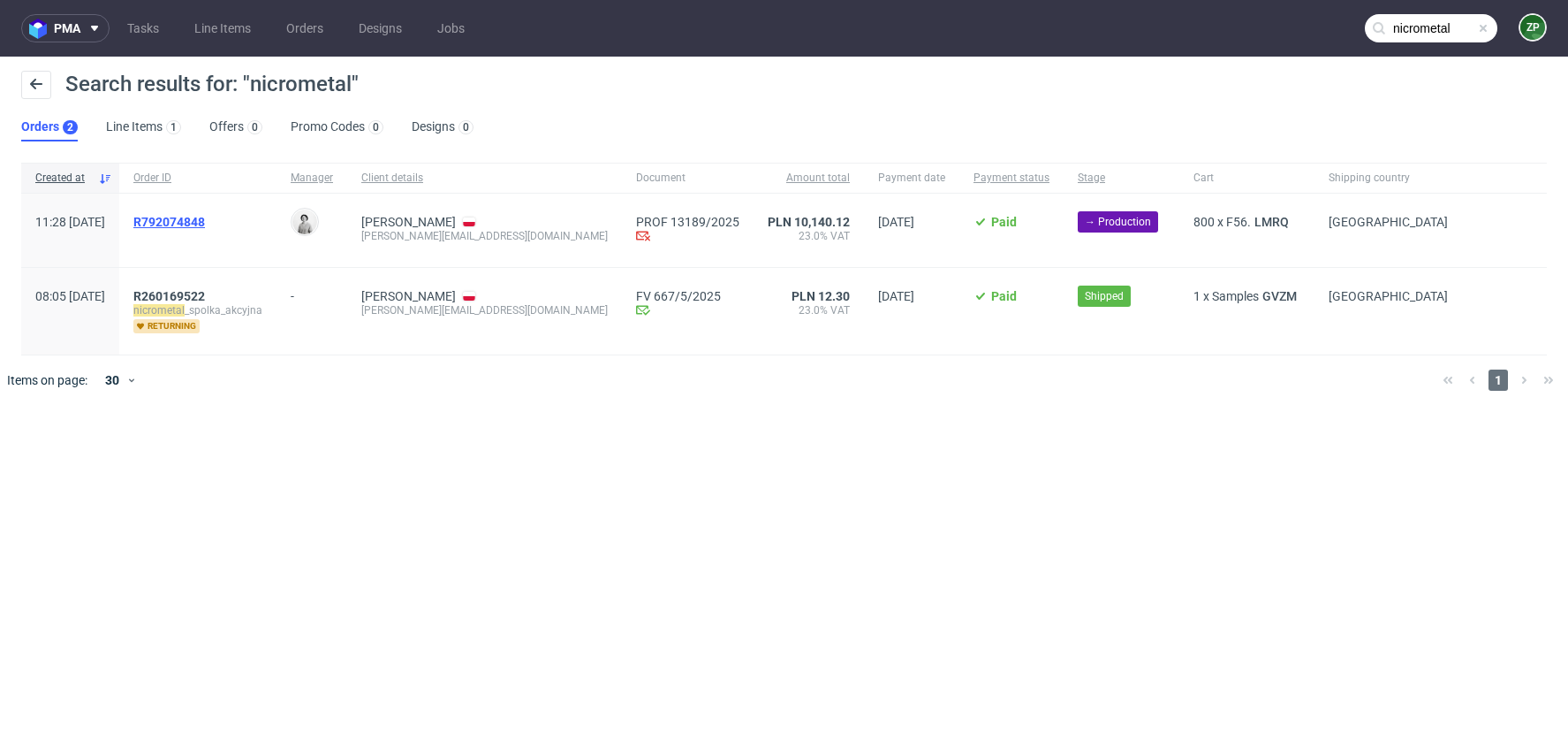
click at [205, 222] on span "R792074848" at bounding box center [169, 222] width 71 height 14
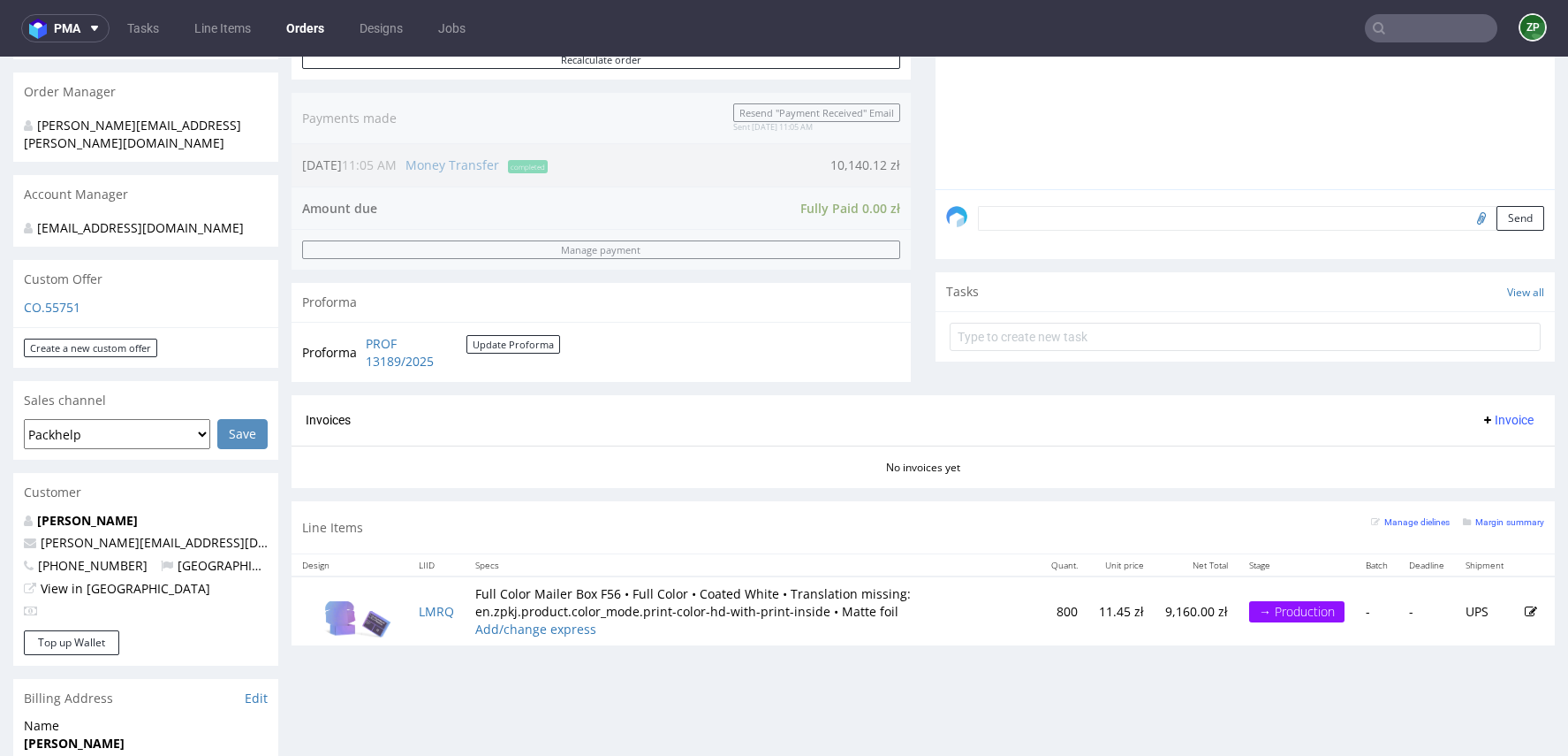
scroll to position [458, 0]
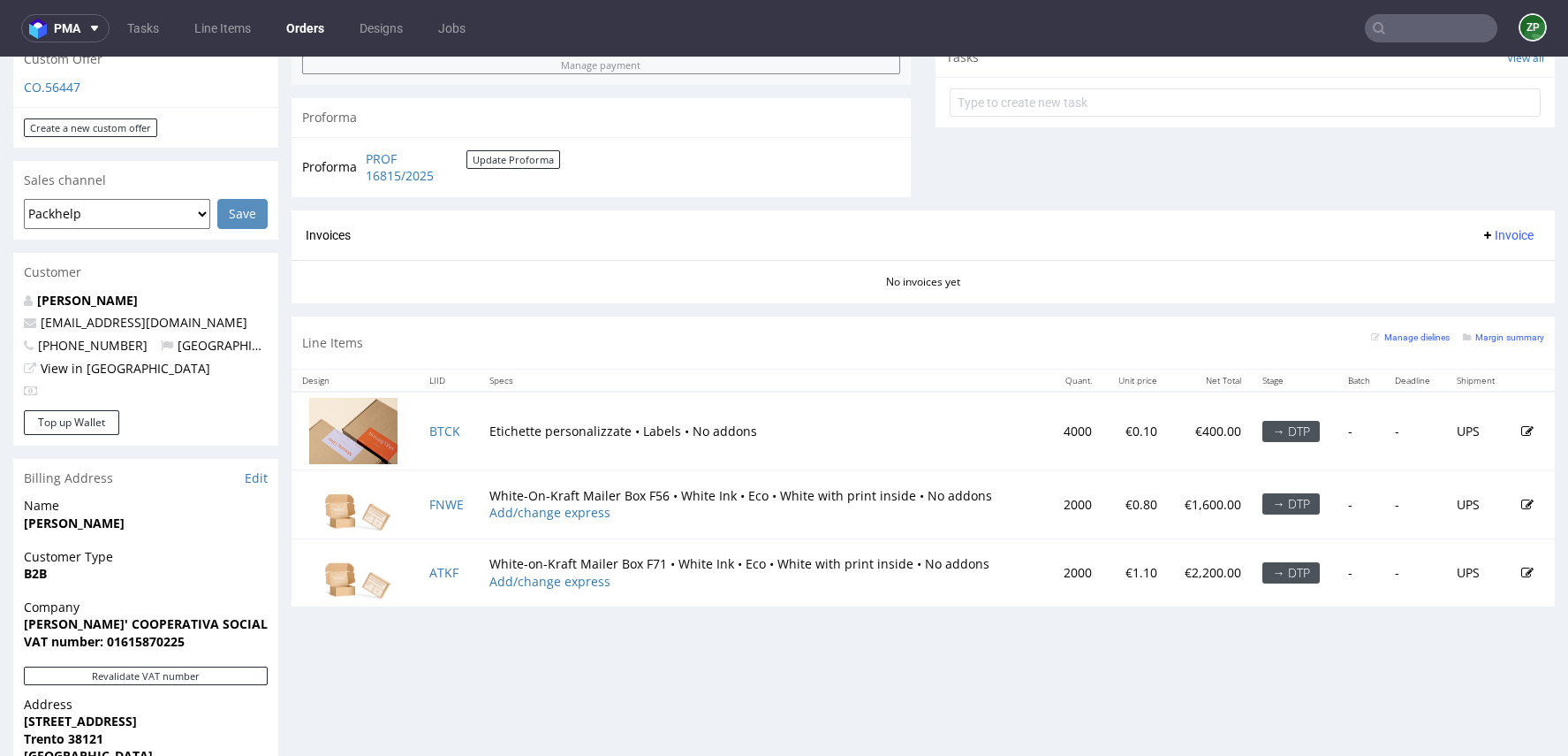
scroll to position [639, 0]
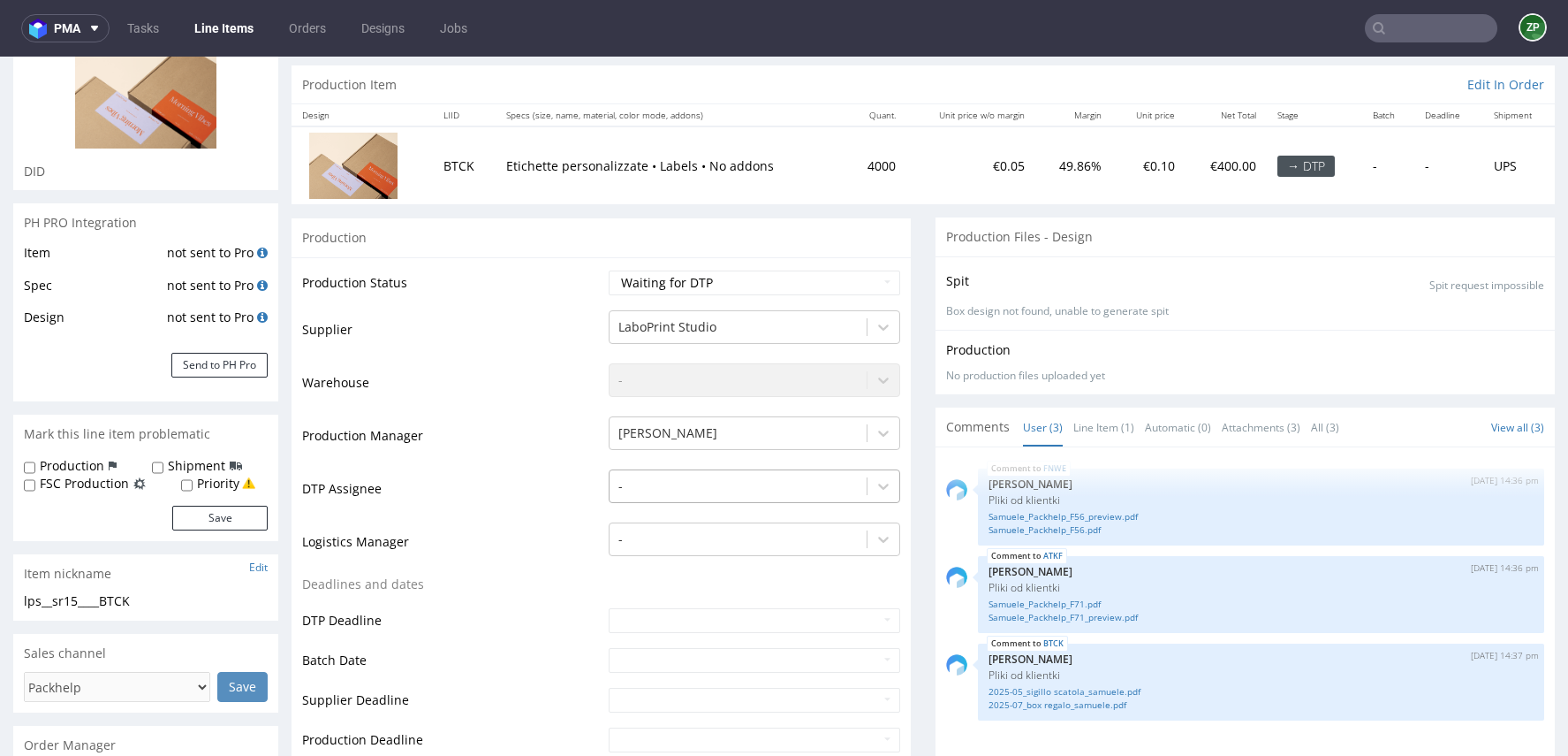
scroll to position [160, 0]
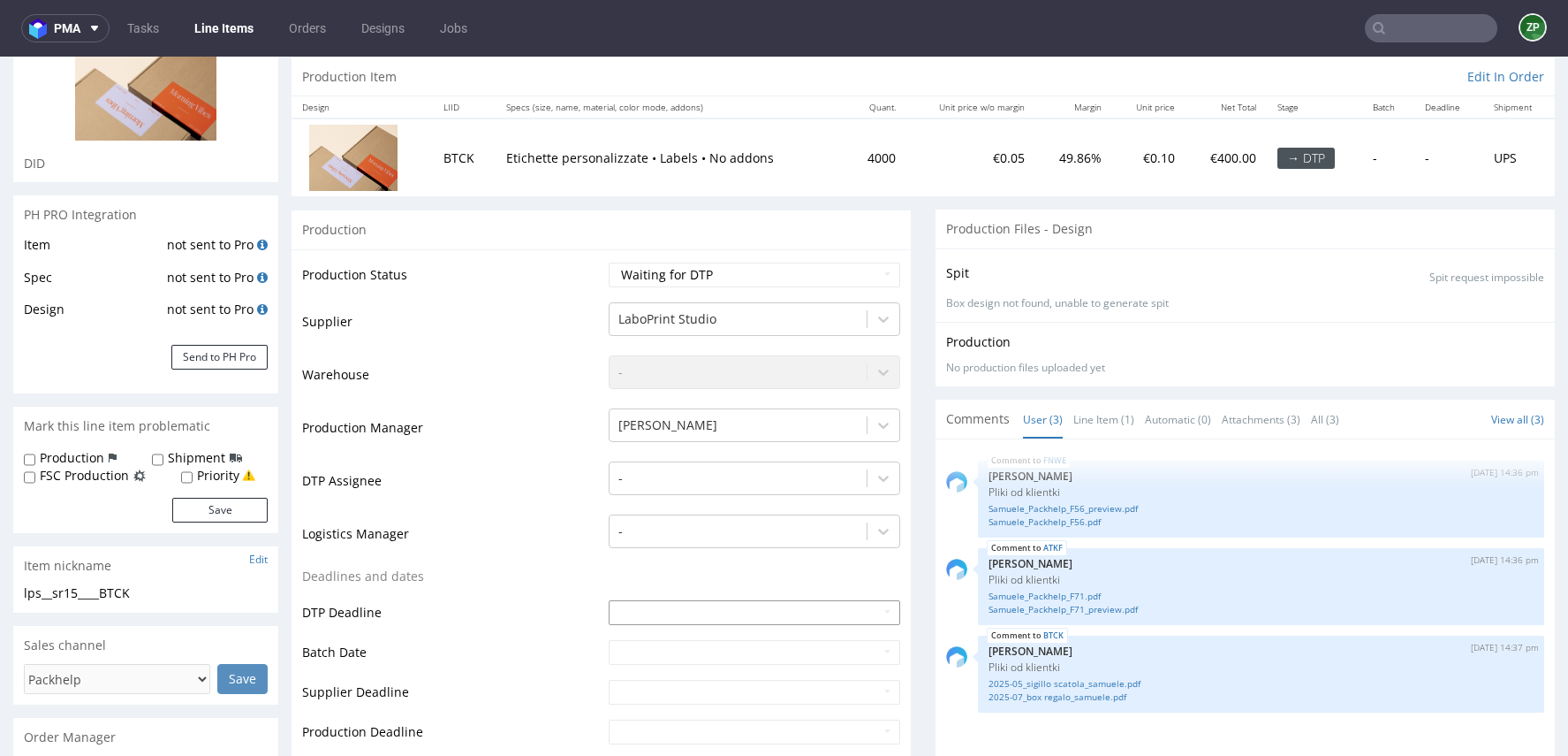
click at [646, 608] on input "text" at bounding box center [754, 612] width 291 height 24
click at [544, 643] on td "Batch Date" at bounding box center [453, 658] width 302 height 40
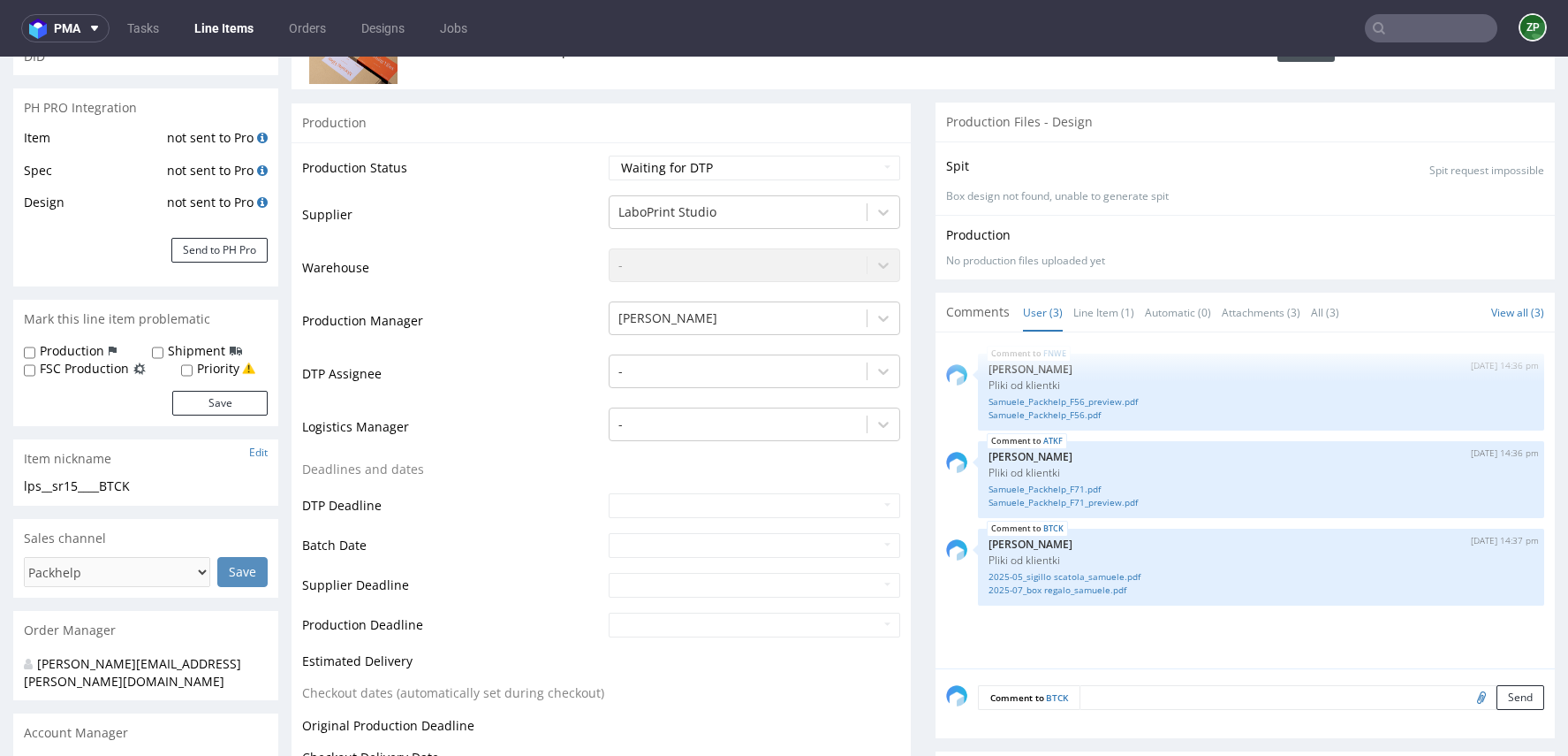
scroll to position [280, 0]
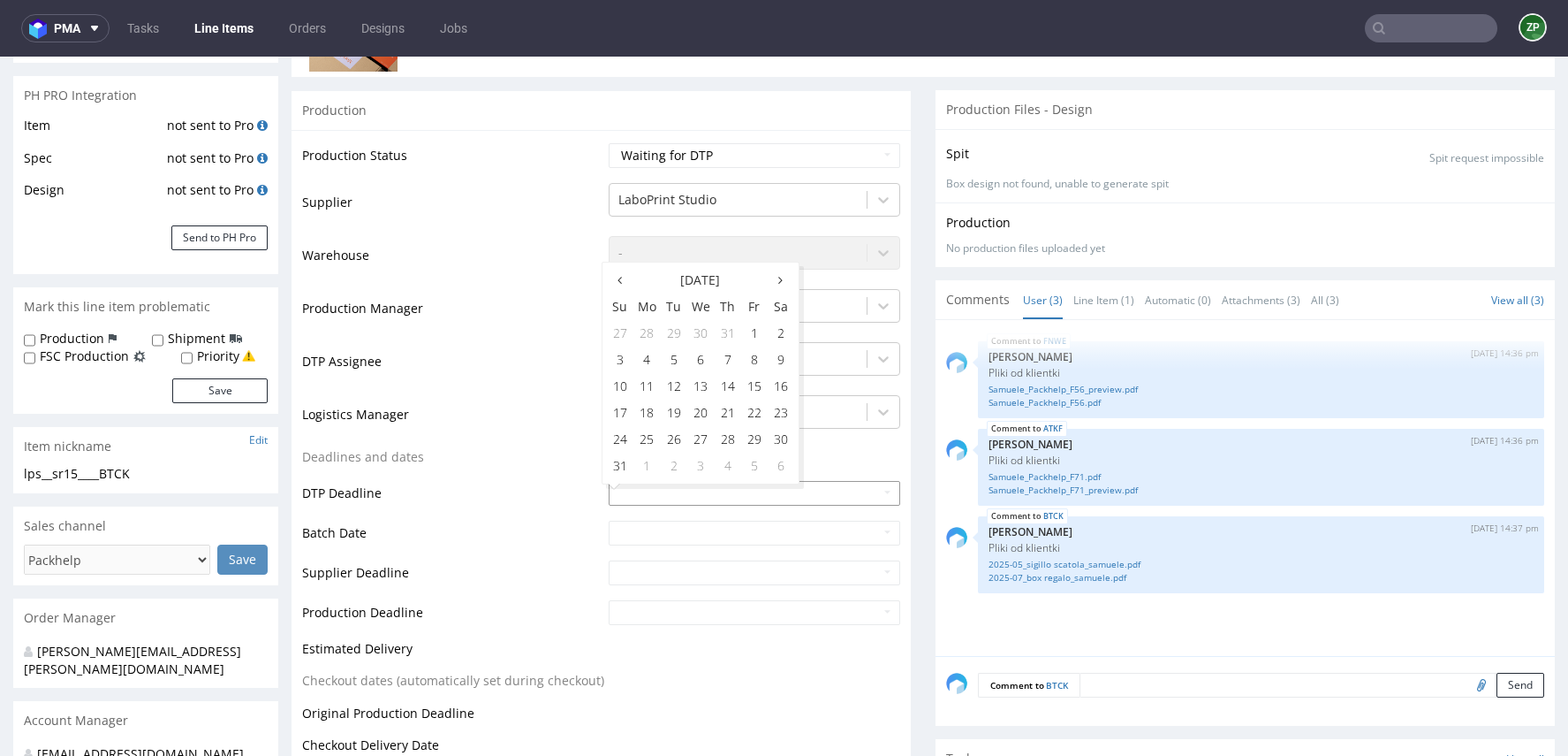
click at [642, 502] on input "text" at bounding box center [754, 493] width 291 height 24
click at [644, 413] on td "18" at bounding box center [647, 412] width 27 height 26
type input "2025-08-18"
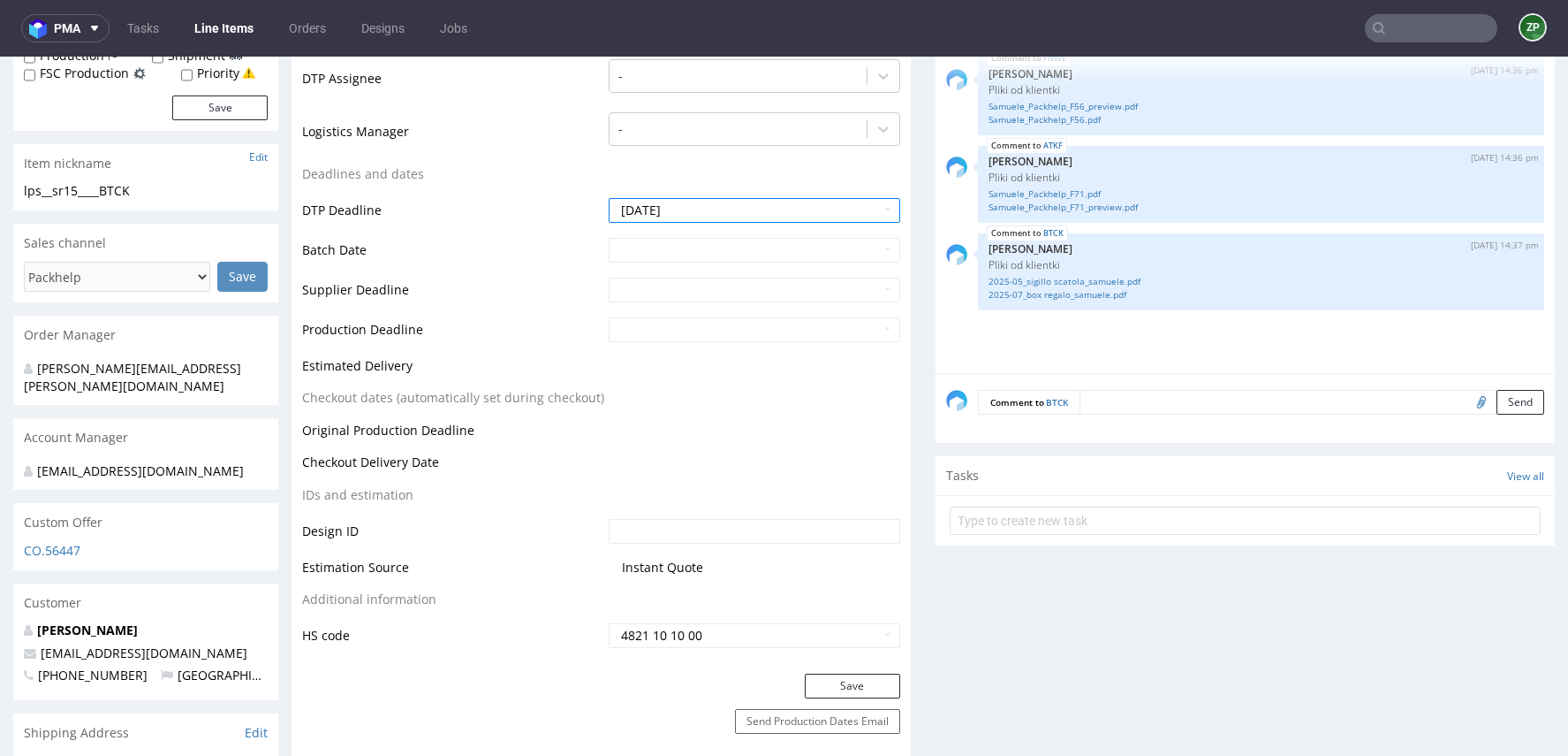
scroll to position [648, 0]
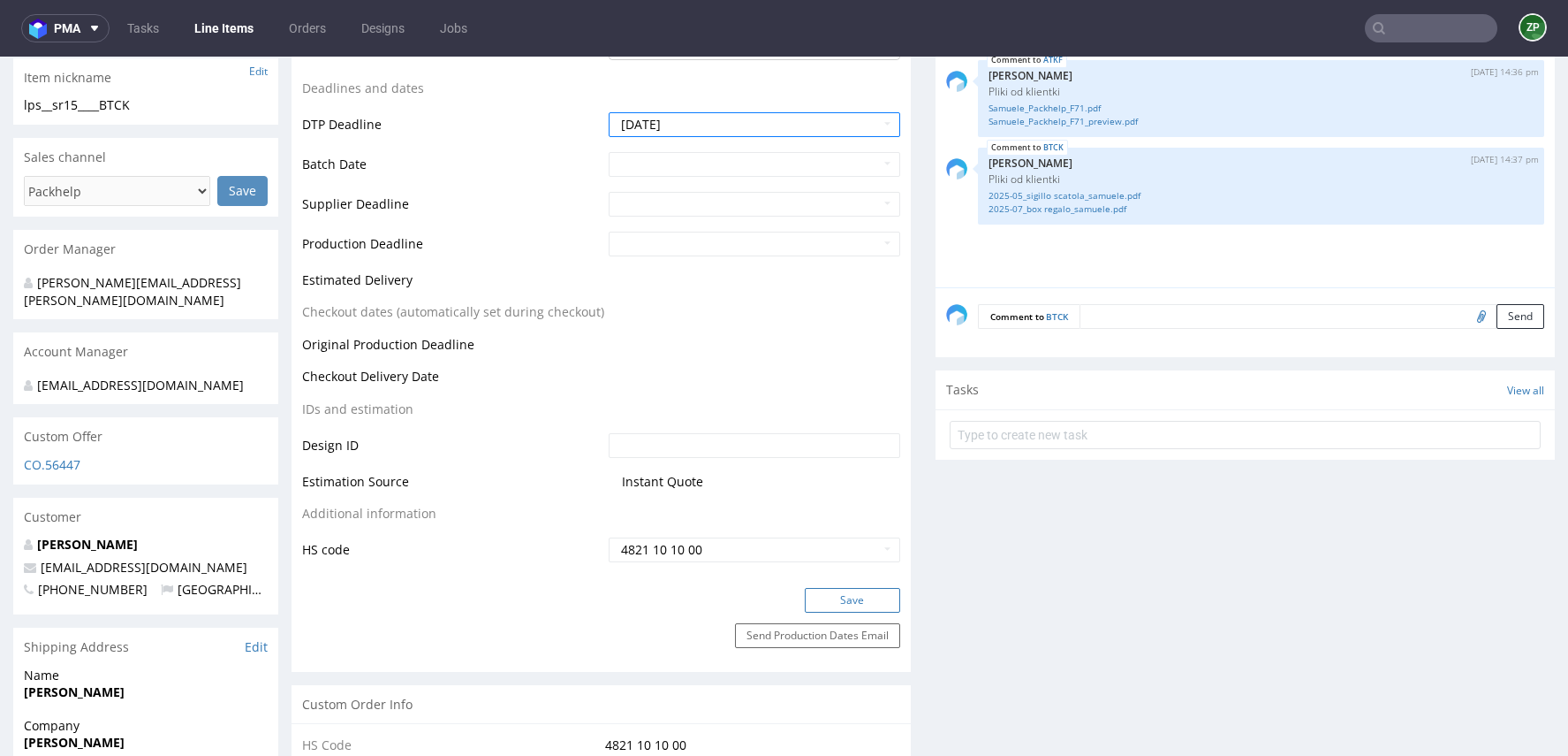
click at [839, 588] on button "Save" at bounding box center [853, 600] width 96 height 24
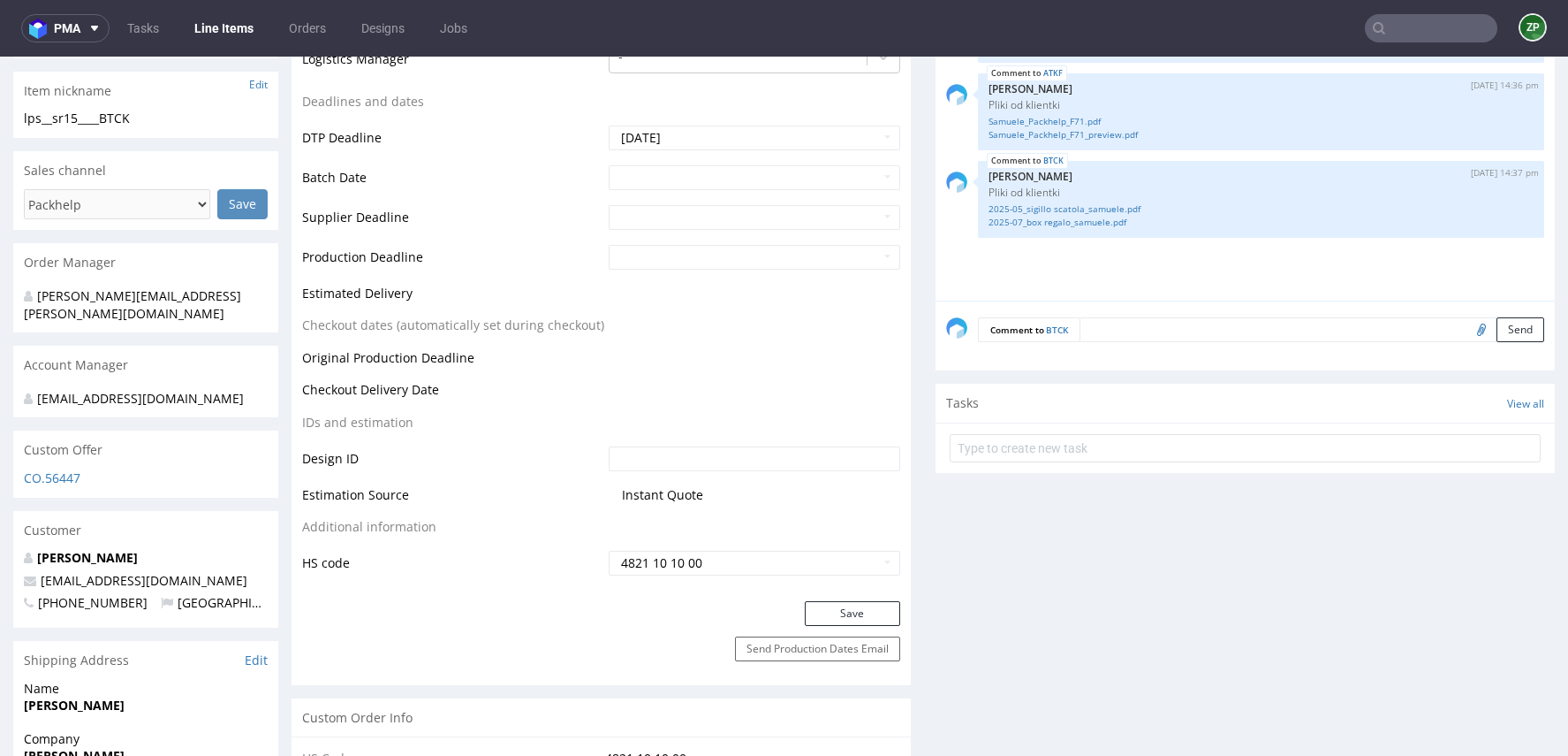
scroll to position [703, 0]
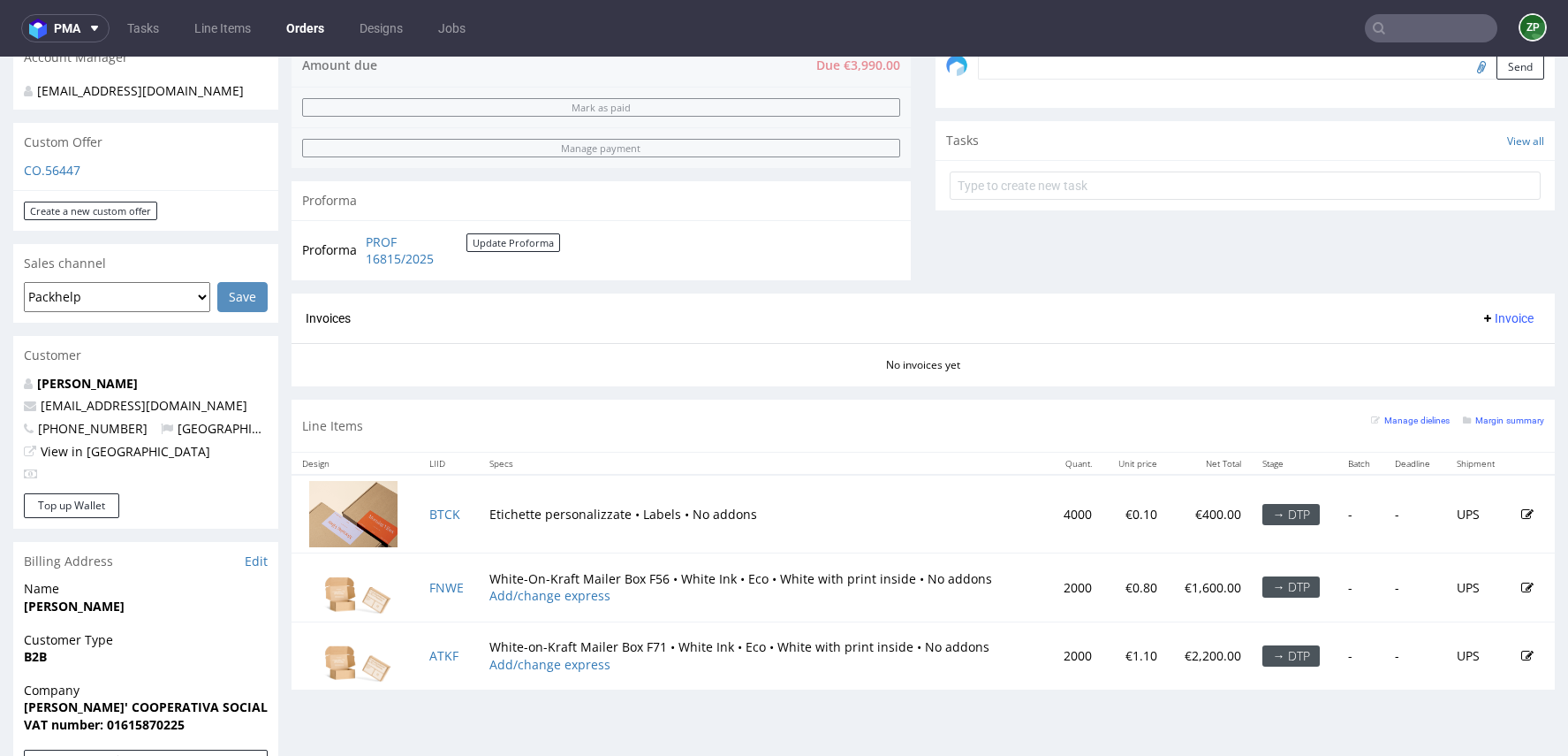
scroll to position [585, 0]
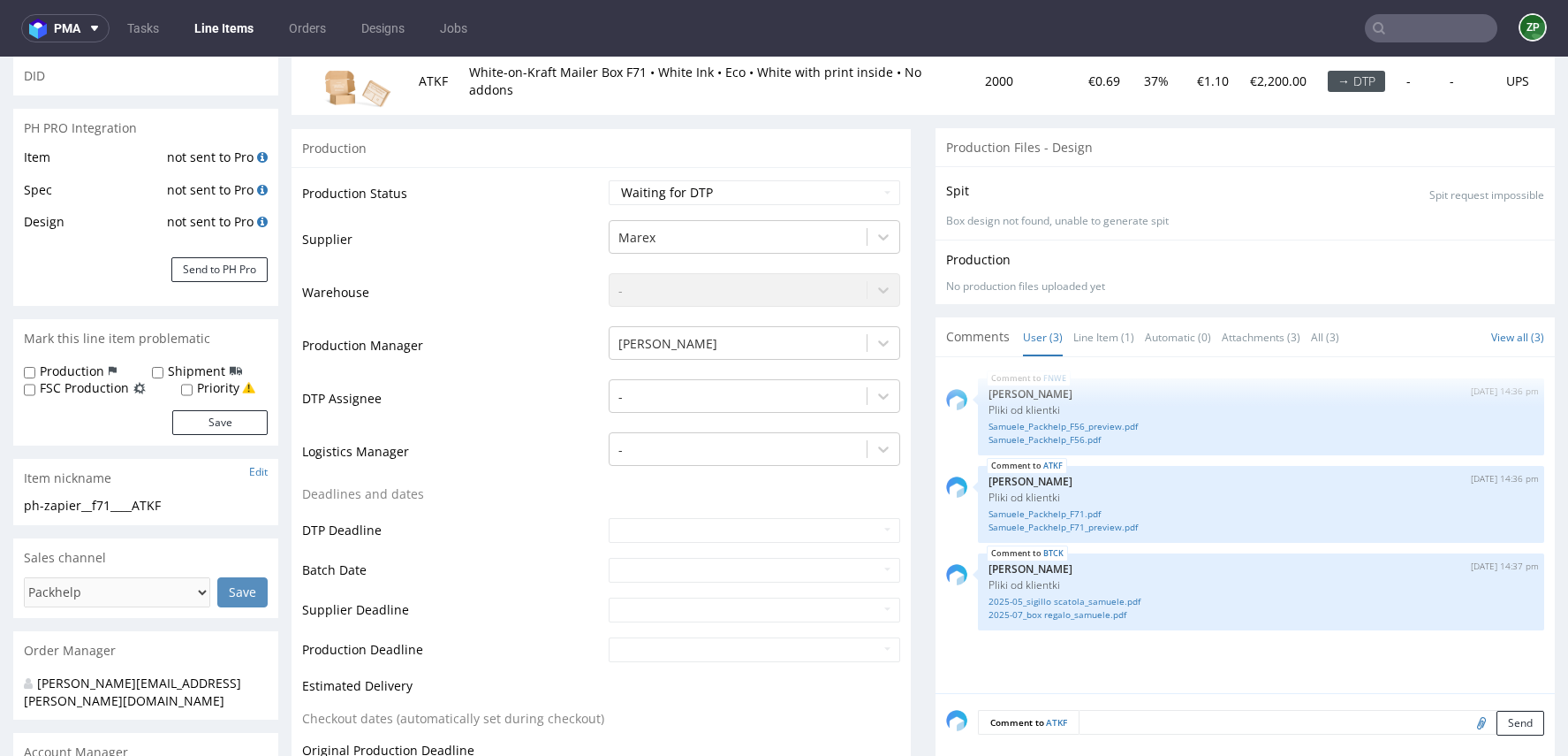
scroll to position [235, 0]
click at [638, 539] on input "text" at bounding box center [754, 528] width 291 height 24
click at [652, 443] on td "18" at bounding box center [647, 447] width 27 height 26
type input "[DATE]"
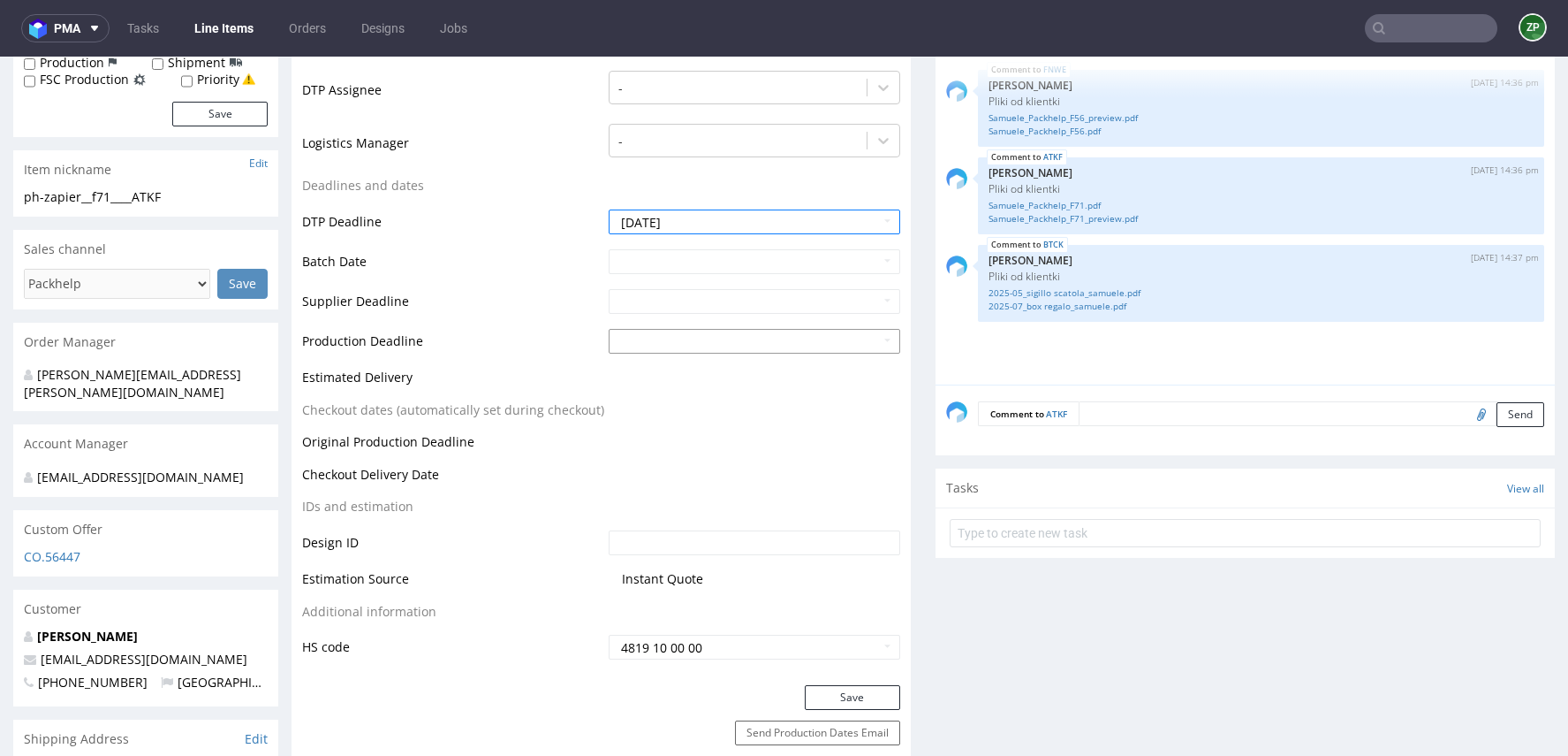
scroll to position [542, 0]
click at [823, 698] on button "Save" at bounding box center [853, 696] width 96 height 24
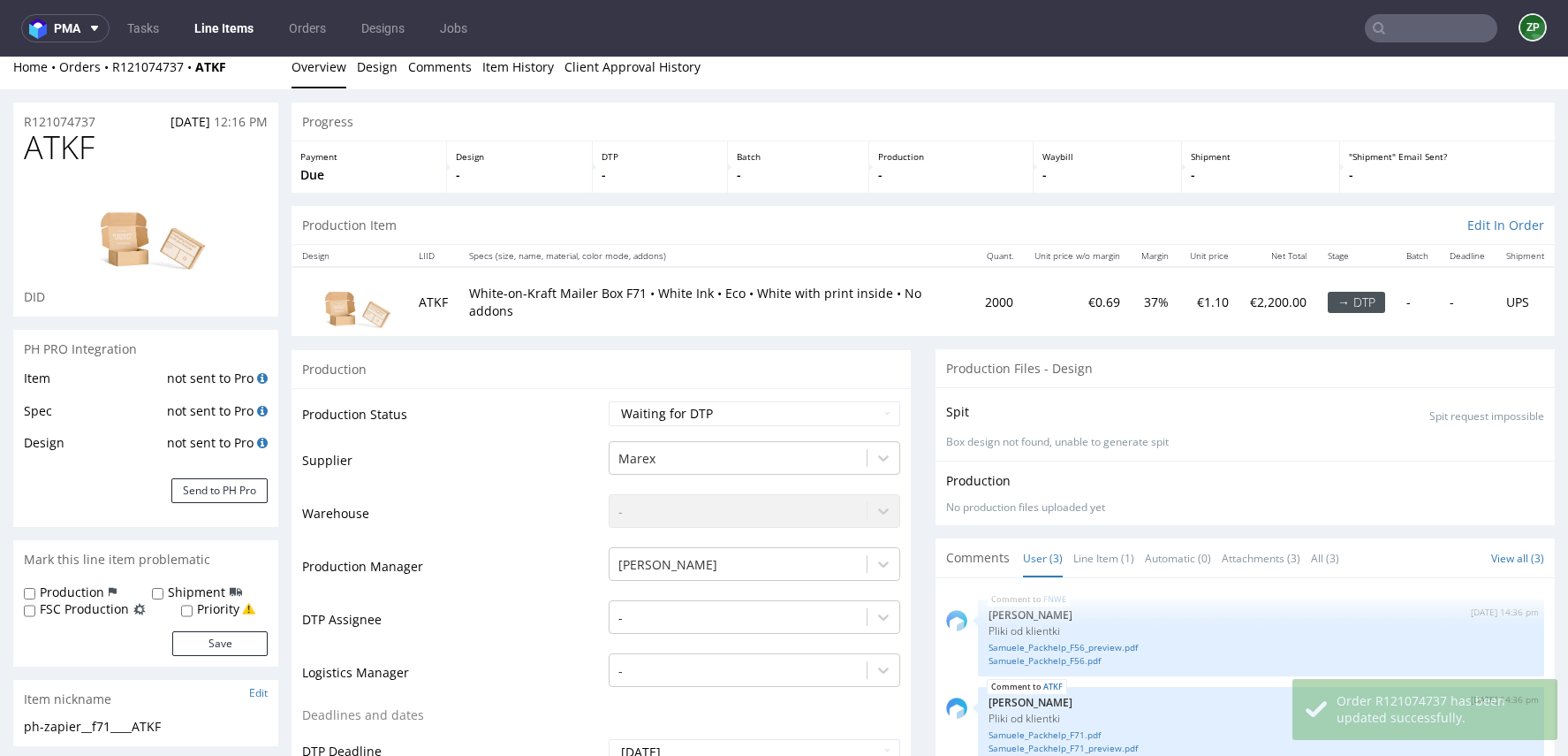
scroll to position [0, 0]
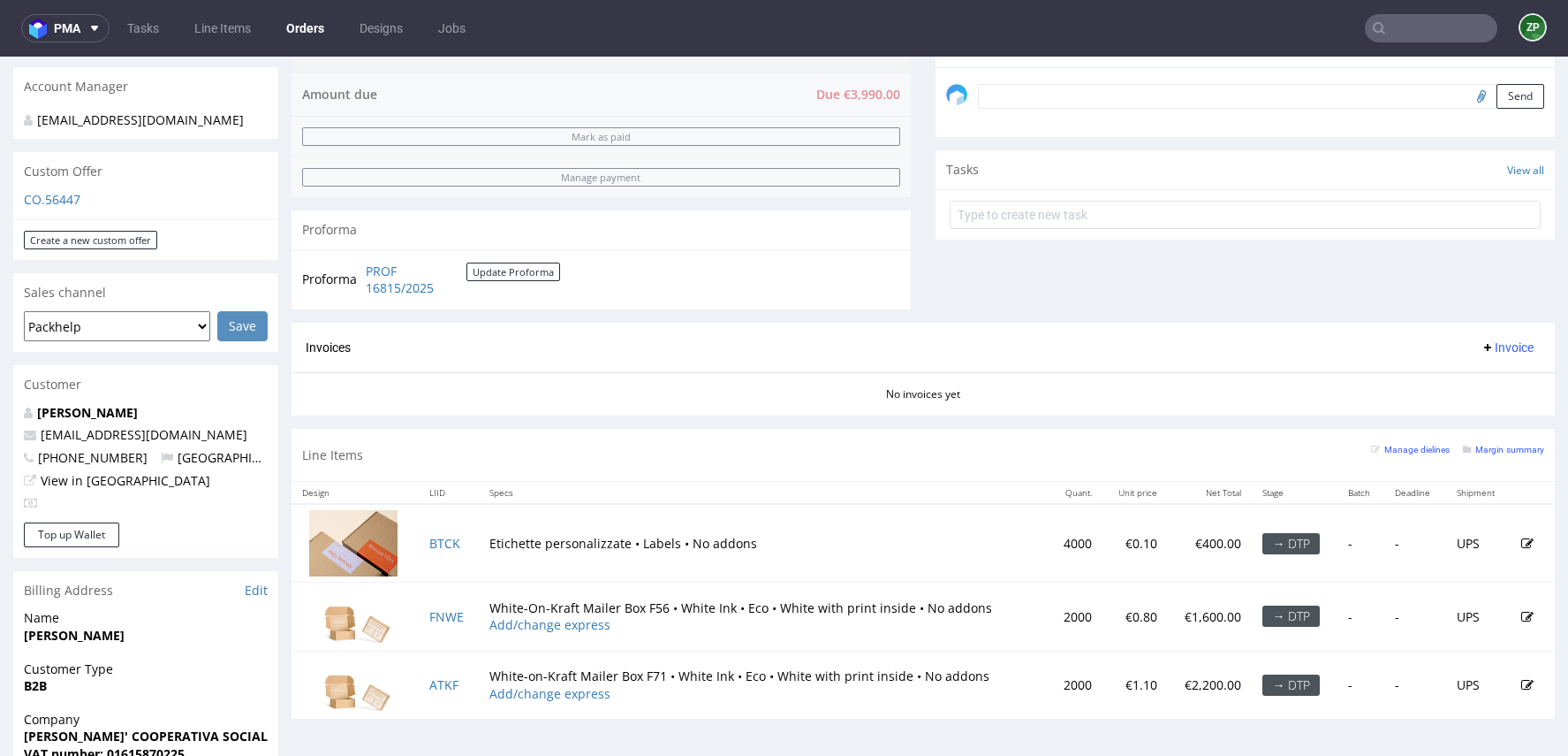
scroll to position [524, 0]
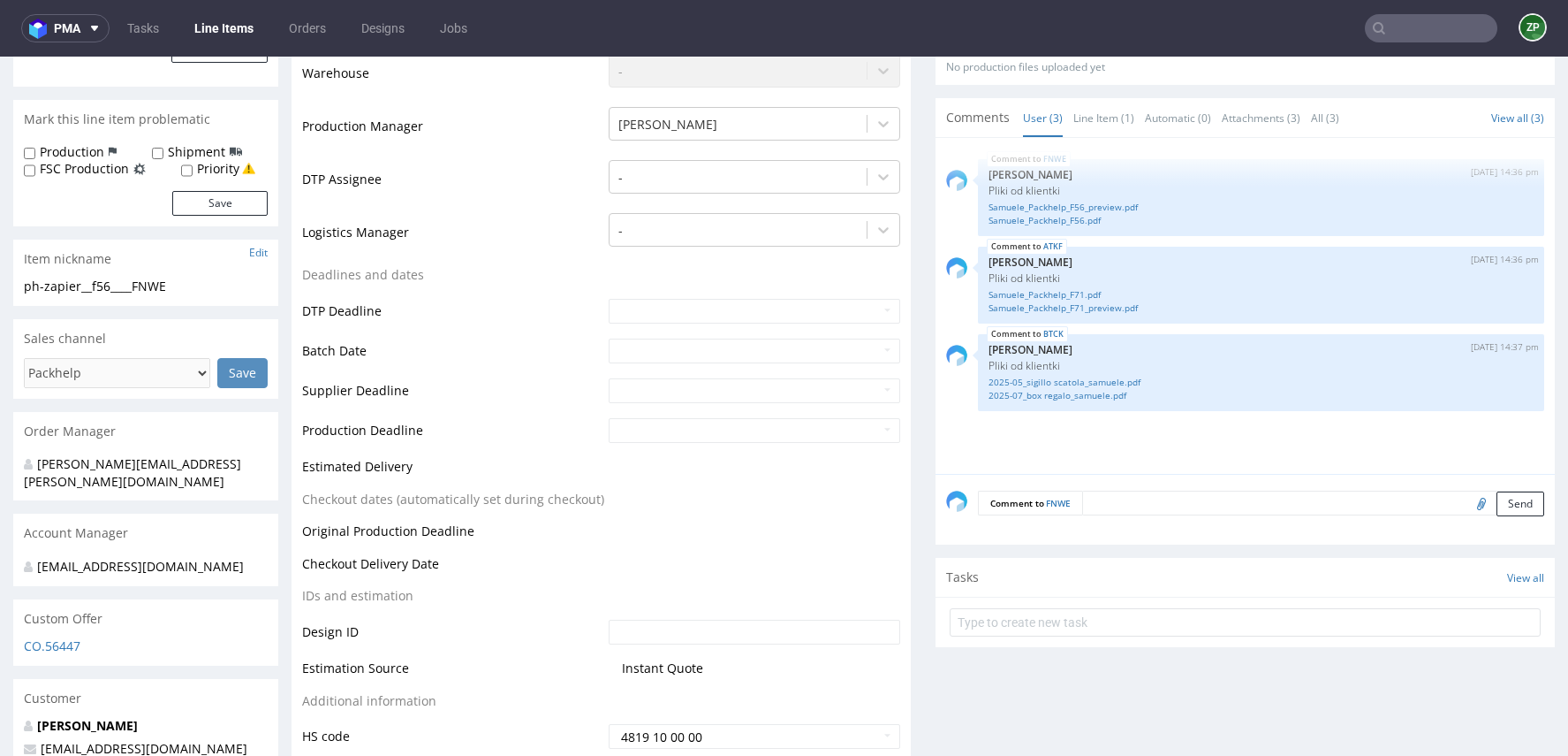
scroll to position [466, 0]
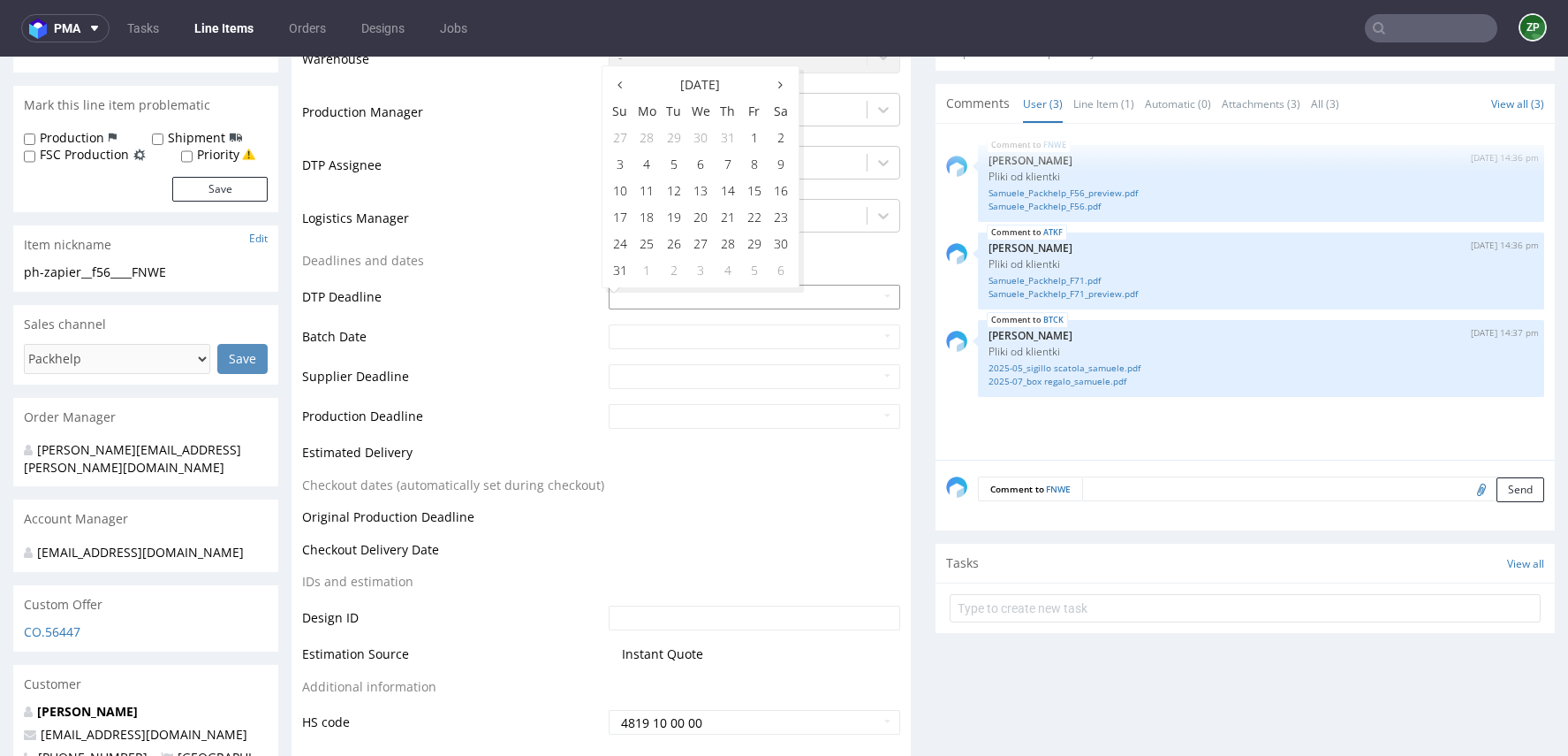
click at [639, 290] on input "text" at bounding box center [754, 297] width 291 height 24
click at [643, 212] on td "18" at bounding box center [647, 216] width 27 height 26
type input "[DATE]"
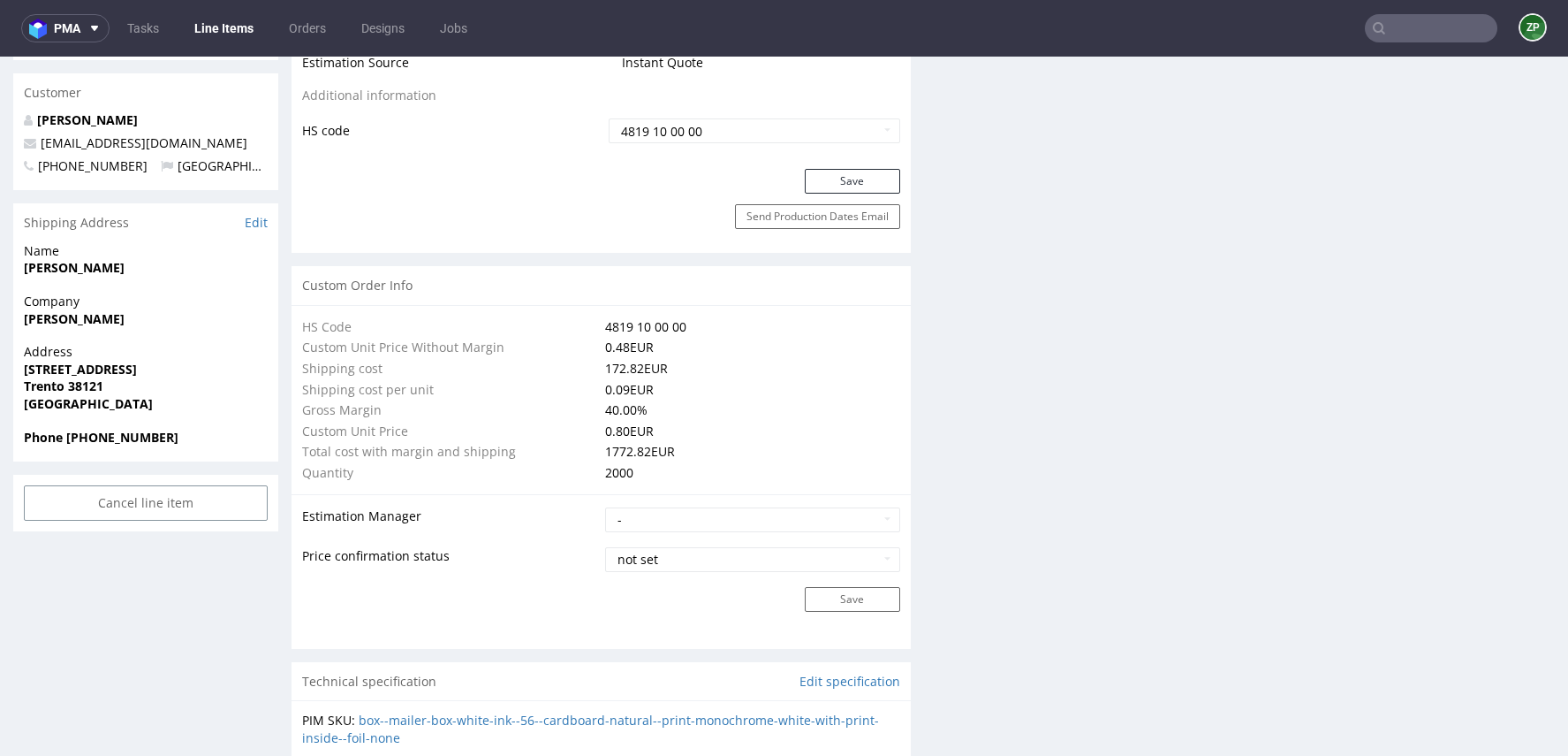
scroll to position [1077, 0]
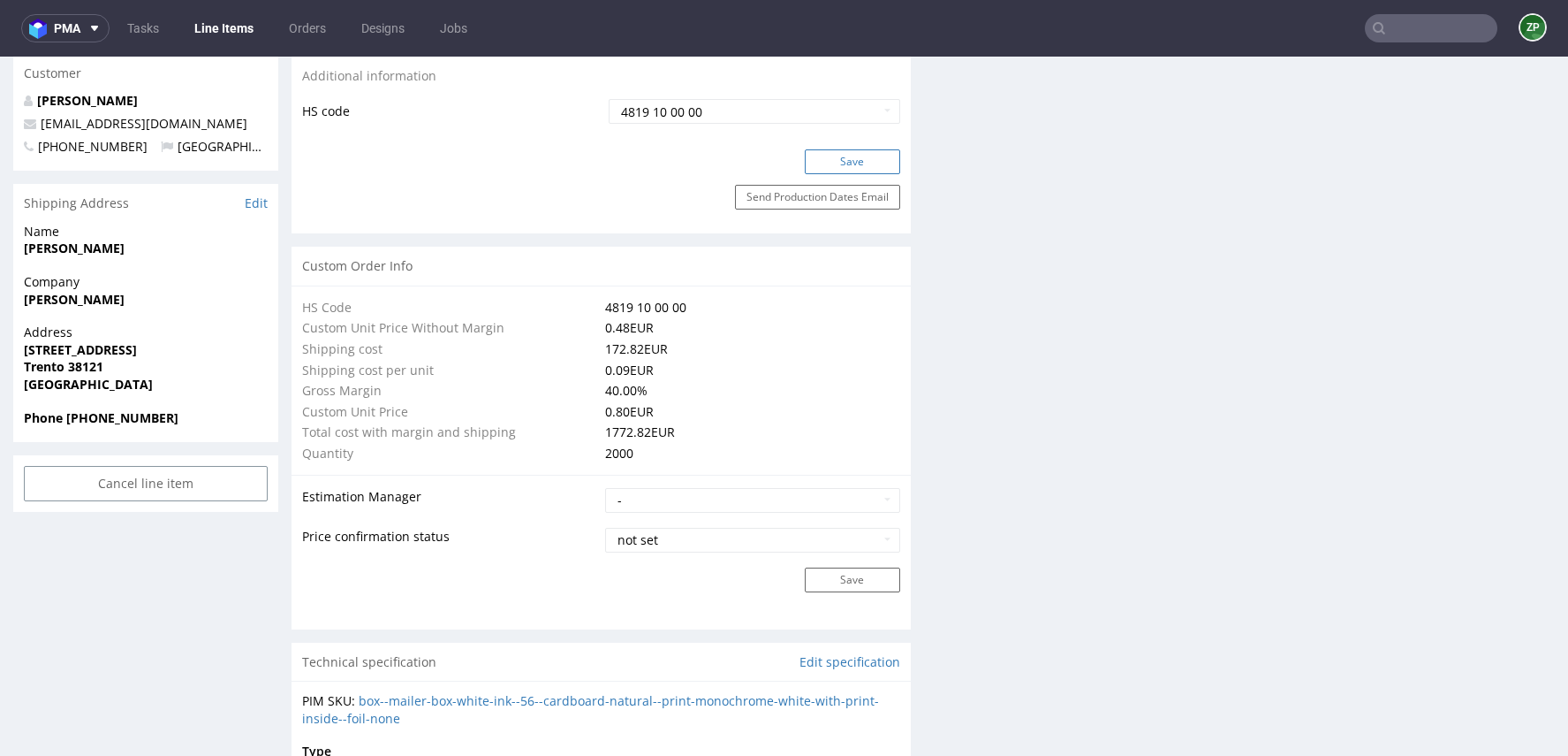
click at [807, 153] on button "Save" at bounding box center [853, 161] width 96 height 24
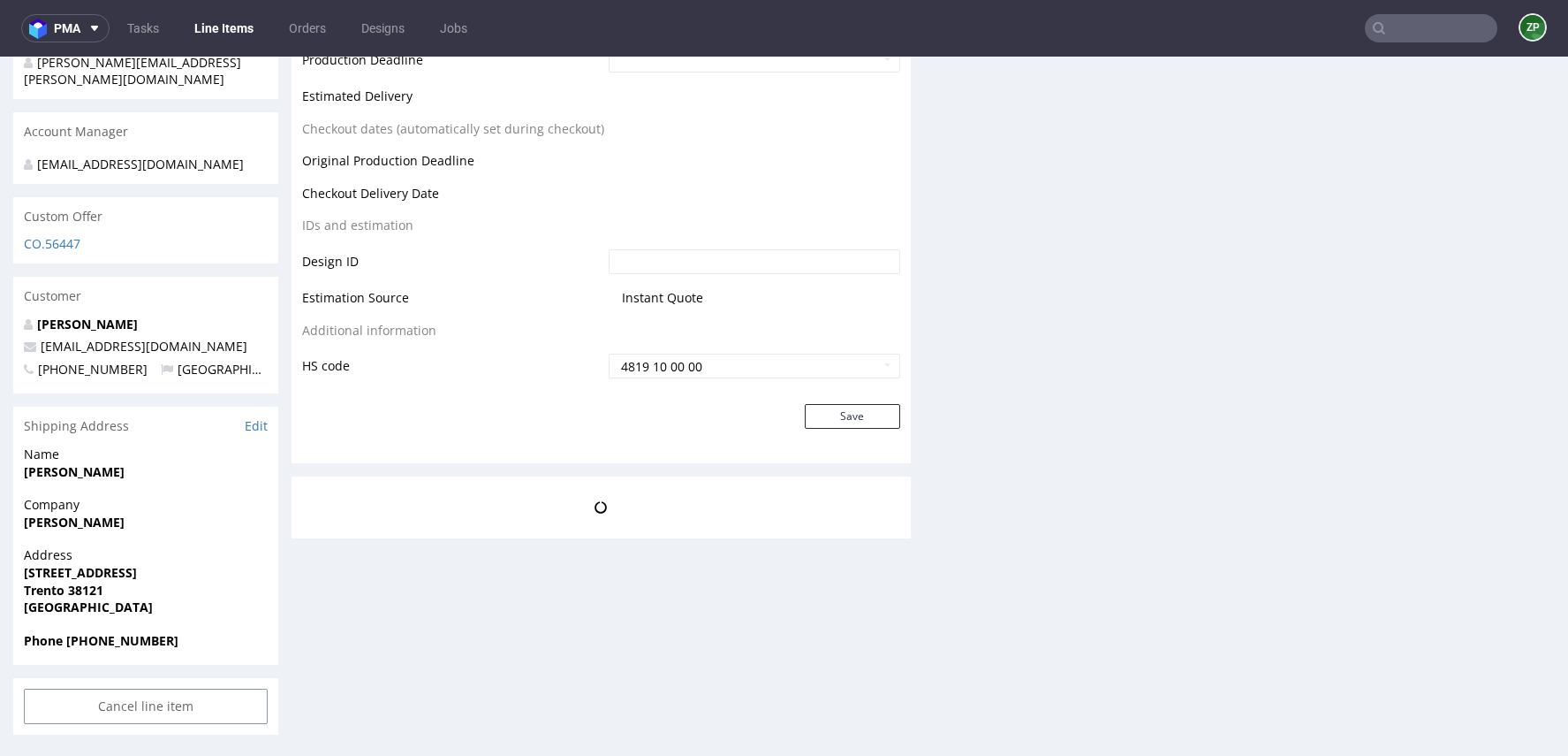
scroll to position [1212, 0]
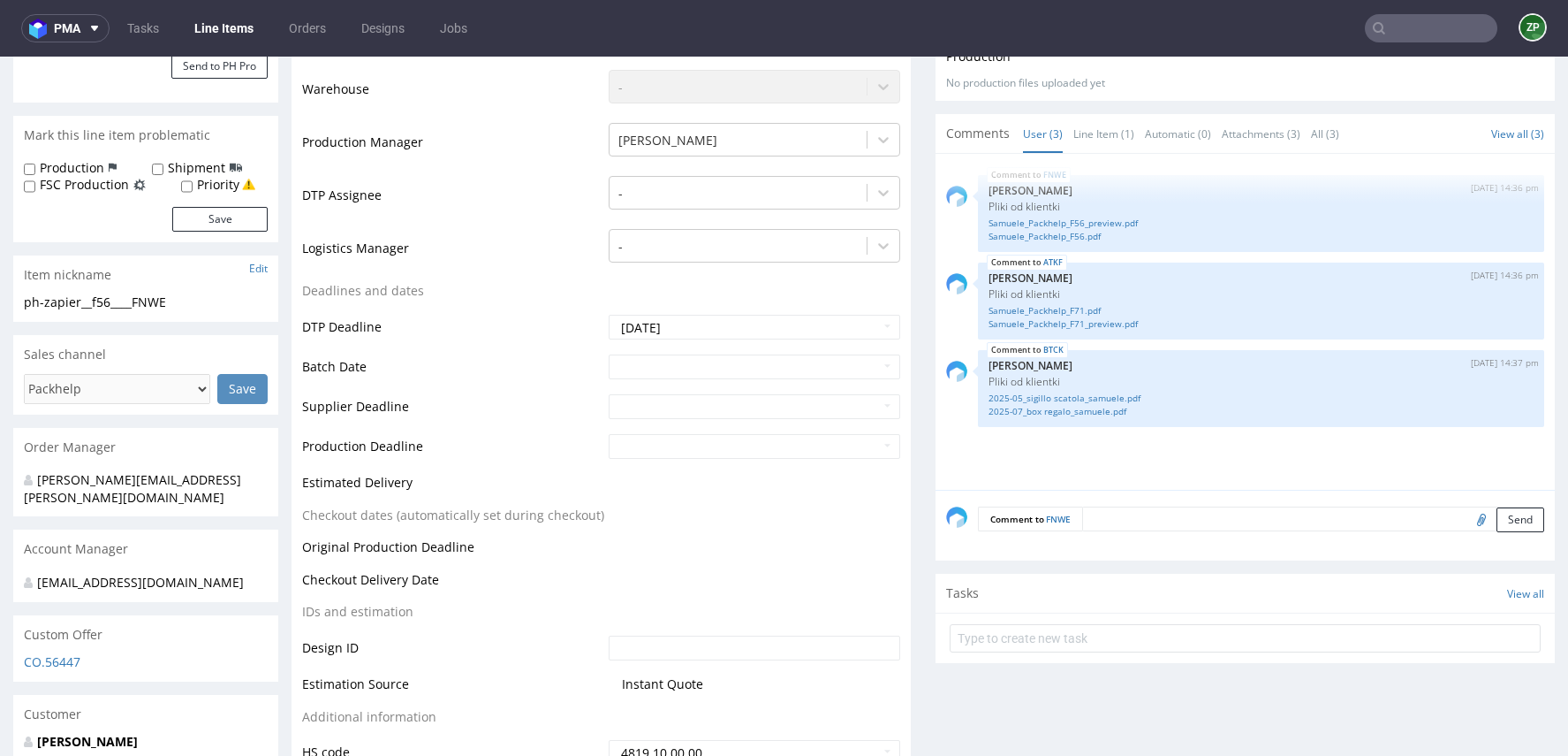
scroll to position [429, 0]
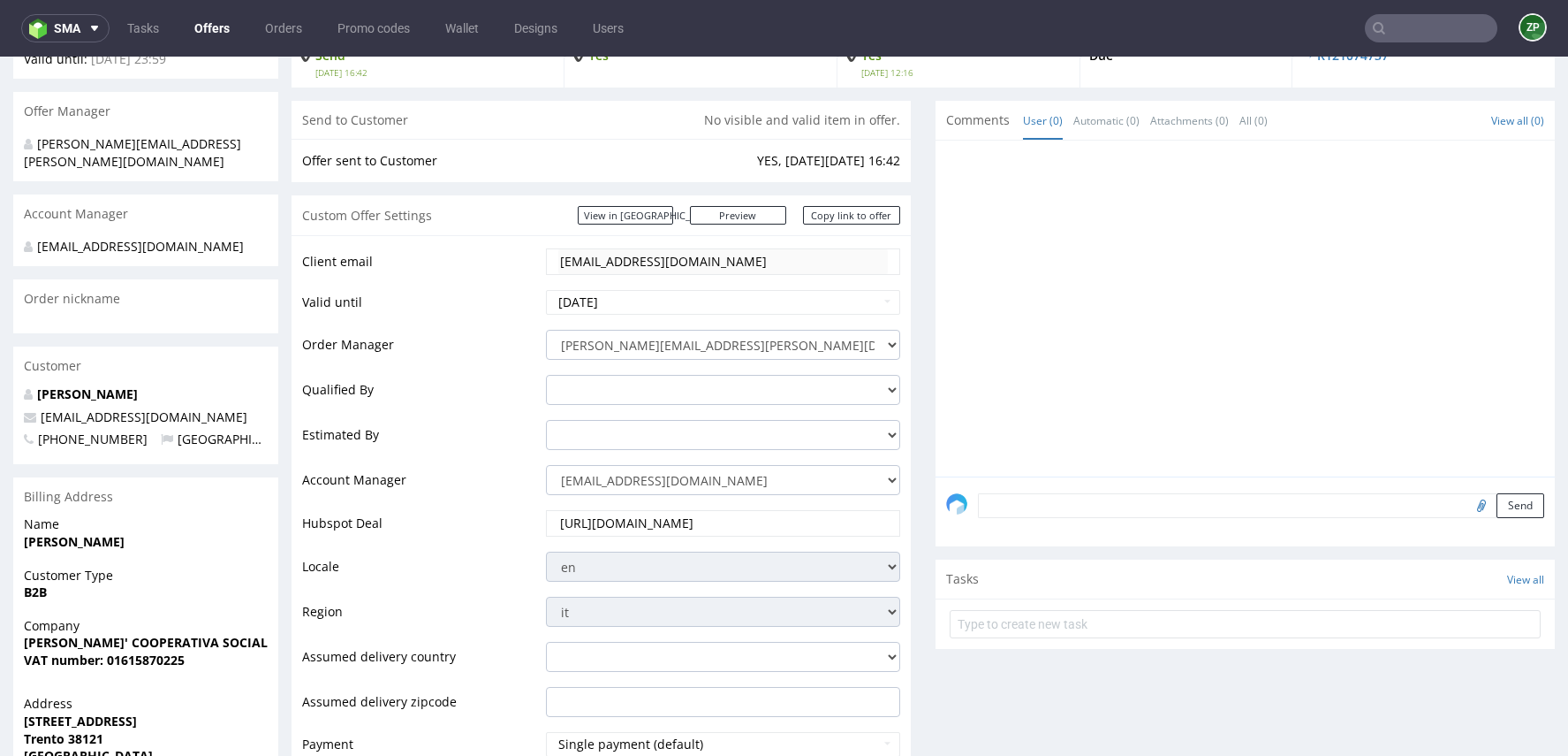
scroll to position [180, 0]
click at [580, 475] on select "[EMAIL_ADDRESS][DOMAIN_NAME] [DOMAIN_NAME][EMAIL_ADDRESS][DOMAIN_NAME] [PERSON_…" at bounding box center [723, 478] width 354 height 30
select select "19218416"
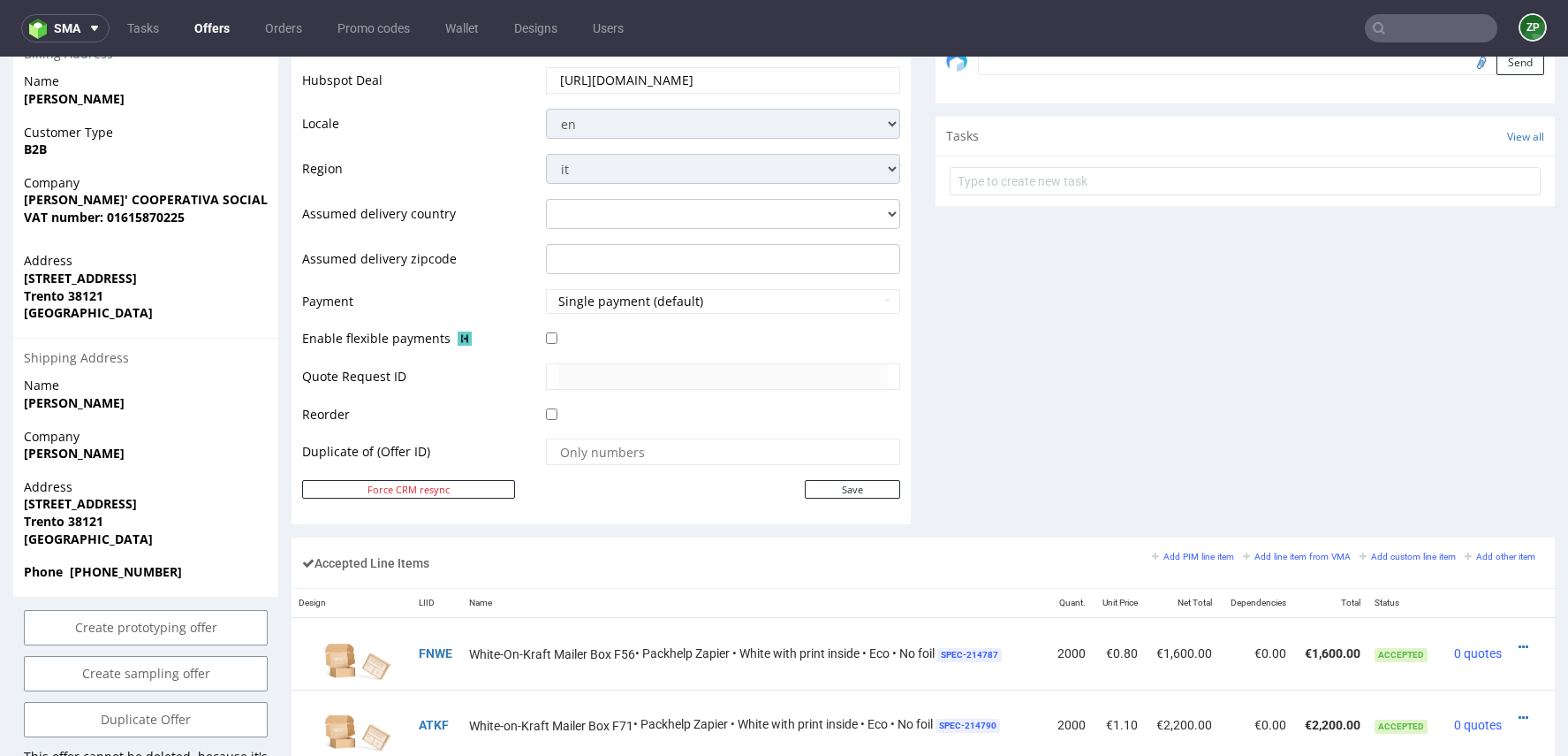
scroll to position [624, 0]
click at [818, 482] on input "Save" at bounding box center [853, 486] width 96 height 19
type input "In progress..."
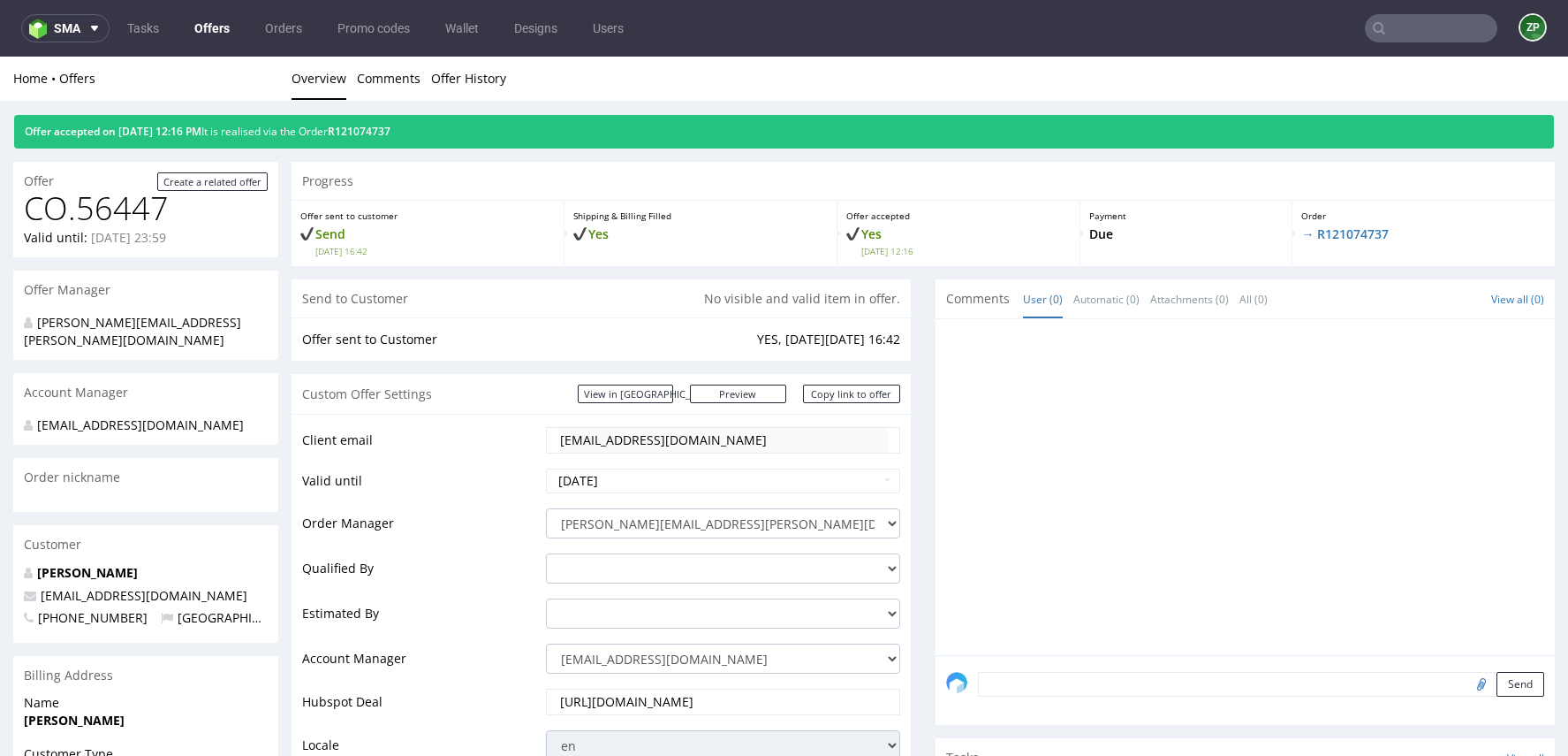
scroll to position [0, 0]
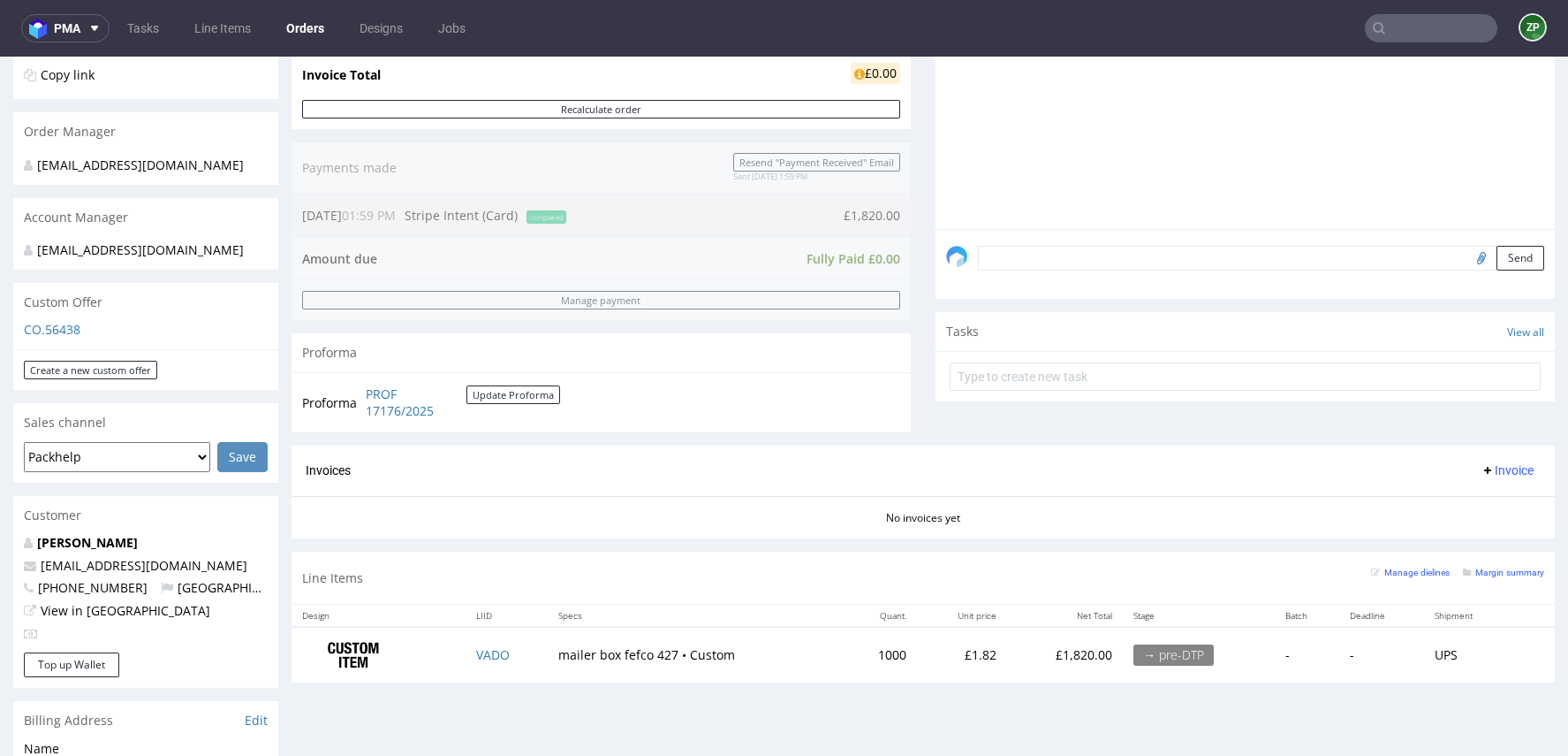
scroll to position [33, 0]
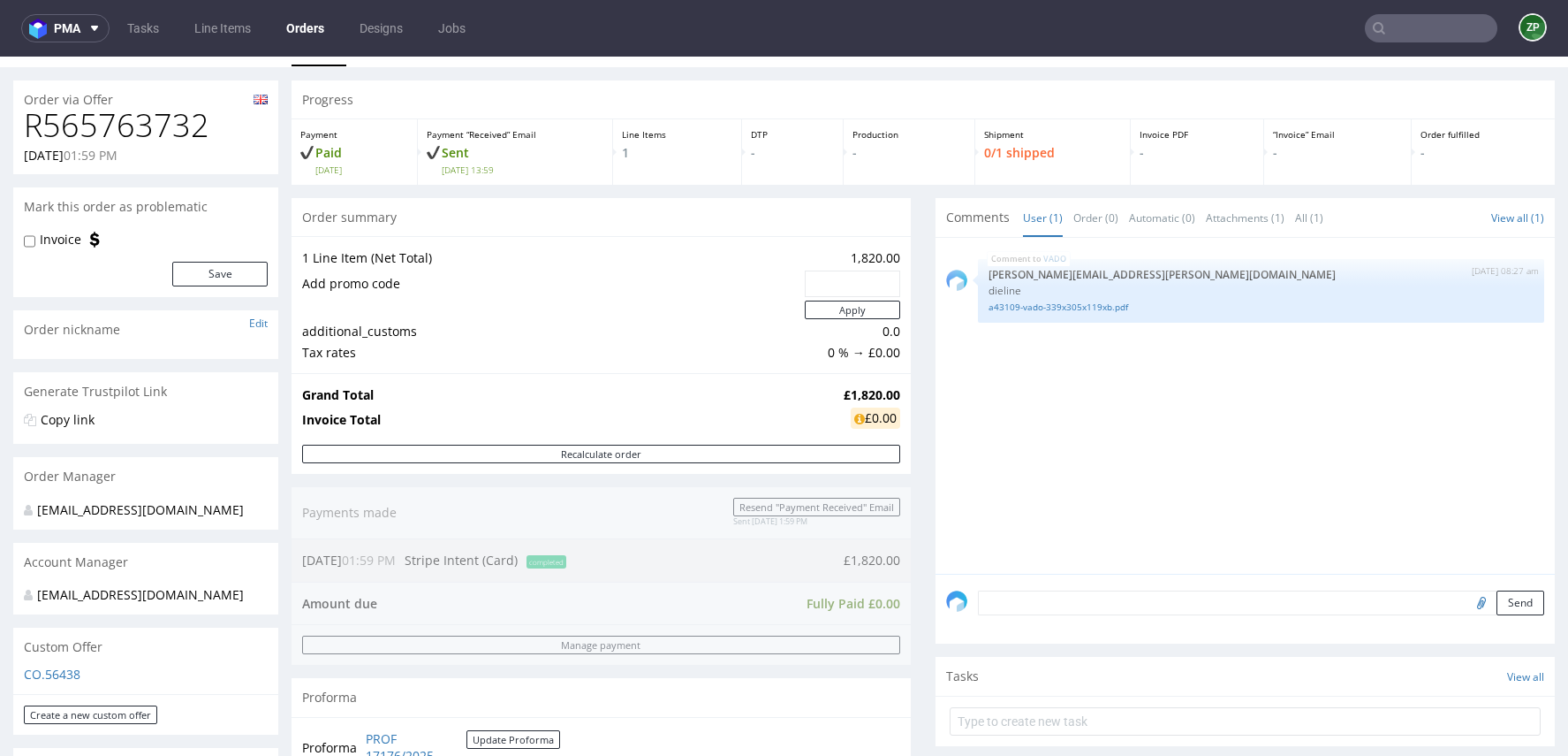
click at [126, 138] on h1 "R565763732" at bounding box center [145, 125] width 243 height 35
copy h1 "R565763732"
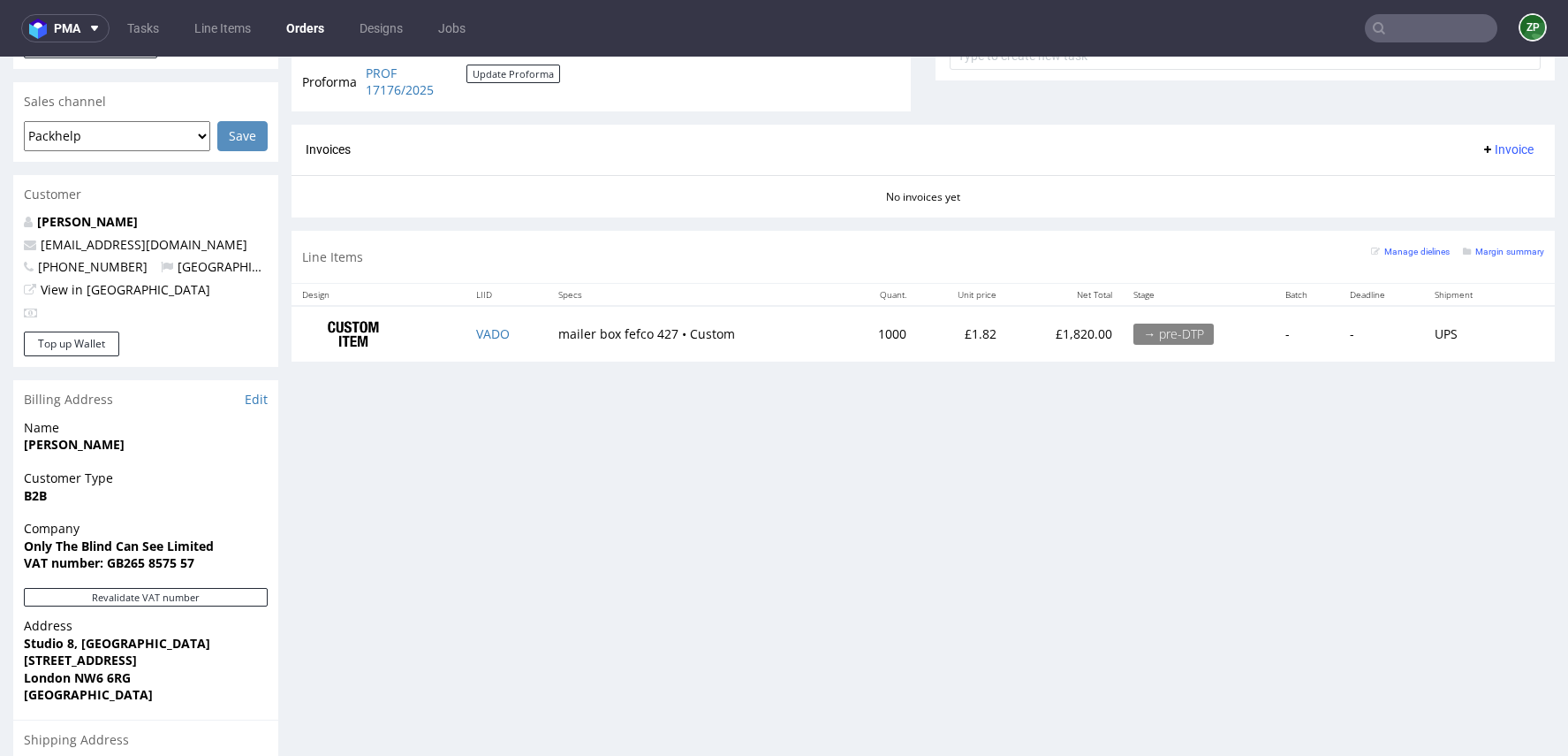
scroll to position [700, 0]
